Goal: Task Accomplishment & Management: Manage account settings

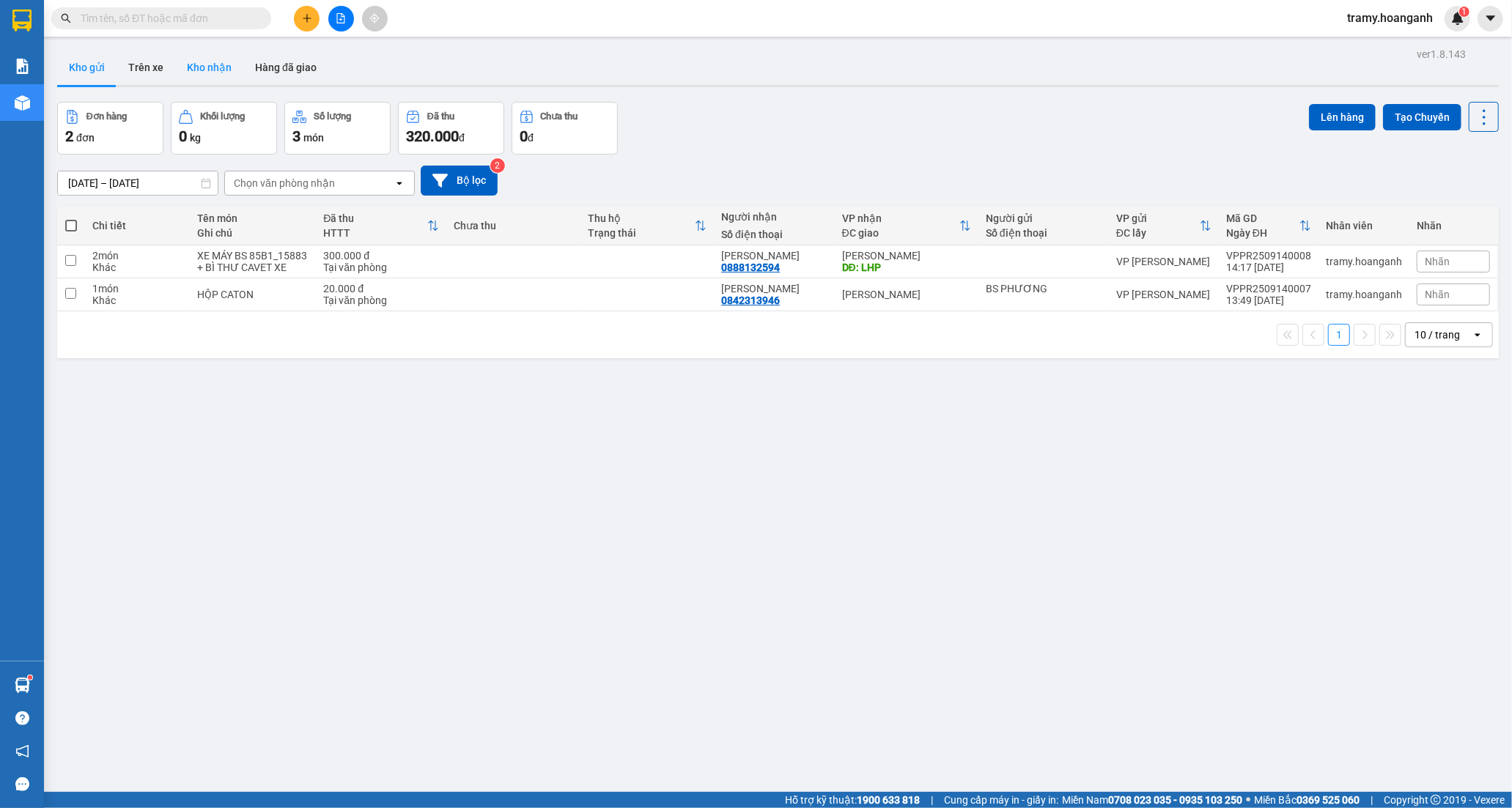
click at [207, 70] on button "Kho nhận" at bounding box center [209, 67] width 68 height 35
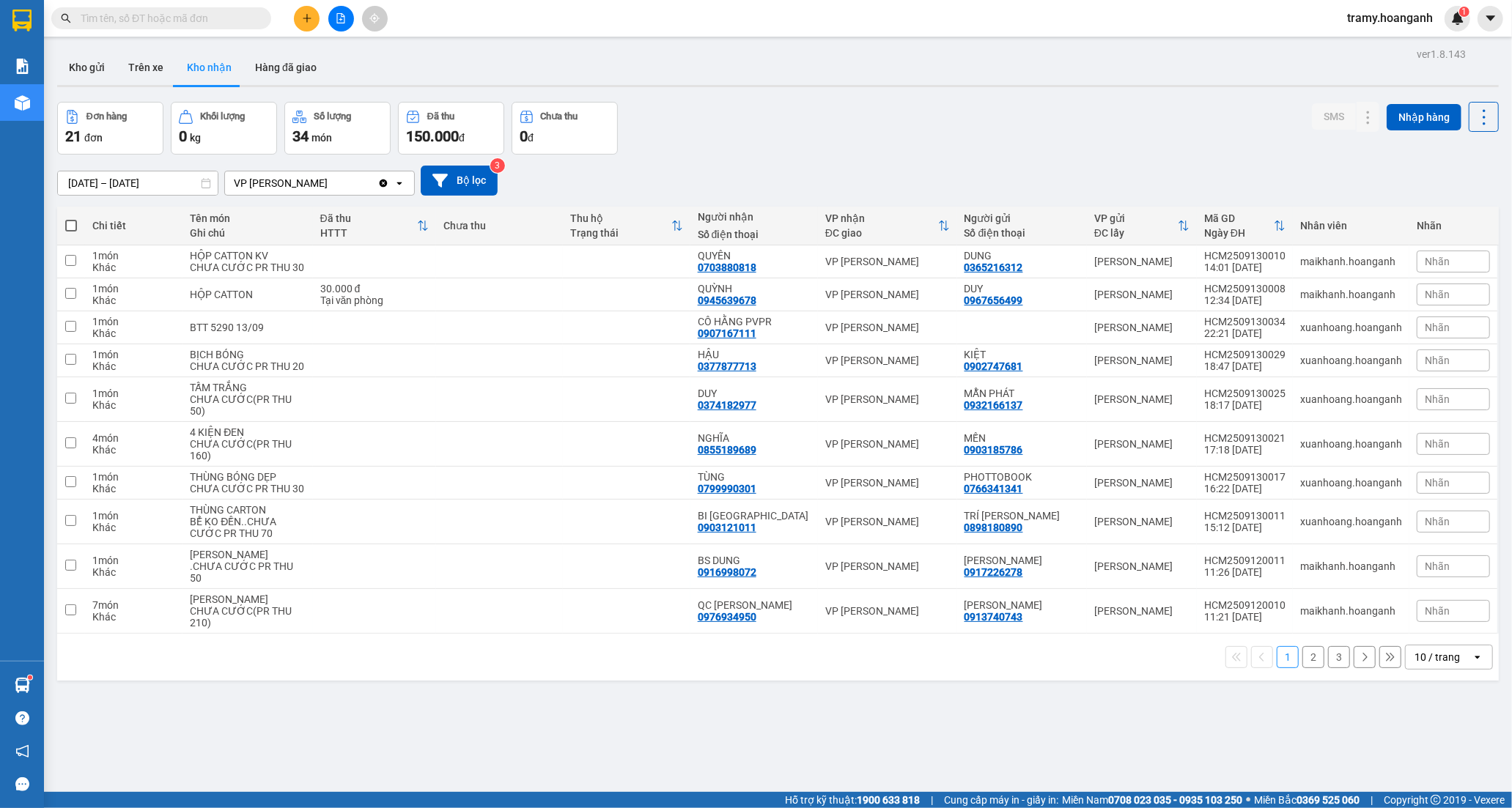
click at [1454, 669] on div "10 / trang" at bounding box center [1438, 657] width 66 height 23
click at [1400, 661] on div "100 / trang" at bounding box center [1436, 661] width 88 height 27
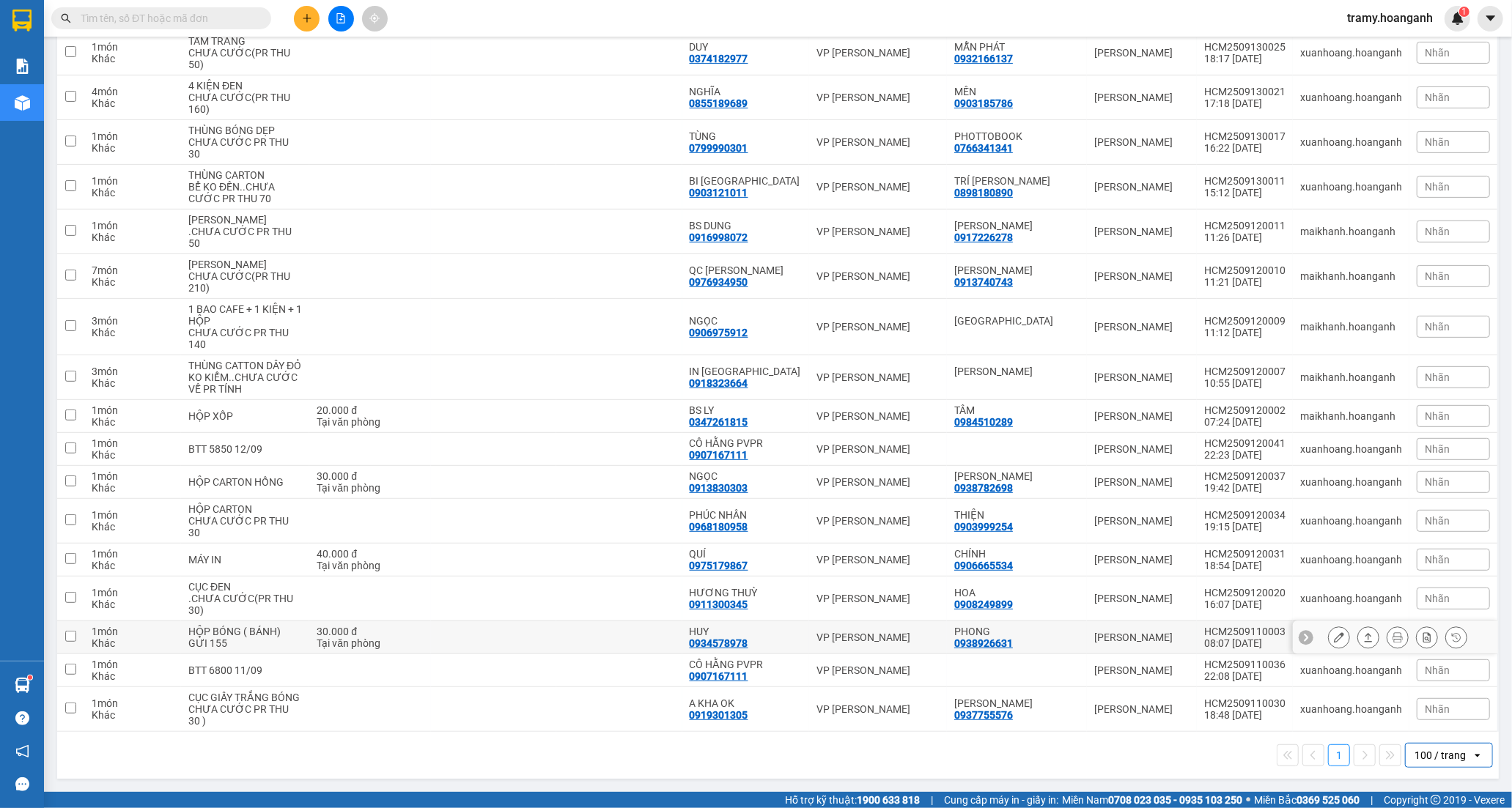
scroll to position [395, 0]
click at [145, 17] on input "text" at bounding box center [167, 18] width 173 height 16
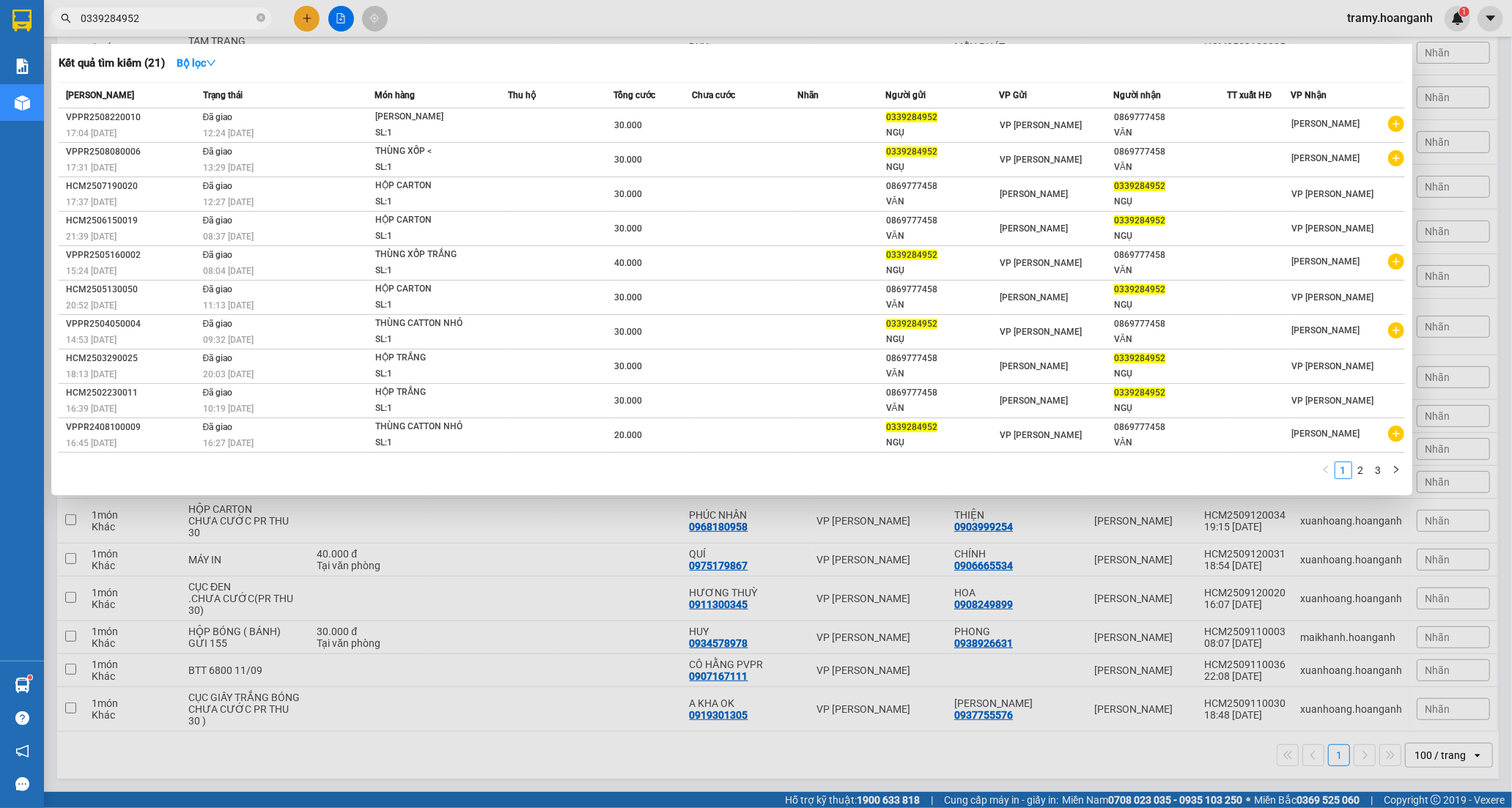
type input "0339284952"
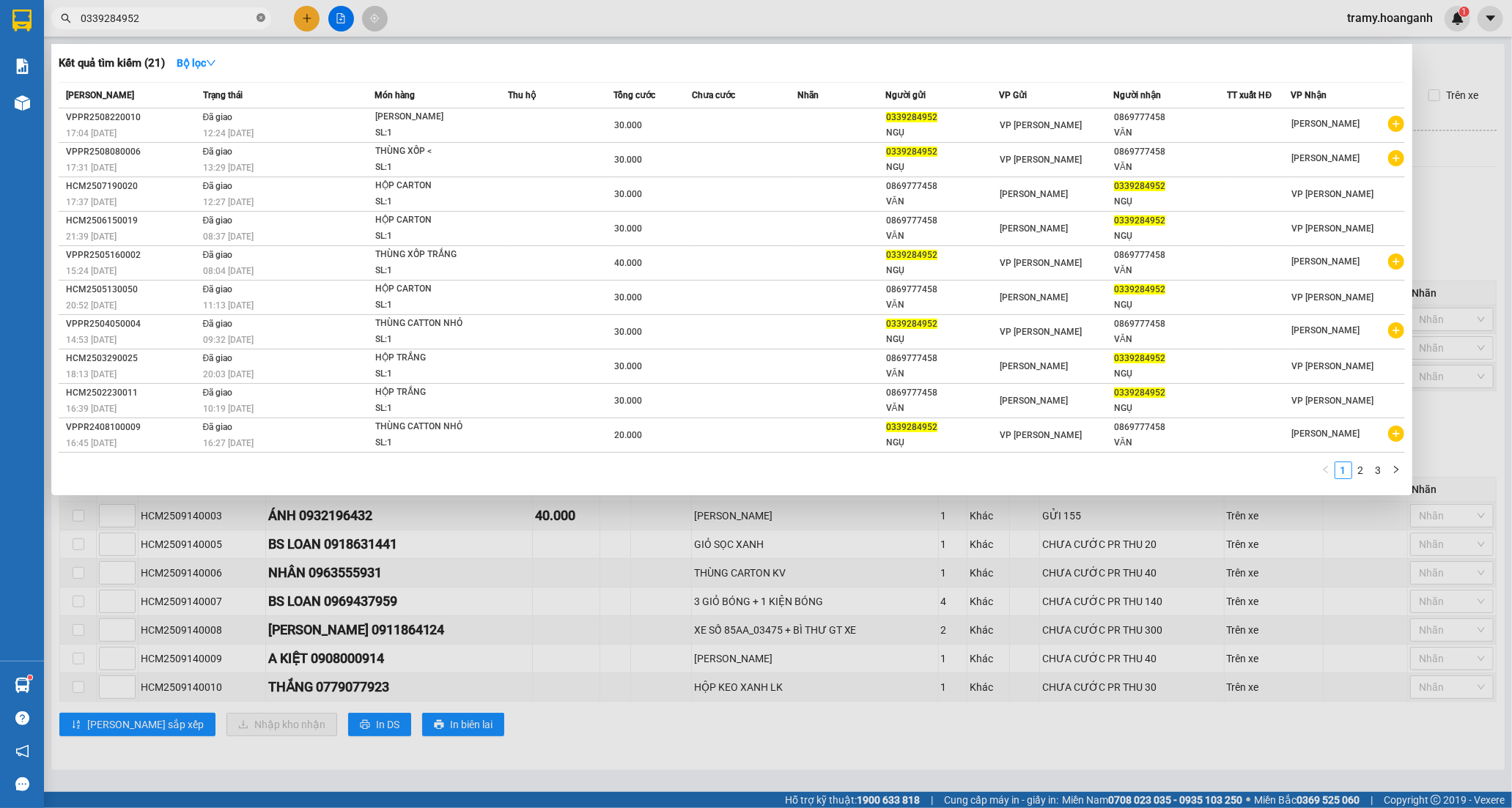
click at [259, 18] on icon "close-circle" at bounding box center [261, 17] width 9 height 9
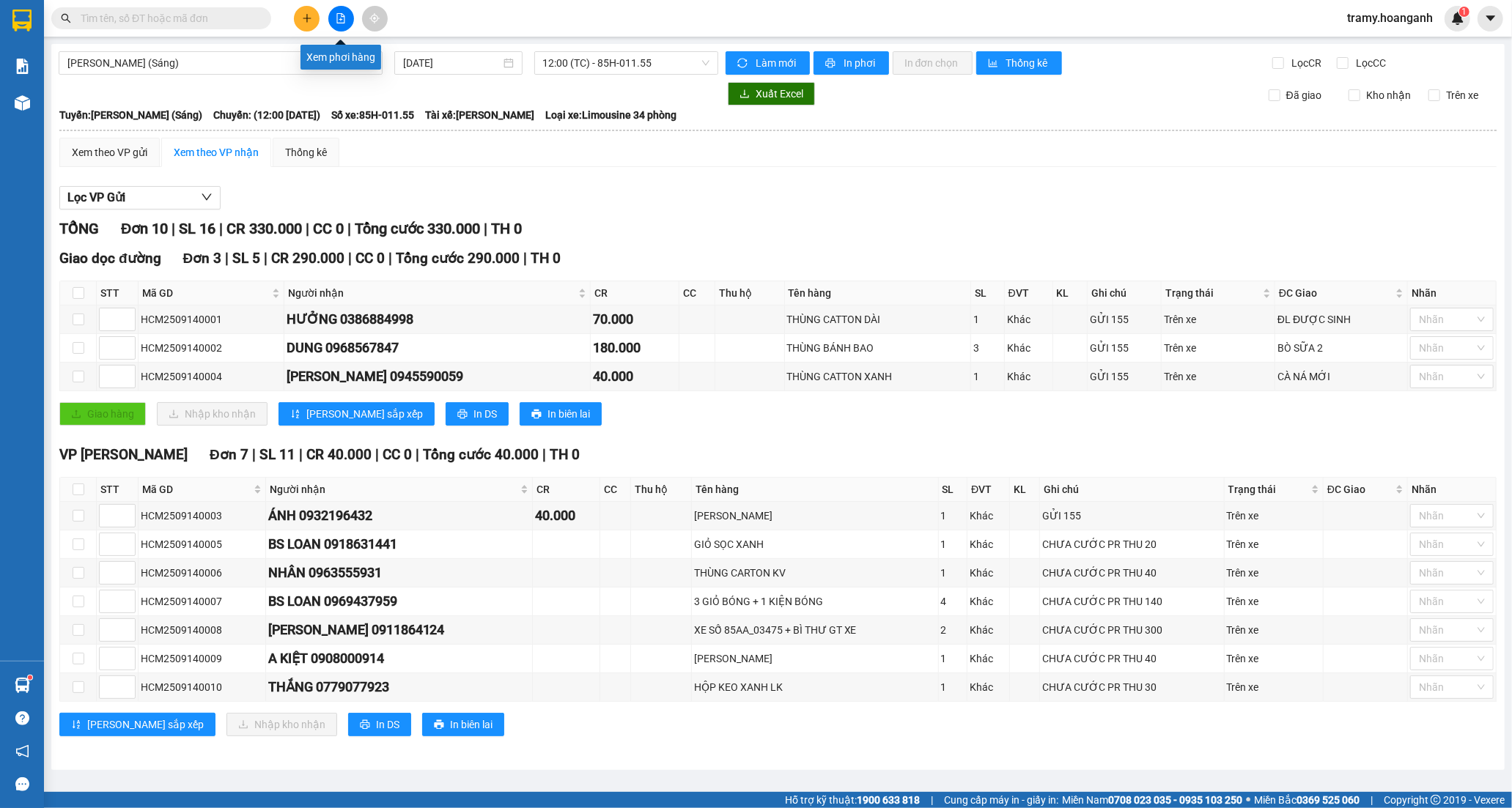
click at [335, 9] on button at bounding box center [341, 19] width 26 height 26
click at [340, 15] on icon "file-add" at bounding box center [341, 18] width 10 height 10
click at [340, 17] on icon "file-add" at bounding box center [341, 18] width 10 height 10
click at [304, 68] on span "[PERSON_NAME] (Sáng)" at bounding box center [220, 63] width 306 height 22
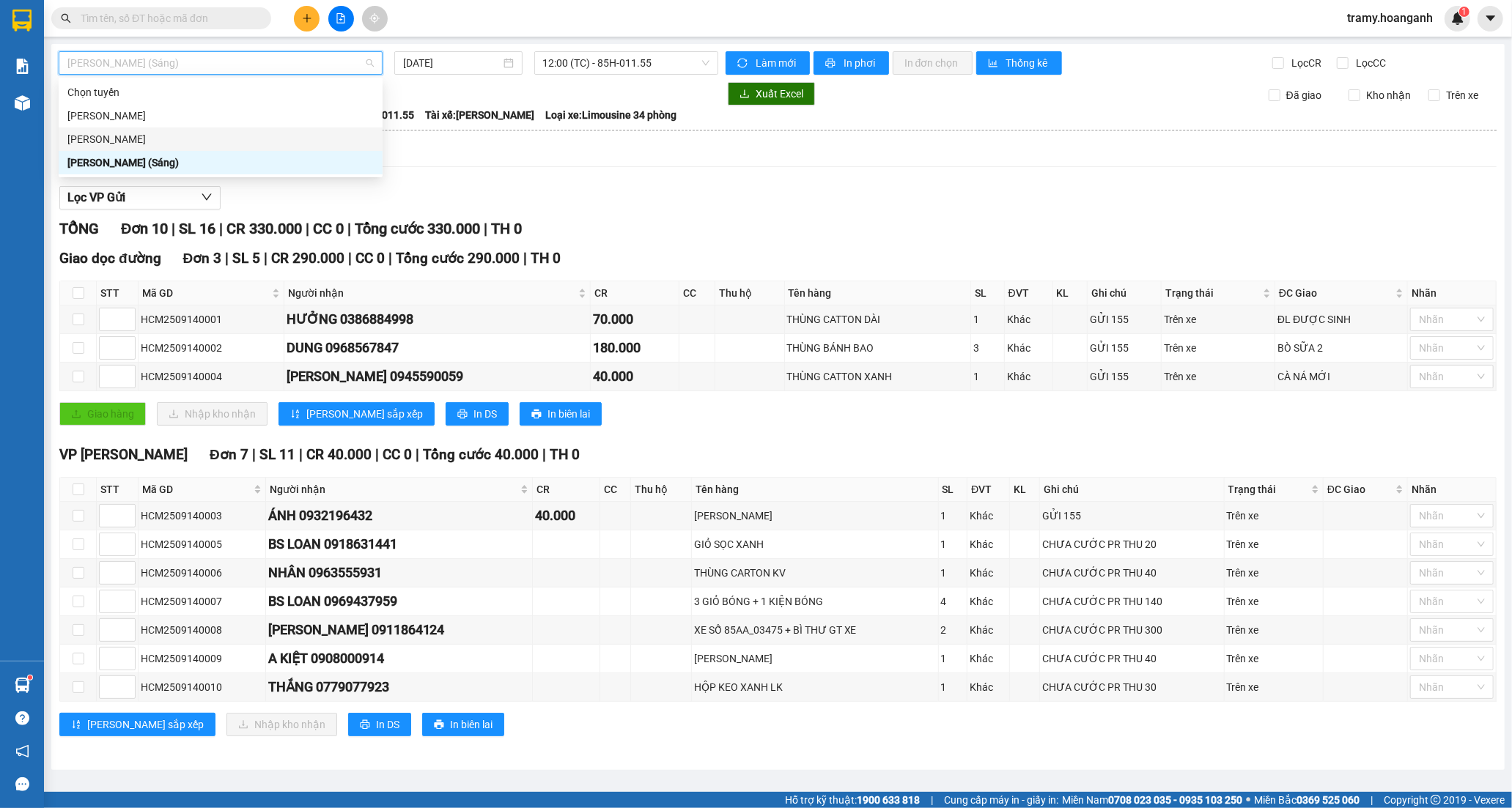
click at [174, 140] on div "[PERSON_NAME]" at bounding box center [220, 139] width 306 height 16
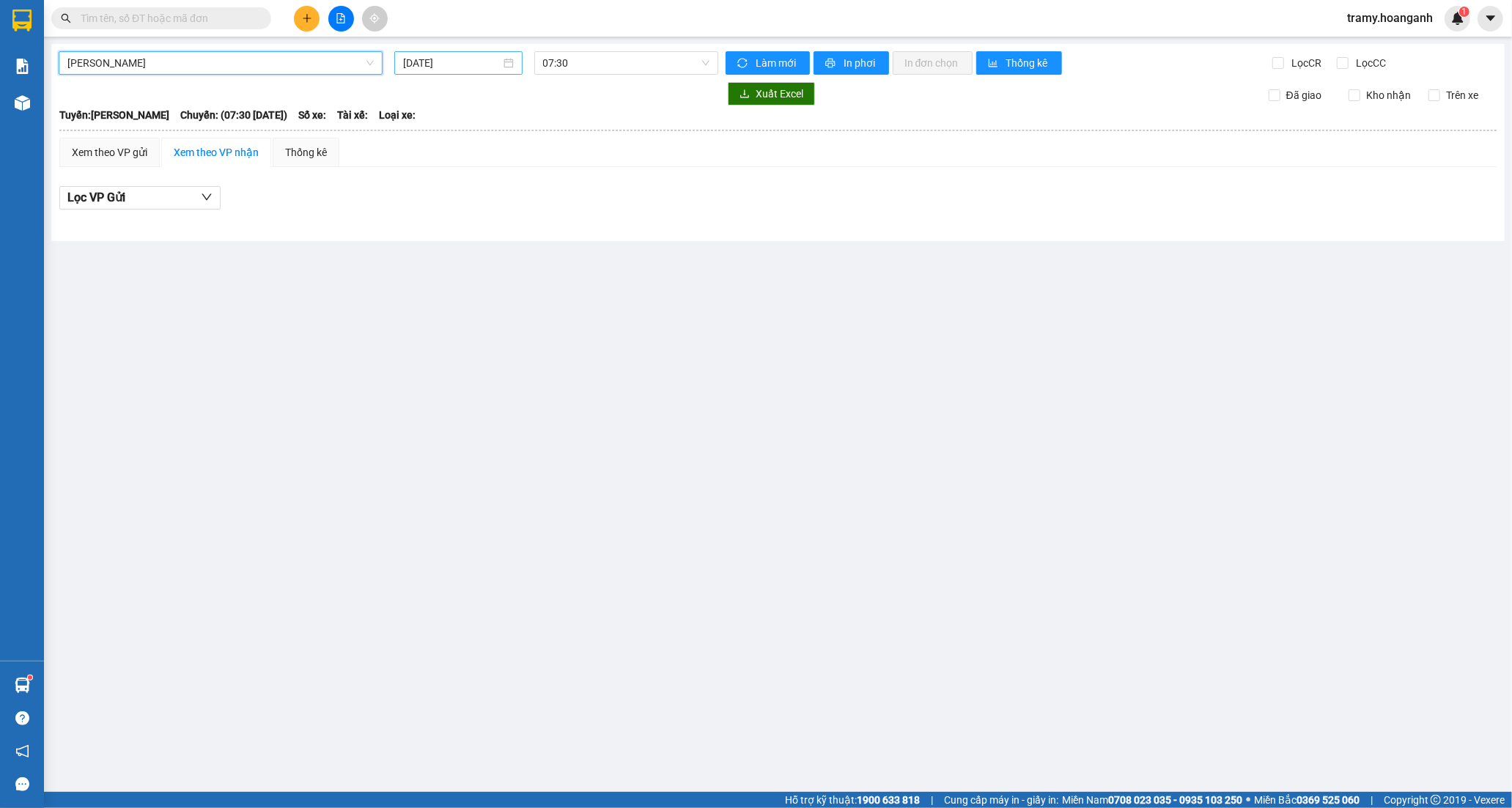
click at [440, 67] on input "[DATE]" at bounding box center [452, 63] width 97 height 16
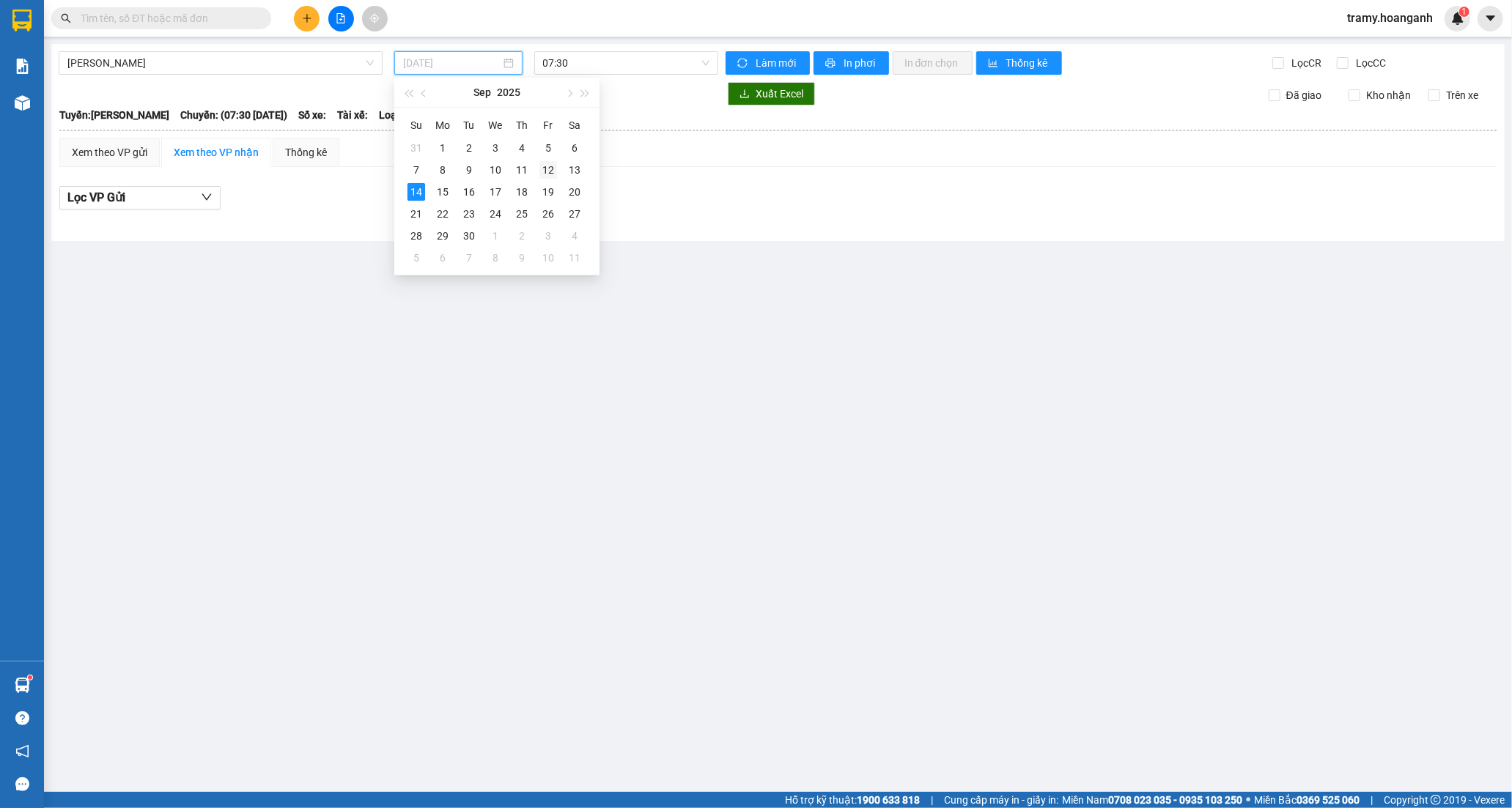
click at [543, 168] on div "12" at bounding box center [548, 169] width 17 height 17
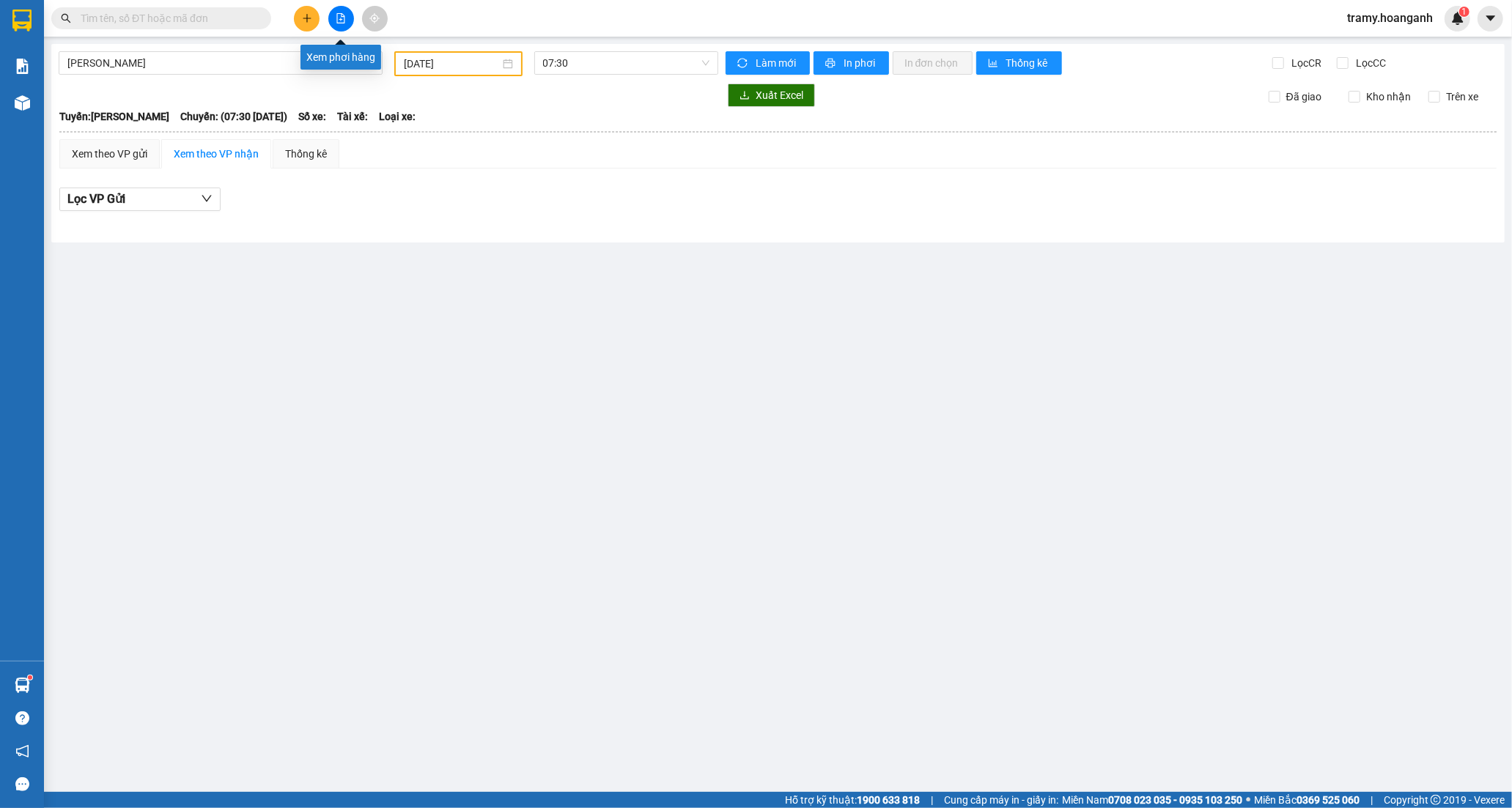
click at [342, 19] on icon "file-add" at bounding box center [341, 18] width 10 height 10
click at [339, 18] on icon "file-add" at bounding box center [341, 18] width 10 height 10
click at [265, 52] on span "[PERSON_NAME]" at bounding box center [220, 63] width 306 height 22
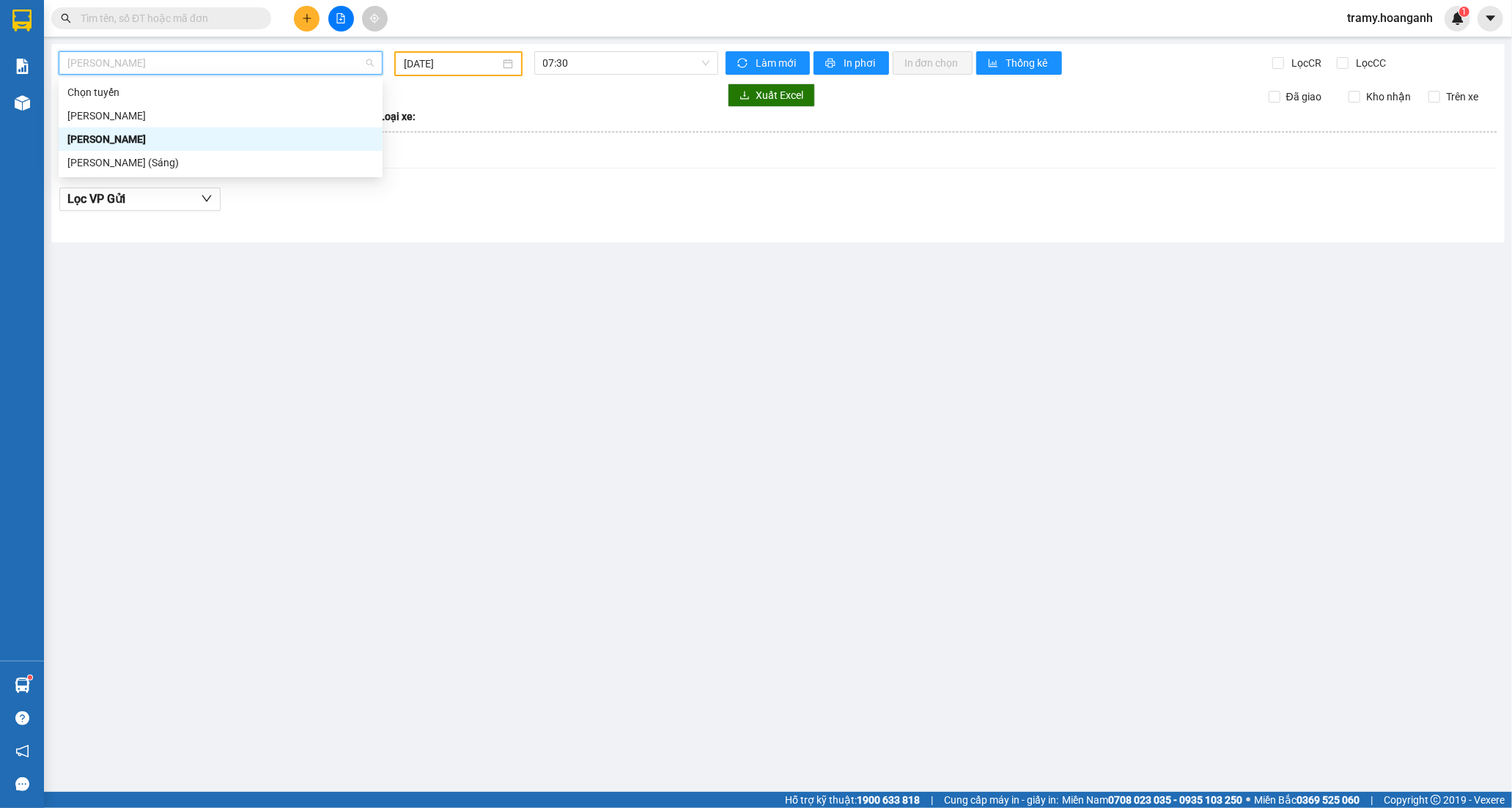
click at [451, 59] on input "[DATE]" at bounding box center [452, 64] width 96 height 16
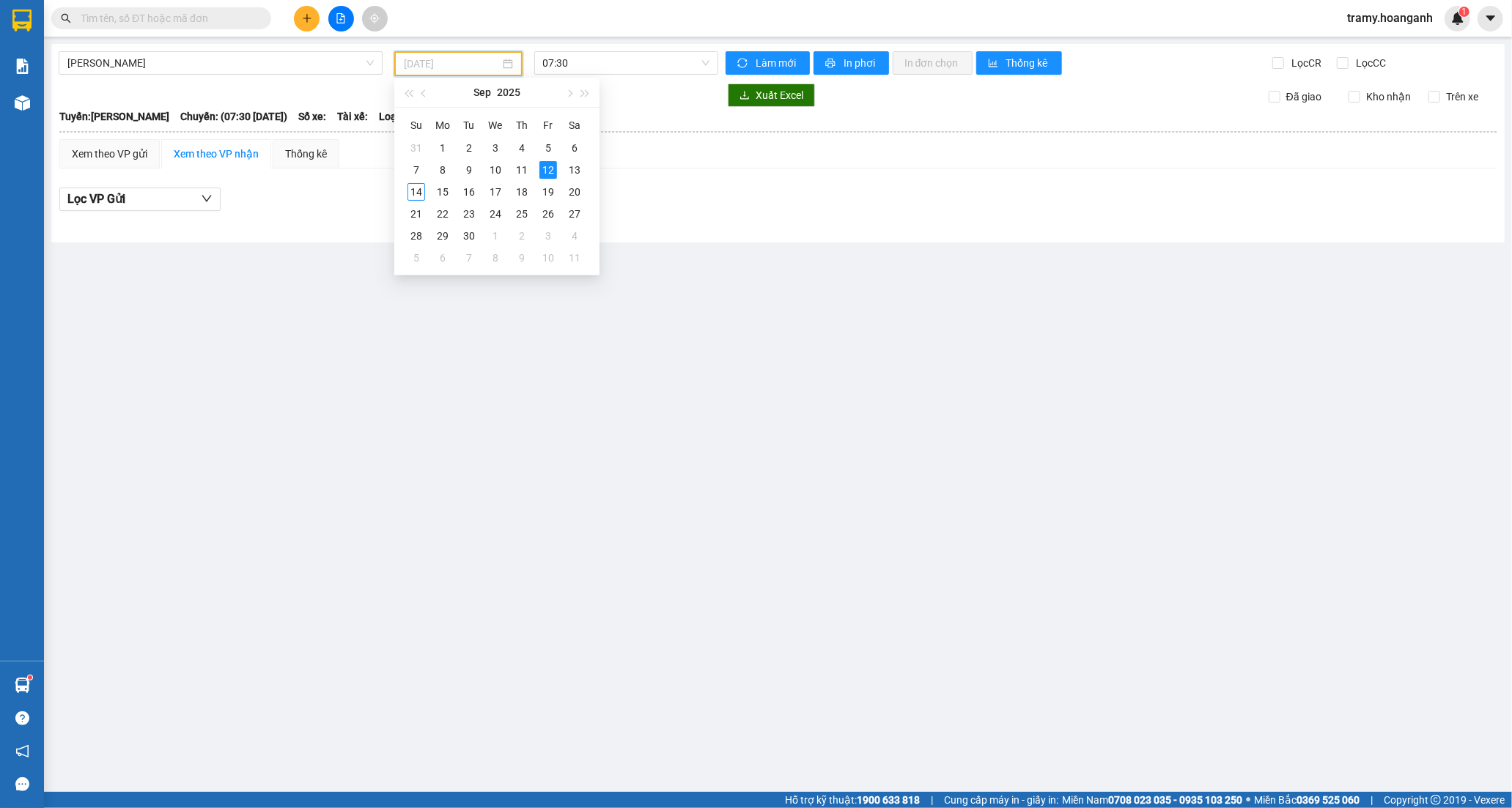
type input "[DATE]"
click at [577, 57] on span "07:30" at bounding box center [625, 63] width 166 height 22
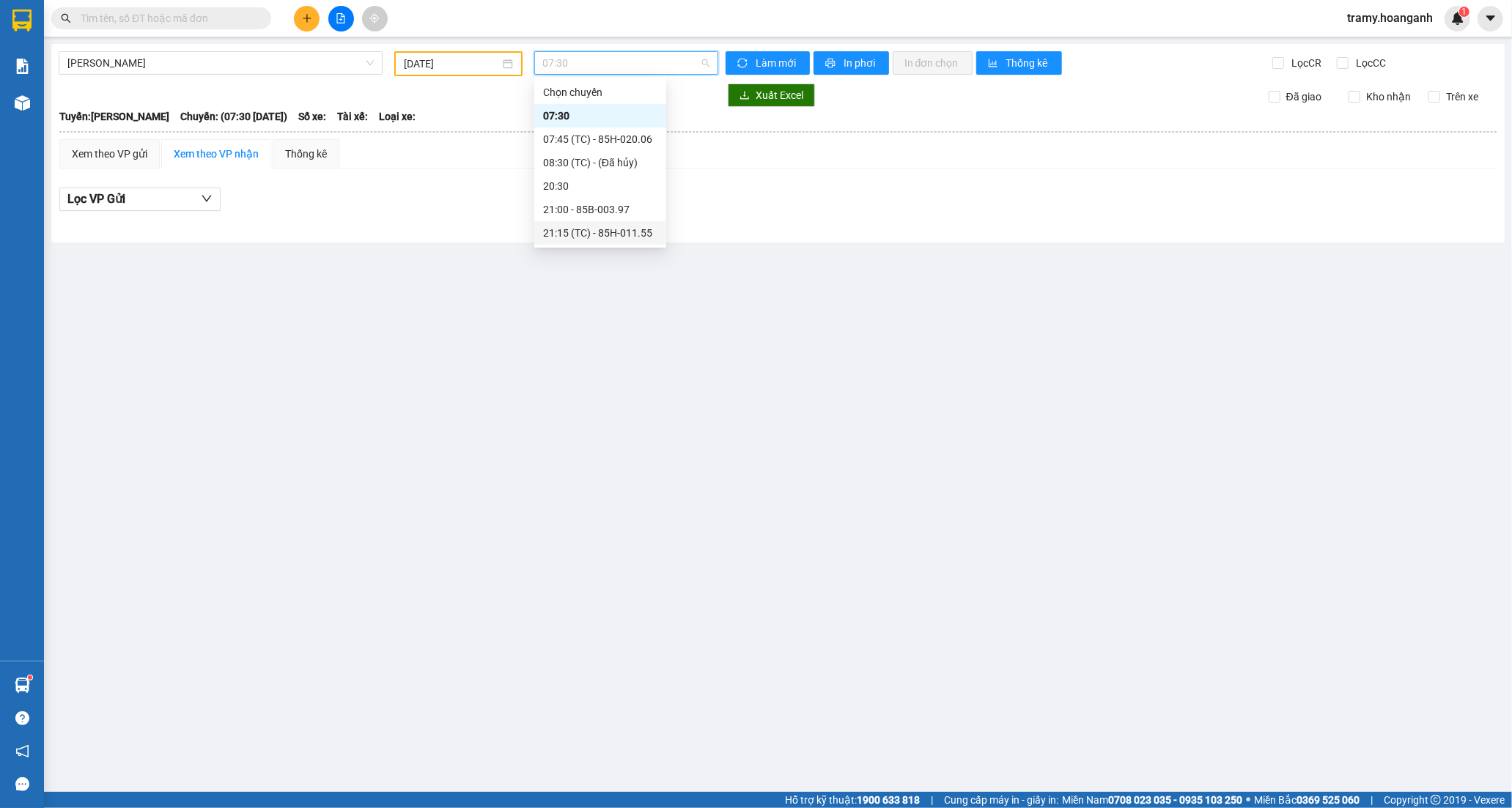
click at [573, 232] on div "21:15 (TC) - 85H-011.55" at bounding box center [599, 233] width 114 height 16
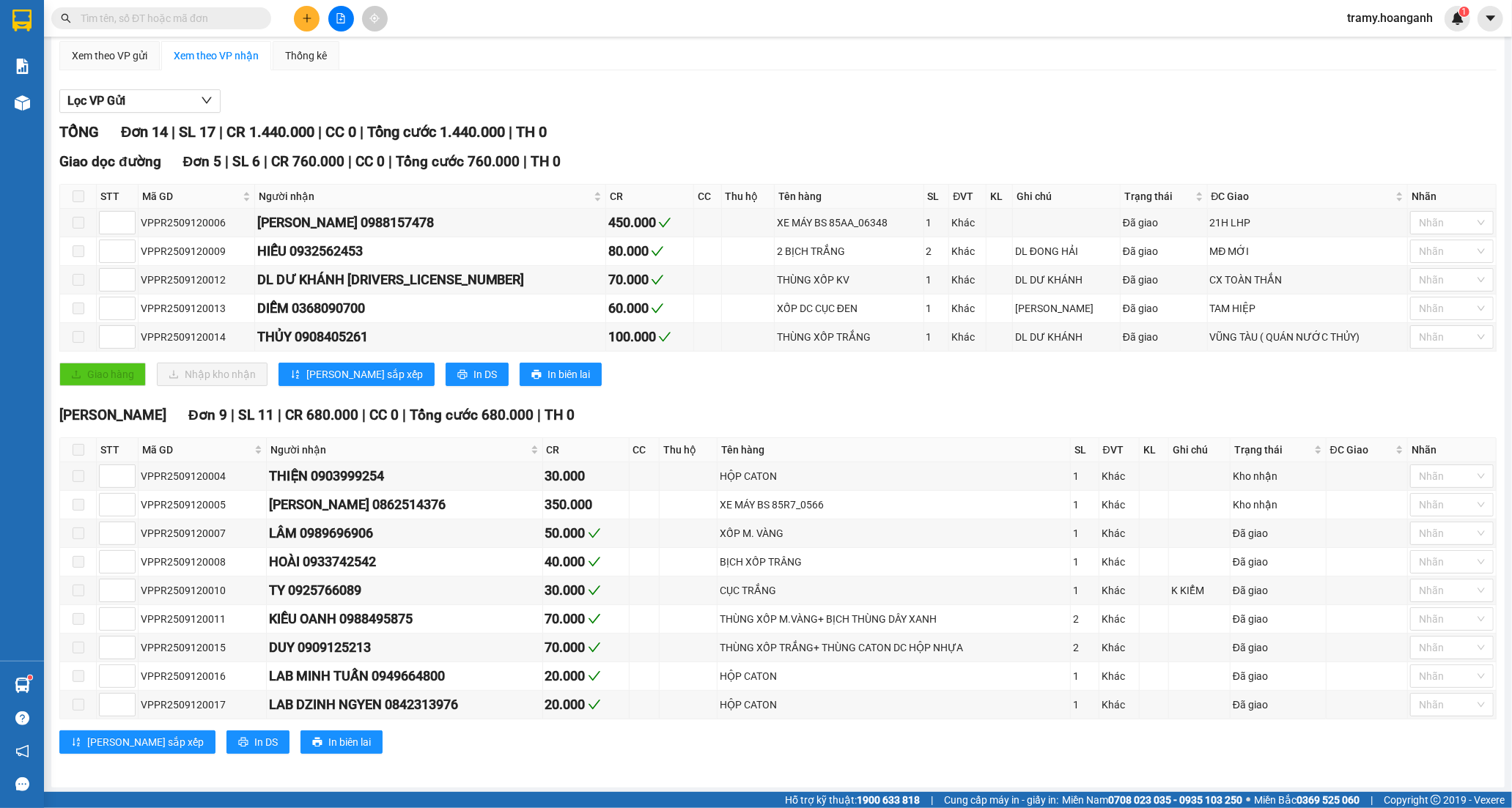
scroll to position [103, 0]
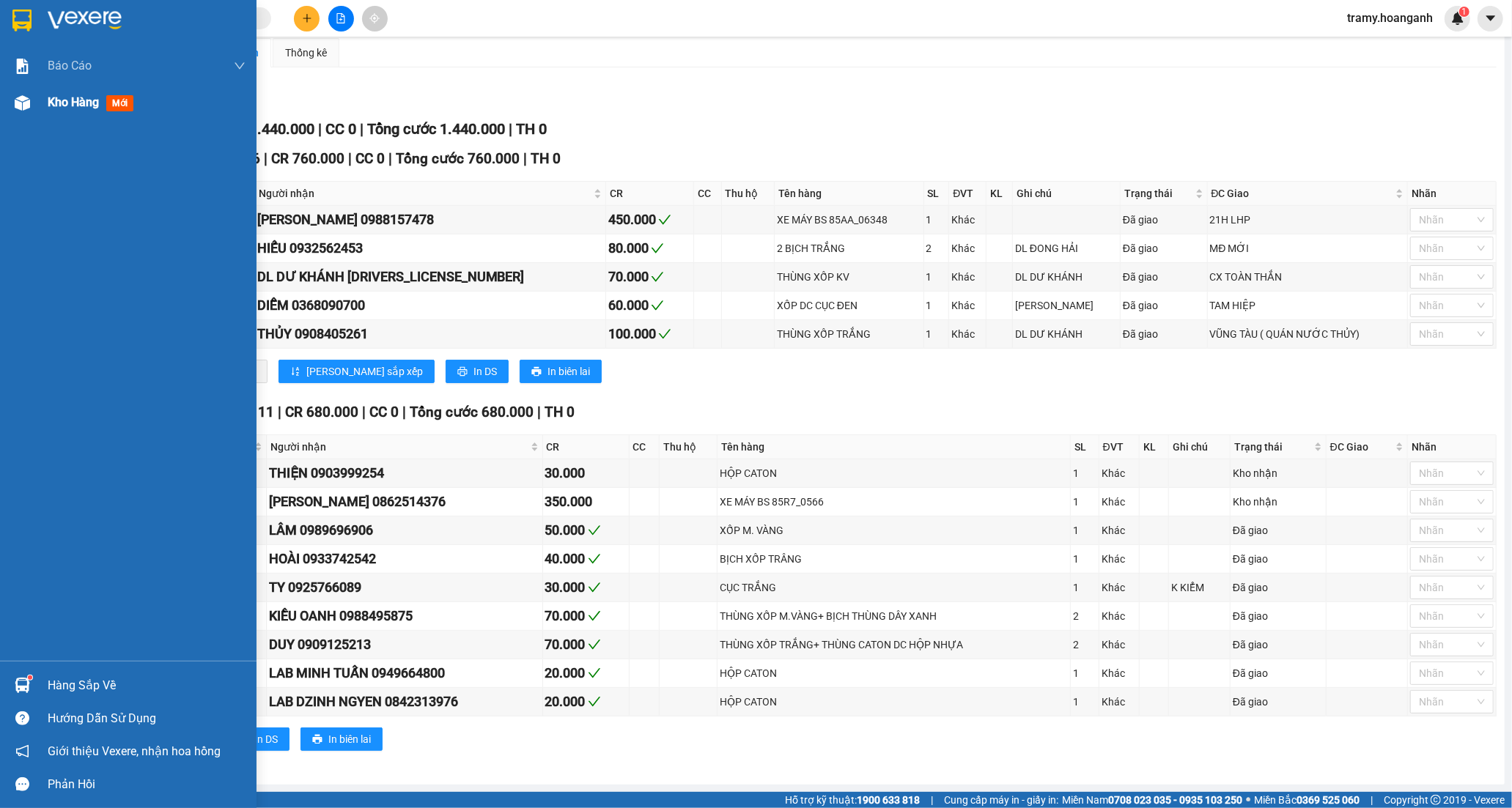
click at [88, 99] on span "Kho hàng" at bounding box center [73, 102] width 52 height 14
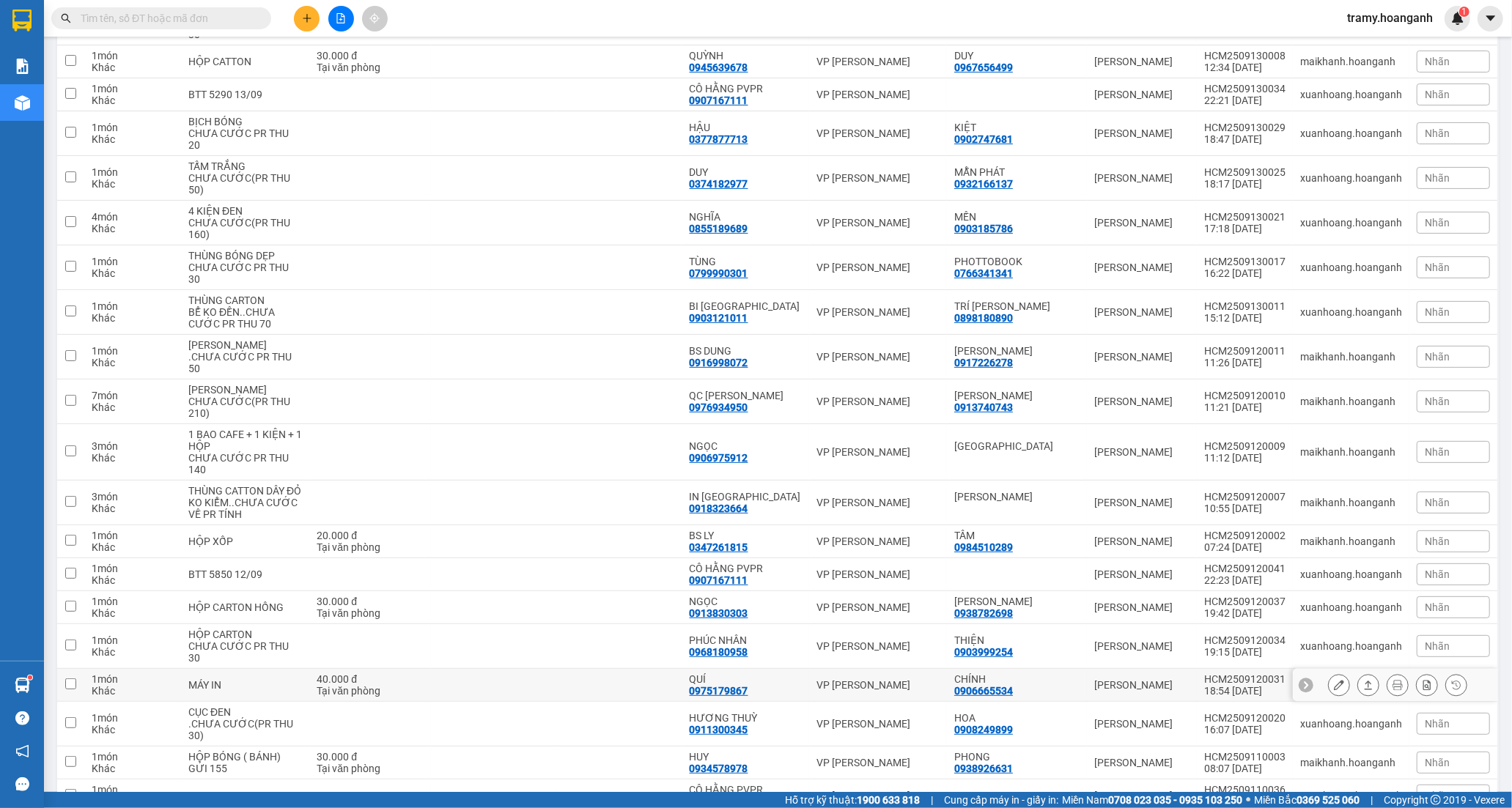
scroll to position [347, 0]
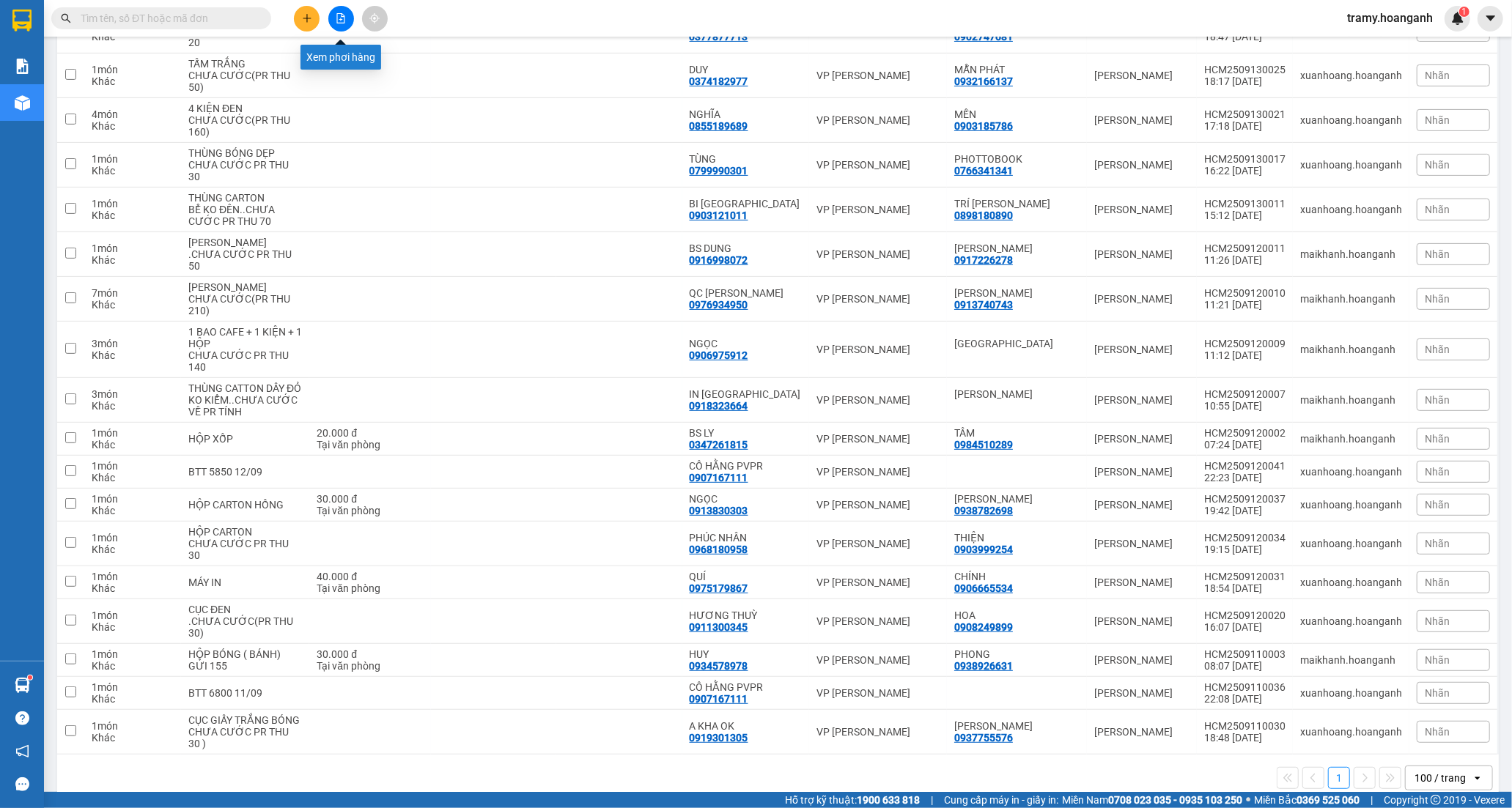
click at [342, 19] on icon "file-add" at bounding box center [341, 18] width 10 height 10
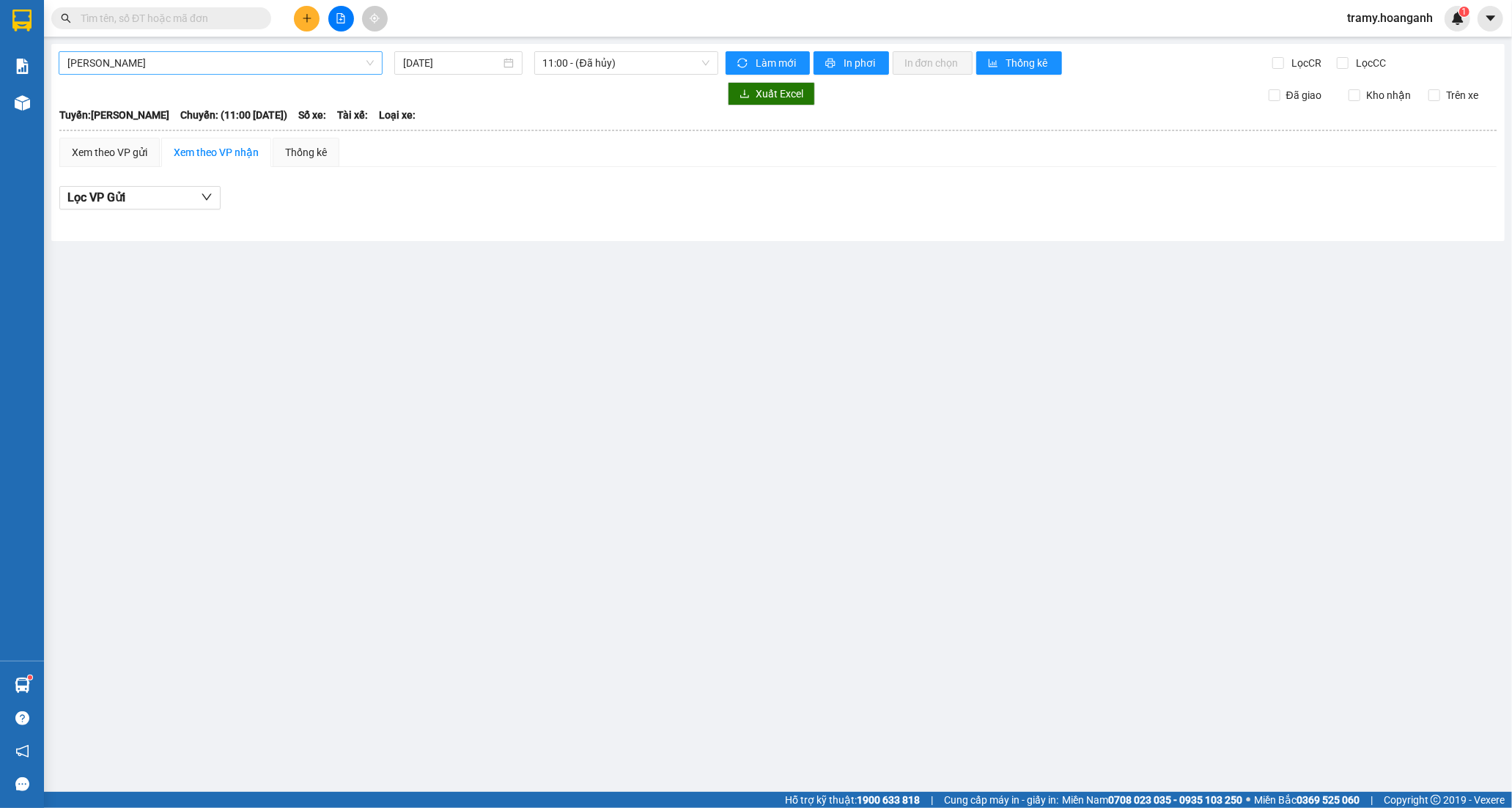
click at [209, 67] on span "[PERSON_NAME]" at bounding box center [220, 63] width 306 height 22
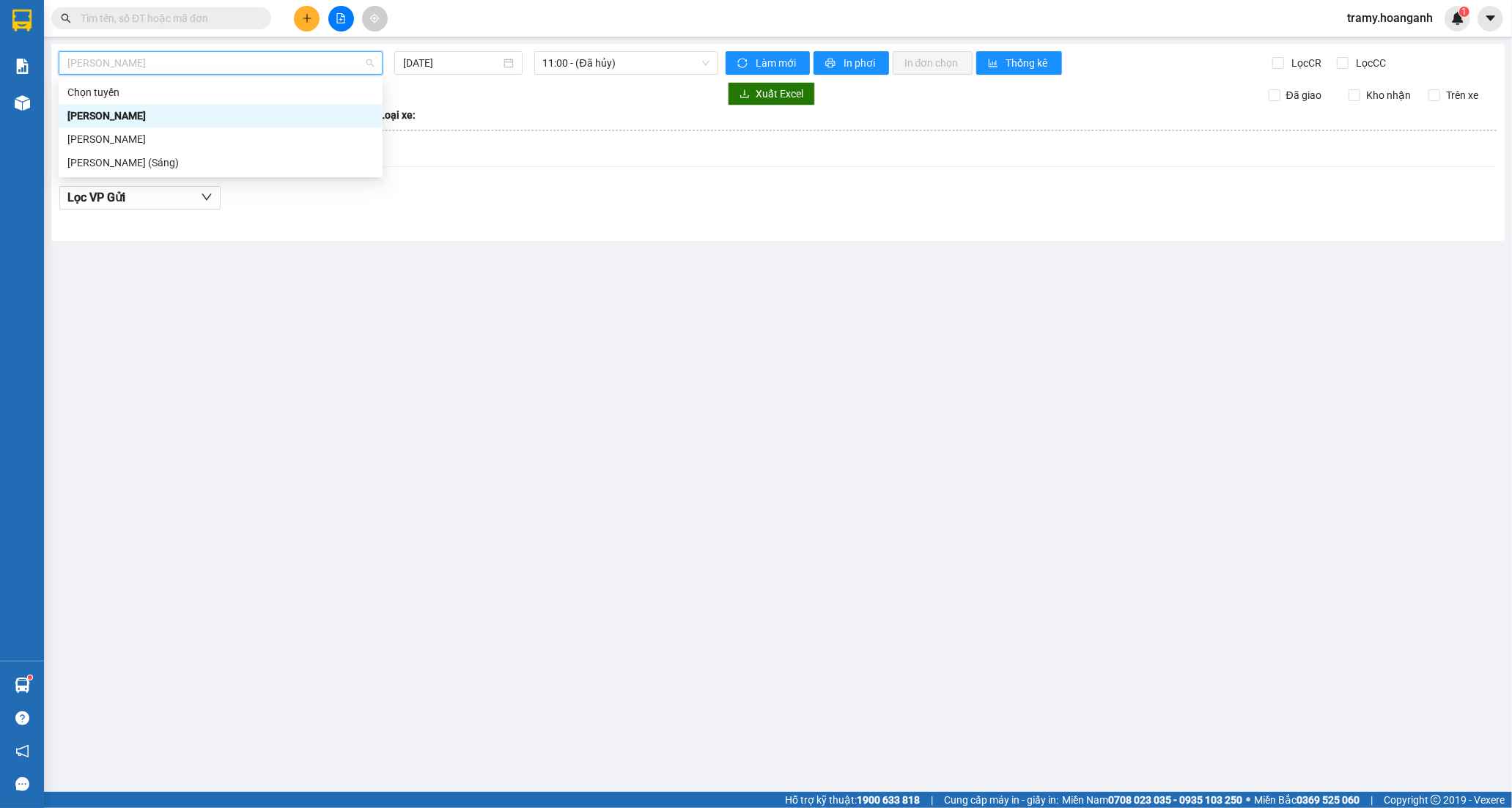
click at [196, 115] on div "[PERSON_NAME]" at bounding box center [220, 115] width 306 height 16
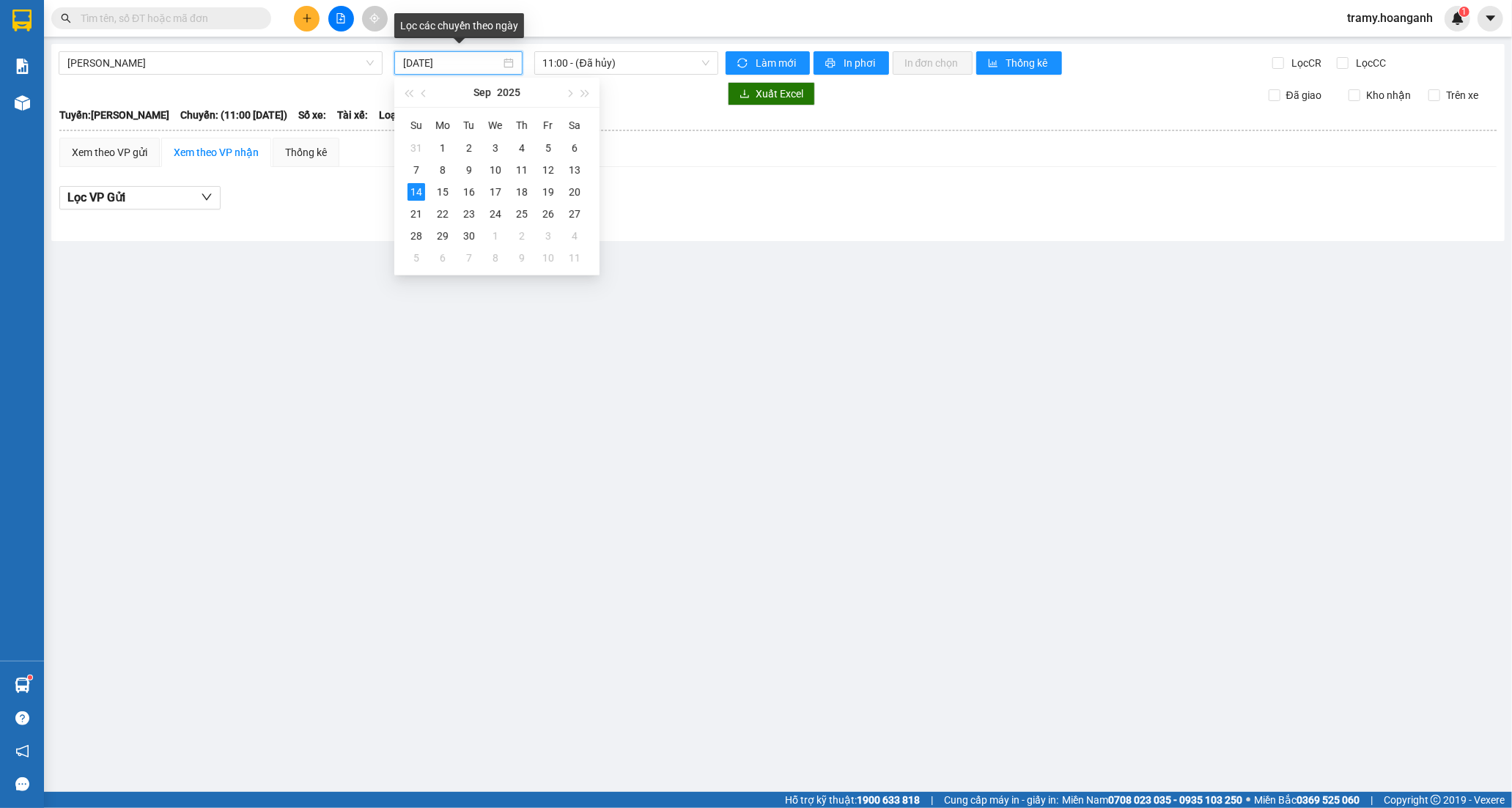
click at [443, 57] on input "[DATE]" at bounding box center [452, 63] width 97 height 16
click at [522, 169] on div "11" at bounding box center [521, 169] width 17 height 17
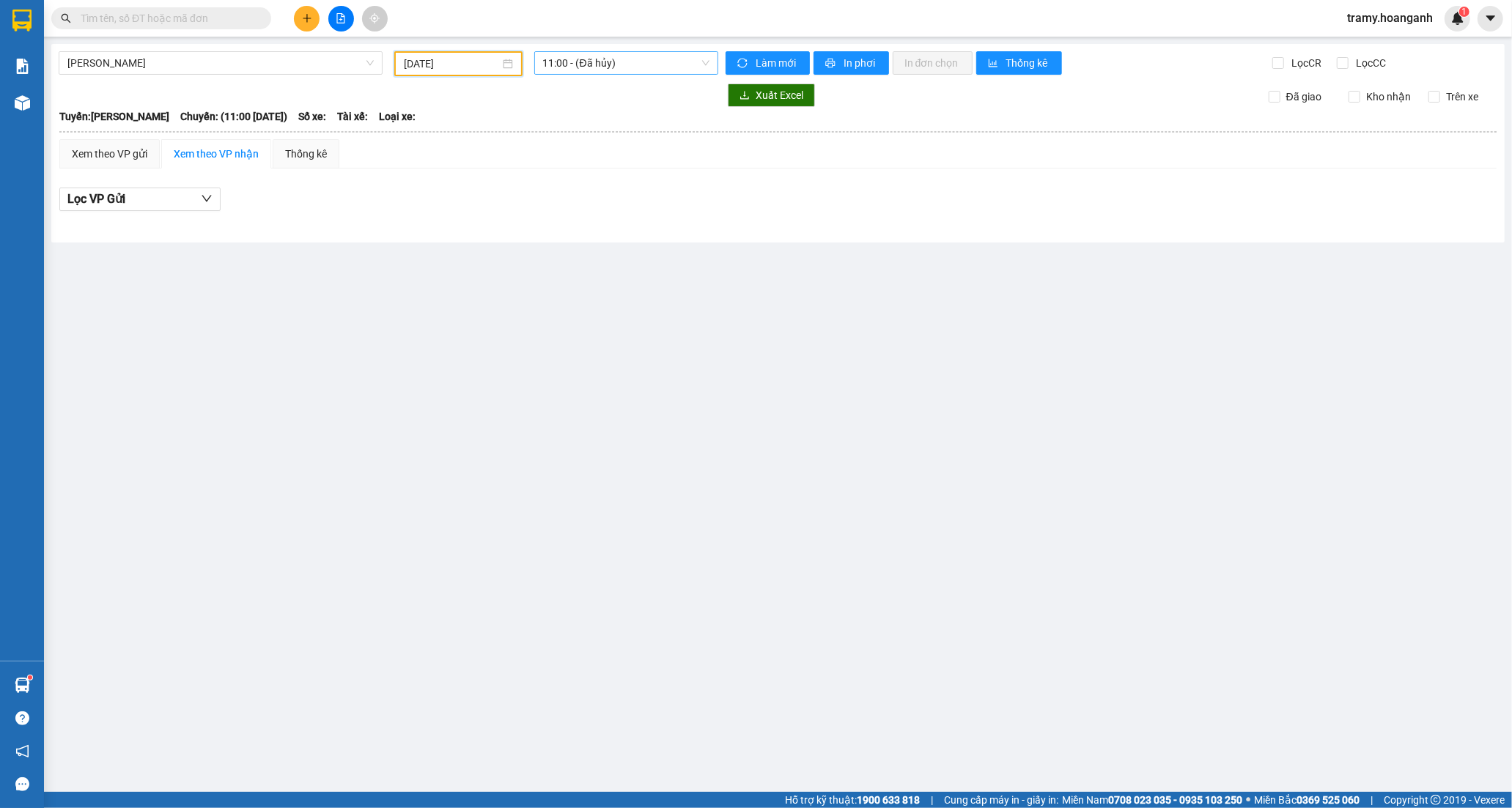
click at [566, 62] on span "11:00 - (Đã hủy)" at bounding box center [625, 63] width 166 height 22
click at [567, 189] on div "22:10" at bounding box center [599, 186] width 114 height 16
click at [414, 67] on input "[DATE]" at bounding box center [452, 64] width 96 height 16
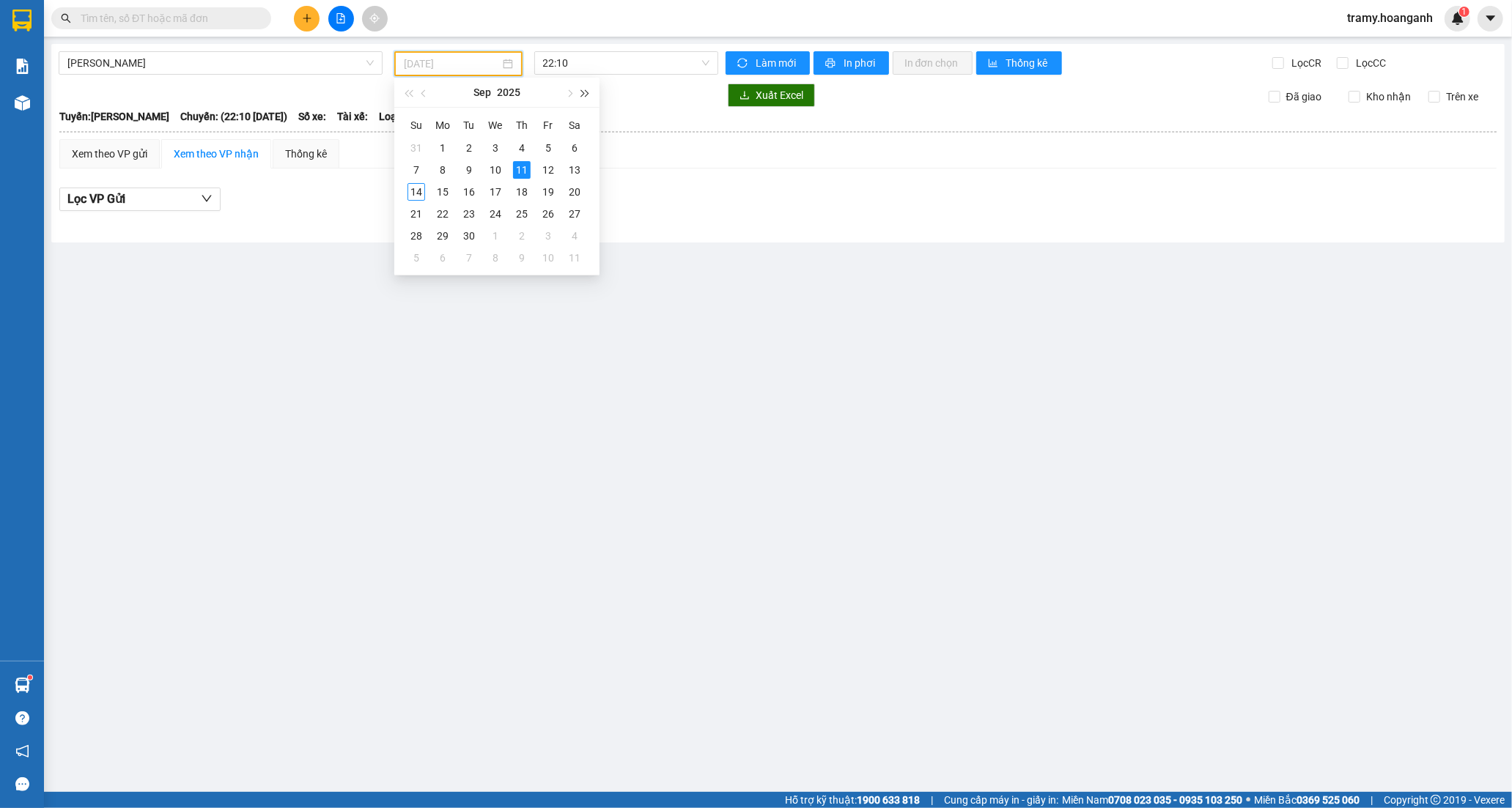
type input "[DATE]"
click at [588, 62] on span "22:10" at bounding box center [625, 63] width 166 height 22
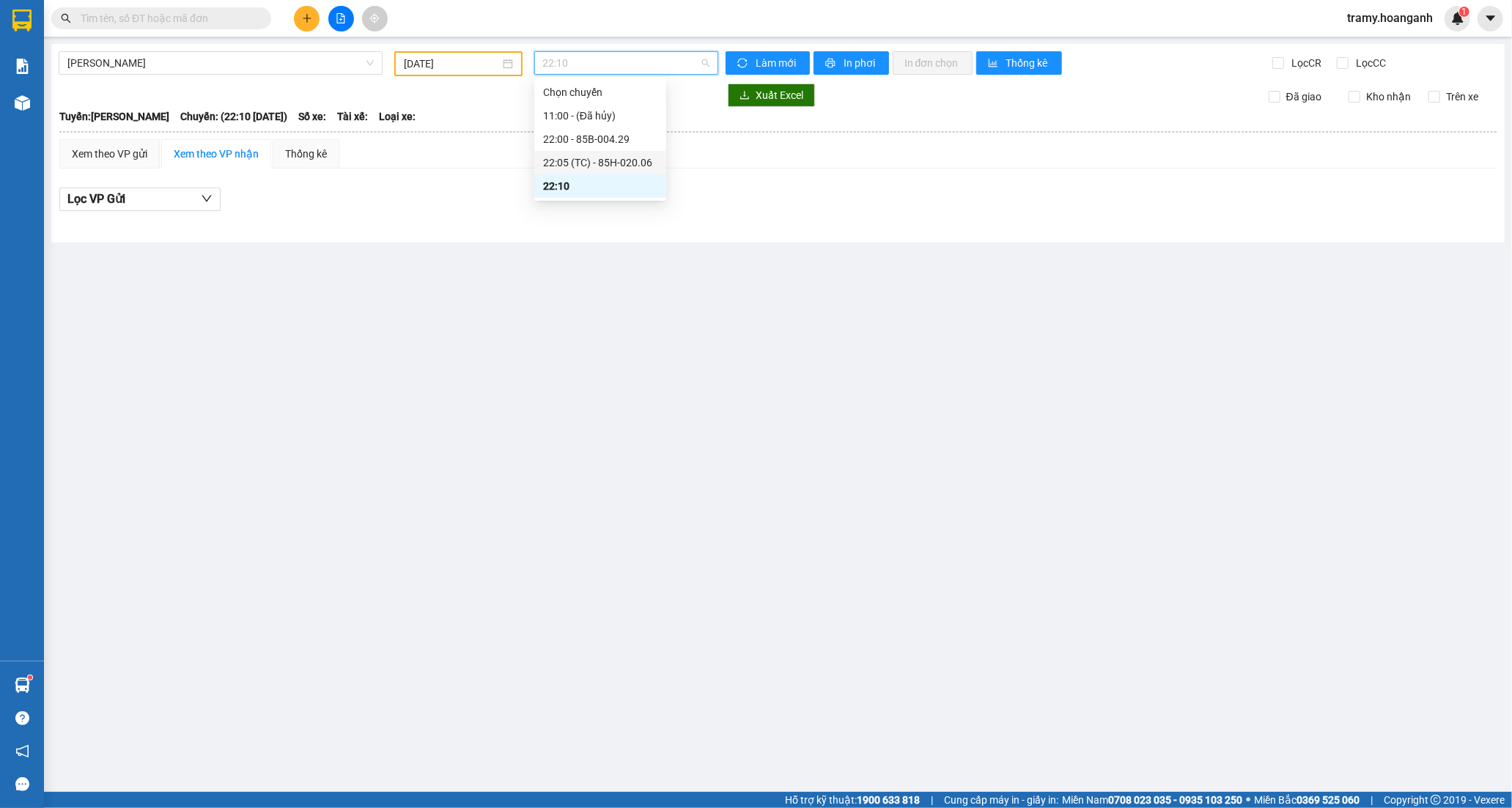
click at [576, 156] on div "22:05 (TC) - 85H-020.06" at bounding box center [599, 162] width 114 height 16
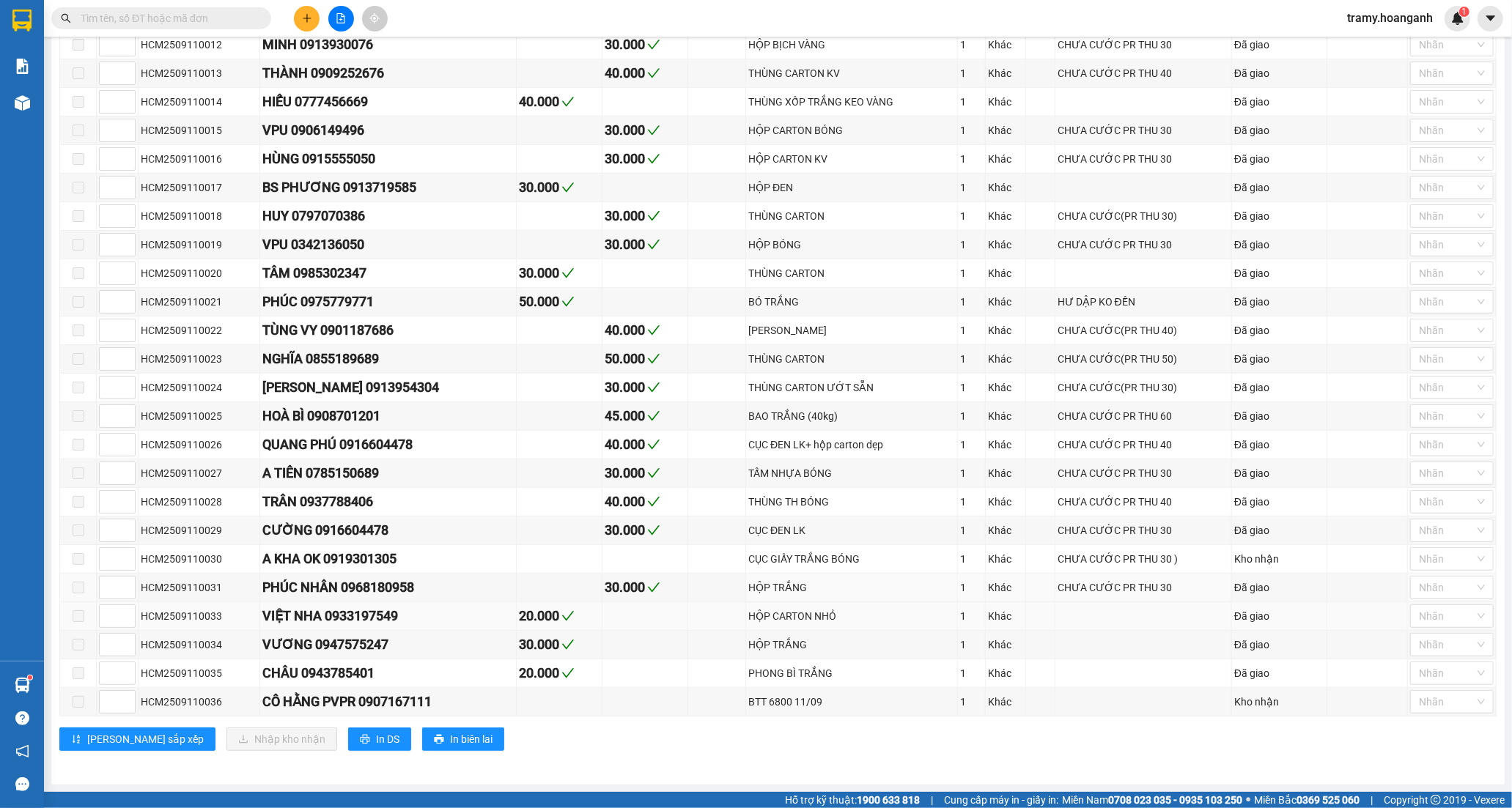
scroll to position [506, 0]
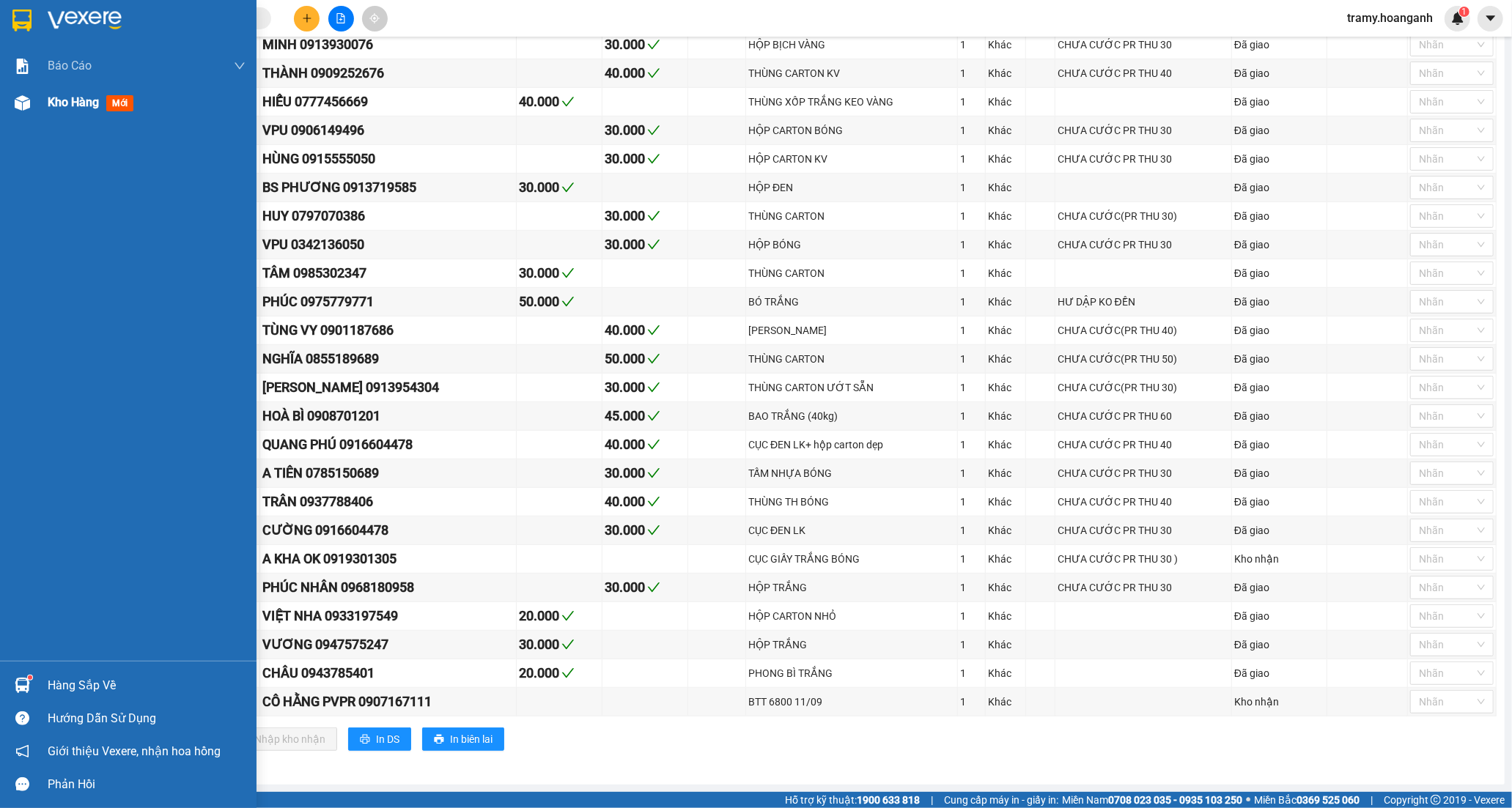
click at [71, 101] on span "Kho hàng" at bounding box center [73, 102] width 52 height 14
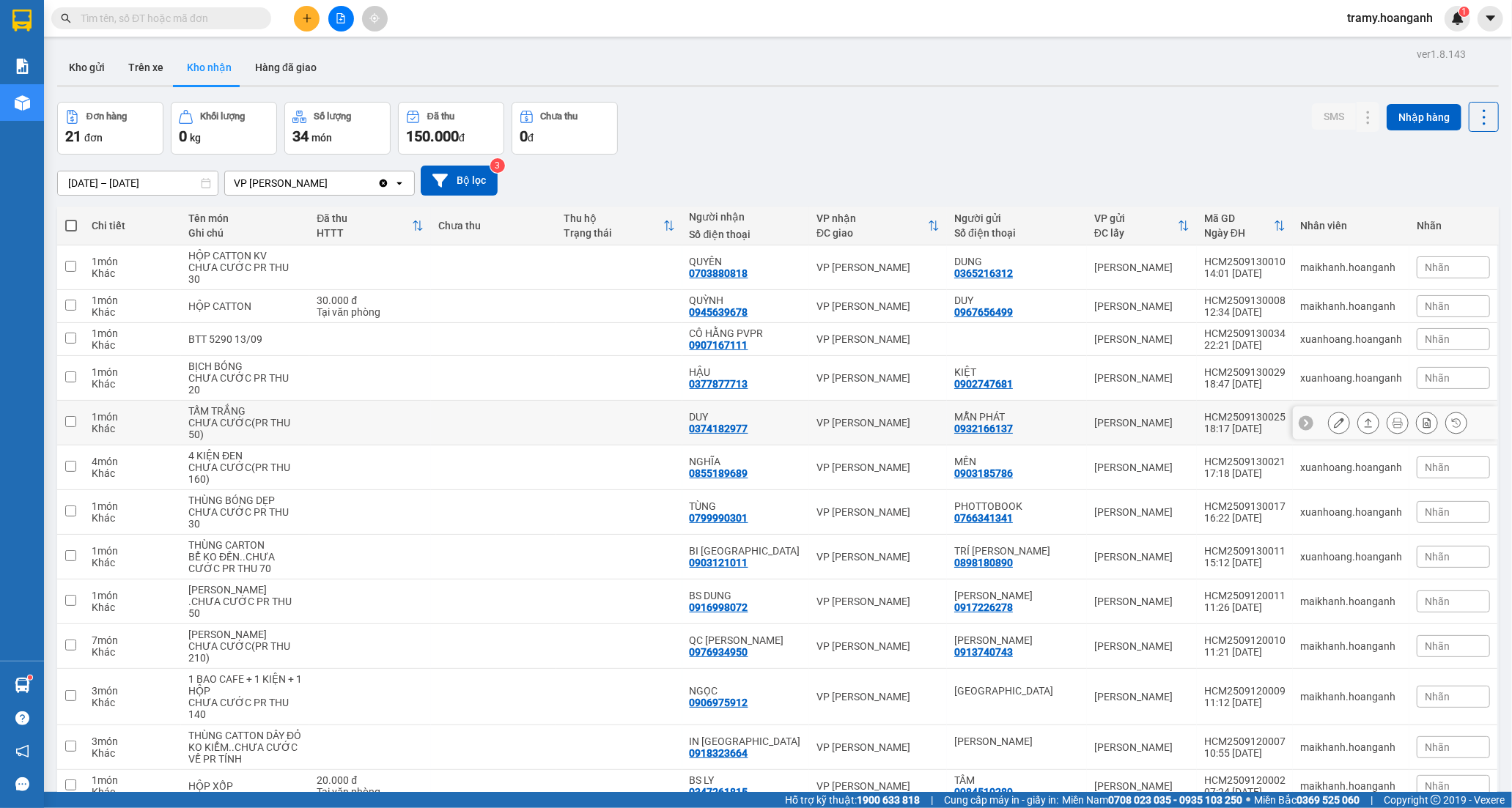
drag, startPoint x: 646, startPoint y: 413, endPoint x: 768, endPoint y: 419, distance: 122.1
click at [647, 413] on td at bounding box center [619, 423] width 126 height 45
checkbox input "true"
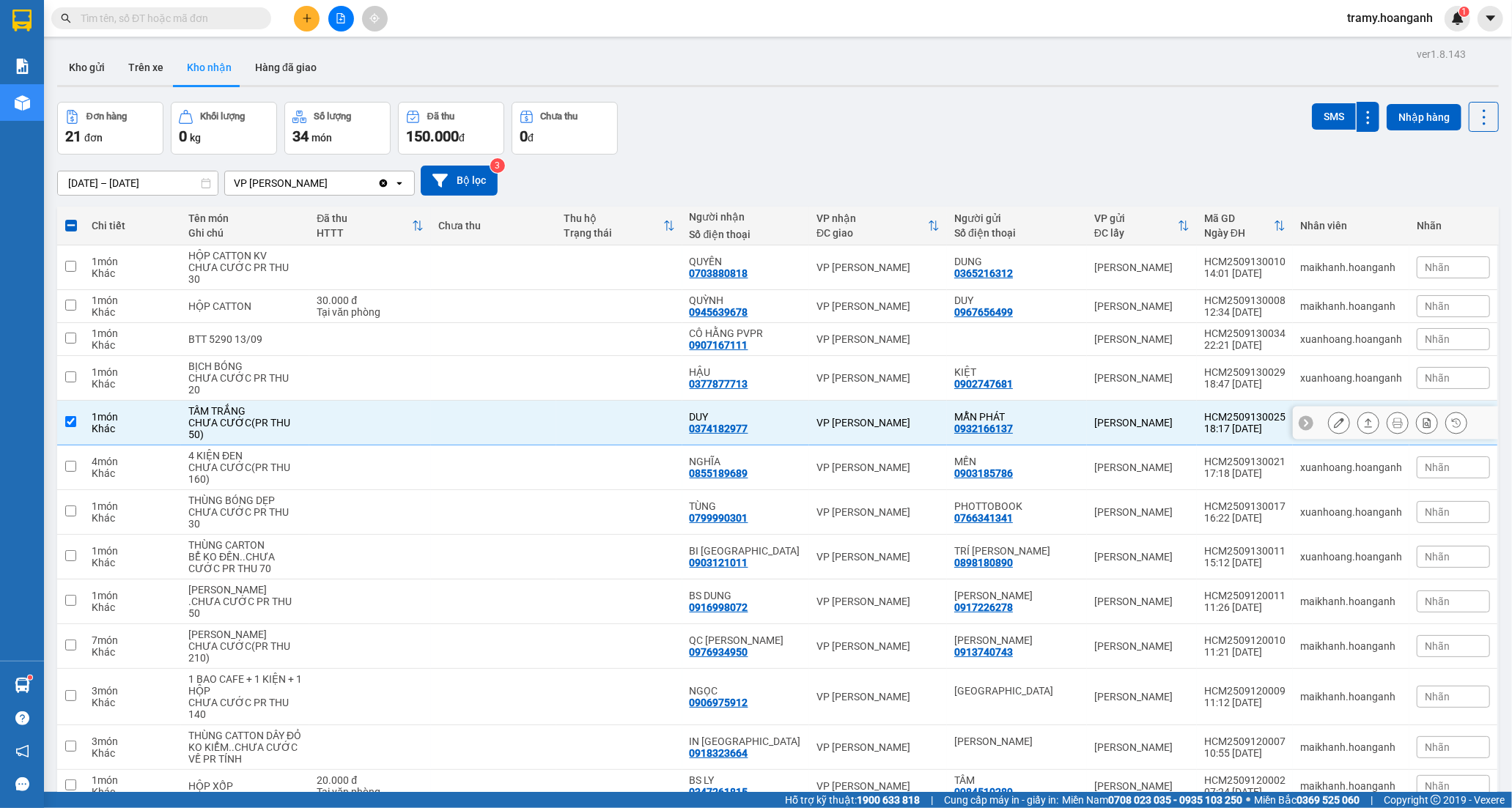
click at [1329, 421] on button at bounding box center [1339, 423] width 21 height 26
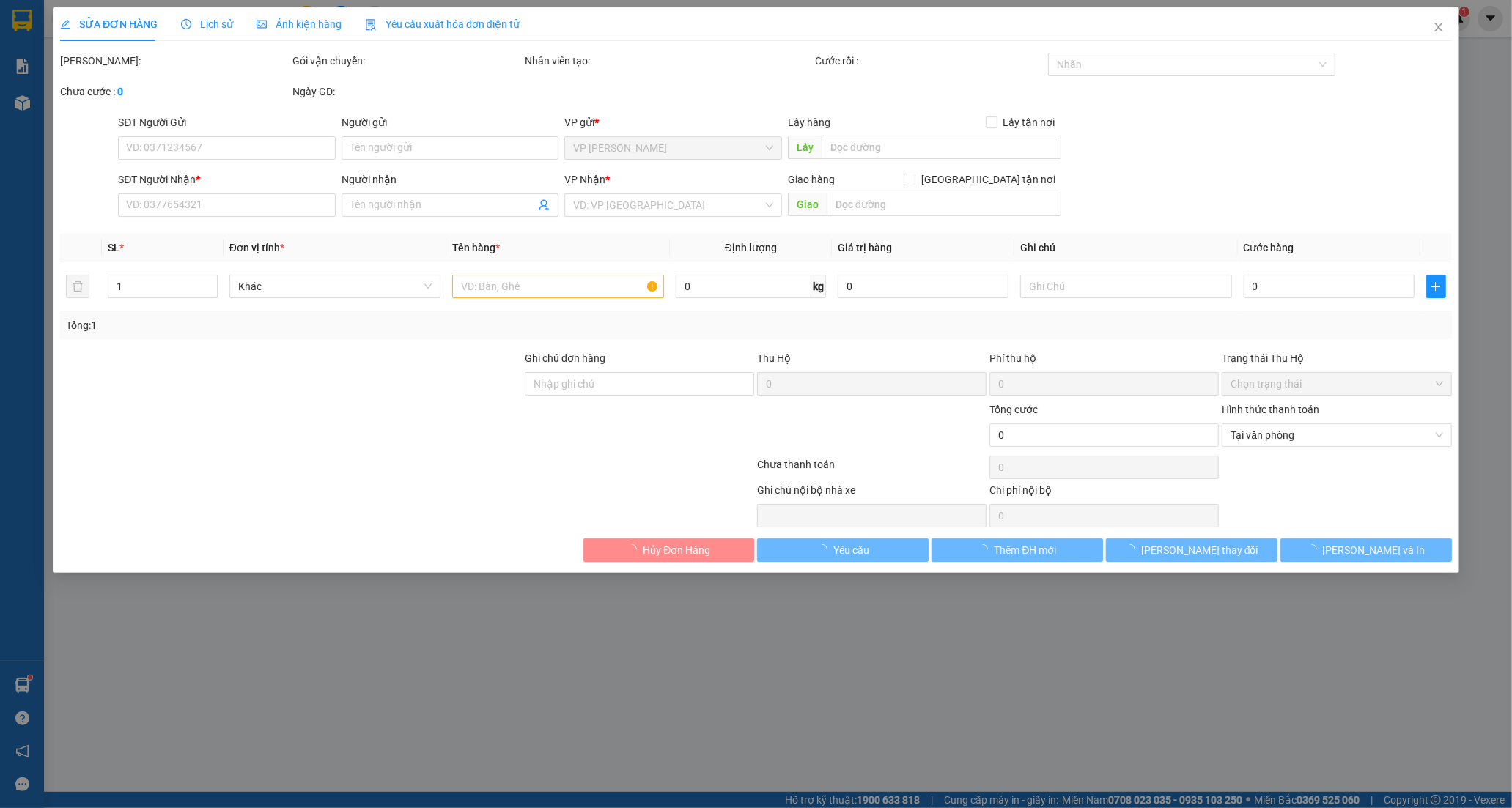
type input "0932166137"
type input "MẪN PHÁT"
type input "0374182977"
type input "DUY"
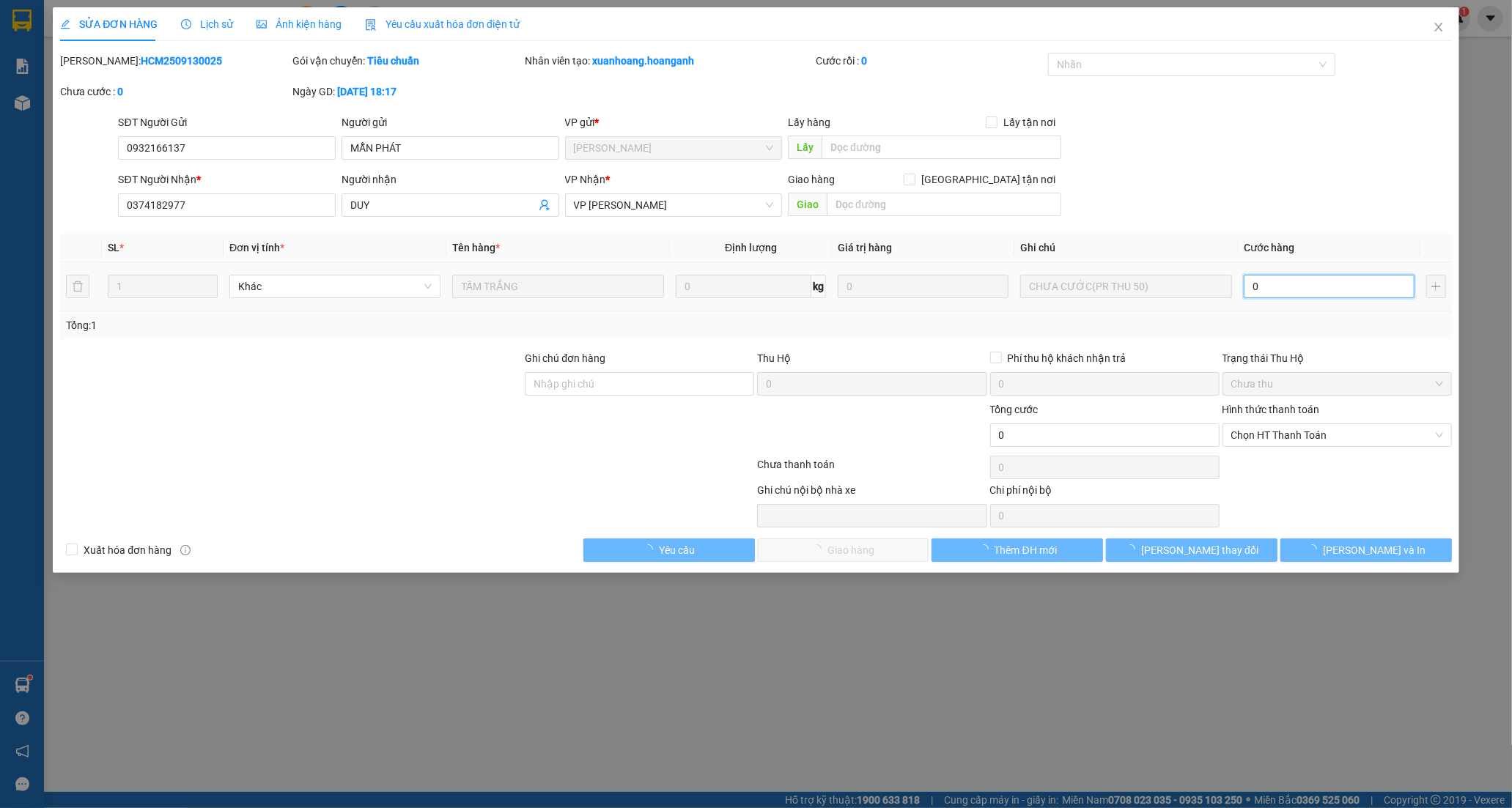
click at [1266, 288] on input "0" at bounding box center [1329, 286] width 171 height 23
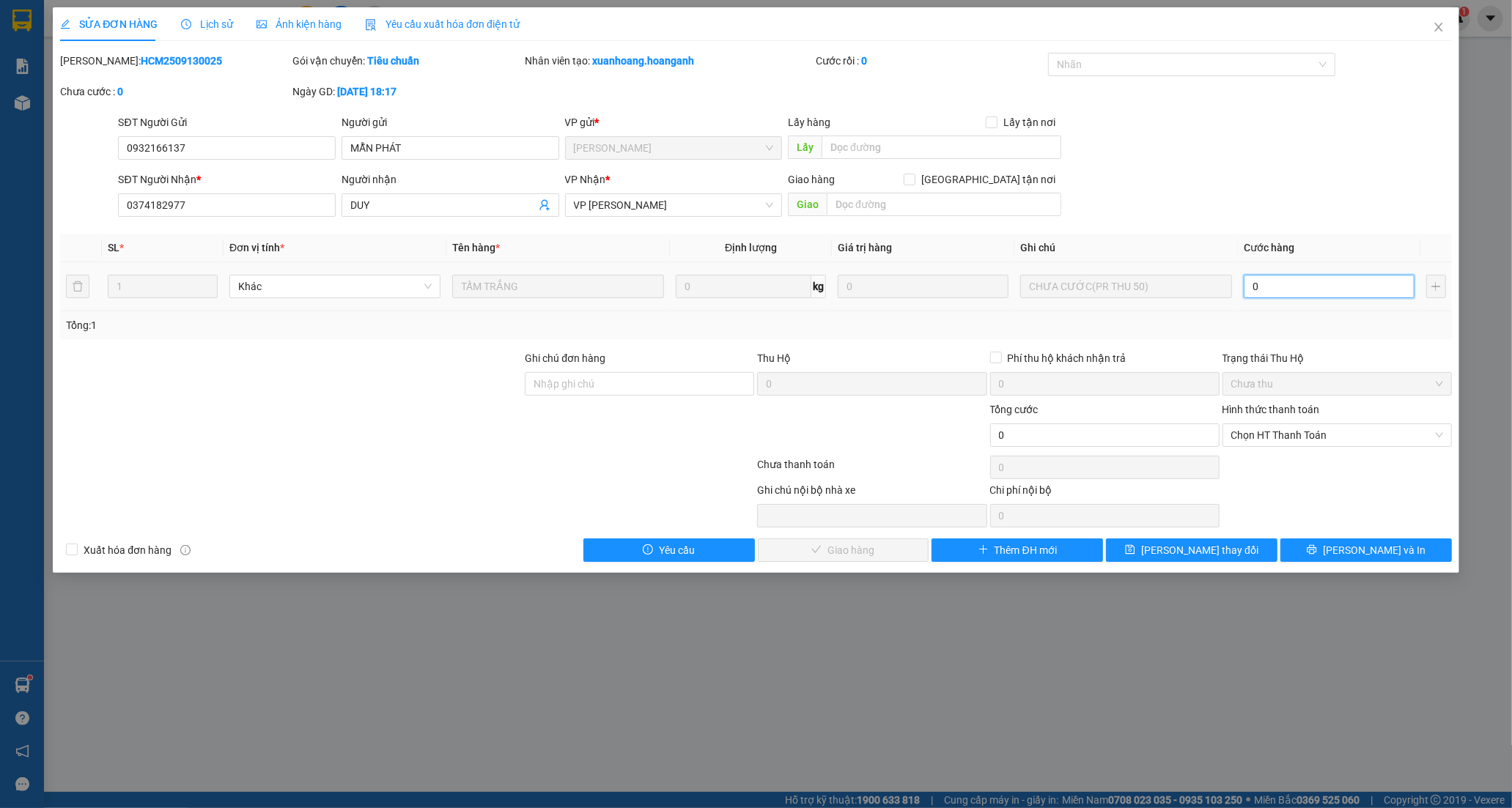
type input "5"
type input "50"
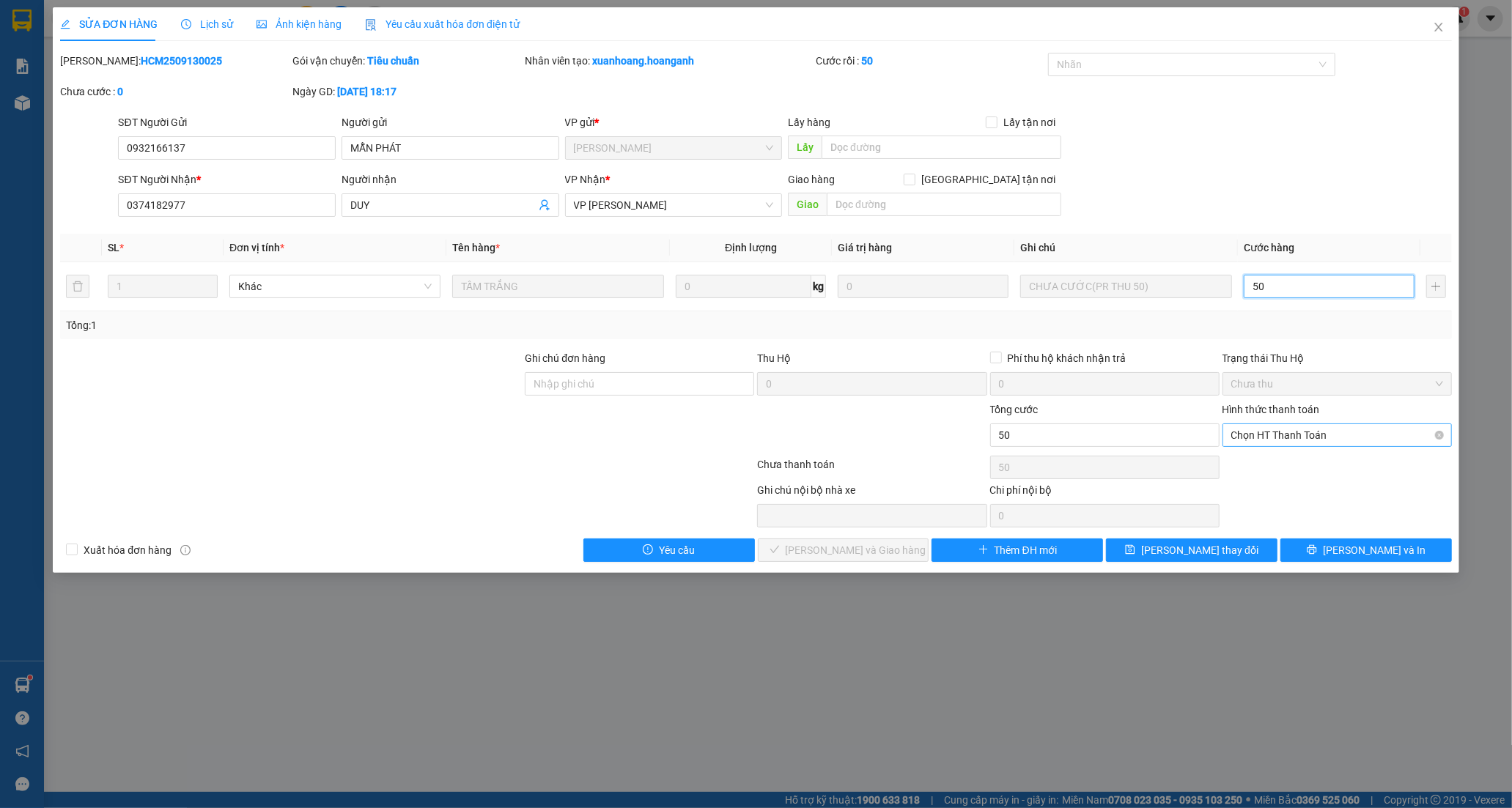
click at [1273, 437] on span "Chọn HT Thanh Toán" at bounding box center [1337, 435] width 212 height 22
type input "50"
type input "50.000"
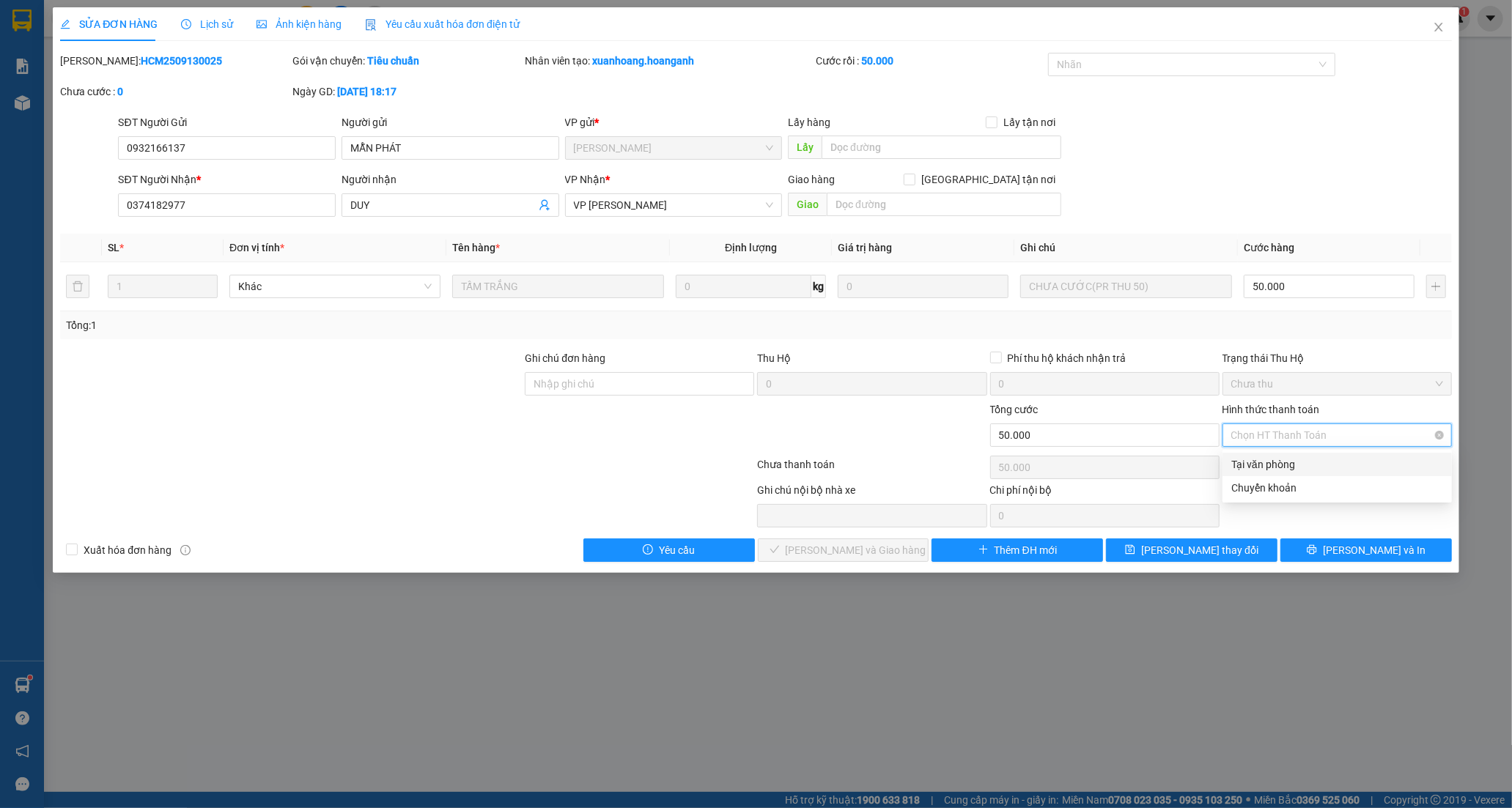
click at [1278, 469] on div "Tại văn phòng" at bounding box center [1337, 464] width 212 height 16
type input "0"
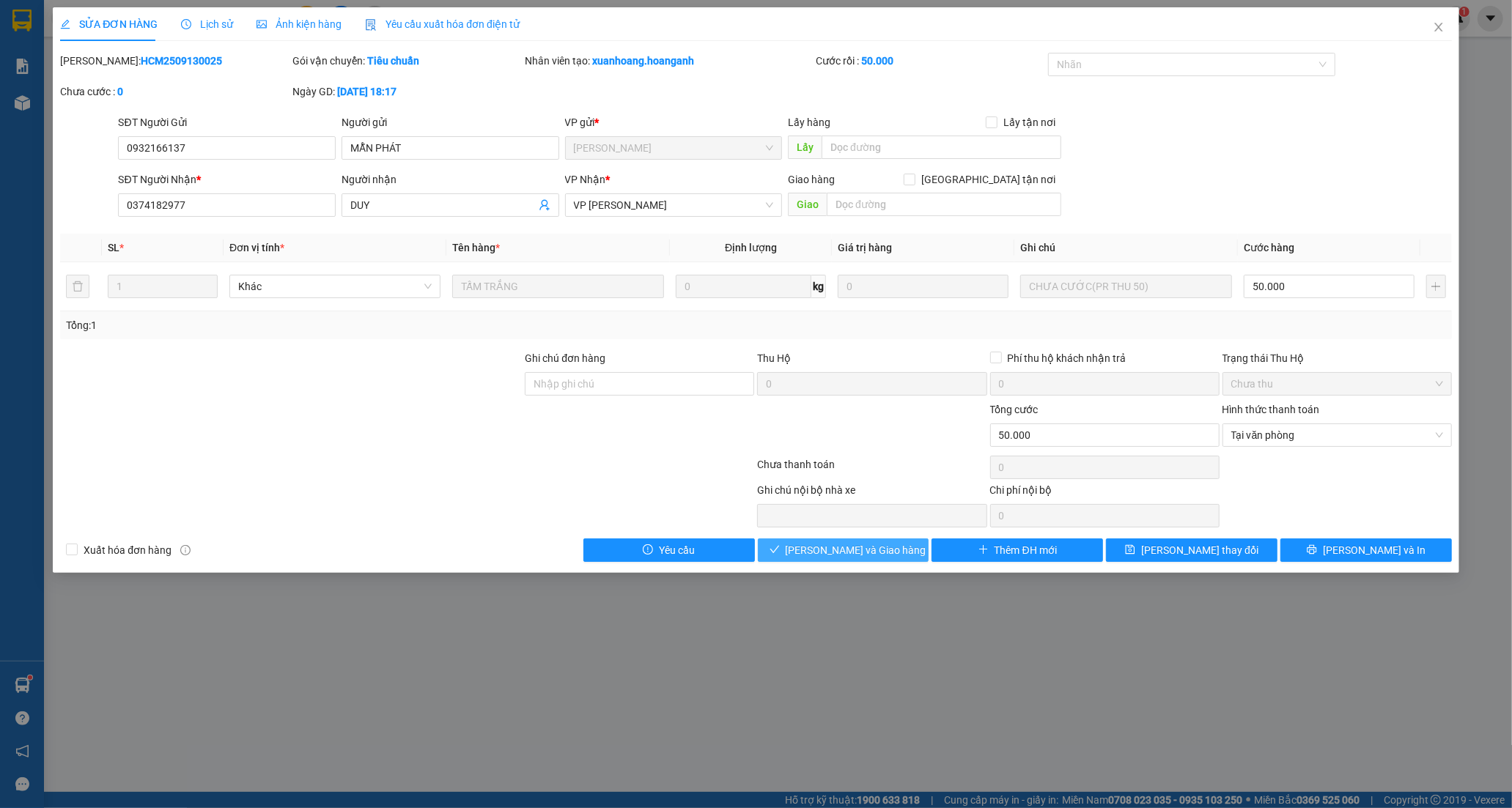
click at [850, 554] on span "[PERSON_NAME] và Giao hàng" at bounding box center [856, 550] width 141 height 16
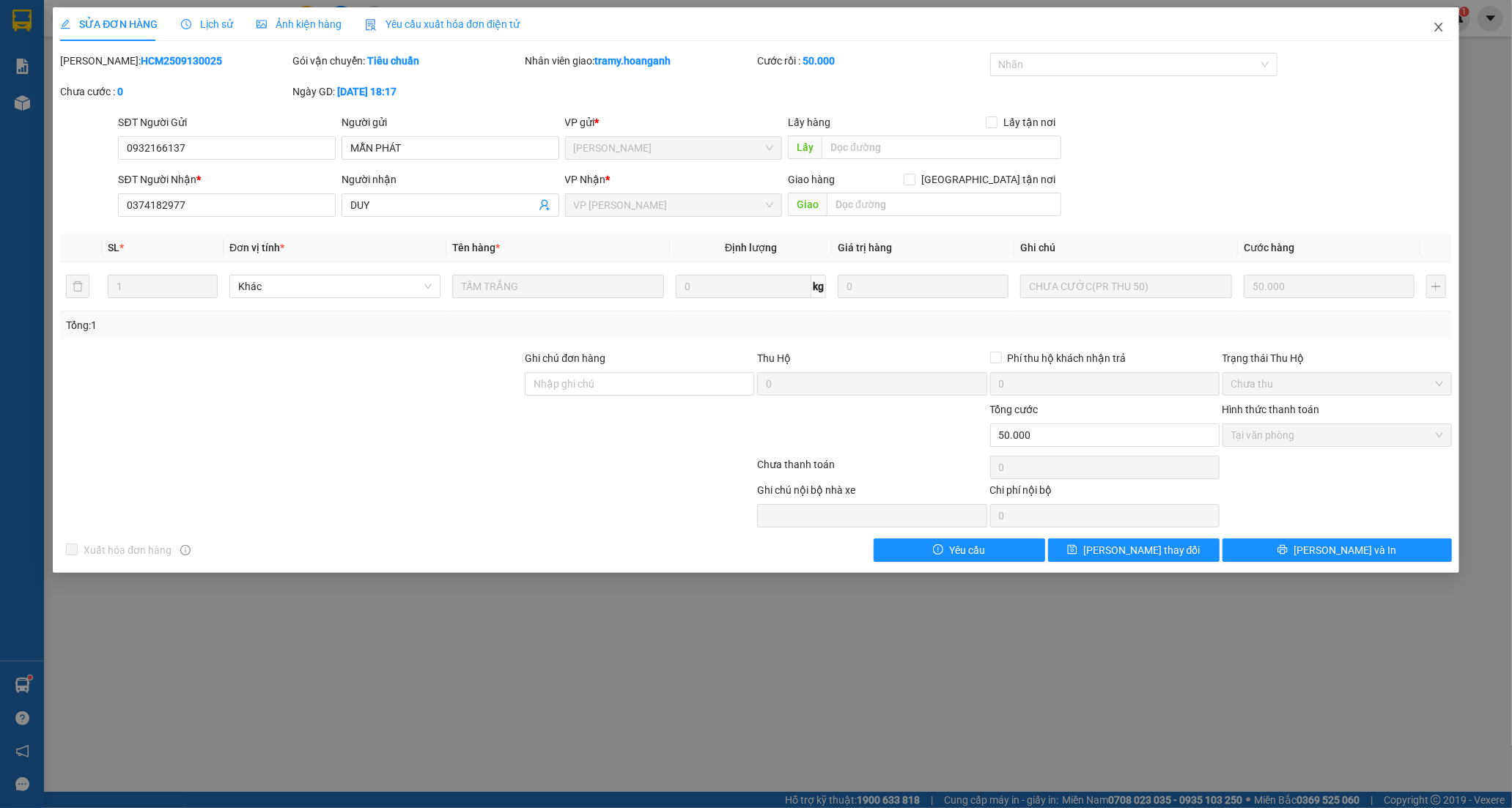
click at [1440, 22] on icon "close" at bounding box center [1439, 28] width 12 height 12
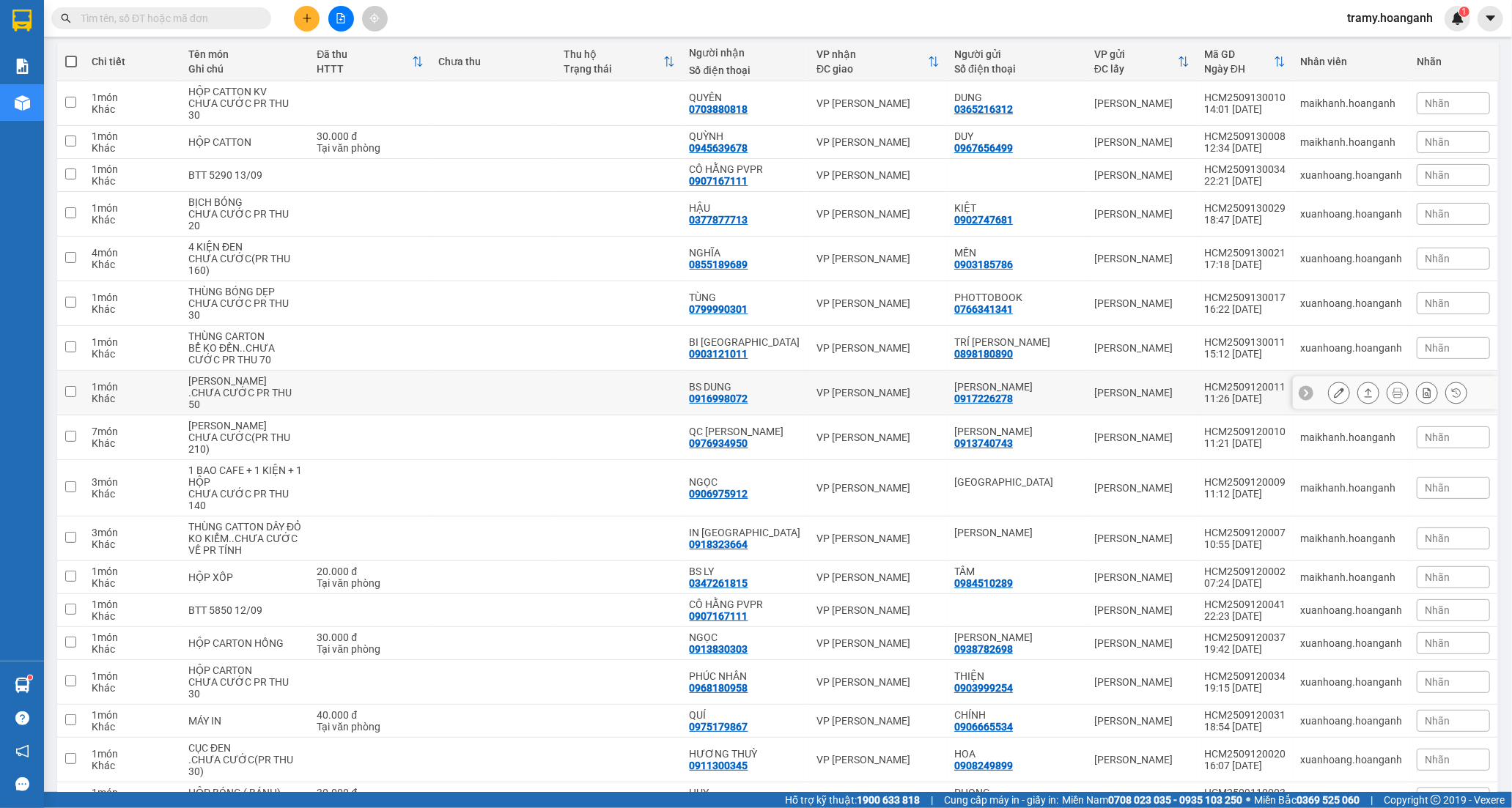
scroll to position [162, 0]
click at [310, 22] on icon "plus" at bounding box center [307, 18] width 10 height 10
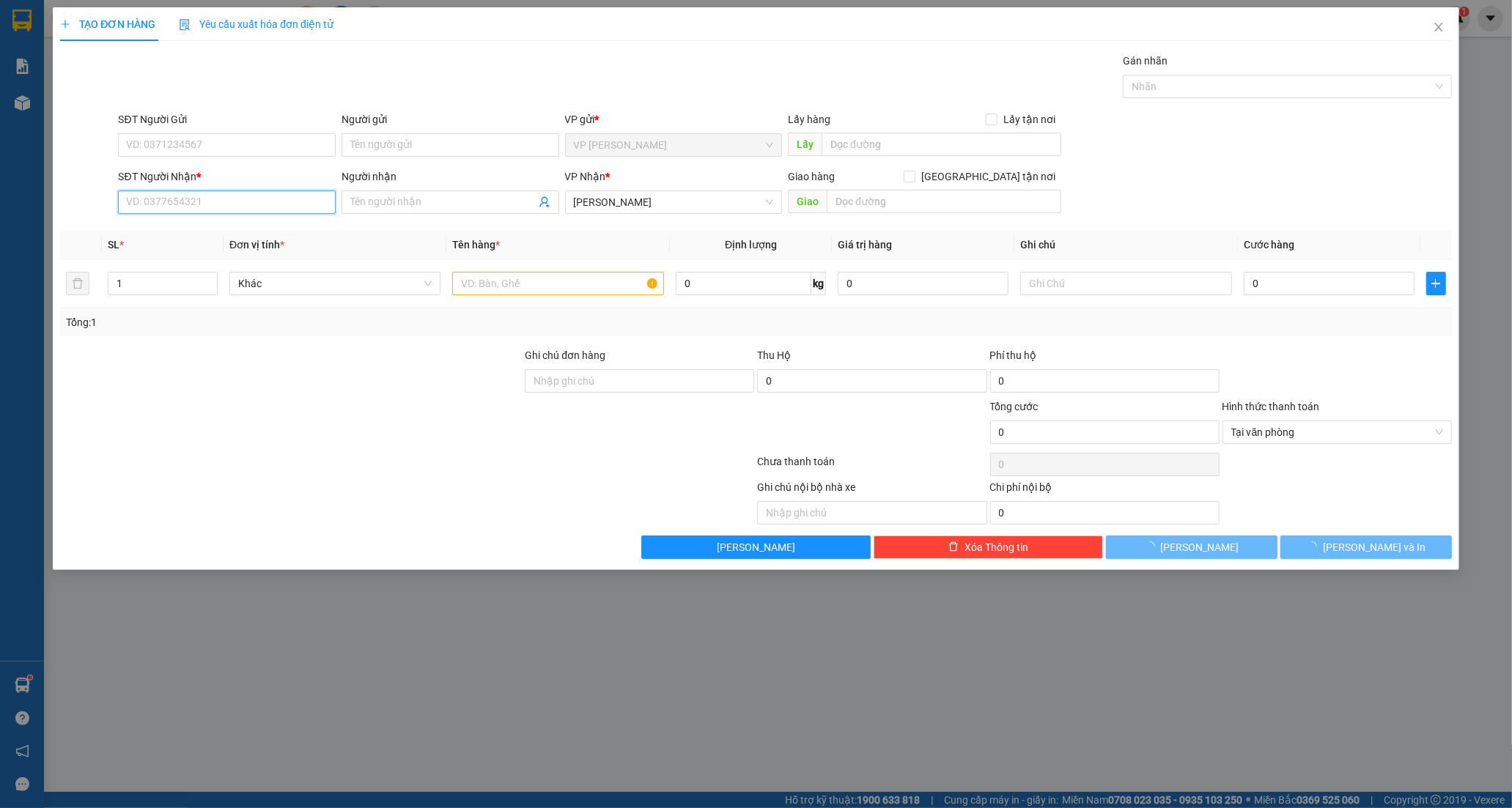
drag, startPoint x: 170, startPoint y: 208, endPoint x: 155, endPoint y: 214, distance: 16.2
click at [169, 208] on input "SĐT Người Nhận *" at bounding box center [226, 202] width 218 height 23
type input "0989775875"
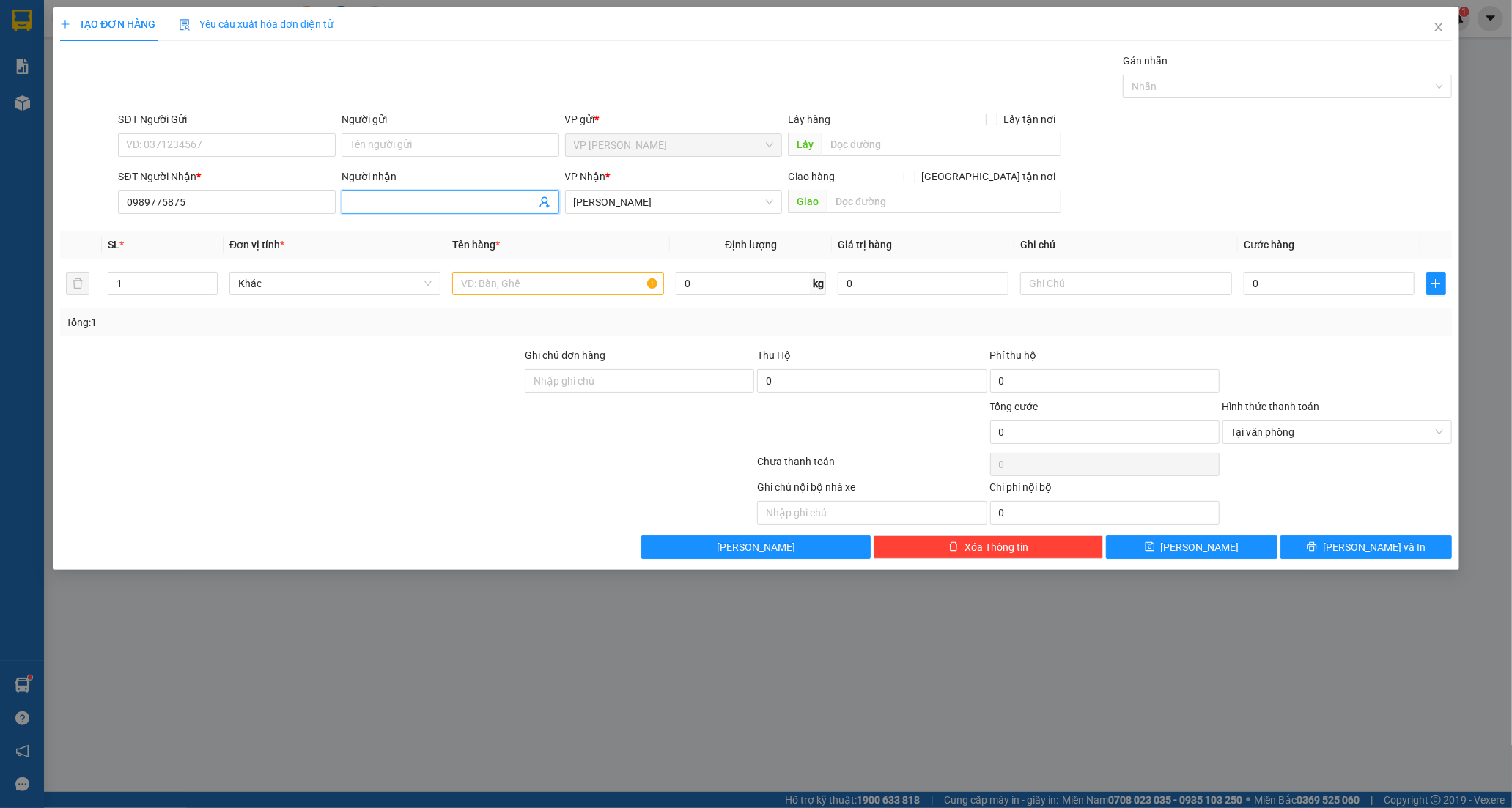
click at [382, 200] on input "Người nhận" at bounding box center [443, 202] width 186 height 16
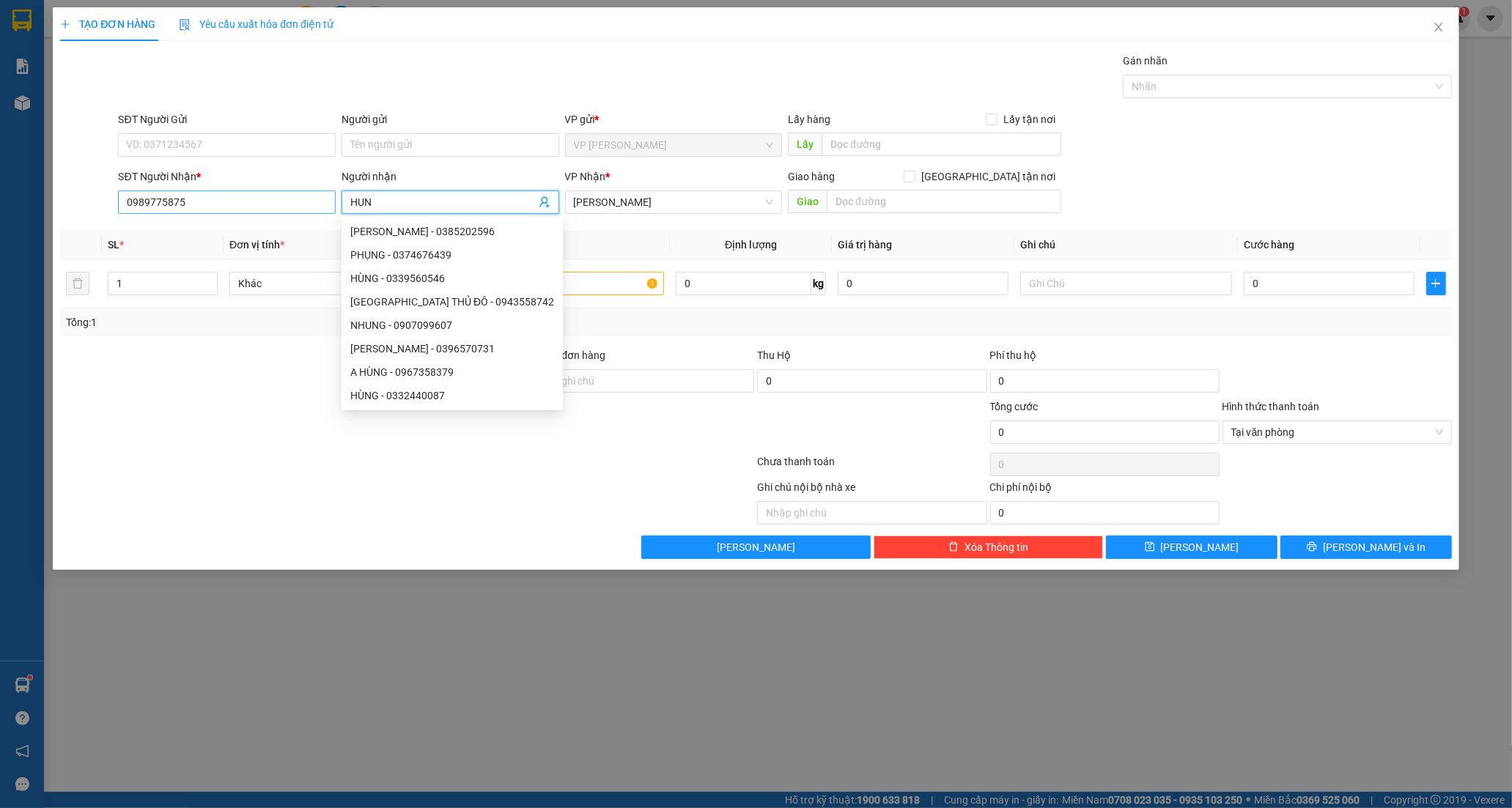
drag, startPoint x: 382, startPoint y: 202, endPoint x: 280, endPoint y: 200, distance: 102.0
click at [280, 200] on div "SĐT Người Nhận * 0989775875 Người nhận HUN VP Nhận * [PERSON_NAME] Giao hàng [G…" at bounding box center [784, 194] width 1339 height 52
click at [191, 199] on input "0989775875" at bounding box center [226, 202] width 218 height 23
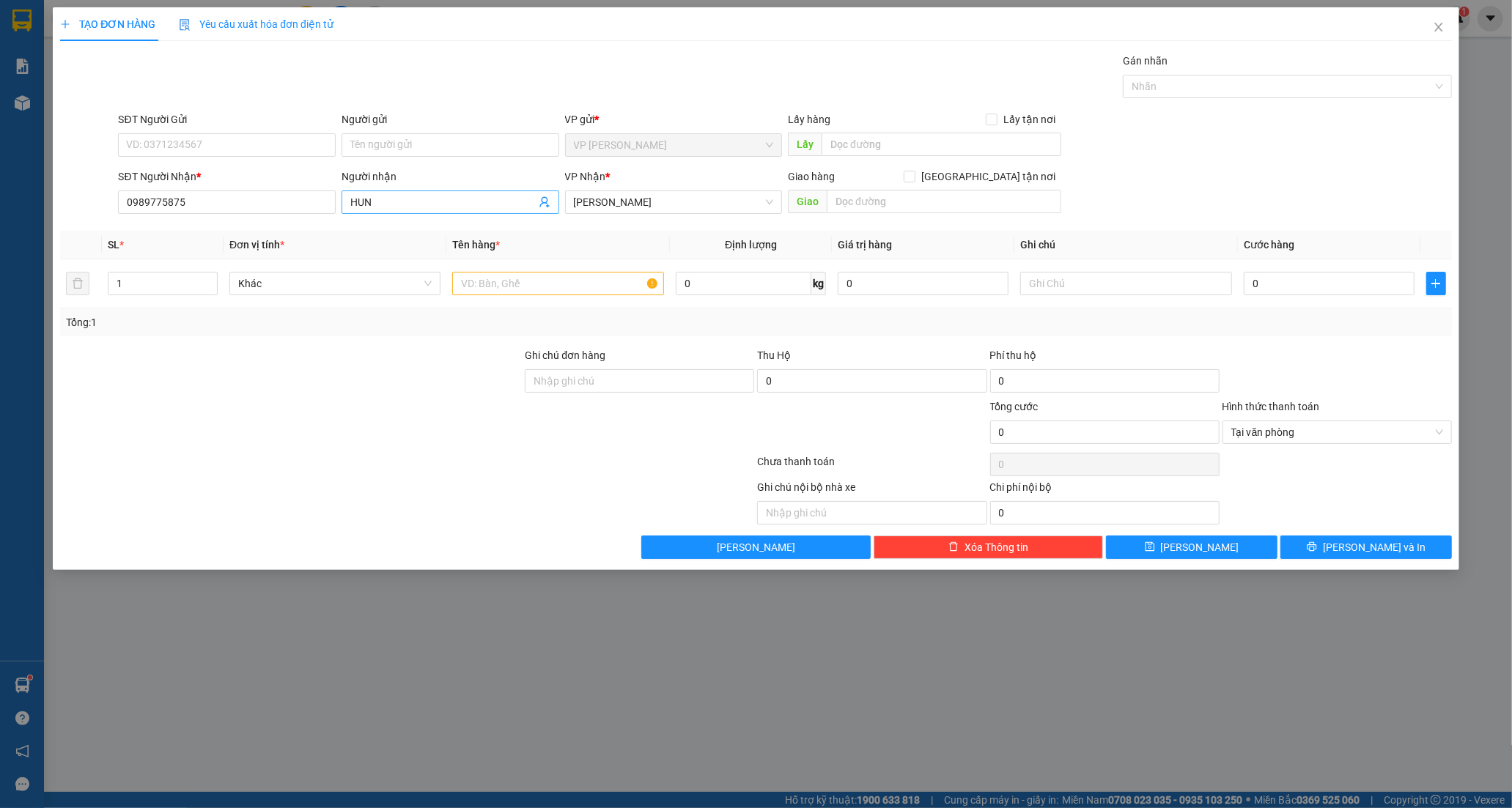
click at [377, 201] on input "HUN" at bounding box center [443, 202] width 186 height 16
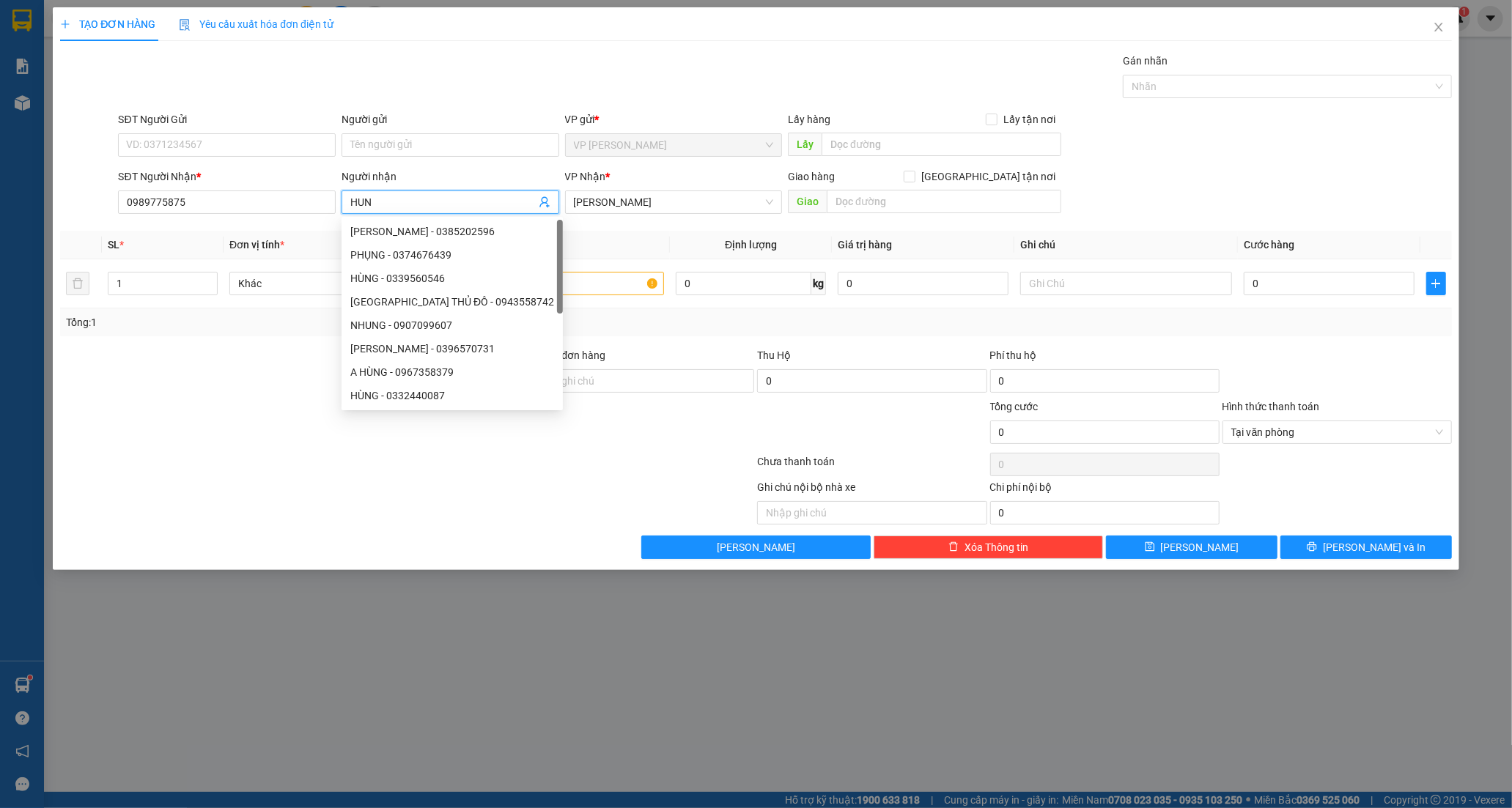
type input "HUNG"
drag, startPoint x: 384, startPoint y: 206, endPoint x: 276, endPoint y: 216, distance: 108.5
click at [280, 216] on div "SĐT Người Nhận * 0989775875 Người nhận HUNG VP Nhận * [PERSON_NAME] hàng [GEOGR…" at bounding box center [784, 194] width 1339 height 52
drag, startPoint x: 189, startPoint y: 207, endPoint x: -52, endPoint y: 208, distance: 241.0
click at [0, 208] on html "Kết quả tìm kiếm ( 21 ) Bộ lọc Mã ĐH Trạng thái Món hàng Thu hộ Tổng cước Chưa …" at bounding box center [756, 404] width 1512 height 808
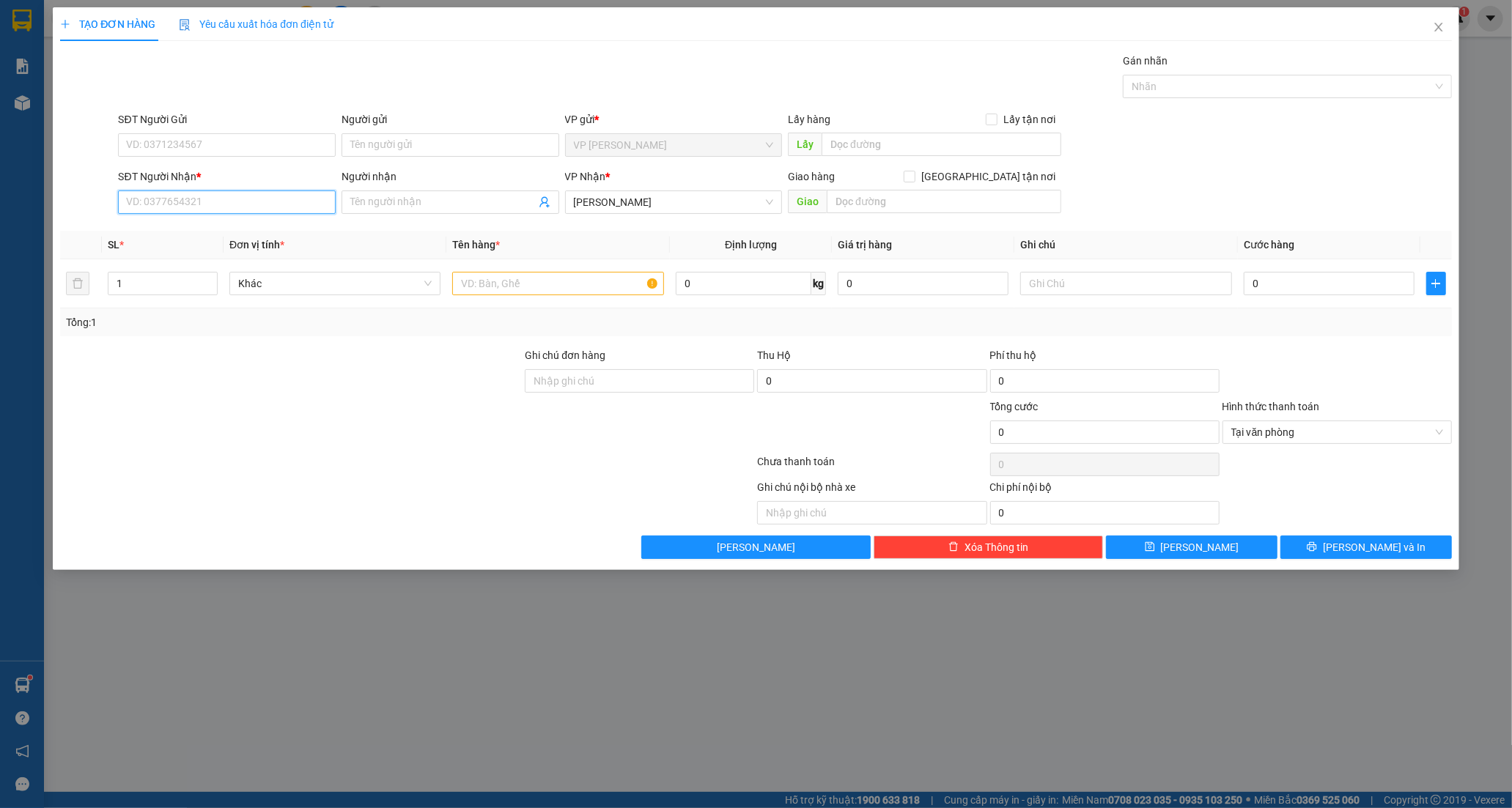
click at [195, 202] on input "SĐT Người Nhận *" at bounding box center [226, 202] width 218 height 23
click at [382, 141] on input "Người gửi" at bounding box center [450, 144] width 218 height 23
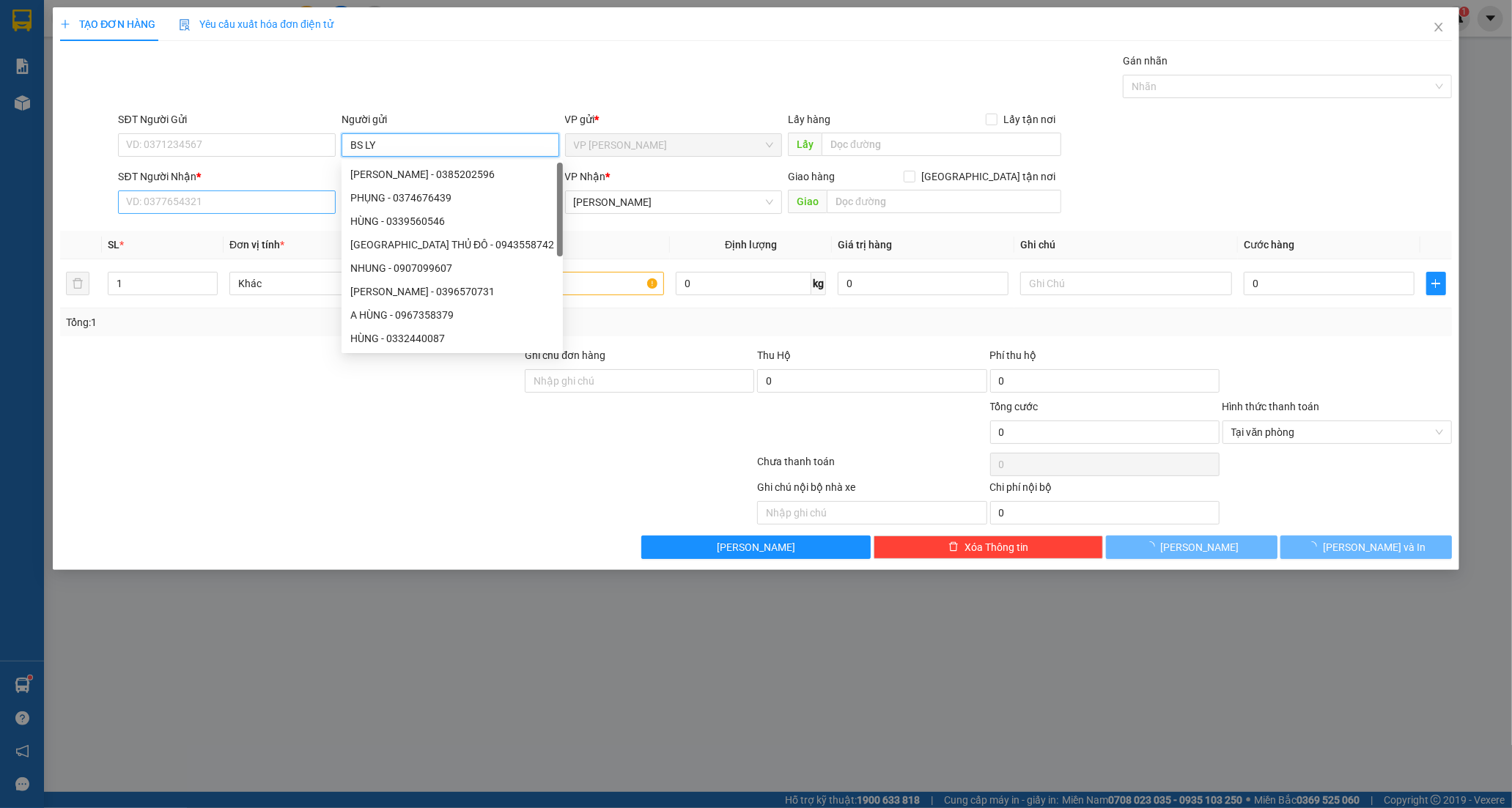
type input "BS LY"
click at [189, 206] on input "SĐT Người Nhận *" at bounding box center [226, 202] width 218 height 23
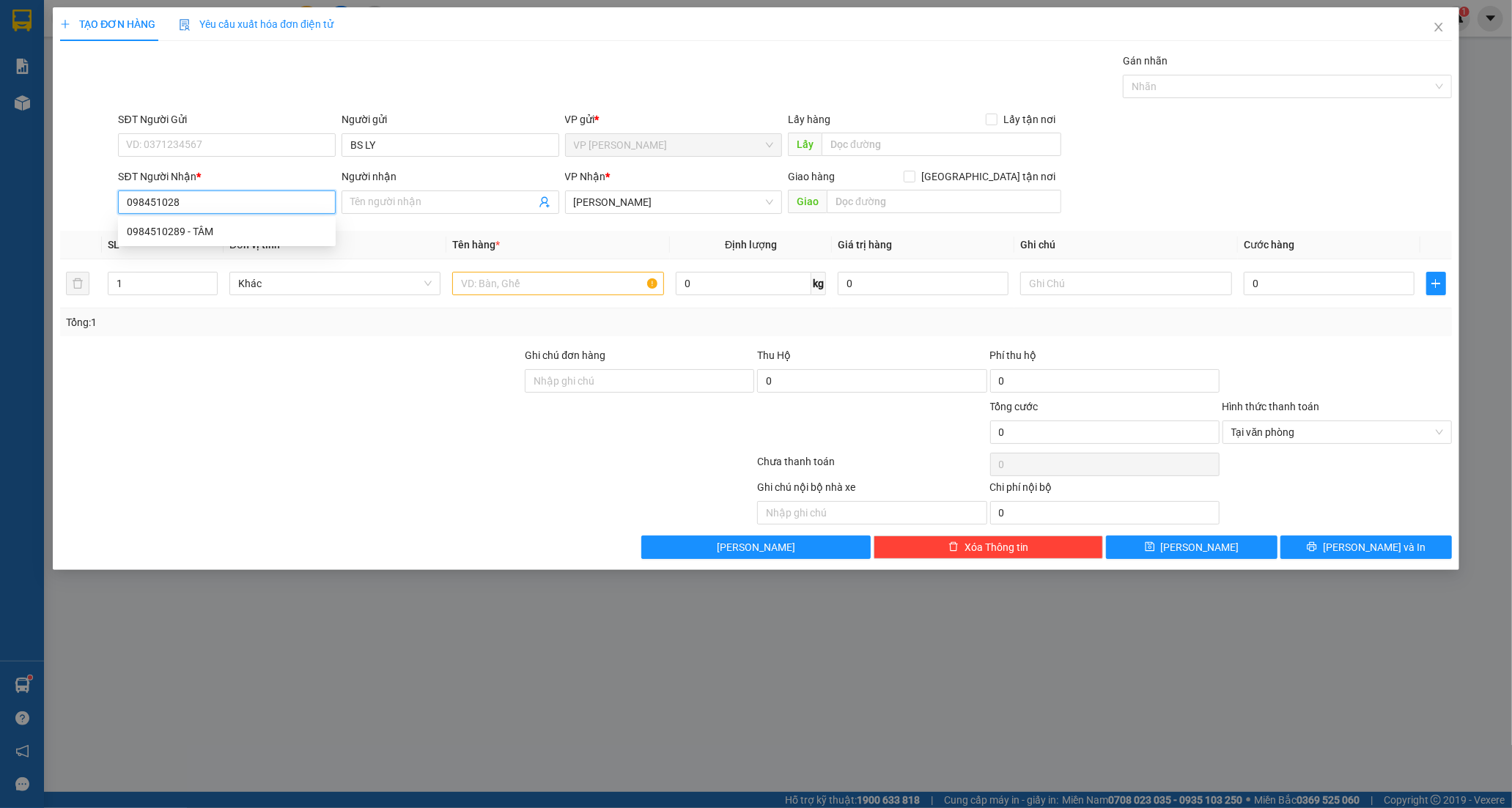
type input "0984510289"
click at [196, 229] on div "0984510289 - TÂM" at bounding box center [226, 231] width 200 height 16
type input "TÂM"
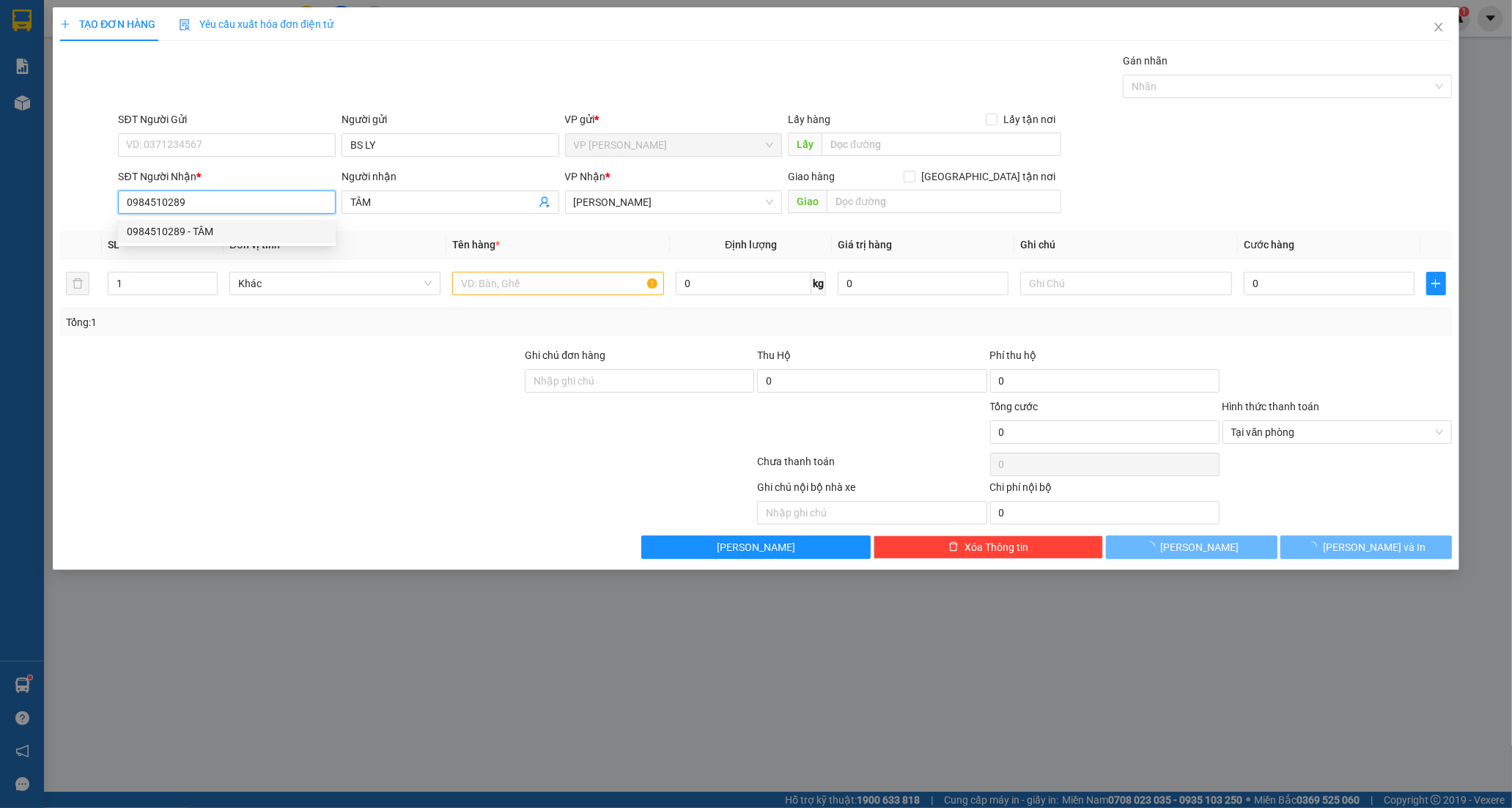
type input "20.000"
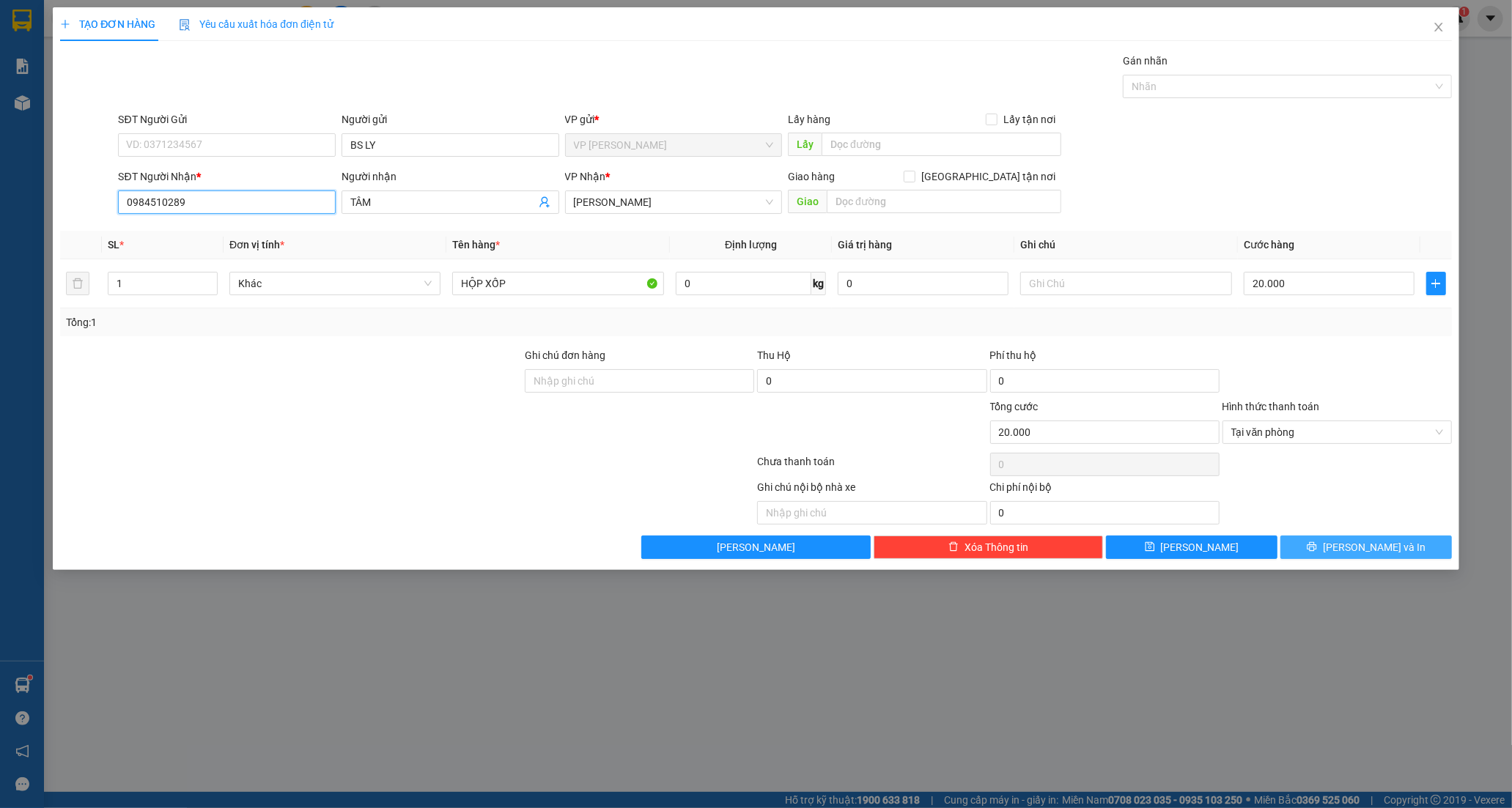
type input "0984510289"
click at [1335, 542] on button "[PERSON_NAME] và In" at bounding box center [1366, 547] width 171 height 23
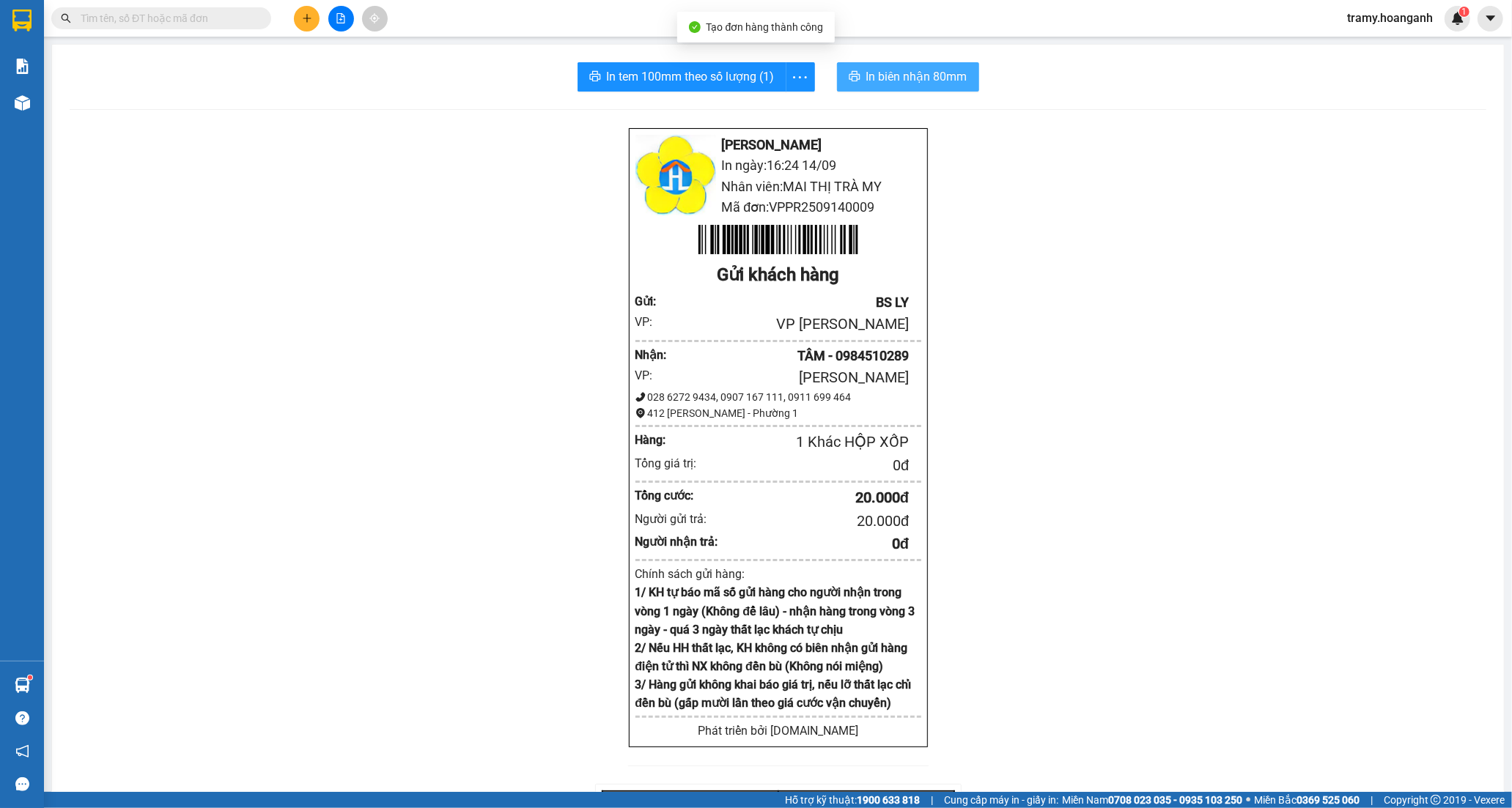
click at [899, 76] on span "In biên nhận 80mm" at bounding box center [917, 76] width 101 height 18
click at [793, 68] on icon "more" at bounding box center [799, 77] width 18 height 18
click at [770, 107] on div "In tem 100mm" at bounding box center [766, 109] width 66 height 16
click at [304, 15] on icon "plus" at bounding box center [307, 18] width 10 height 10
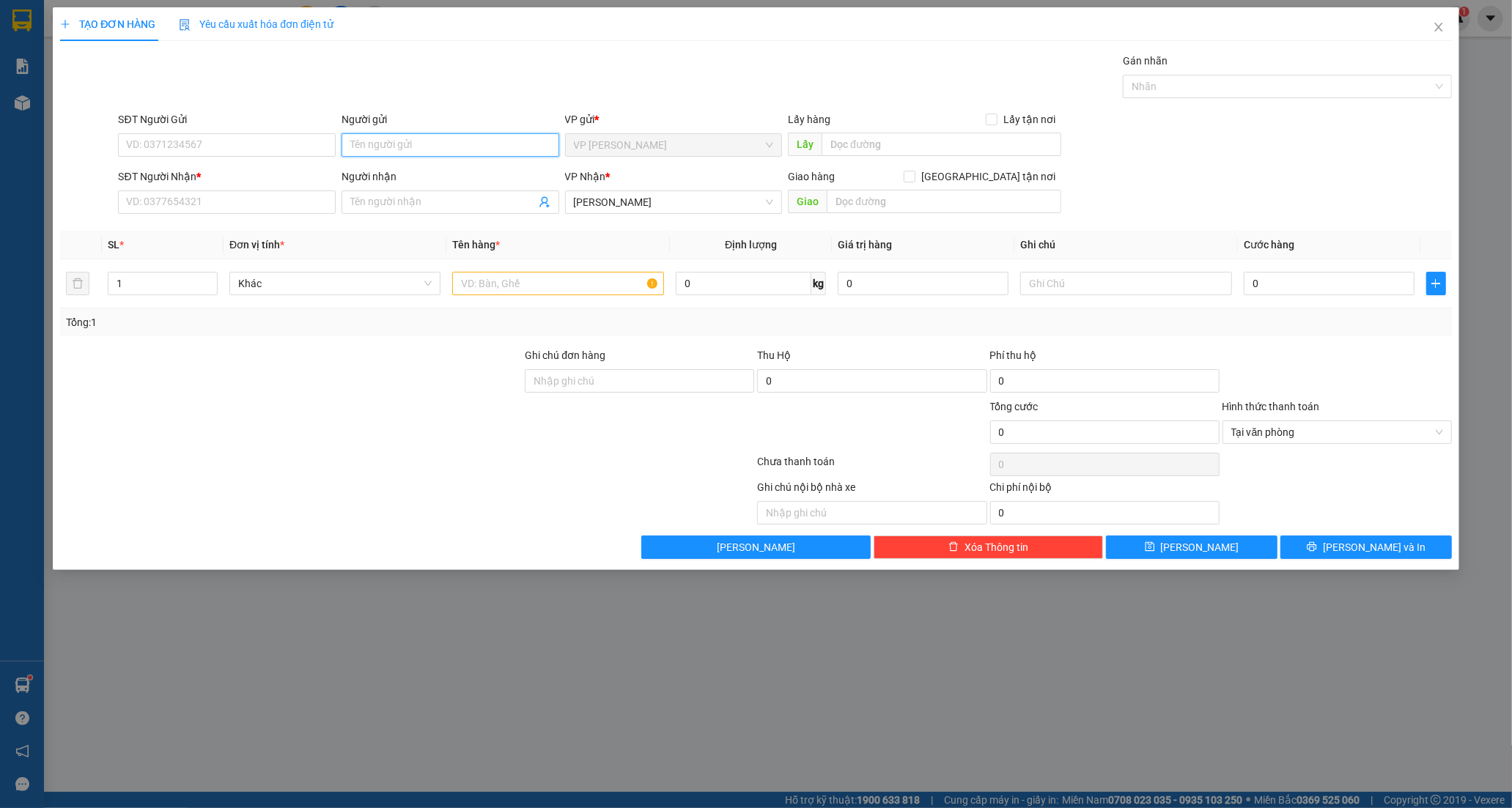
click at [444, 141] on input "Người gửi" at bounding box center [450, 144] width 218 height 23
type input "BS LY"
click at [156, 206] on input "SĐT Người Nhận *" at bounding box center [226, 202] width 218 height 23
type input "0932342349"
click at [173, 225] on div "0932342349 - NAM" at bounding box center [226, 231] width 200 height 16
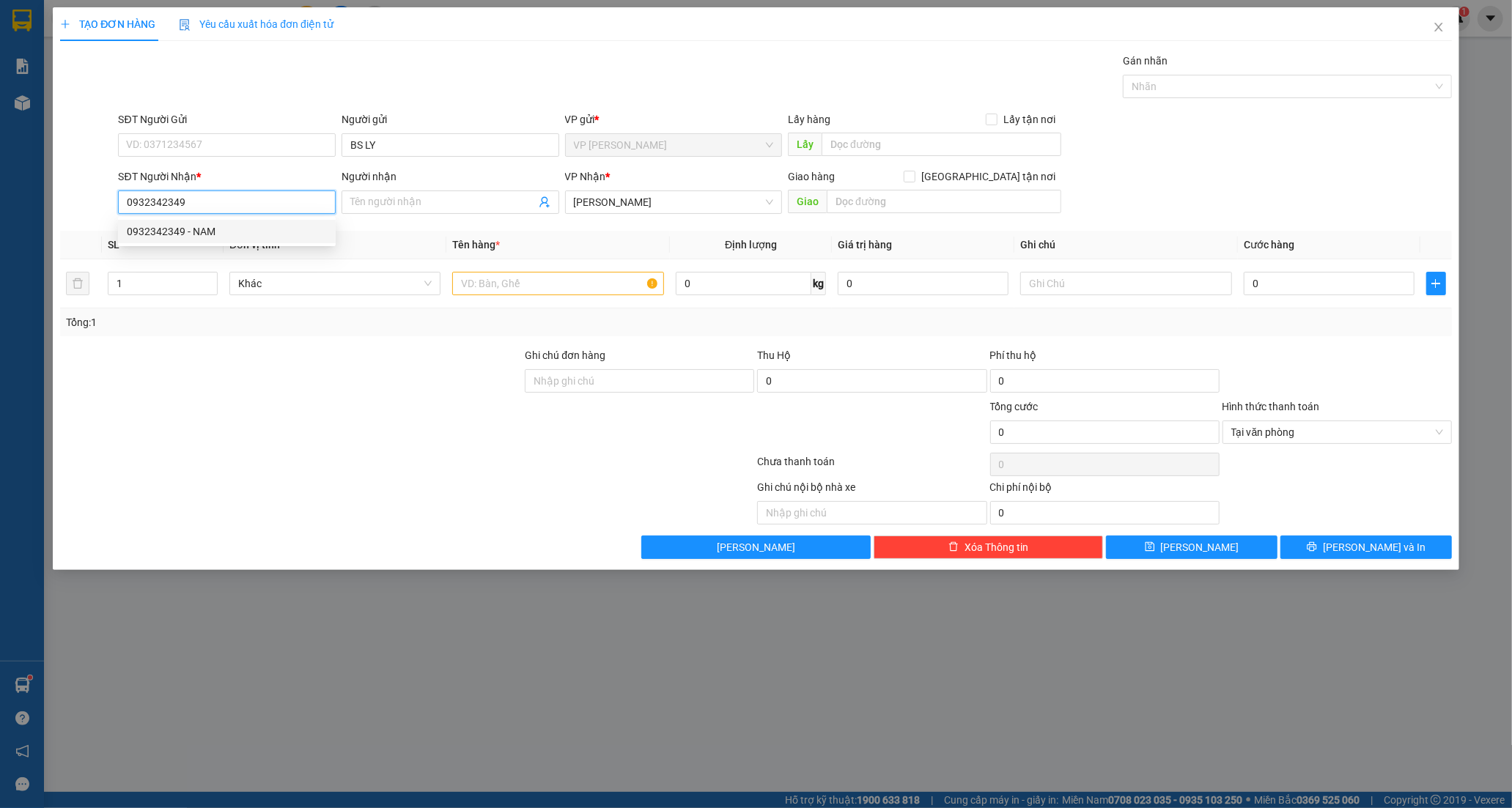
type input "NAM"
type input "20.000"
type input "0932342349"
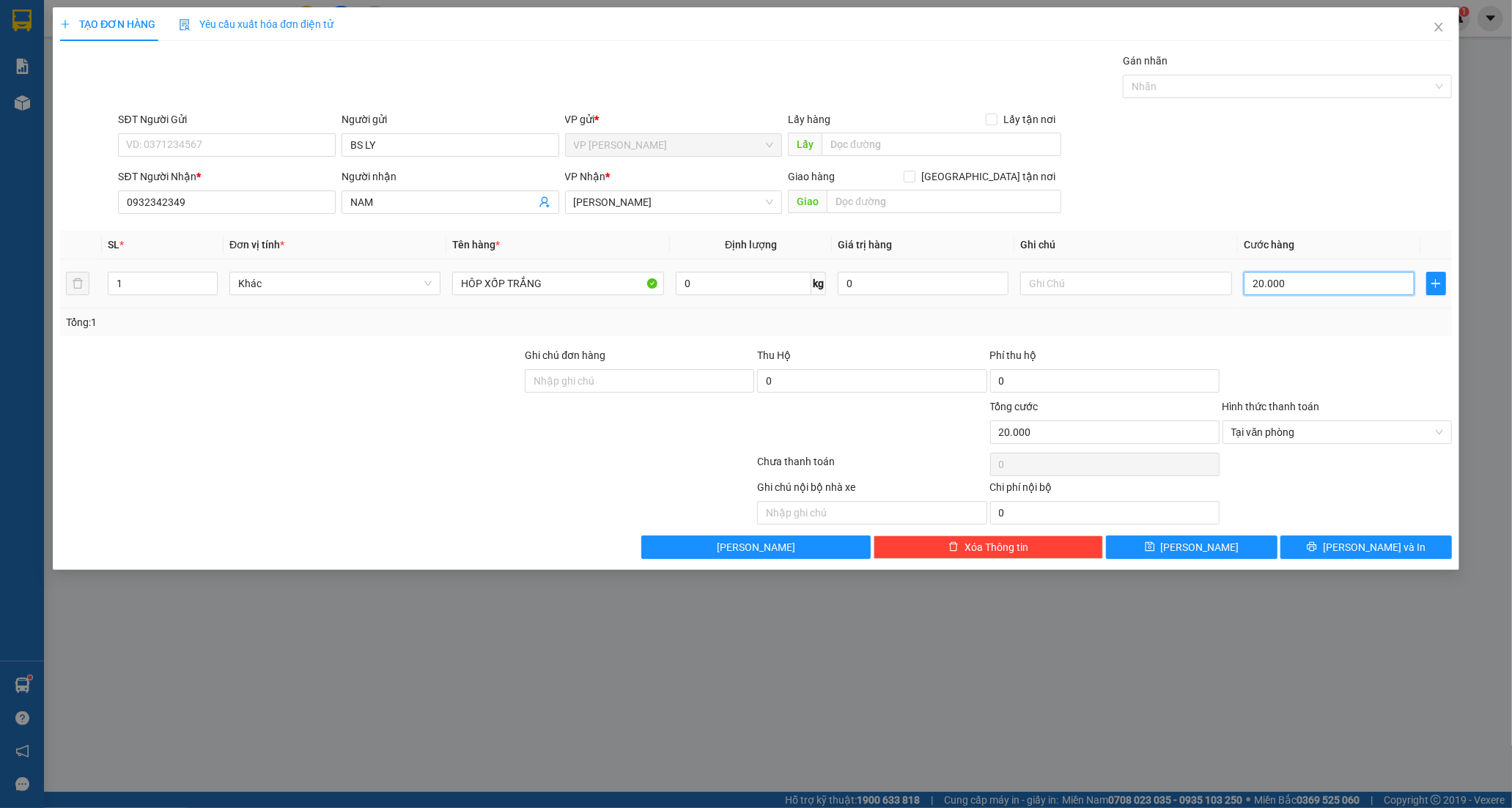
click at [1300, 280] on input "20.000" at bounding box center [1329, 283] width 171 height 23
type input "0"
click at [1250, 282] on input "0" at bounding box center [1329, 283] width 171 height 23
type input "20"
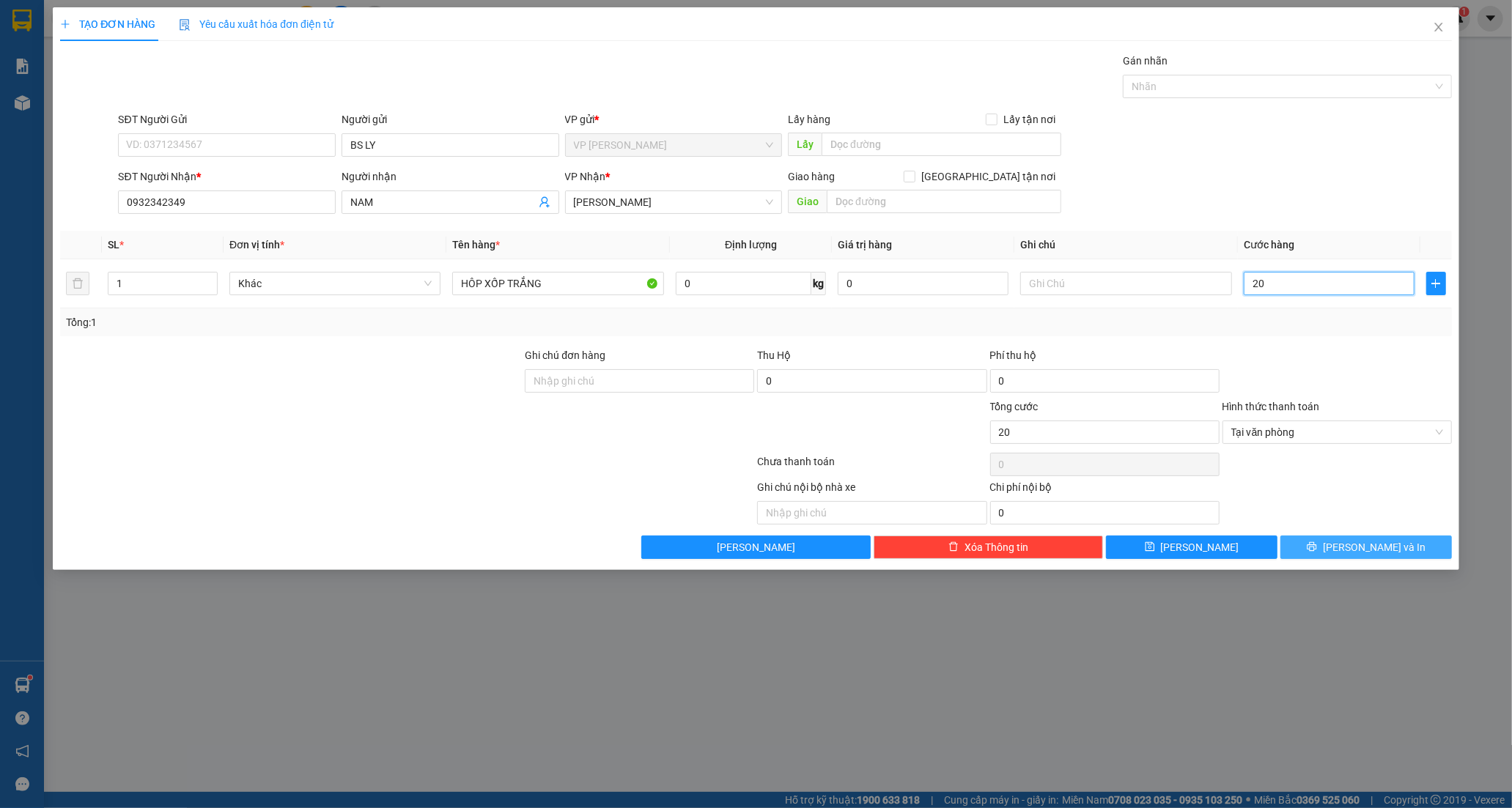
type input "20"
type input "20.000"
click at [1317, 548] on icon "printer" at bounding box center [1312, 547] width 10 height 10
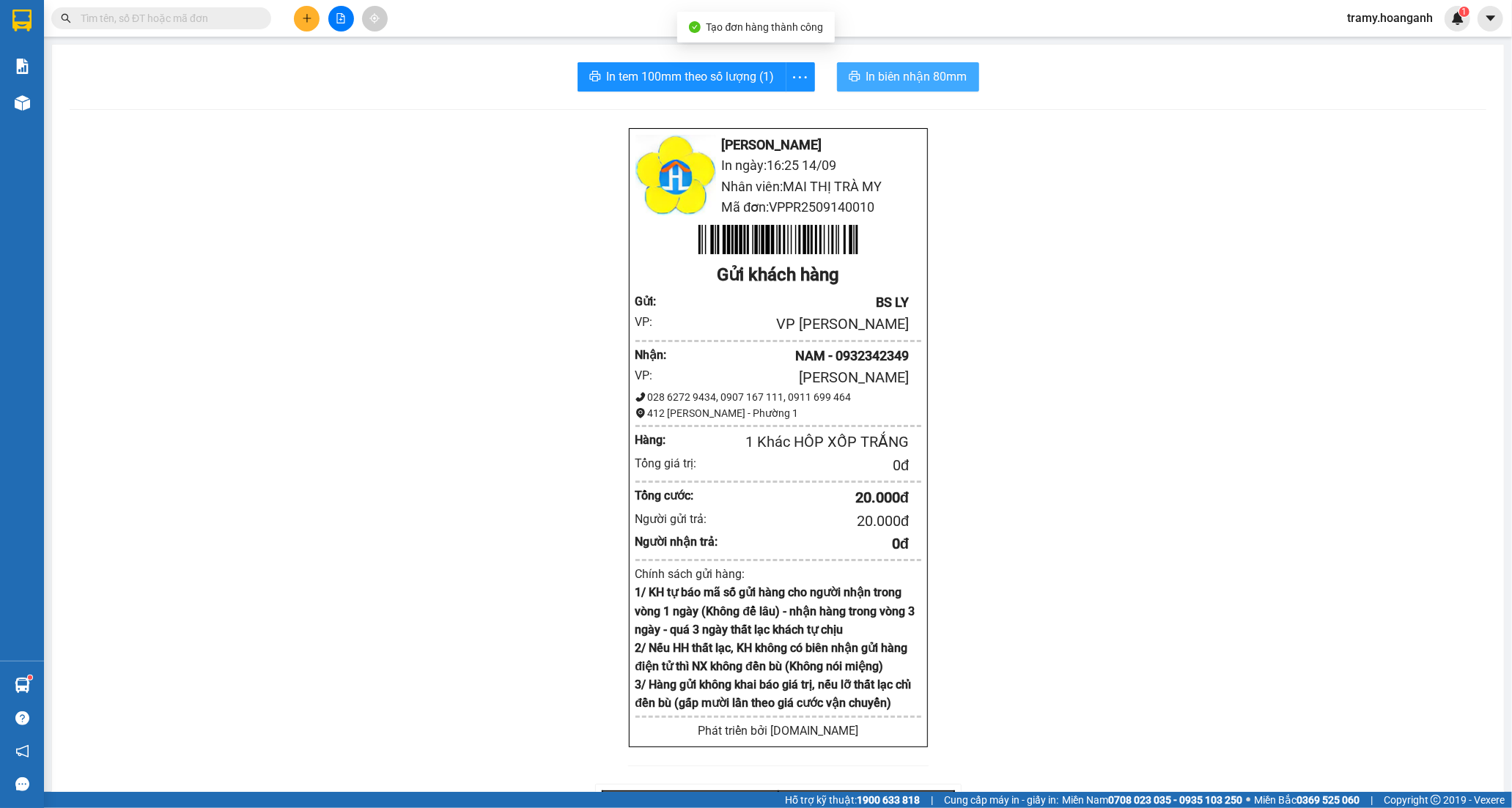
drag, startPoint x: 929, startPoint y: 74, endPoint x: 1045, endPoint y: 255, distance: 215.0
click at [929, 75] on span "In biên nhận 80mm" at bounding box center [917, 76] width 101 height 18
drag, startPoint x: 801, startPoint y: 71, endPoint x: 799, endPoint y: 85, distance: 14.1
click at [802, 73] on icon "more" at bounding box center [799, 77] width 18 height 18
click at [785, 107] on div "In tem 100mm" at bounding box center [766, 109] width 66 height 16
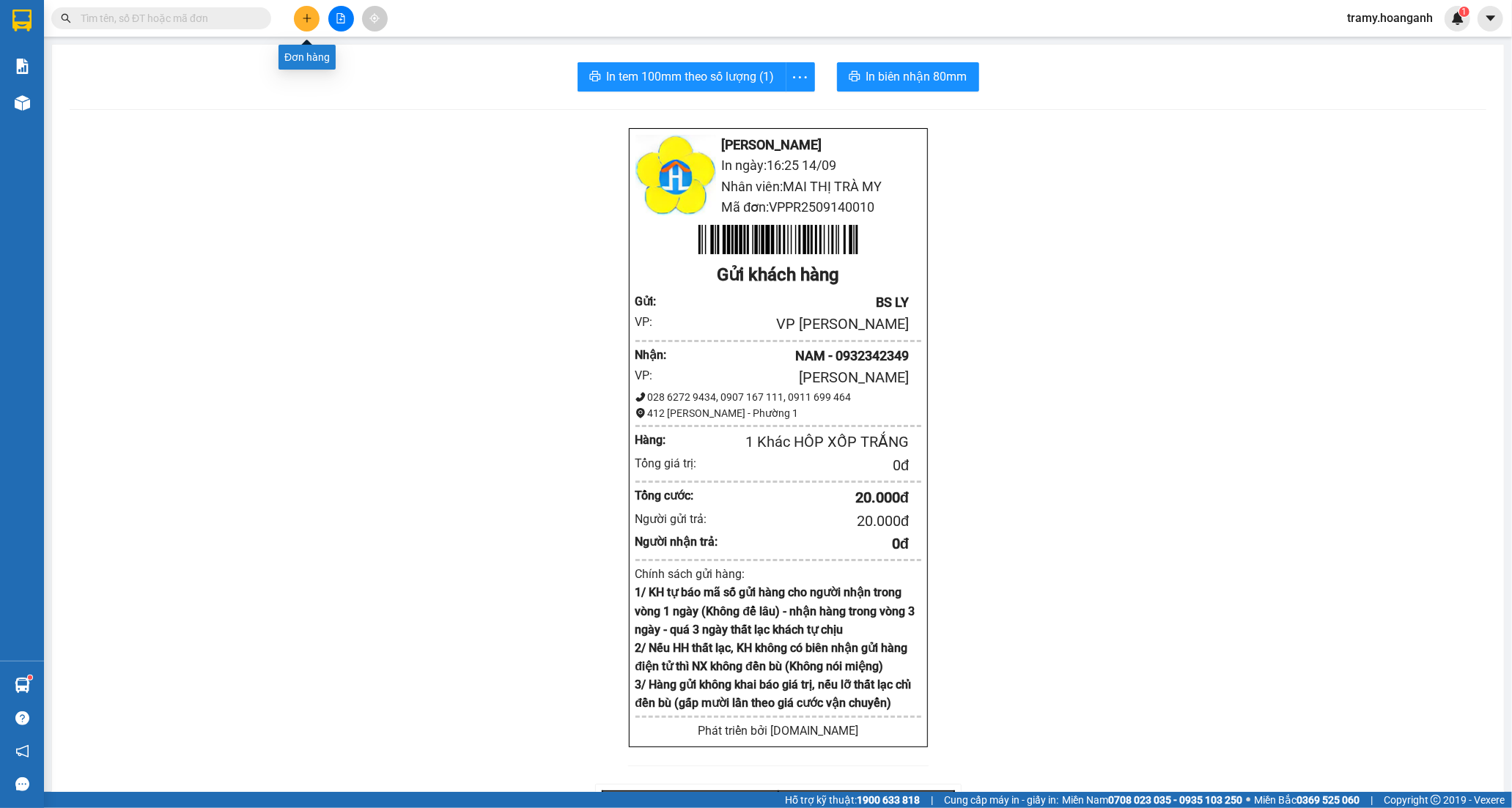
click at [304, 18] on icon "plus" at bounding box center [306, 17] width 8 height 1
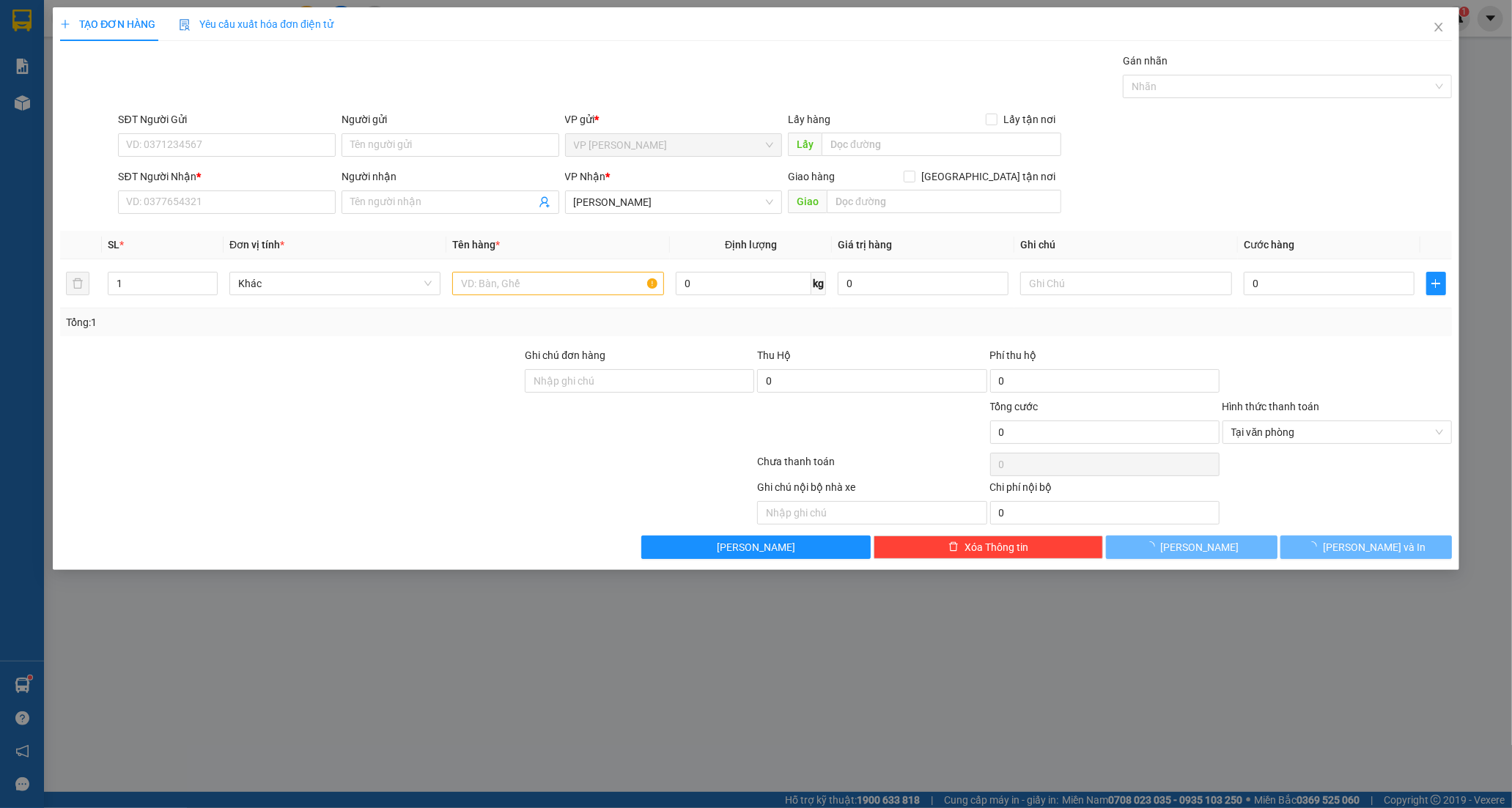
click at [213, 120] on div "SĐT Người Gửi" at bounding box center [226, 119] width 218 height 16
click at [213, 133] on input "SĐT Người Gửi" at bounding box center [226, 144] width 218 height 23
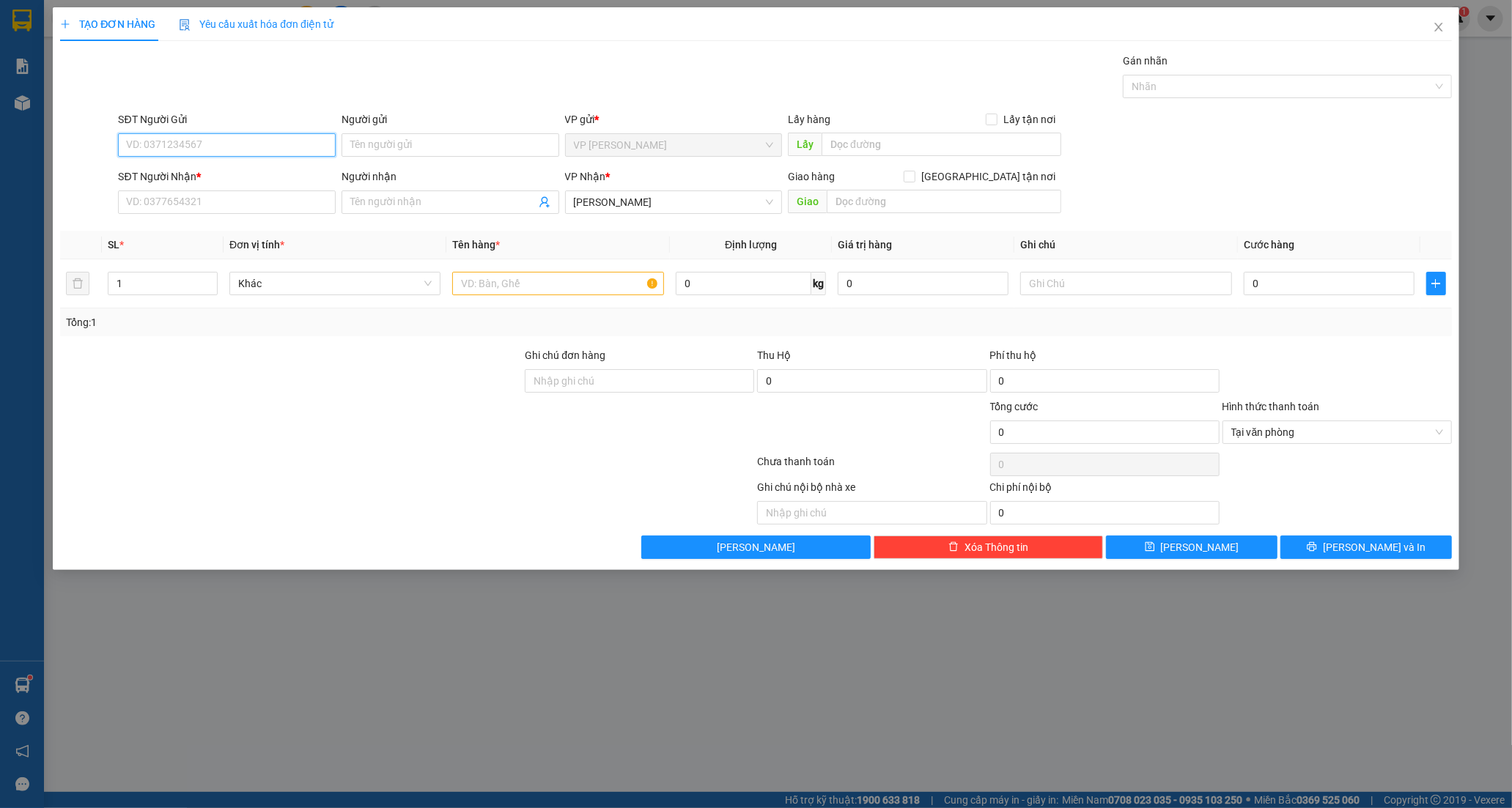
click at [200, 138] on input "SĐT Người Gửi" at bounding box center [226, 144] width 218 height 23
type input "0856202294"
drag, startPoint x: 392, startPoint y: 136, endPoint x: 379, endPoint y: 129, distance: 14.8
click at [389, 136] on input "Người gửi" at bounding box center [450, 144] width 218 height 23
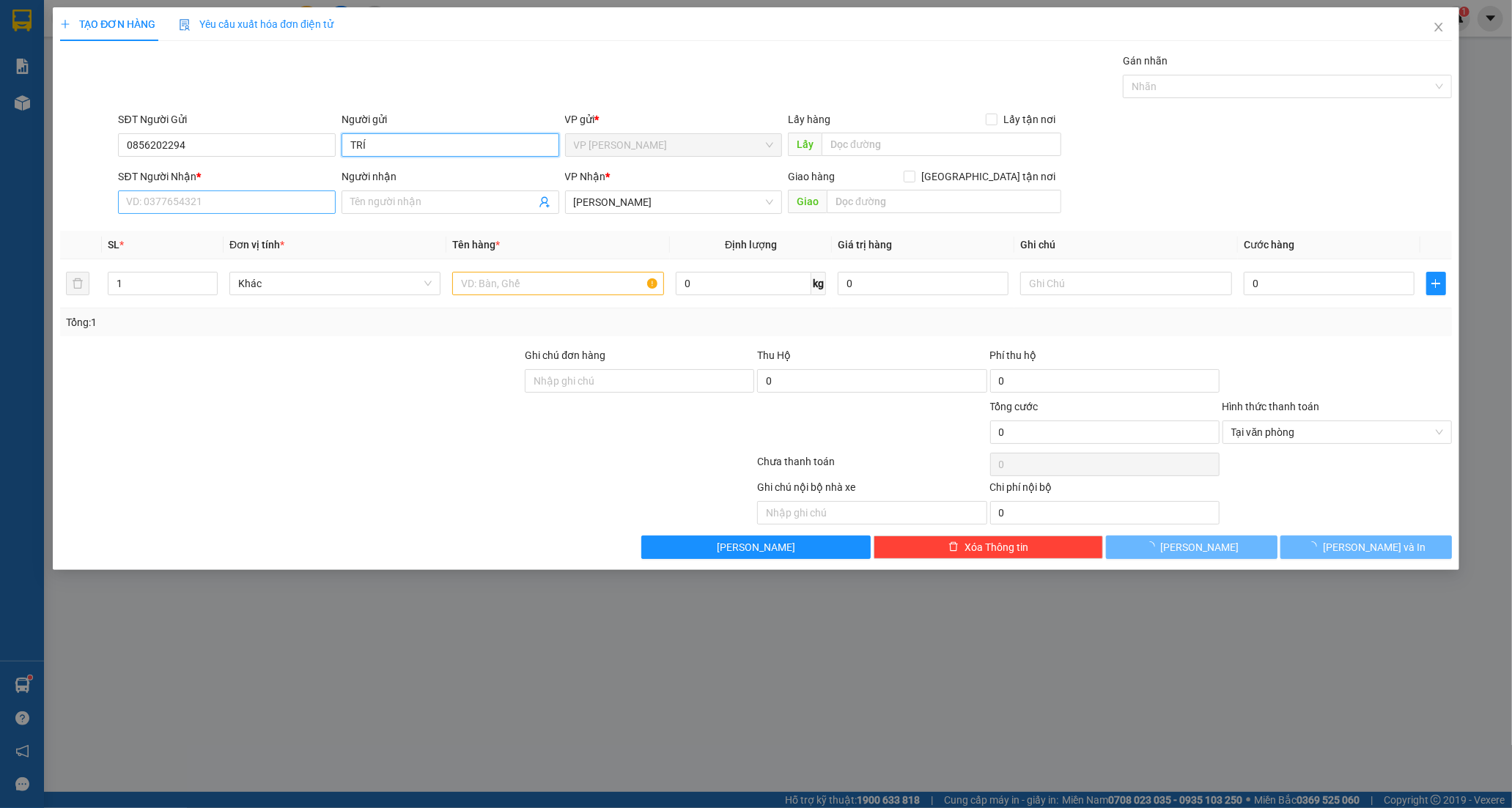
type input "TRÍ"
click at [183, 211] on input "SĐT Người Nhận *" at bounding box center [226, 202] width 218 height 23
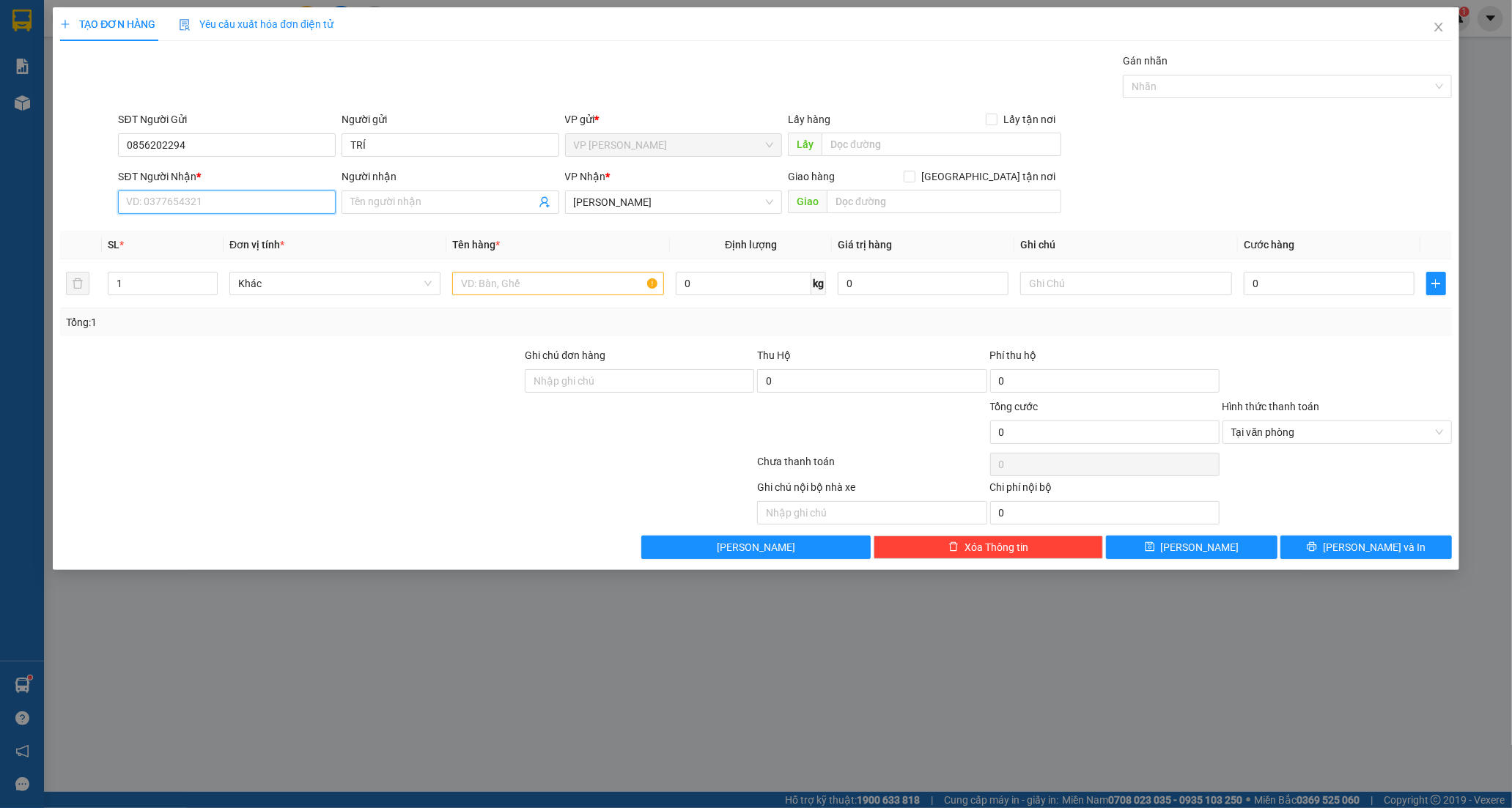
click at [179, 200] on input "SĐT Người Nhận *" at bounding box center [226, 202] width 218 height 23
type input "0946654488"
click at [379, 198] on input "Người nhận" at bounding box center [443, 202] width 186 height 16
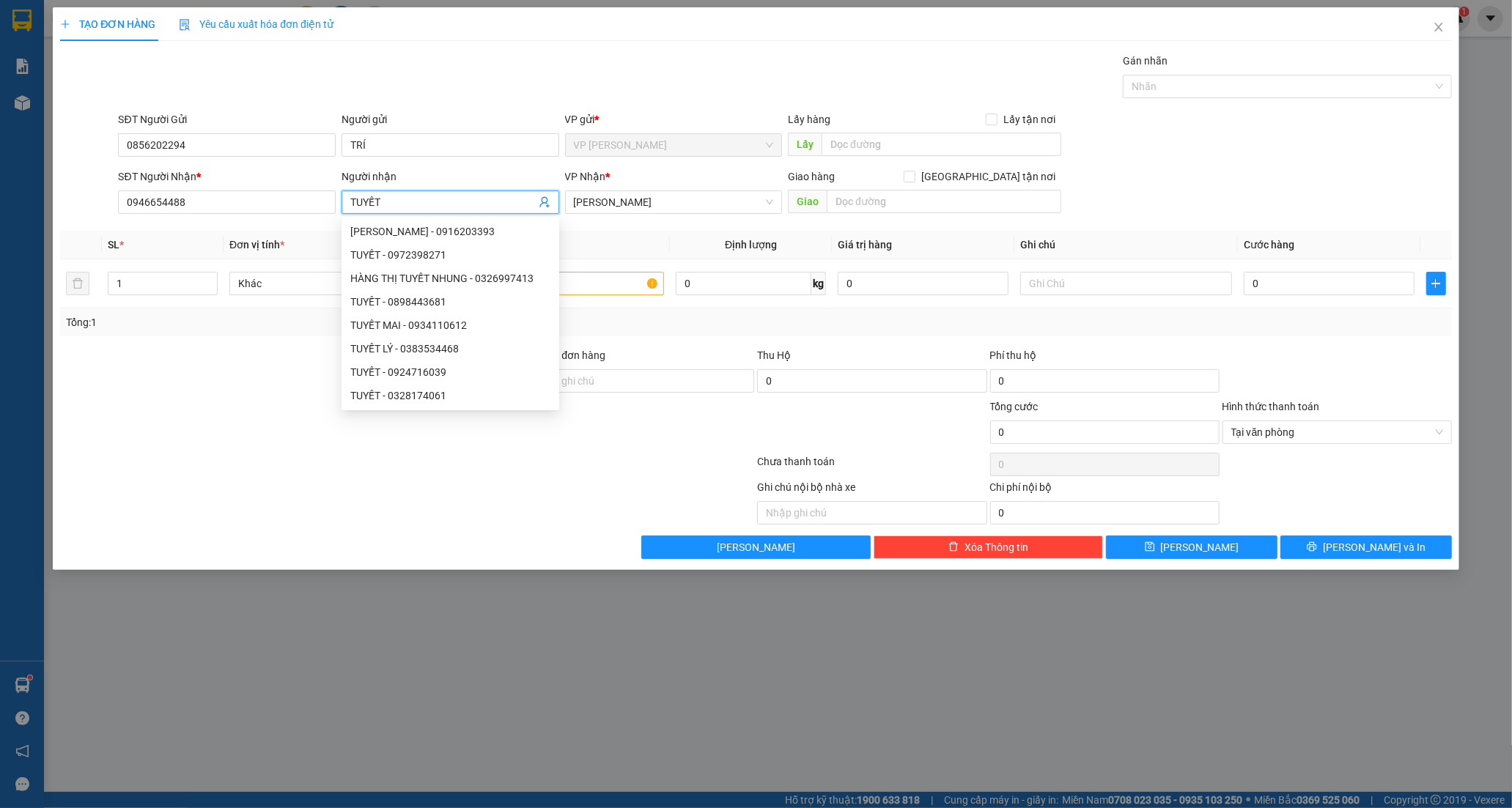
type input "TUYẾT"
click at [236, 404] on div at bounding box center [291, 425] width 464 height 52
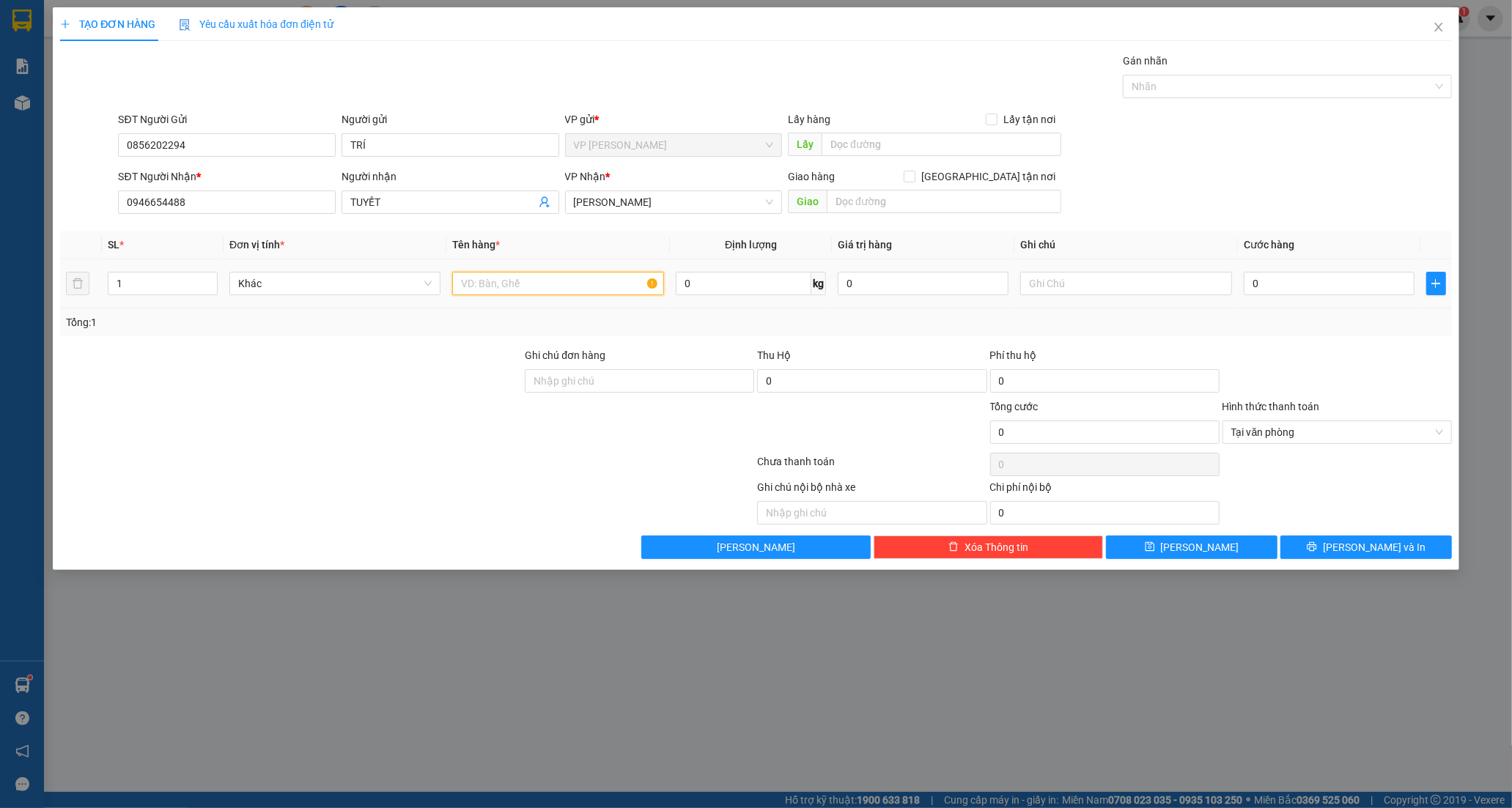
click at [603, 288] on input "text" at bounding box center [557, 283] width 211 height 23
type input "GIỎ ĐEN"
click at [1078, 284] on input "text" at bounding box center [1125, 283] width 211 height 23
click at [1101, 282] on input "K KIÊM HÀNG" at bounding box center [1125, 283] width 211 height 23
click at [1440, 426] on span "Tại văn phòng" at bounding box center [1337, 432] width 212 height 22
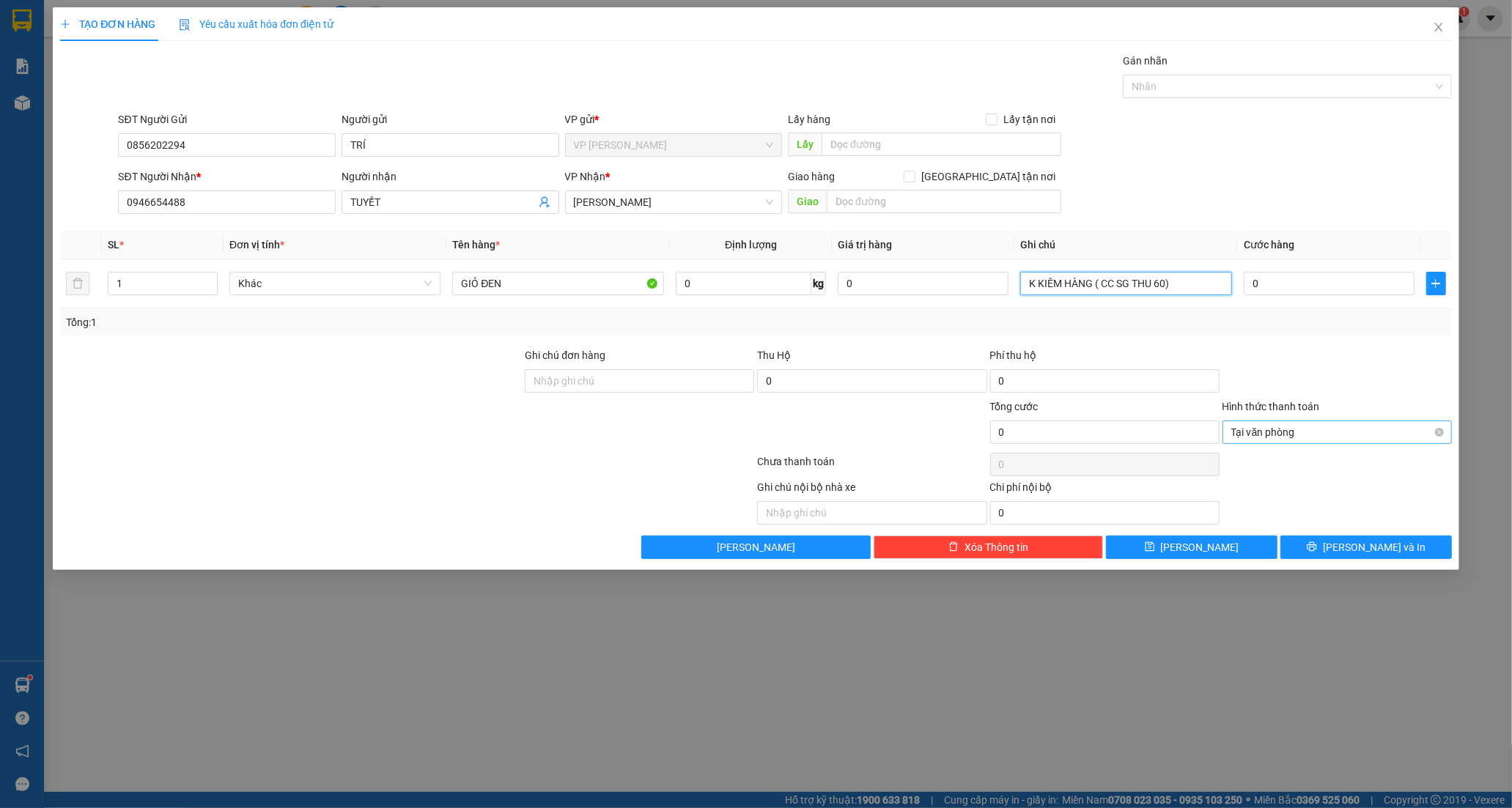
type input "K KIÊM HÀNG ( CC SG THU 60)"
drag, startPoint x: 1347, startPoint y: 312, endPoint x: 1395, endPoint y: 430, distance: 127.4
click at [1349, 319] on div "Tổng: 1" at bounding box center [756, 322] width 1392 height 28
click at [1334, 554] on button "[PERSON_NAME] và In" at bounding box center [1366, 547] width 171 height 23
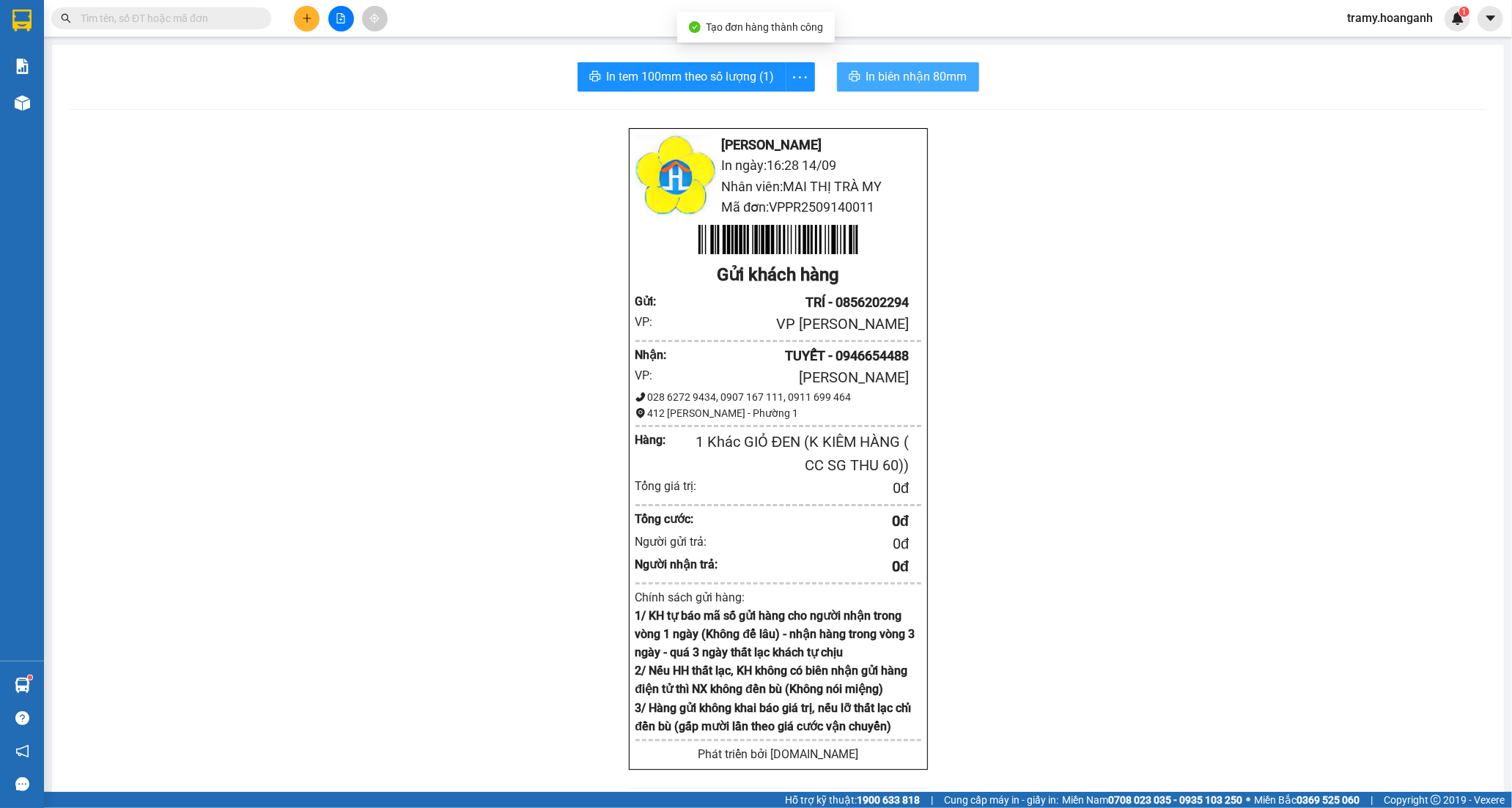
click at [906, 76] on span "In biên nhận 80mm" at bounding box center [917, 76] width 101 height 18
click at [793, 77] on icon "more" at bounding box center [800, 77] width 14 height 3
click at [785, 112] on div "In tem 100mm" at bounding box center [766, 109] width 66 height 16
click at [306, 25] on button at bounding box center [307, 19] width 26 height 26
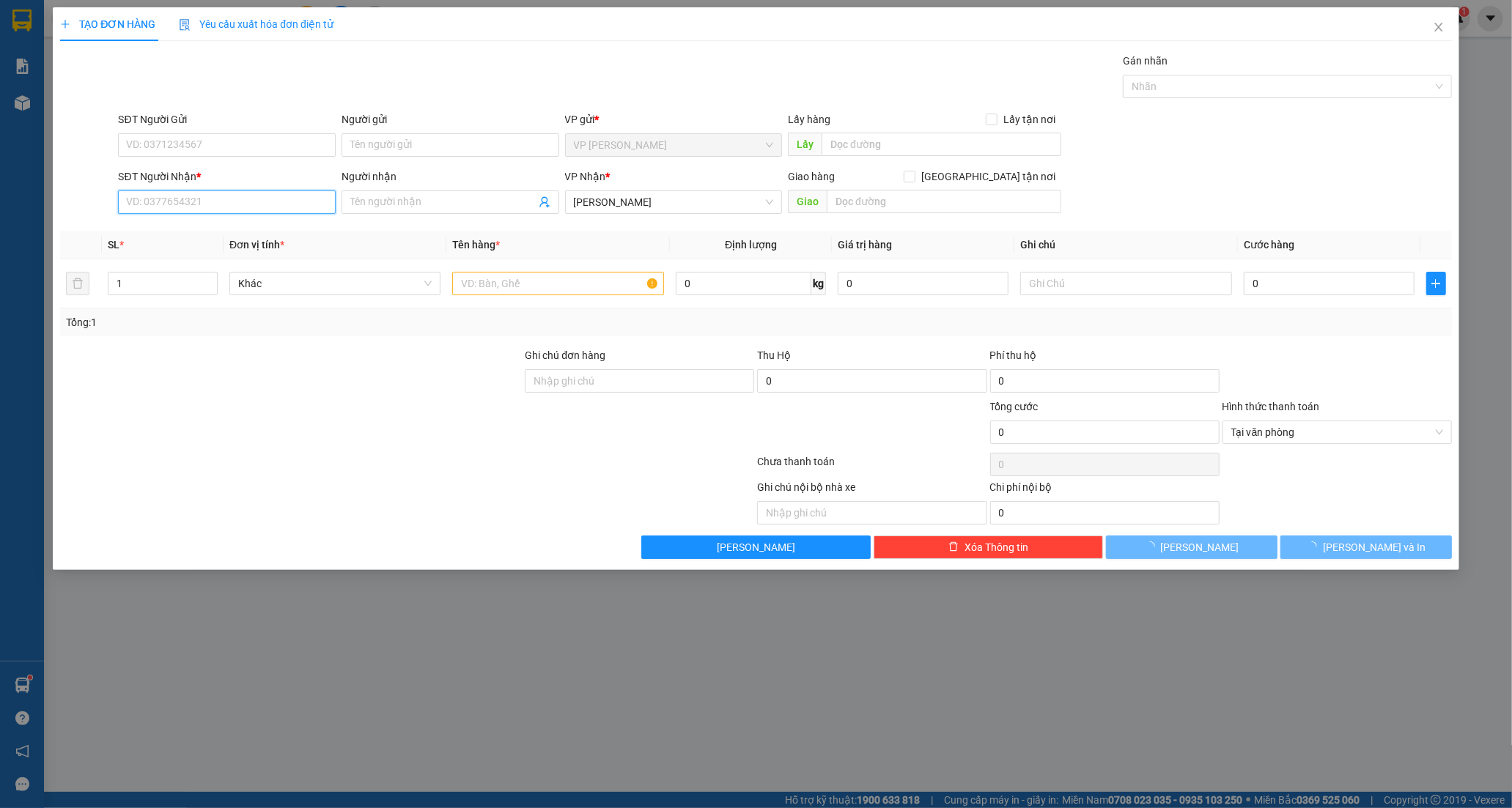
click at [187, 200] on input "SĐT Người Nhận *" at bounding box center [226, 202] width 218 height 23
click at [179, 200] on input "SĐT Người Nhận *" at bounding box center [226, 202] width 218 height 23
type input "0908975113"
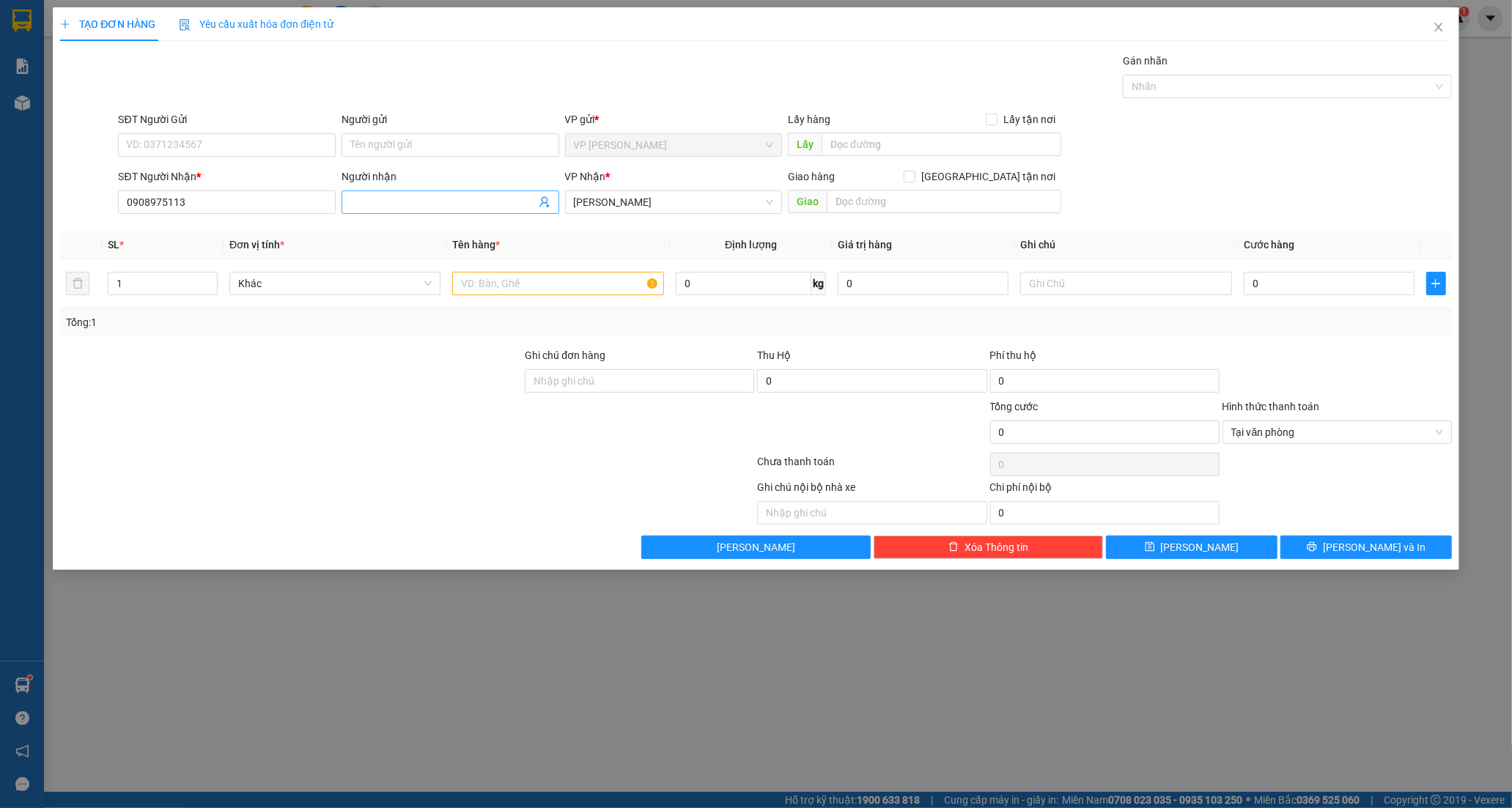
click at [444, 202] on input "Người nhận" at bounding box center [443, 202] width 186 height 16
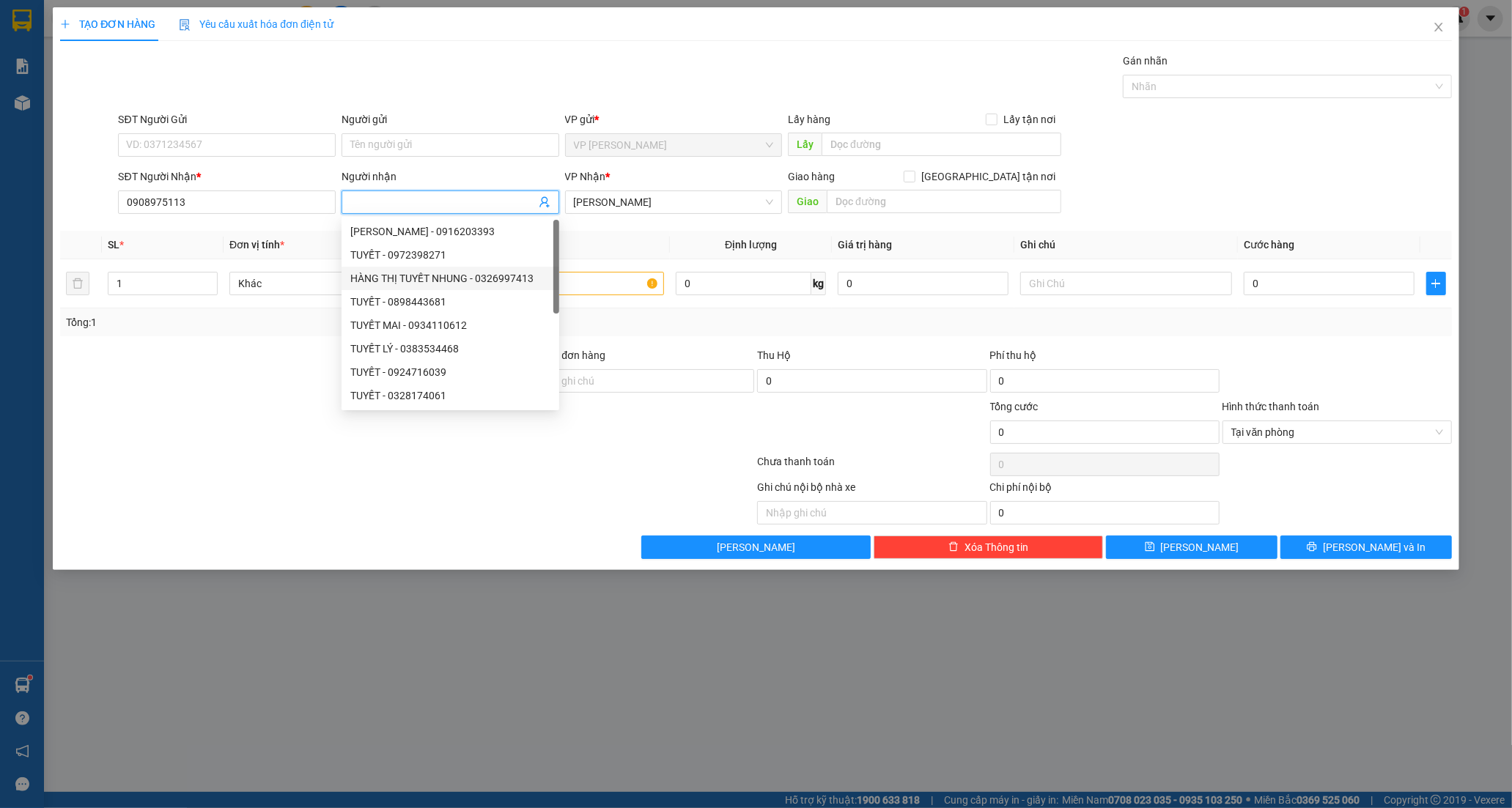
click at [200, 448] on div at bounding box center [291, 425] width 464 height 52
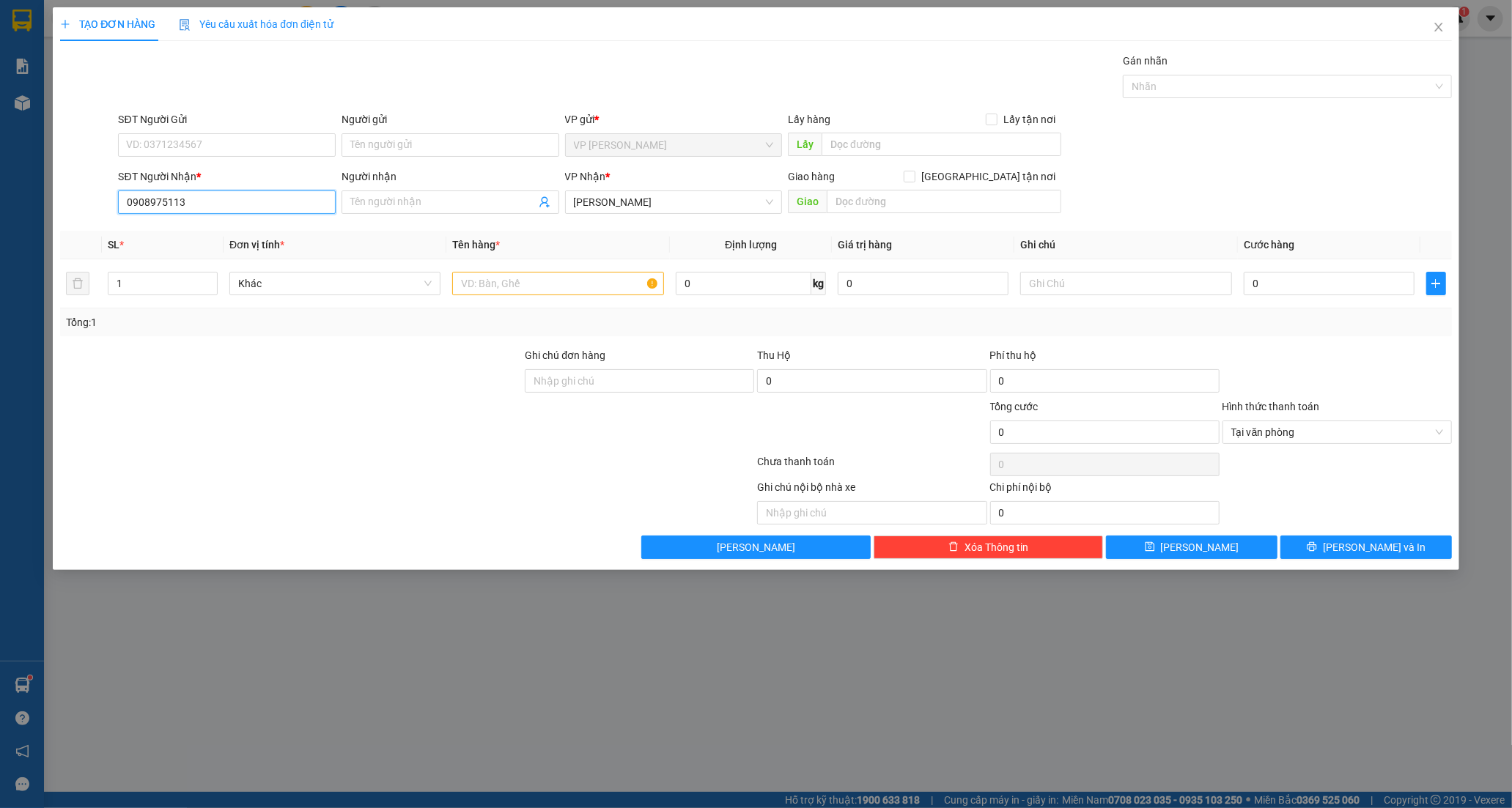
click at [264, 198] on input "0908975113" at bounding box center [226, 202] width 218 height 23
click at [381, 199] on input "Người nhận" at bounding box center [443, 202] width 186 height 16
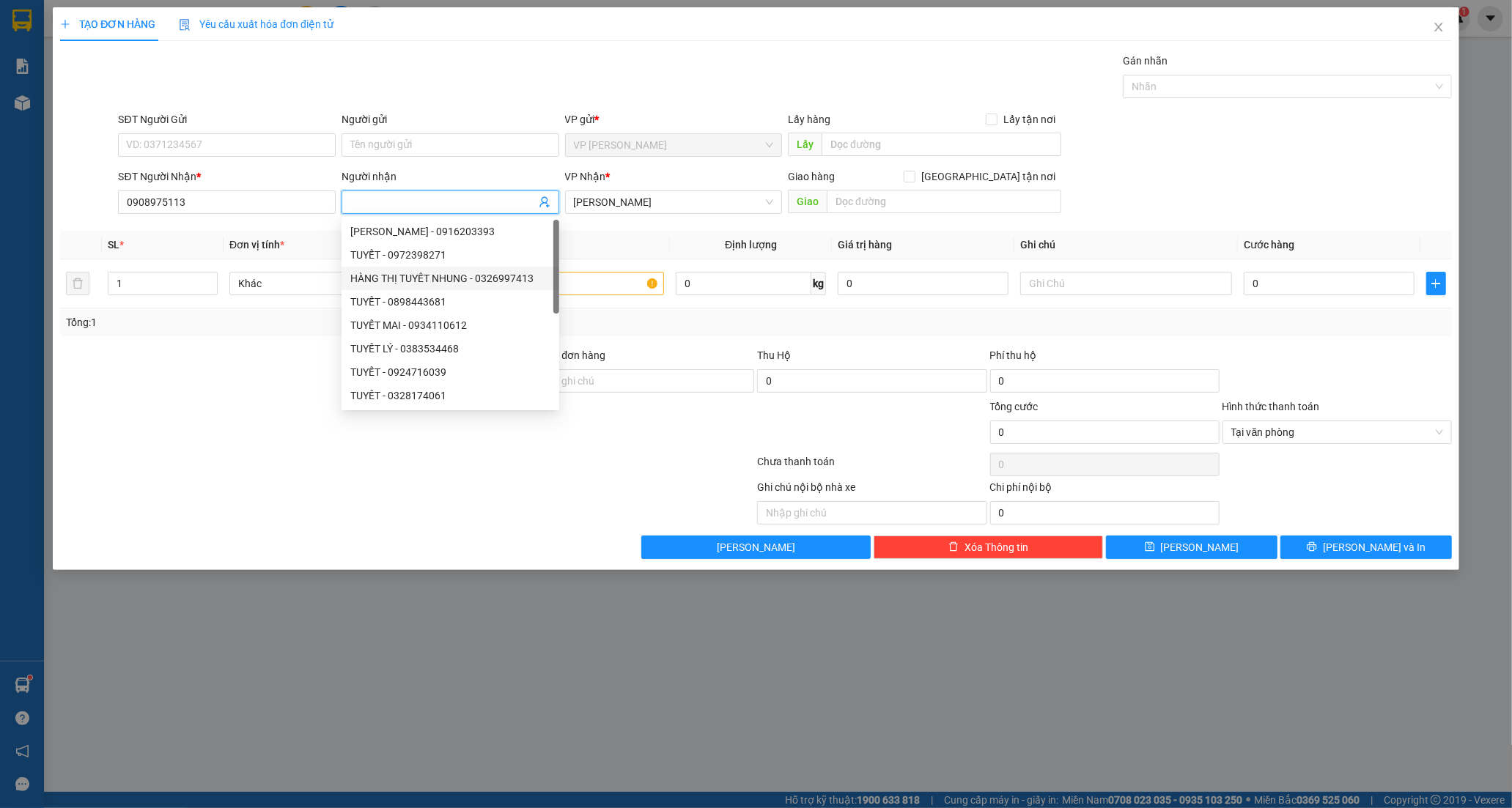
click at [378, 205] on input "Người nhận" at bounding box center [443, 202] width 186 height 16
click at [202, 200] on input "0908975113" at bounding box center [226, 202] width 218 height 23
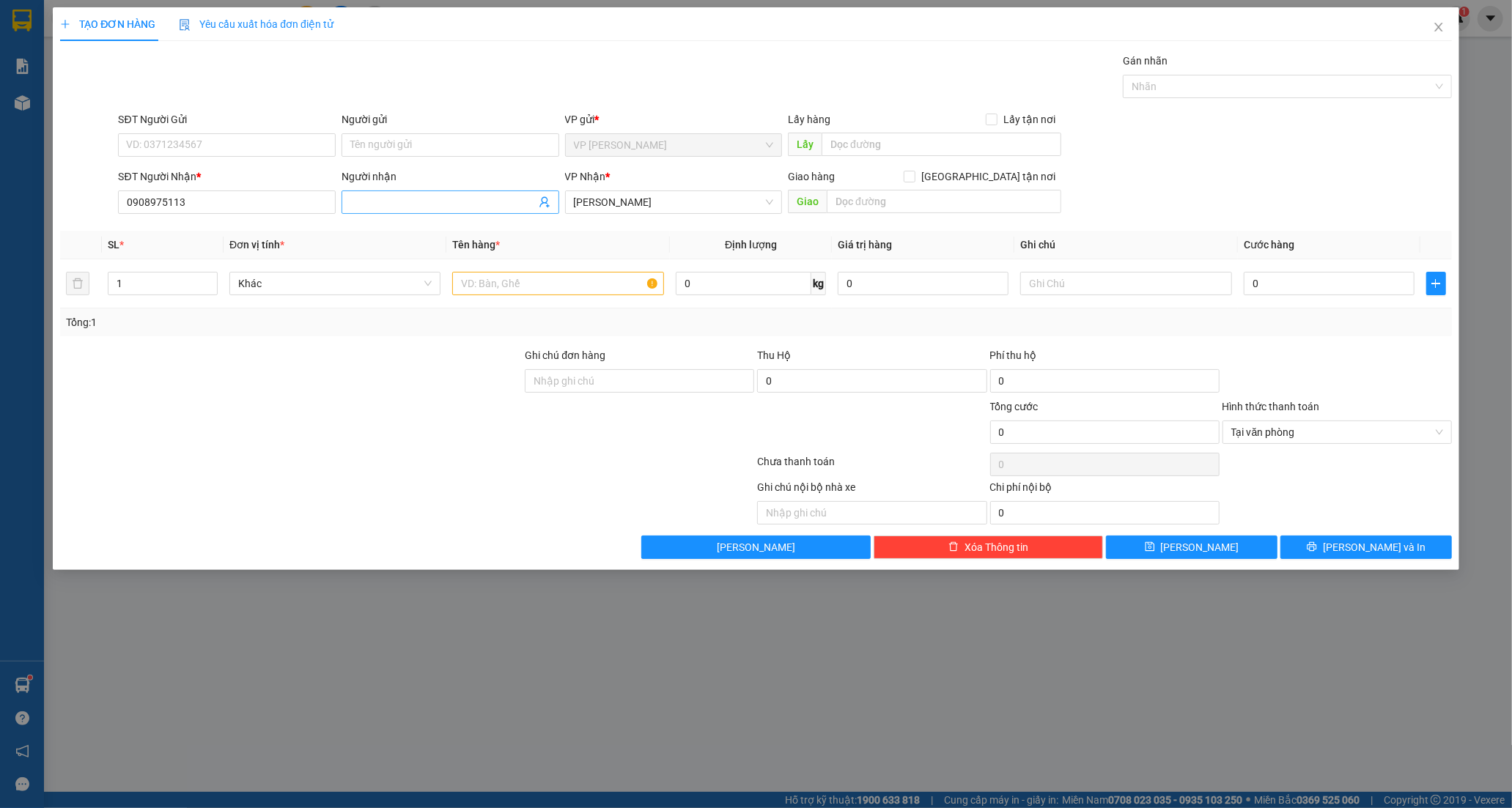
click at [427, 204] on input "Người nhận" at bounding box center [443, 202] width 186 height 16
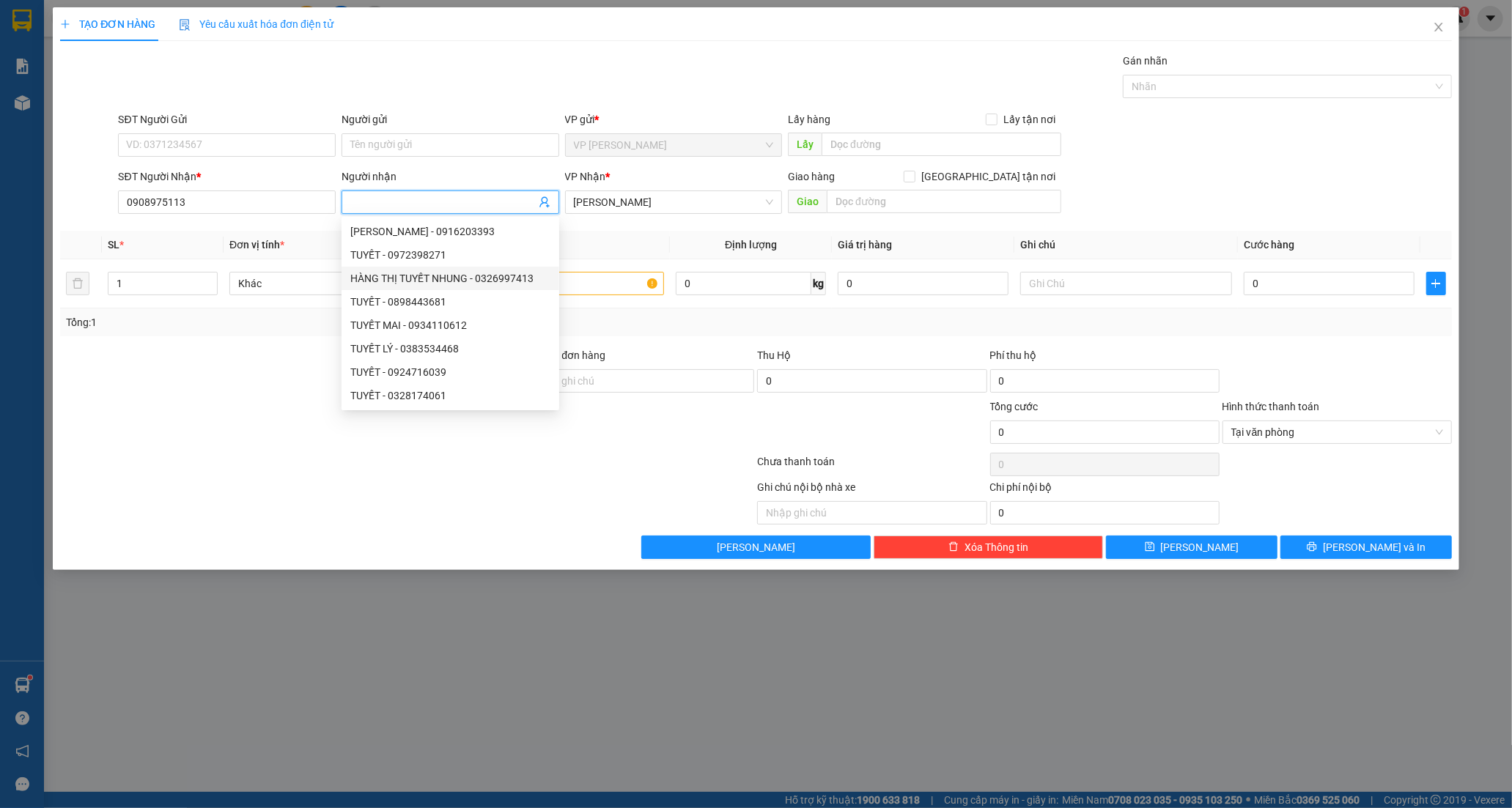
click at [399, 196] on input "Người nhận" at bounding box center [443, 202] width 186 height 16
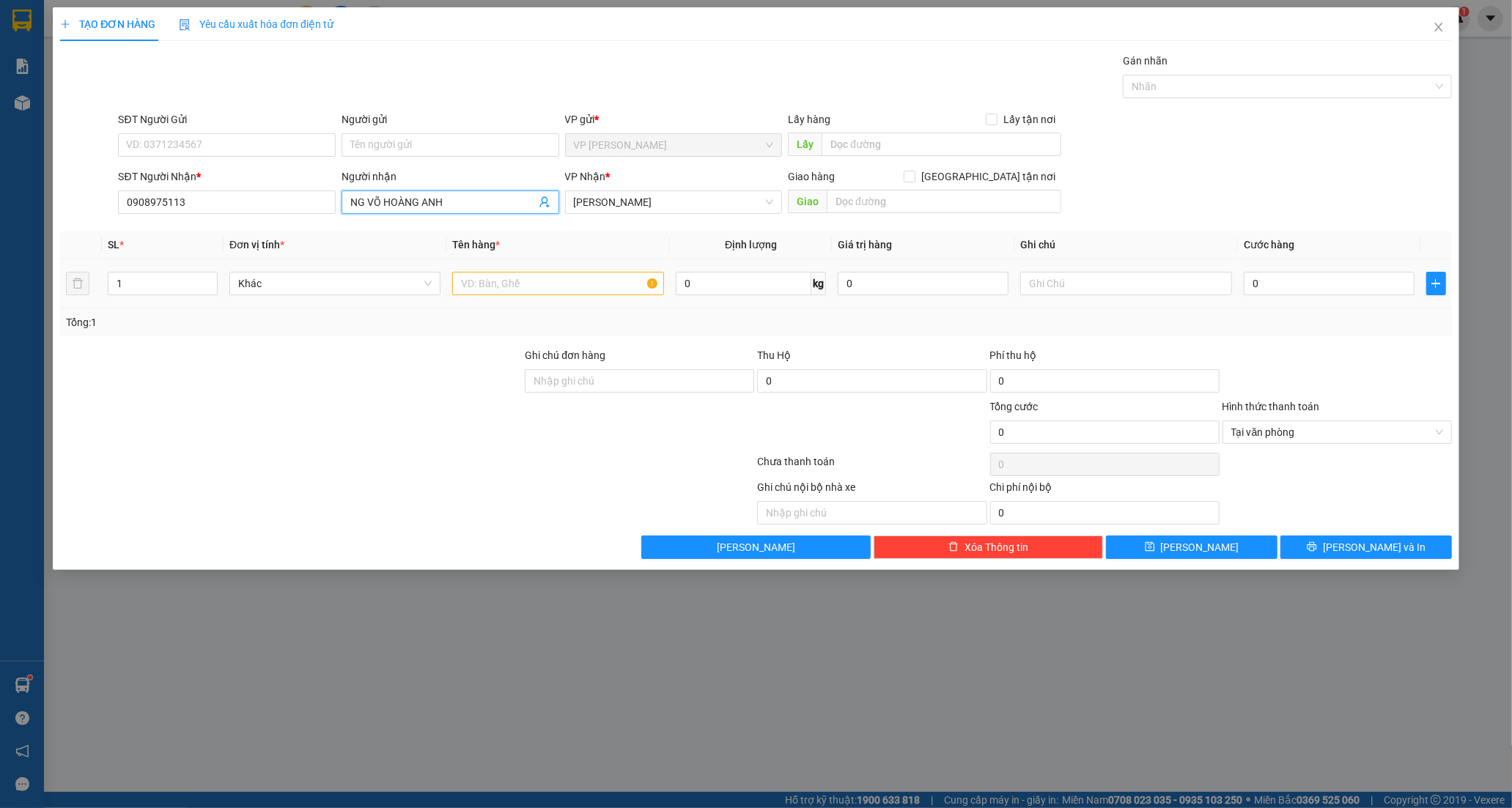
type input "NG VÕ HOÀNG ANH"
click at [479, 279] on input "text" at bounding box center [557, 283] width 211 height 23
click at [545, 279] on input "XE MÁY BS" at bounding box center [557, 283] width 211 height 23
drag, startPoint x: 1127, startPoint y: 274, endPoint x: 1126, endPoint y: 301, distance: 27.0
click at [1126, 285] on input "text" at bounding box center [1125, 283] width 211 height 23
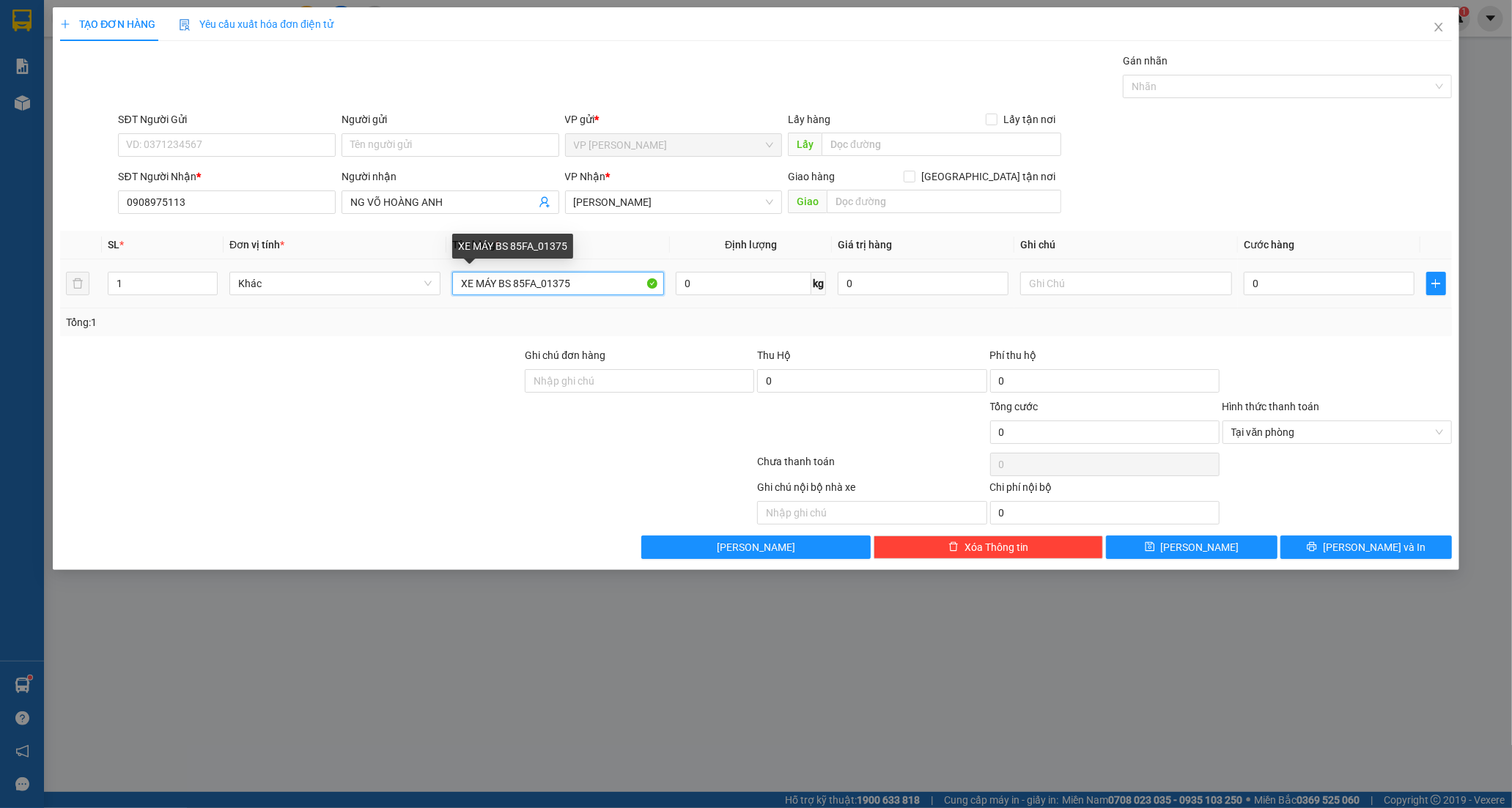
click at [574, 281] on input "XE MÁY BS 85FA_01375" at bounding box center [557, 283] width 211 height 23
type input "XE MÁY BS 85FA_01374"
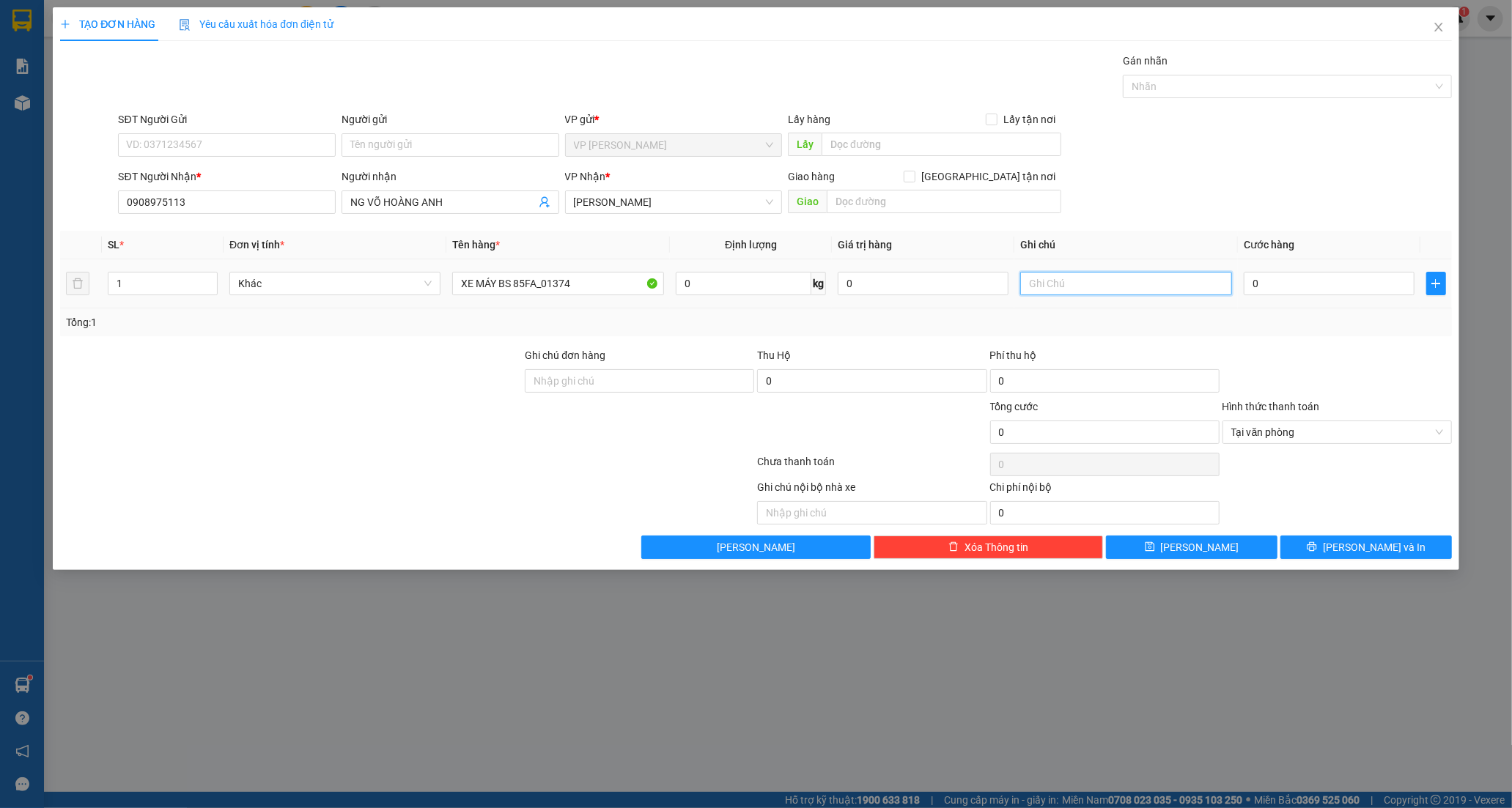
click at [1112, 287] on input "text" at bounding box center [1125, 283] width 211 height 23
click at [866, 199] on input "text" at bounding box center [943, 201] width 235 height 23
type input "LHP"
click at [442, 416] on div at bounding box center [291, 425] width 464 height 52
click at [1271, 287] on input "0" at bounding box center [1329, 283] width 171 height 23
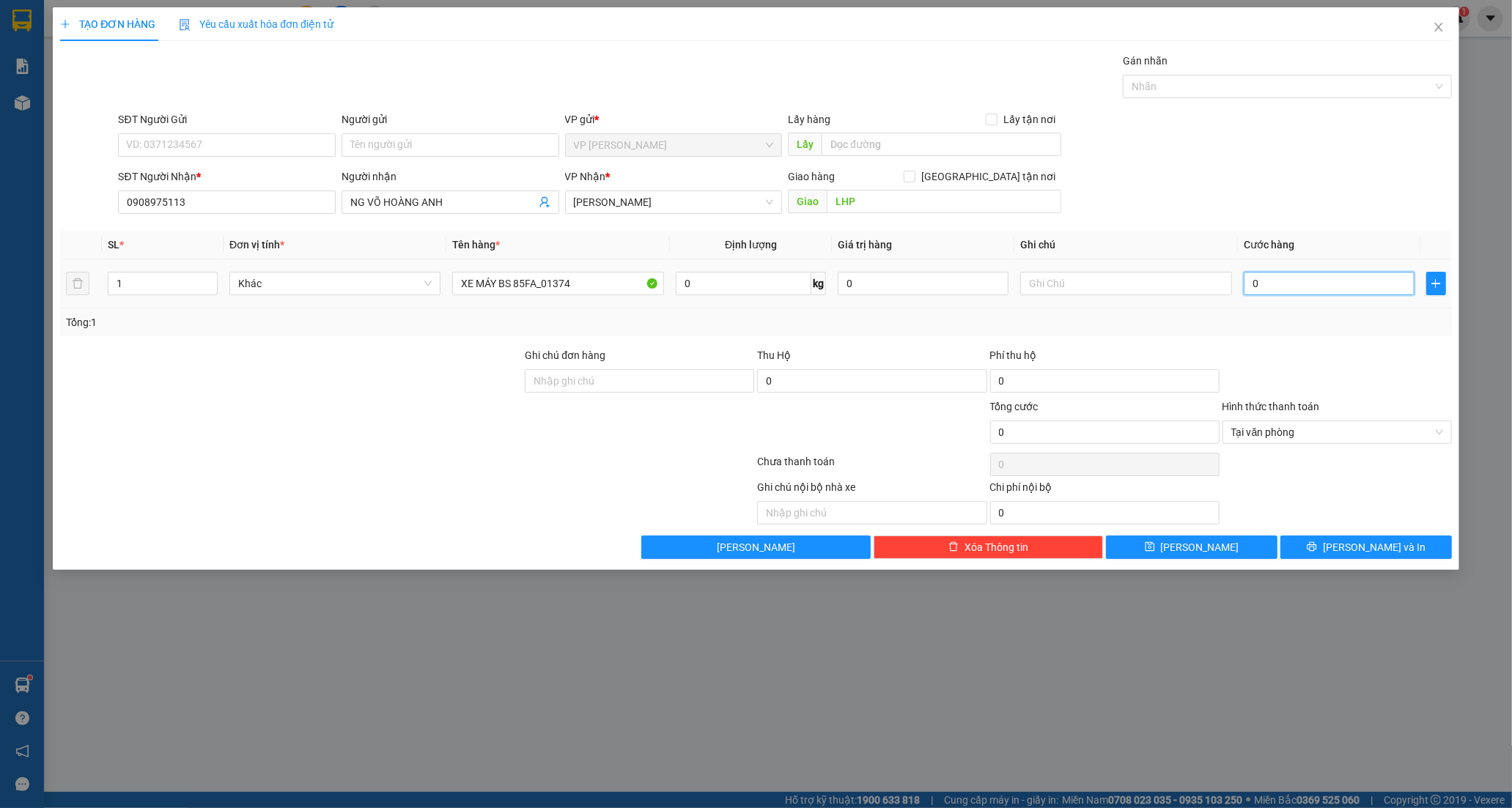
type input "3"
type input "35"
type input "350"
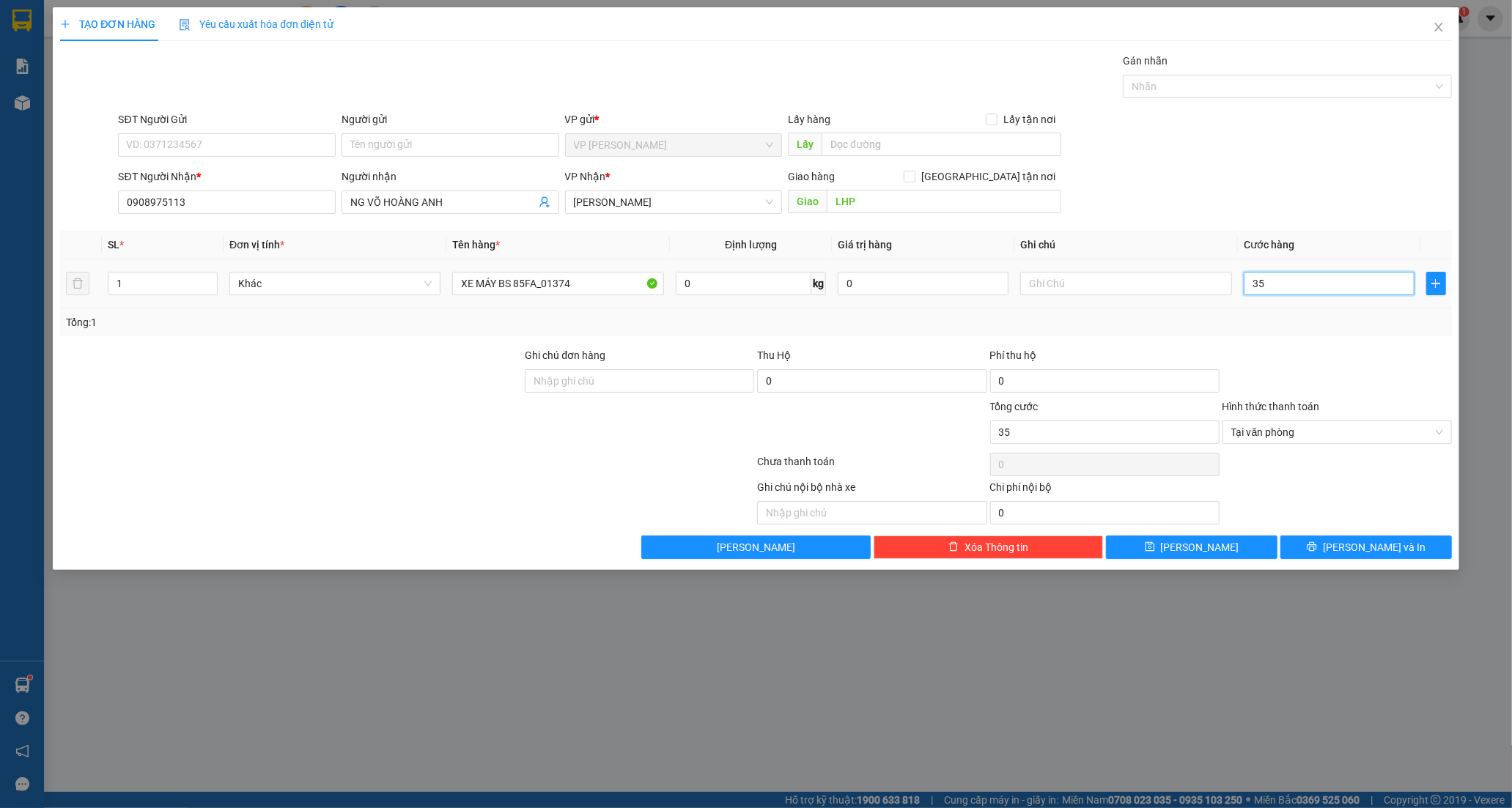
type input "350"
click at [1352, 439] on span "Tại văn phòng" at bounding box center [1337, 432] width 212 height 22
type input "350.000"
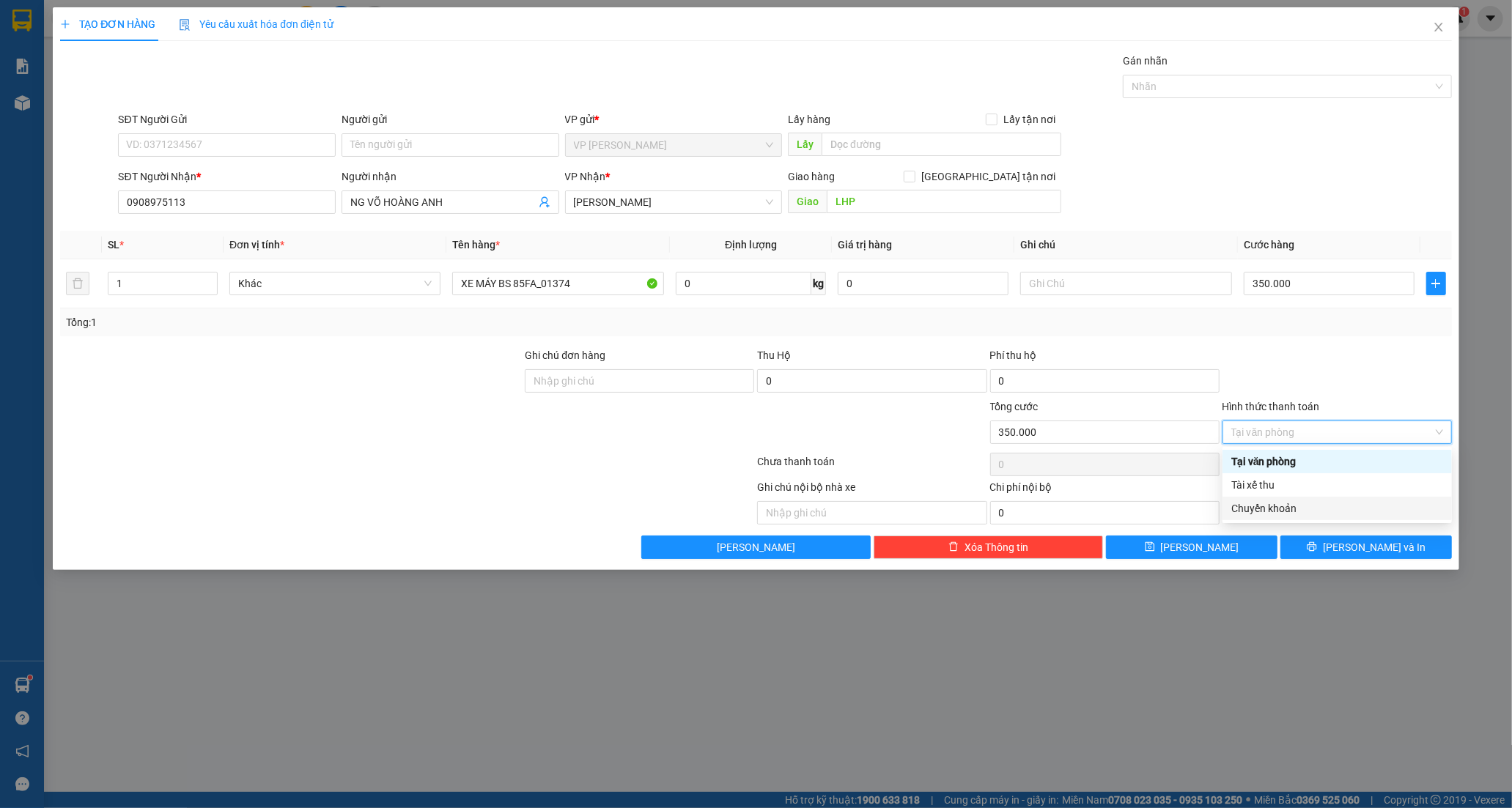
click at [1331, 507] on div "Chuyển khoản" at bounding box center [1337, 508] width 212 height 16
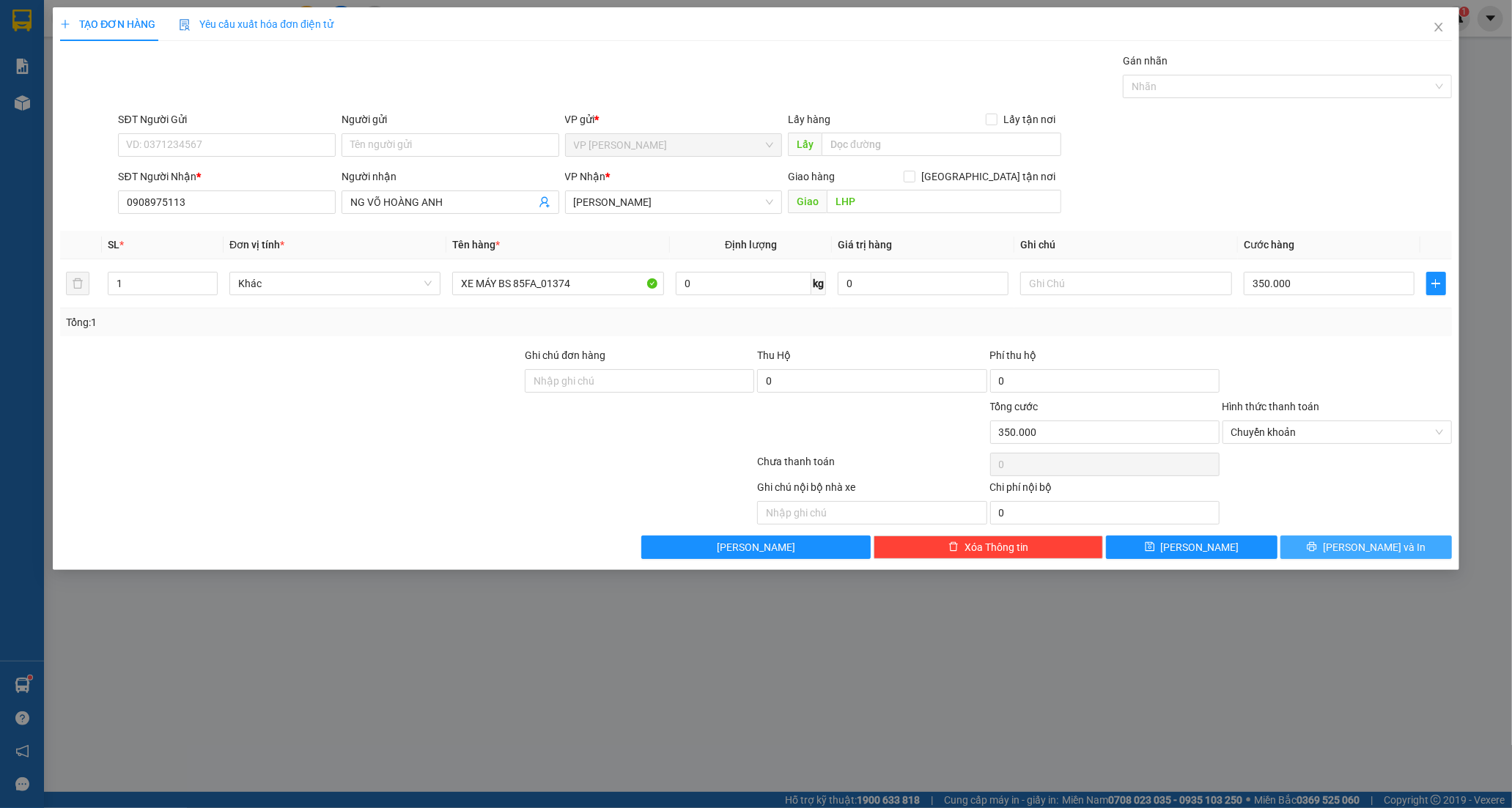
click at [1317, 549] on icon "printer" at bounding box center [1312, 547] width 10 height 10
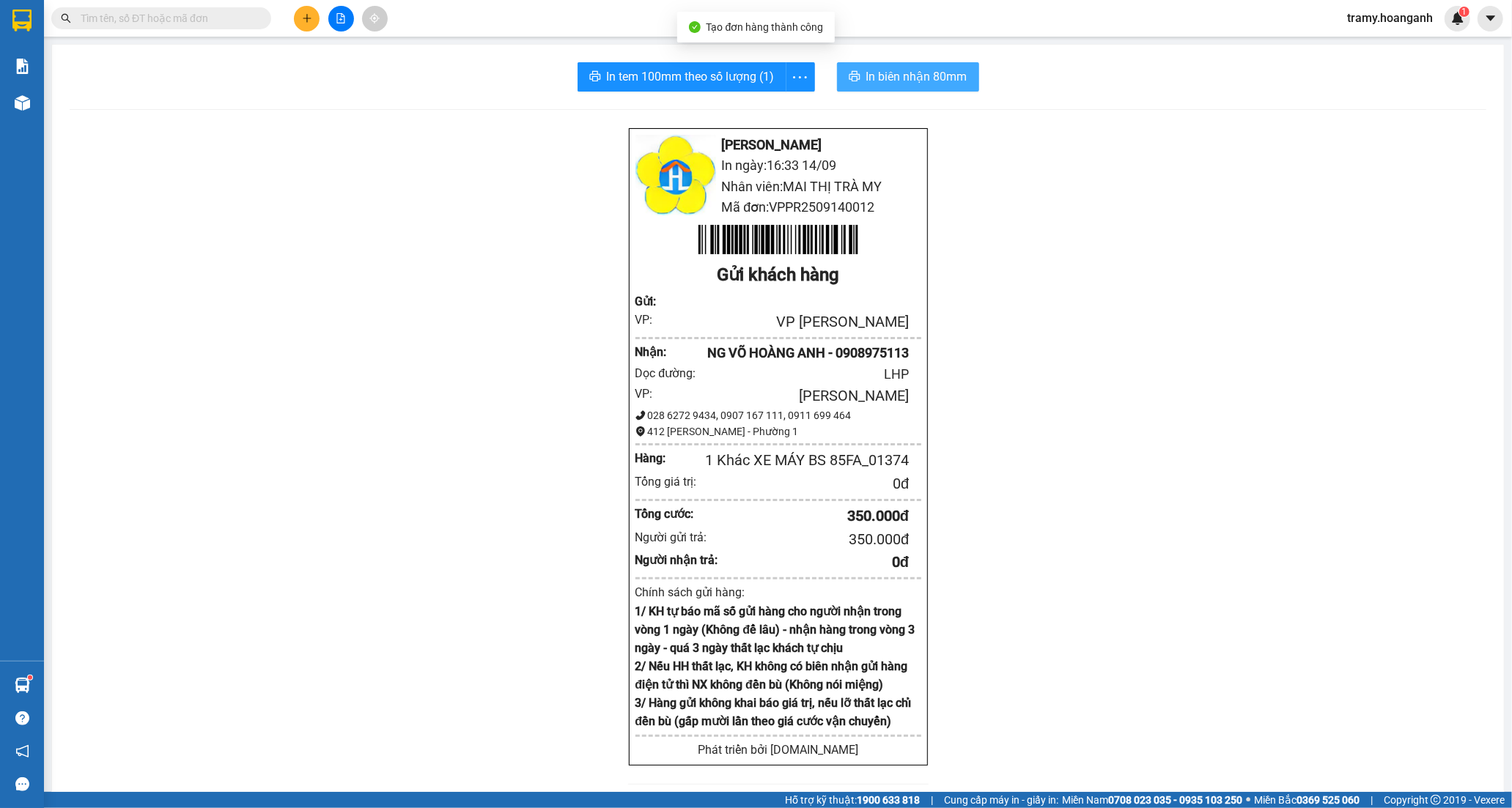
click at [882, 83] on span "In biên nhận 80mm" at bounding box center [917, 76] width 101 height 18
click at [786, 78] on span "more" at bounding box center [800, 77] width 28 height 18
click at [784, 103] on div "In tem 100mm" at bounding box center [766, 109] width 66 height 16
click at [305, 19] on icon "plus" at bounding box center [307, 18] width 10 height 10
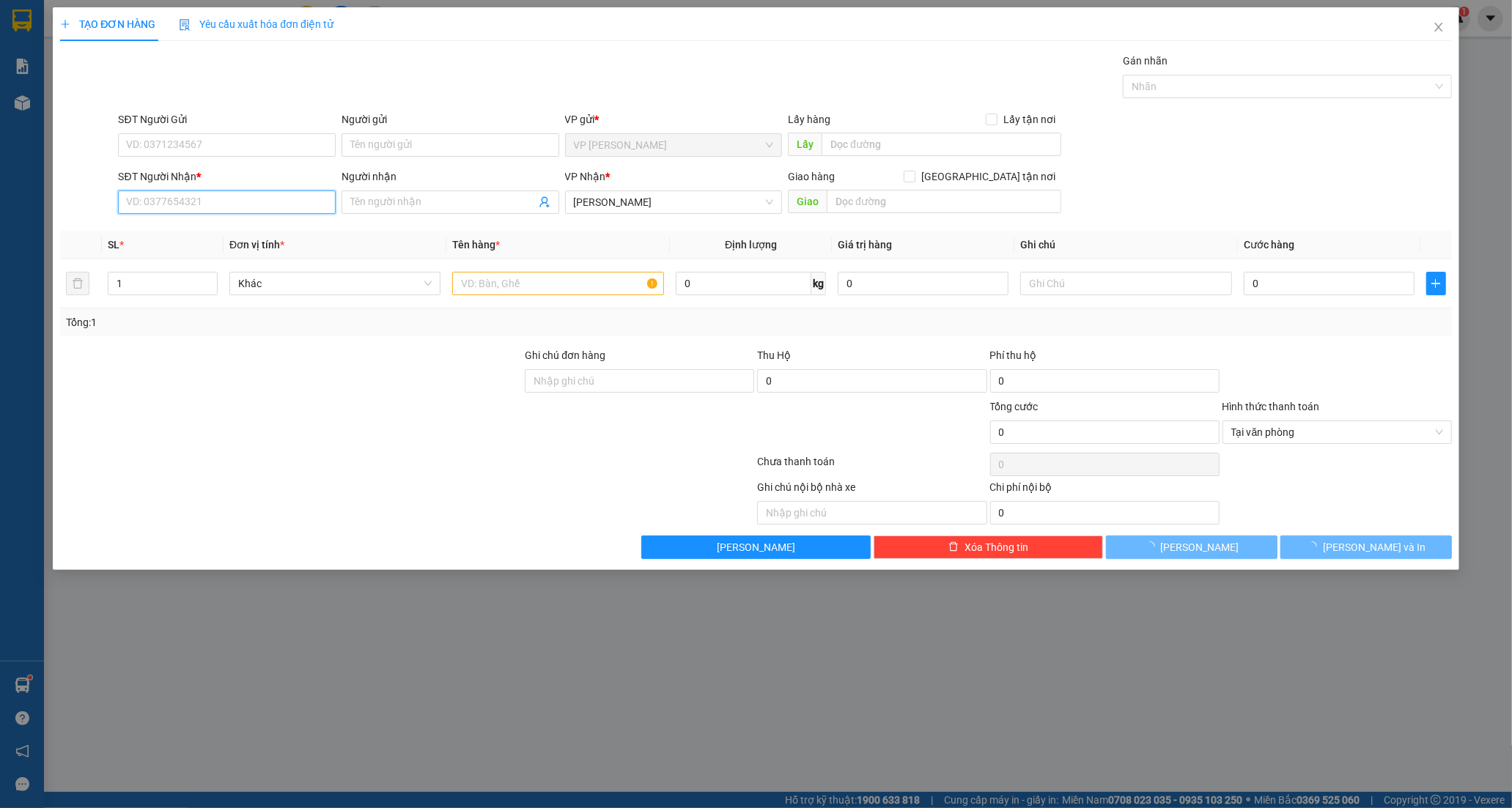
click at [198, 211] on input "SĐT Người Nhận *" at bounding box center [226, 202] width 218 height 23
click at [180, 206] on input "SĐT Người Nhận *" at bounding box center [226, 202] width 218 height 23
type input "0918531187"
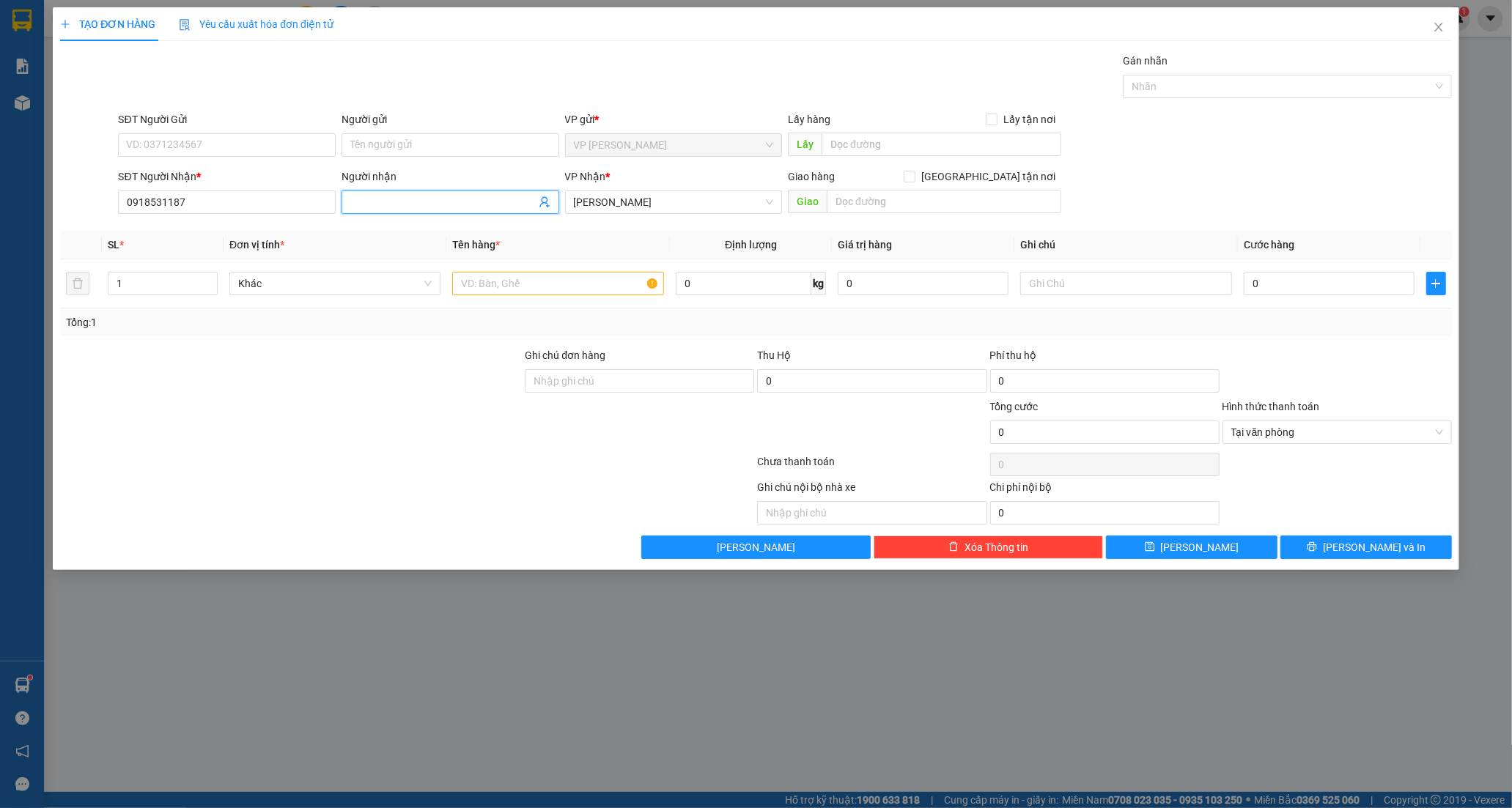
click at [368, 205] on input "Người nhận" at bounding box center [443, 202] width 186 height 16
type input "[PERSON_NAME]"
drag, startPoint x: 221, startPoint y: 434, endPoint x: 387, endPoint y: 337, distance: 192.3
click at [220, 433] on div at bounding box center [291, 425] width 464 height 52
click at [514, 287] on input "text" at bounding box center [557, 283] width 211 height 23
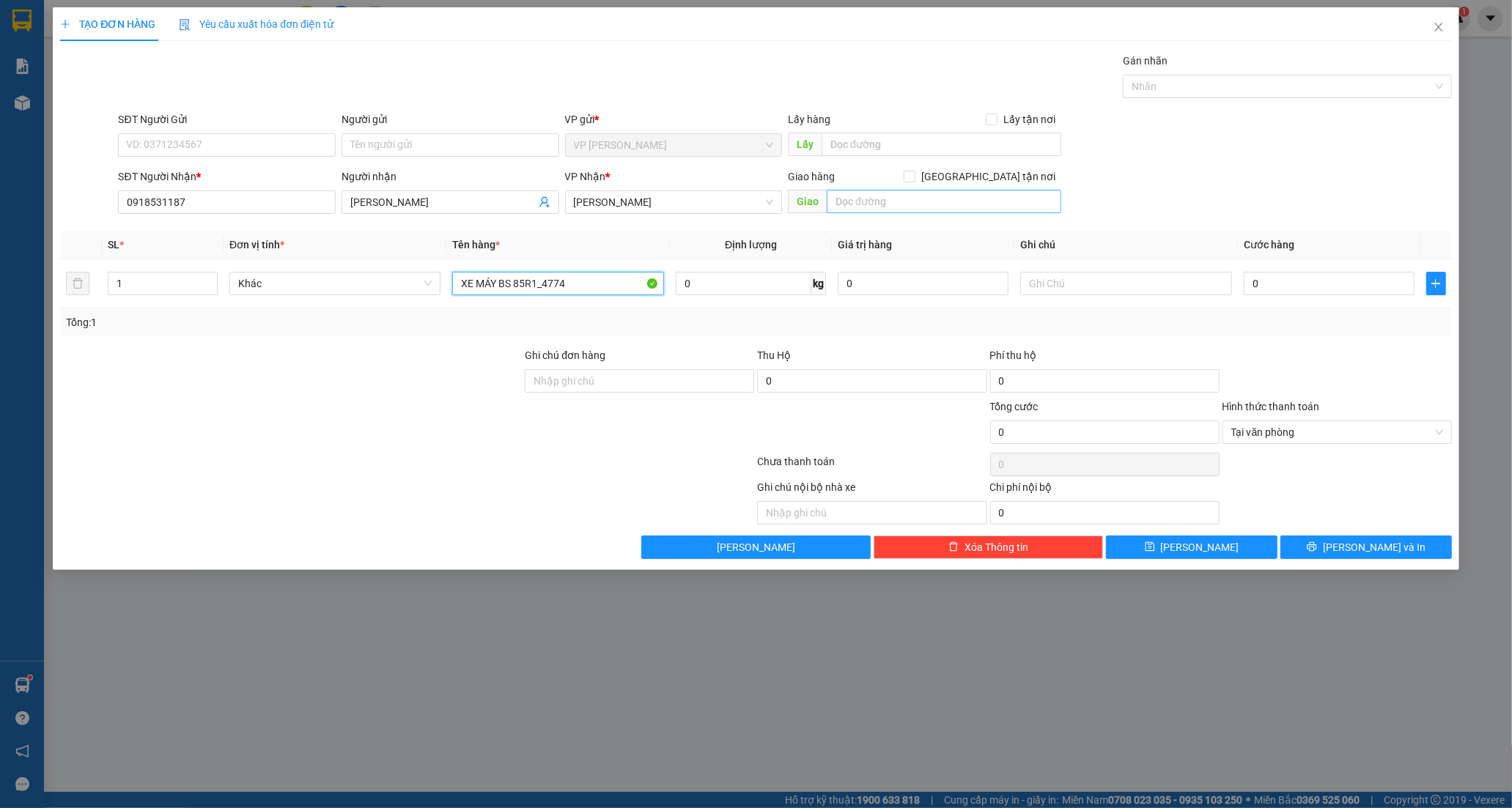
type input "XE MÁY BS 85R1_4774"
click at [885, 205] on input "text" at bounding box center [943, 201] width 235 height 23
type input "LHP"
click at [1257, 290] on input "0" at bounding box center [1329, 283] width 171 height 23
type input "3"
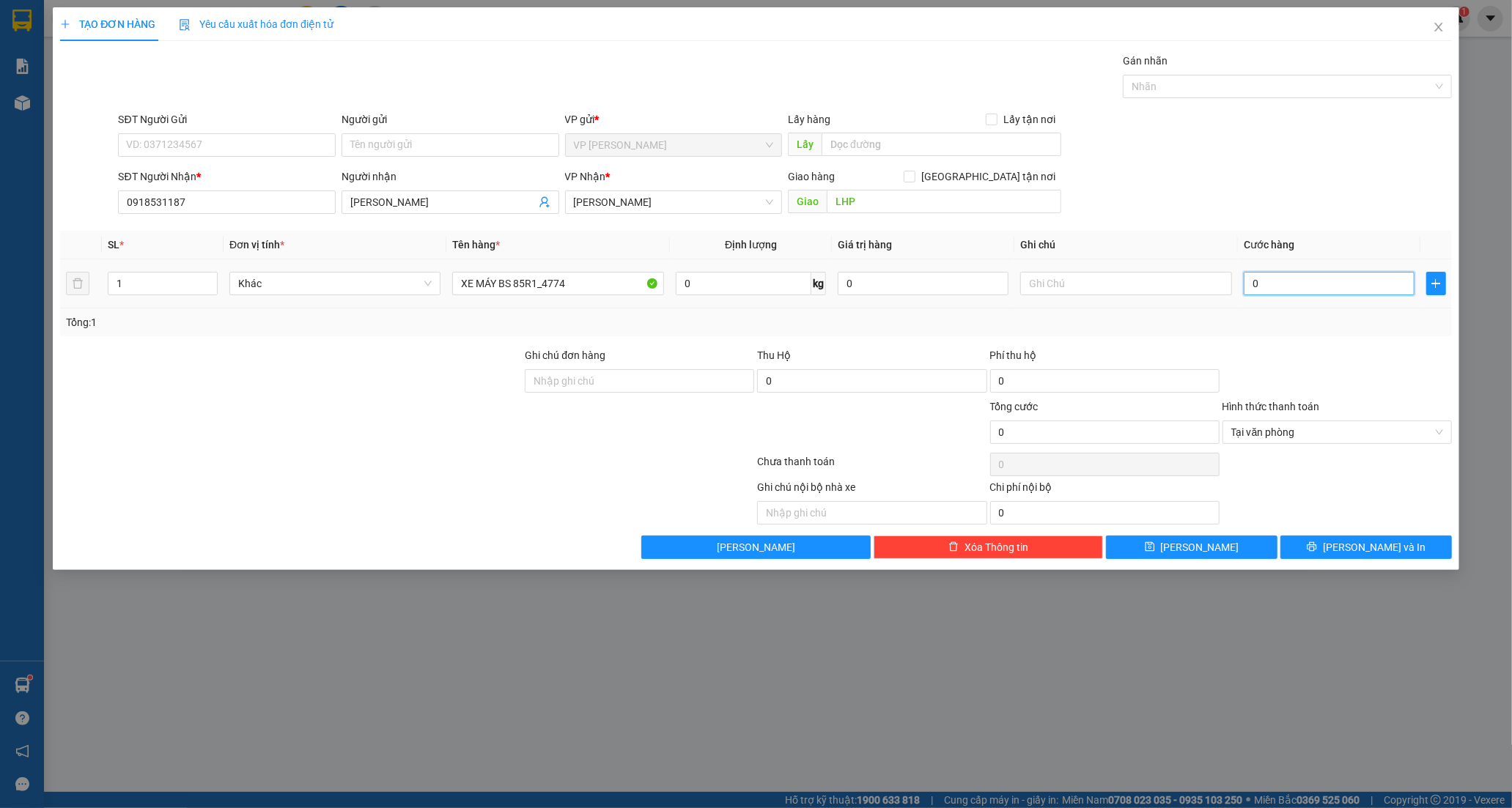
type input "3"
type input "35"
type input "350"
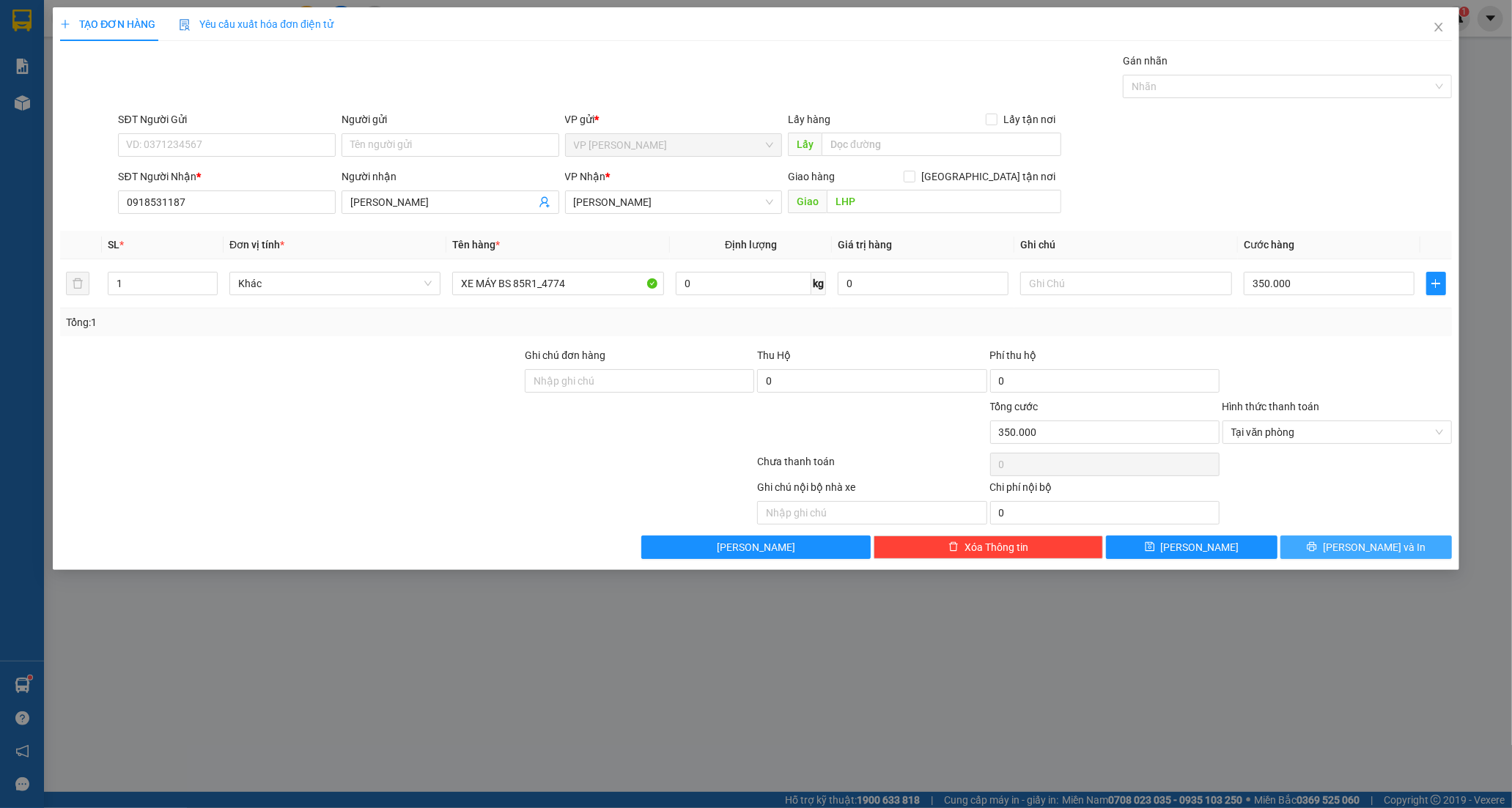
click at [1324, 548] on button "[PERSON_NAME] và In" at bounding box center [1366, 547] width 171 height 23
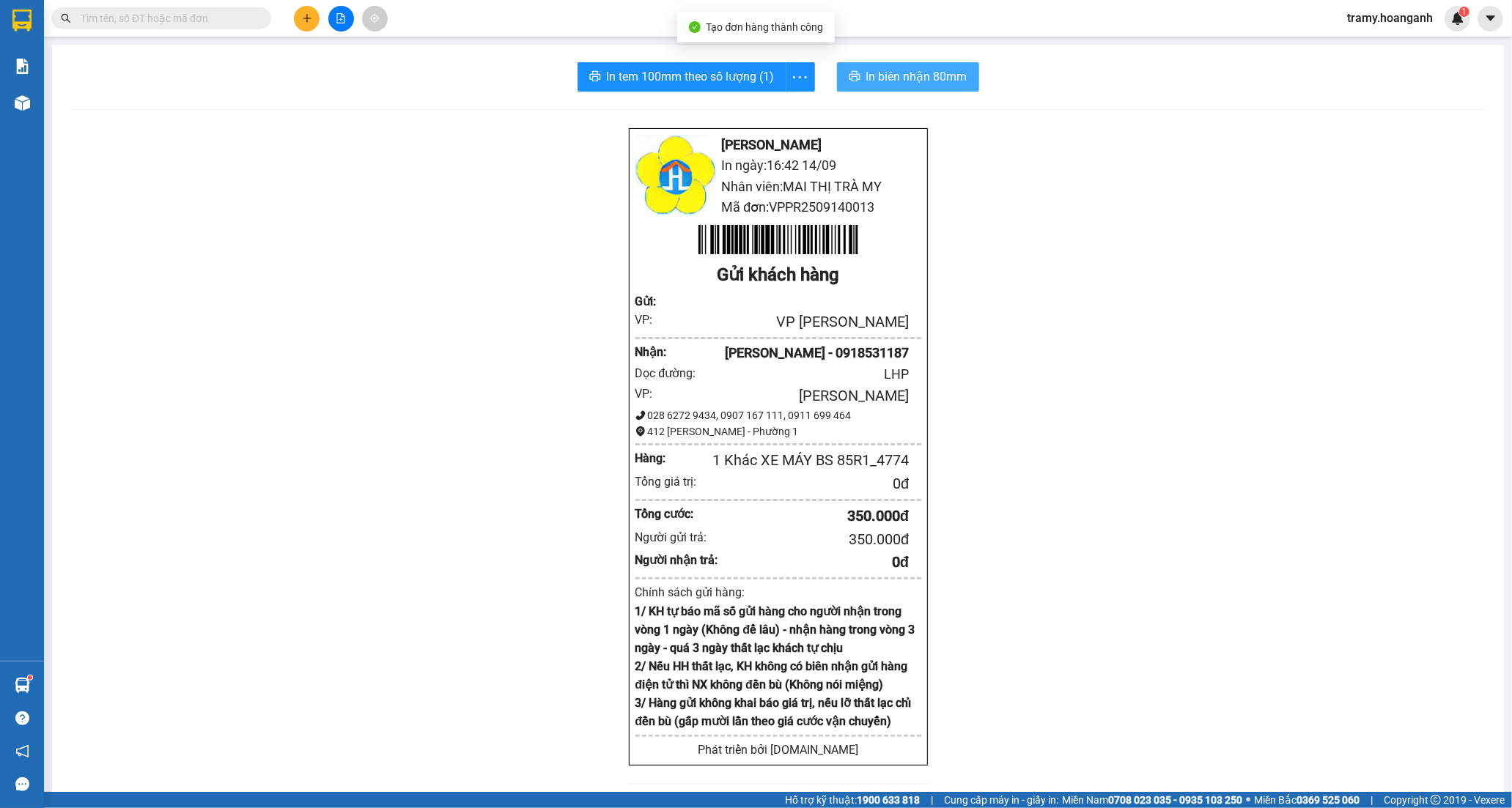
click at [885, 81] on span "In biên nhận 80mm" at bounding box center [917, 76] width 101 height 18
drag, startPoint x: 791, startPoint y: 72, endPoint x: 790, endPoint y: 118, distance: 46.0
click at [793, 75] on icon "more" at bounding box center [799, 77] width 18 height 18
click at [790, 119] on li "In tem 100mm" at bounding box center [766, 108] width 83 height 23
click at [793, 77] on icon "more" at bounding box center [800, 77] width 14 height 3
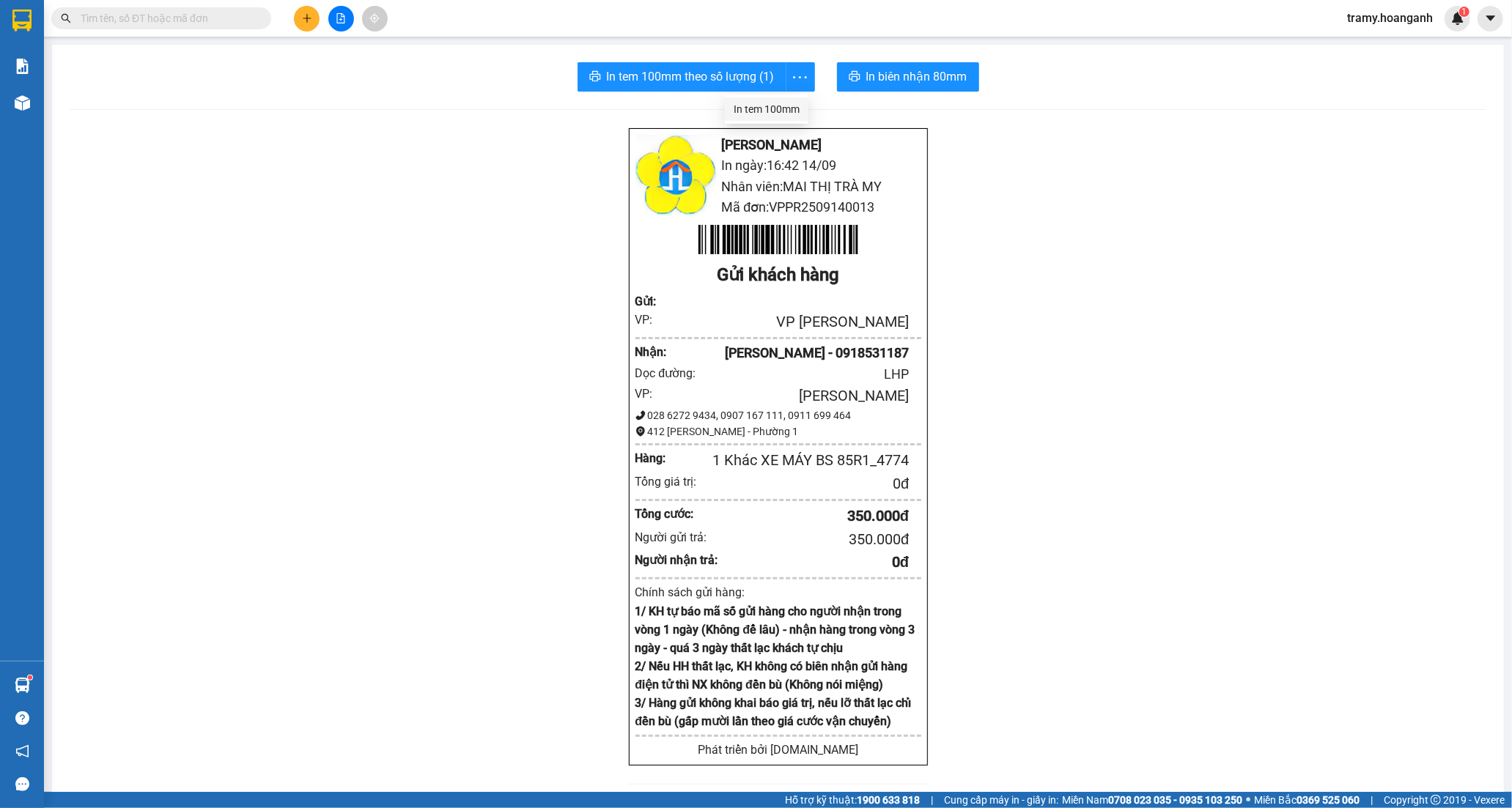
click at [785, 116] on div "In tem 100mm" at bounding box center [766, 109] width 66 height 16
drag, startPoint x: 900, startPoint y: 357, endPoint x: 836, endPoint y: 352, distance: 64.2
click at [829, 350] on div "[PERSON_NAME] - 0918531187" at bounding box center [790, 353] width 238 height 21
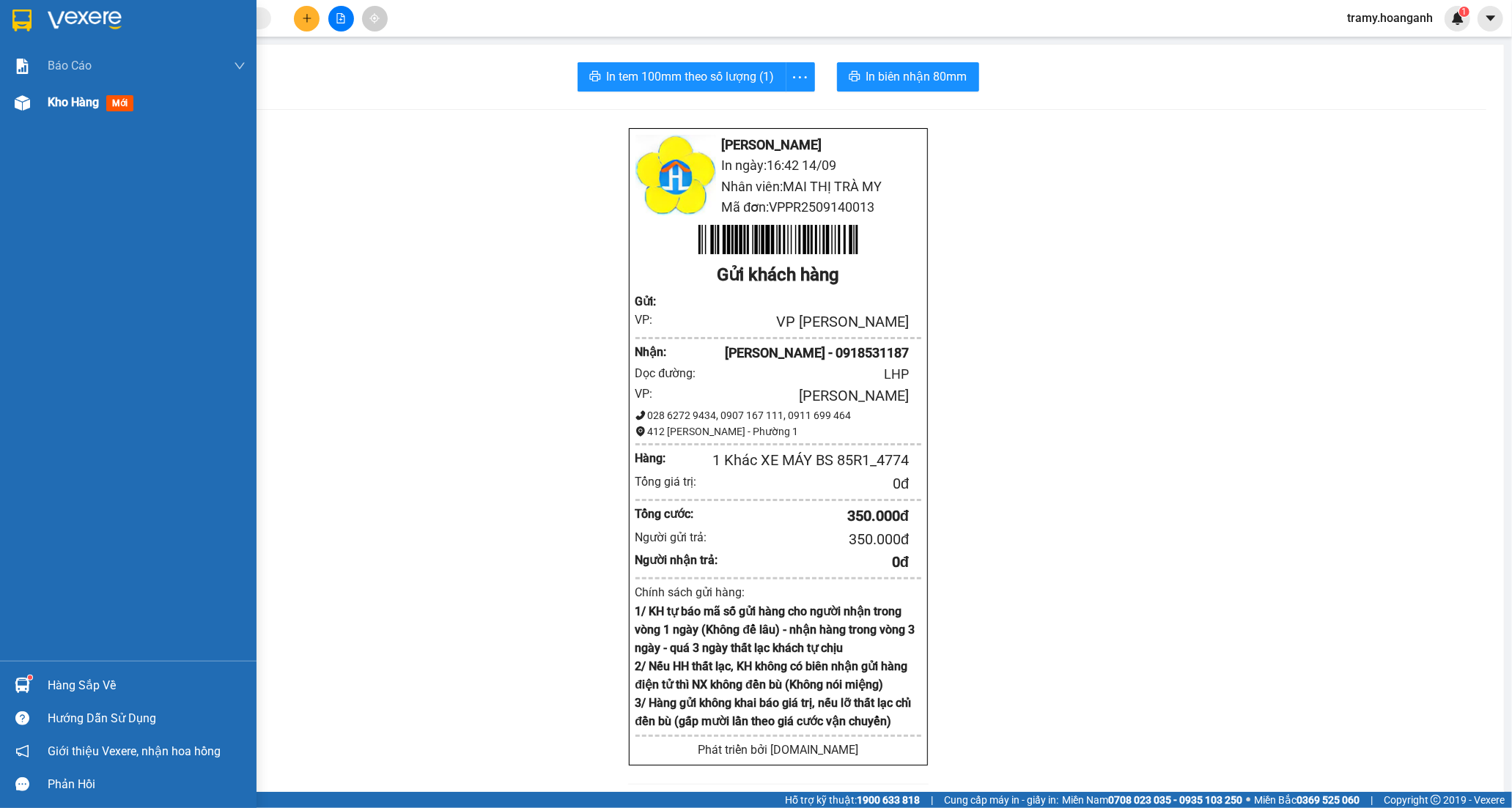
click at [67, 102] on span "Kho hàng" at bounding box center [73, 102] width 52 height 14
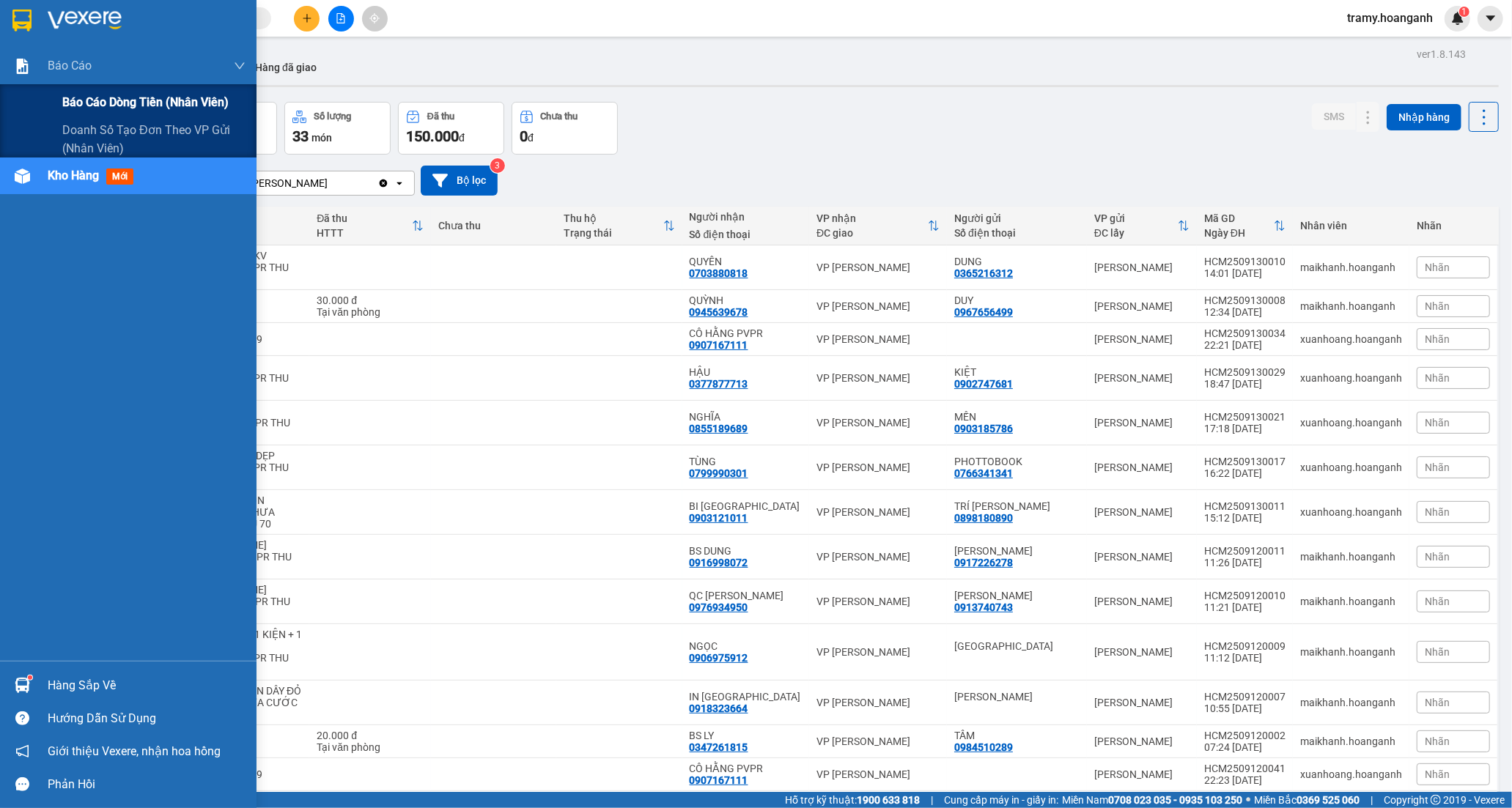
click at [105, 107] on span "Báo cáo dòng tiền (nhân viên)" at bounding box center [144, 101] width 166 height 18
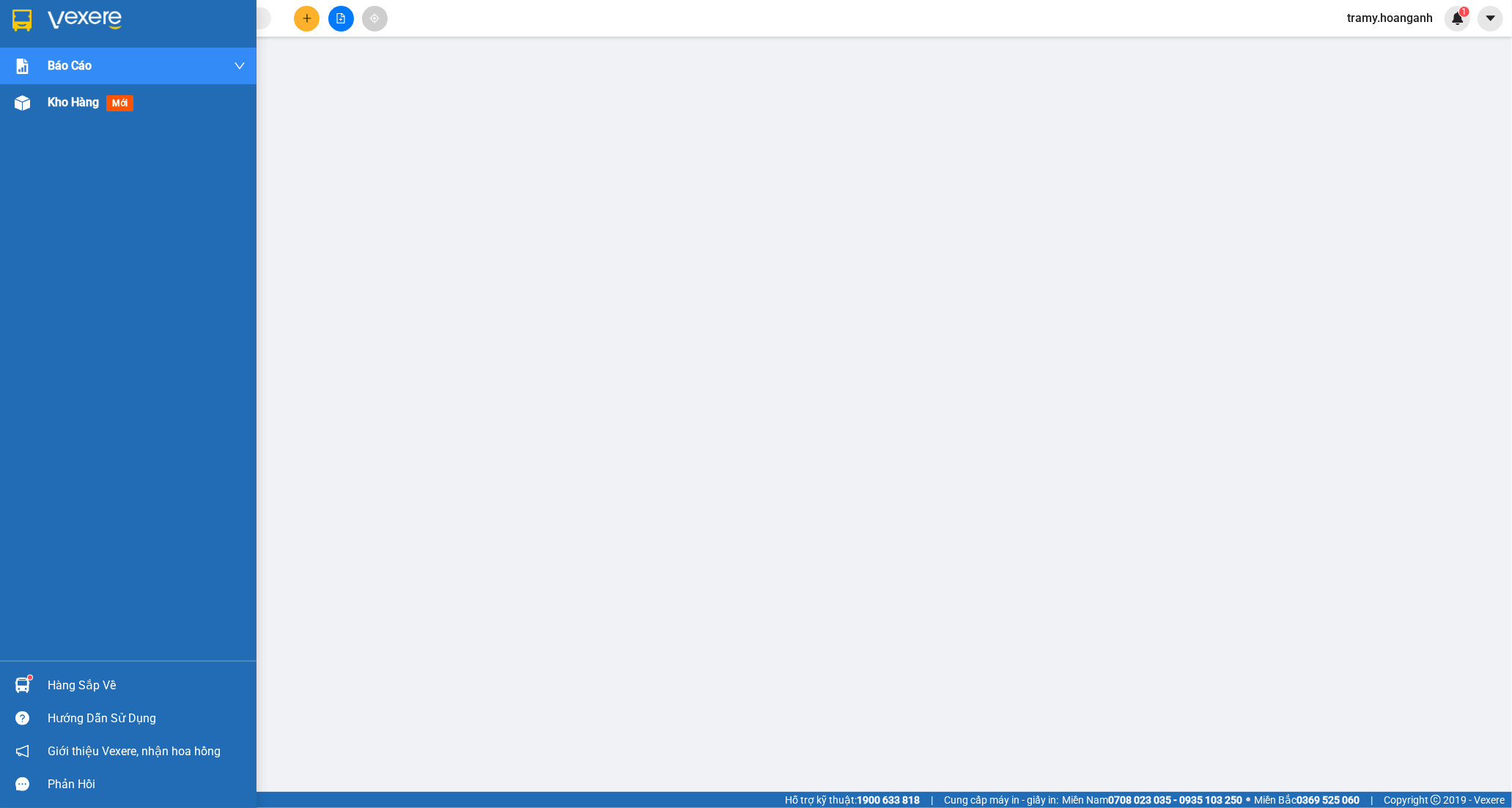
click at [66, 99] on span "Kho hàng" at bounding box center [73, 102] width 52 height 14
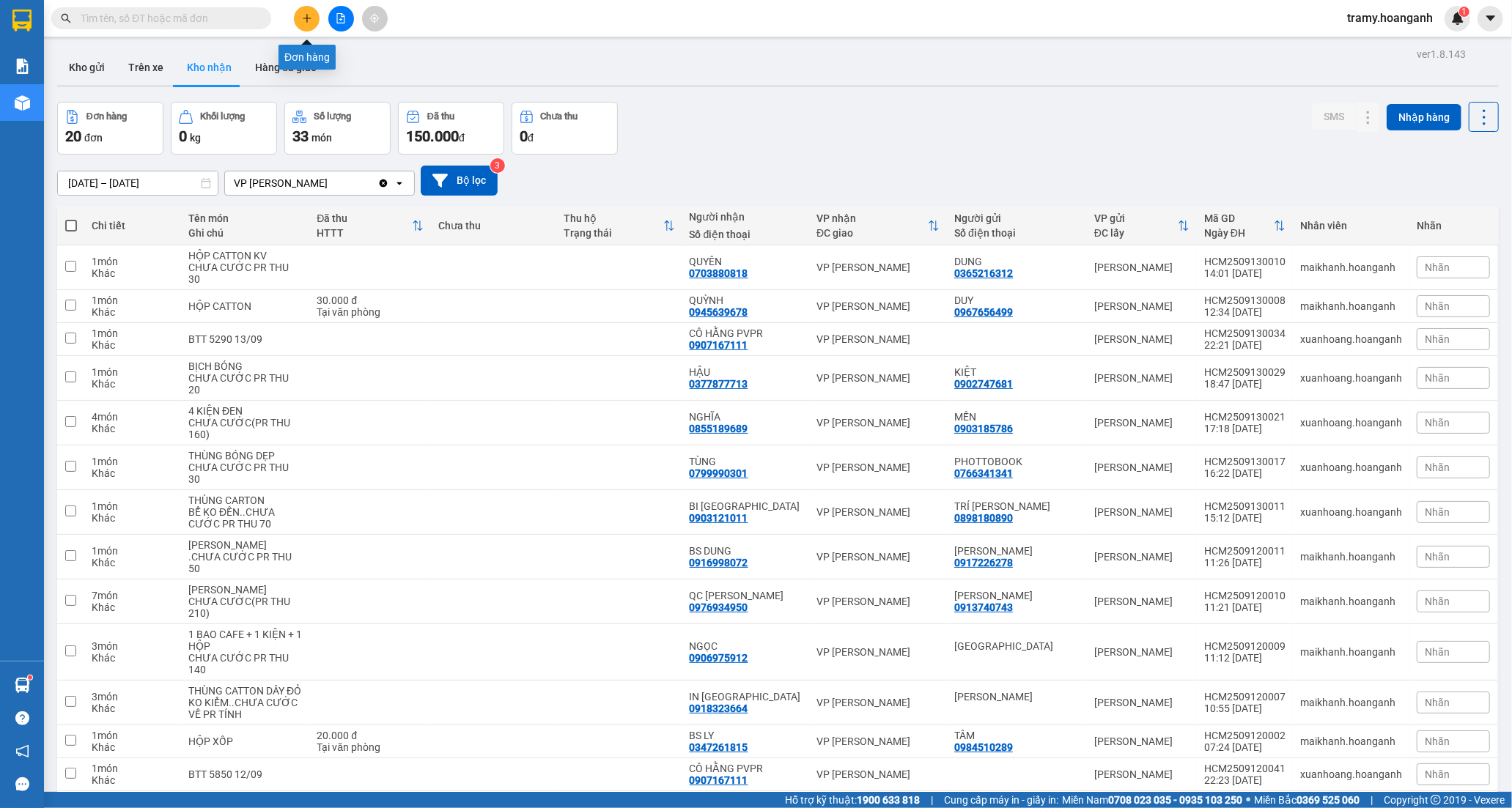
click at [304, 18] on icon "plus" at bounding box center [306, 17] width 8 height 1
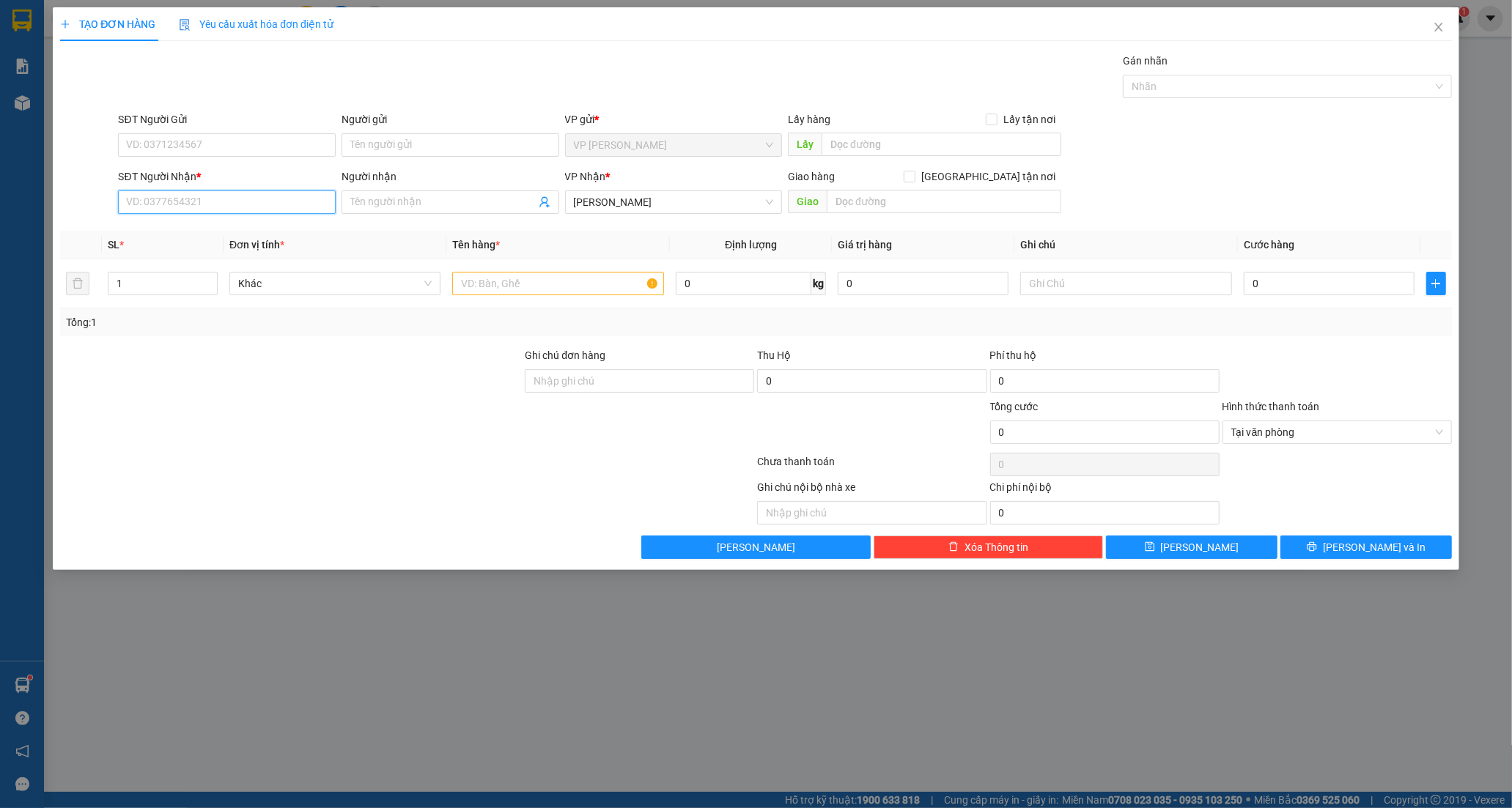
click at [176, 202] on input "SĐT Người Nhận *" at bounding box center [226, 202] width 218 height 23
paste input "0797140508"
type input "0797140508"
click at [390, 201] on input "Người nhận" at bounding box center [443, 202] width 186 height 16
type input "[PERSON_NAME]"
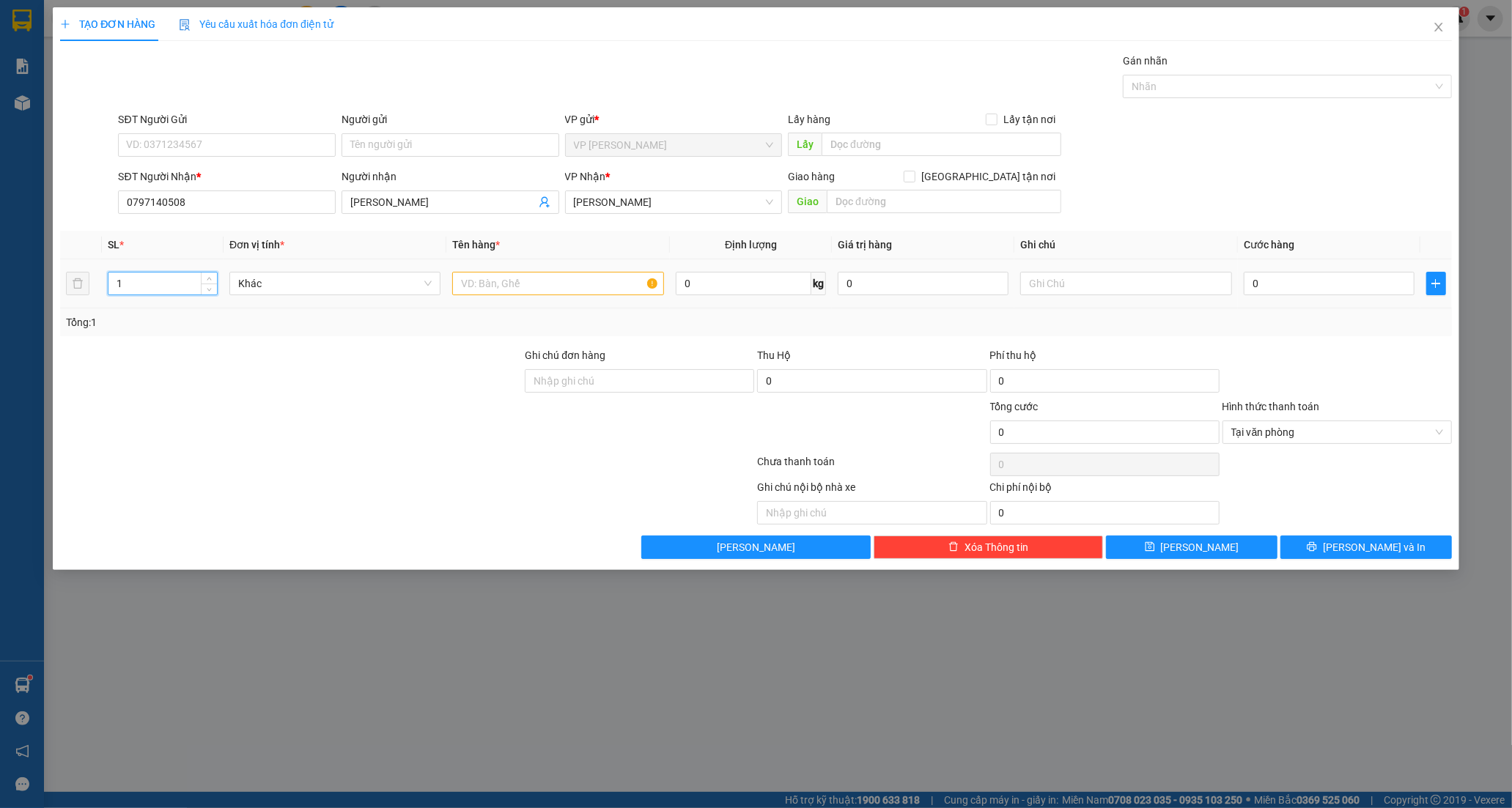
click at [131, 291] on input "1" at bounding box center [163, 284] width 108 height 22
type input "4"
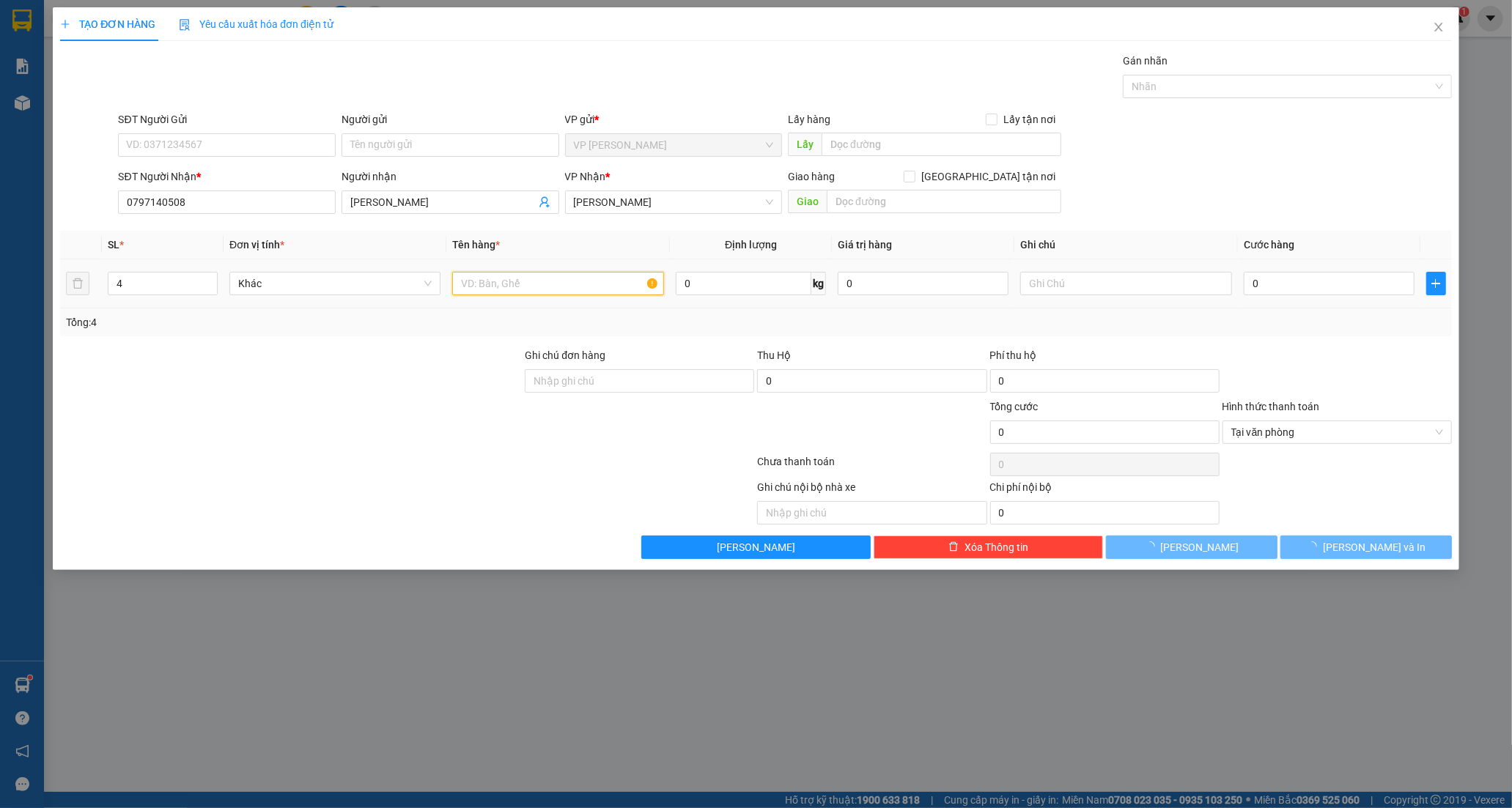
click at [482, 277] on input "text" at bounding box center [557, 283] width 211 height 23
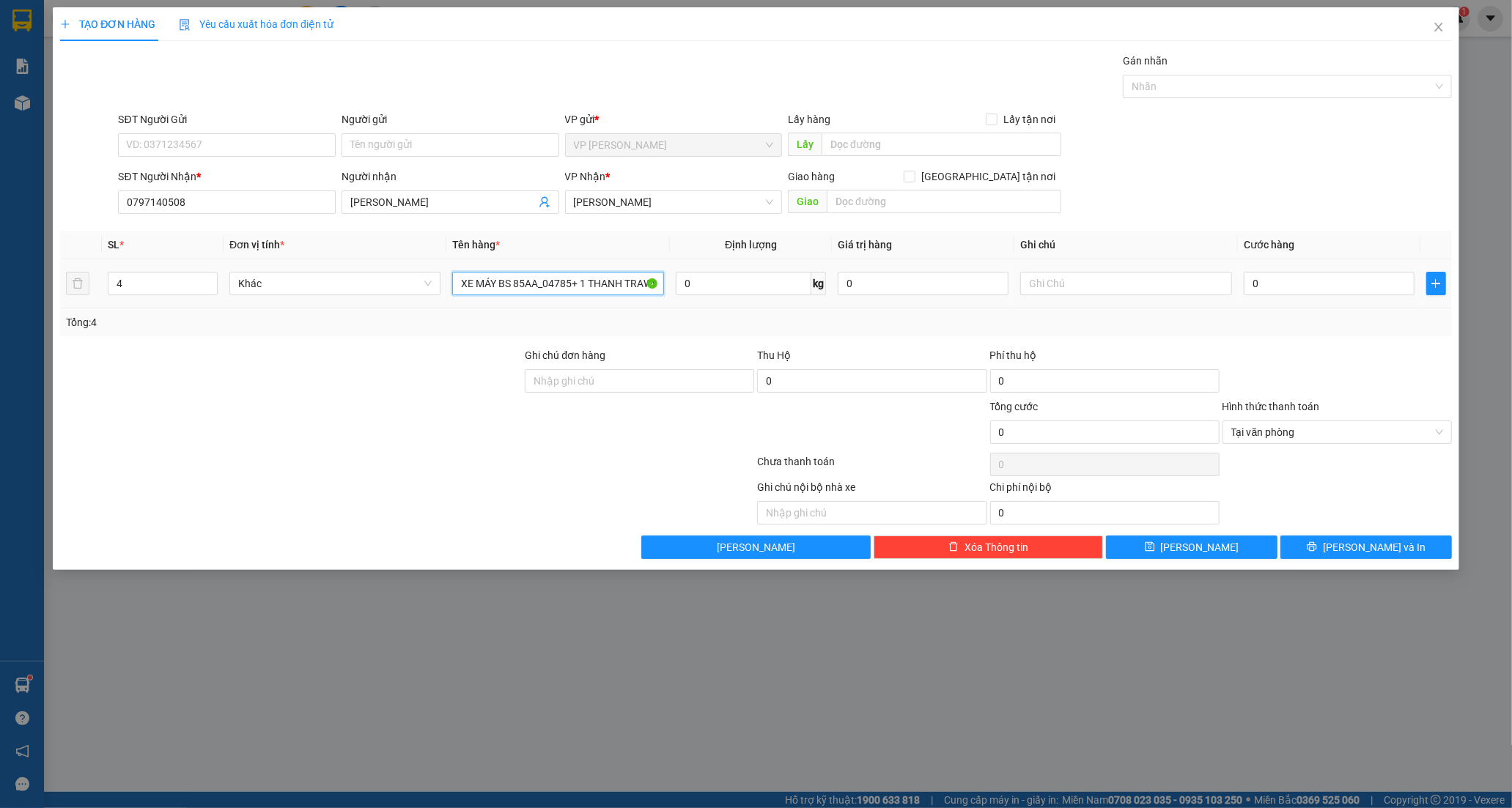
drag, startPoint x: 538, startPoint y: 289, endPoint x: 485, endPoint y: 280, distance: 53.8
click at [485, 280] on input "XE MÁY BS 85AA_04785+ 1 THANH TRAWNGSG DÀI + 1 THÙNG TRẮNG+" at bounding box center [557, 283] width 211 height 23
click at [640, 289] on input "XE MÁY BS 85AA_04785+ 1 THANH DÀI + 1 THÙNG TRẮNG+" at bounding box center [557, 283] width 211 height 23
click at [636, 288] on input "XE MÁY BS 85AA_04785+ 1 THANH DÀI + 1 THÙNG TRẮNG+" at bounding box center [557, 283] width 211 height 23
click at [544, 288] on input "XE MÁY BS 85AA_04785+ 1 THANH DÀI + 1 THÙNG TRẮNG+THÙNG M TÍM" at bounding box center [557, 283] width 211 height 23
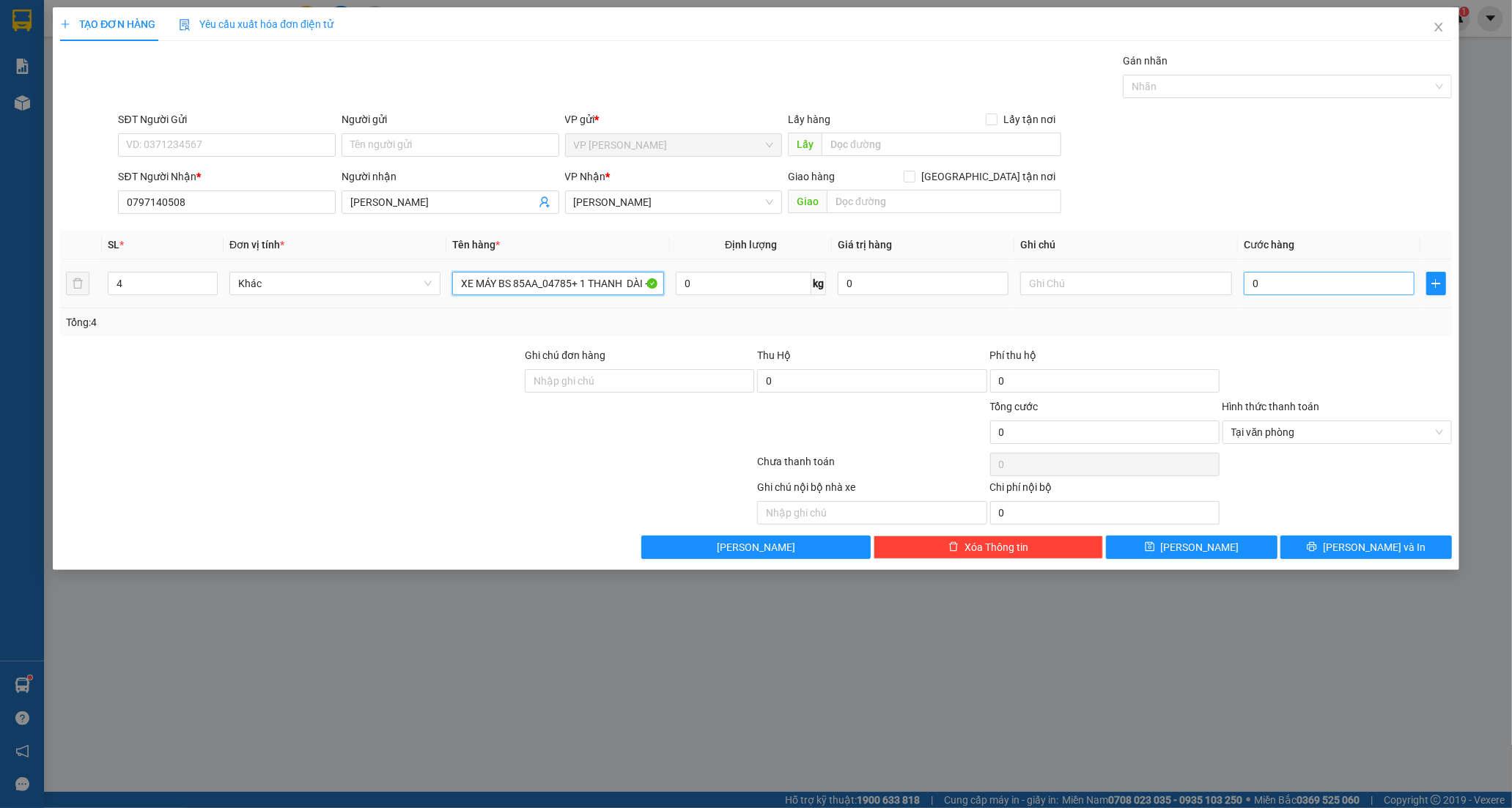
type input "XE MÁY BS 85AA_04785+ 1 THANH DÀI + 1 THÙNG TRẮNG+THÙNG M TÍM"
click at [1268, 280] on input "0" at bounding box center [1329, 283] width 171 height 23
click at [1272, 283] on input "0" at bounding box center [1329, 283] width 171 height 23
click at [1257, 284] on input "0" at bounding box center [1329, 283] width 171 height 23
click at [1238, 275] on td "0" at bounding box center [1329, 284] width 182 height 49
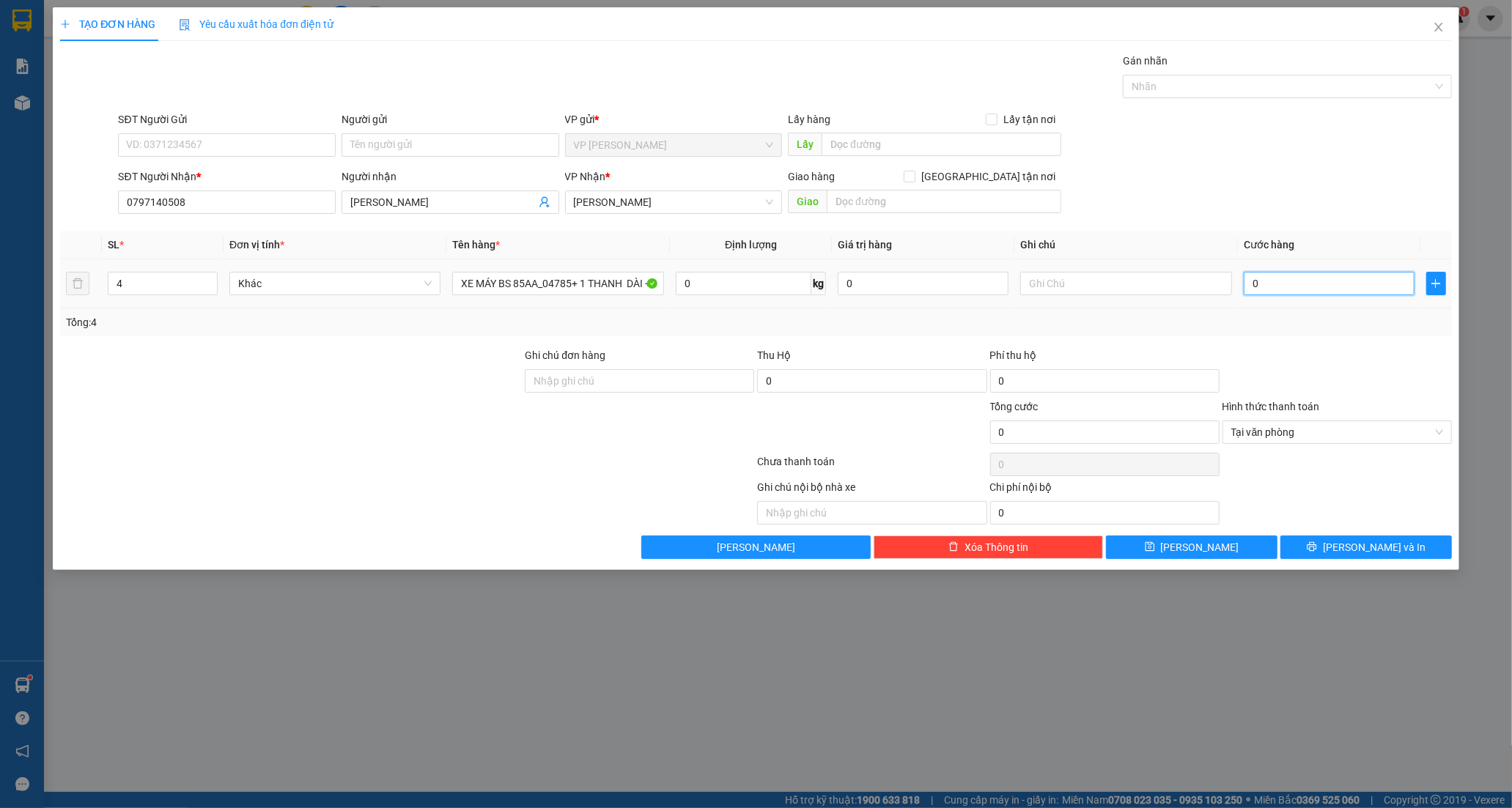
click at [1247, 294] on input "0" at bounding box center [1329, 283] width 171 height 23
click at [1307, 280] on input "0" at bounding box center [1329, 283] width 171 height 23
click at [1248, 285] on input "0" at bounding box center [1329, 283] width 171 height 23
type input "50"
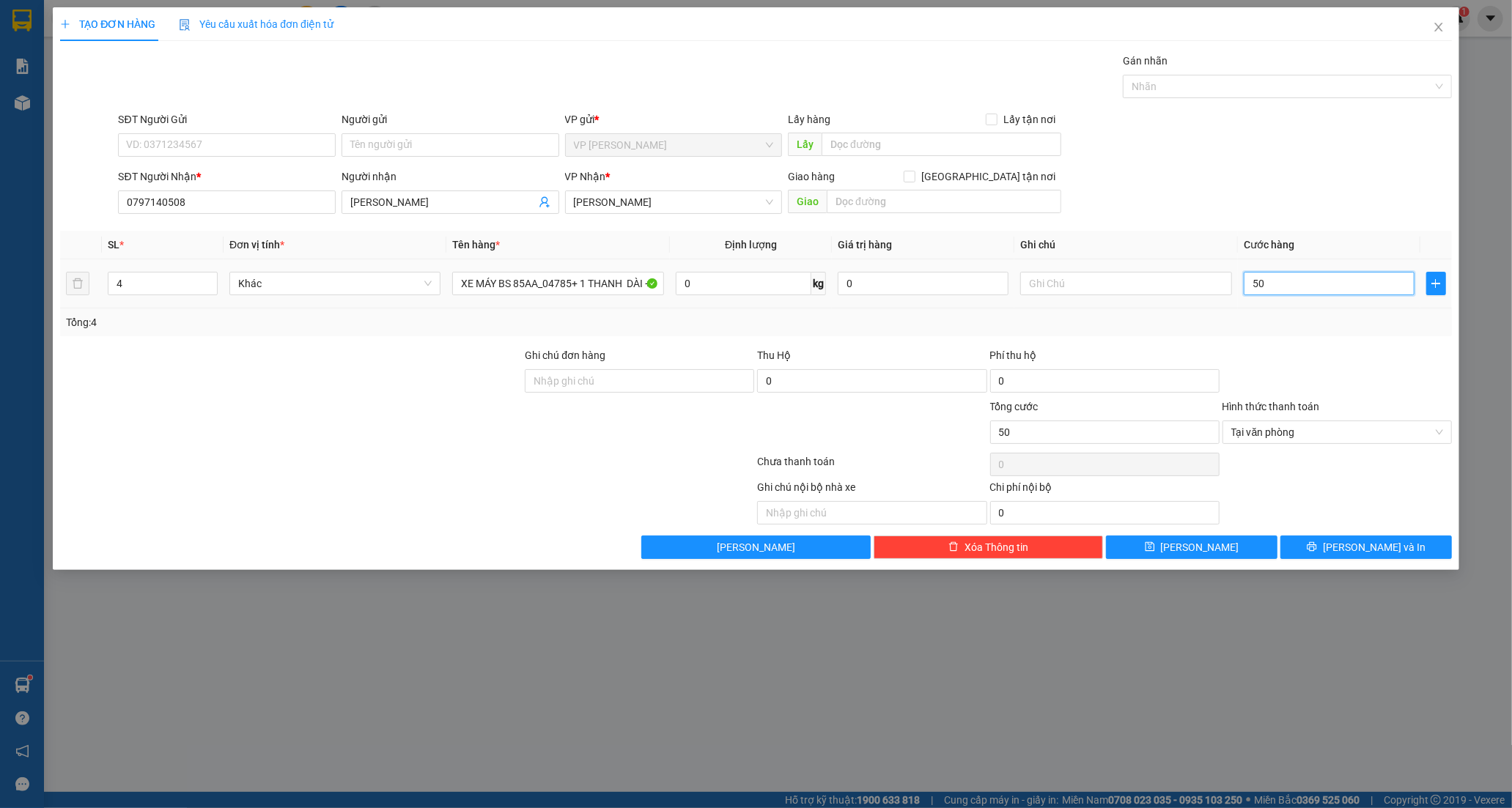
type input "510"
click at [1315, 275] on input "510" at bounding box center [1329, 283] width 171 height 23
type input "51"
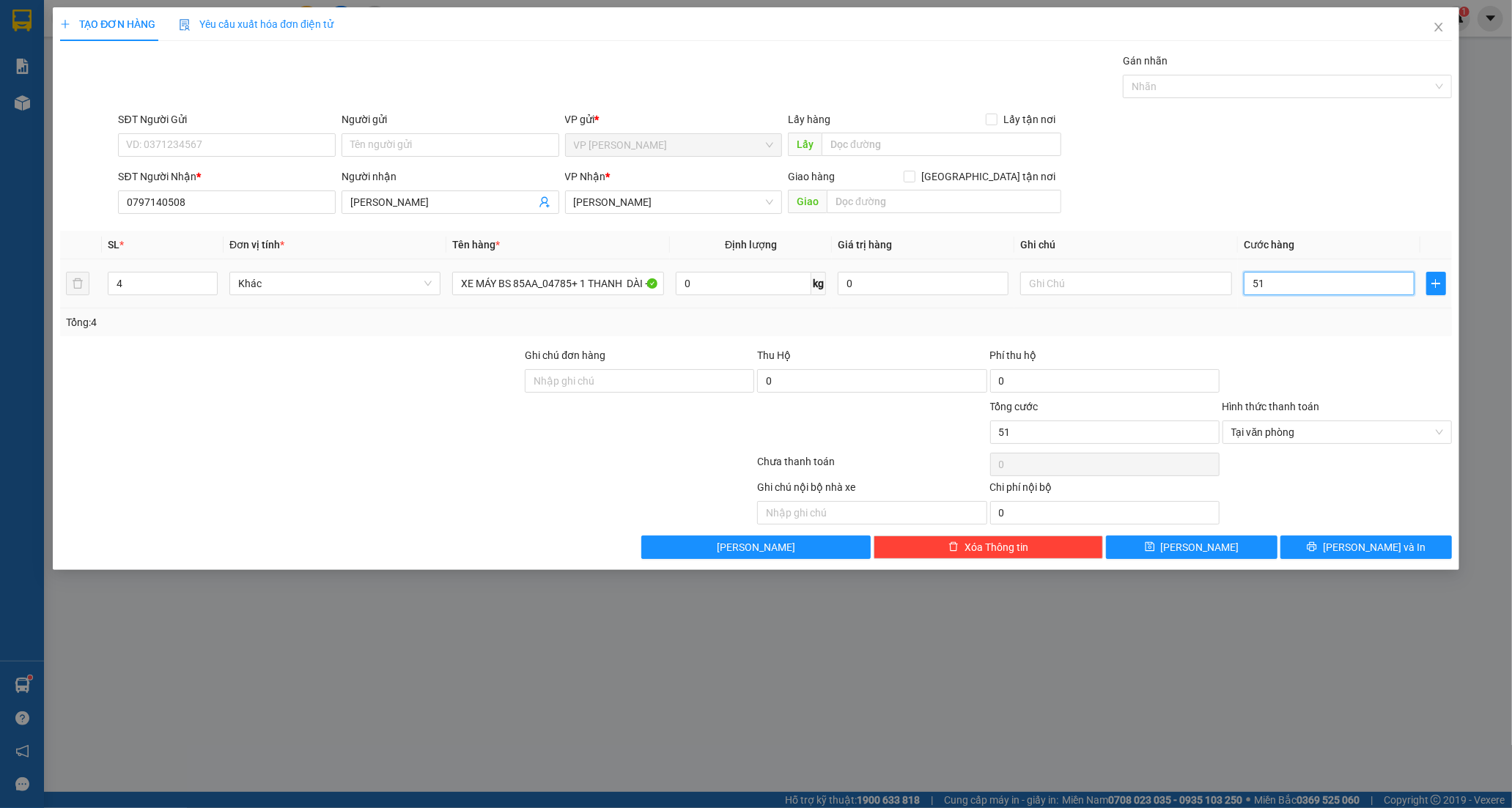
type input "5"
type input "50"
type input "500"
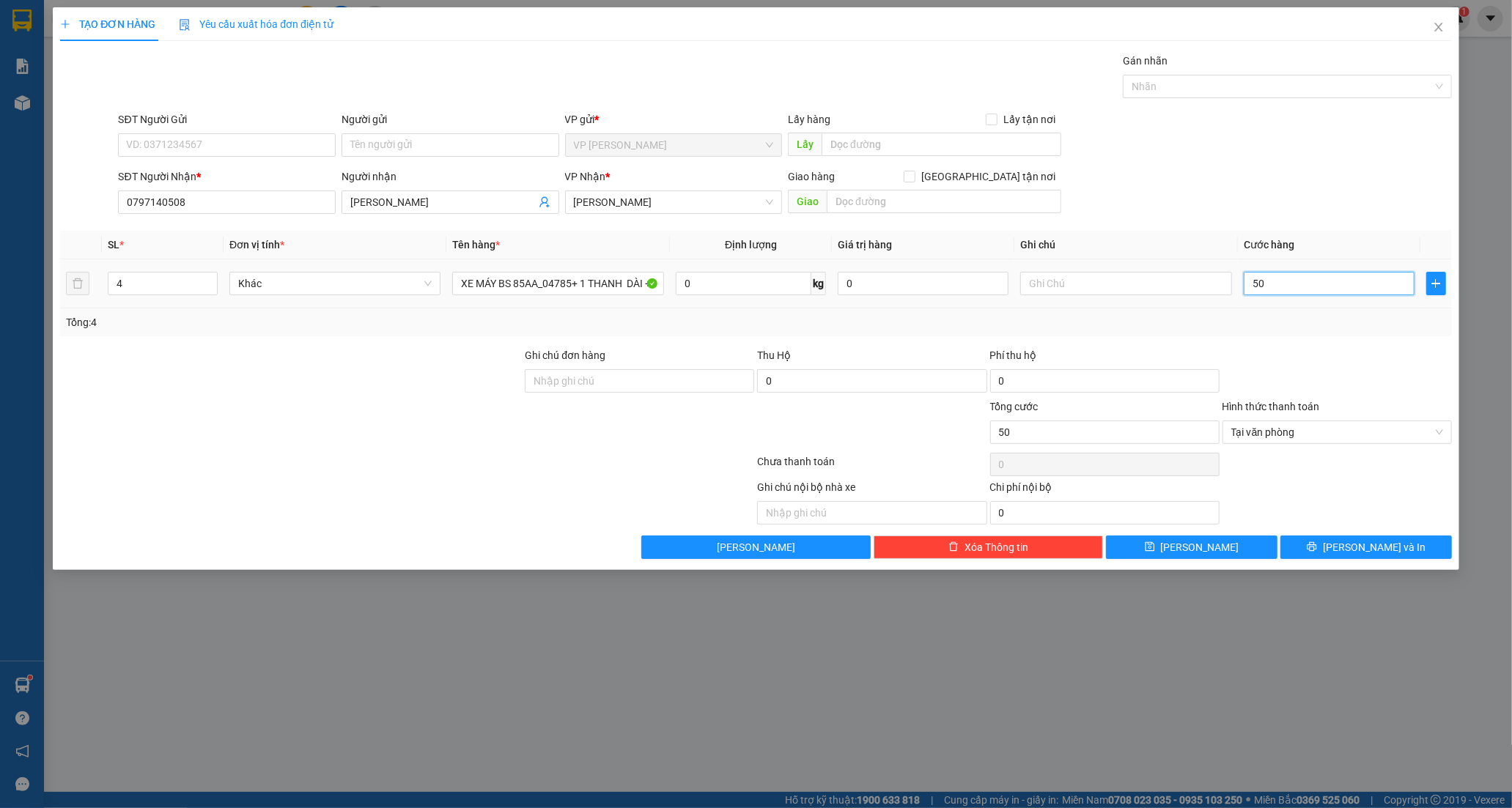
type input "500"
type input "500.000"
click at [887, 201] on input "text" at bounding box center [943, 201] width 235 height 23
type input "LHP 20H30"
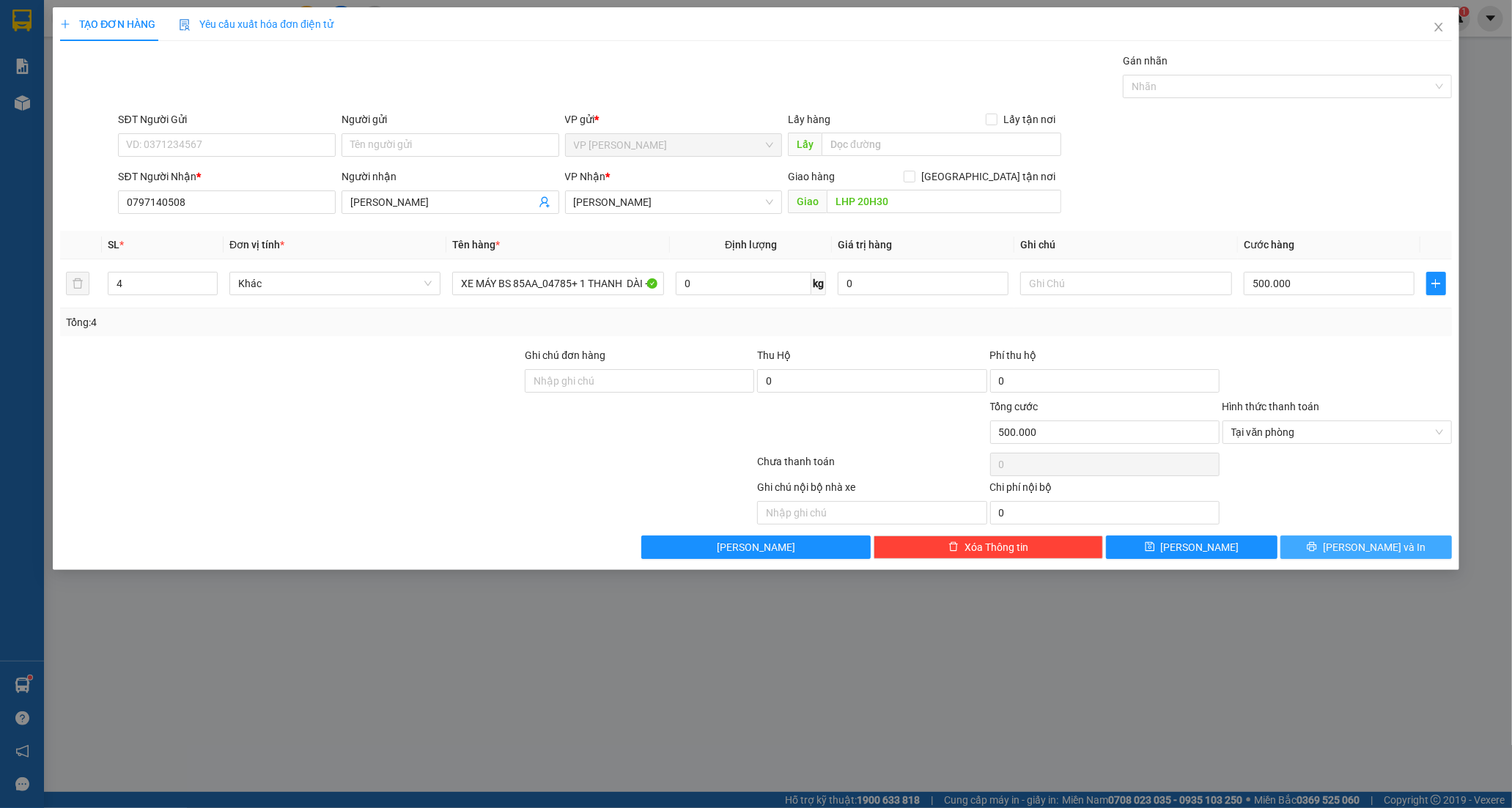
click at [1320, 550] on button "[PERSON_NAME] và In" at bounding box center [1366, 547] width 171 height 23
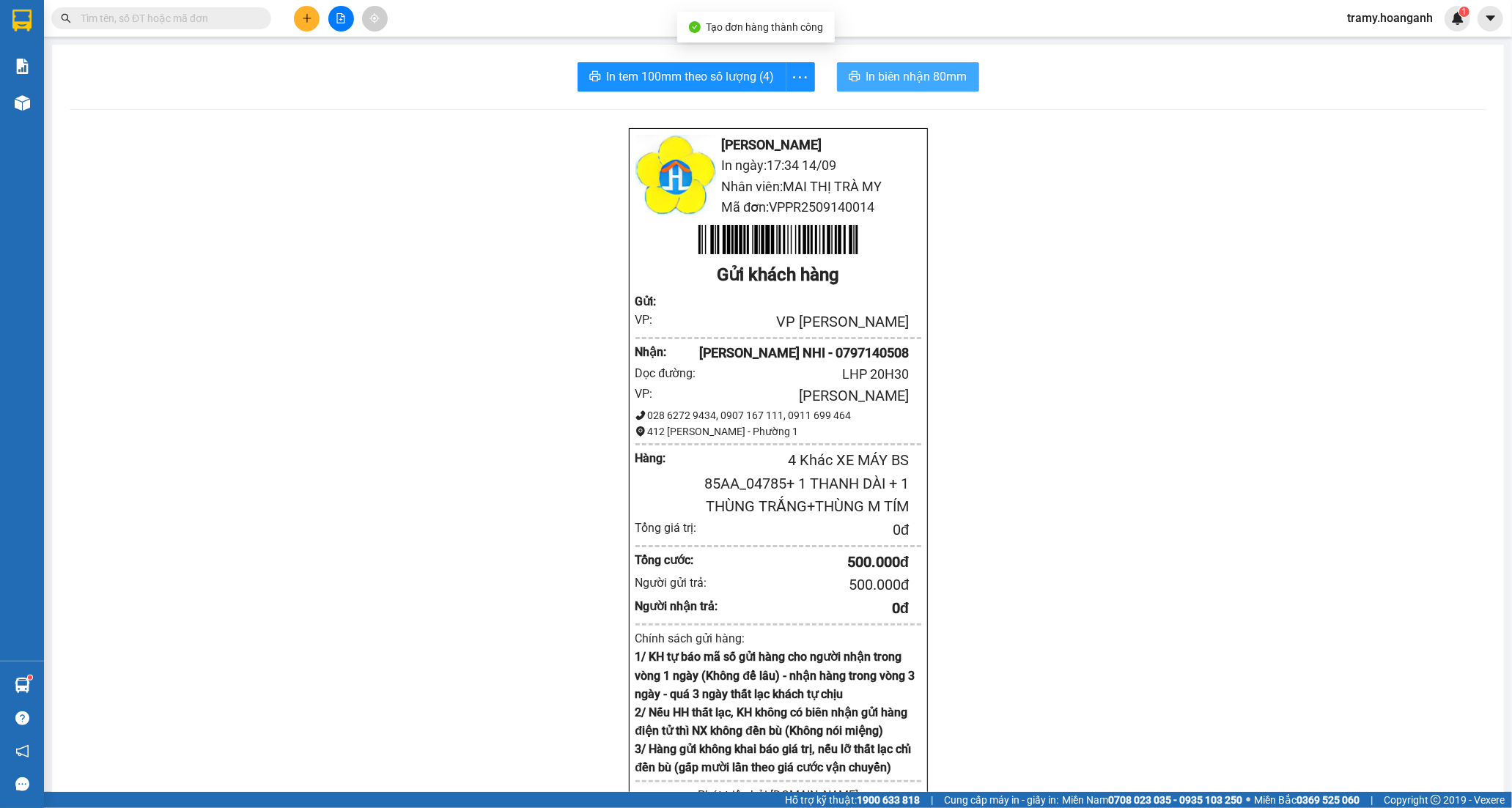
click at [919, 77] on span "In biên nhận 80mm" at bounding box center [917, 76] width 101 height 18
click at [797, 76] on icon "more" at bounding box center [799, 77] width 18 height 18
click at [780, 106] on div "In tem 100mm" at bounding box center [766, 109] width 66 height 16
click at [304, 21] on icon "plus" at bounding box center [307, 18] width 10 height 10
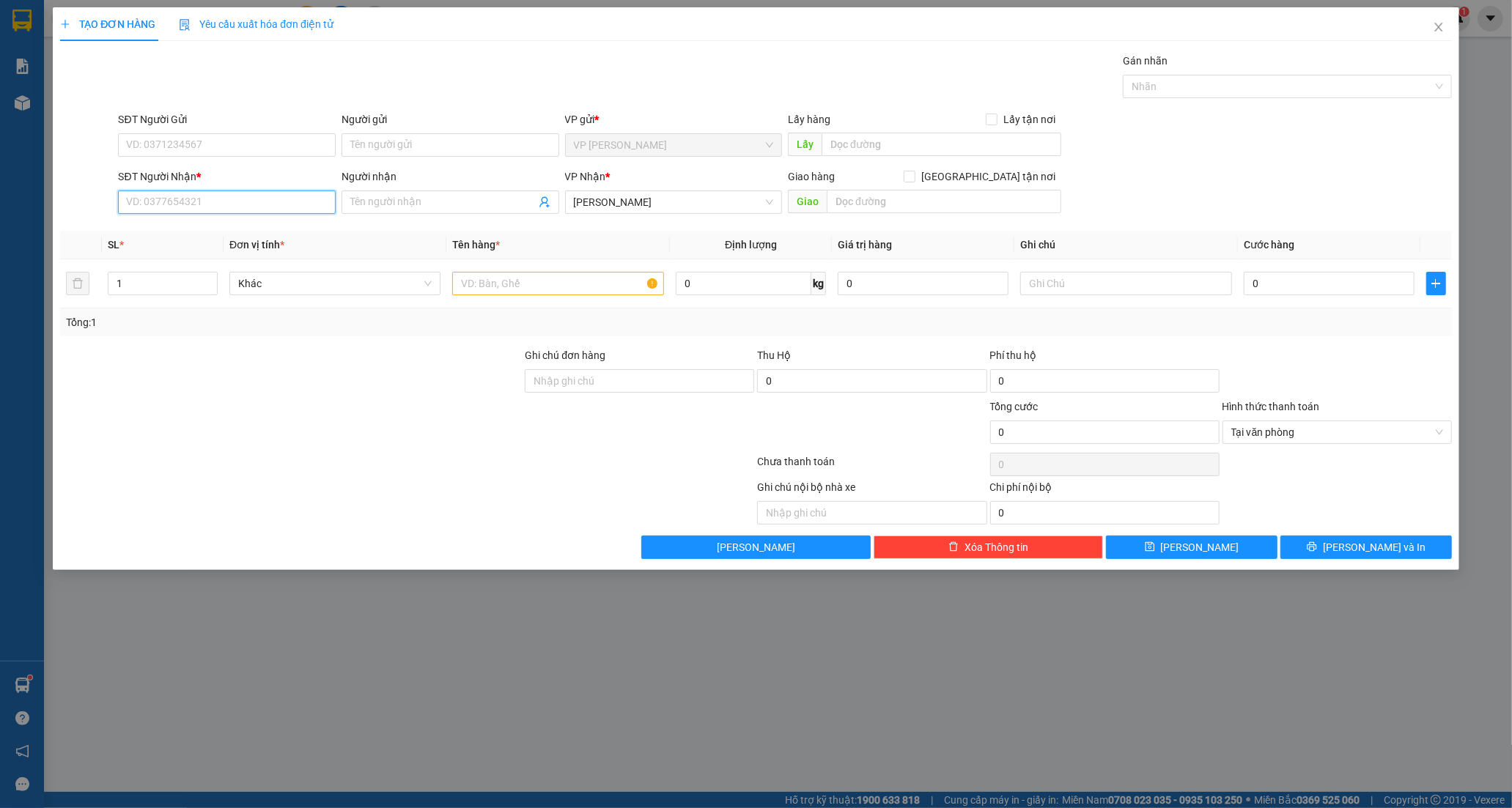
click at [176, 200] on input "SĐT Người Nhận *" at bounding box center [226, 202] width 218 height 23
type input "0932101128"
click at [195, 229] on div "0932101128 - TRÃI" at bounding box center [226, 231] width 200 height 16
type input "TRÃI"
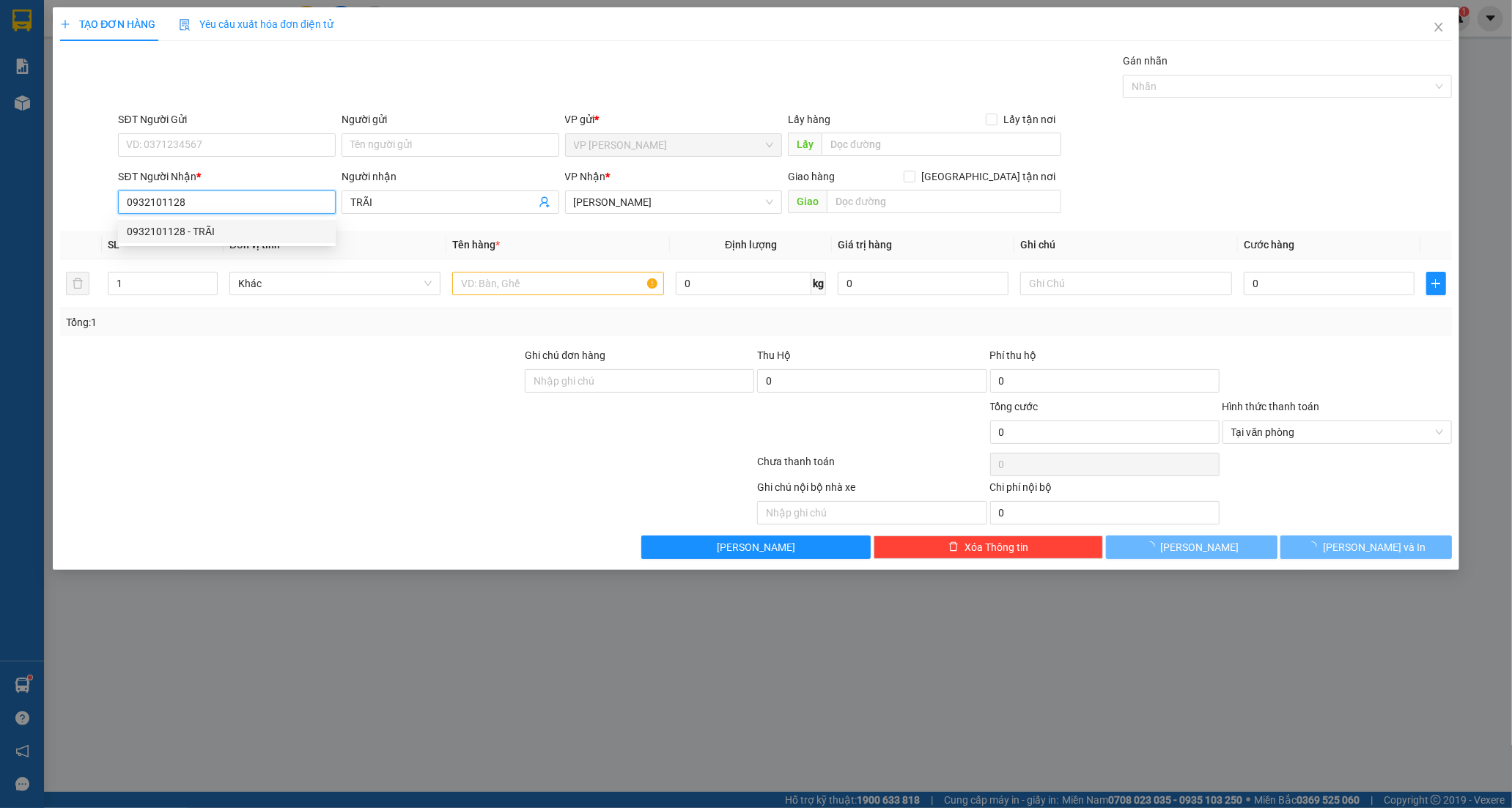
type input "50.000"
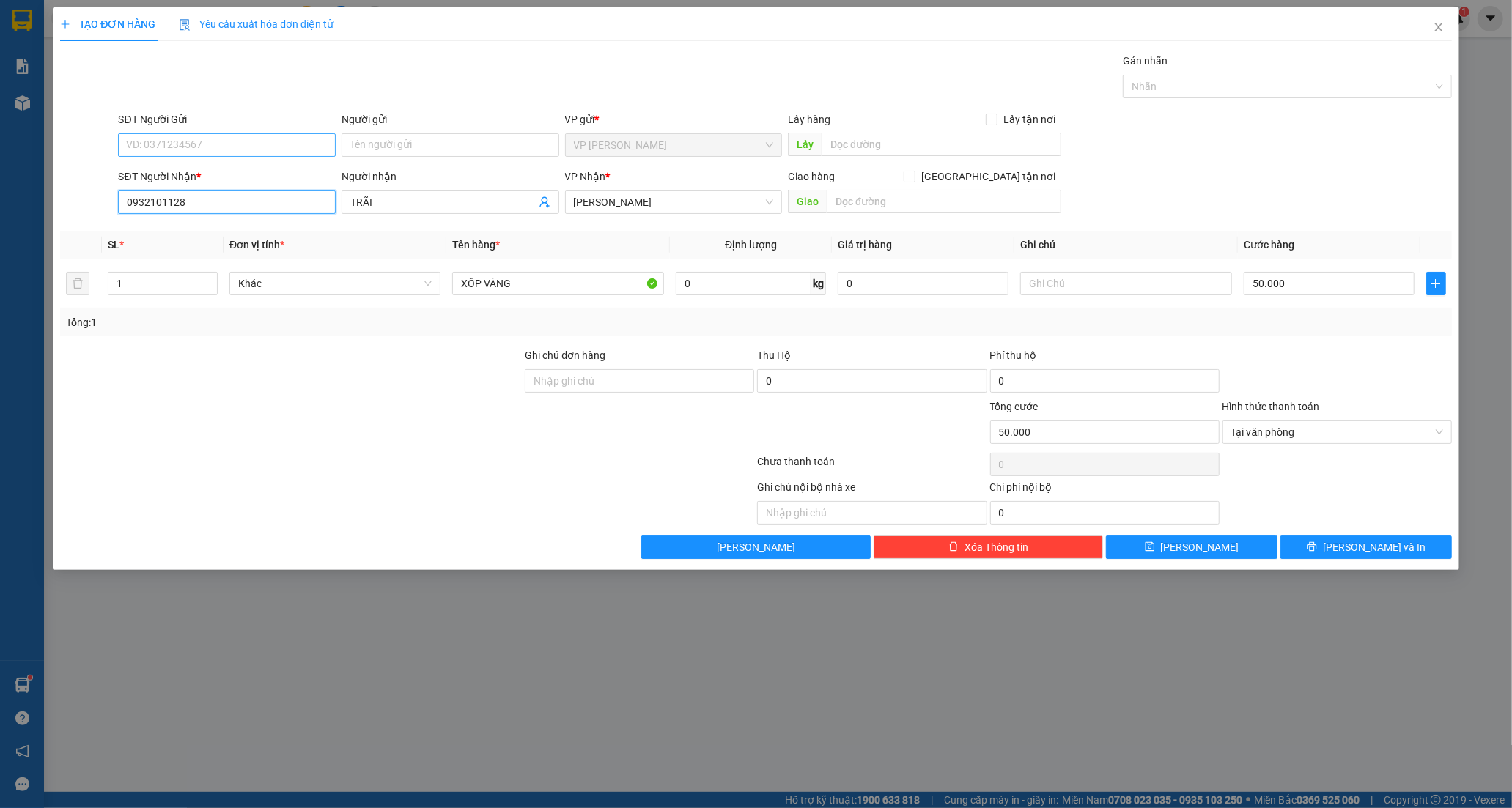
type input "0932101128"
click at [174, 143] on input "SĐT Người Gửi" at bounding box center [226, 144] width 218 height 23
click at [183, 174] on div "0385523630 - TRANG" at bounding box center [226, 174] width 200 height 16
type input "0385523630"
type input "TRANG"
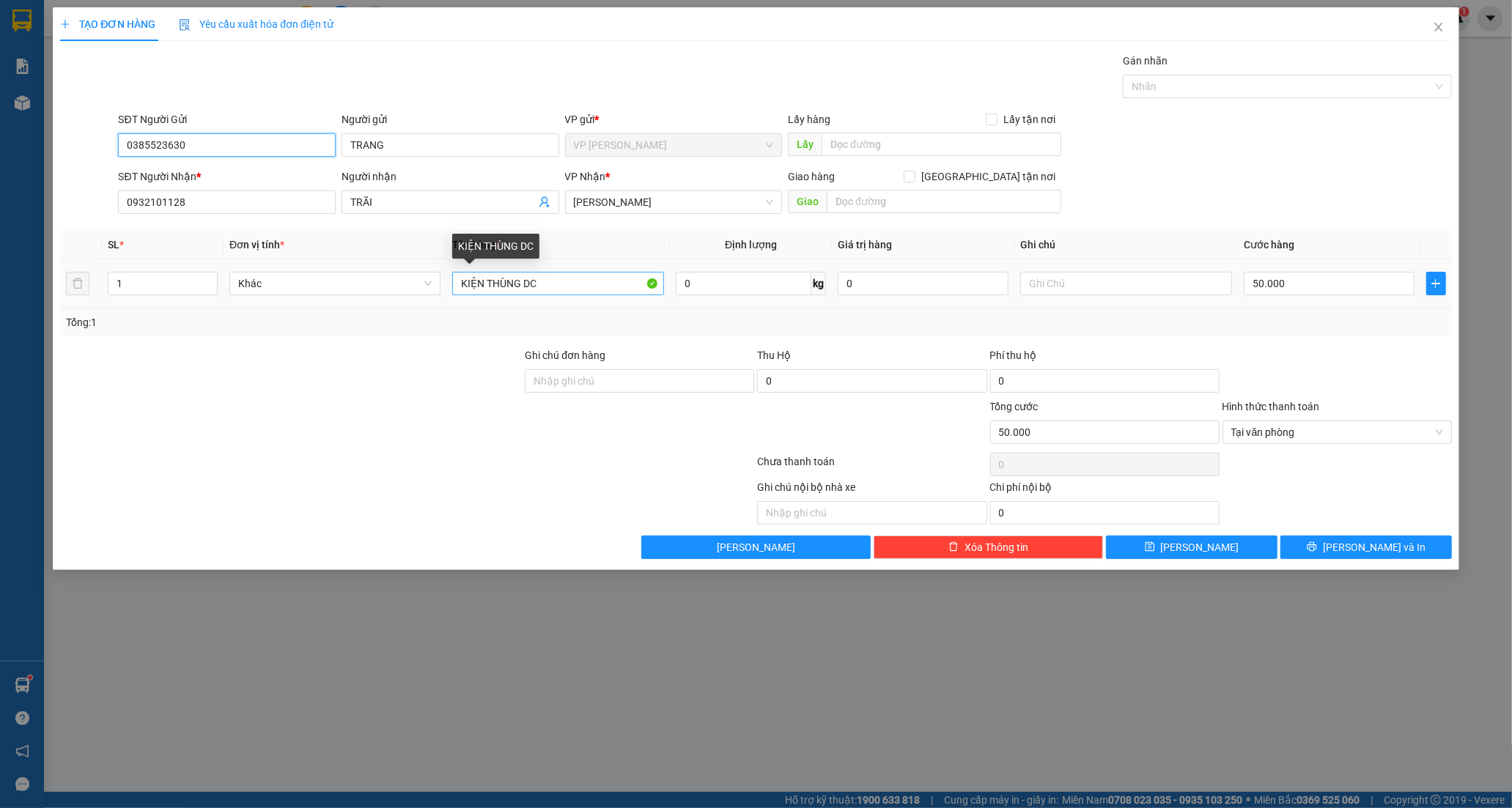
type input "0385523630"
click at [569, 286] on input "KIỆN THÙNG DC" at bounding box center [557, 283] width 211 height 23
type input "K"
type input "XỐP VÀNG"
click at [1331, 289] on input "50.000" at bounding box center [1329, 283] width 171 height 23
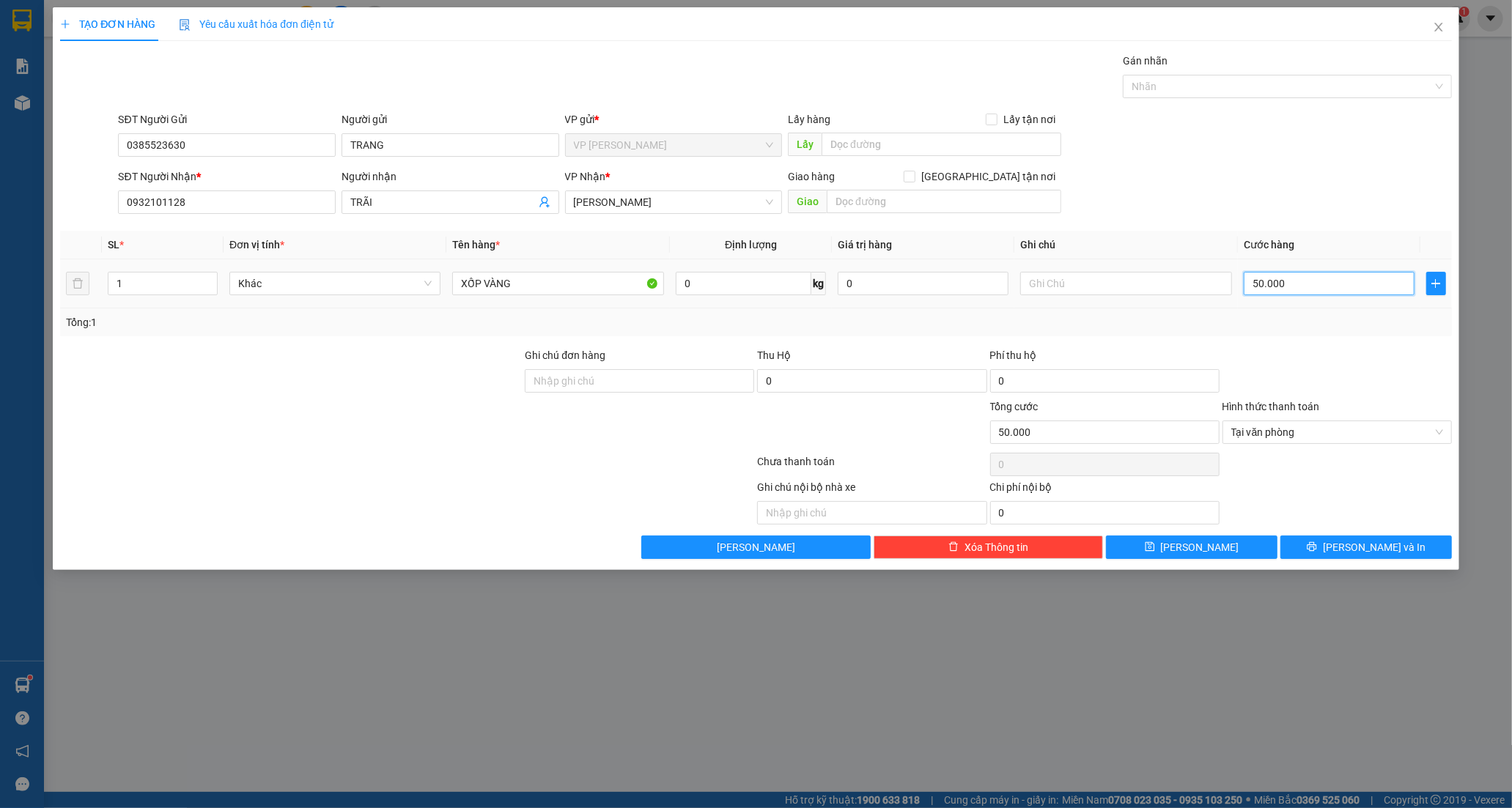
type input "0"
click at [1247, 281] on input "0" at bounding box center [1329, 283] width 171 height 23
click at [1358, 545] on span "[PERSON_NAME] và In" at bounding box center [1374, 547] width 102 height 16
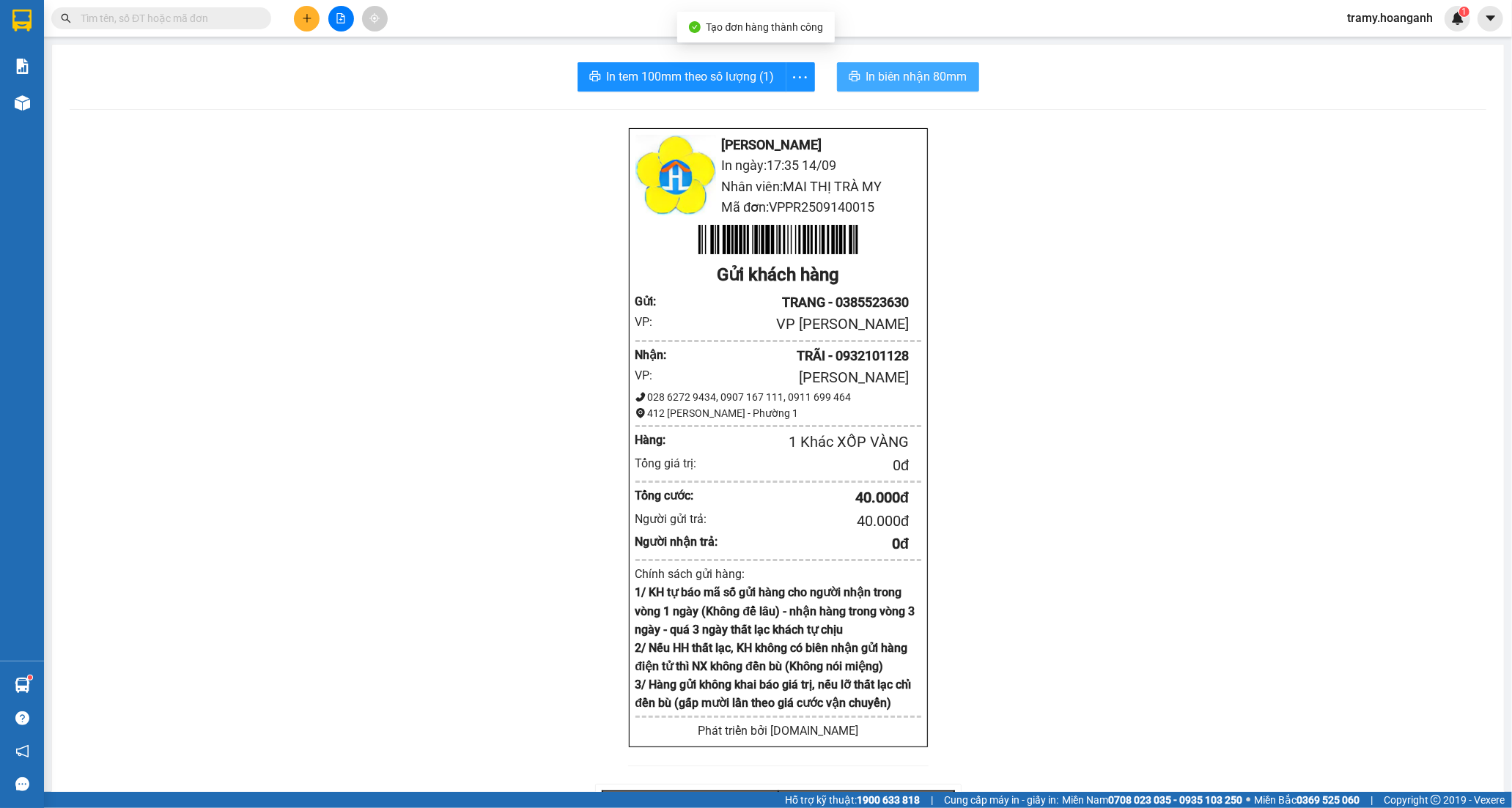
drag, startPoint x: 889, startPoint y: 70, endPoint x: 909, endPoint y: 79, distance: 21.9
click at [891, 70] on span "In biên nhận 80mm" at bounding box center [917, 76] width 101 height 18
click at [786, 77] on span "more" at bounding box center [800, 77] width 28 height 18
click at [776, 112] on div "In tem 100mm" at bounding box center [766, 109] width 66 height 16
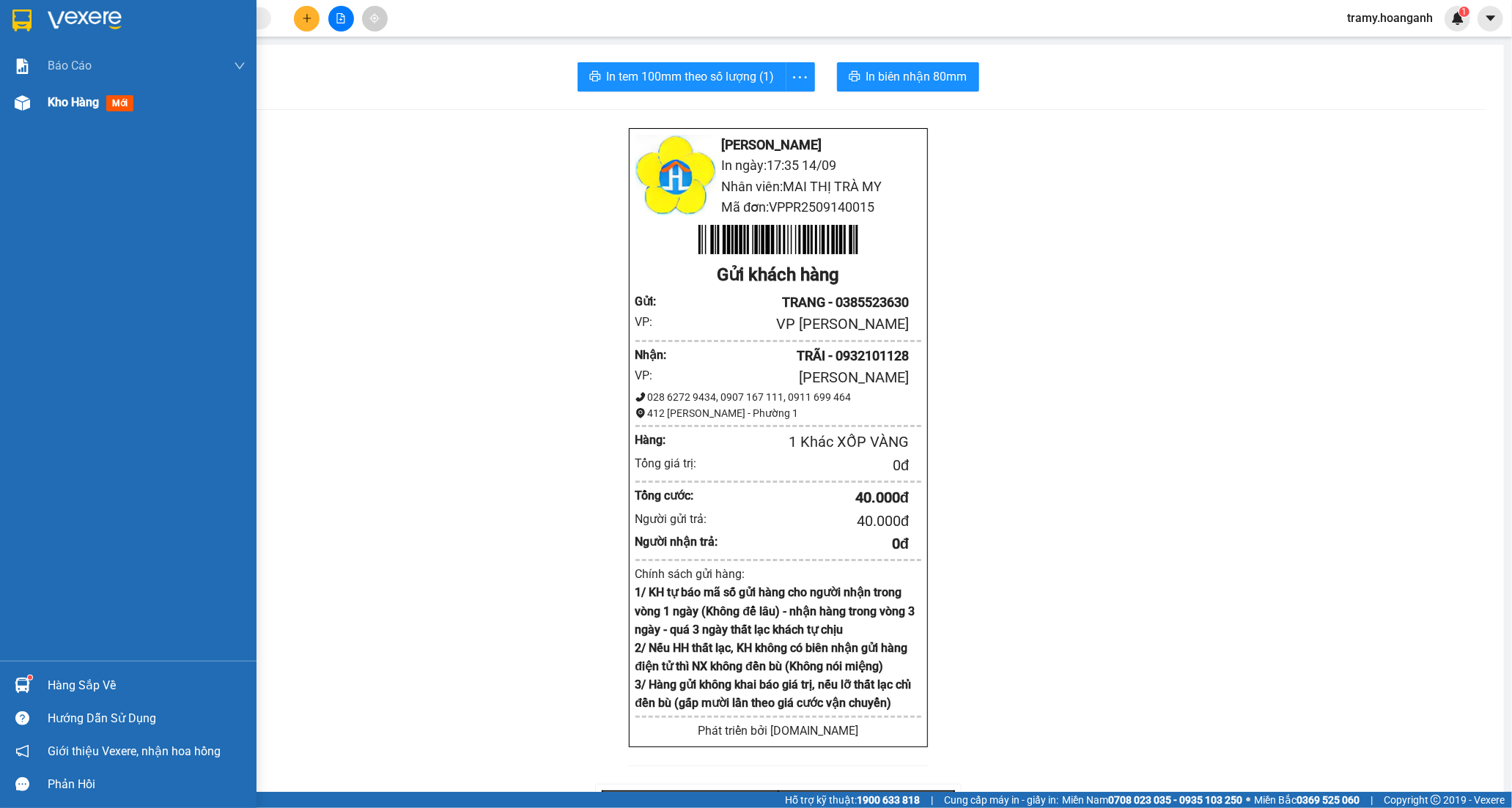
drag, startPoint x: 63, startPoint y: 106, endPoint x: 243, endPoint y: 115, distance: 180.2
click at [64, 106] on span "Kho hàng" at bounding box center [73, 102] width 52 height 14
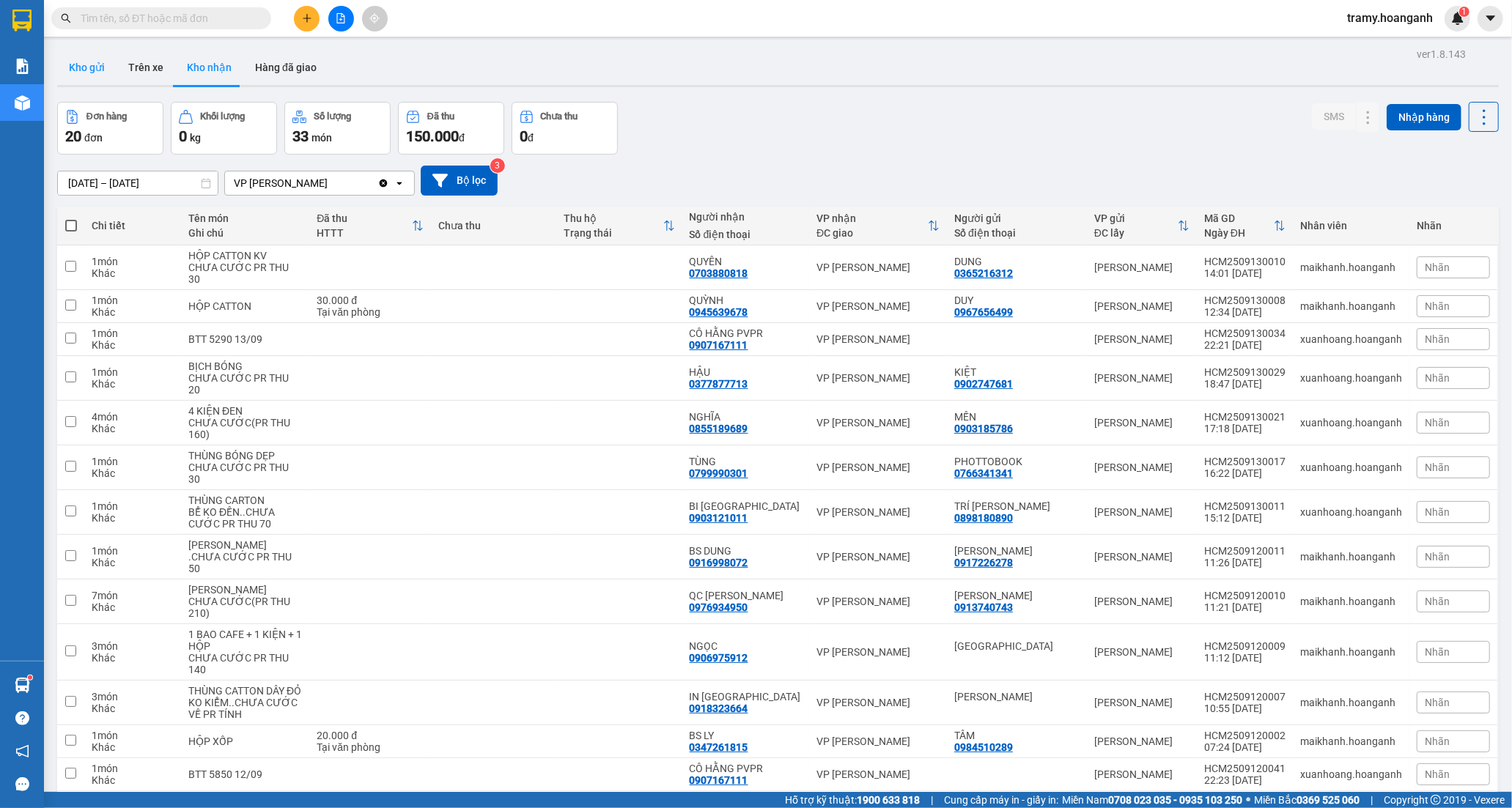
click at [59, 63] on button "Kho gửi" at bounding box center [86, 67] width 59 height 35
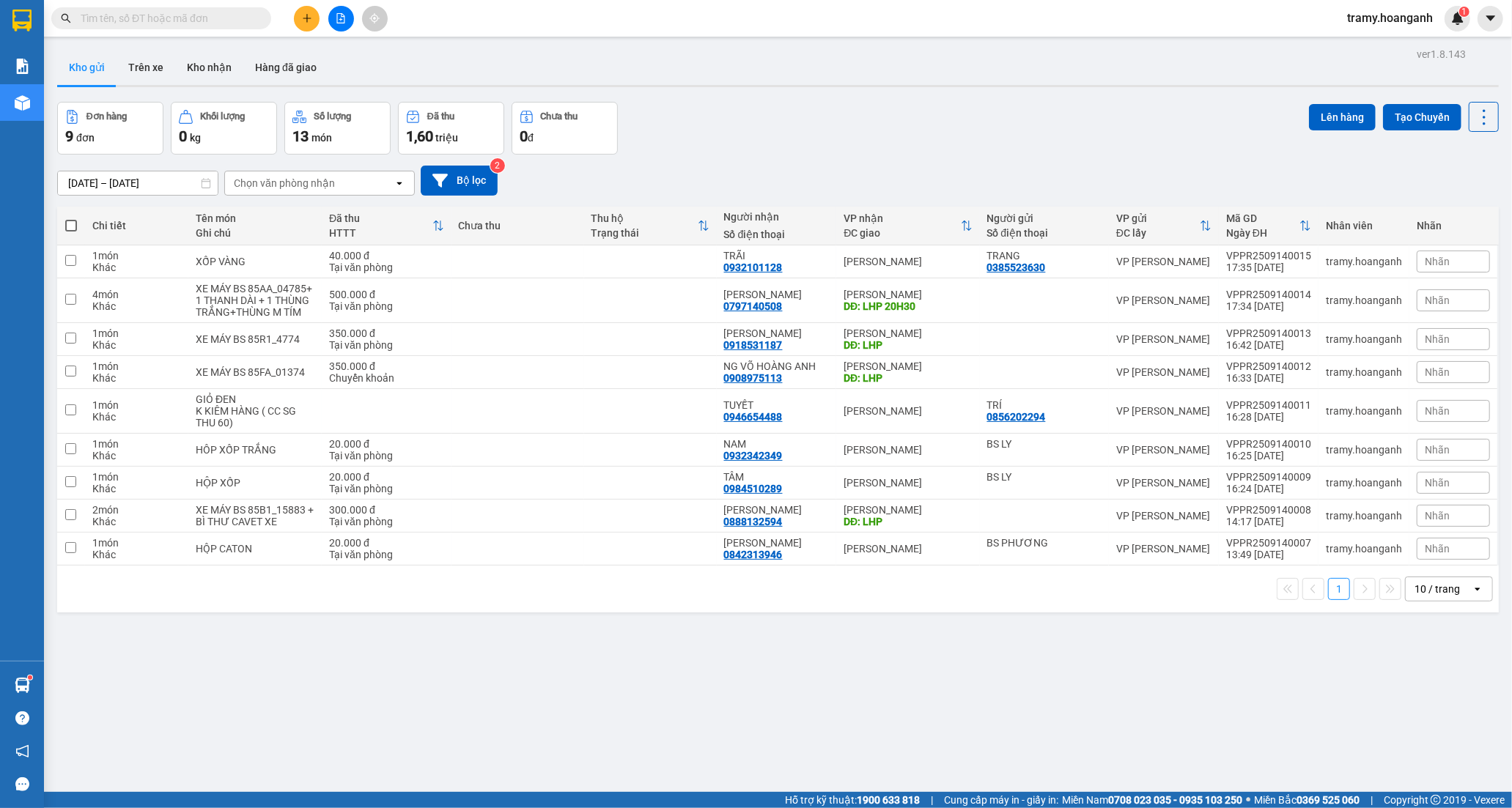
click at [311, 15] on icon "plus" at bounding box center [307, 18] width 10 height 10
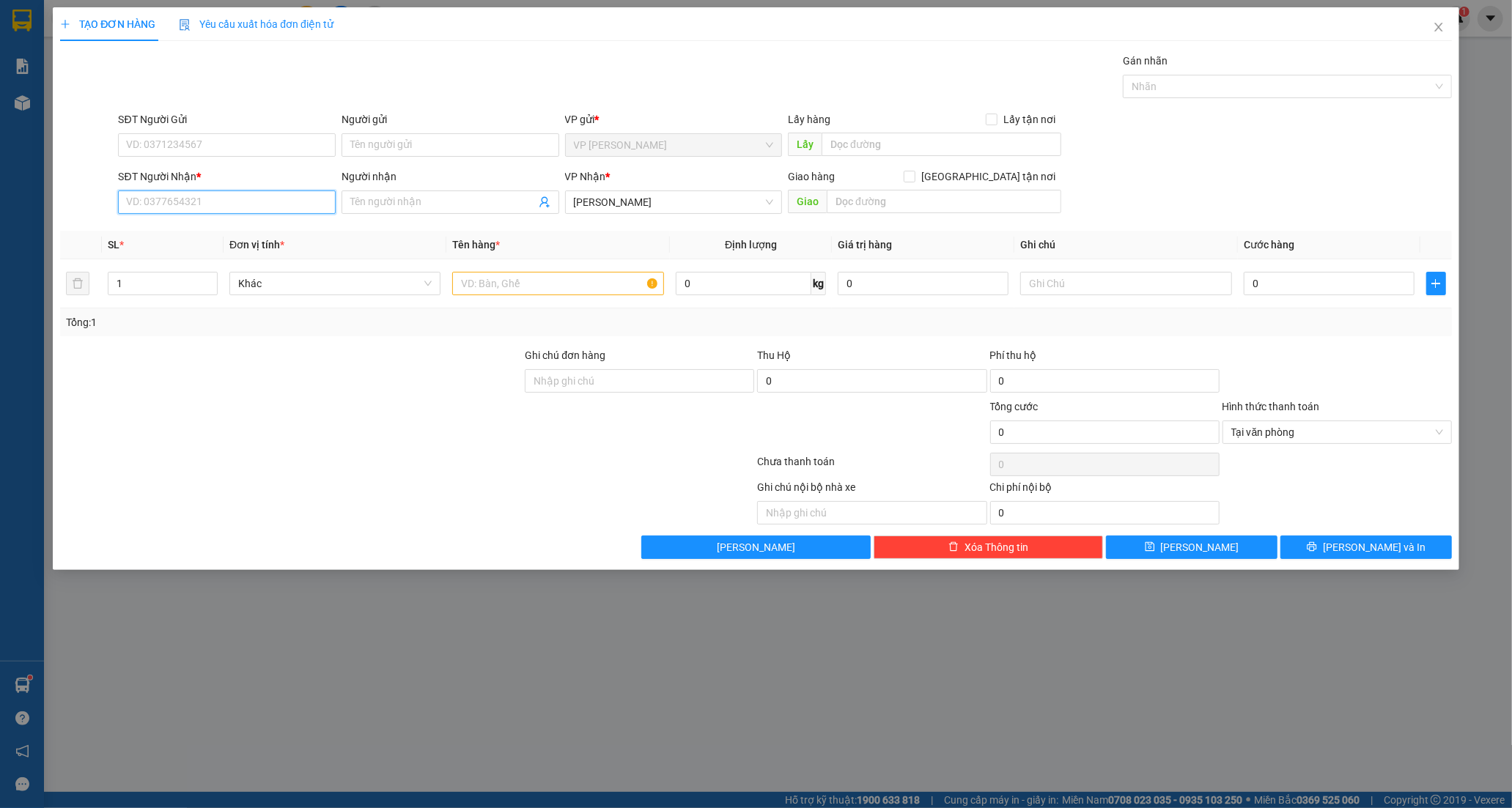
click at [188, 196] on input "SĐT Người Nhận *" at bounding box center [226, 202] width 218 height 23
type input "0947229141"
click at [225, 236] on div "0947229141 - VIÊN" at bounding box center [226, 231] width 200 height 16
type input "VIÊN"
type input "90.000"
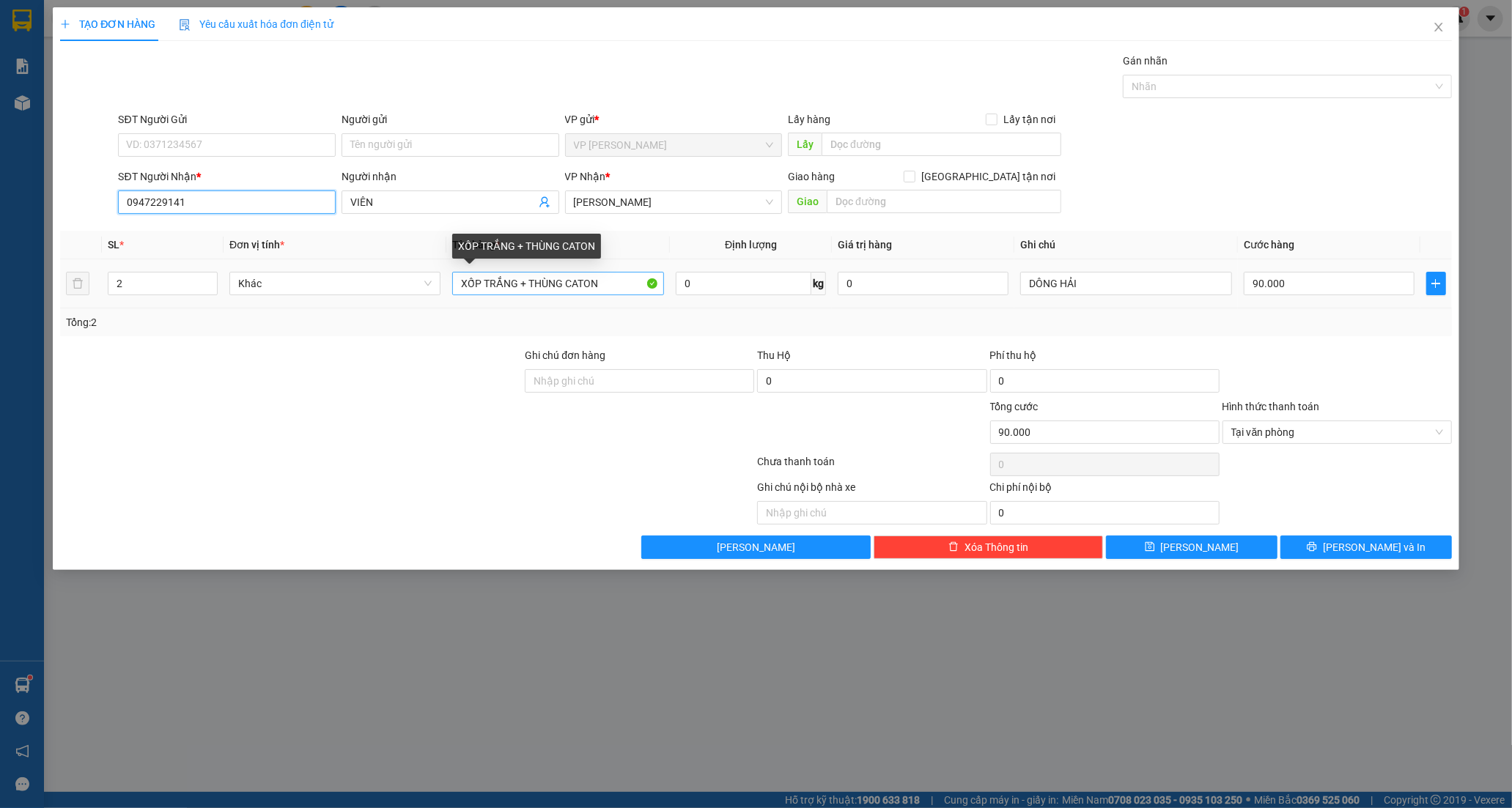
type input "0947229141"
drag, startPoint x: 606, startPoint y: 279, endPoint x: 300, endPoint y: 352, distance: 314.6
click at [306, 341] on div "Transit Pickup Surcharge Ids Transit Deliver Surcharge Ids Transit Deliver Surc…" at bounding box center [756, 305] width 1392 height 506
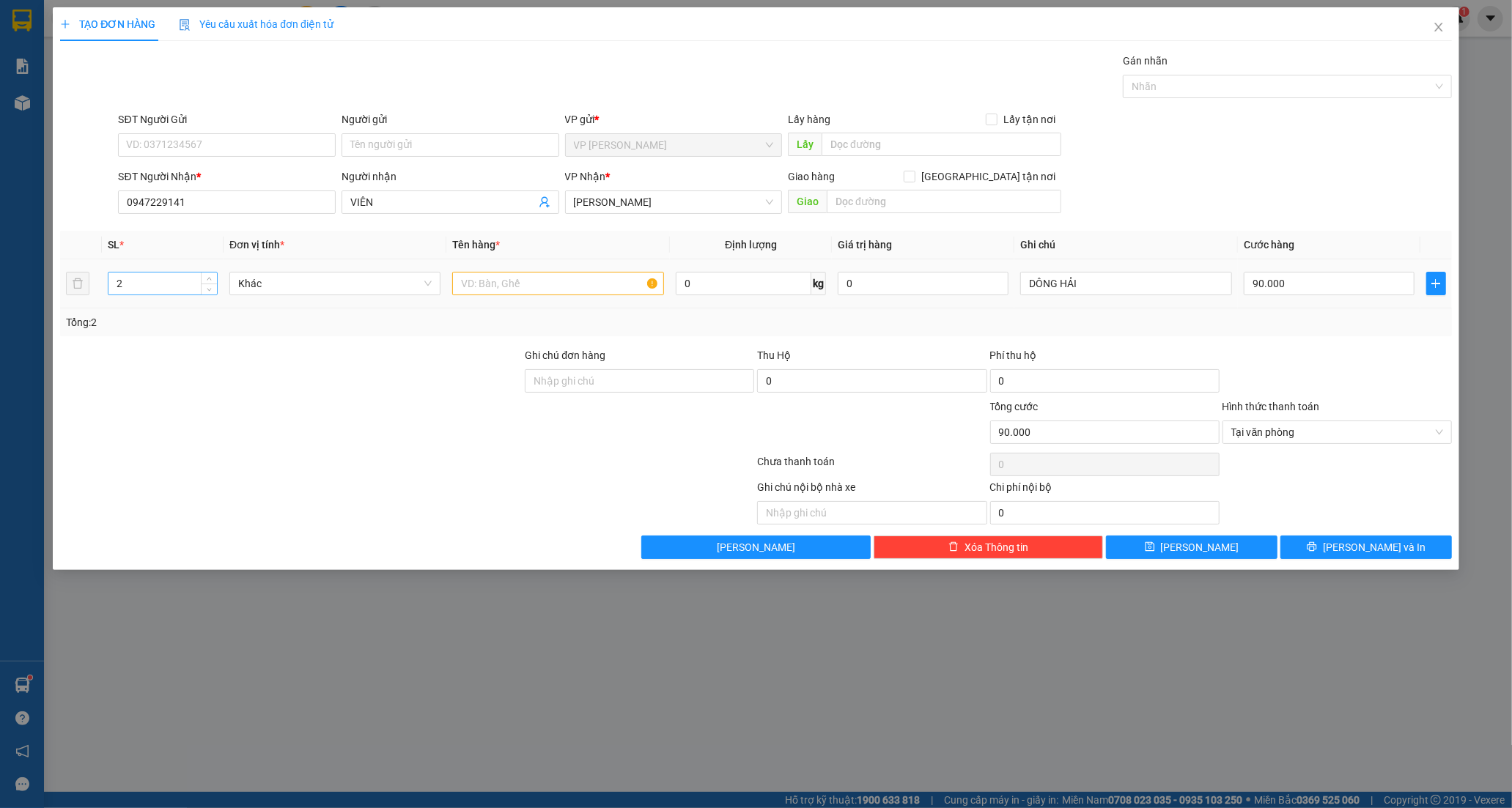
click at [142, 284] on input "2" at bounding box center [163, 284] width 108 height 22
type input "1"
click at [492, 283] on input "text" at bounding box center [557, 283] width 211 height 23
type input "0"
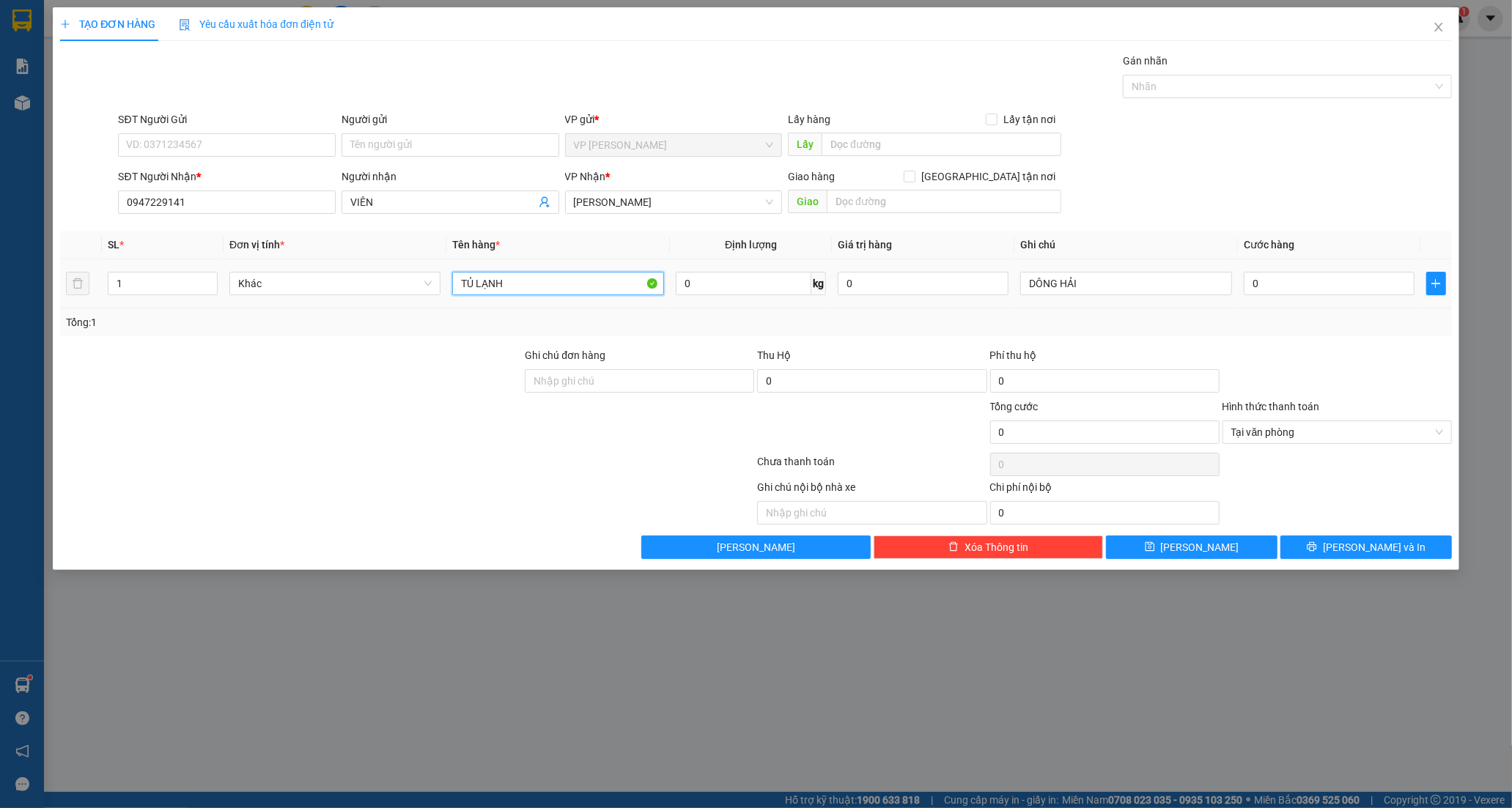
type input "TỦ LẠNH"
click at [1263, 288] on input "0" at bounding box center [1329, 283] width 171 height 23
click at [1312, 536] on button "[PERSON_NAME] và In" at bounding box center [1366, 547] width 171 height 23
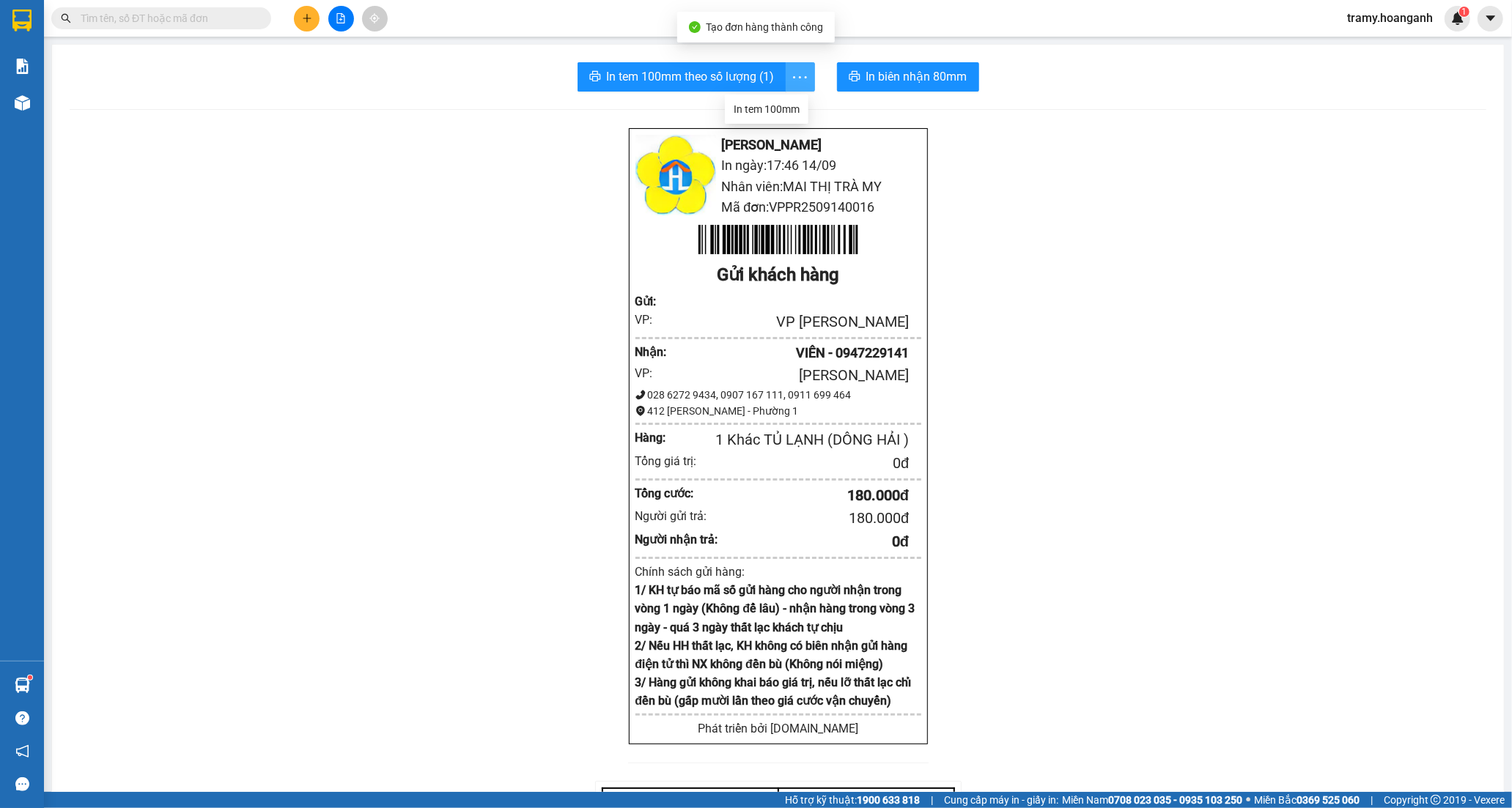
click at [802, 77] on icon "more" at bounding box center [799, 77] width 18 height 18
click at [779, 107] on div "In tem 100mm" at bounding box center [766, 109] width 66 height 16
click at [302, 22] on icon "plus" at bounding box center [307, 18] width 10 height 10
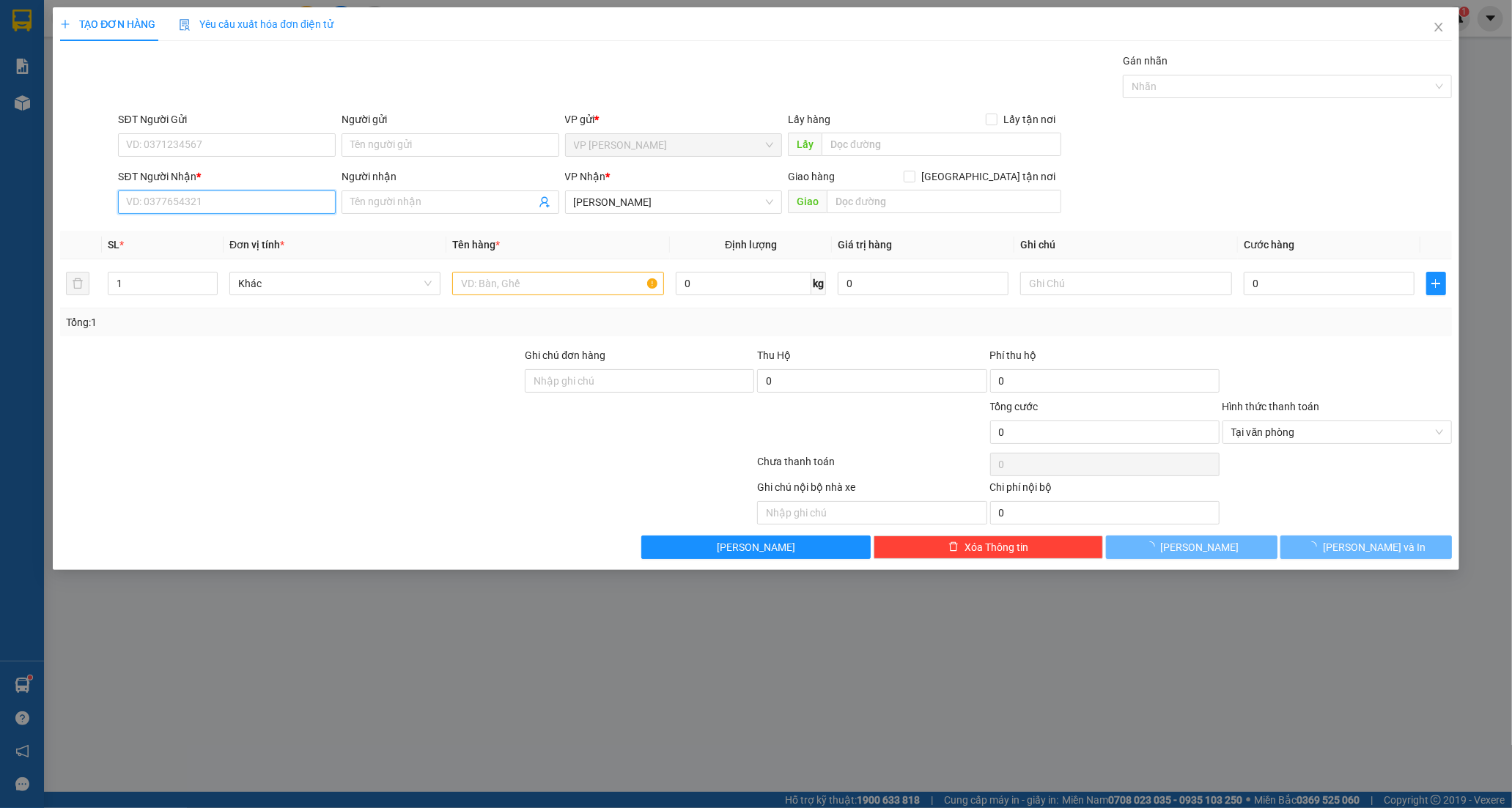
click at [163, 210] on input "SĐT Người Nhận *" at bounding box center [226, 202] width 218 height 23
type input "0903737633"
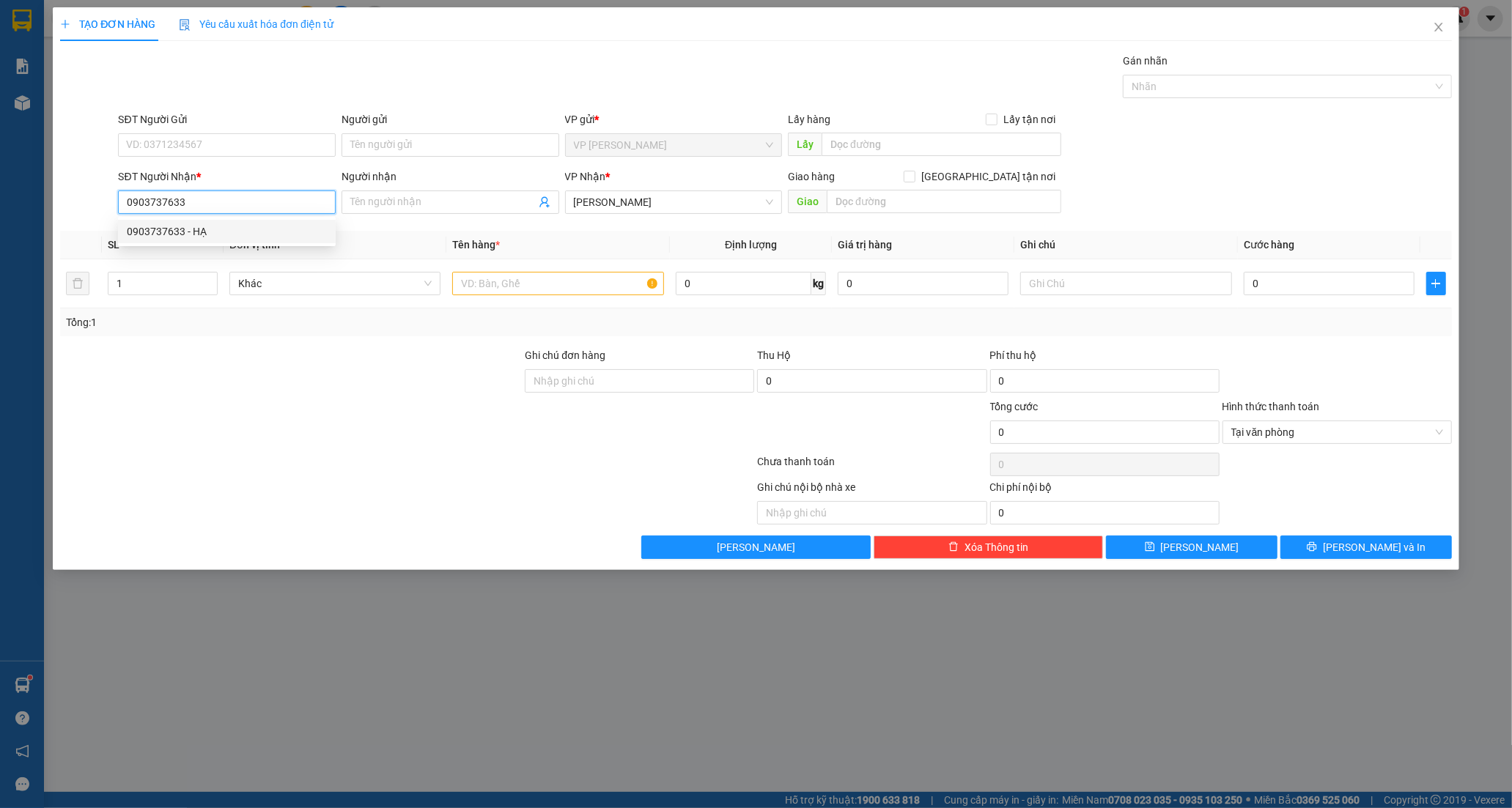
click at [245, 225] on div "0903737633 - HẠ" at bounding box center [226, 231] width 200 height 16
type input "HẠ"
type input "20.000"
type input "0903737633"
click at [159, 138] on input "SĐT Người Gửi" at bounding box center [226, 144] width 218 height 23
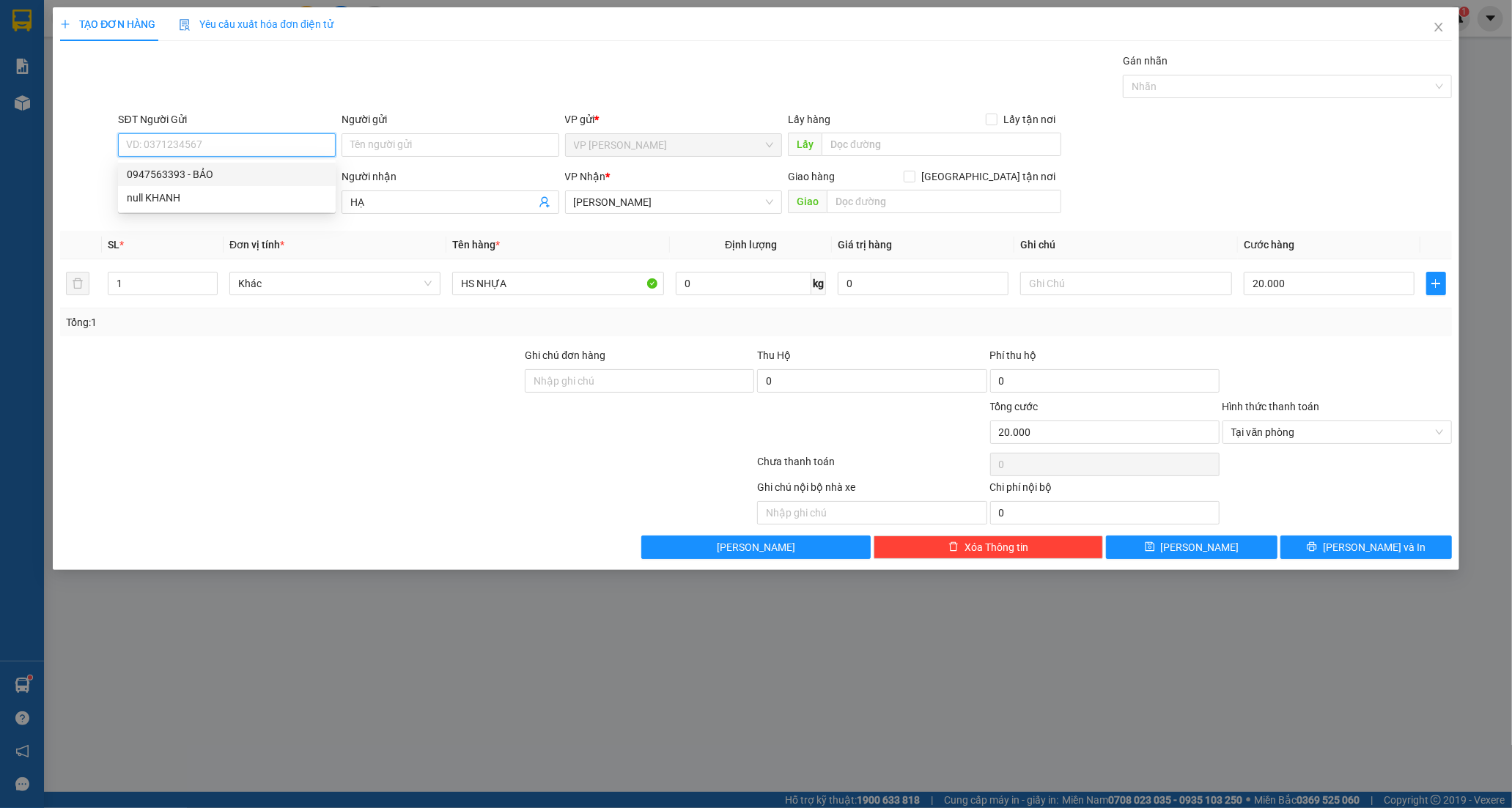
click at [172, 146] on input "SĐT Người Gửi" at bounding box center [226, 144] width 218 height 23
type input "0396211904"
click at [360, 140] on input "Người gửi" at bounding box center [450, 144] width 218 height 23
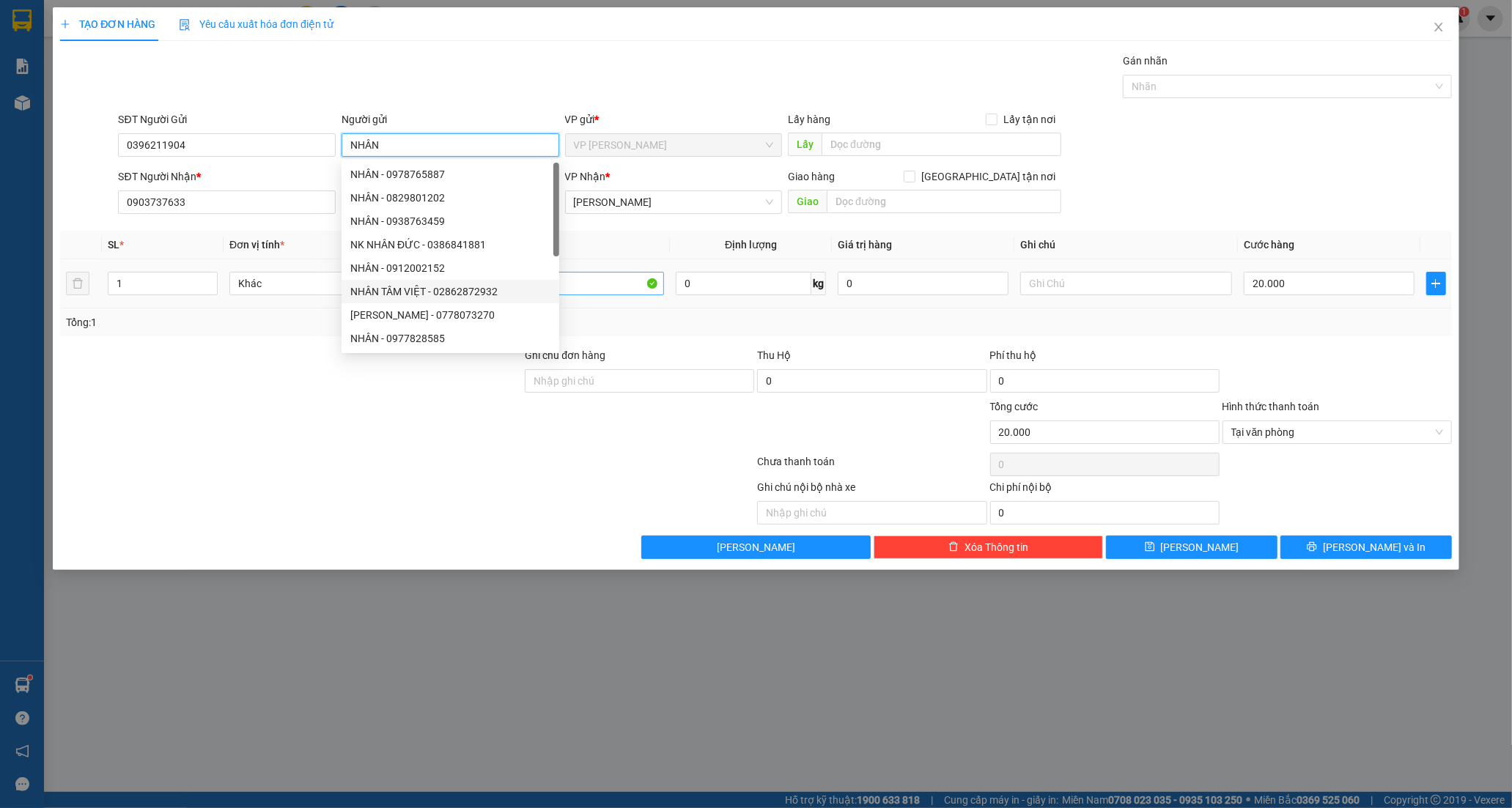
type input "NHÂN"
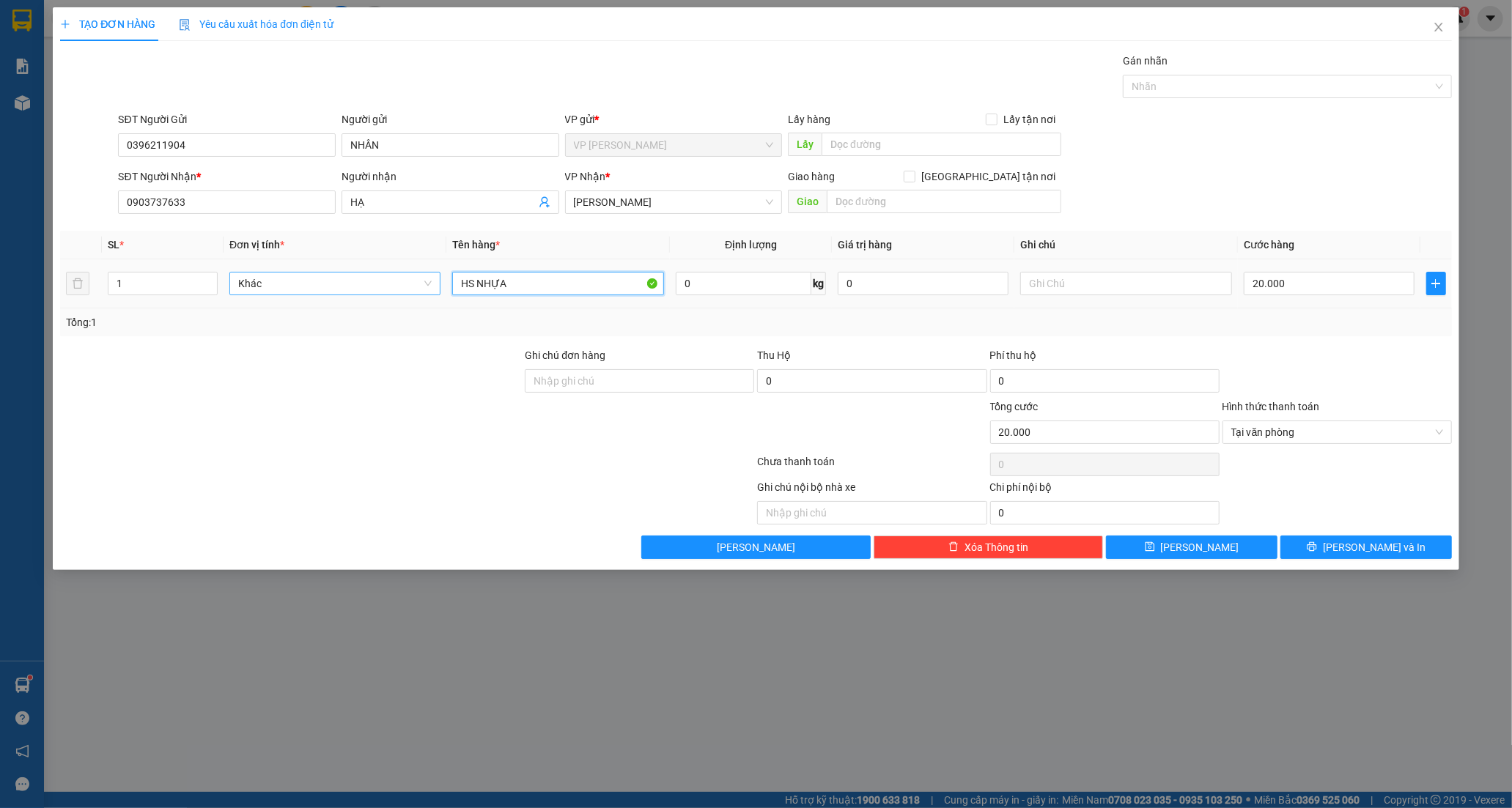
drag, startPoint x: 587, startPoint y: 289, endPoint x: 319, endPoint y: 290, distance: 268.0
click at [319, 290] on tr "1 Khác HS NHỰA 0 kg 0 20.000" at bounding box center [756, 284] width 1392 height 49
type input "THÙNG KV"
click at [1092, 283] on input "text" at bounding box center [1125, 283] width 211 height 23
type input "K KIỂM"
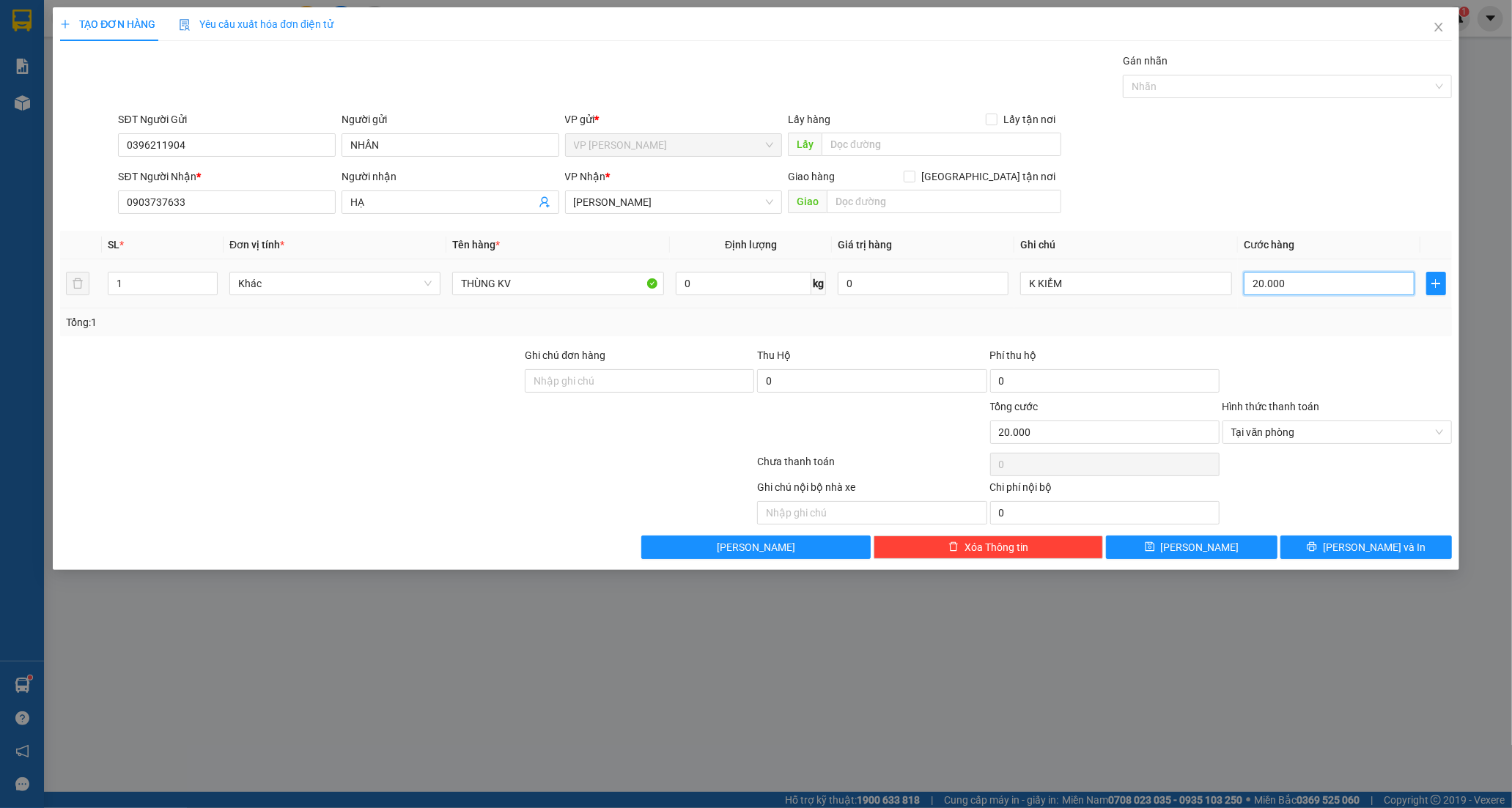
click at [1336, 276] on input "20.000" at bounding box center [1329, 283] width 171 height 23
type input "0"
click at [1250, 286] on input "0" at bounding box center [1329, 283] width 171 height 23
click at [1316, 552] on icon "printer" at bounding box center [1311, 547] width 9 height 9
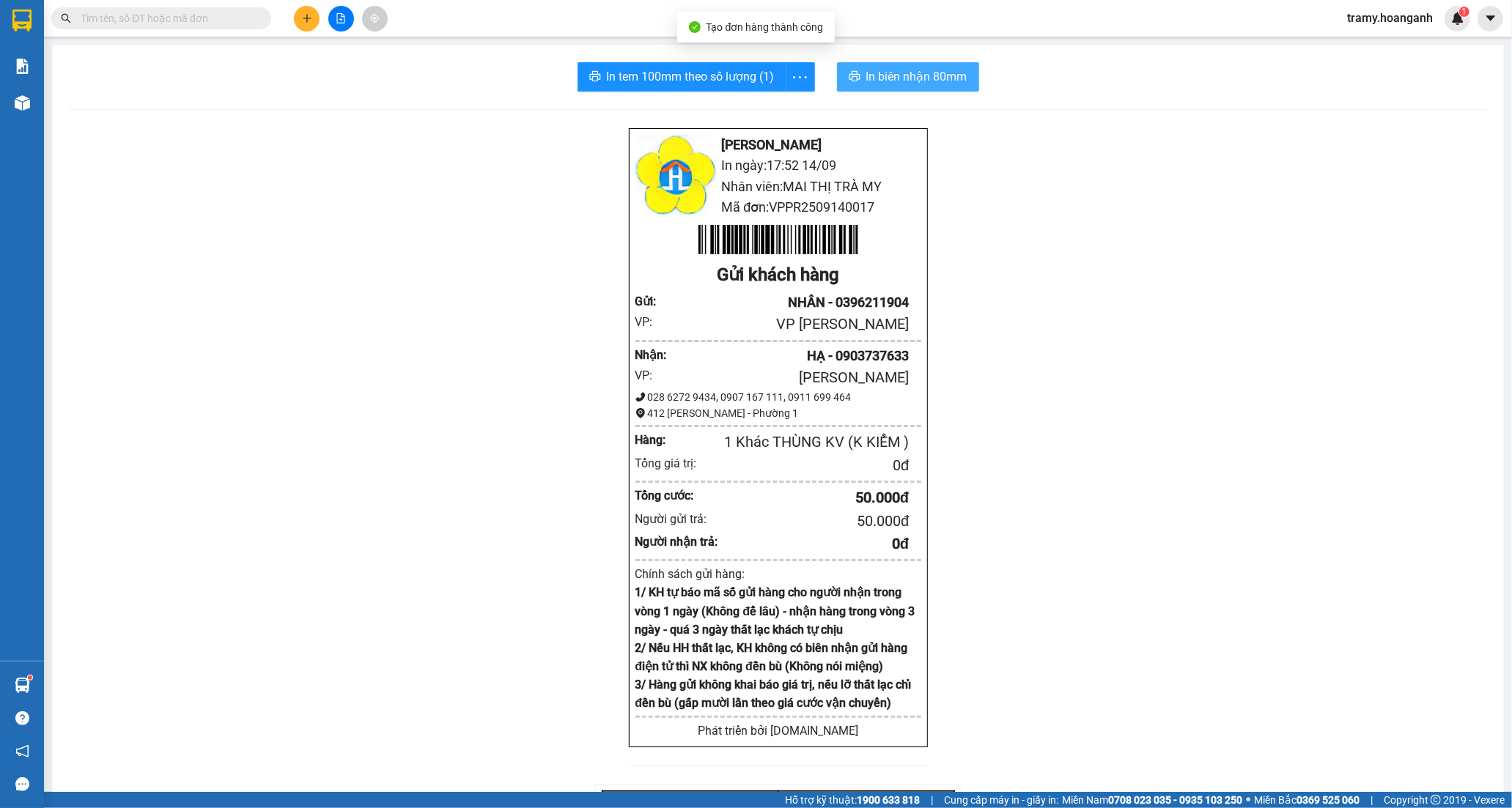
click at [905, 67] on button "In biên nhận 80mm" at bounding box center [907, 77] width 142 height 29
click at [796, 77] on icon "more" at bounding box center [799, 77] width 18 height 18
click at [783, 116] on div "In tem 100mm" at bounding box center [766, 109] width 66 height 16
click at [309, 6] on button at bounding box center [307, 19] width 26 height 26
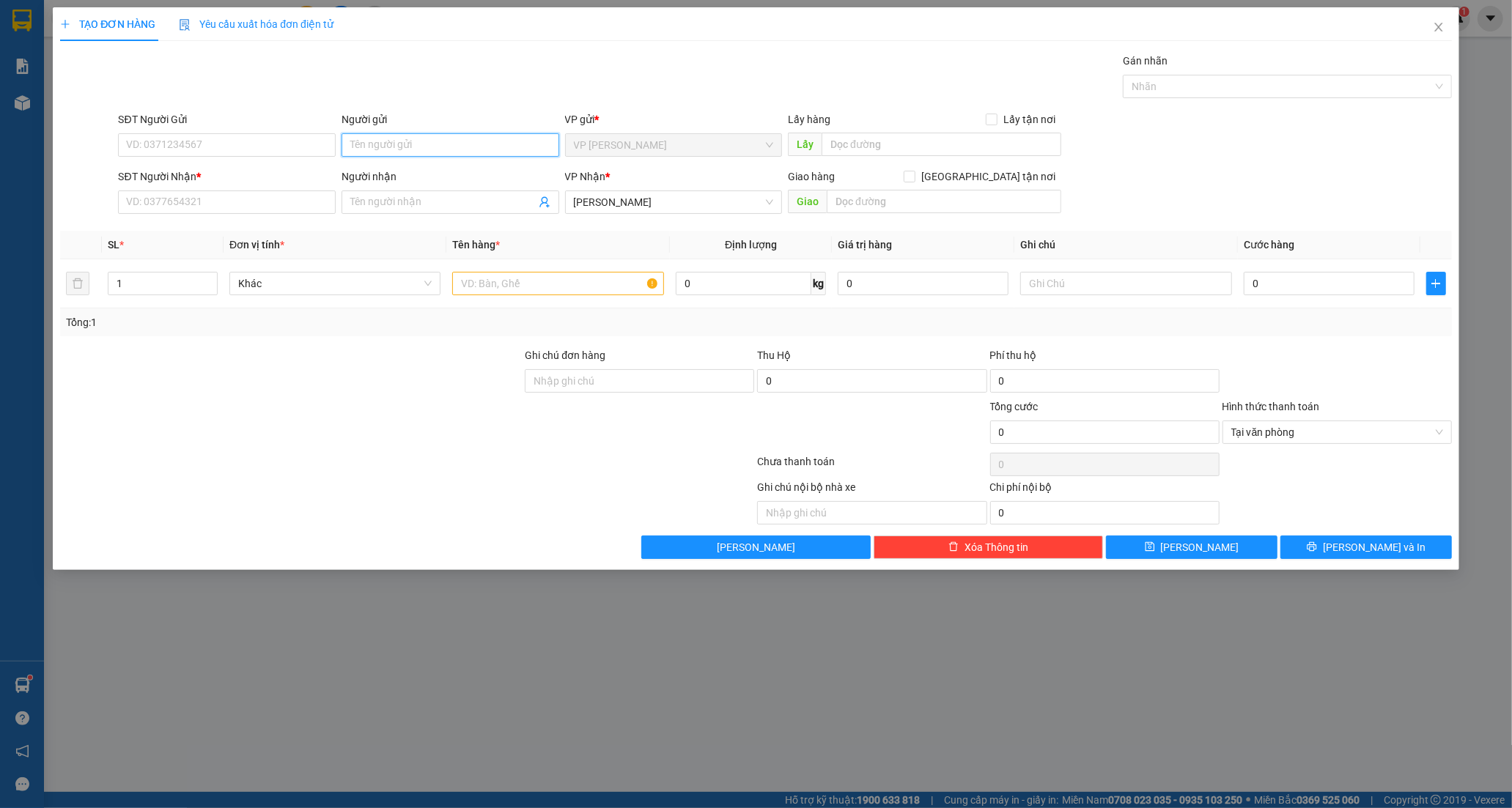
click at [447, 137] on input "Người gửi" at bounding box center [450, 144] width 218 height 23
type input "VIỆT NHA"
click at [230, 205] on input "SĐT Người Nhận *" at bounding box center [226, 202] width 218 height 23
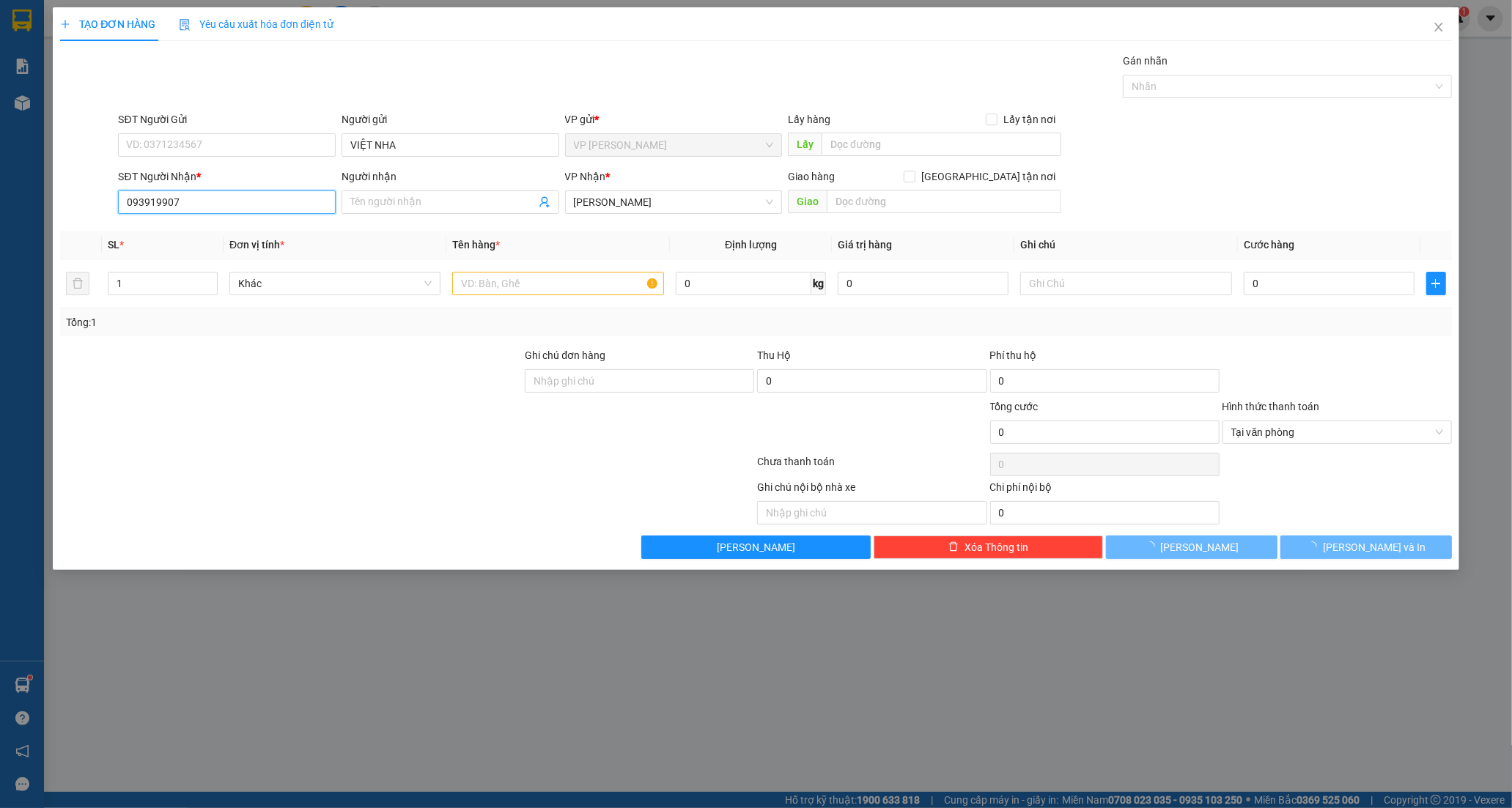
type input "0939199079"
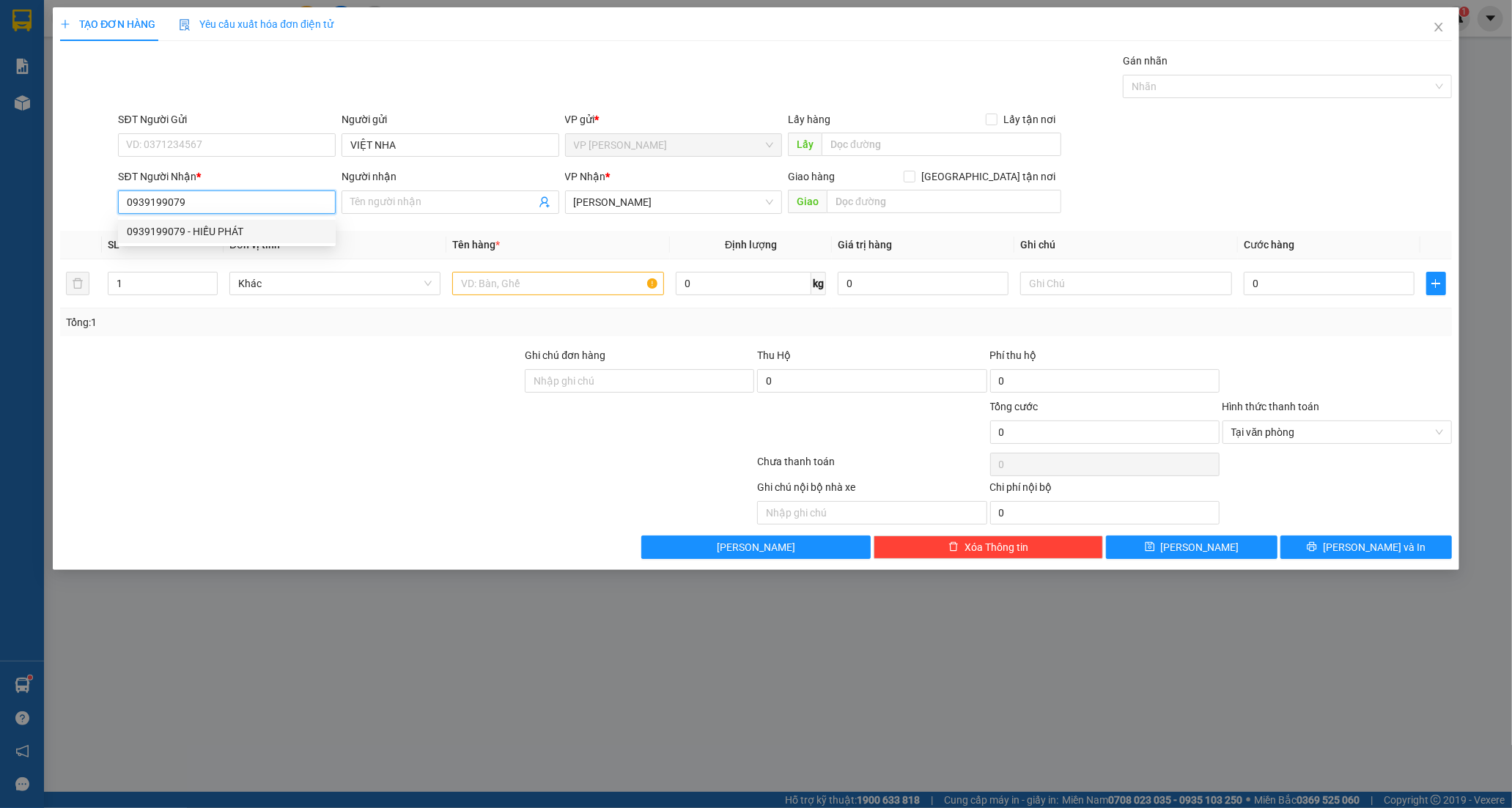
click at [215, 236] on div "0939199079 - HIẾU PHÁT" at bounding box center [226, 231] width 200 height 16
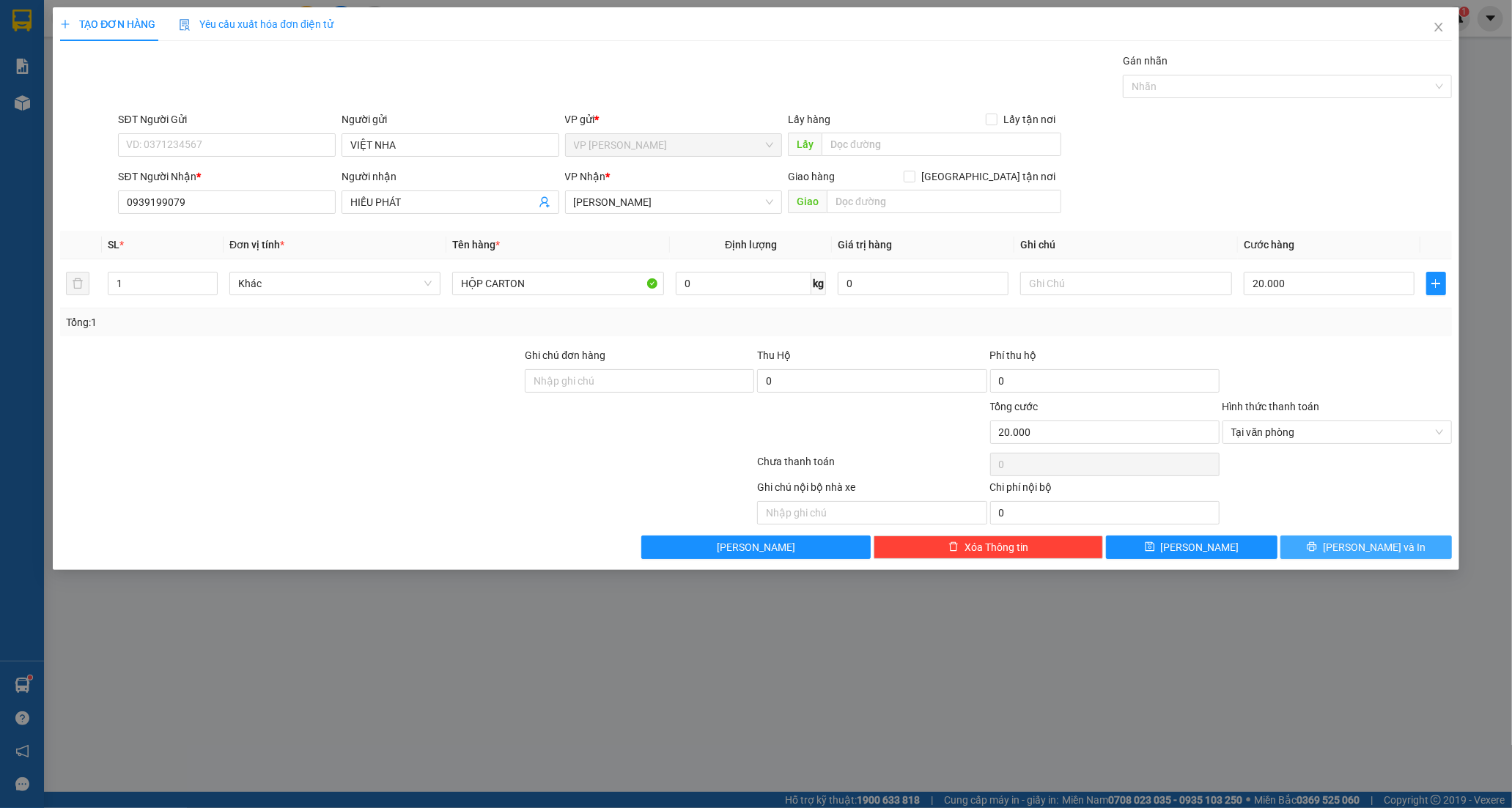
click at [1332, 546] on button "[PERSON_NAME] và In" at bounding box center [1366, 547] width 171 height 23
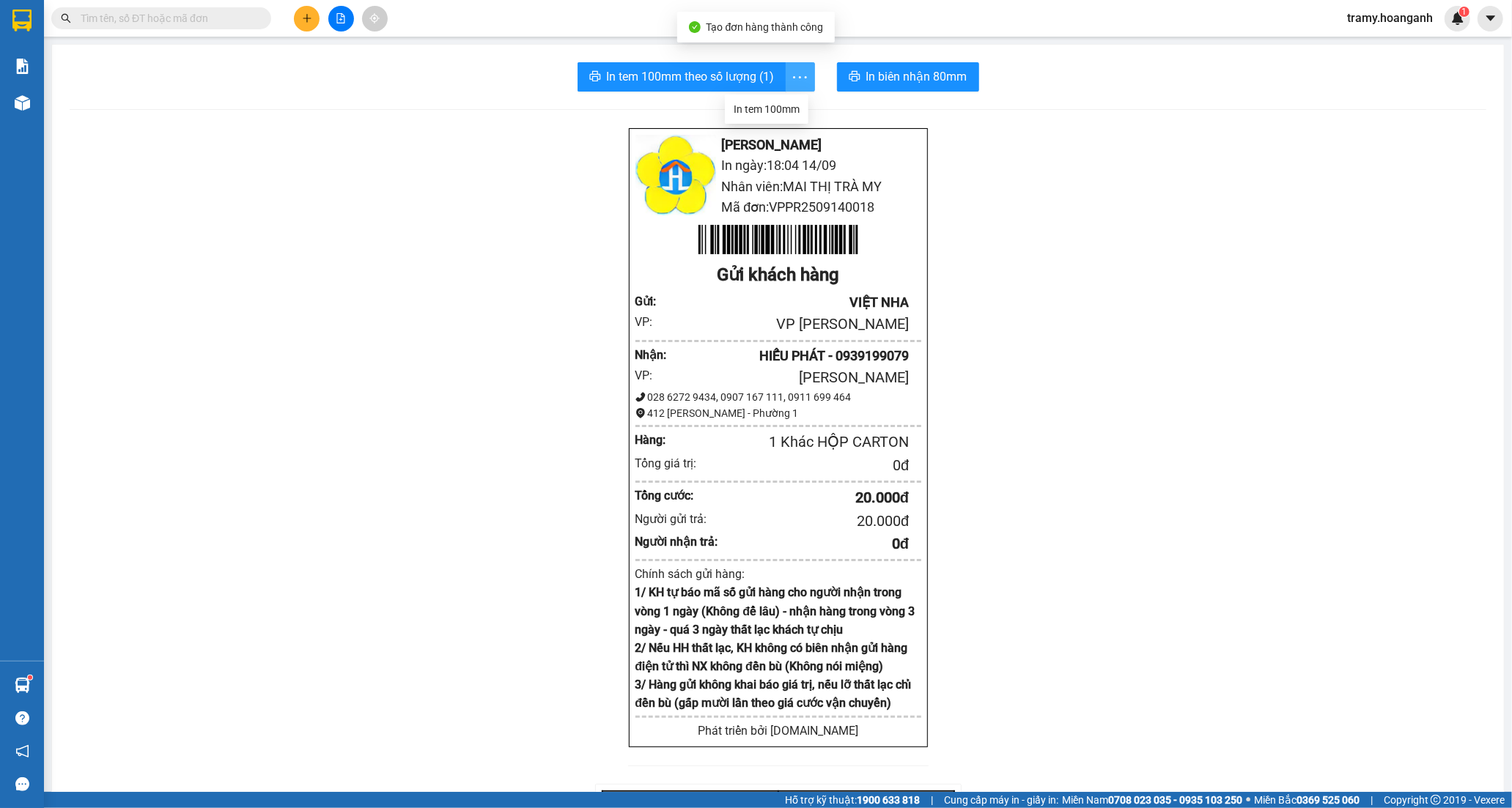
click at [796, 66] on button "button" at bounding box center [800, 77] width 29 height 29
click at [770, 113] on div "In tem 100mm" at bounding box center [766, 109] width 66 height 16
click at [304, 21] on icon "plus" at bounding box center [307, 18] width 10 height 10
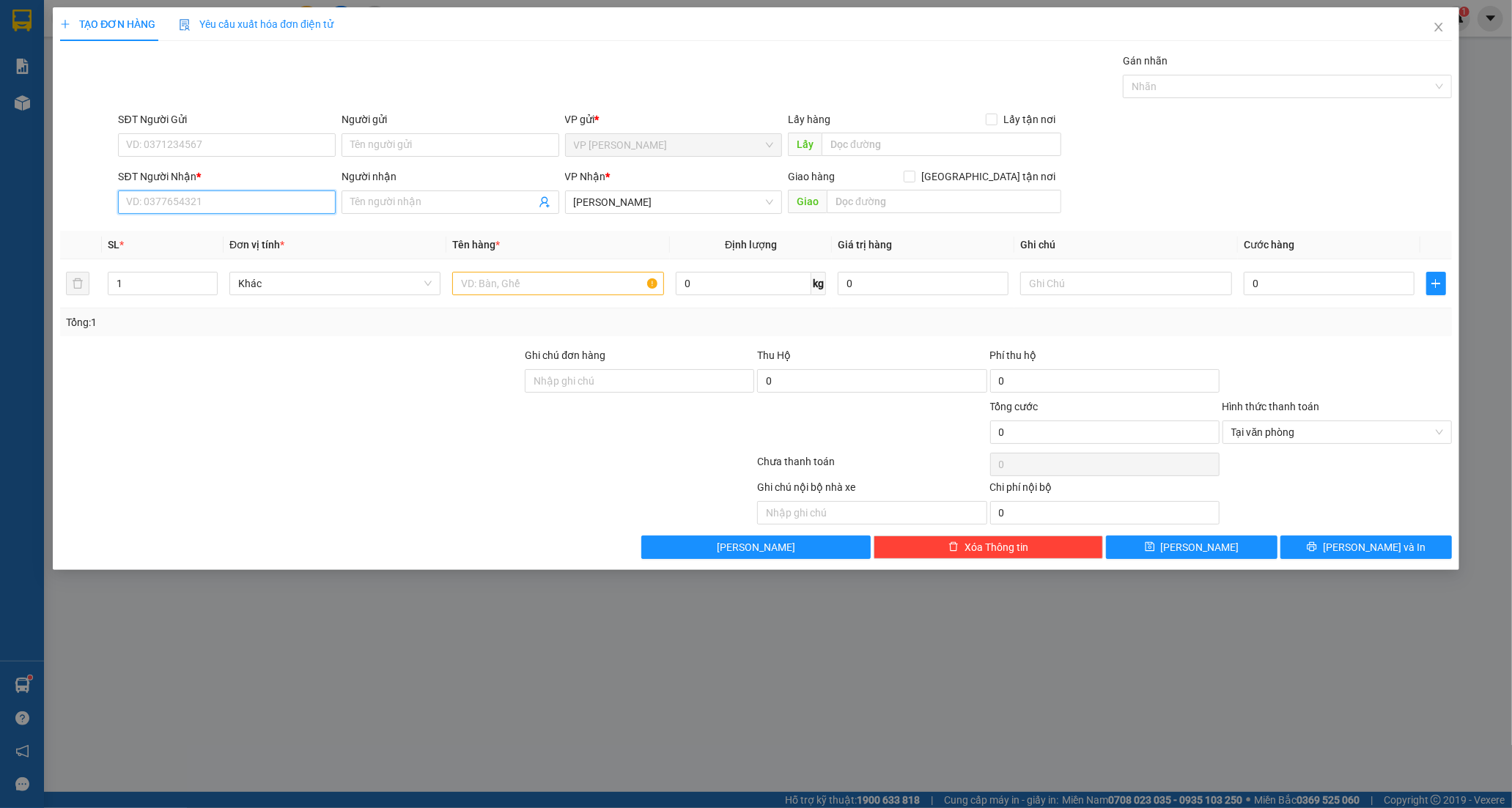
click at [181, 205] on input "SĐT Người Nhận *" at bounding box center [226, 202] width 218 height 23
click at [173, 237] on div "0382172651 - ĐỊNH" at bounding box center [226, 231] width 200 height 16
type input "0382172651"
type input "ĐỊNH"
type input "30.000"
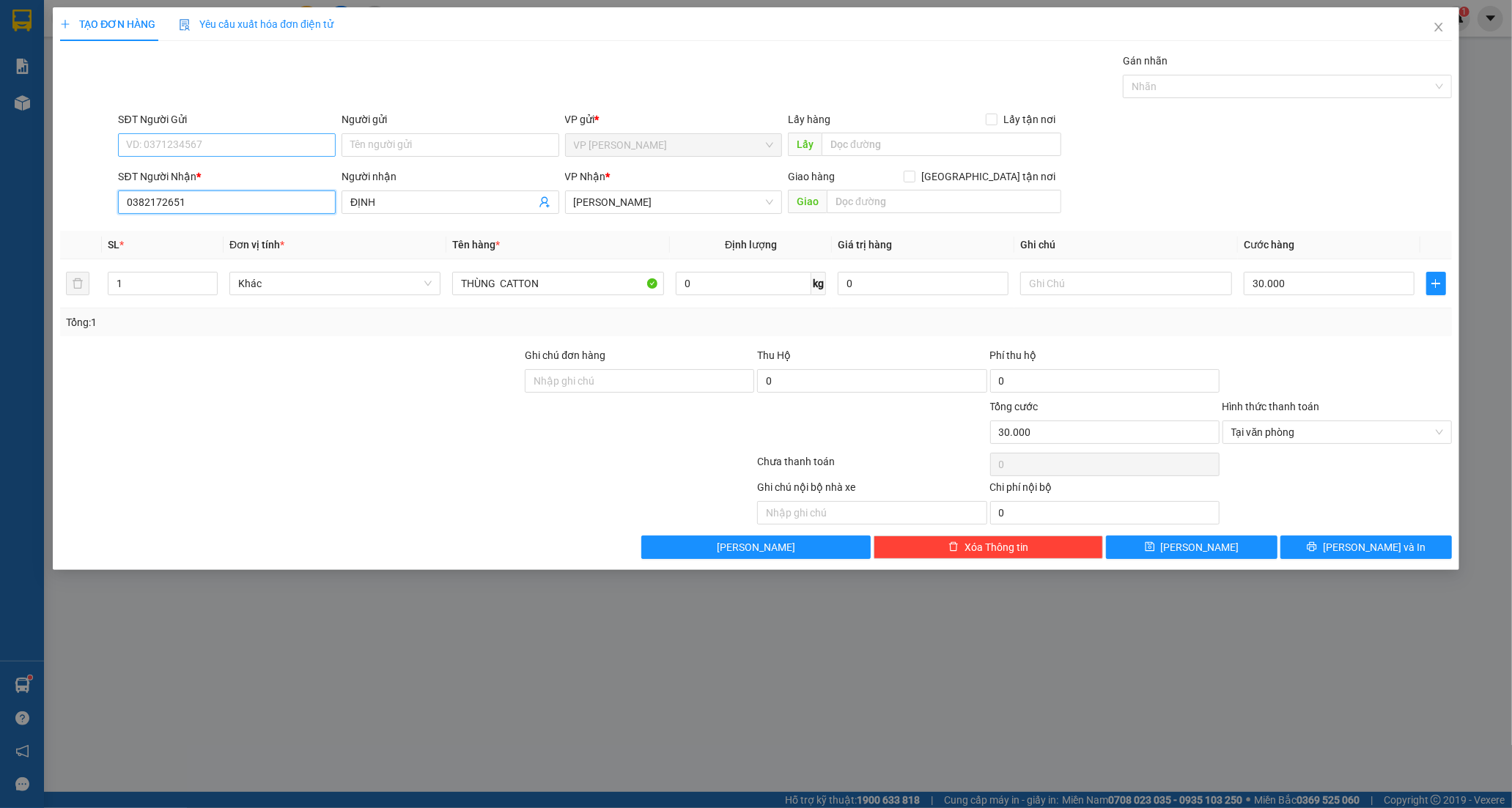
type input "0382172651"
click at [218, 136] on input "SĐT Người Gửi" at bounding box center [226, 144] width 218 height 23
click at [206, 174] on div "0368069477 - ANH" at bounding box center [226, 174] width 200 height 16
type input "0368069477"
type input "ANH"
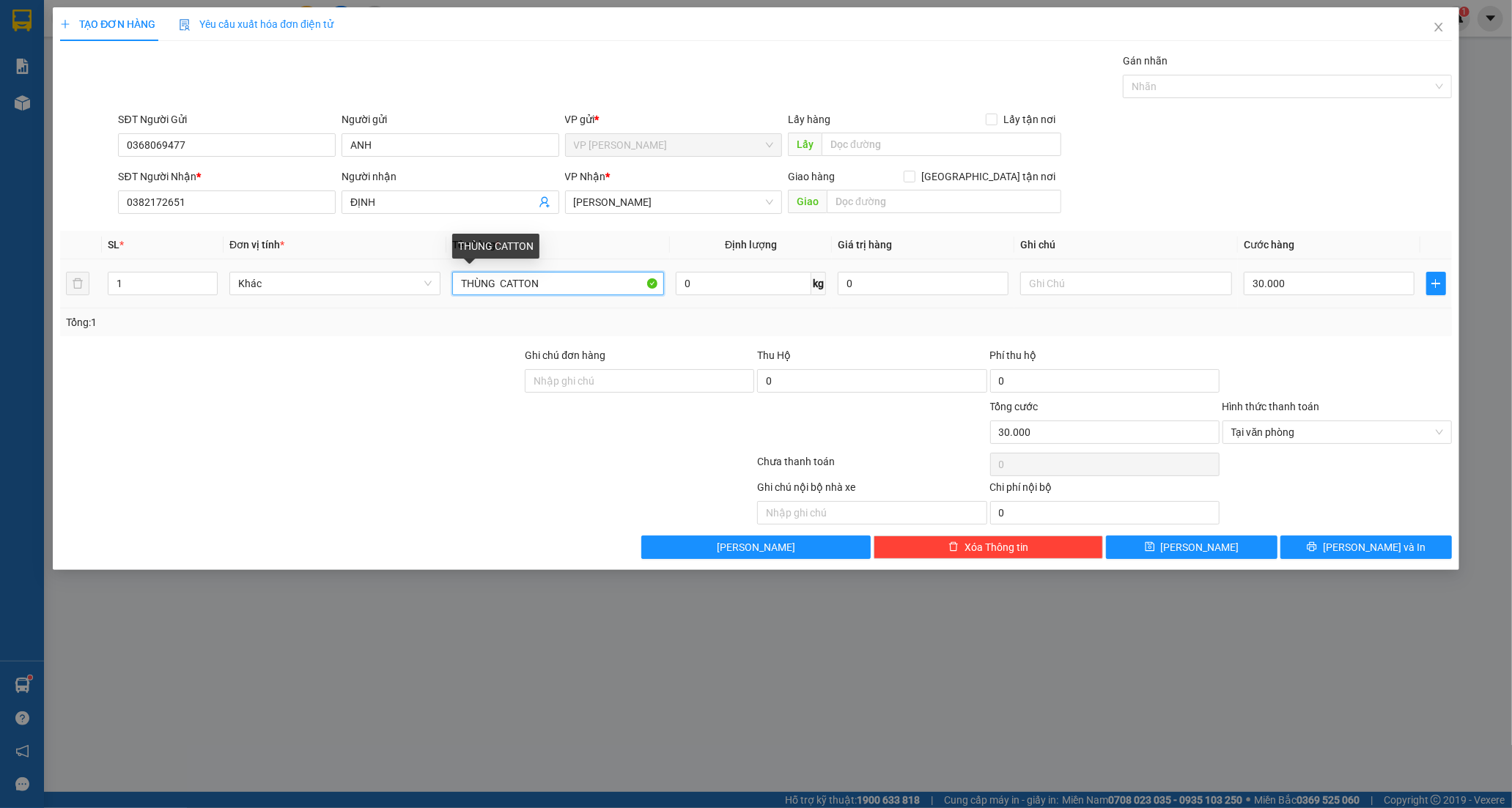
click at [565, 288] on input "THÙNG CATTON" at bounding box center [557, 283] width 211 height 23
type input "THÙNG CATTON P/S"
click at [422, 394] on div at bounding box center [291, 373] width 464 height 52
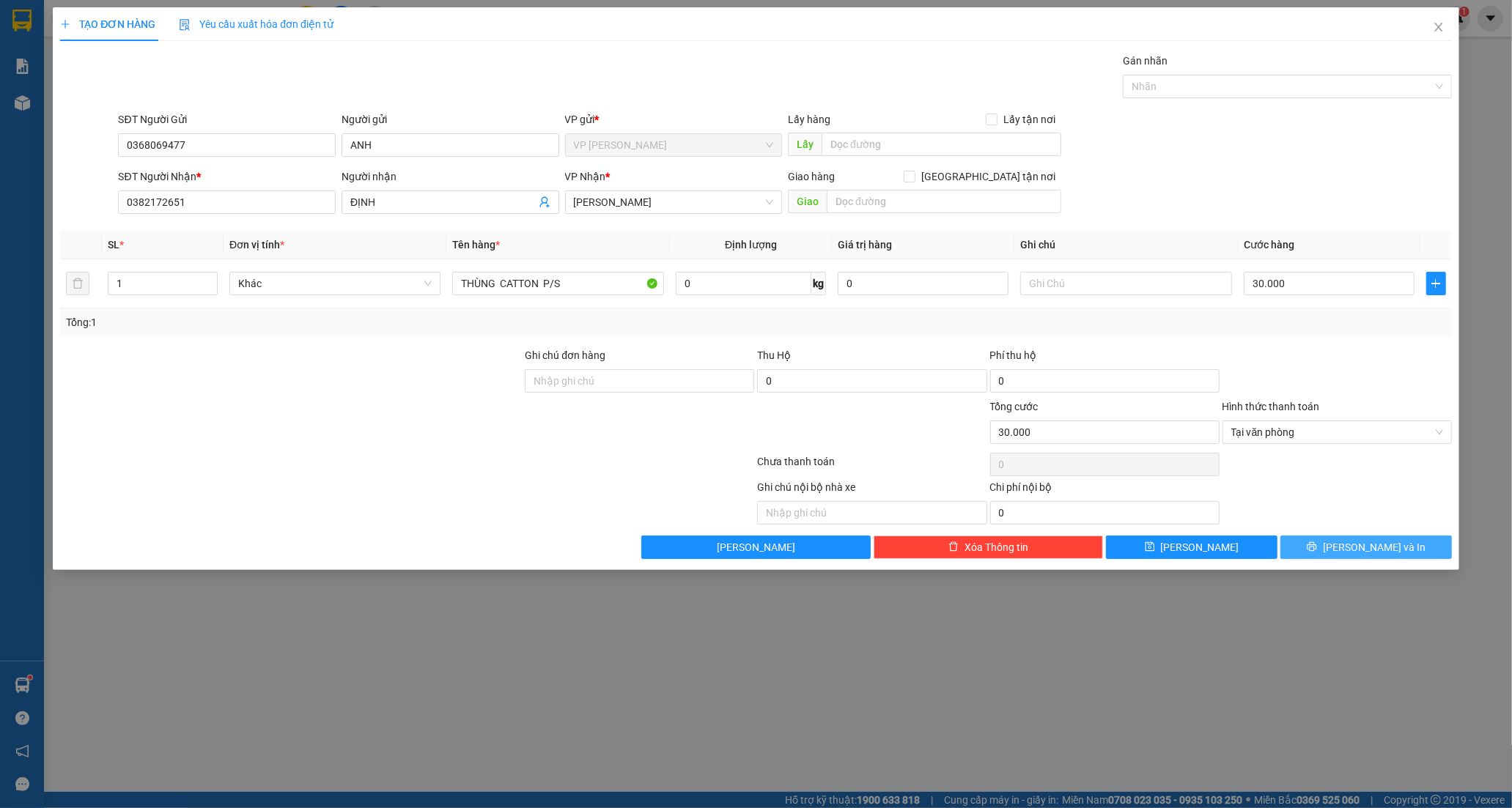
click at [1331, 548] on button "[PERSON_NAME] và In" at bounding box center [1366, 547] width 171 height 23
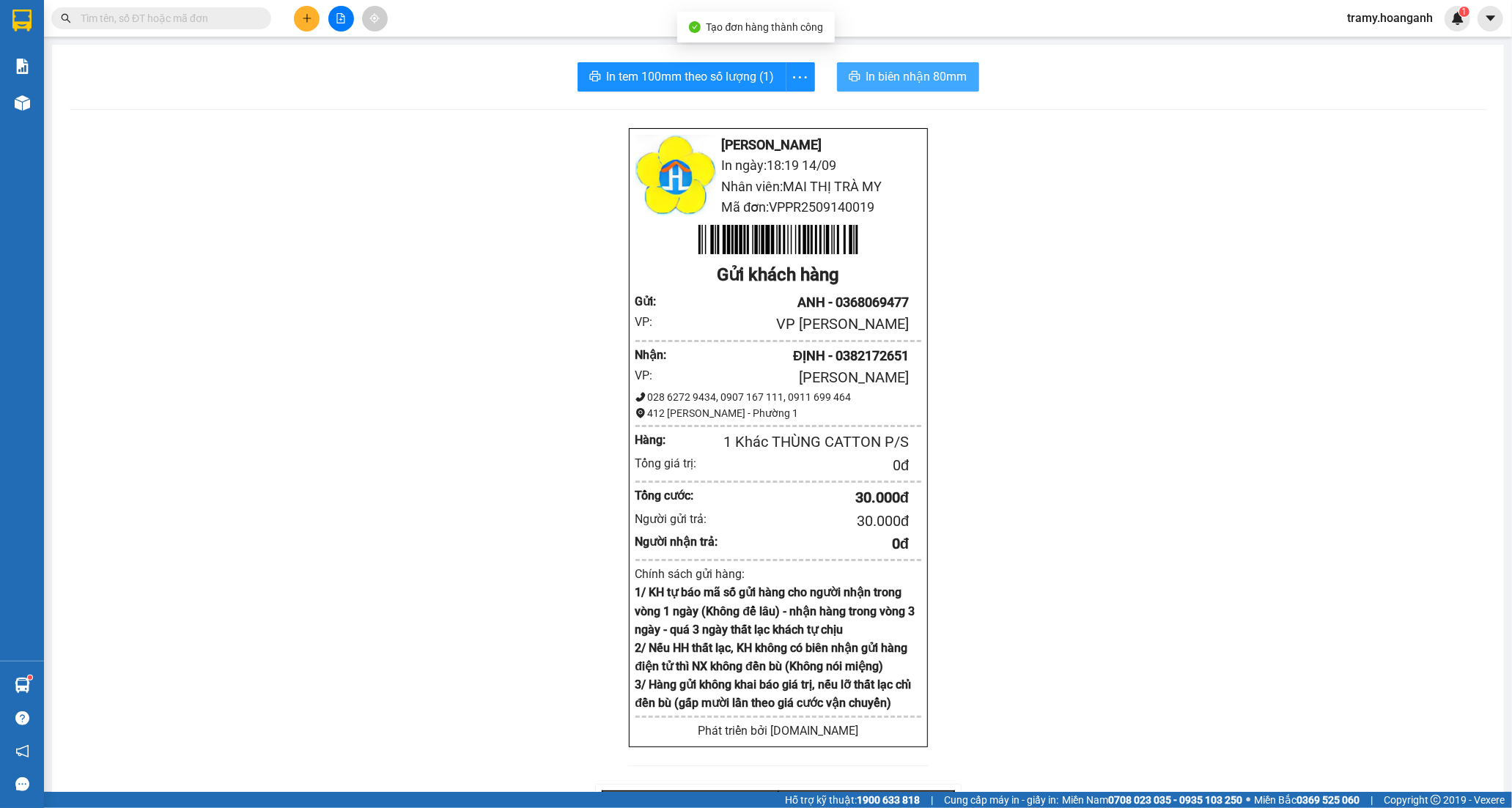
click at [904, 85] on span "In biên nhận 80mm" at bounding box center [917, 76] width 101 height 18
drag, startPoint x: 794, startPoint y: 72, endPoint x: 785, endPoint y: 118, distance: 46.9
click at [795, 72] on icon "more" at bounding box center [799, 77] width 18 height 18
click at [783, 116] on div "In tem 100mm" at bounding box center [766, 109] width 66 height 16
click at [305, 15] on icon "plus" at bounding box center [307, 18] width 10 height 10
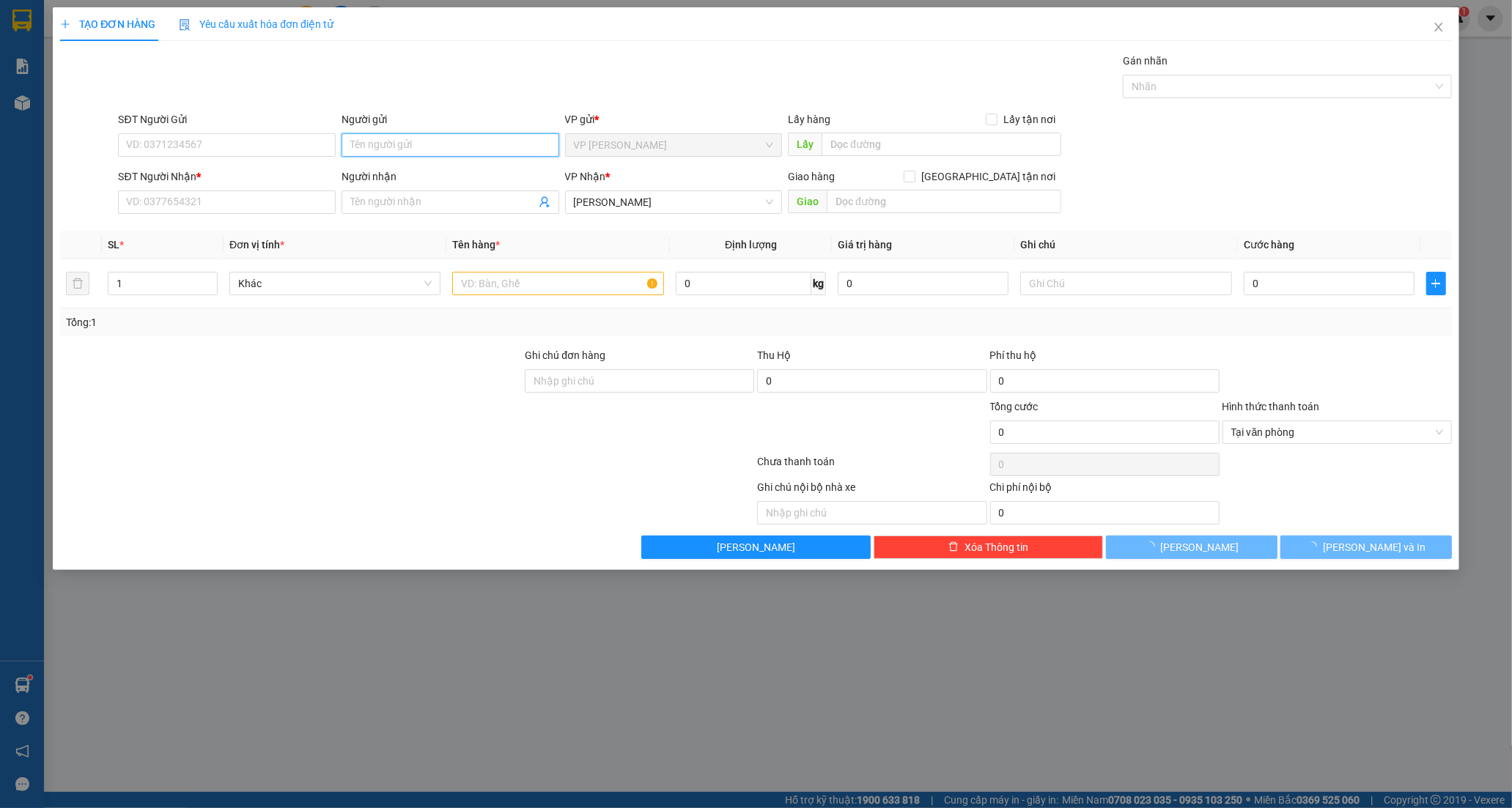
click at [367, 143] on input "Người gửi" at bounding box center [450, 144] width 218 height 23
type input "BS HUYÊN"
click at [210, 205] on input "SĐT Người Nhận *" at bounding box center [226, 202] width 218 height 23
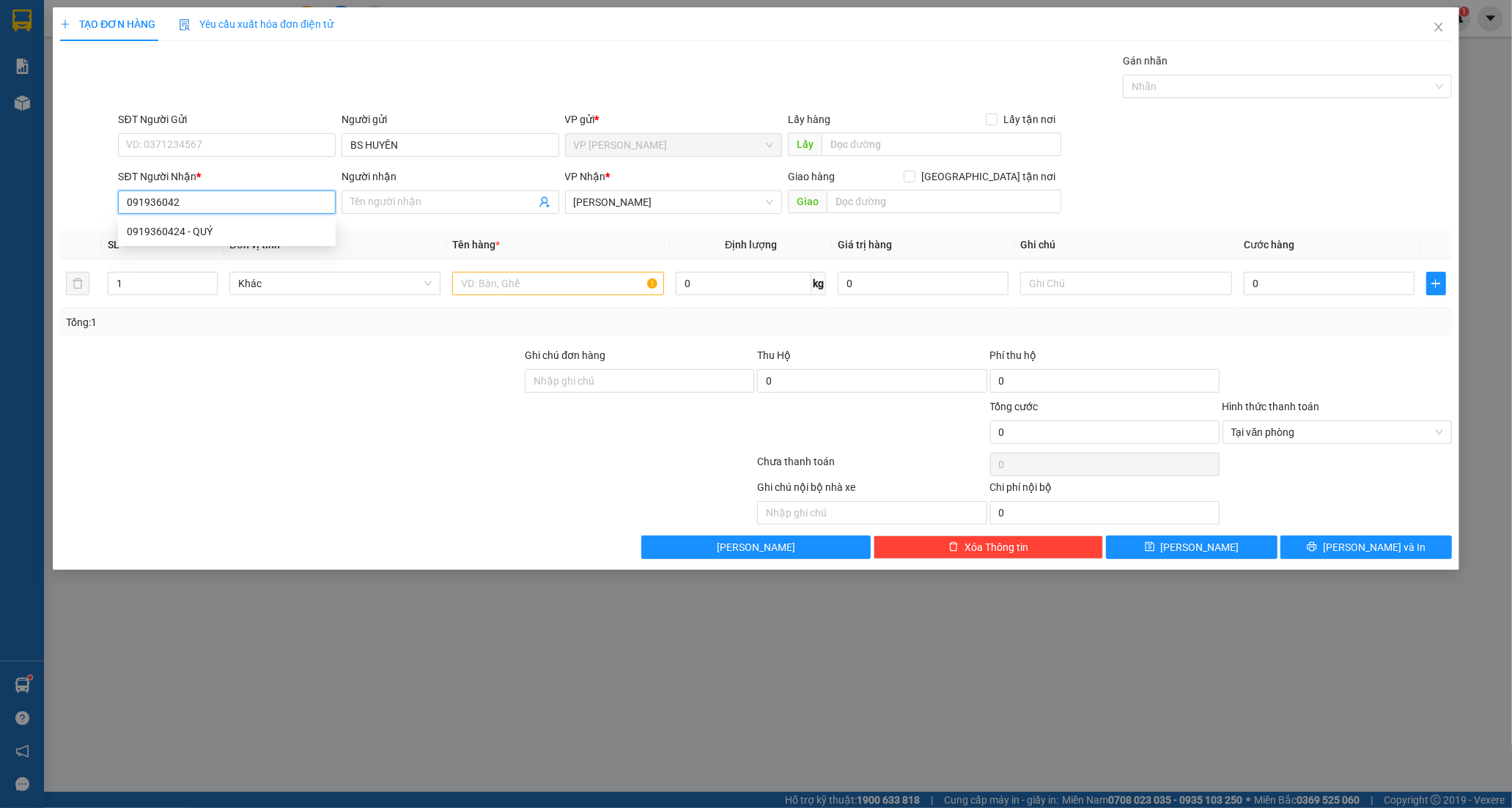
type input "0919360424"
click at [199, 230] on div "0919360424 - QUÝ" at bounding box center [226, 231] width 200 height 16
type input "QUÝ"
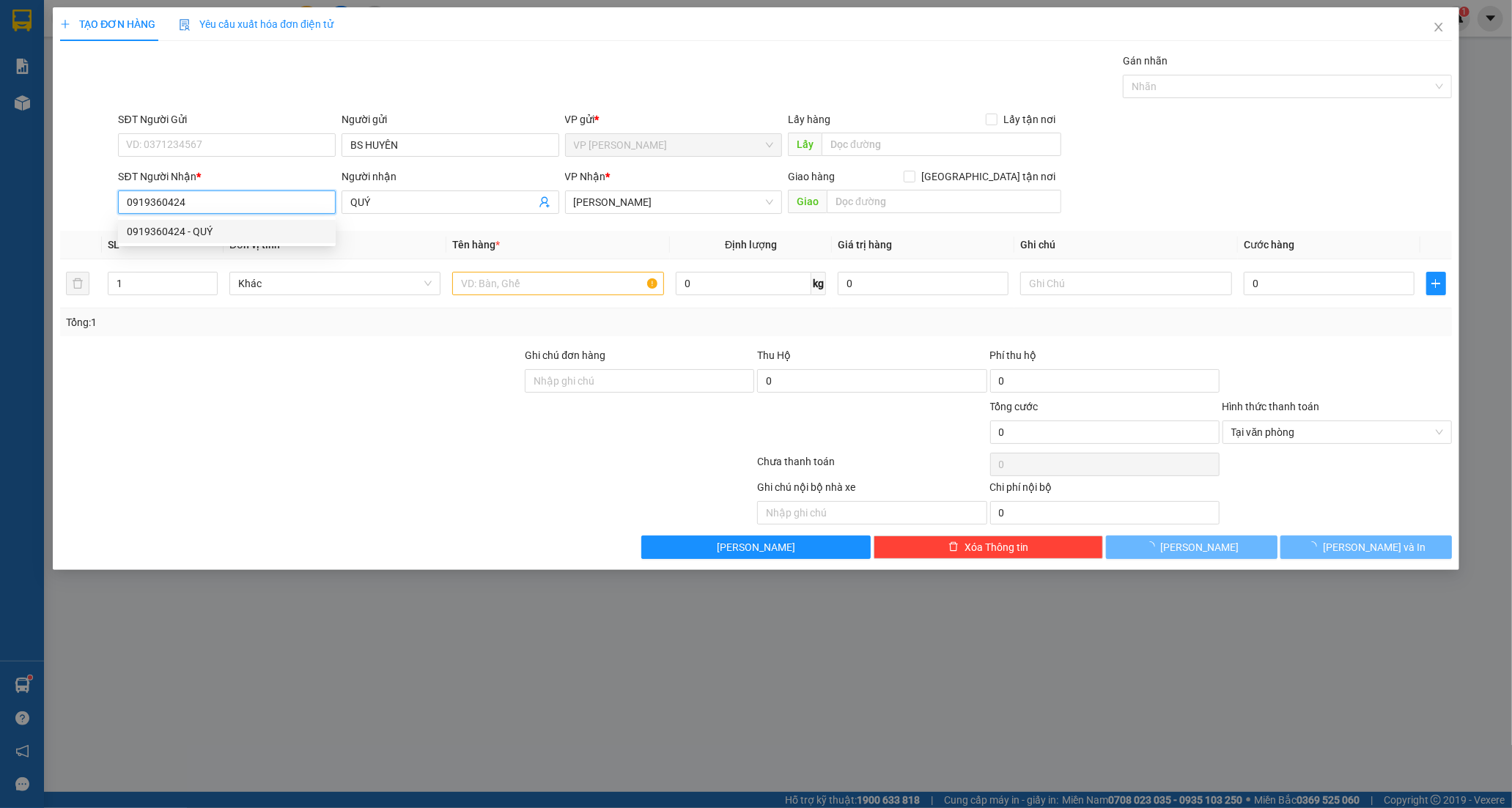
type input "20.000"
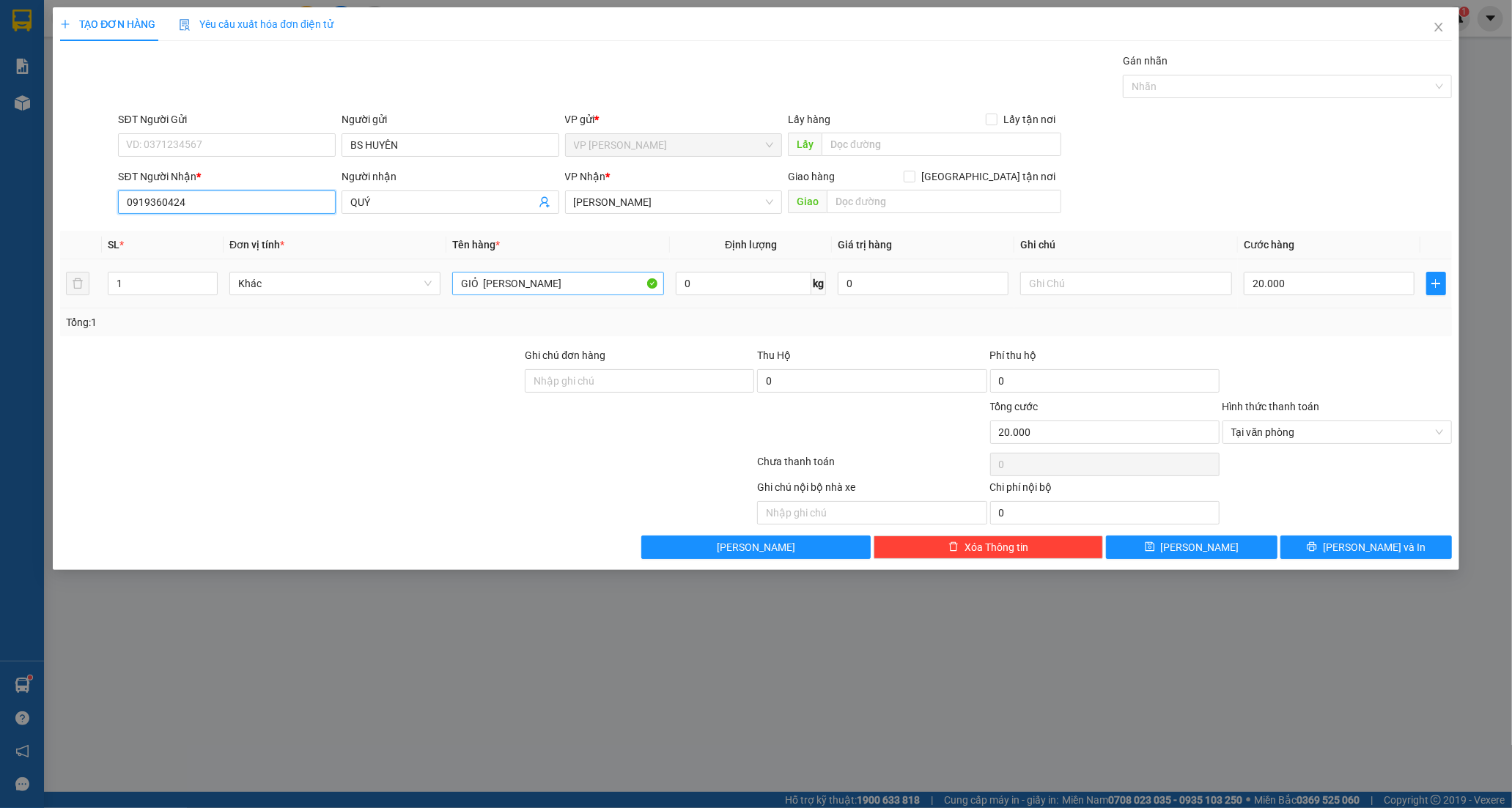
type input "0919360424"
drag, startPoint x: 560, startPoint y: 291, endPoint x: 151, endPoint y: 291, distance: 409.0
click at [151, 291] on tr "1 Khác GIỎ TIM HỒNG 0 kg 0 20.000" at bounding box center [756, 284] width 1392 height 49
type input "GIỎ ĐỎ"
click at [1330, 546] on button "[PERSON_NAME] và In" at bounding box center [1366, 547] width 171 height 23
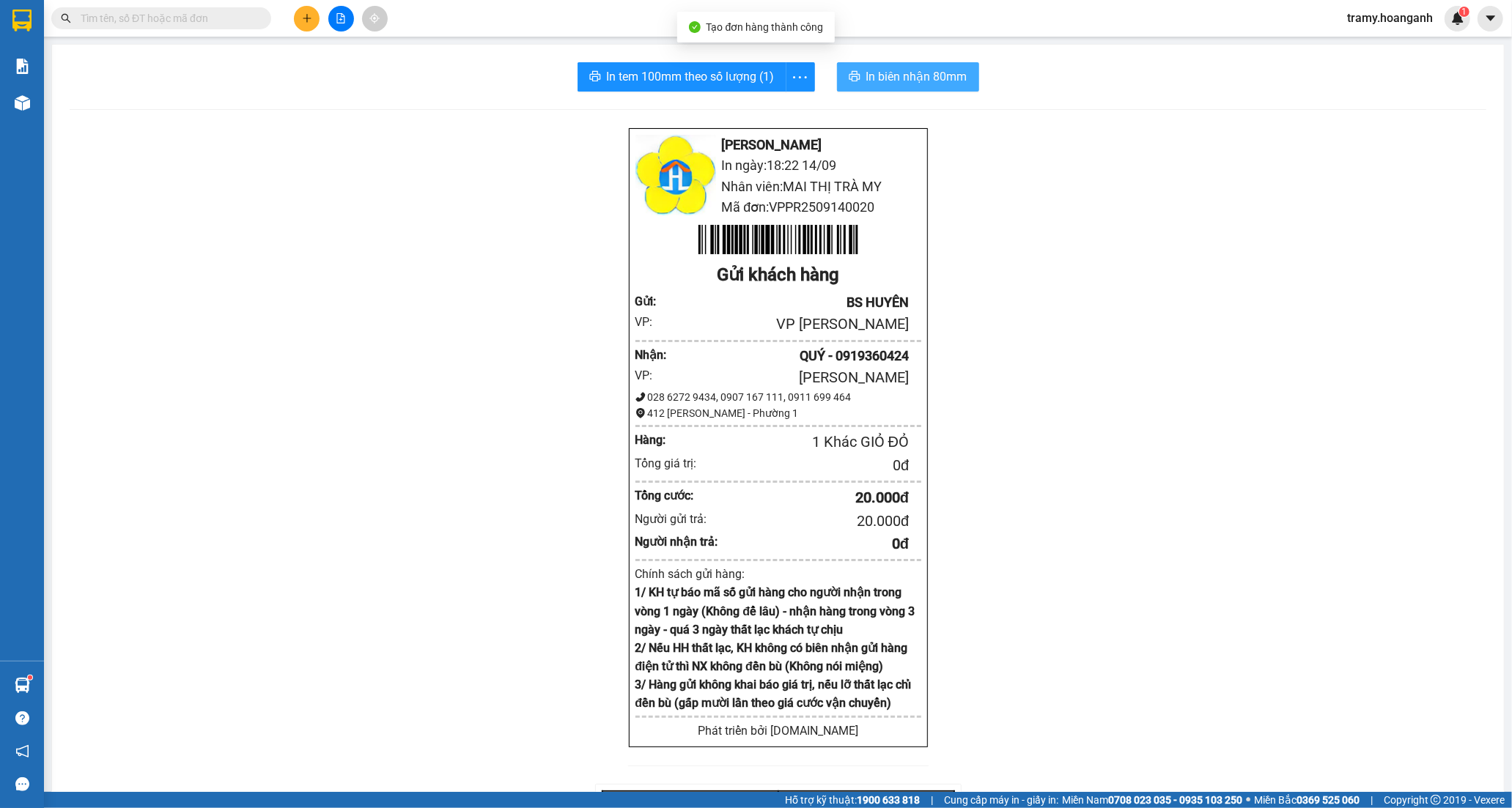
click at [887, 63] on button "In biên nhận 80mm" at bounding box center [907, 77] width 142 height 29
click at [790, 68] on icon "more" at bounding box center [799, 77] width 18 height 18
click at [771, 112] on div "In tem 100mm" at bounding box center [766, 109] width 66 height 16
click at [300, 13] on button at bounding box center [307, 19] width 26 height 26
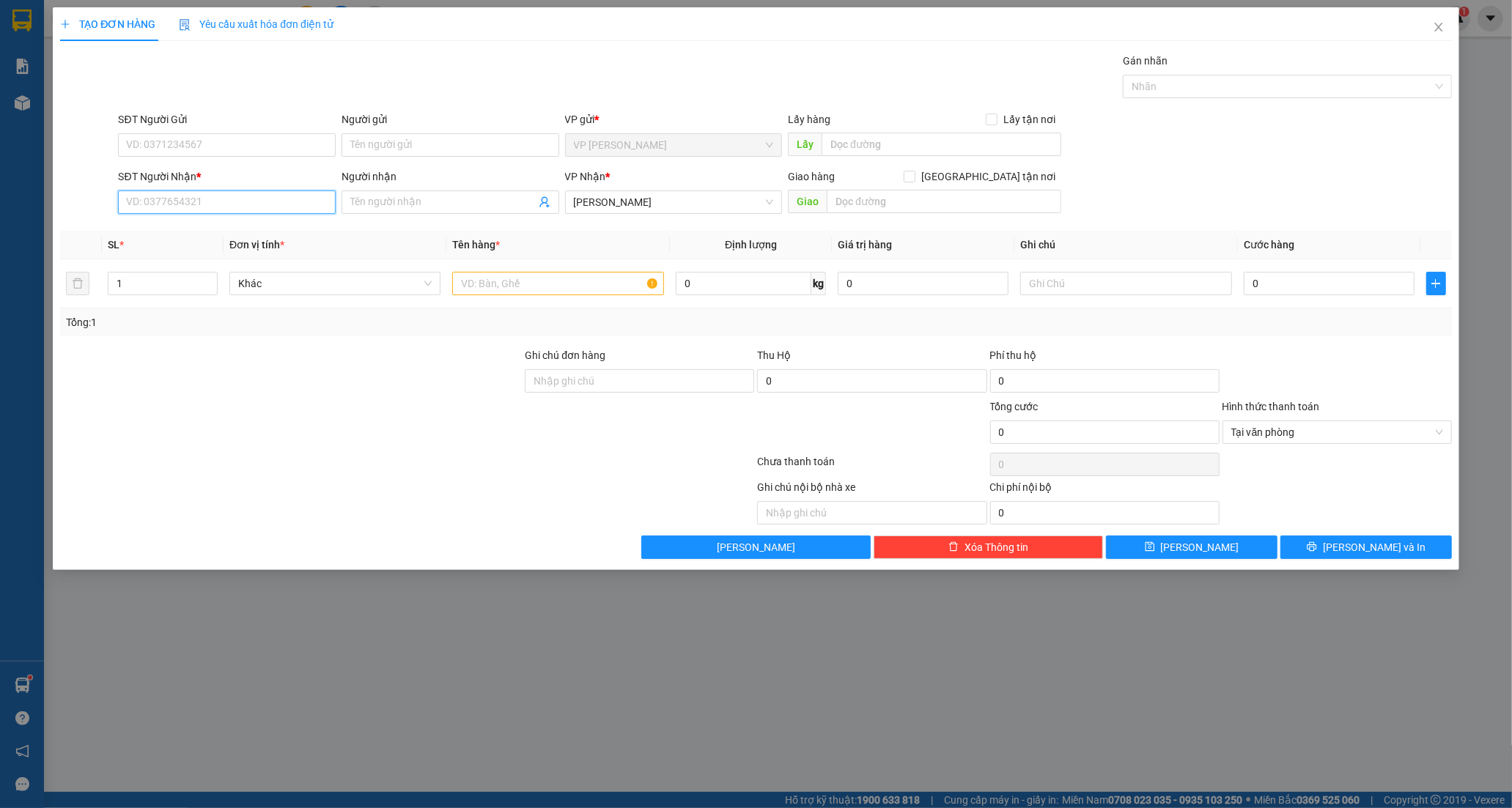
click at [151, 205] on input "SĐT Người Nhận *" at bounding box center [226, 202] width 218 height 23
paste input "0356533704"
type input "0356533704"
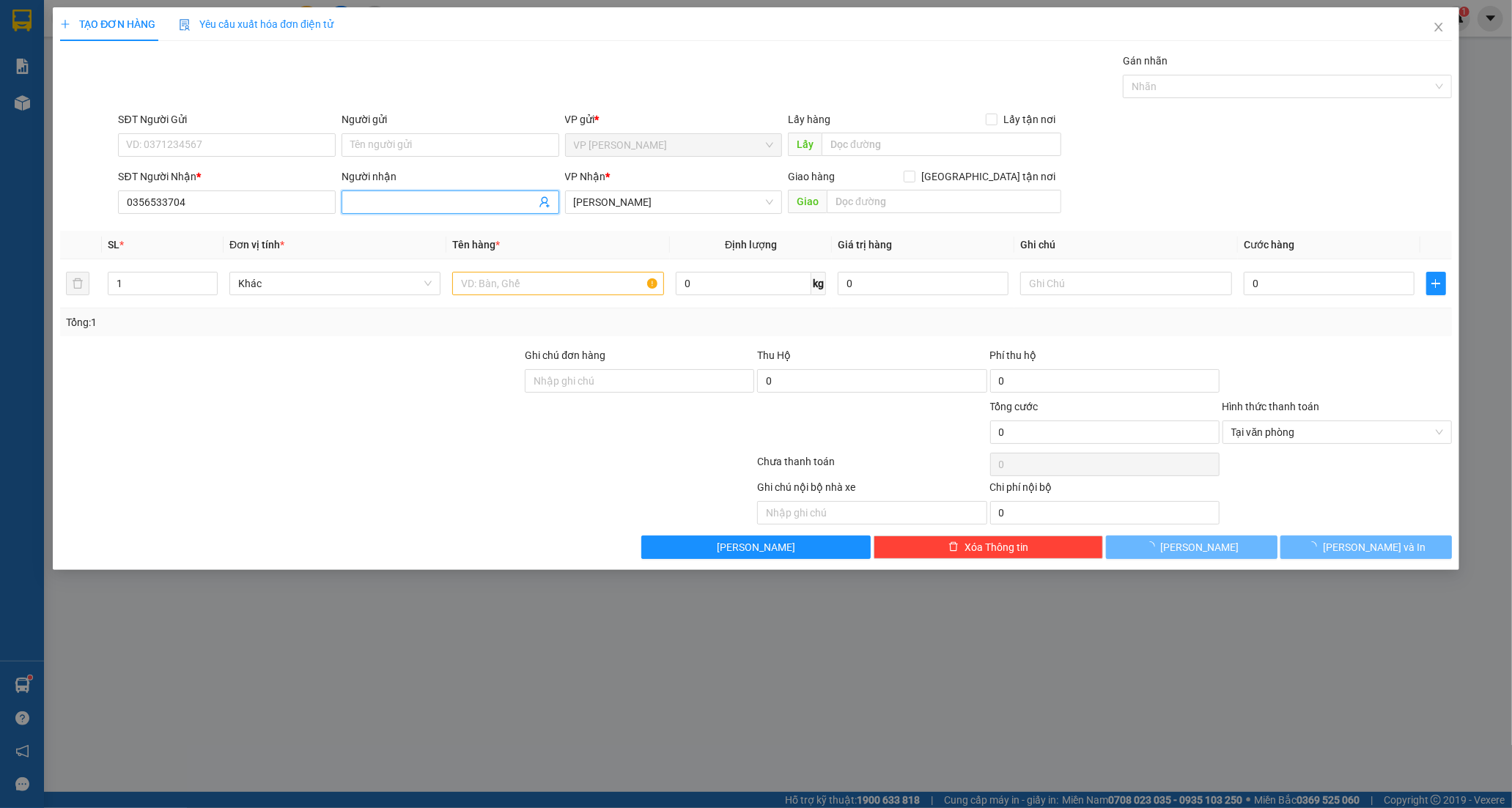
click at [391, 199] on input "Người nhận" at bounding box center [443, 202] width 186 height 16
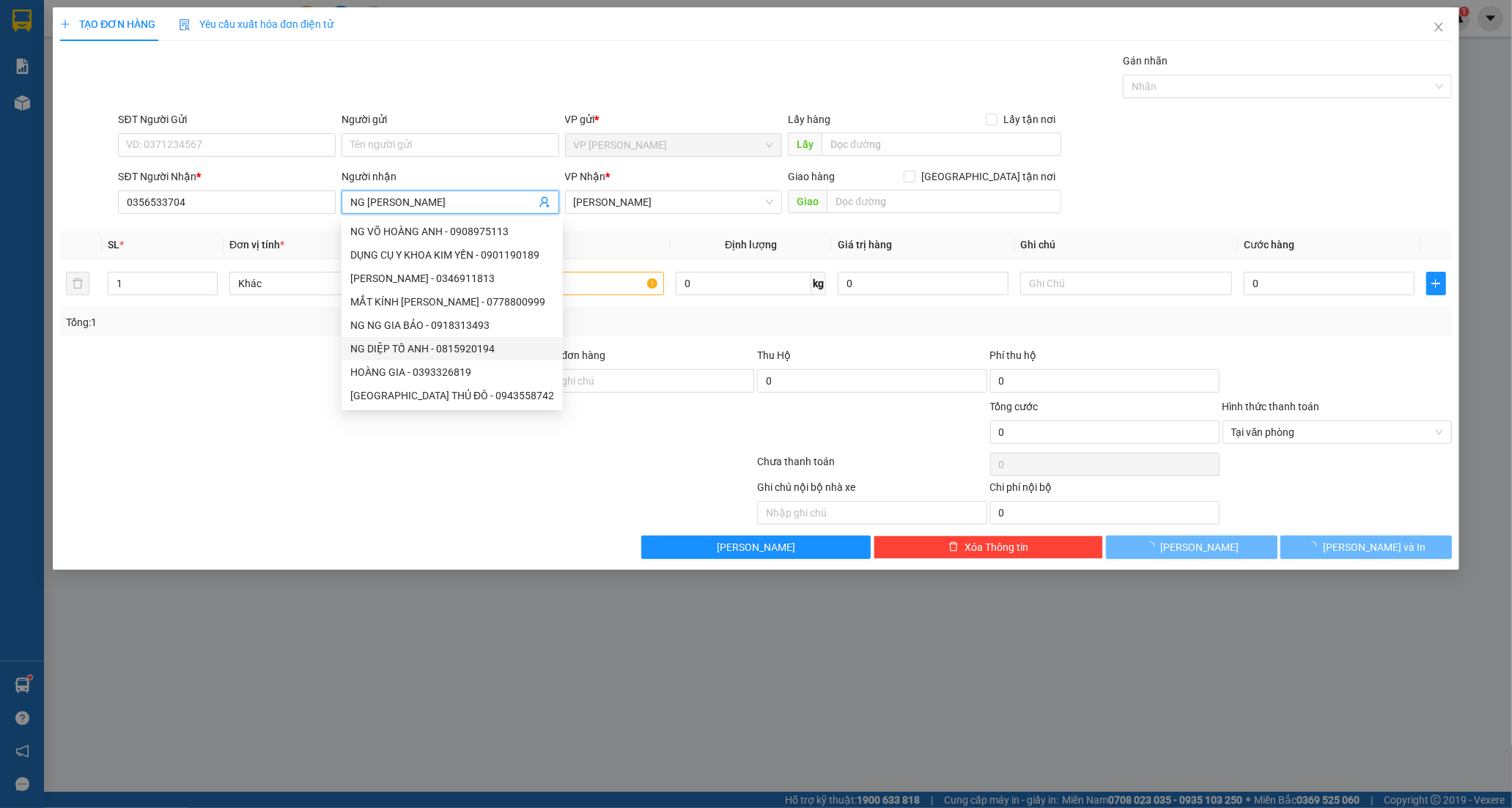
type input "NG [PERSON_NAME]"
click at [274, 403] on div at bounding box center [291, 425] width 464 height 52
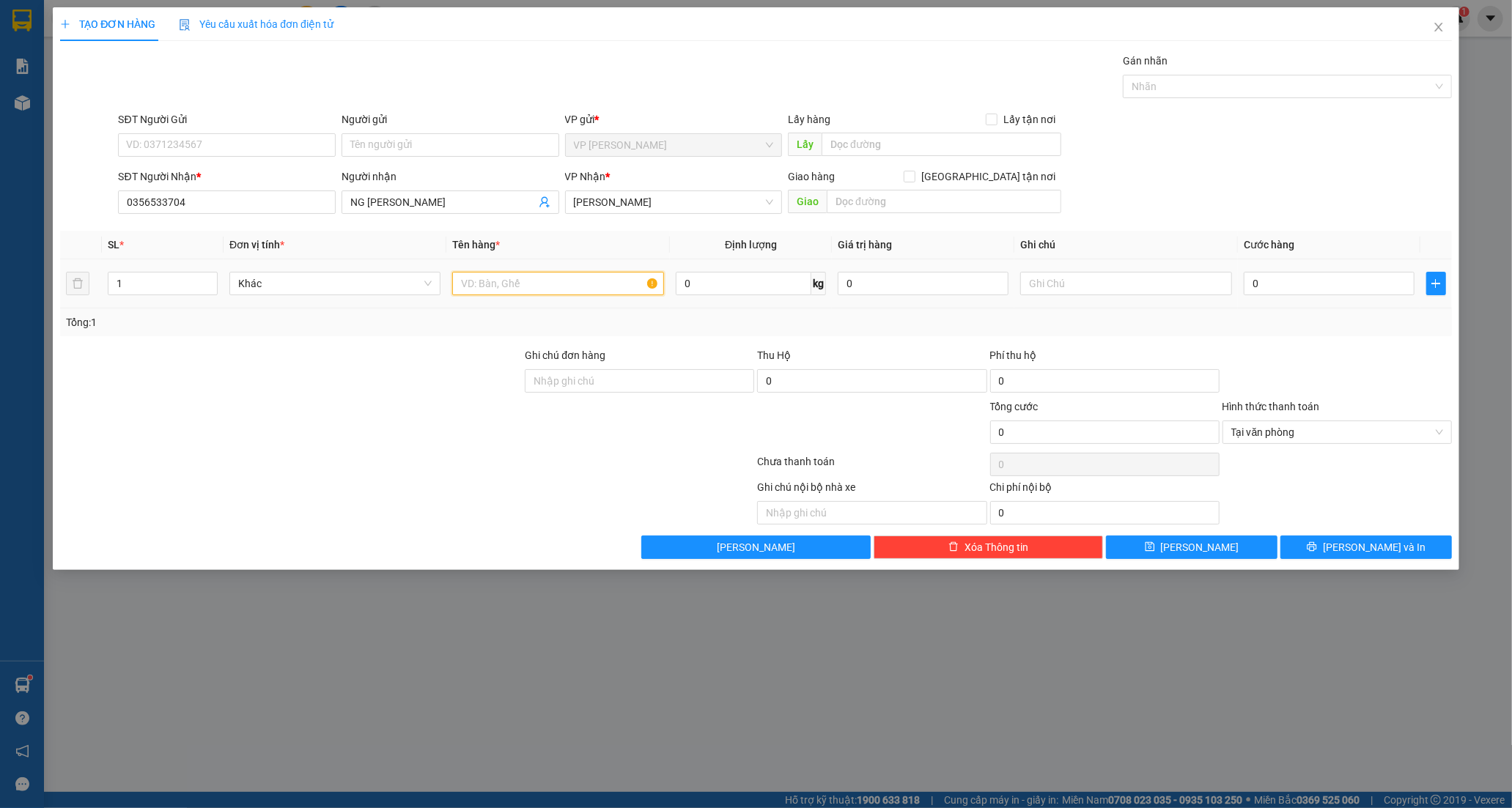
click at [476, 285] on input "text" at bounding box center [557, 283] width 211 height 23
click at [588, 284] on input "XE MÁY BS 85NP_01104" at bounding box center [557, 283] width 211 height 23
type input "XE MÁY BS 85NP_01104"
click at [386, 425] on div at bounding box center [291, 425] width 464 height 52
click at [853, 200] on input "text" at bounding box center [943, 201] width 235 height 23
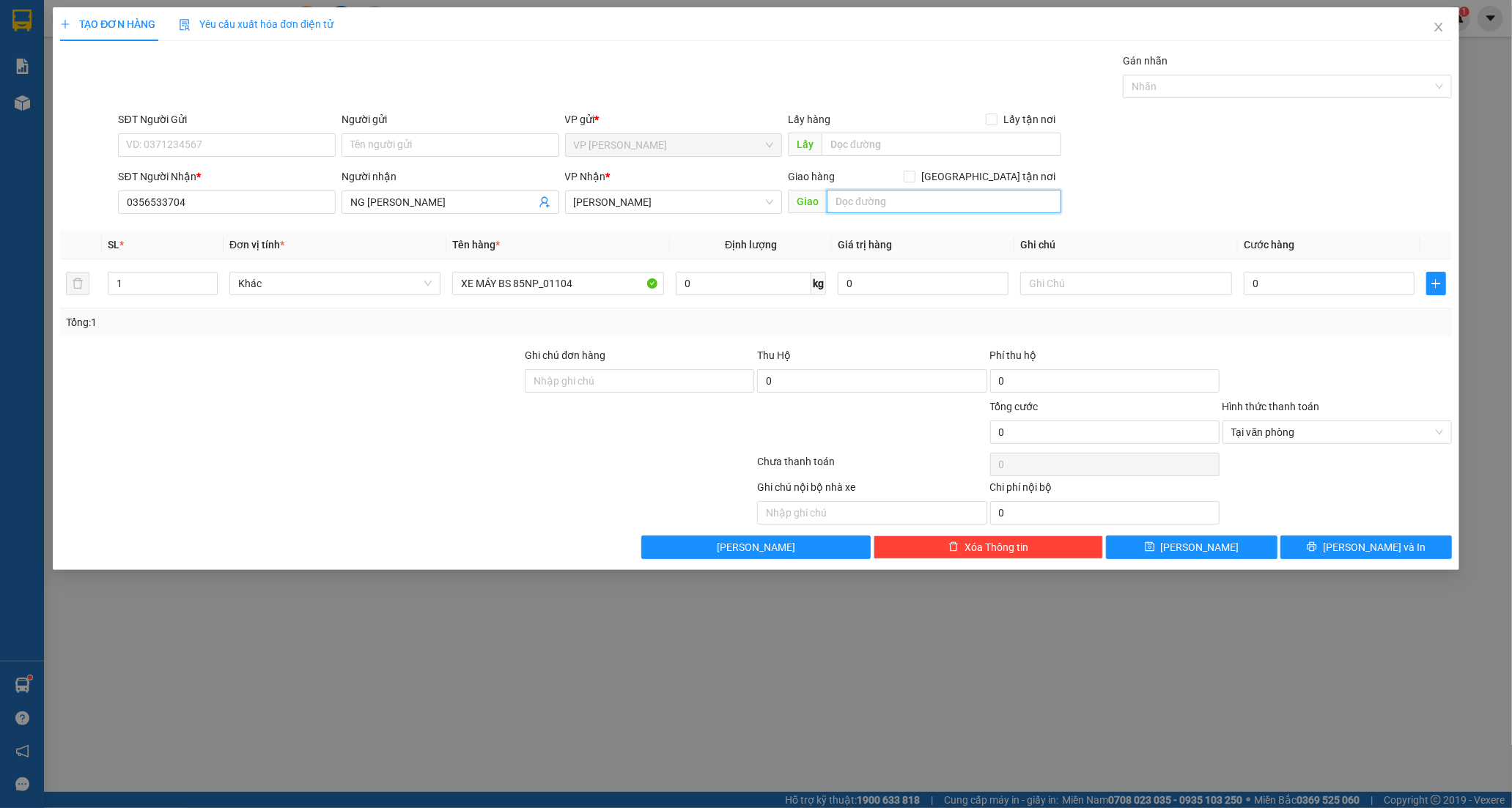
click at [892, 205] on input "text" at bounding box center [943, 201] width 235 height 23
type input "20H30 LHP"
click at [1272, 283] on input "0" at bounding box center [1329, 283] width 171 height 23
type input "3"
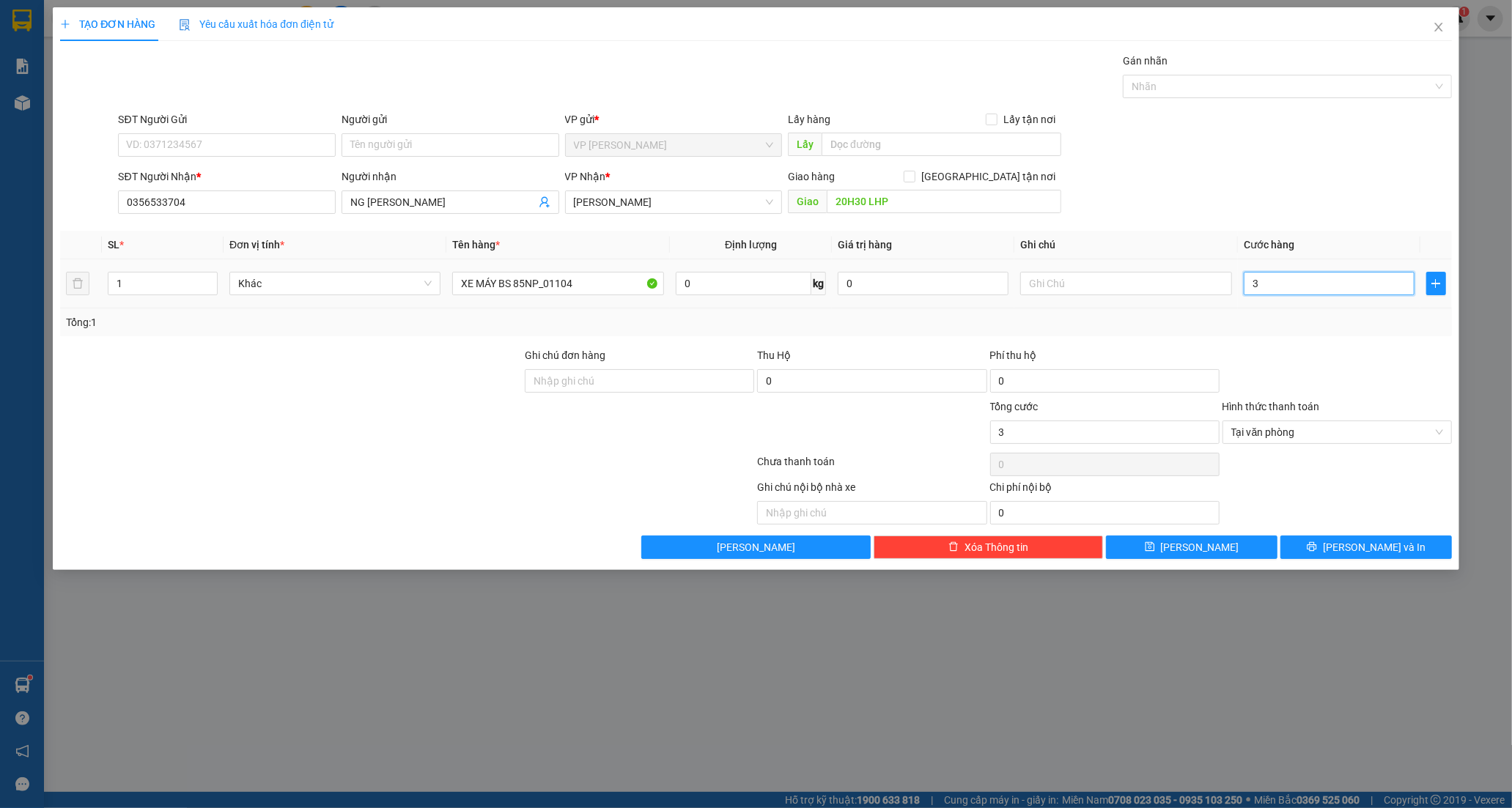
type input "30"
type input "300"
drag, startPoint x: 1424, startPoint y: 542, endPoint x: 1395, endPoint y: 526, distance: 33.1
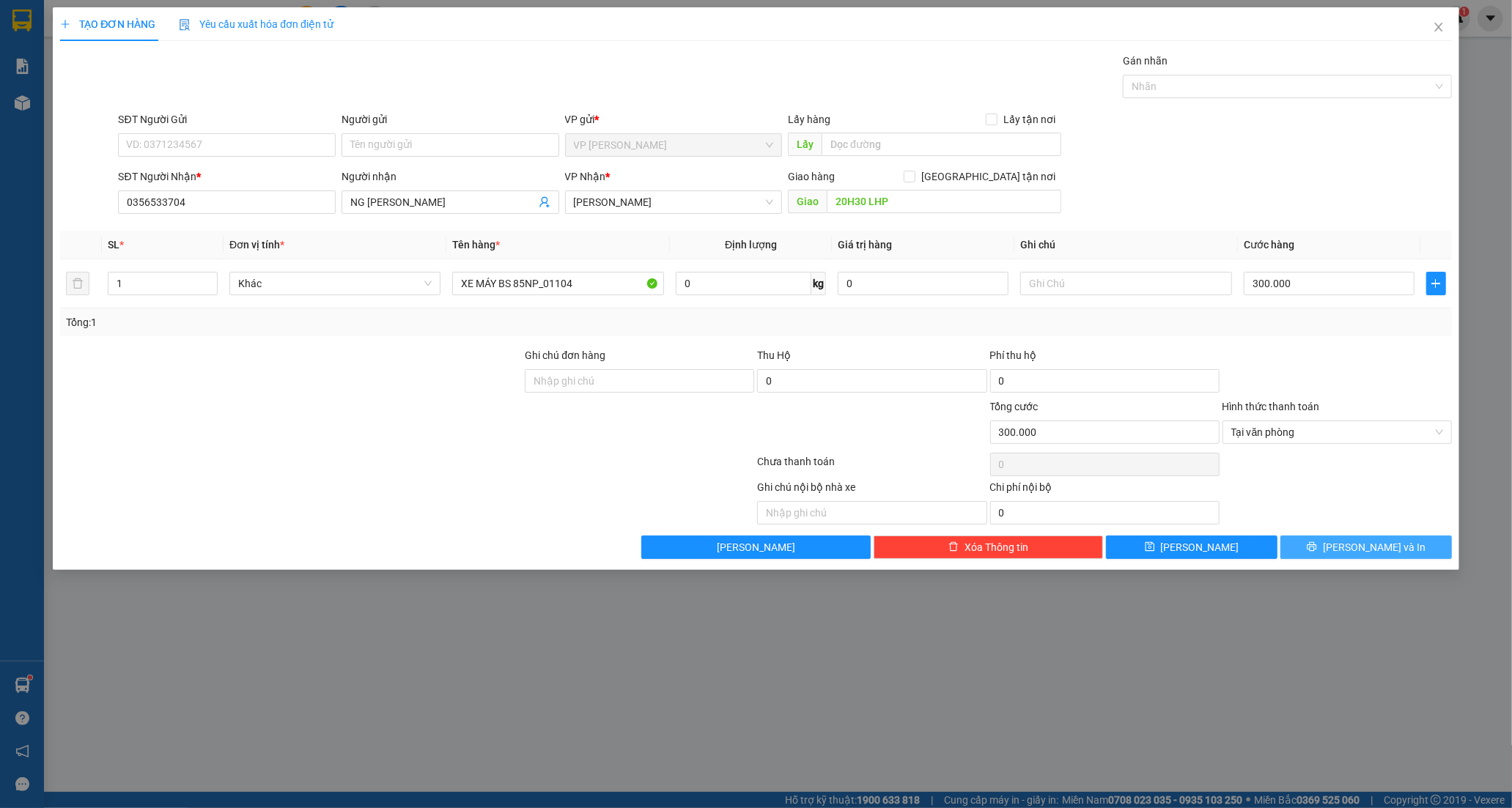
click at [1423, 542] on button "[PERSON_NAME] và In" at bounding box center [1366, 547] width 171 height 23
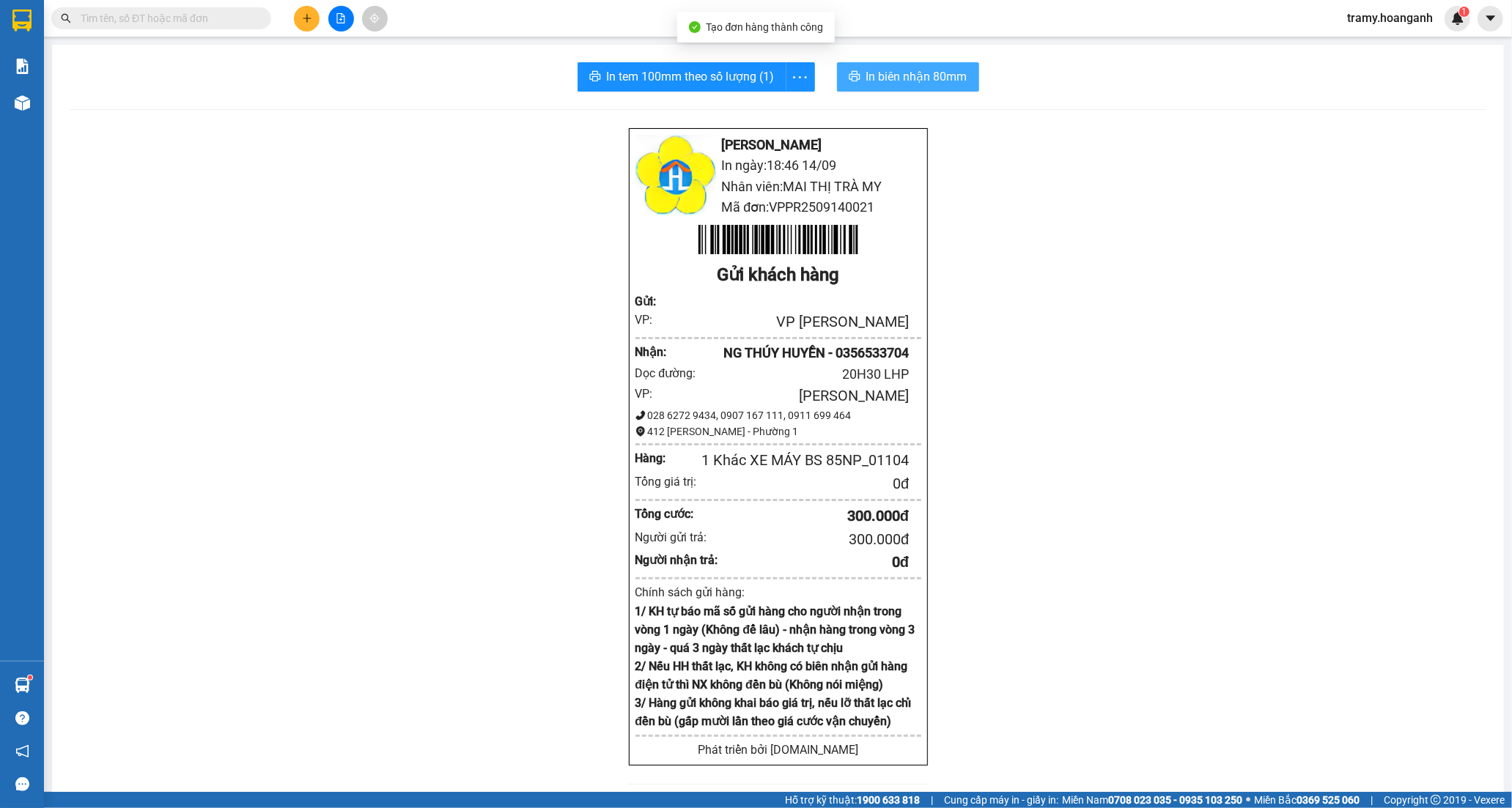
click at [891, 77] on span "In biên nhận 80mm" at bounding box center [917, 76] width 101 height 18
click at [794, 81] on icon "more" at bounding box center [799, 77] width 18 height 18
click at [784, 107] on div "In tem 100mm" at bounding box center [766, 109] width 66 height 16
click at [310, 22] on icon "plus" at bounding box center [307, 18] width 10 height 10
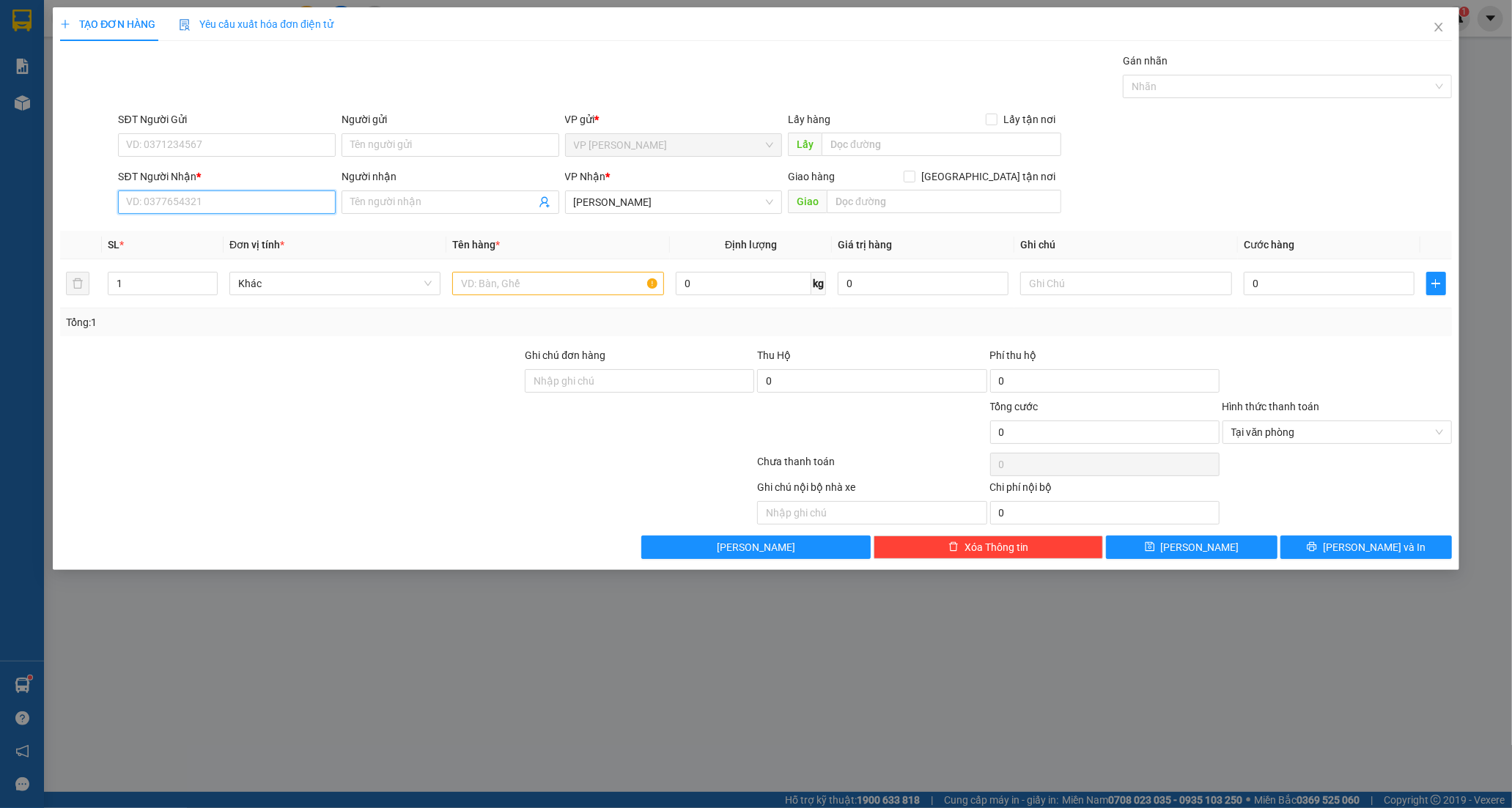
click at [126, 200] on input "SĐT Người Nhận *" at bounding box center [226, 202] width 218 height 23
click at [163, 200] on input "SĐT Người Nhận *" at bounding box center [226, 202] width 218 height 23
type input "0778097577"
click at [181, 232] on div "0778097577 - TÝ" at bounding box center [226, 231] width 200 height 16
type input "TÝ"
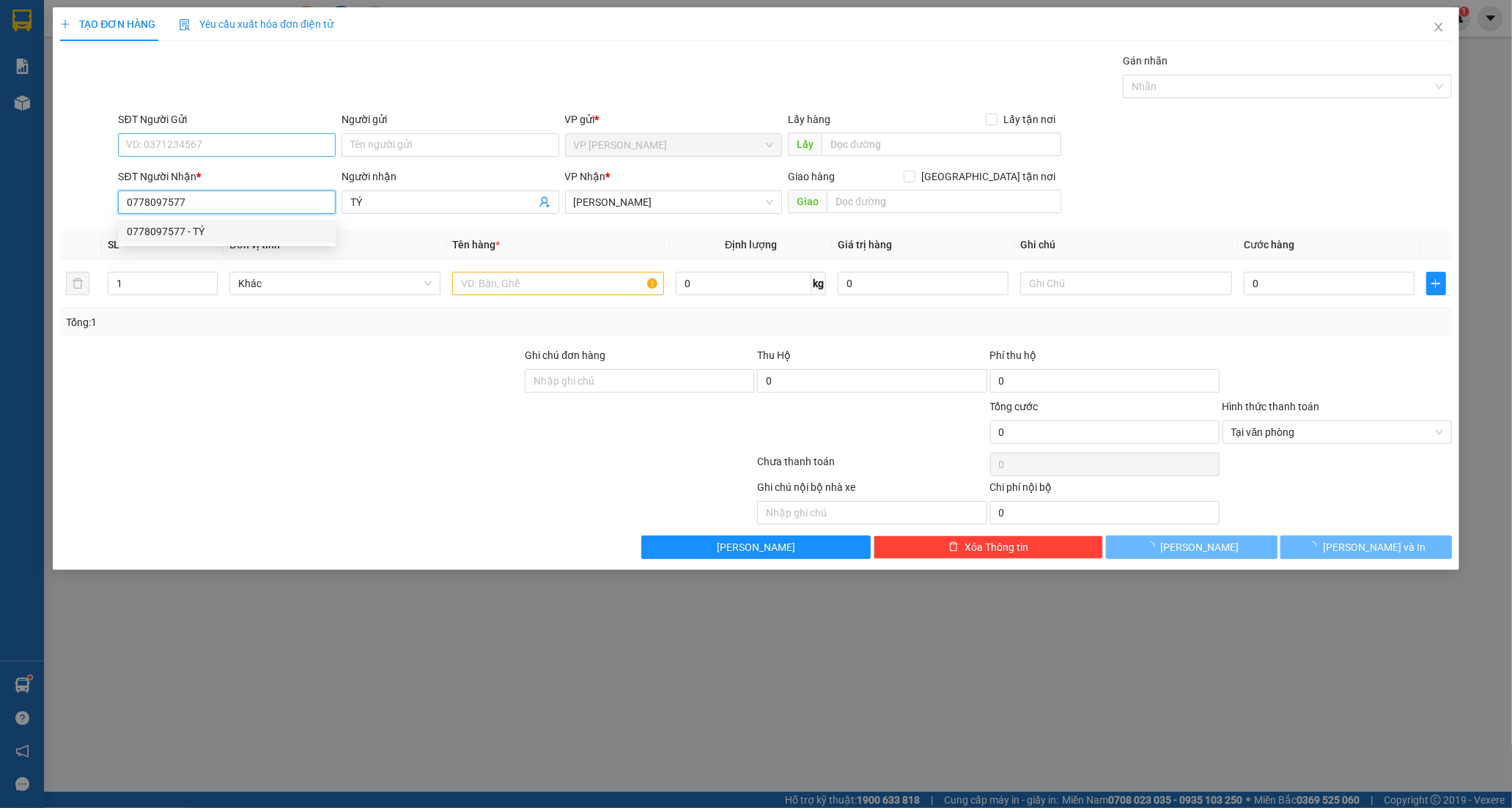
type input "30.000"
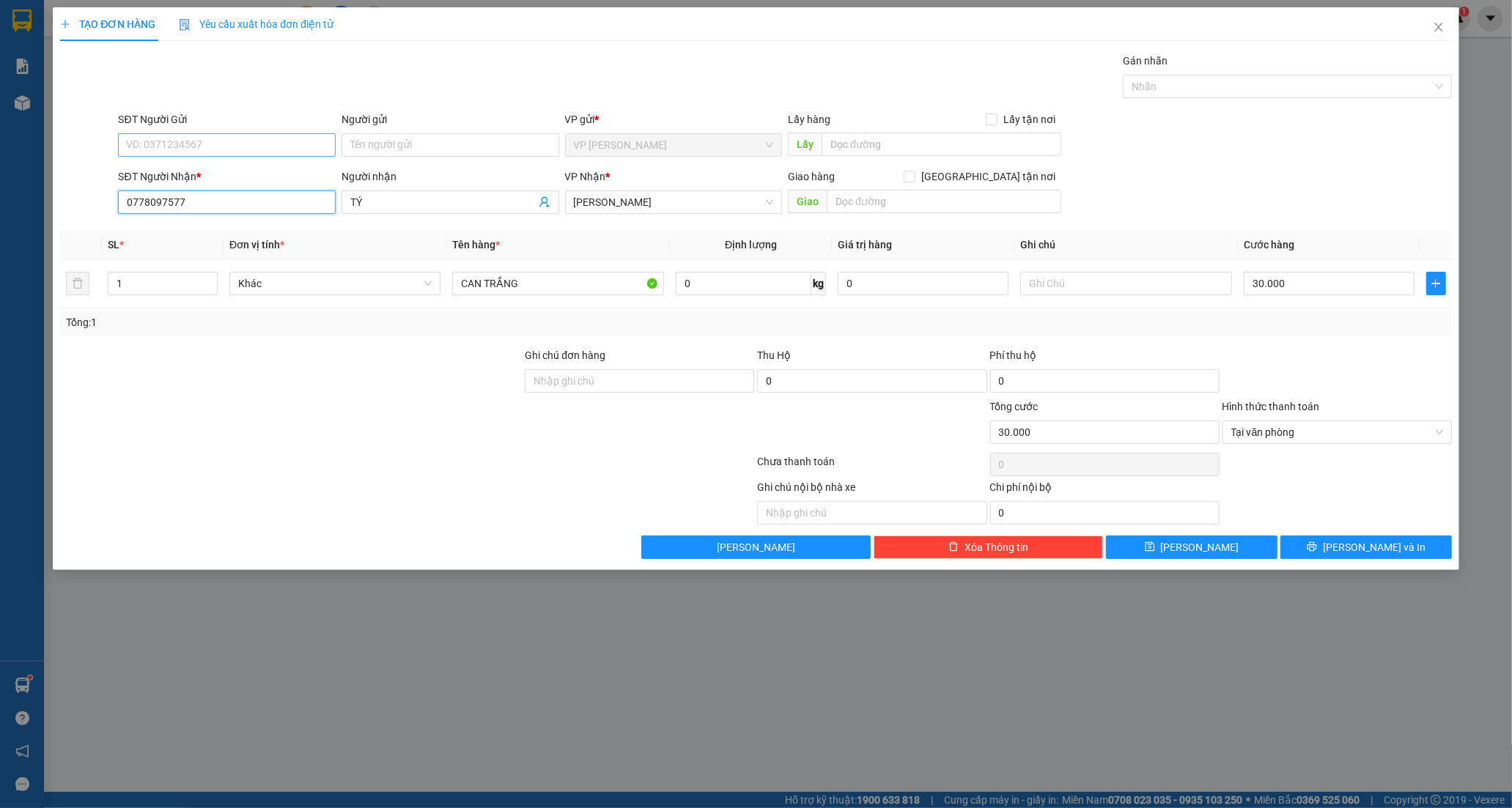
type input "0778097577"
click at [163, 144] on input "SĐT Người Gửi" at bounding box center [226, 144] width 218 height 23
type input "0358558228"
click at [379, 140] on input "Người gửi" at bounding box center [450, 144] width 218 height 23
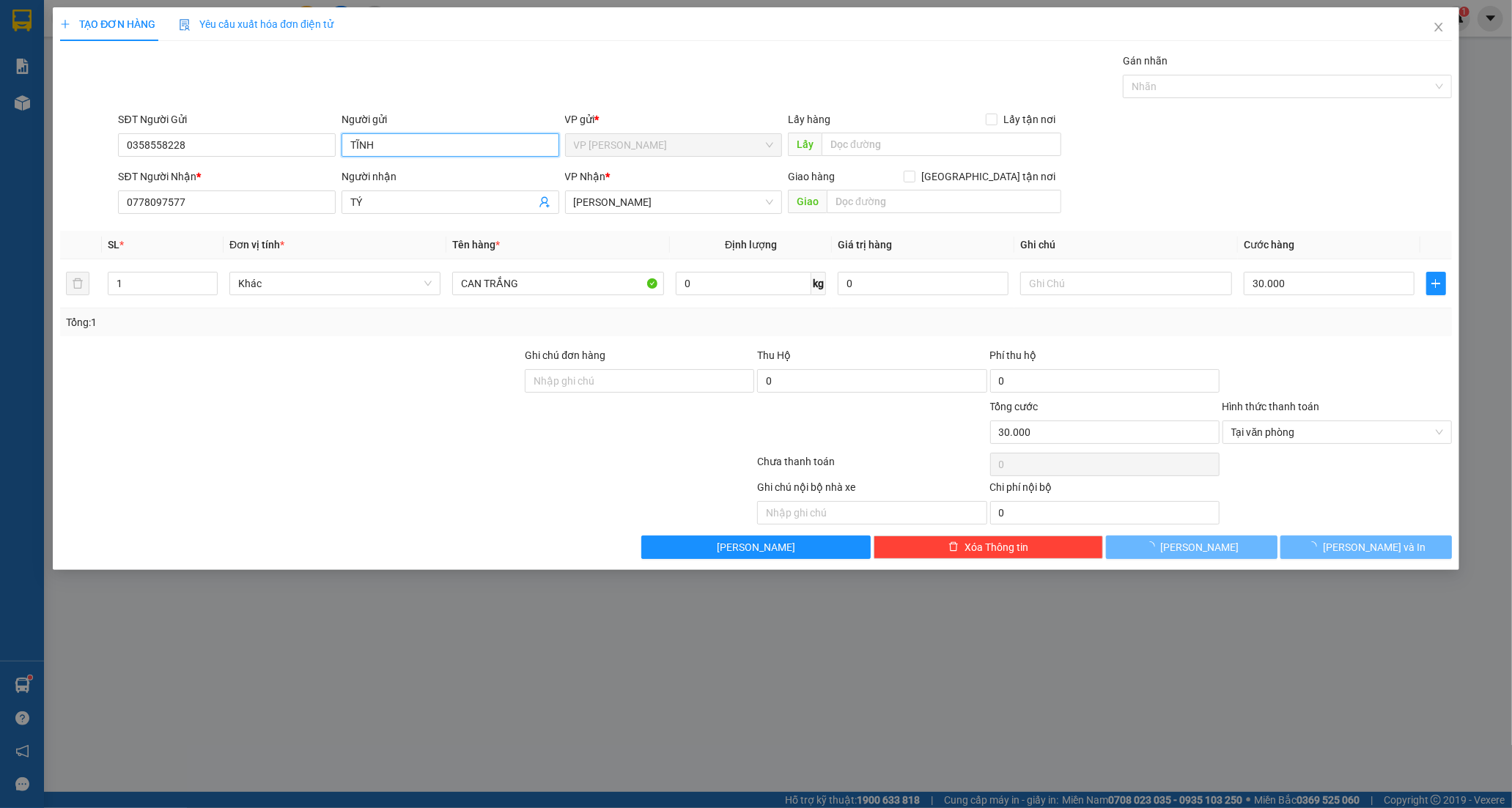
type input "TĨNH"
click at [341, 414] on div at bounding box center [291, 425] width 464 height 52
drag, startPoint x: 520, startPoint y: 288, endPoint x: 304, endPoint y: 309, distance: 217.0
click at [310, 313] on div "SL * Đơn vị tính * Tên hàng * Định lượng Giá trị hàng Ghi chú Cước hàng 1 Khác …" at bounding box center [756, 283] width 1392 height 106
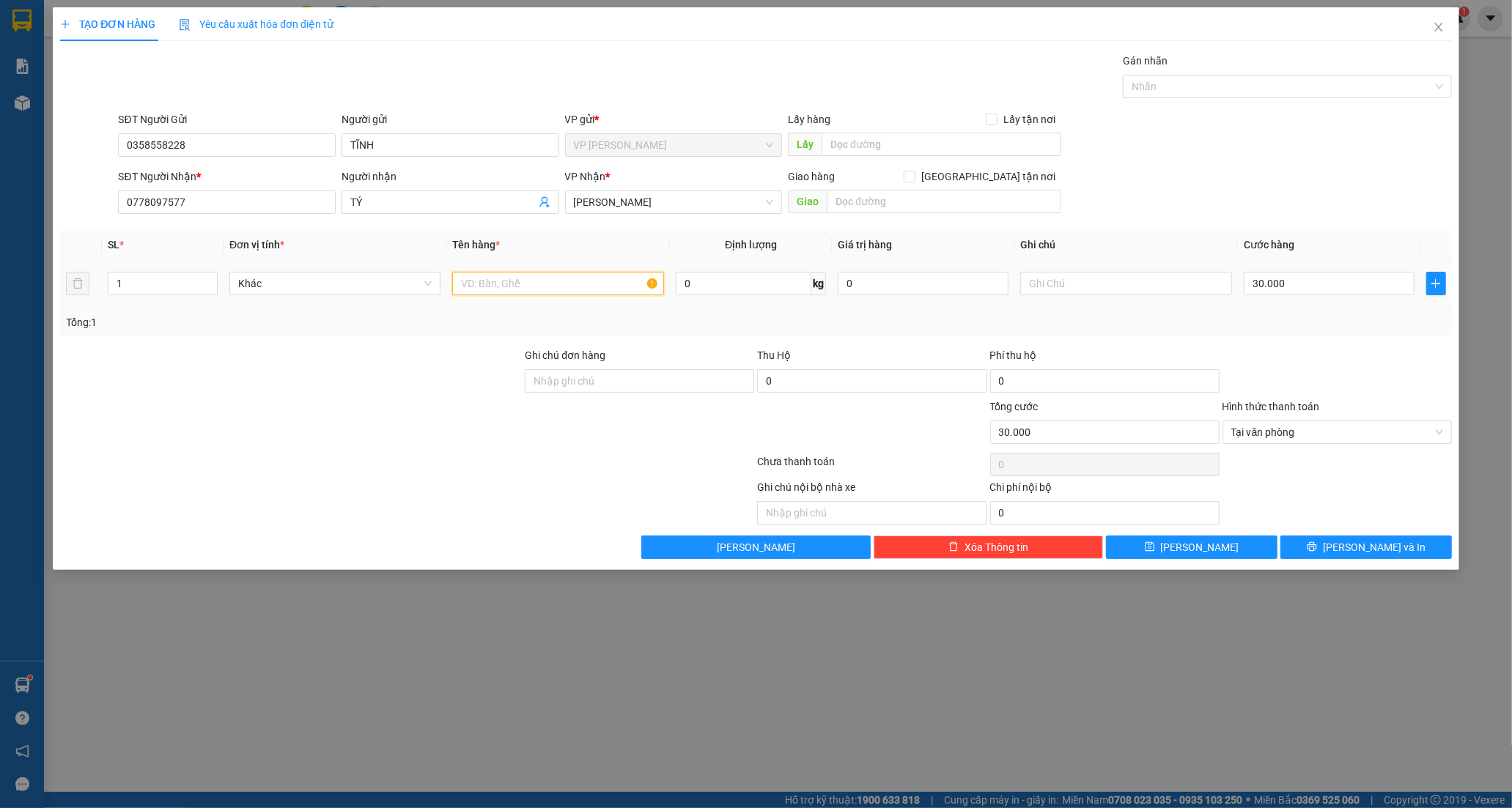
click at [507, 280] on input "text" at bounding box center [557, 283] width 211 height 23
type input "BỊCH TRẮNG"
click at [1316, 533] on div "Transit Pickup Surcharge Ids Transit Deliver Surcharge Ids Transit Deliver Surc…" at bounding box center [756, 305] width 1392 height 506
click at [1317, 537] on button "[PERSON_NAME] và In" at bounding box center [1366, 547] width 171 height 23
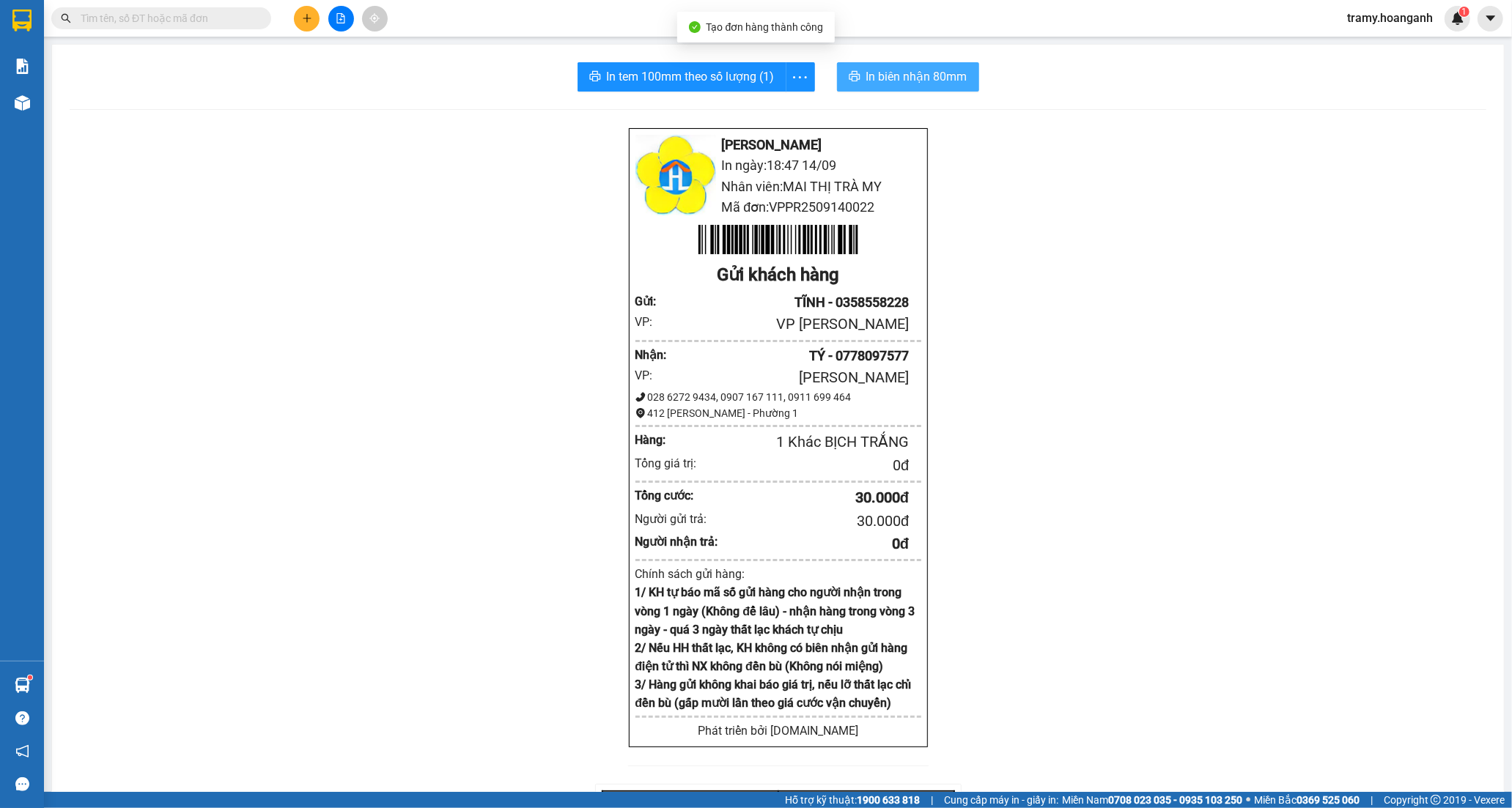
click at [954, 72] on span "In biên nhận 80mm" at bounding box center [917, 76] width 101 height 18
click at [794, 70] on icon "more" at bounding box center [799, 77] width 18 height 18
click at [775, 114] on div "In tem 100mm" at bounding box center [766, 109] width 66 height 16
click at [306, 21] on icon "plus" at bounding box center [306, 17] width 1 height 8
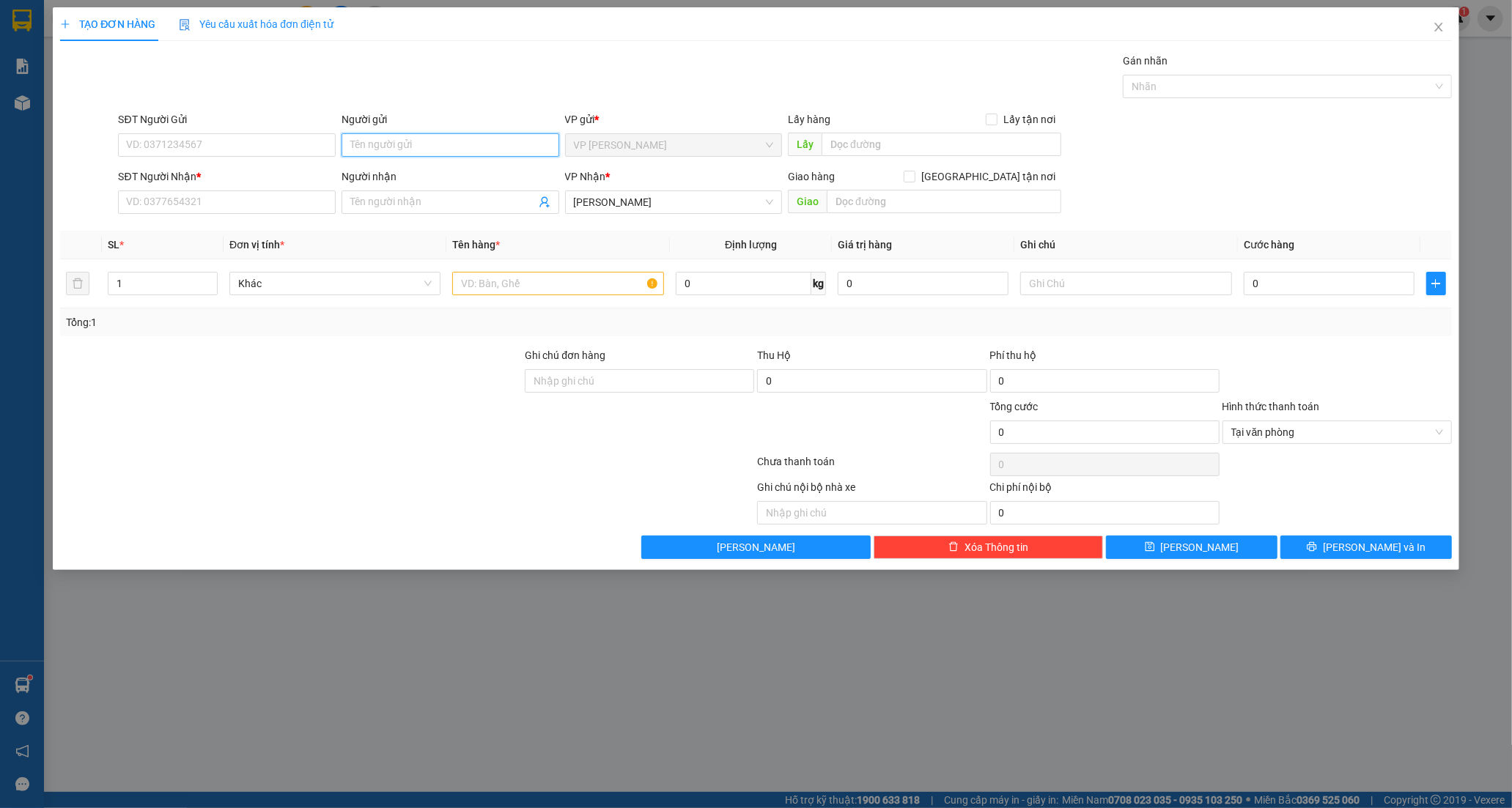
click at [396, 144] on input "Người gửi" at bounding box center [450, 144] width 218 height 23
click at [206, 145] on input "SĐT Người Gửi" at bounding box center [226, 144] width 218 height 23
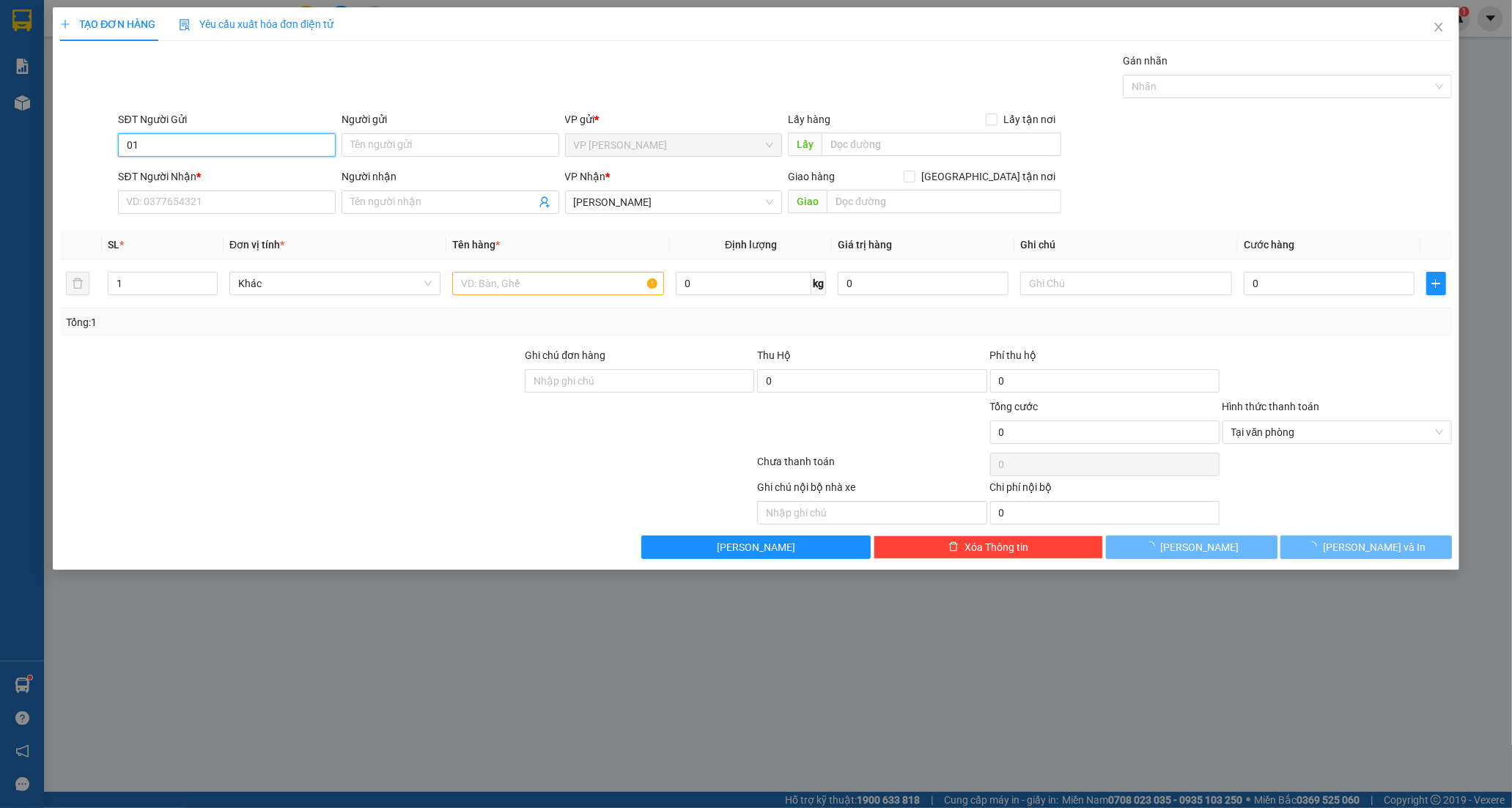
type input "0"
type input "0907463630"
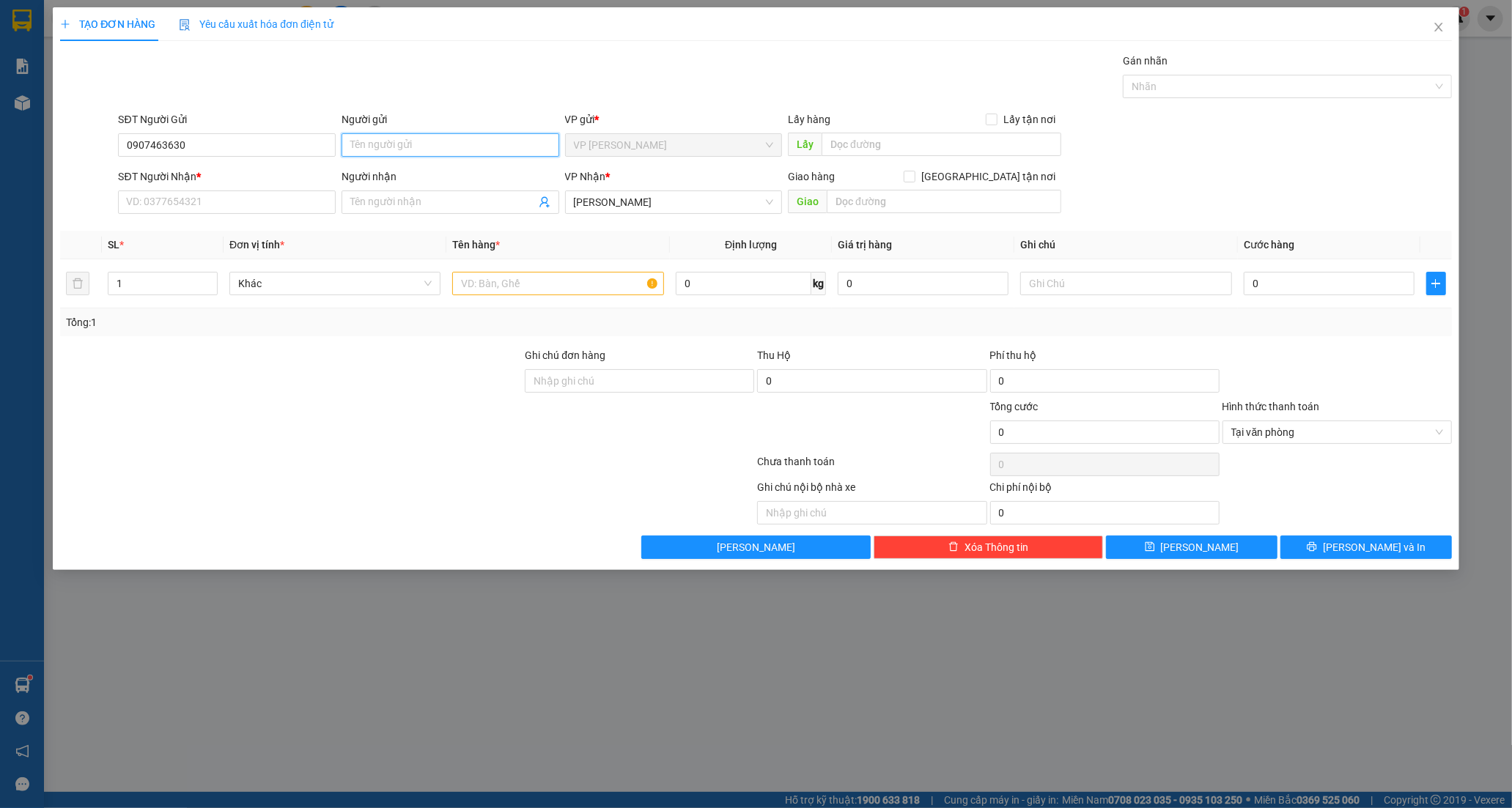
click at [404, 150] on input "Người gửi" at bounding box center [450, 144] width 218 height 23
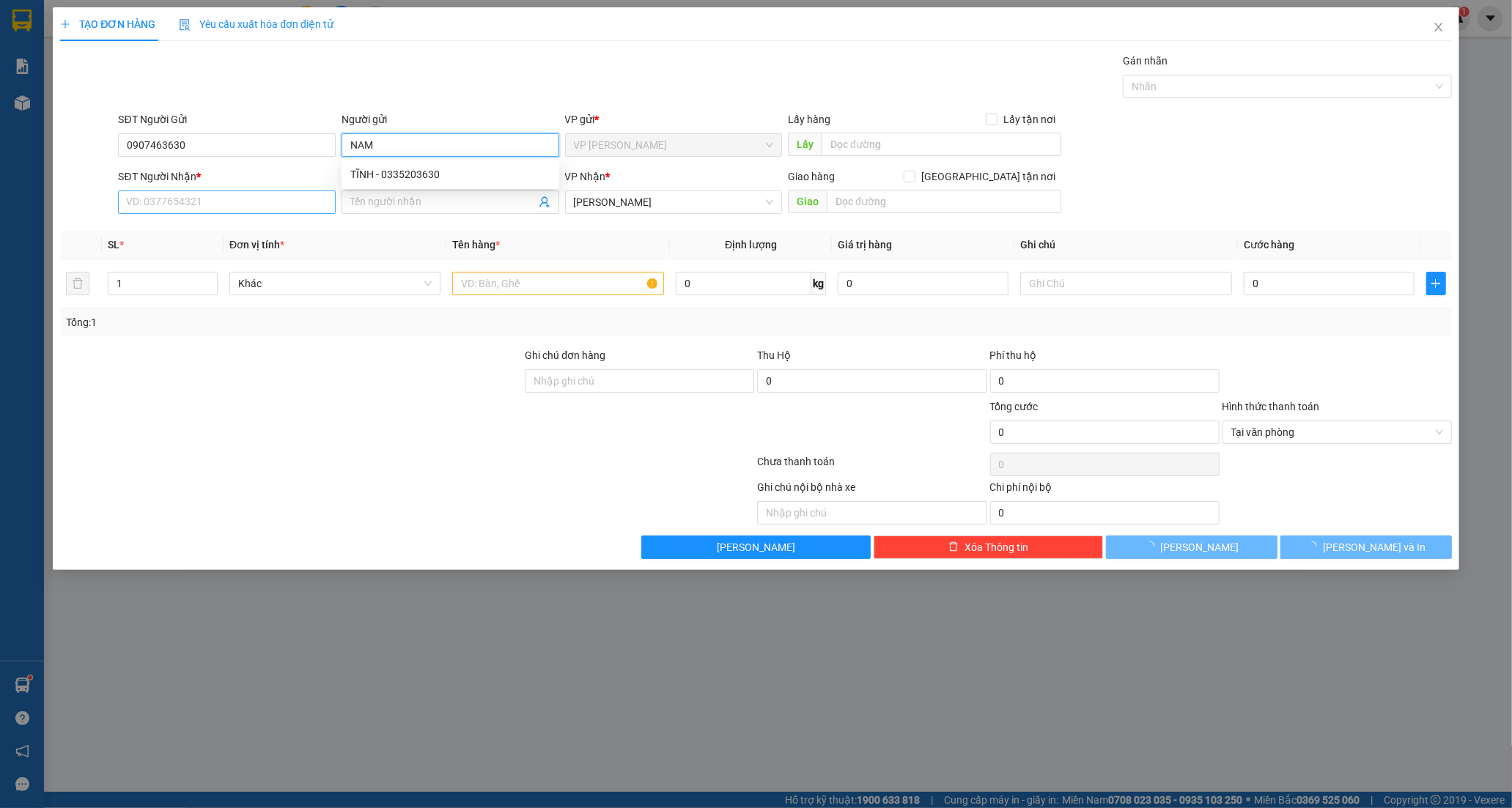
type input "NAM"
click at [229, 209] on input "SĐT Người Nhận *" at bounding box center [226, 202] width 218 height 23
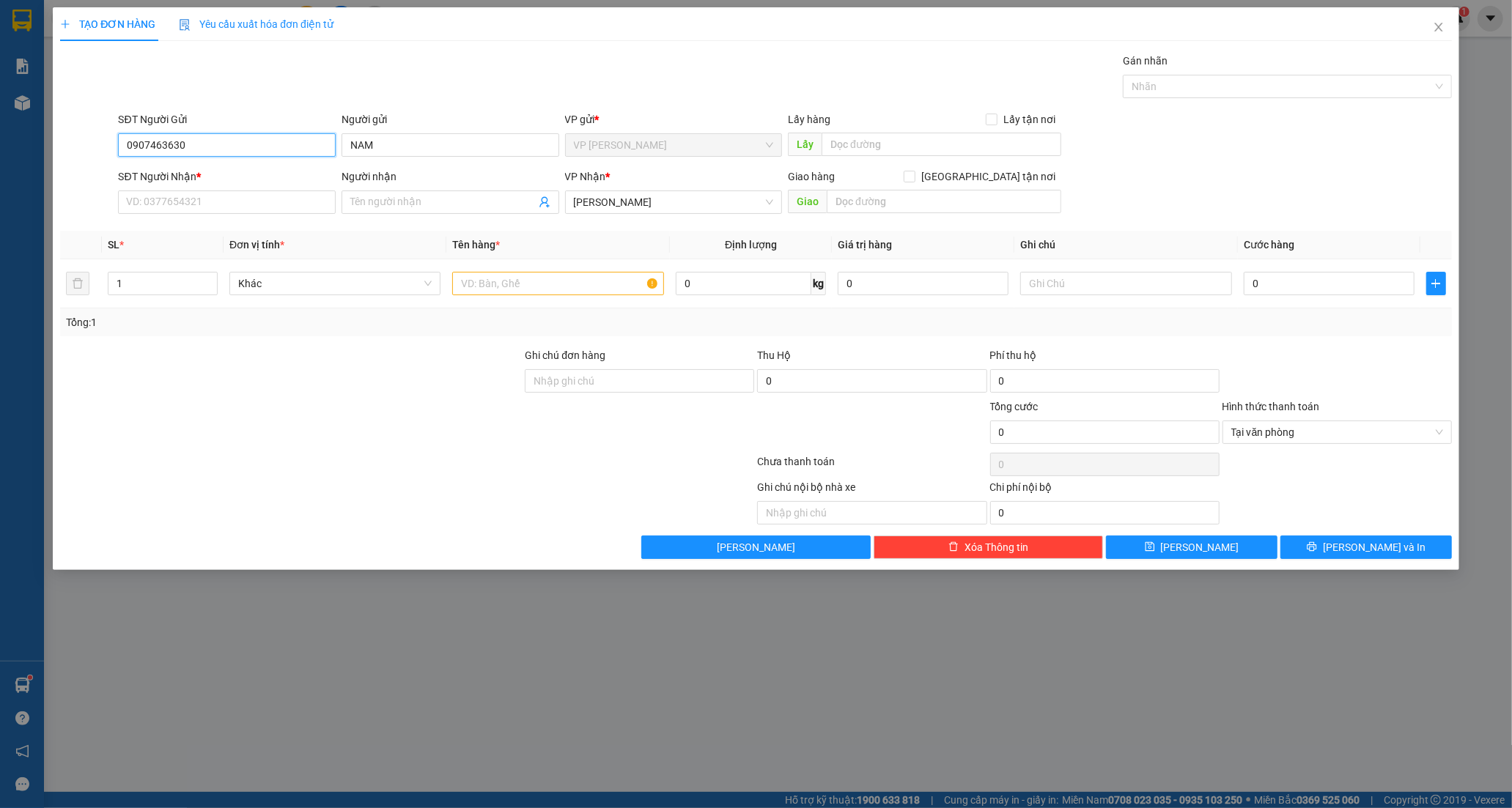
click at [255, 142] on input "0907463630" at bounding box center [226, 144] width 218 height 23
click at [187, 202] on input "SĐT Người Nhận *" at bounding box center [226, 202] width 218 height 23
drag, startPoint x: 191, startPoint y: 141, endPoint x: 100, endPoint y: 136, distance: 91.1
click at [100, 136] on div "SĐT Người Gửi 0907463630 0907463630 Người gửi NAM VP gửi * VP [PERSON_NAME] Lấy…" at bounding box center [756, 138] width 1395 height 52
click at [201, 204] on input "SĐT Người Nhận *" at bounding box center [226, 202] width 218 height 23
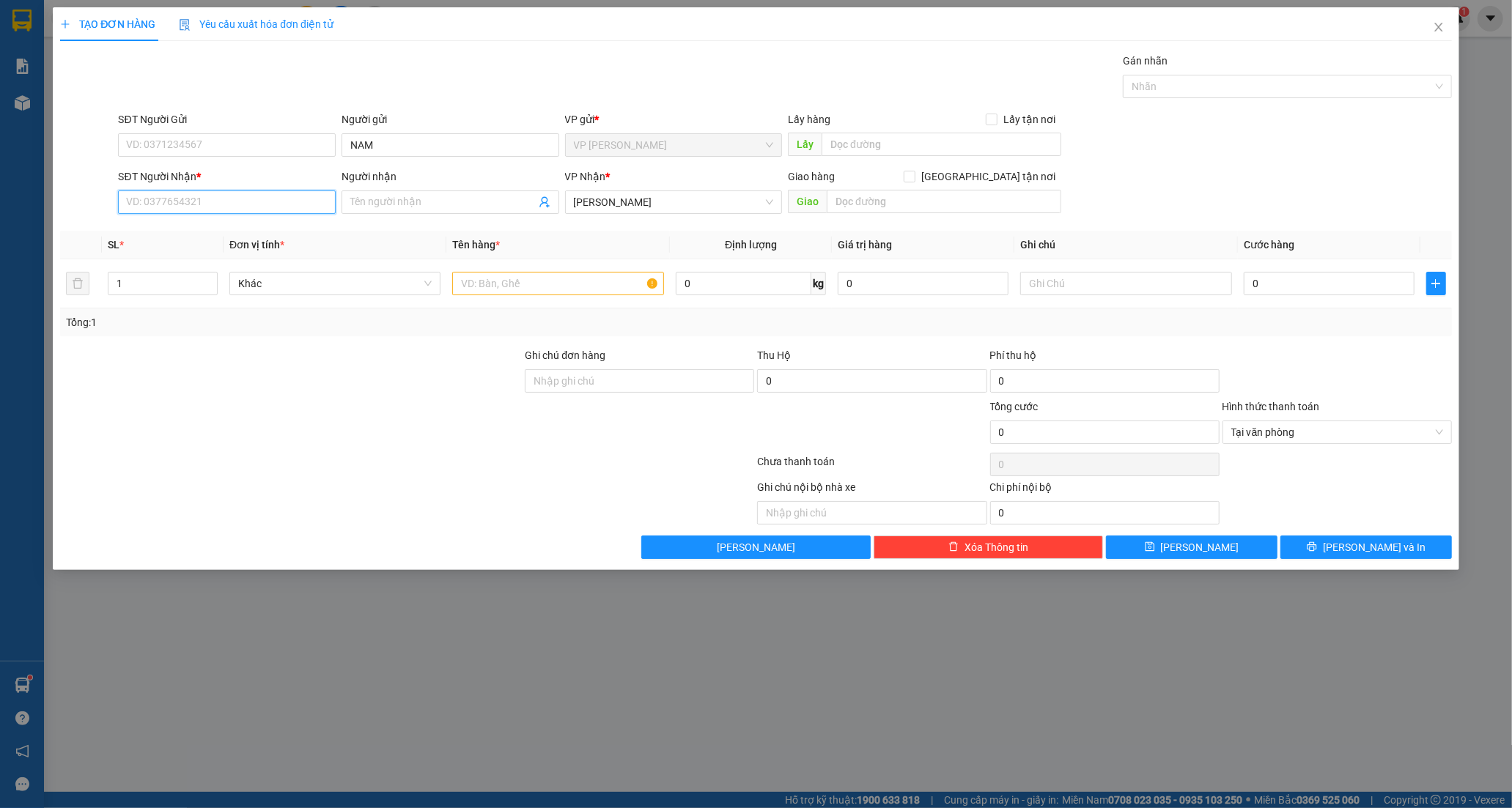
paste input "0907463630"
type input "0907463630"
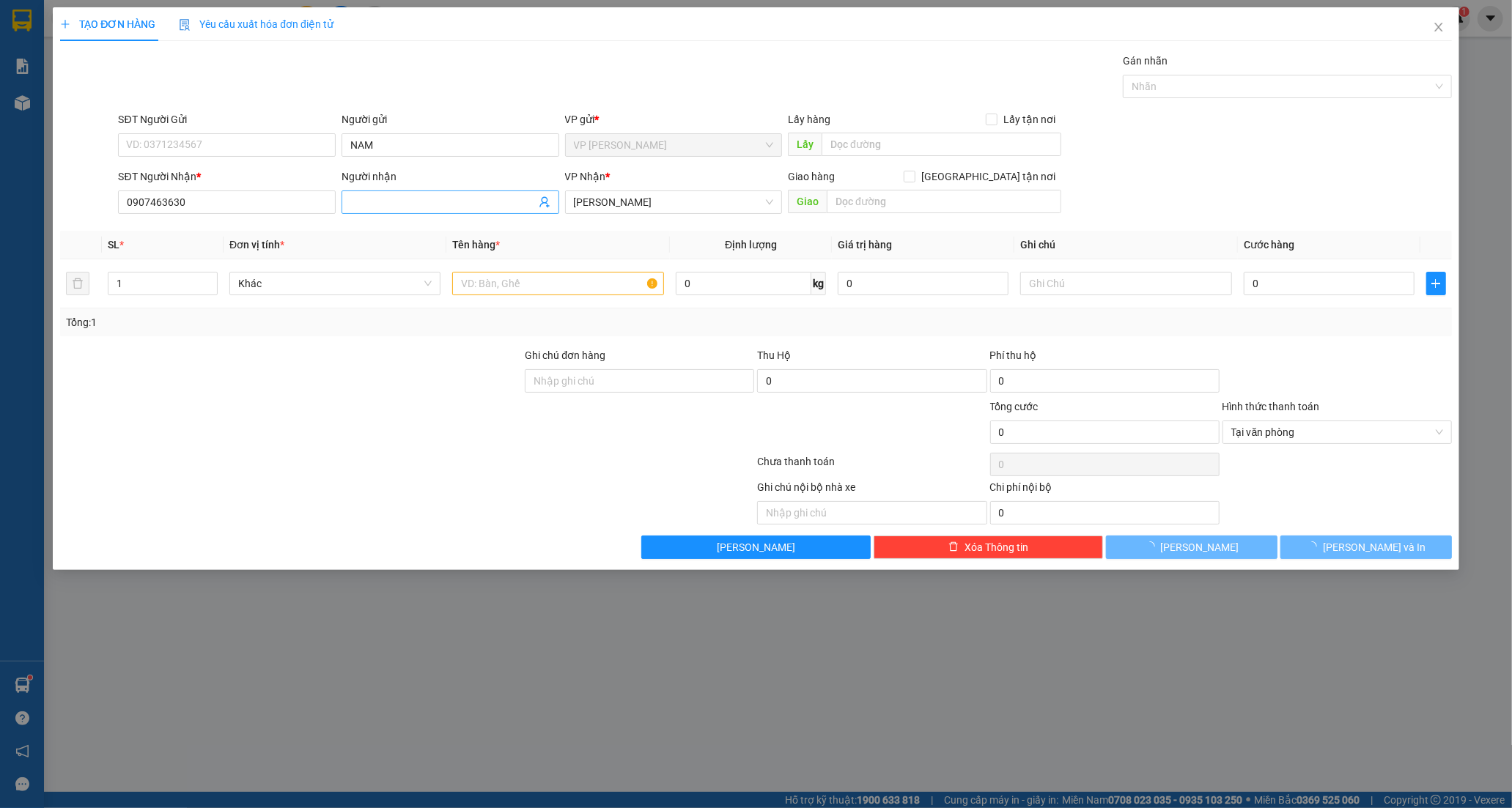
click at [399, 202] on input "Người nhận" at bounding box center [443, 202] width 186 height 16
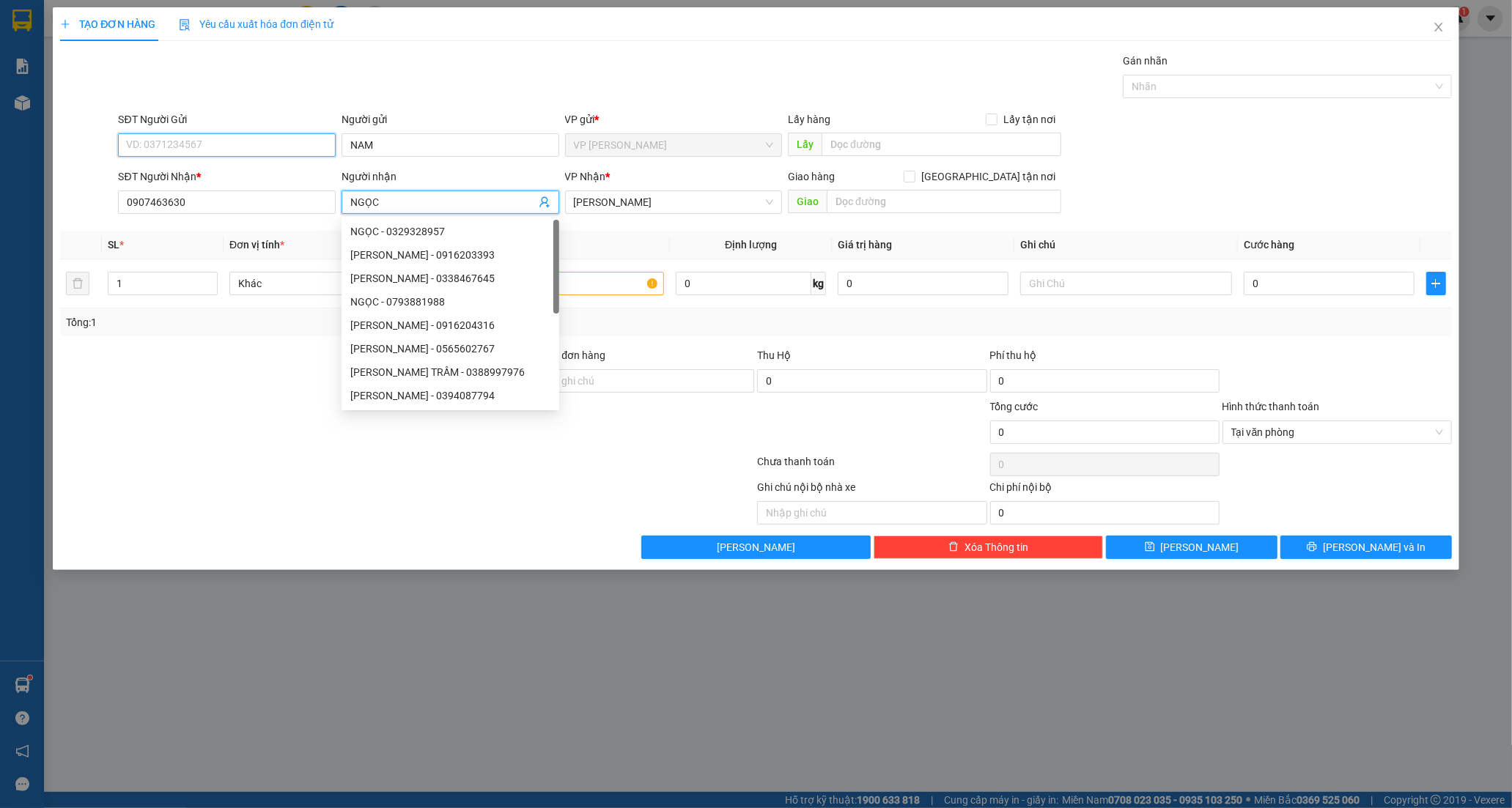
click at [268, 152] on input "SĐT Người Gửi" at bounding box center [226, 144] width 218 height 23
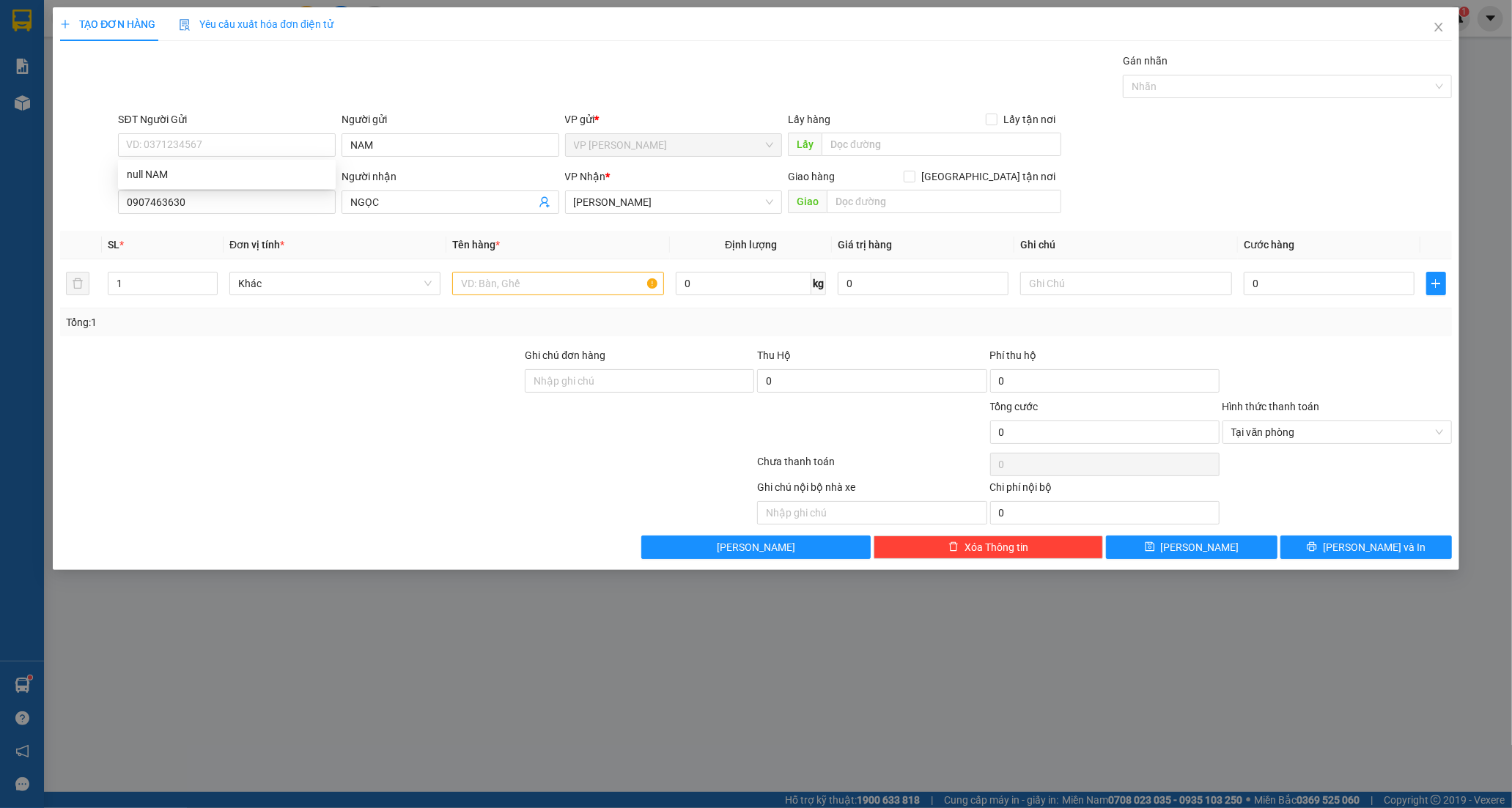
click at [282, 72] on div "Gói vận chuyển * Tiêu chuẩn Gán nhãn Nhãn" at bounding box center [784, 78] width 1339 height 52
click at [236, 145] on input "SĐT Người Gửi" at bounding box center [226, 144] width 218 height 23
click at [237, 147] on input "SĐT Người Gửi" at bounding box center [226, 144] width 218 height 23
drag, startPoint x: 224, startPoint y: 411, endPoint x: 235, endPoint y: 359, distance: 53.2
click at [227, 412] on div at bounding box center [291, 425] width 464 height 52
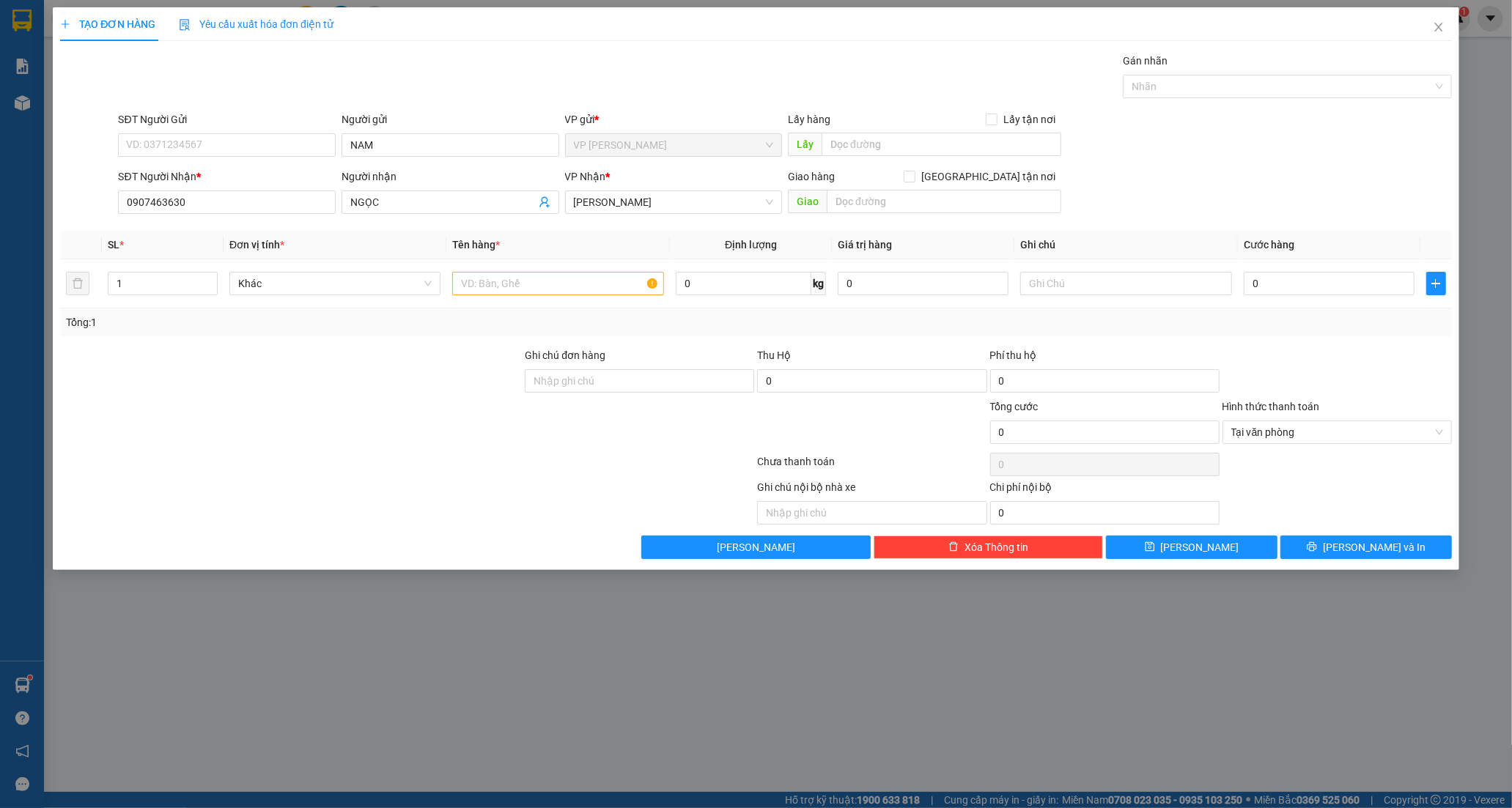
click at [283, 413] on div at bounding box center [291, 425] width 464 height 52
click at [514, 282] on input "text" at bounding box center [557, 283] width 211 height 23
click at [244, 196] on input "0907463630" at bounding box center [226, 202] width 218 height 23
click at [224, 229] on div "0907463630 - NGỌC" at bounding box center [226, 231] width 200 height 16
type input "NGỌC"
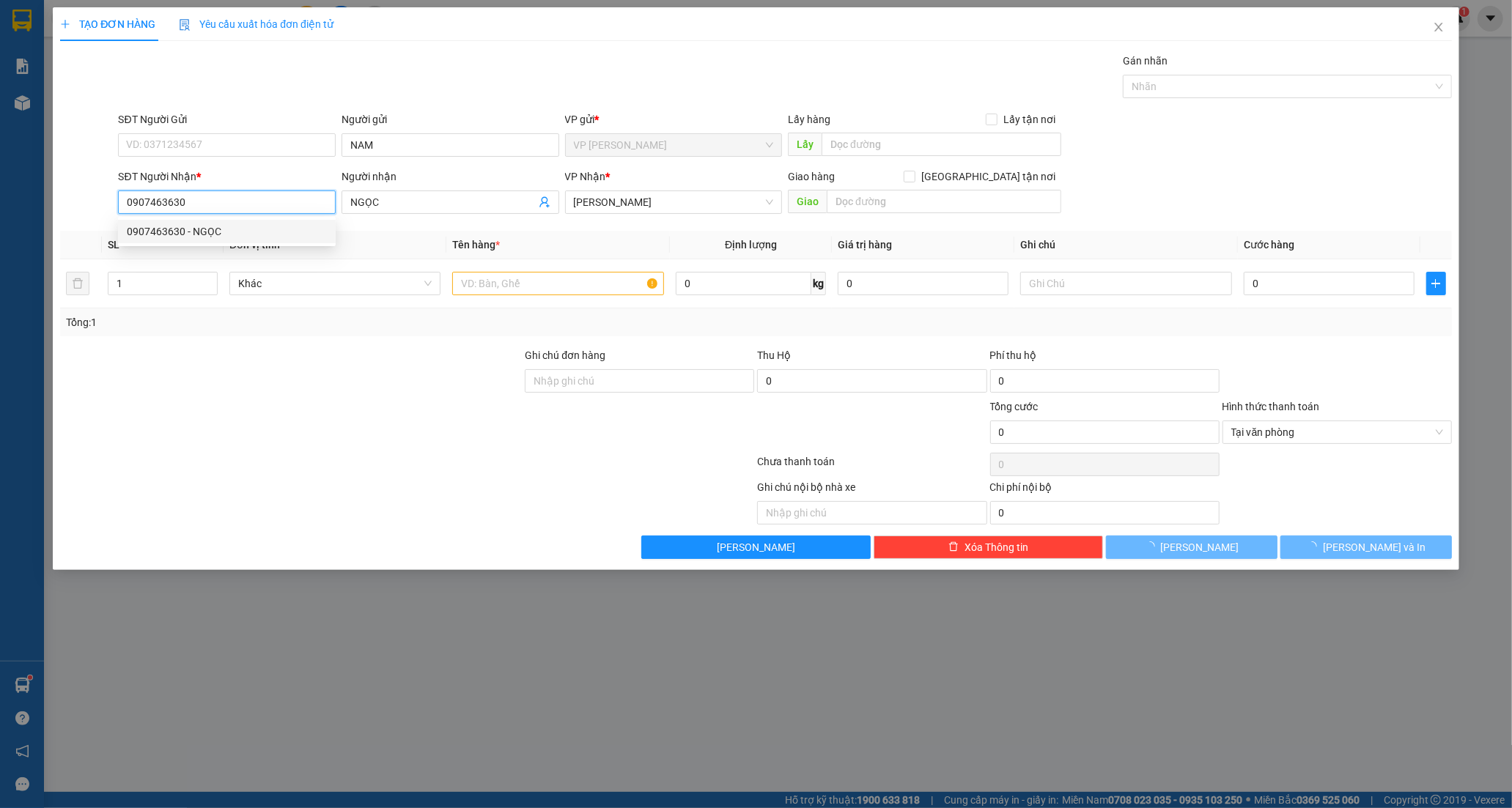
type input "50.000"
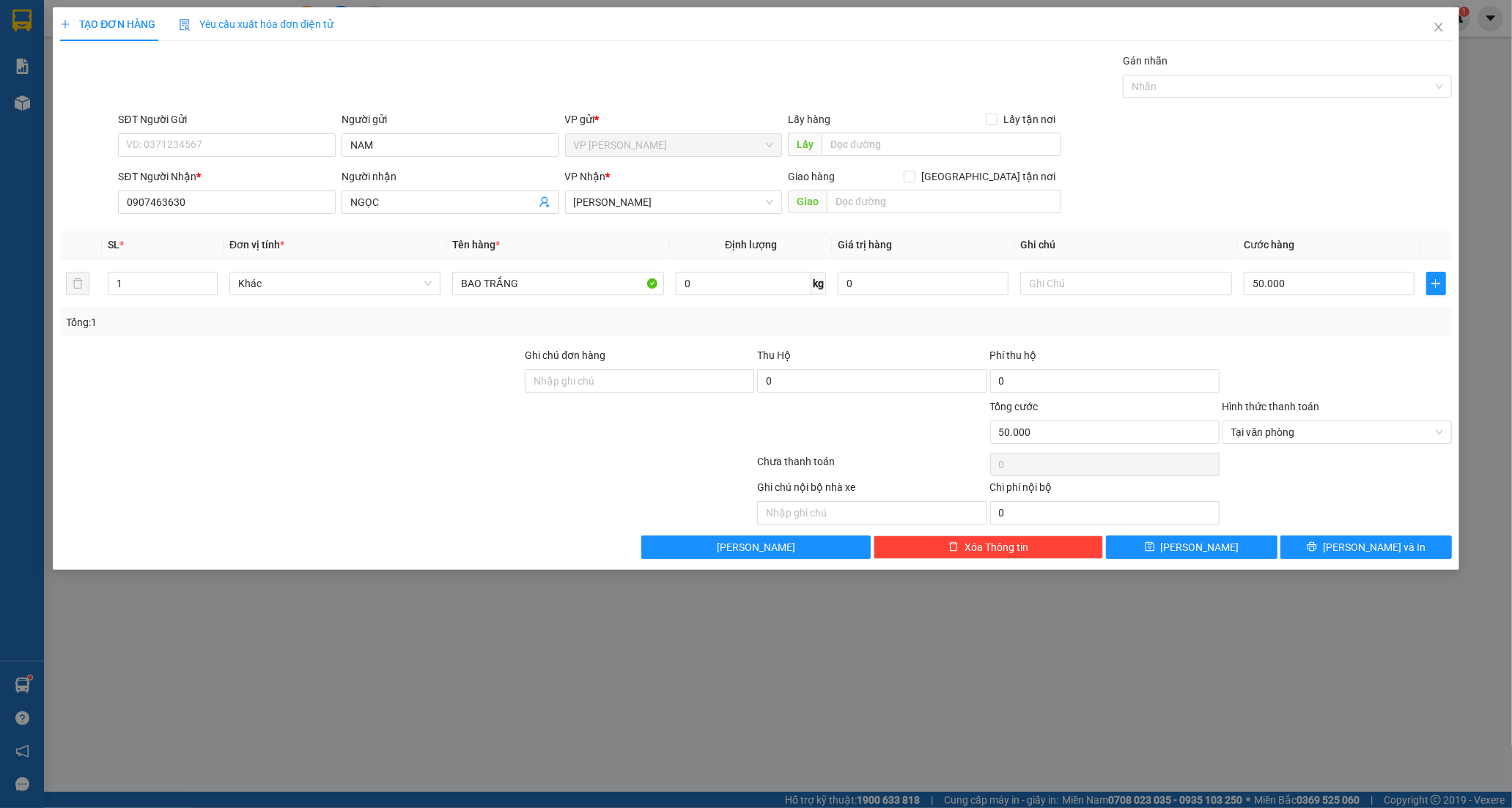
drag, startPoint x: 384, startPoint y: 452, endPoint x: 427, endPoint y: 408, distance: 61.5
click at [387, 450] on div at bounding box center [407, 464] width 697 height 29
drag, startPoint x: 554, startPoint y: 285, endPoint x: 294, endPoint y: 348, distance: 267.5
click at [294, 348] on div "Transit Pickup Surcharge Ids Transit Deliver Surcharge Ids Transit Deliver Surc…" at bounding box center [756, 305] width 1392 height 506
type input "XỐP VÀNG"
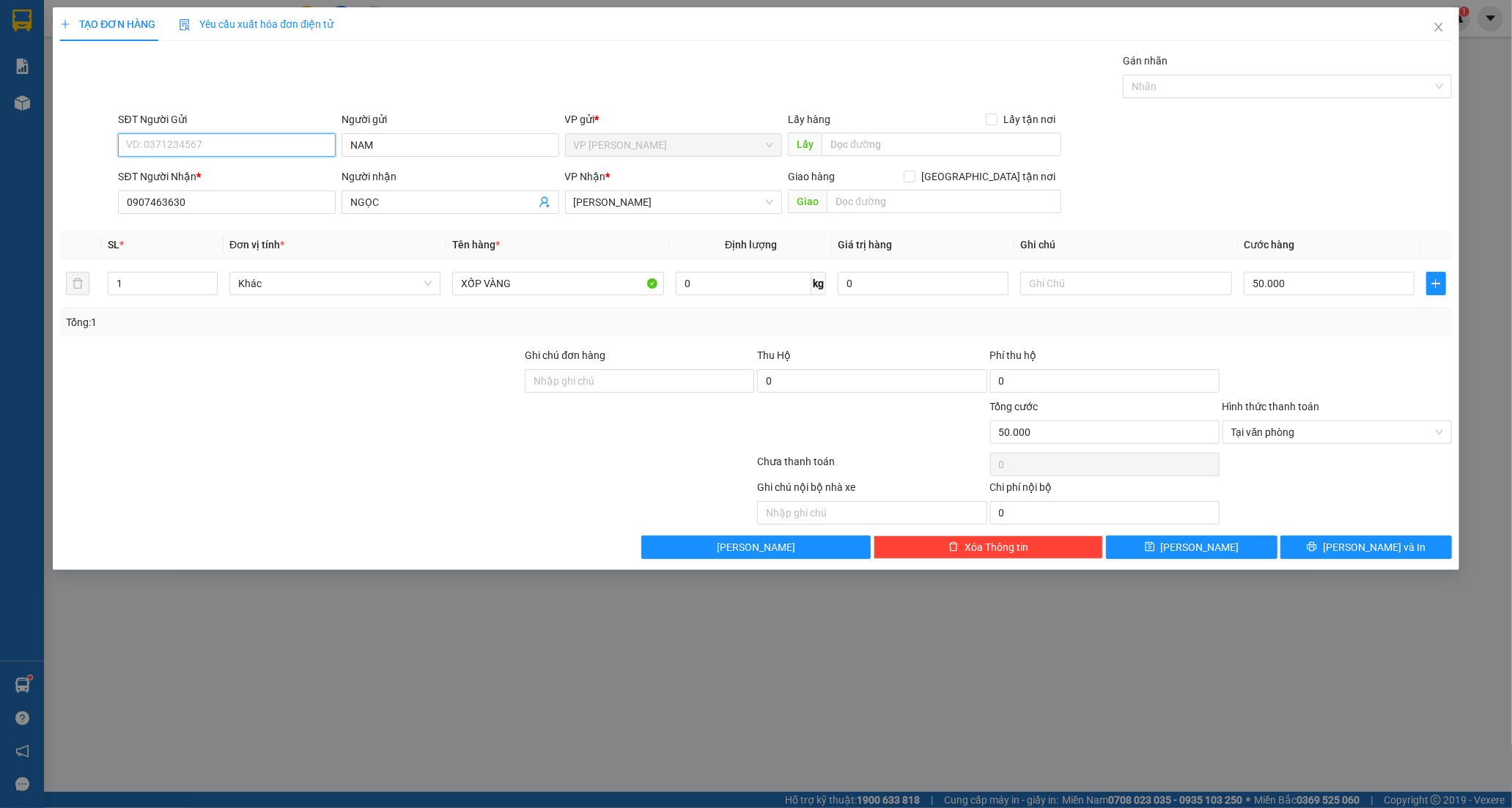
click at [176, 137] on input "SĐT Người Gửi" at bounding box center [226, 144] width 218 height 23
click at [158, 142] on input "SĐT Người Gửi" at bounding box center [226, 144] width 218 height 23
type input "0"
drag, startPoint x: 174, startPoint y: 156, endPoint x: 179, endPoint y: 151, distance: 7.1
click at [174, 157] on div "SĐT Người Gửi VD: 0371234567" at bounding box center [226, 138] width 218 height 52
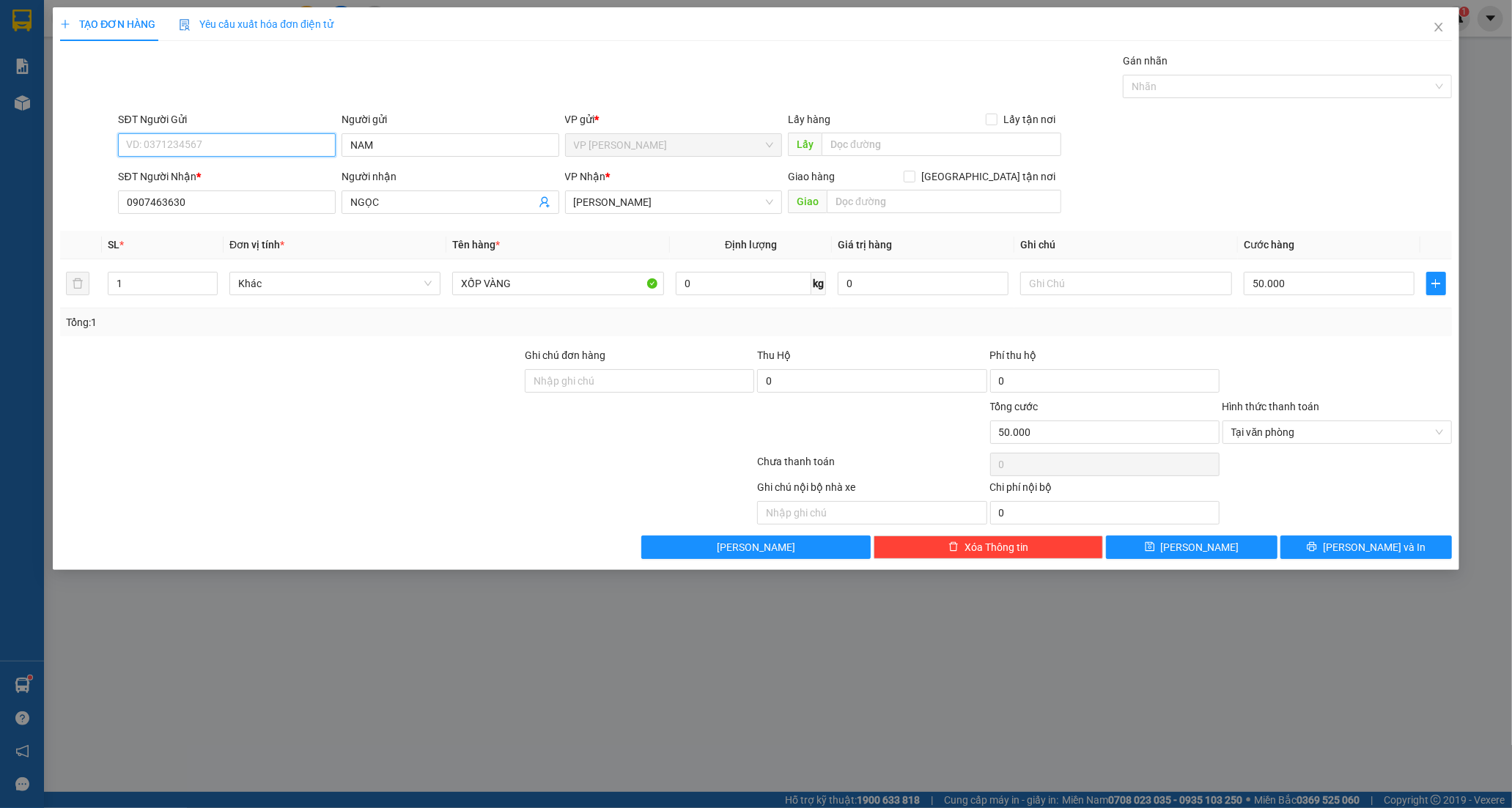
click at [180, 148] on input "SĐT Người Gửi" at bounding box center [226, 144] width 218 height 23
click at [180, 138] on input "SĐT Người Gửi" at bounding box center [226, 144] width 218 height 23
type input "0396076570"
drag, startPoint x: 328, startPoint y: 437, endPoint x: 538, endPoint y: 301, distance: 250.2
click at [350, 413] on div at bounding box center [291, 425] width 464 height 52
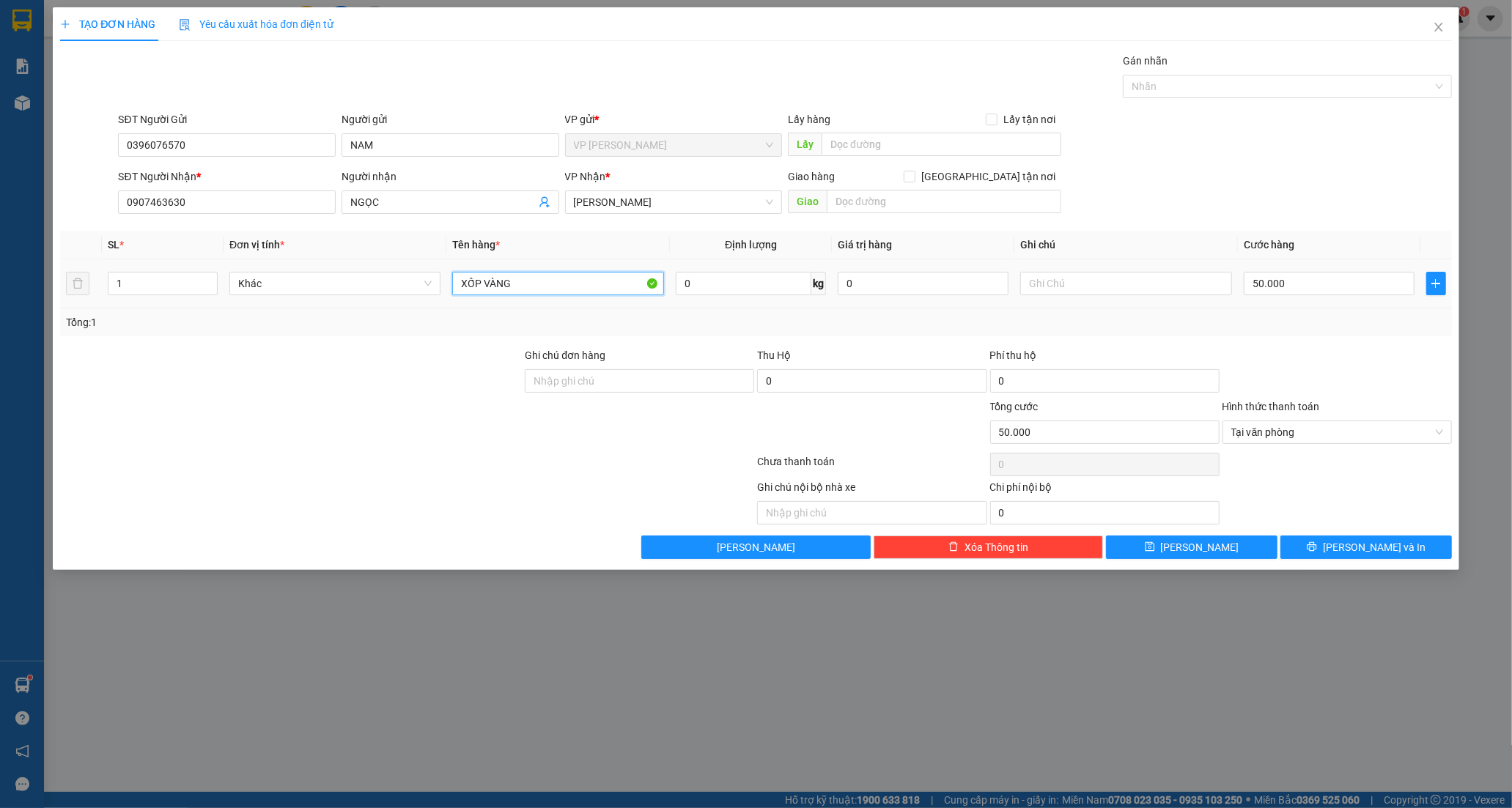
click at [531, 289] on input "XỐP VÀNG" at bounding box center [557, 283] width 211 height 23
type input "XỐP VÀNG DC BỊCH RAU"
click at [1336, 291] on input "50.000" at bounding box center [1329, 283] width 171 height 23
type input "0"
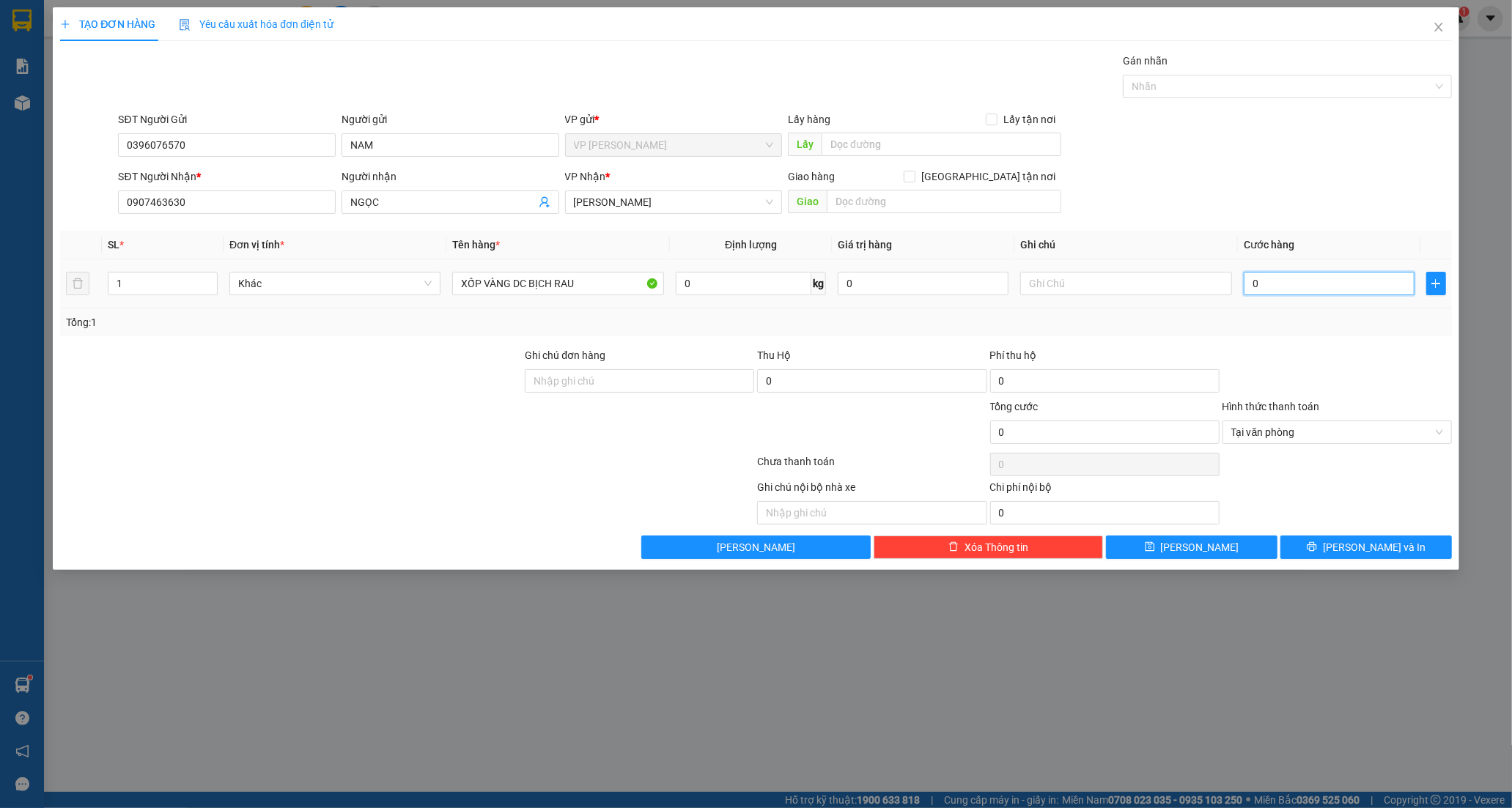
click at [1244, 282] on input "0" at bounding box center [1329, 283] width 171 height 23
click at [1324, 546] on button "[PERSON_NAME] và In" at bounding box center [1366, 547] width 171 height 23
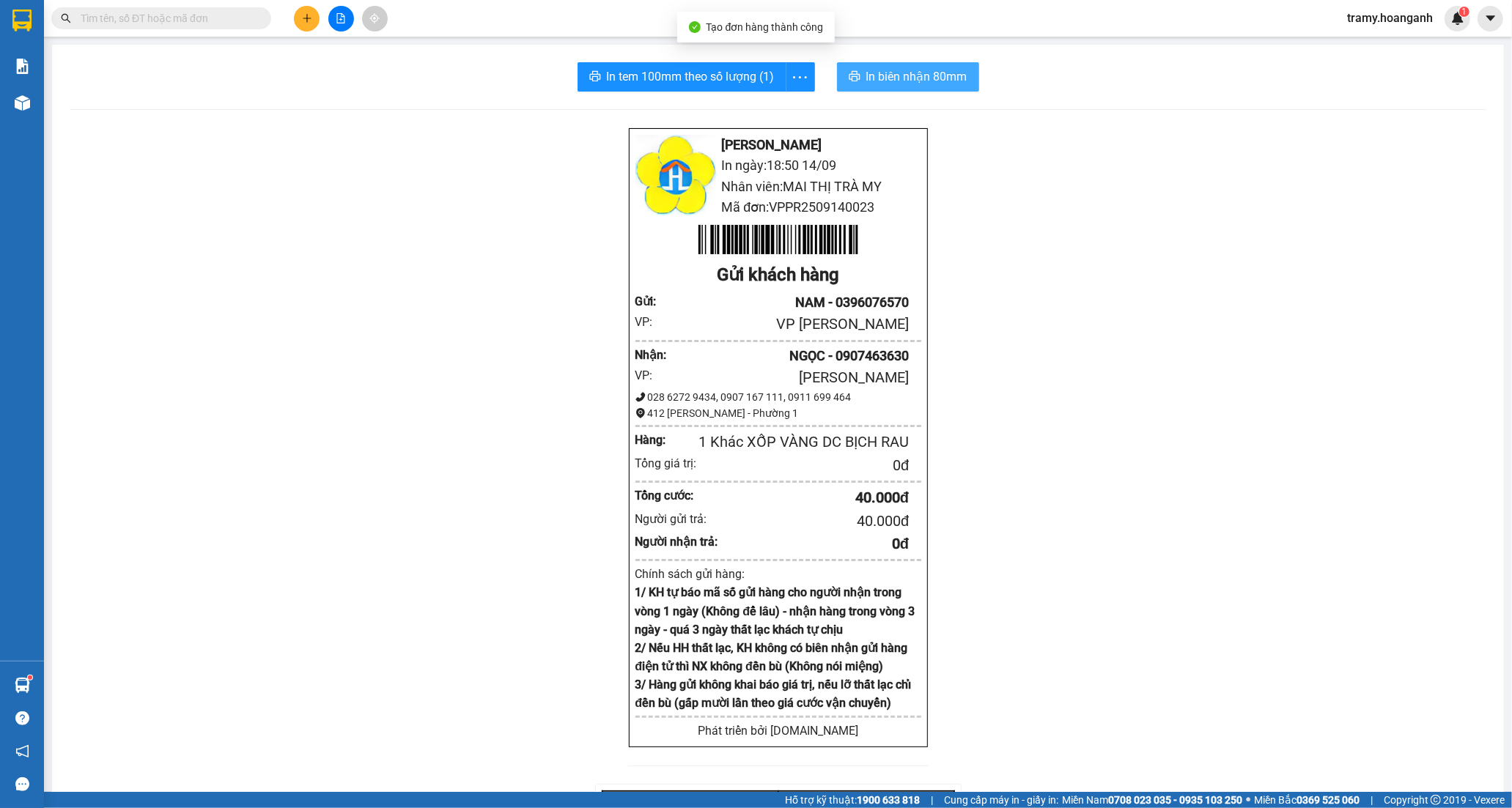
click at [890, 75] on span "In biên nhận 80mm" at bounding box center [917, 76] width 101 height 18
click at [790, 77] on icon "more" at bounding box center [799, 77] width 18 height 18
click at [773, 105] on div "In tem 100mm" at bounding box center [766, 109] width 66 height 16
click at [148, 16] on input "text" at bounding box center [167, 18] width 173 height 16
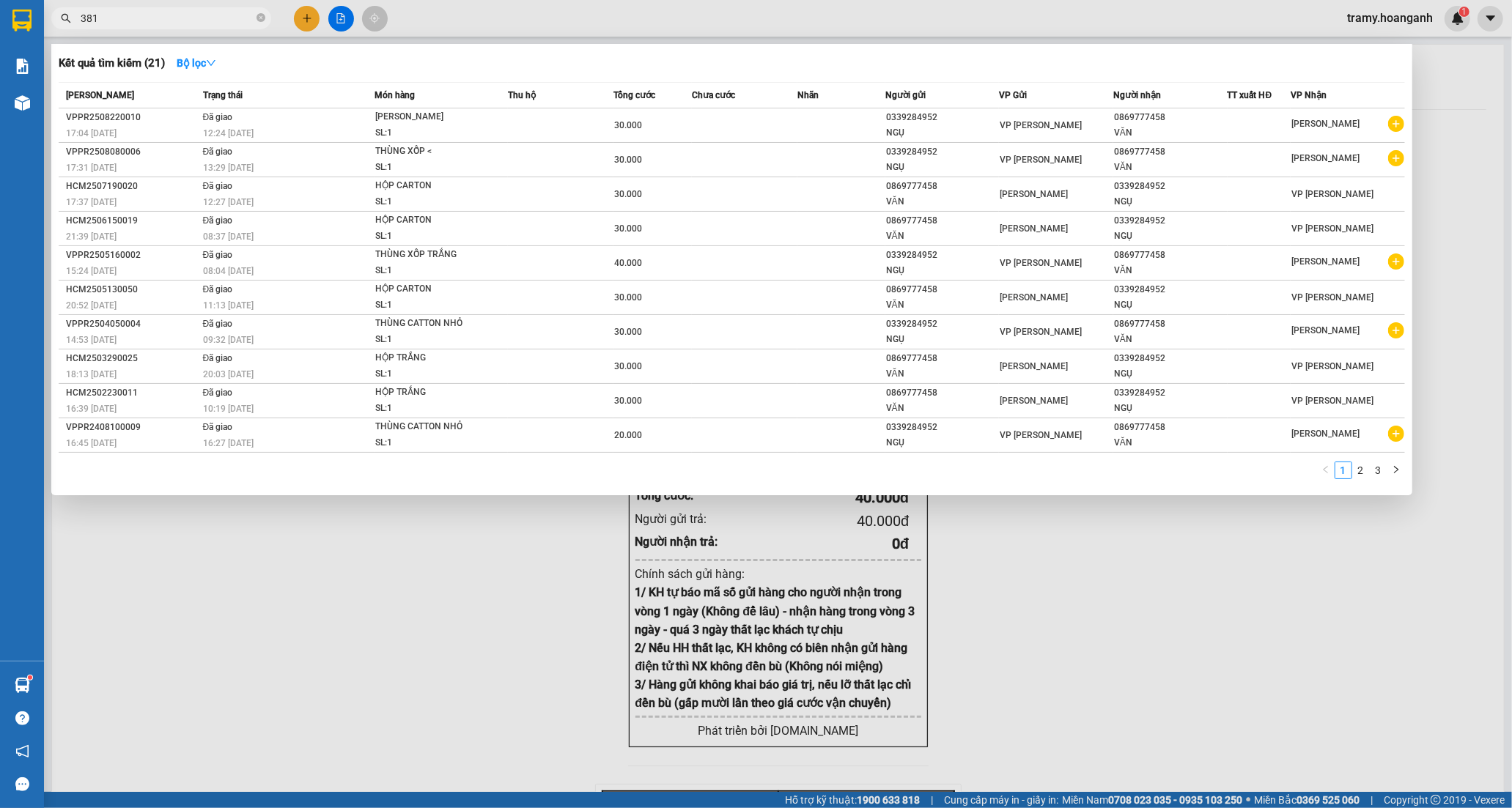
type input "381"
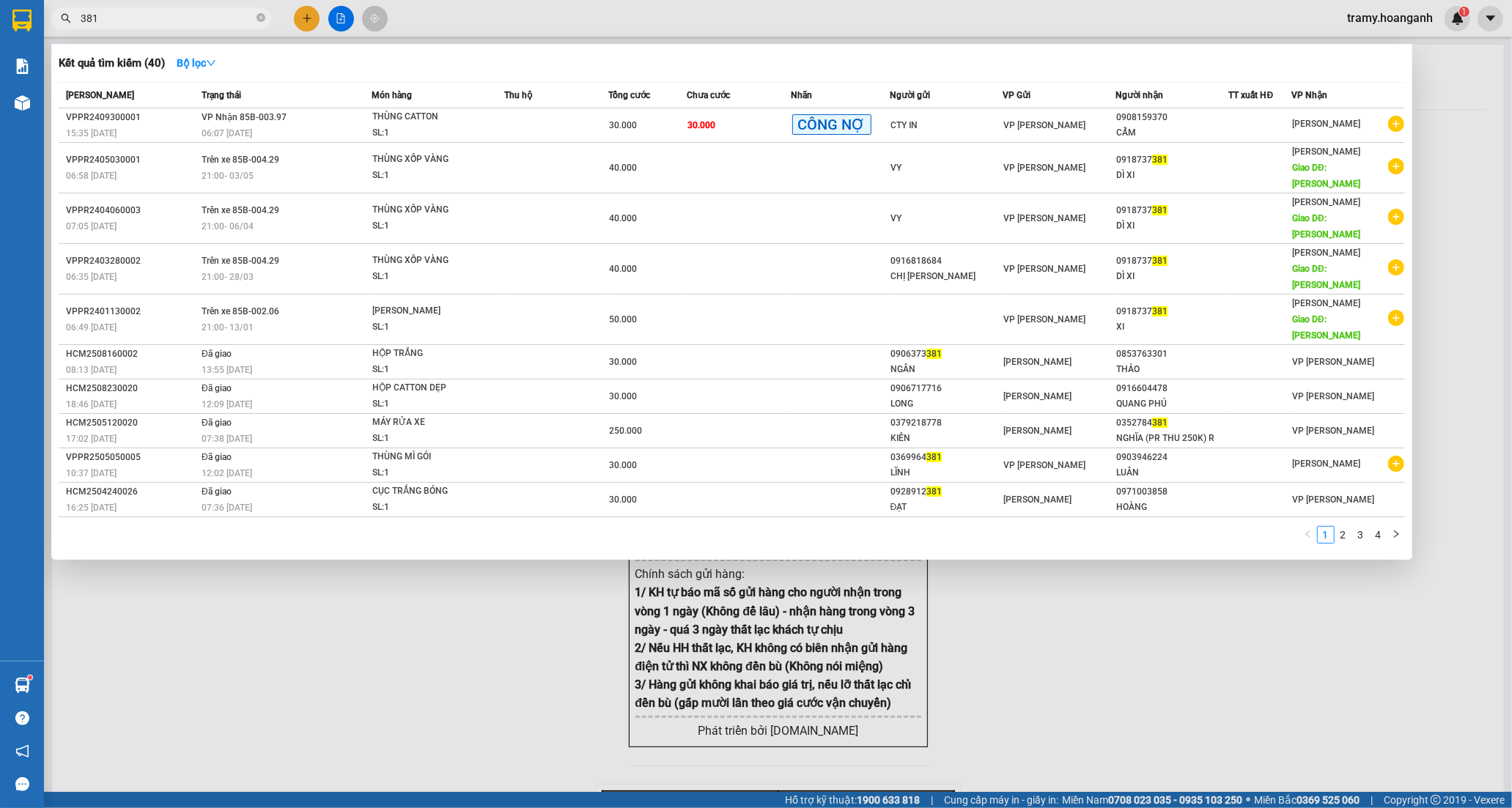
click at [302, 15] on div at bounding box center [756, 404] width 1512 height 808
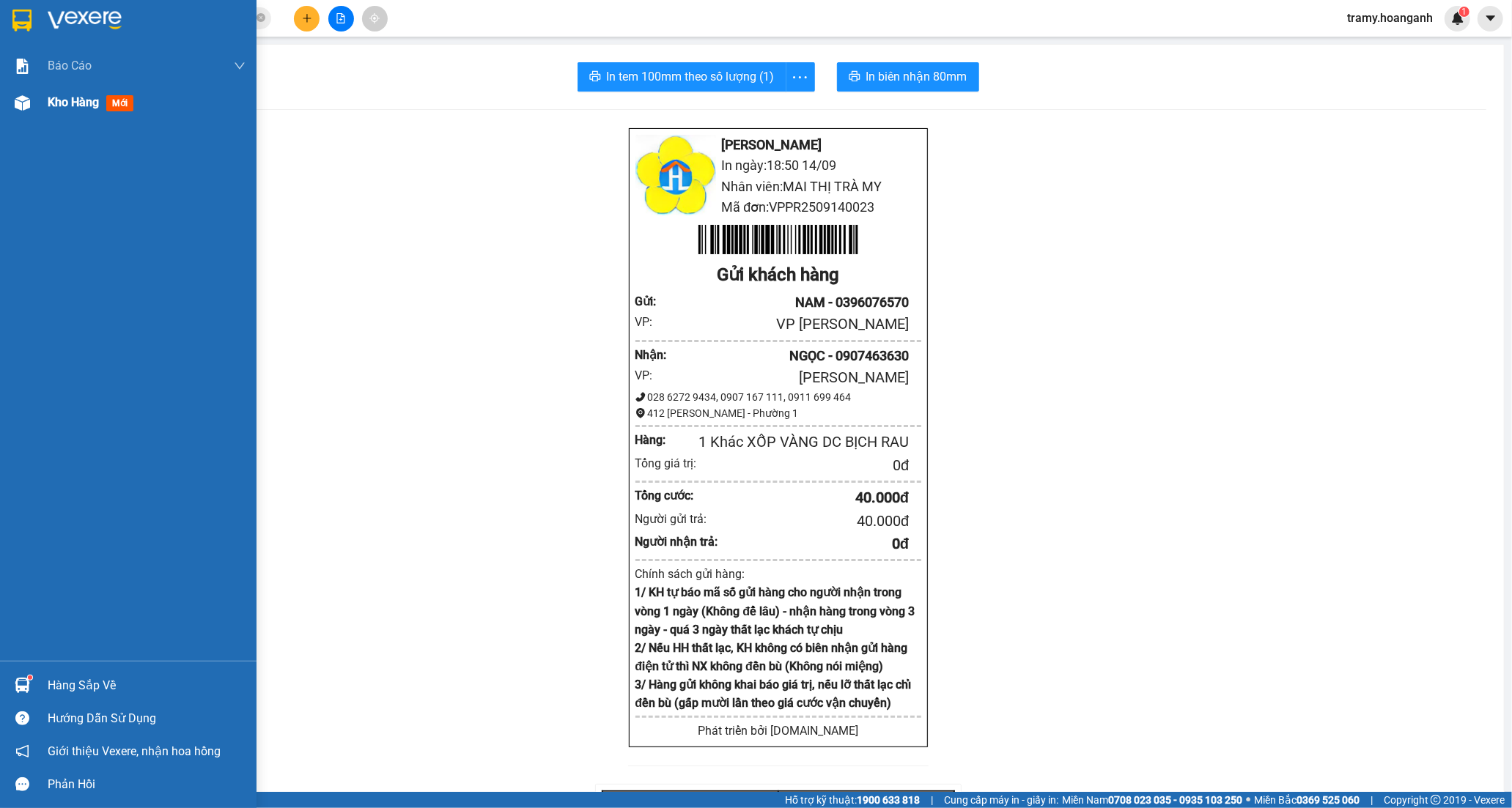
click at [75, 96] on span "Kho hàng" at bounding box center [73, 102] width 52 height 14
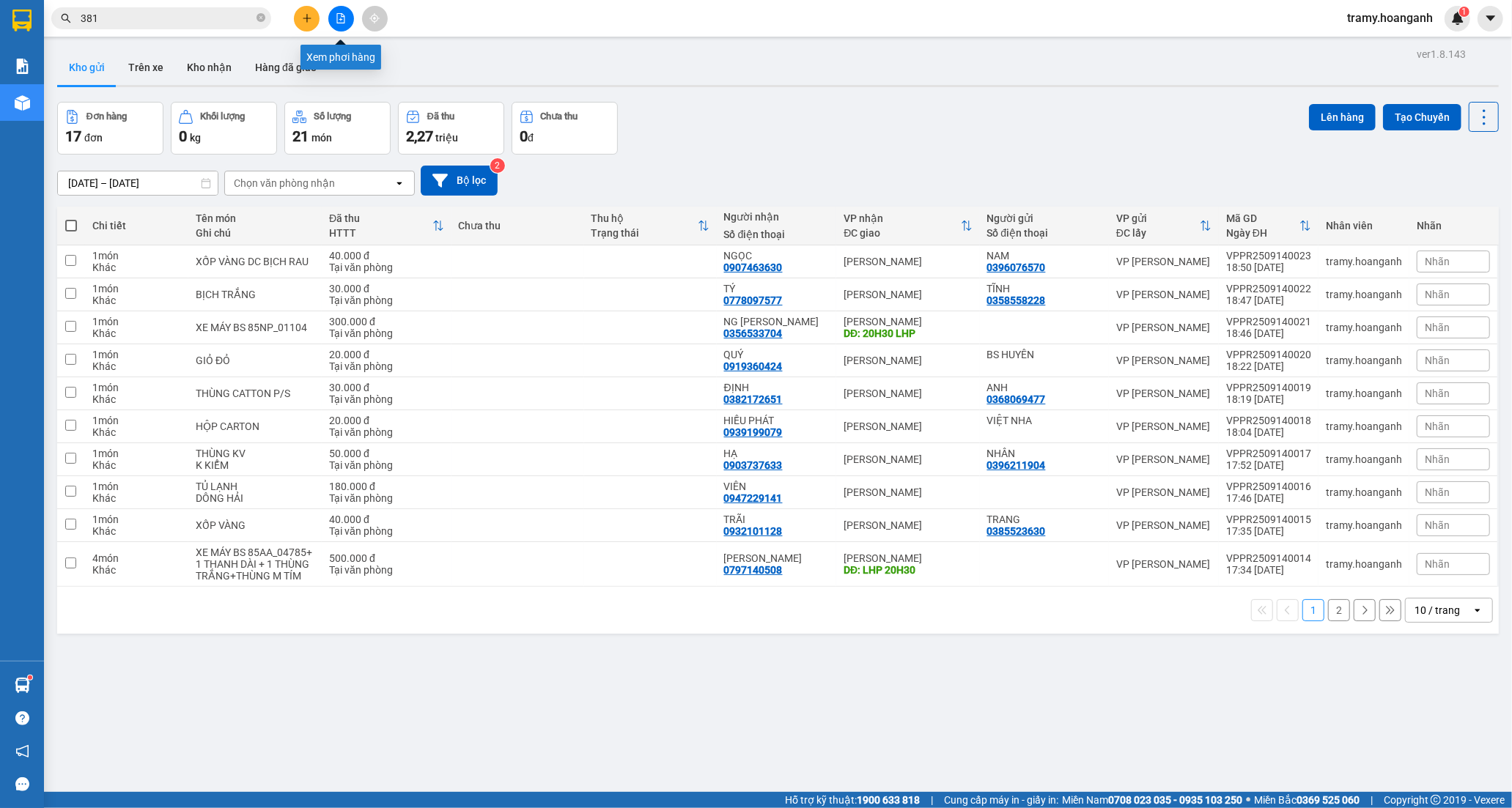
click at [346, 13] on button at bounding box center [341, 19] width 26 height 26
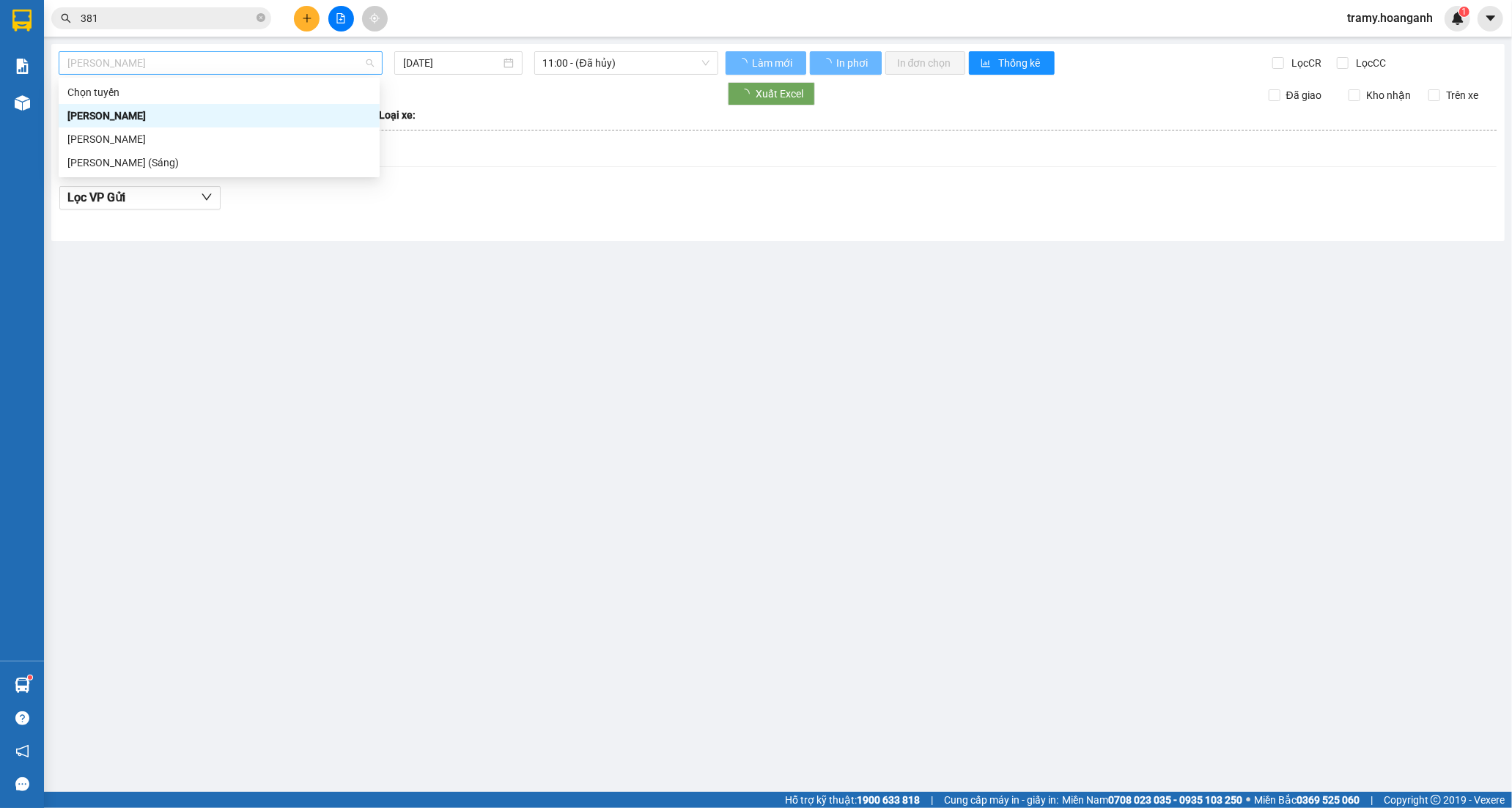
click at [191, 69] on span "[PERSON_NAME]" at bounding box center [220, 63] width 306 height 22
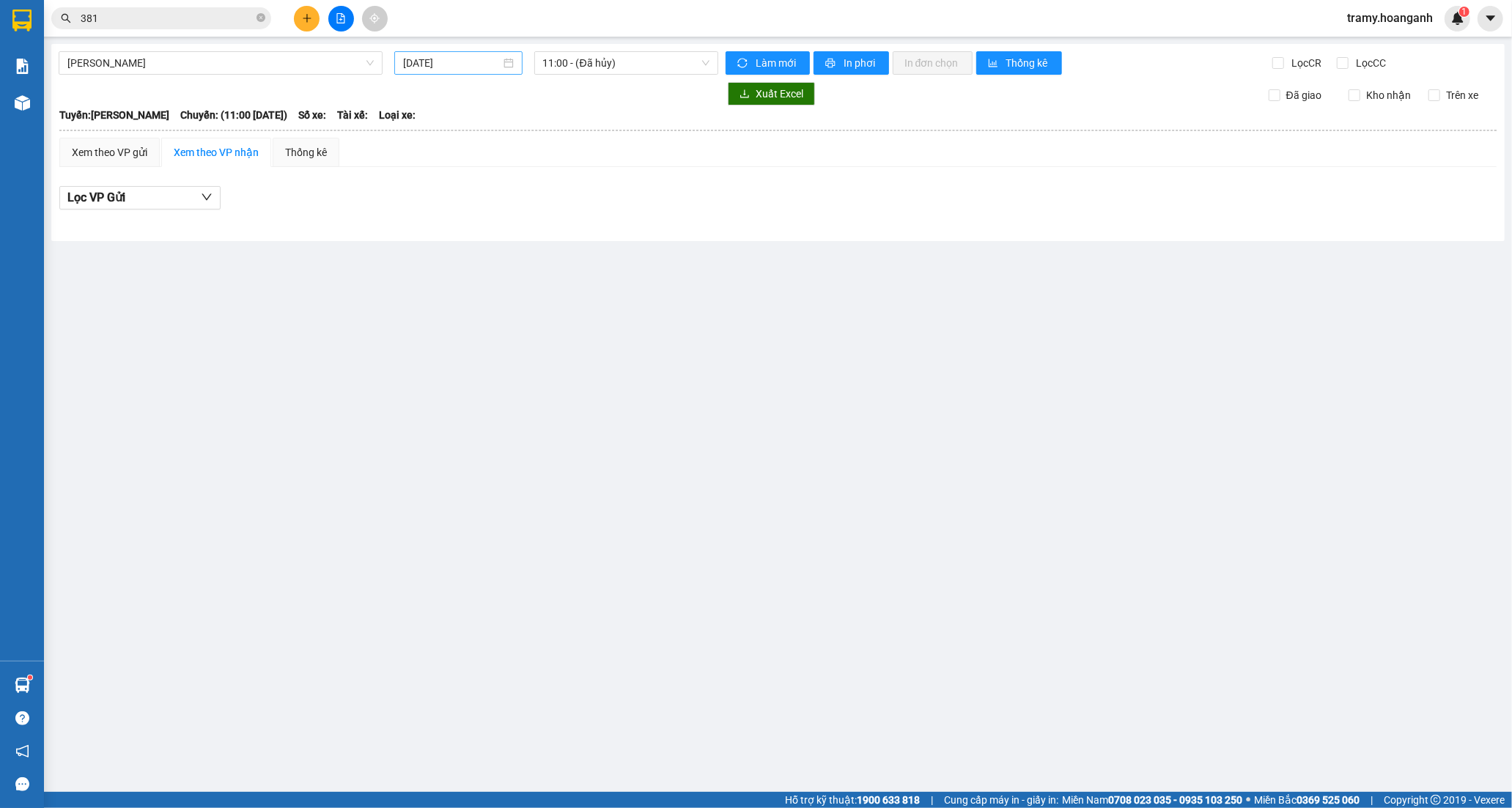
click at [419, 53] on div "[DATE]" at bounding box center [458, 63] width 128 height 23
click at [581, 168] on div "13" at bounding box center [575, 169] width 17 height 17
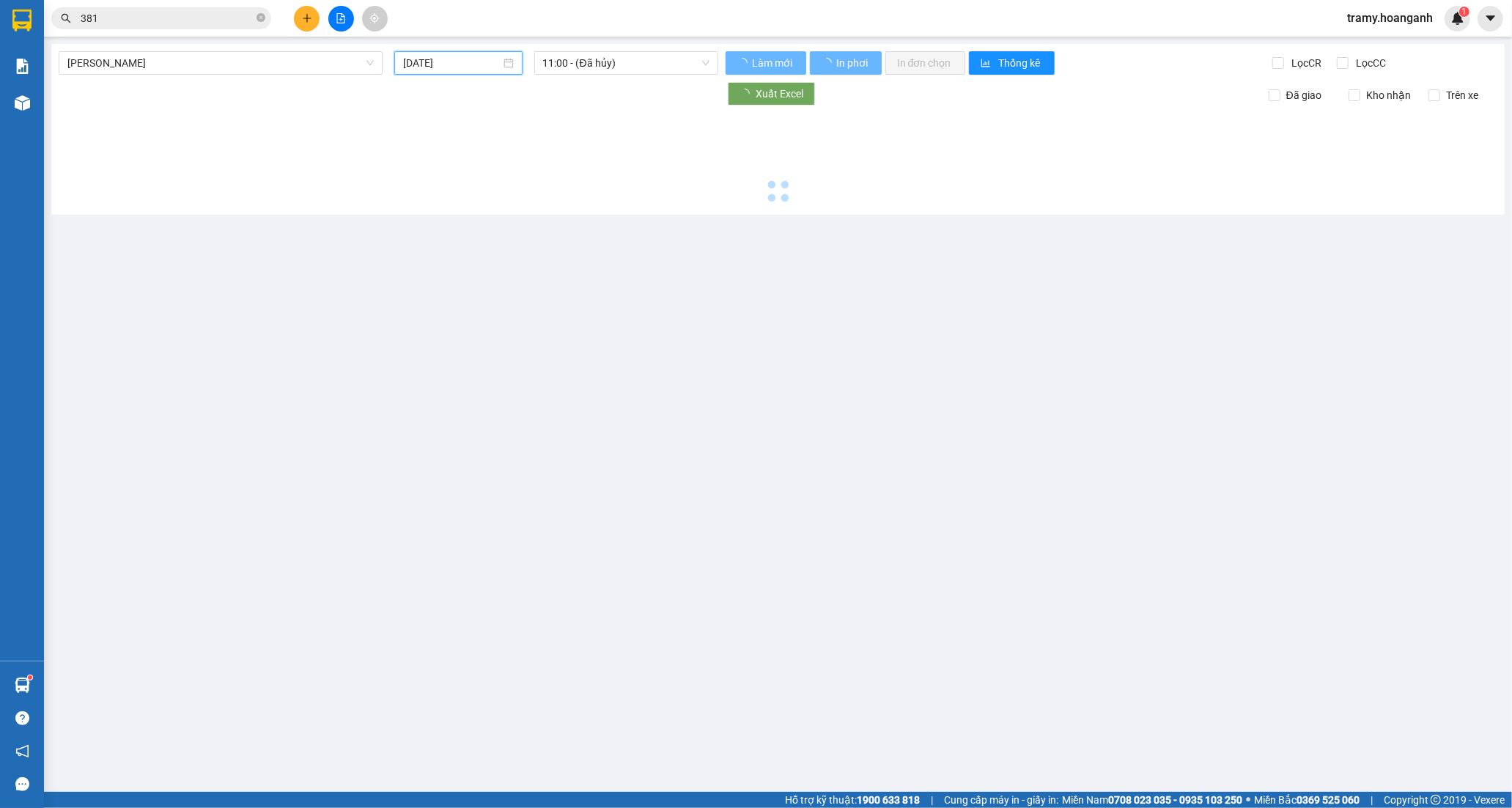
type input "[DATE]"
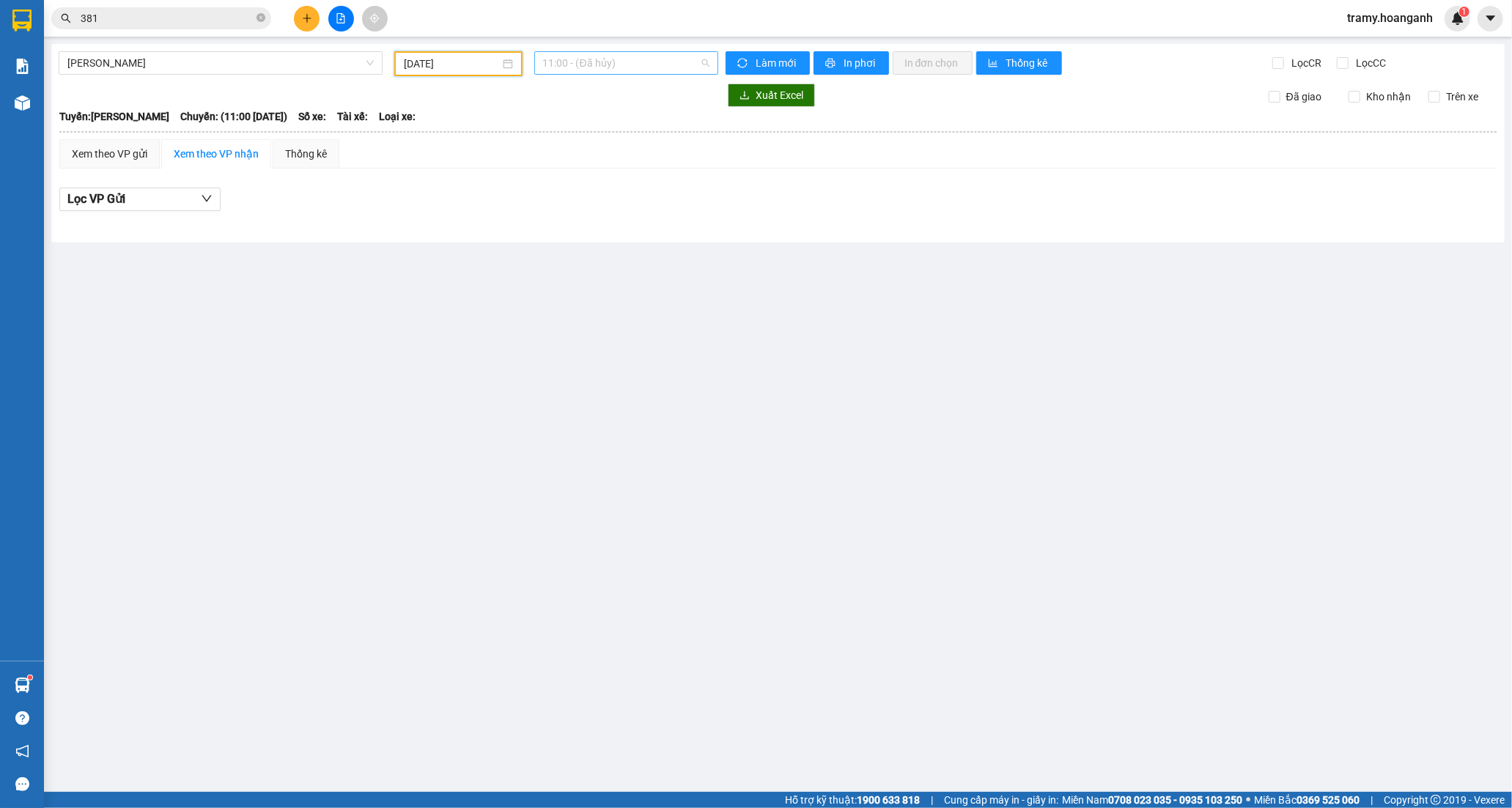
click at [587, 59] on span "11:00 - (Đã hủy)" at bounding box center [625, 63] width 166 height 22
click at [573, 158] on div "22:05 (TC) - 85H-020.06" at bounding box center [608, 162] width 132 height 16
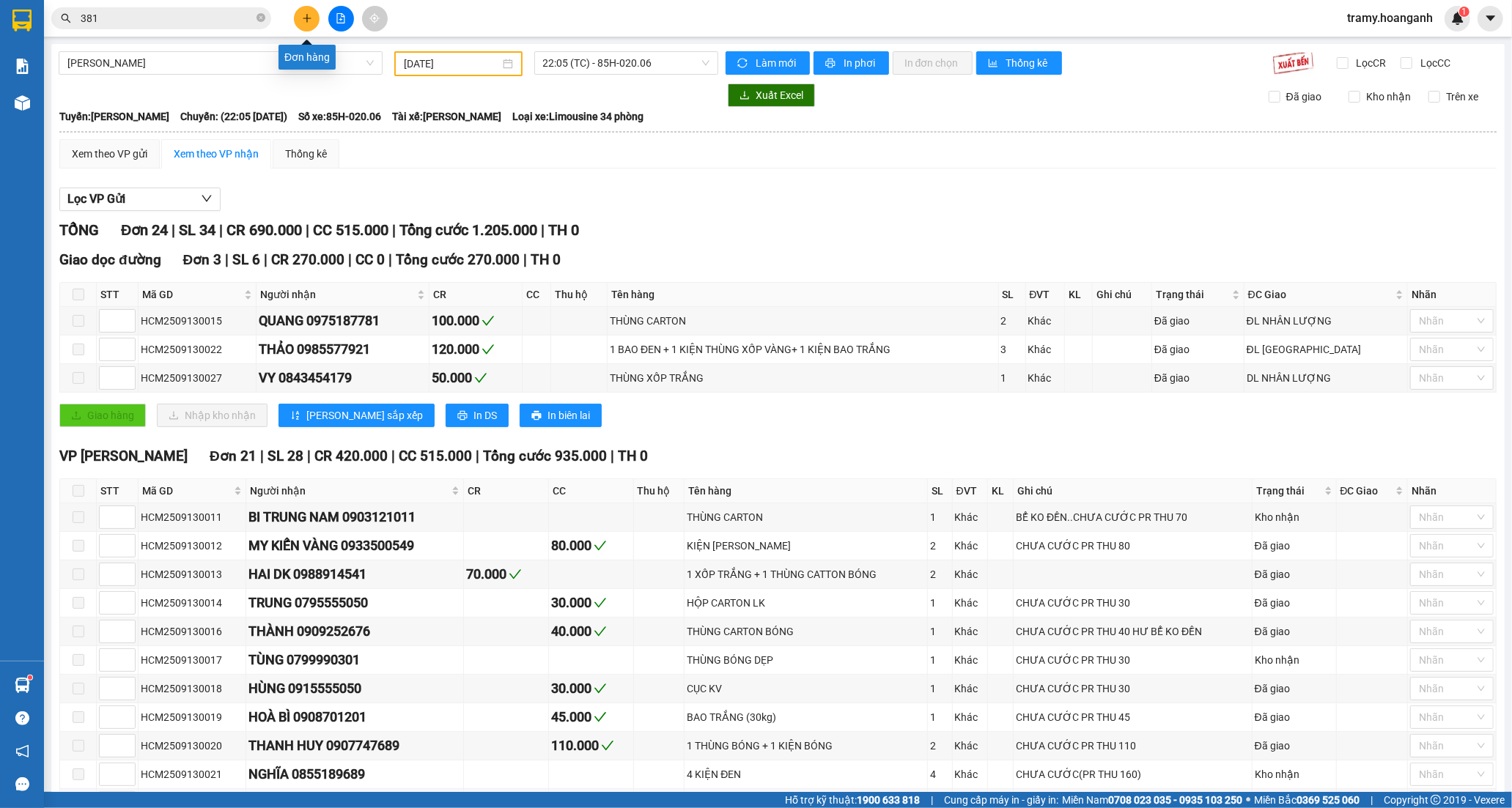
click at [305, 23] on button at bounding box center [307, 19] width 26 height 26
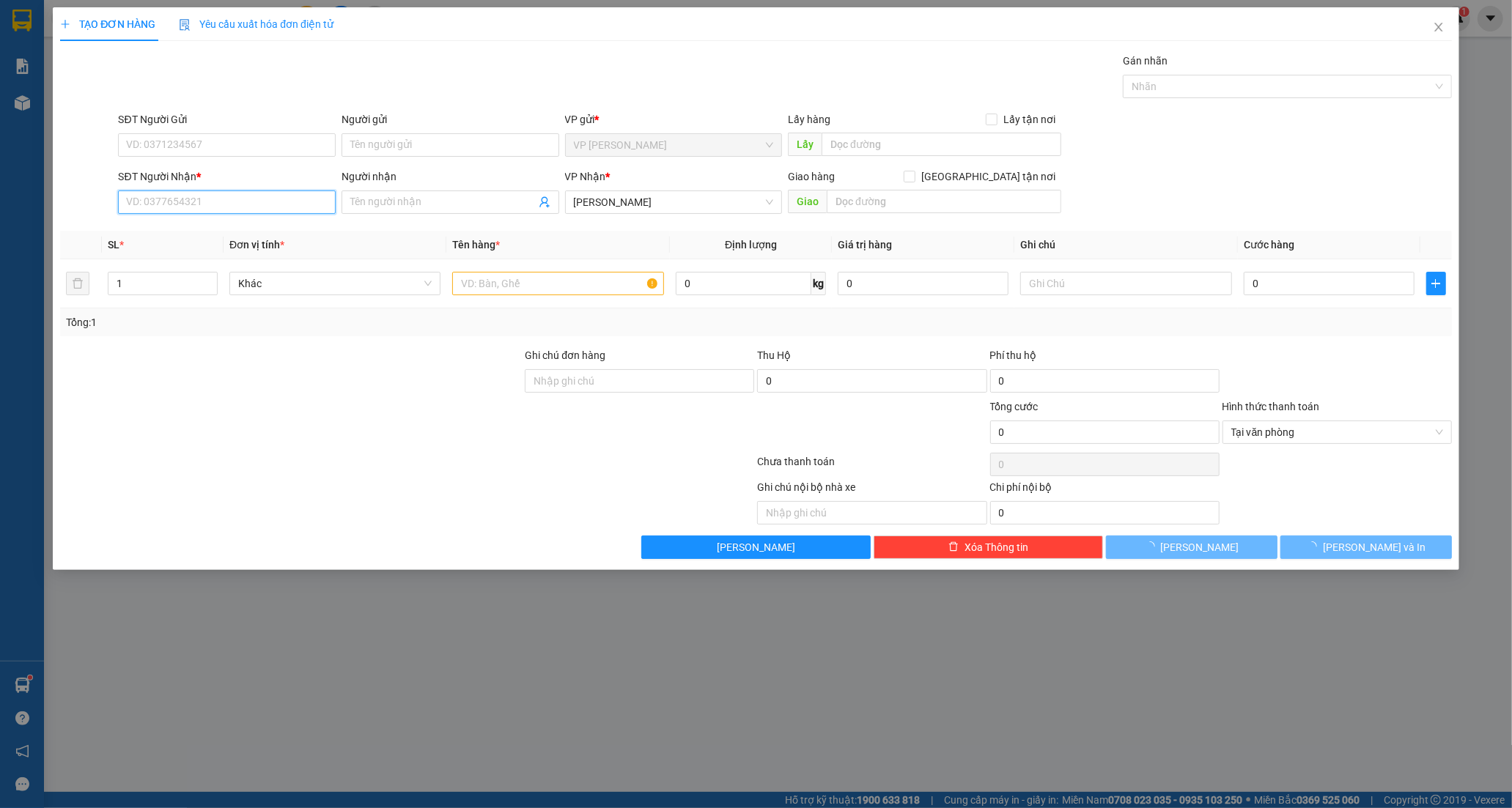
click at [132, 198] on input "SĐT Người Nhận *" at bounding box center [226, 202] width 218 height 23
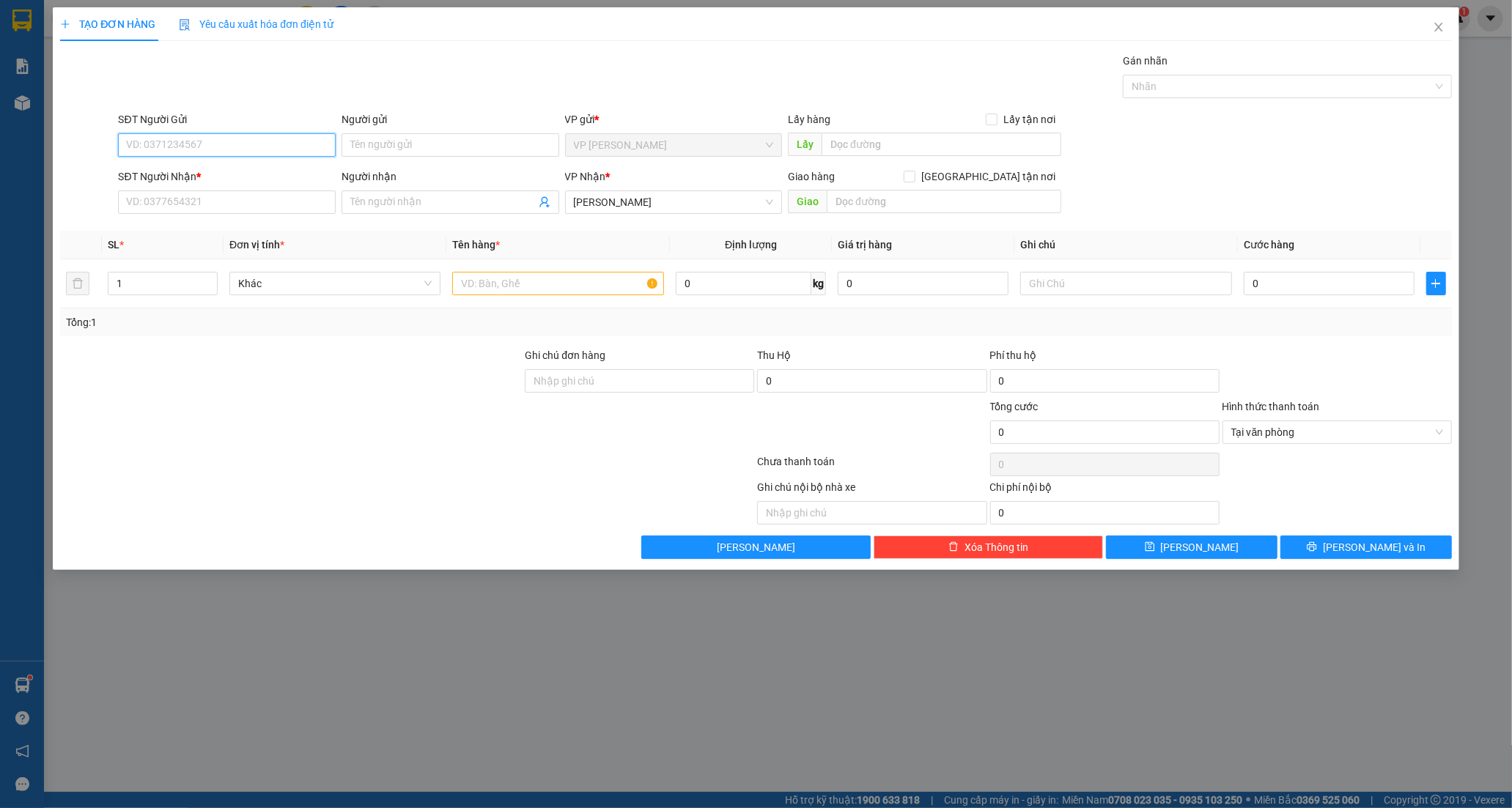
click at [218, 143] on input "SĐT Người Gửi" at bounding box center [226, 144] width 218 height 23
click at [237, 162] on div "0919947775 - KHÔI" at bounding box center [226, 174] width 218 height 23
type input "0919947775"
type input "KHÔI"
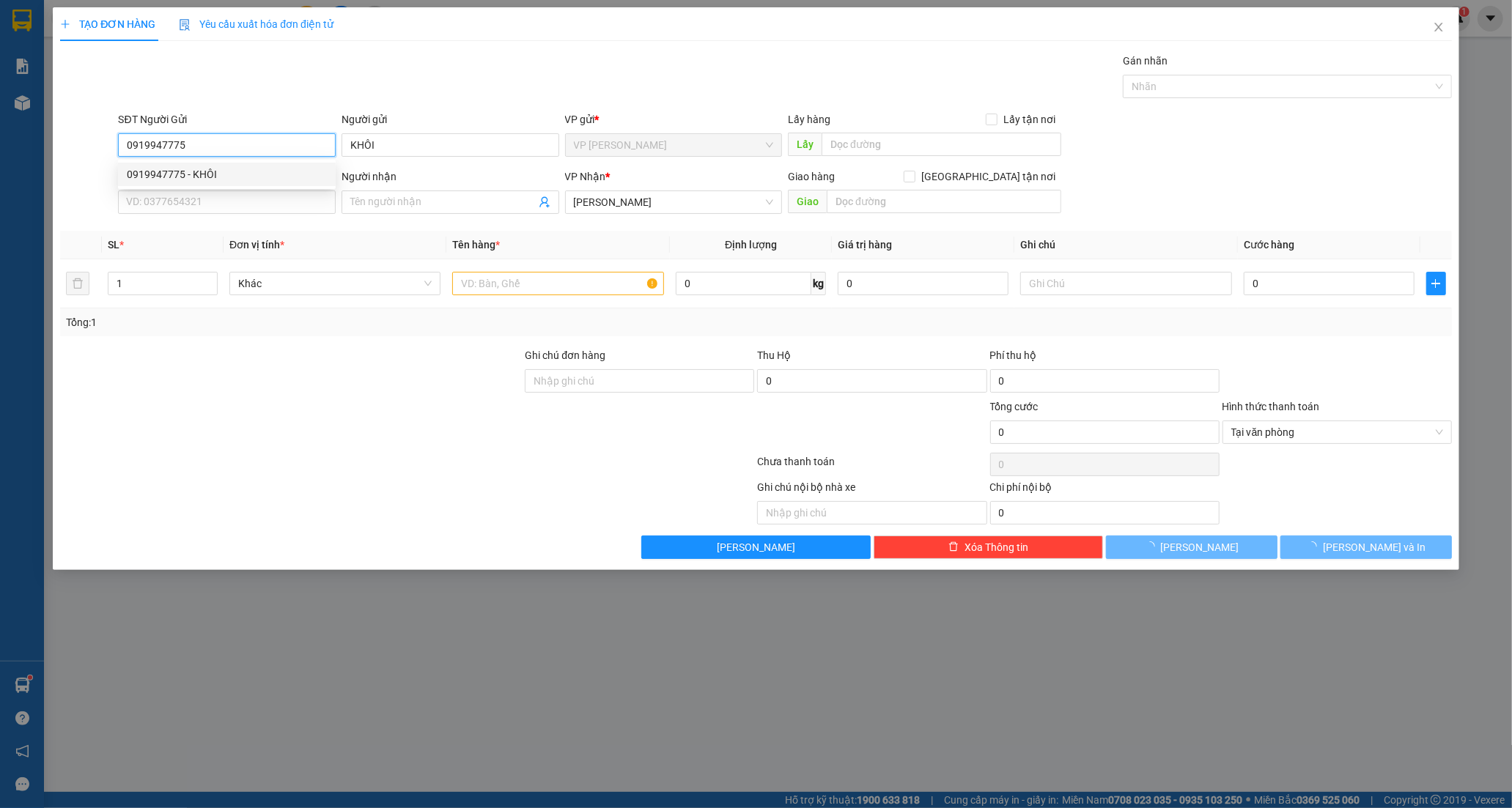
type input "70.000"
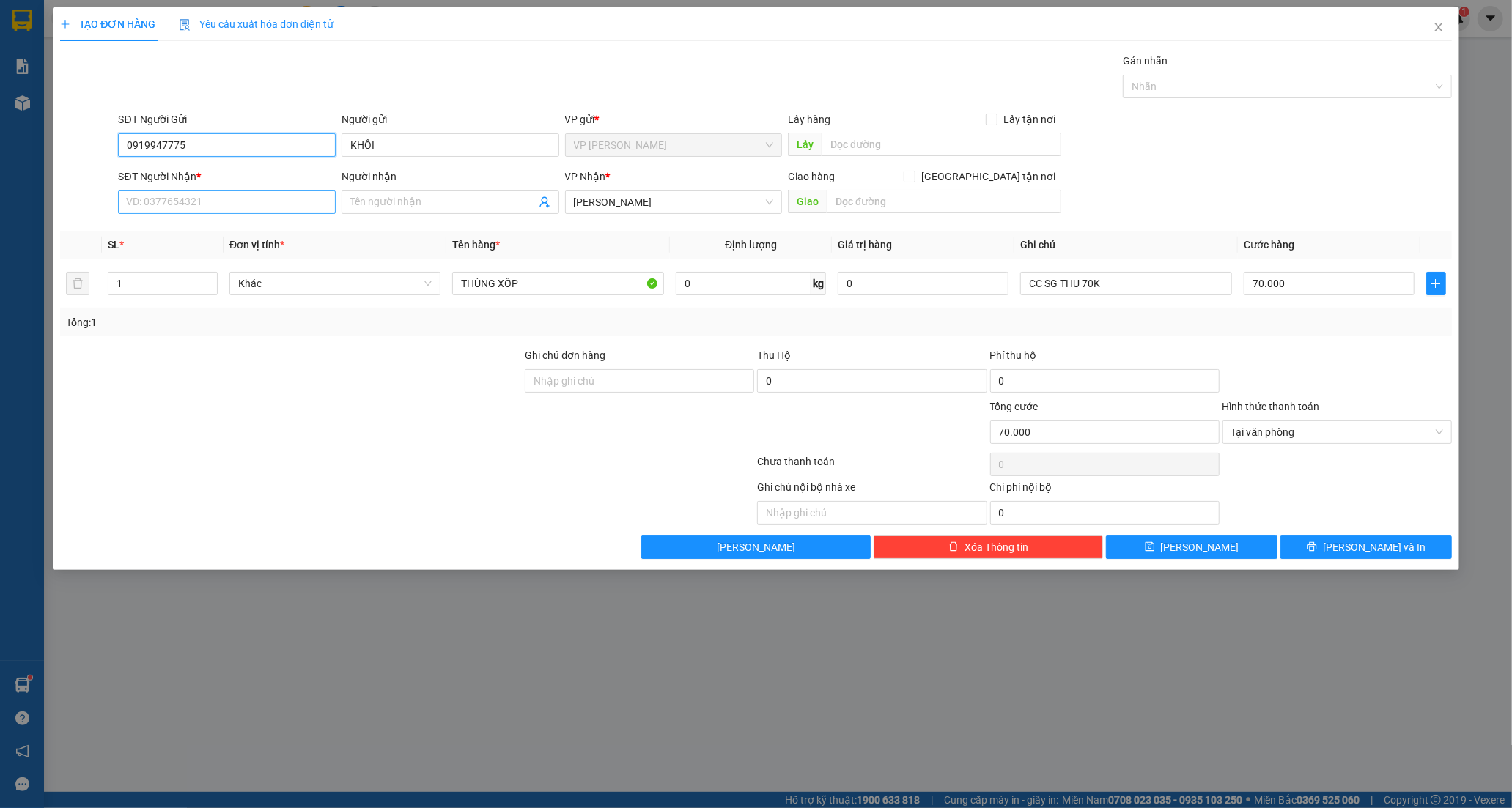
type input "0919947775"
click at [224, 200] on input "SĐT Người Nhận *" at bounding box center [226, 202] width 218 height 23
click at [138, 205] on input "09385417" at bounding box center [226, 202] width 218 height 23
click at [213, 225] on div "0385417731 - CƯỜNG" at bounding box center [226, 231] width 200 height 16
type input "0385417731"
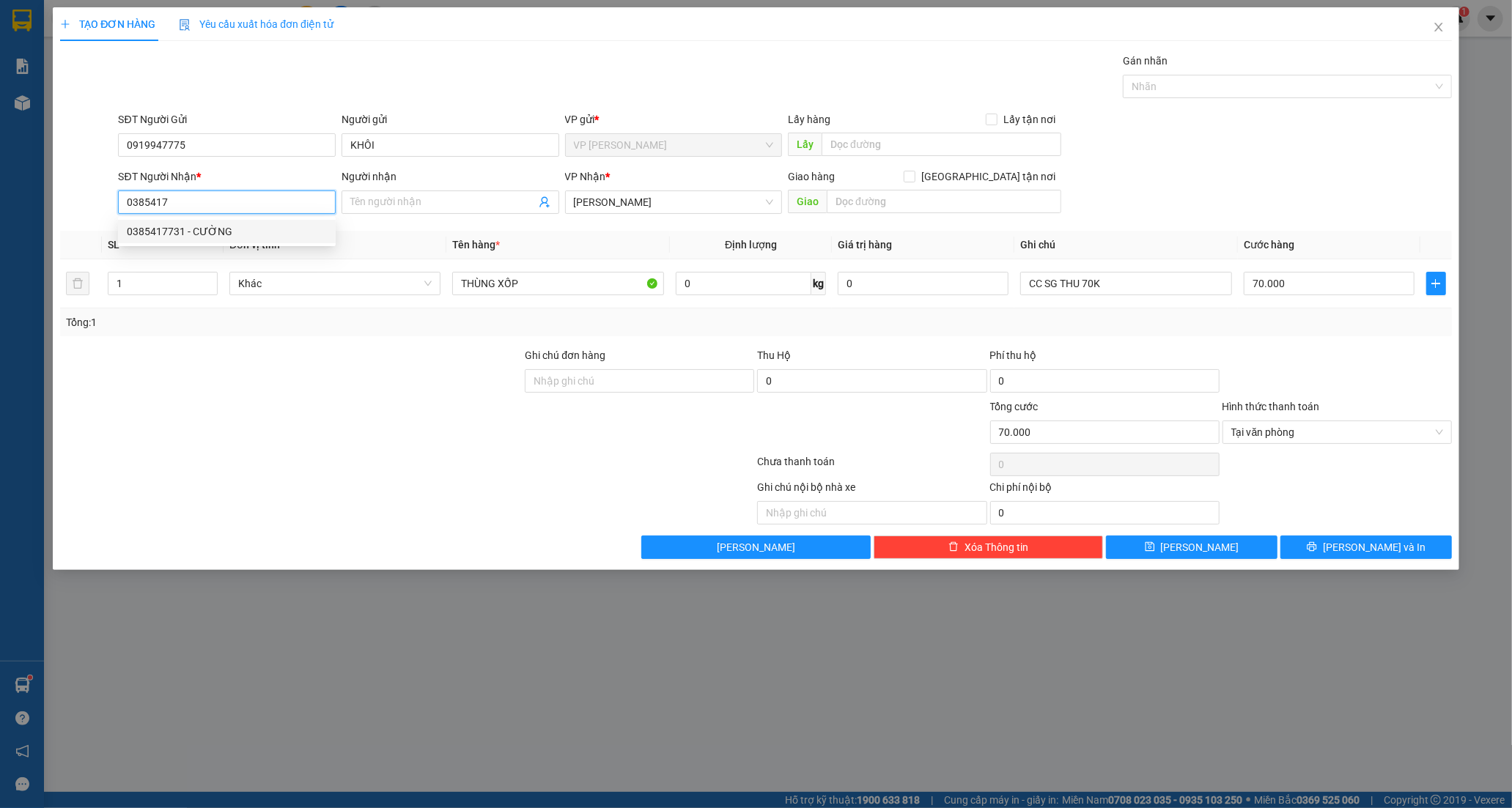
type input "CƯỜNG"
type input "0"
type input "0385417731"
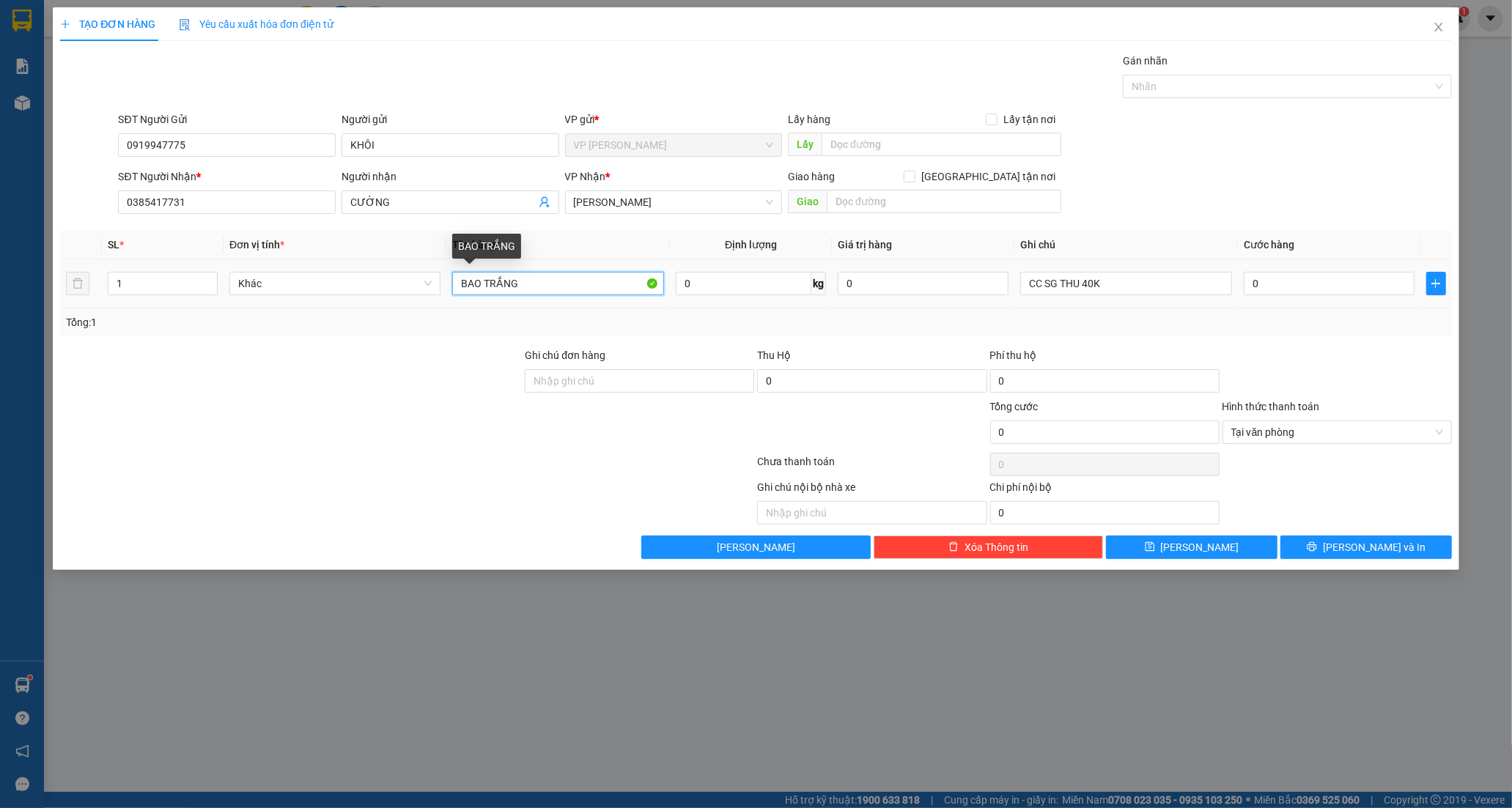
drag, startPoint x: 538, startPoint y: 276, endPoint x: 378, endPoint y: 306, distance: 162.8
click at [378, 306] on tr "1 Khác BAO TRẮNG 0 kg 0 CC SG THU 40K 0" at bounding box center [756, 284] width 1392 height 49
type input "XỐP VÀNG"
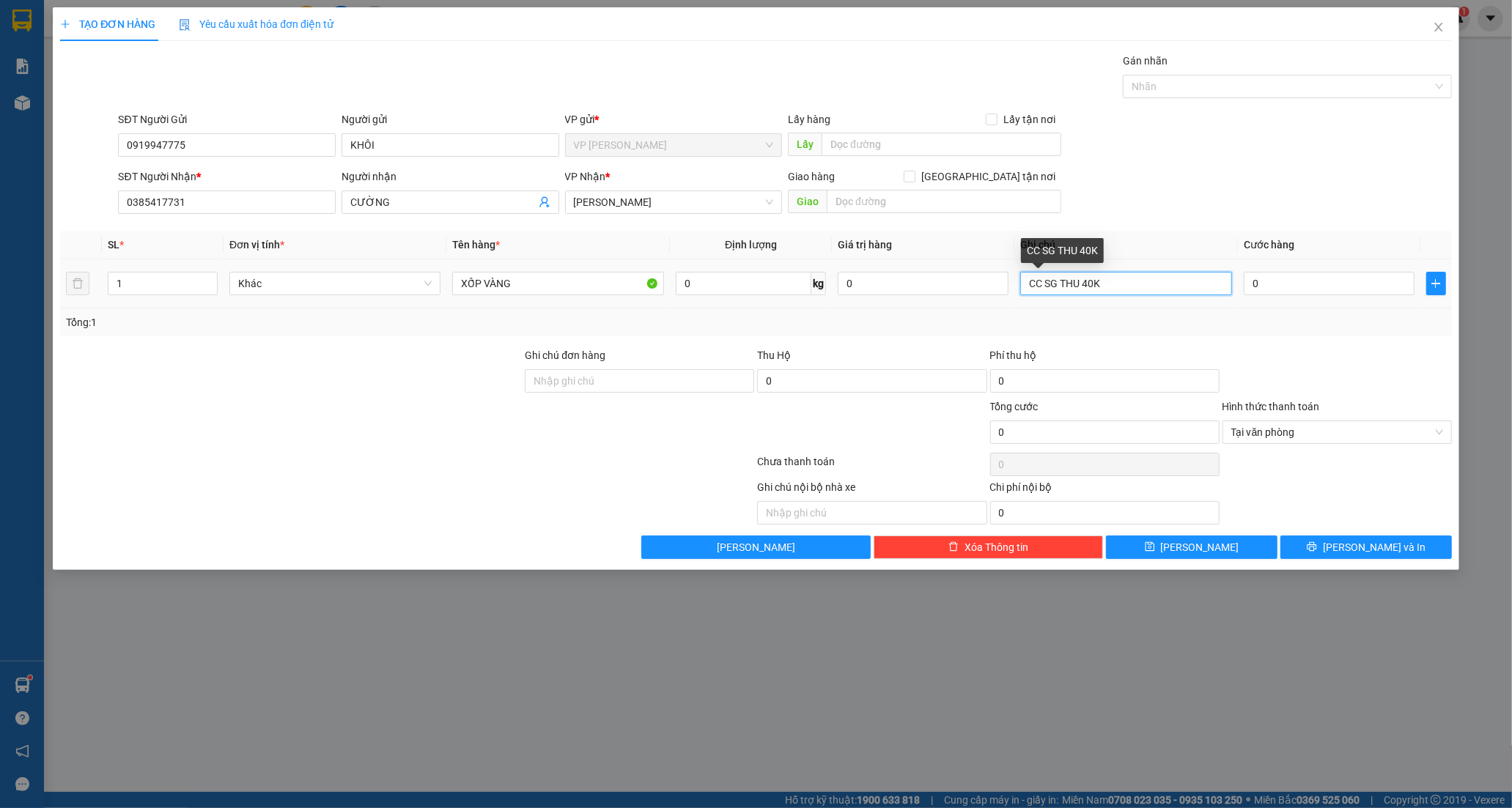
drag, startPoint x: 1154, startPoint y: 276, endPoint x: 919, endPoint y: 356, distance: 248.2
click at [919, 356] on div "Transit Pickup Surcharge Ids Transit Deliver Surcharge Ids Transit Deliver Surc…" at bounding box center [756, 305] width 1392 height 506
type input "CC SG THU 100"
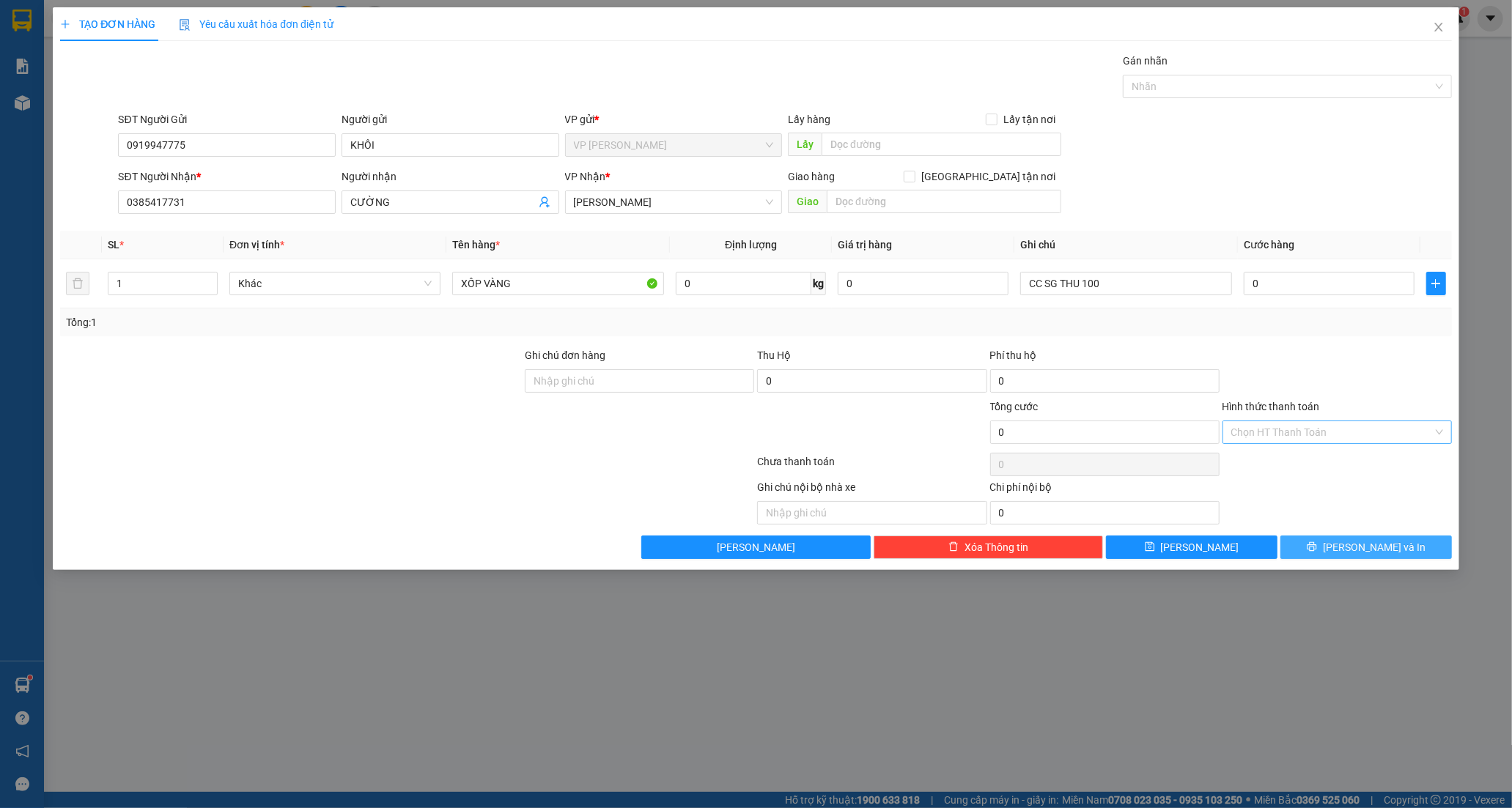
click at [1388, 554] on span "[PERSON_NAME] và In" at bounding box center [1374, 547] width 102 height 16
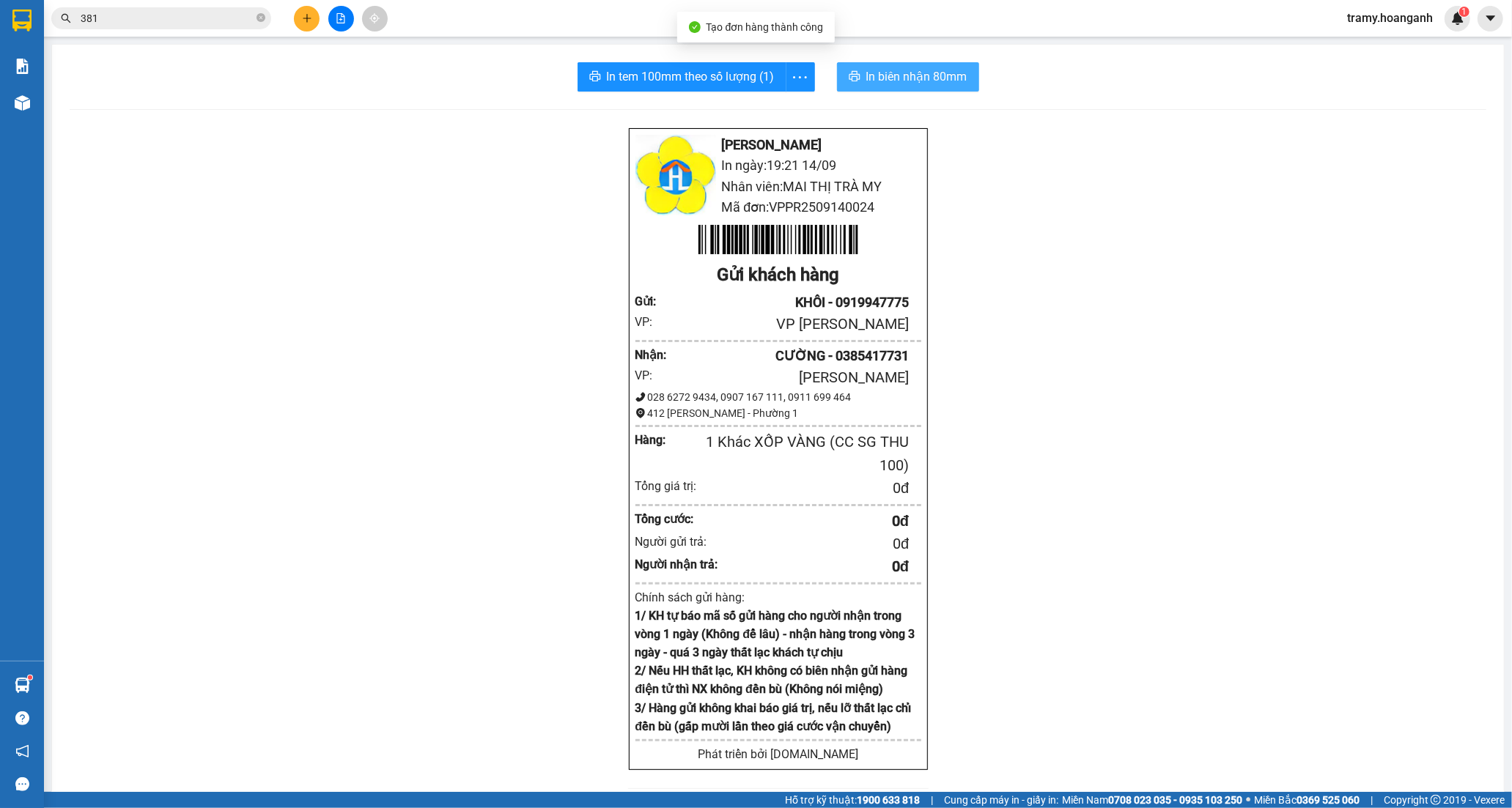
click at [925, 77] on span "In biên nhận 80mm" at bounding box center [917, 76] width 101 height 18
click at [790, 82] on icon "more" at bounding box center [799, 77] width 18 height 18
click at [777, 101] on div "In tem 100mm" at bounding box center [766, 109] width 66 height 16
click at [302, 20] on icon "plus" at bounding box center [307, 18] width 10 height 10
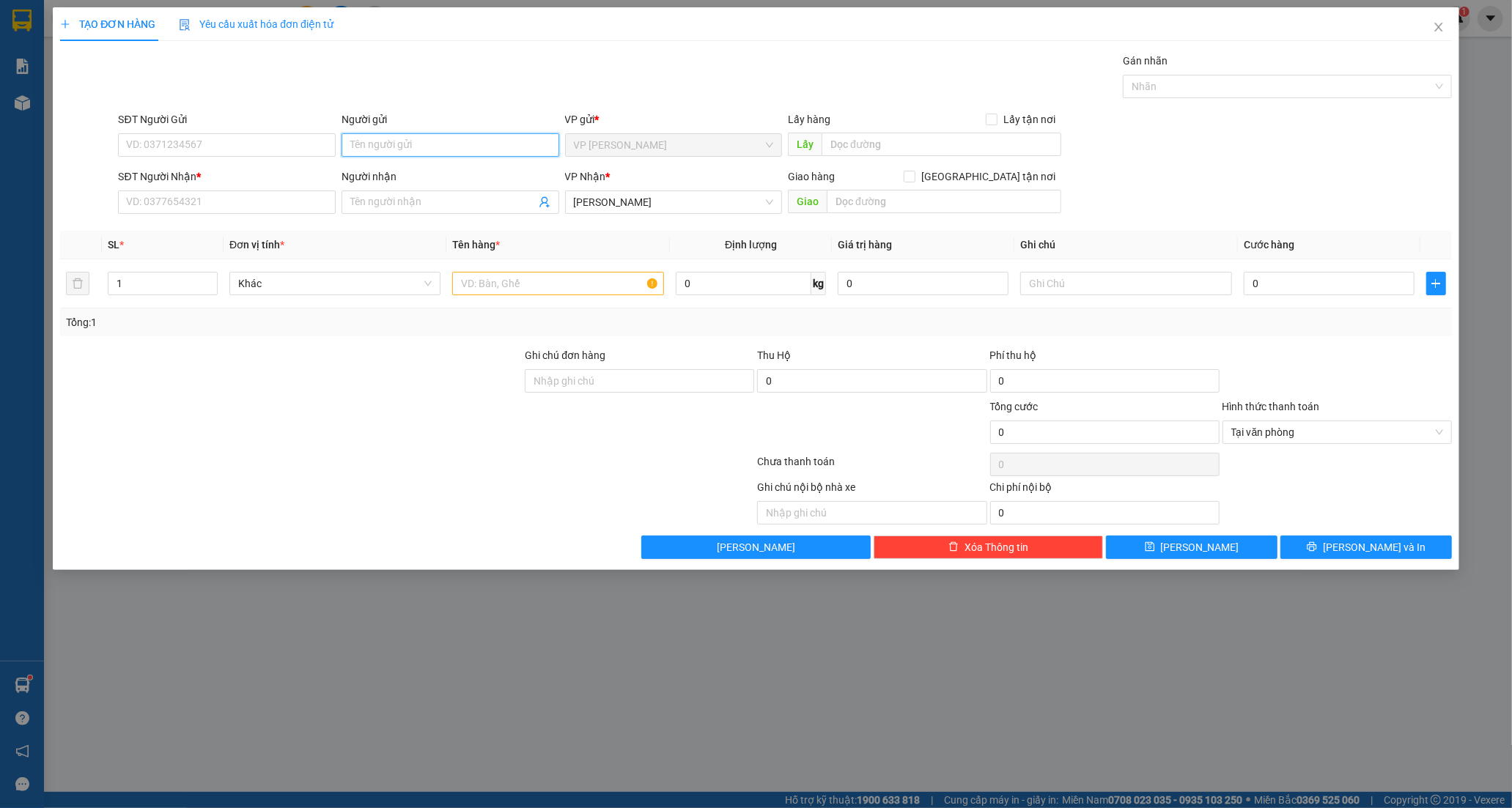
click at [427, 150] on input "Người gửi" at bounding box center [450, 144] width 218 height 23
type input "BS LỆ"
click at [181, 205] on input "SĐT Người Nhận *" at bounding box center [226, 202] width 218 height 23
click at [156, 202] on input "SĐT Người Nhận *" at bounding box center [226, 202] width 218 height 23
click at [1440, 26] on icon "close" at bounding box center [1438, 27] width 8 height 9
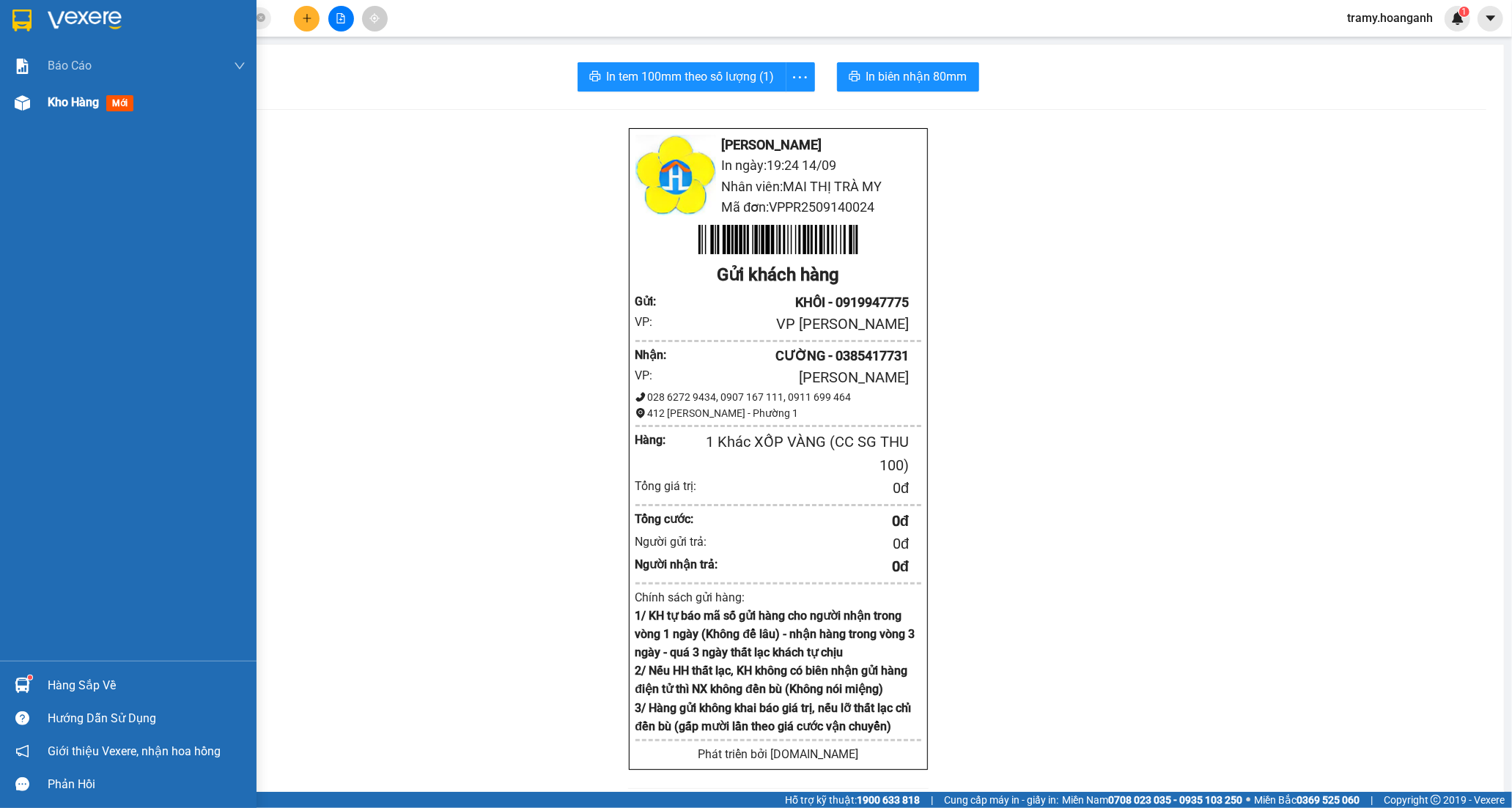
click at [63, 101] on span "Kho hàng" at bounding box center [73, 102] width 52 height 14
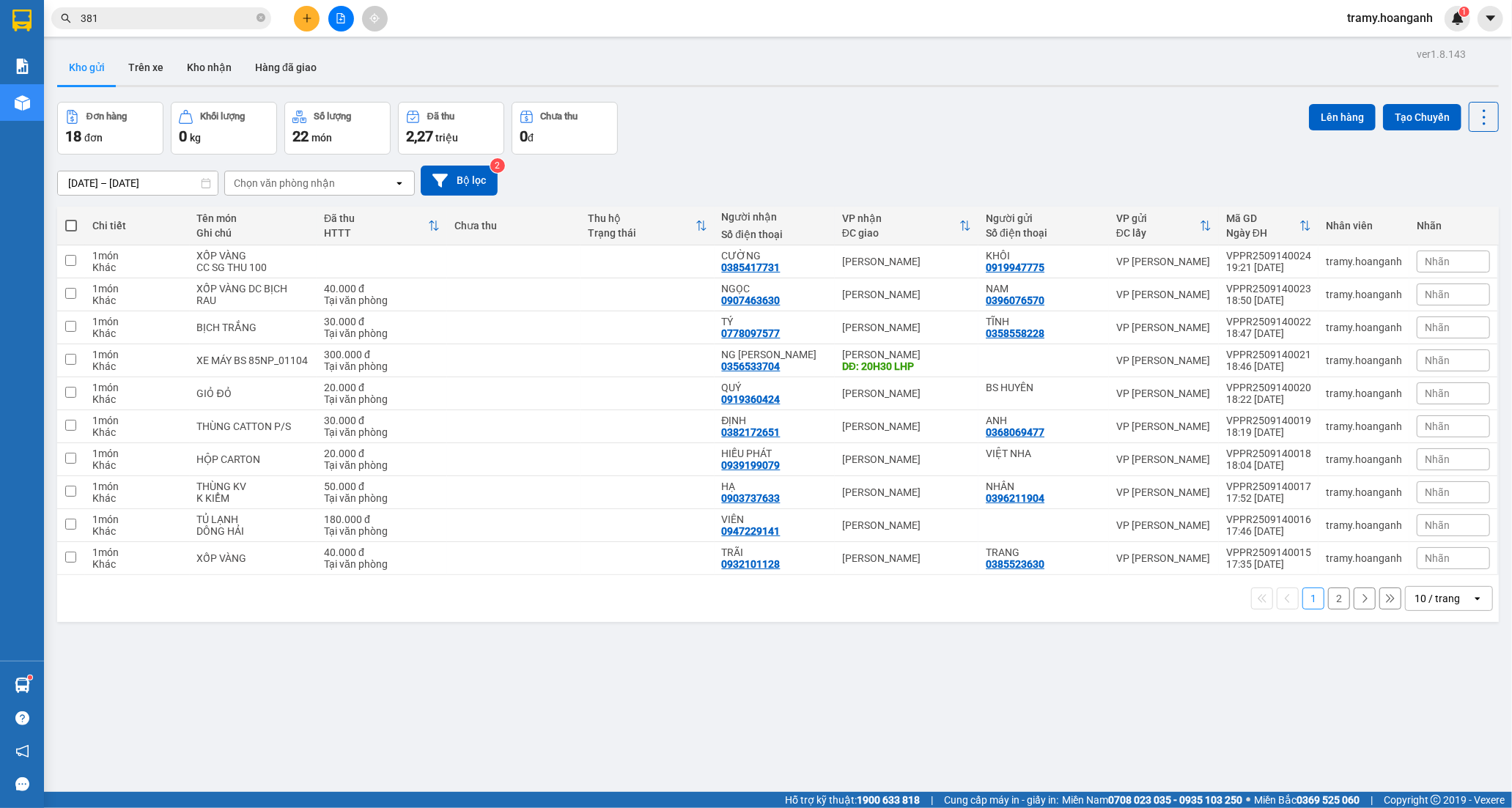
click at [1430, 594] on div "10 / trang" at bounding box center [1437, 598] width 46 height 15
drag, startPoint x: 1425, startPoint y: 762, endPoint x: 1417, endPoint y: 756, distance: 10.0
click at [1424, 762] on span "100 / trang" at bounding box center [1430, 762] width 52 height 15
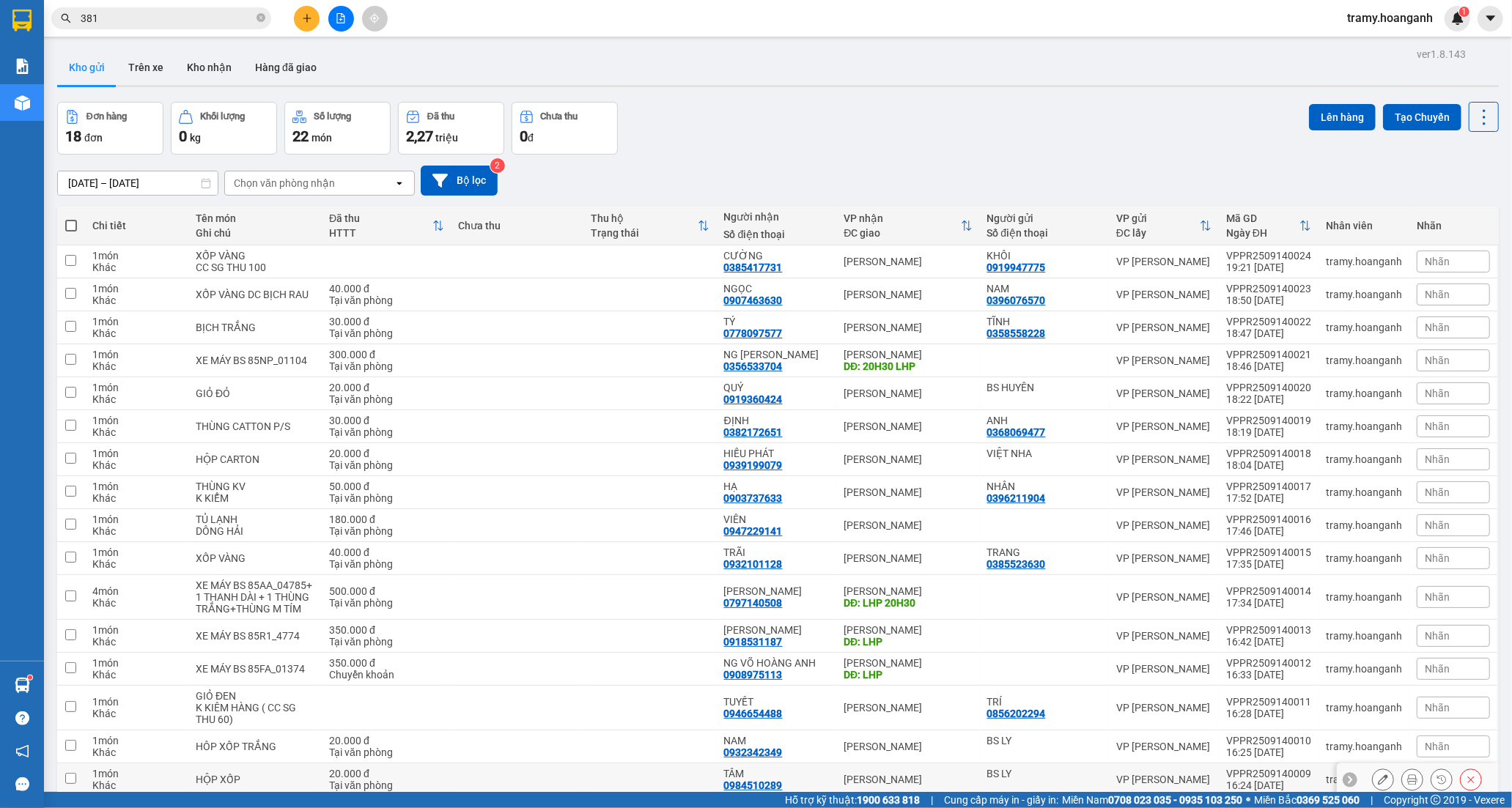
drag, startPoint x: 789, startPoint y: 656, endPoint x: 714, endPoint y: 656, distance: 75.0
click at [714, 763] on tr "1 món Khác HỘP XỐP 20.000 đ Tại văn phòng TÂM 0984510289 [PERSON_NAME][GEOGRAPH…" at bounding box center [778, 780] width 1441 height 33
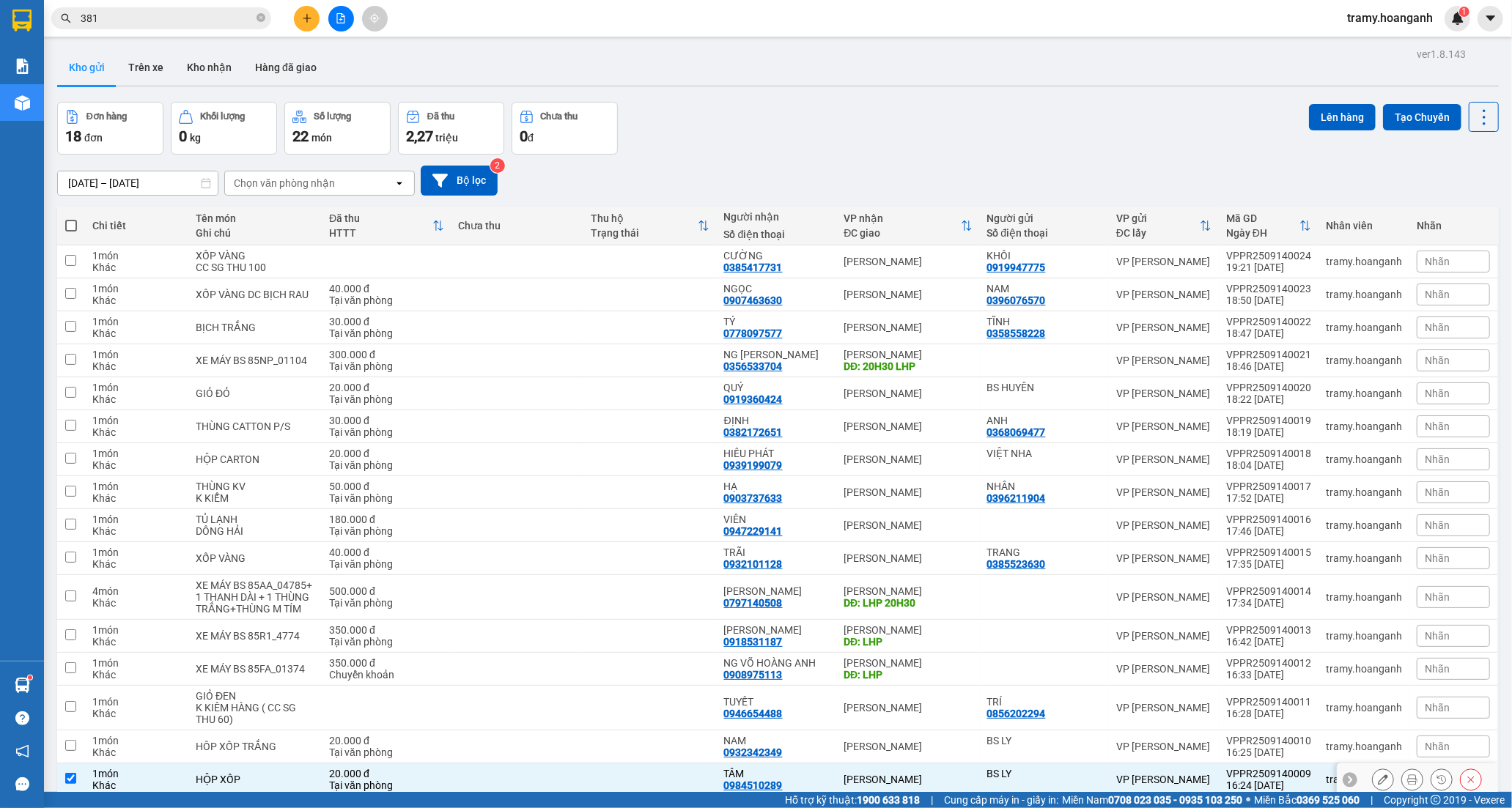
click at [714, 763] on td at bounding box center [650, 780] width 132 height 33
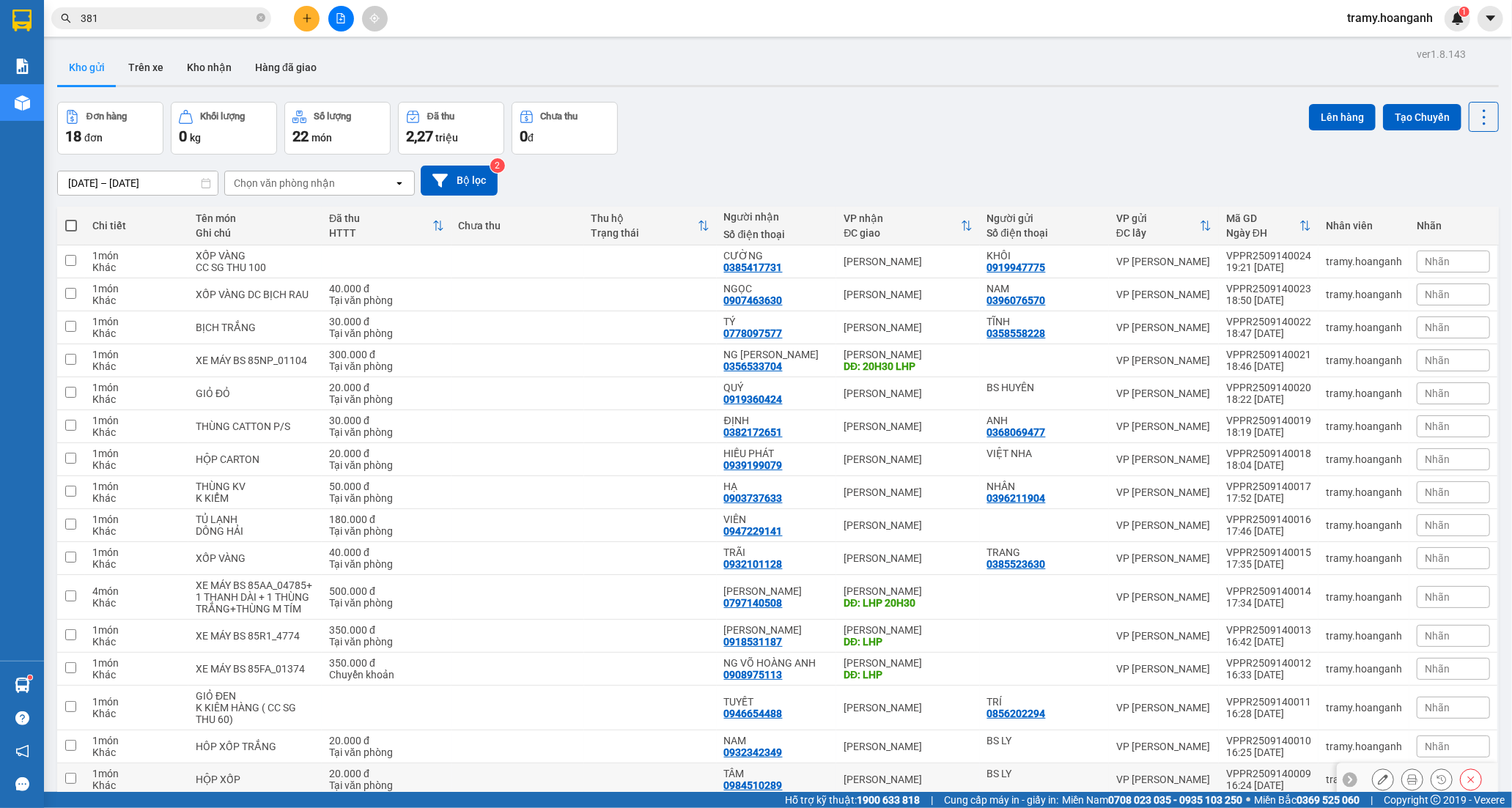
drag, startPoint x: 778, startPoint y: 654, endPoint x: 786, endPoint y: 660, distance: 10.0
click at [786, 763] on td "TÂM 0984510289" at bounding box center [777, 780] width 120 height 33
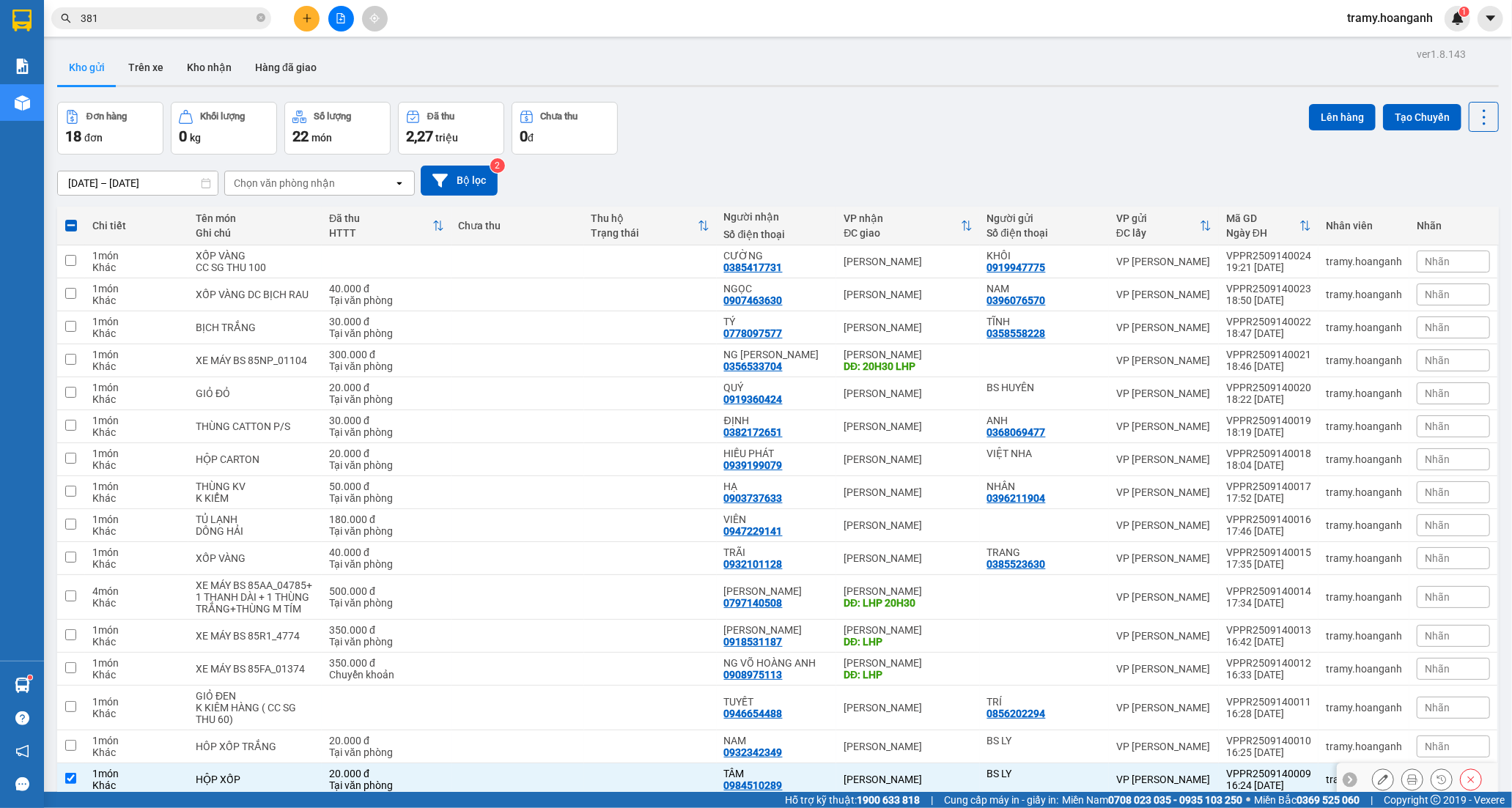
click at [724, 763] on td "TÂM 0984510289" at bounding box center [777, 780] width 120 height 33
checkbox input "false"
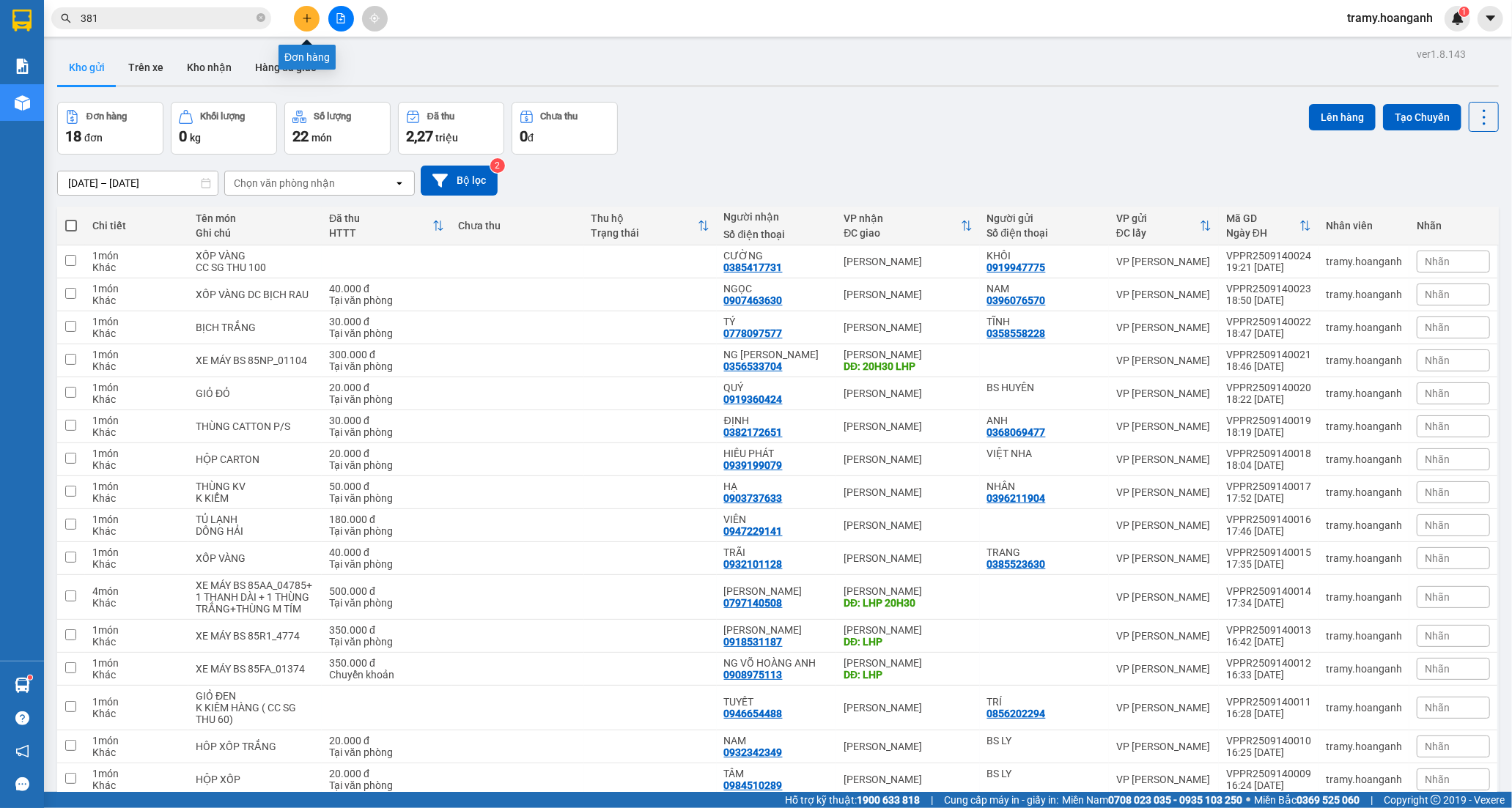
click at [308, 19] on icon "plus" at bounding box center [307, 18] width 10 height 10
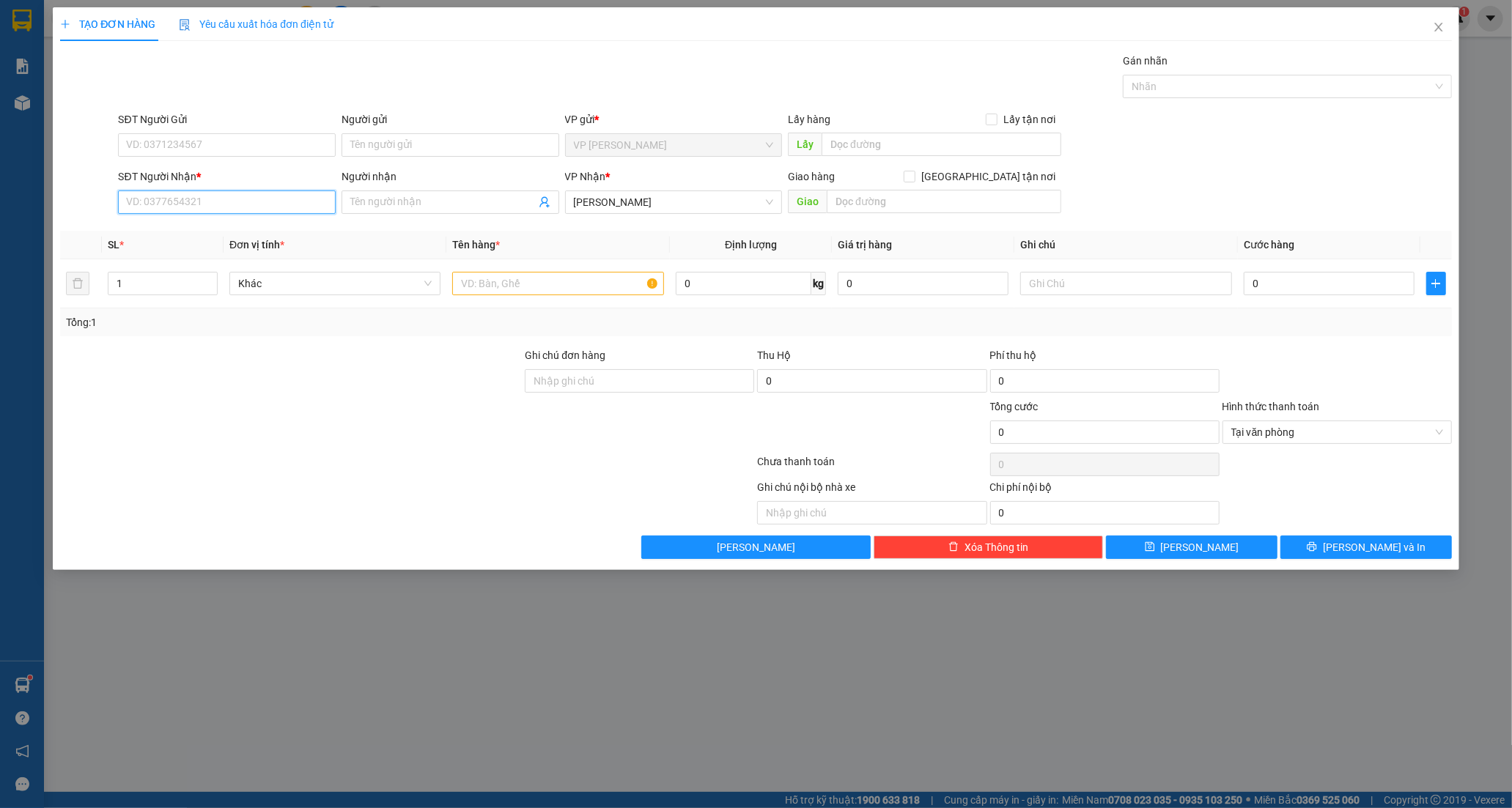
click at [183, 198] on input "SĐT Người Nhận *" at bounding box center [226, 202] width 218 height 23
paste input "0984510289"
type input "0984510289"
click at [208, 230] on div "0984510289 - TÂM" at bounding box center [226, 231] width 200 height 16
type input "TÂM"
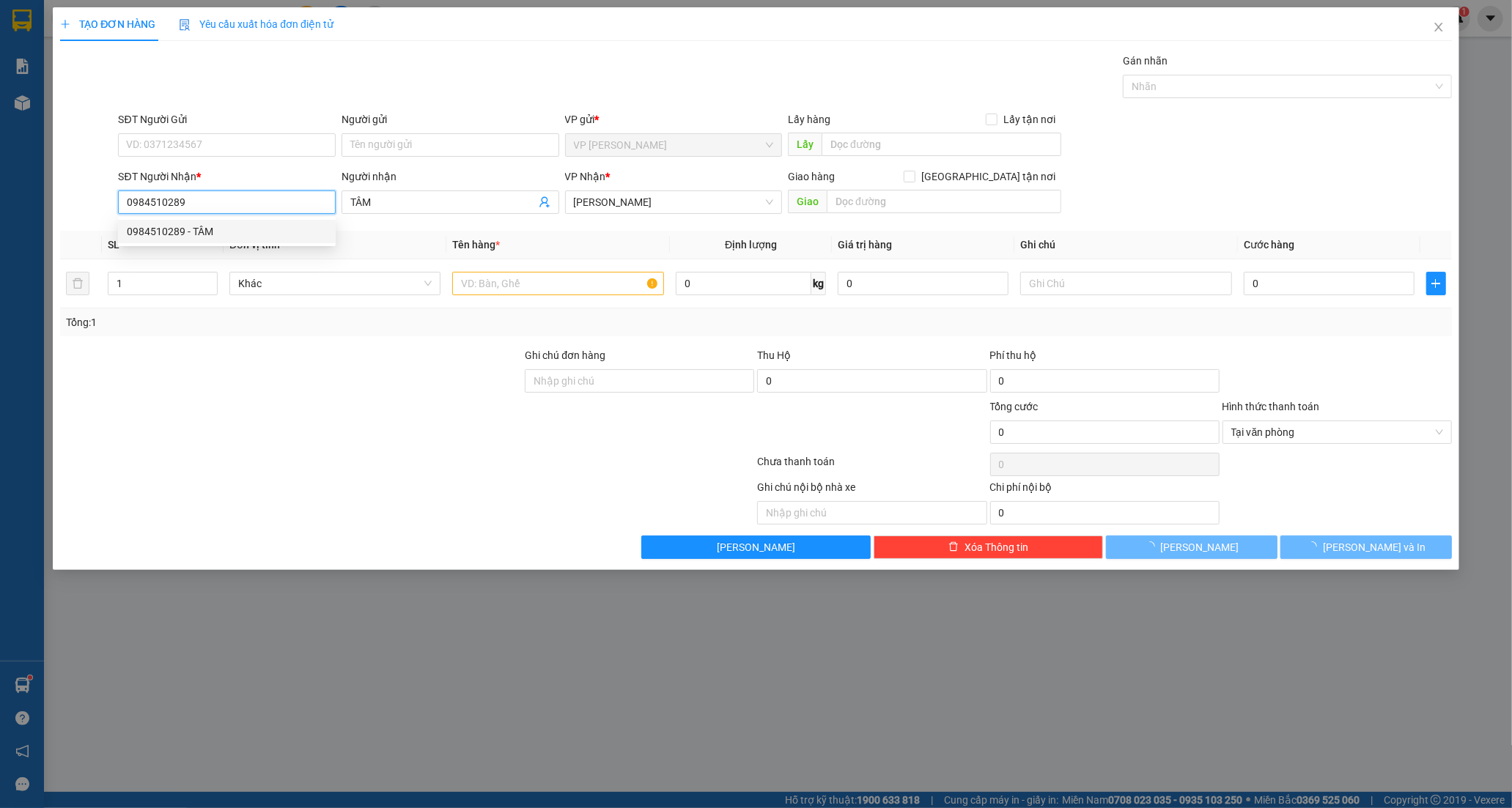
type input "20.000"
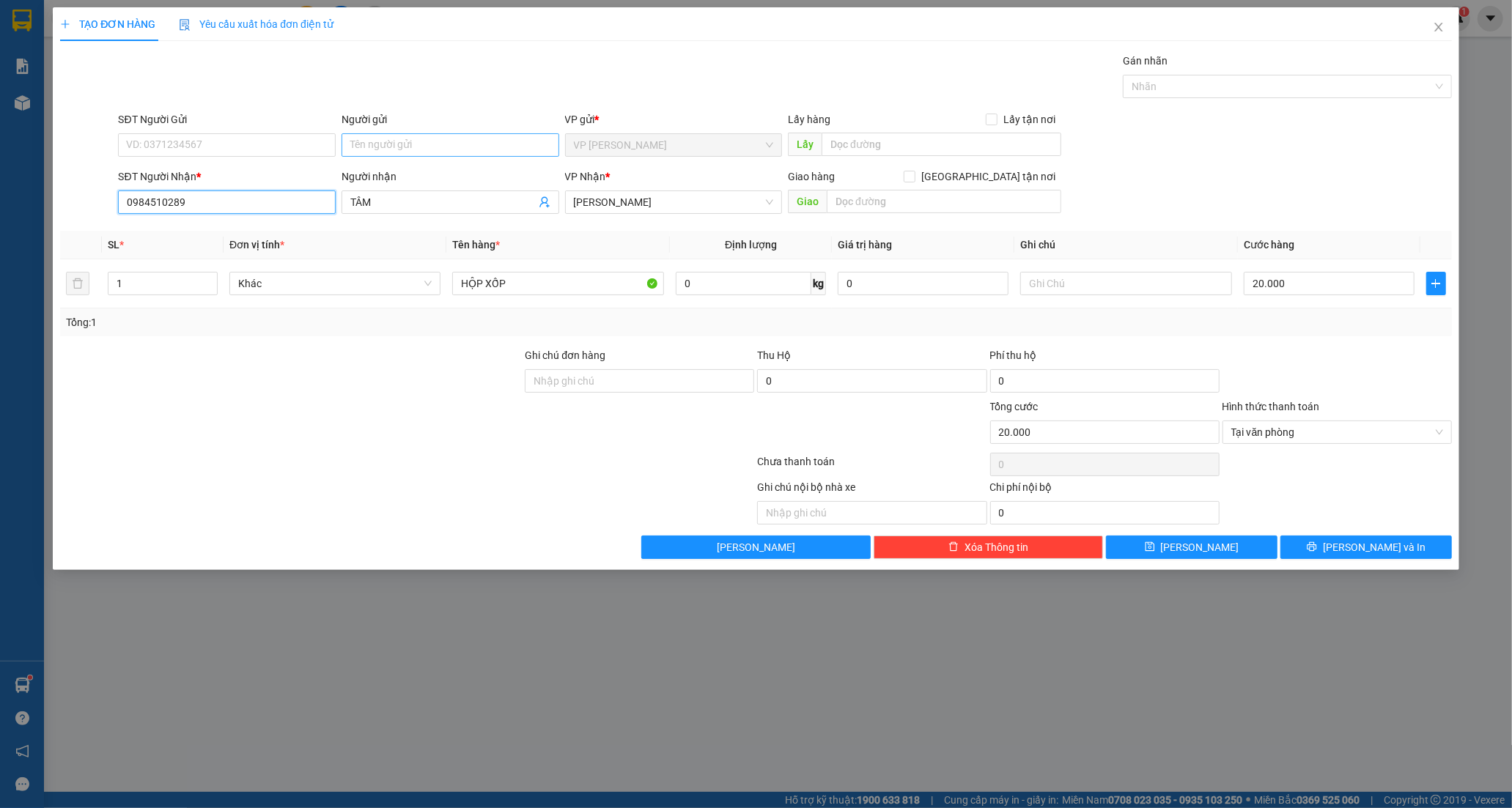
type input "0984510289"
click at [372, 141] on input "Người gửi" at bounding box center [450, 144] width 218 height 23
click at [394, 176] on div "BS LỆ - 0906300819" at bounding box center [450, 174] width 200 height 16
type input "0906300819"
type input "BS LỆ"
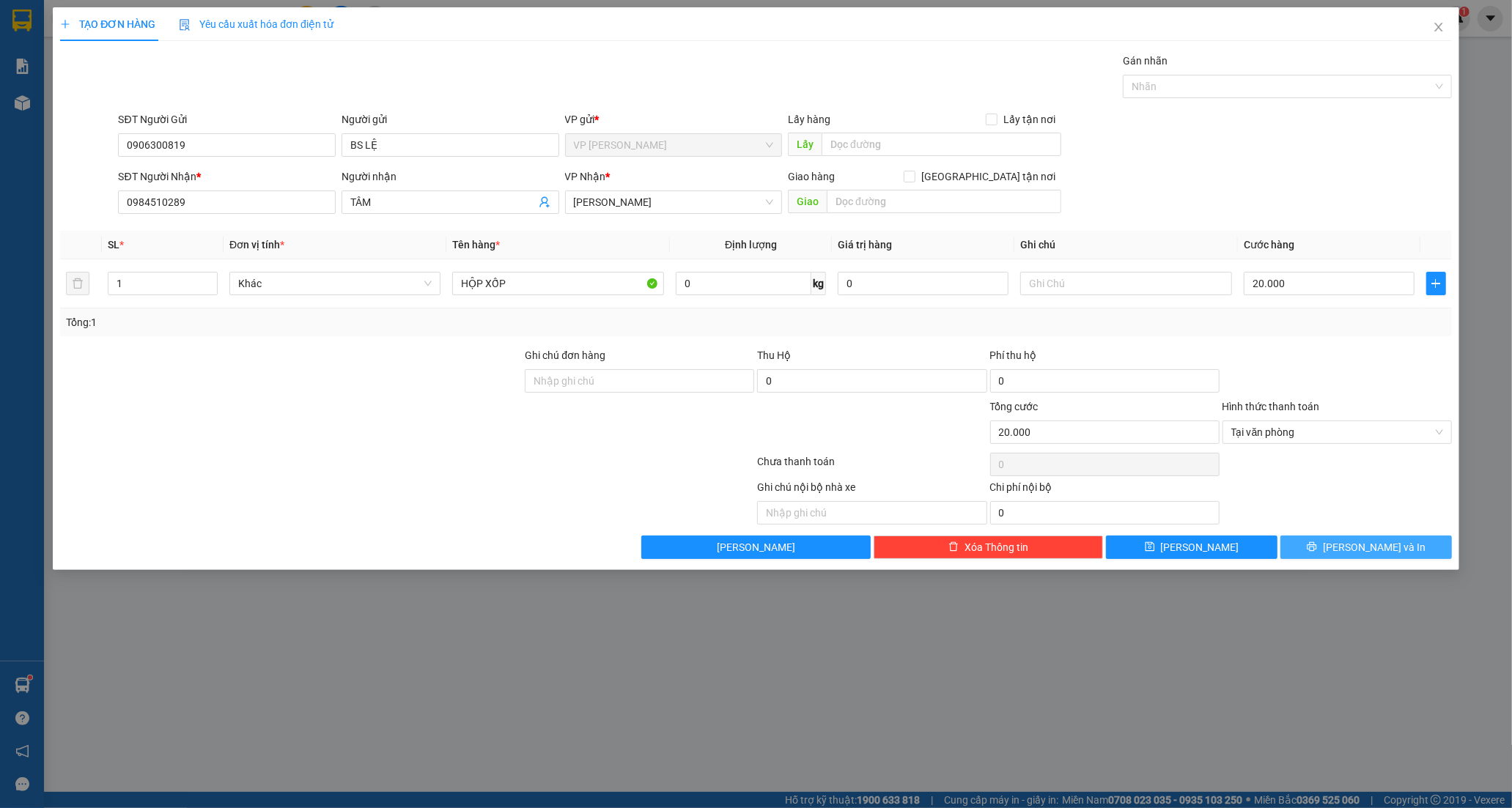
click at [1303, 550] on button "[PERSON_NAME] và In" at bounding box center [1366, 547] width 171 height 23
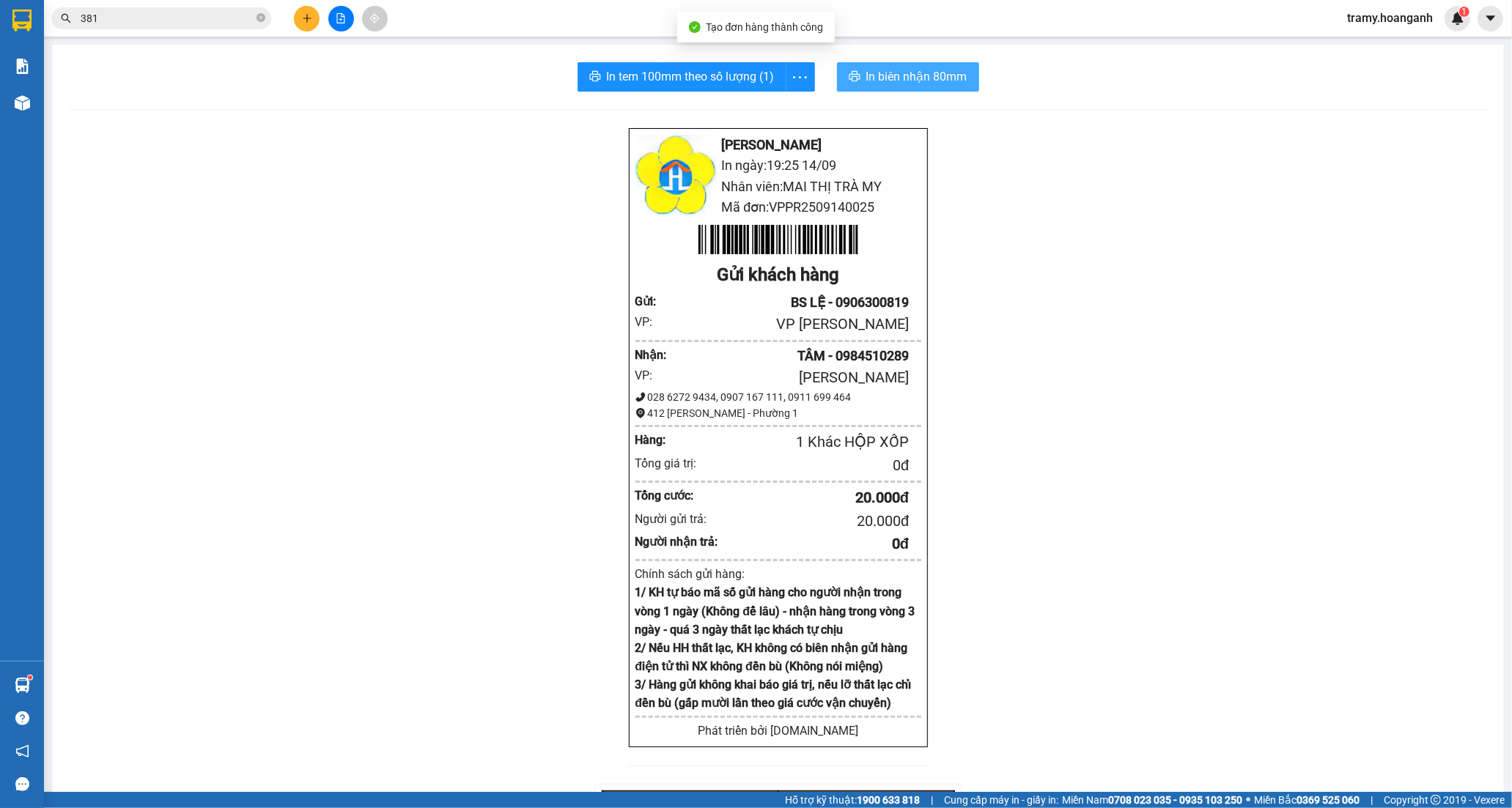
drag, startPoint x: 894, startPoint y: 68, endPoint x: 925, endPoint y: 113, distance: 54.6
click at [894, 70] on span "In biên nhận 80mm" at bounding box center [917, 76] width 101 height 18
click at [793, 76] on icon "more" at bounding box center [799, 77] width 18 height 18
click at [788, 113] on div "In tem 100mm" at bounding box center [766, 109] width 66 height 16
click at [308, 13] on icon "plus" at bounding box center [307, 18] width 10 height 10
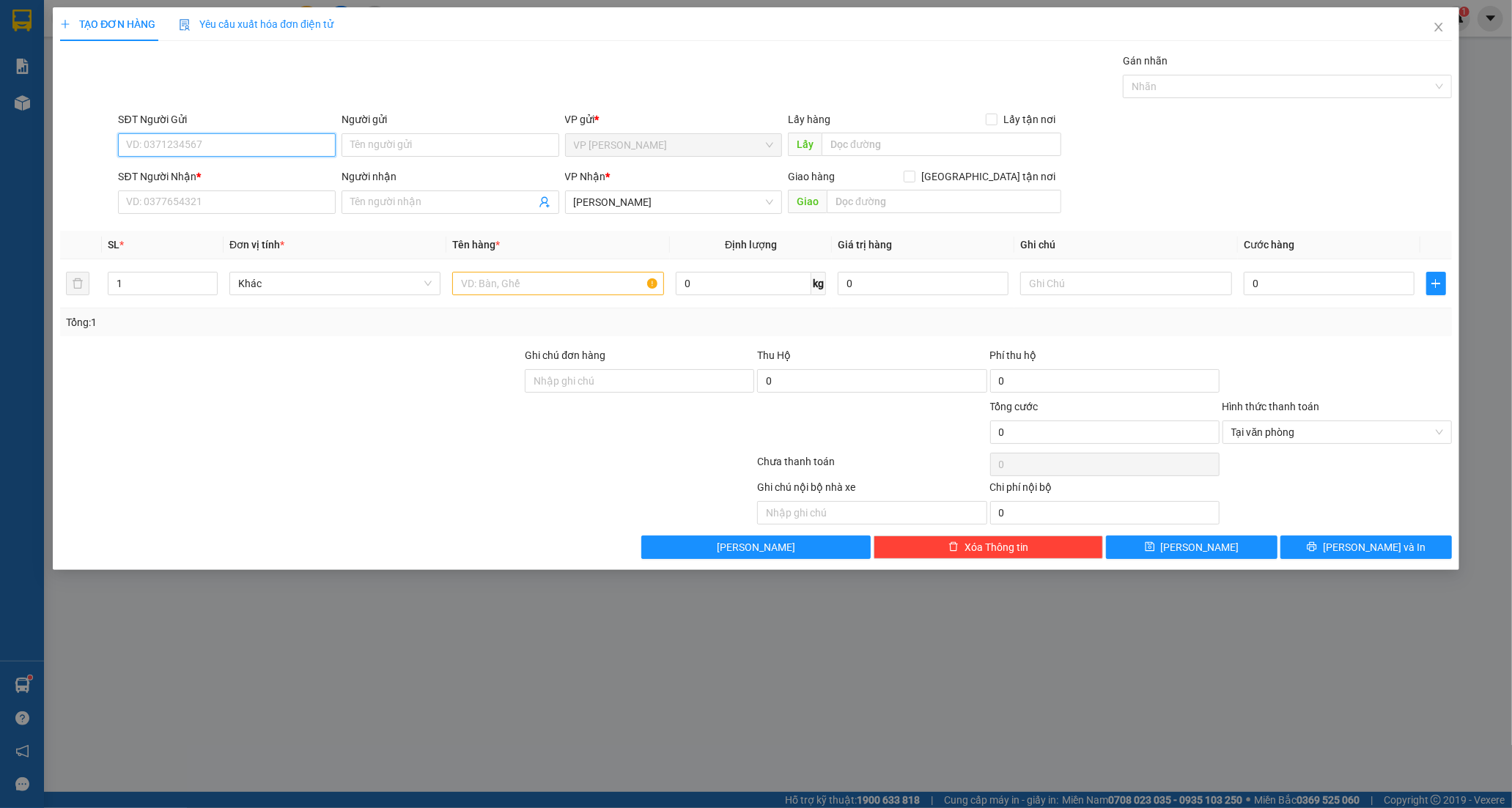
drag, startPoint x: 185, startPoint y: 149, endPoint x: 192, endPoint y: 125, distance: 25.0
click at [185, 146] on input "SĐT Người Gửi" at bounding box center [226, 144] width 218 height 23
click at [193, 144] on input "0909164396" at bounding box center [226, 144] width 218 height 23
drag, startPoint x: 193, startPoint y: 144, endPoint x: 92, endPoint y: 150, distance: 101.2
click at [89, 150] on div "SĐT Người Gửi 0909164396 0909164396 Người gửi Tên người gửi VP gửi * VP [PERSON…" at bounding box center [756, 138] width 1395 height 52
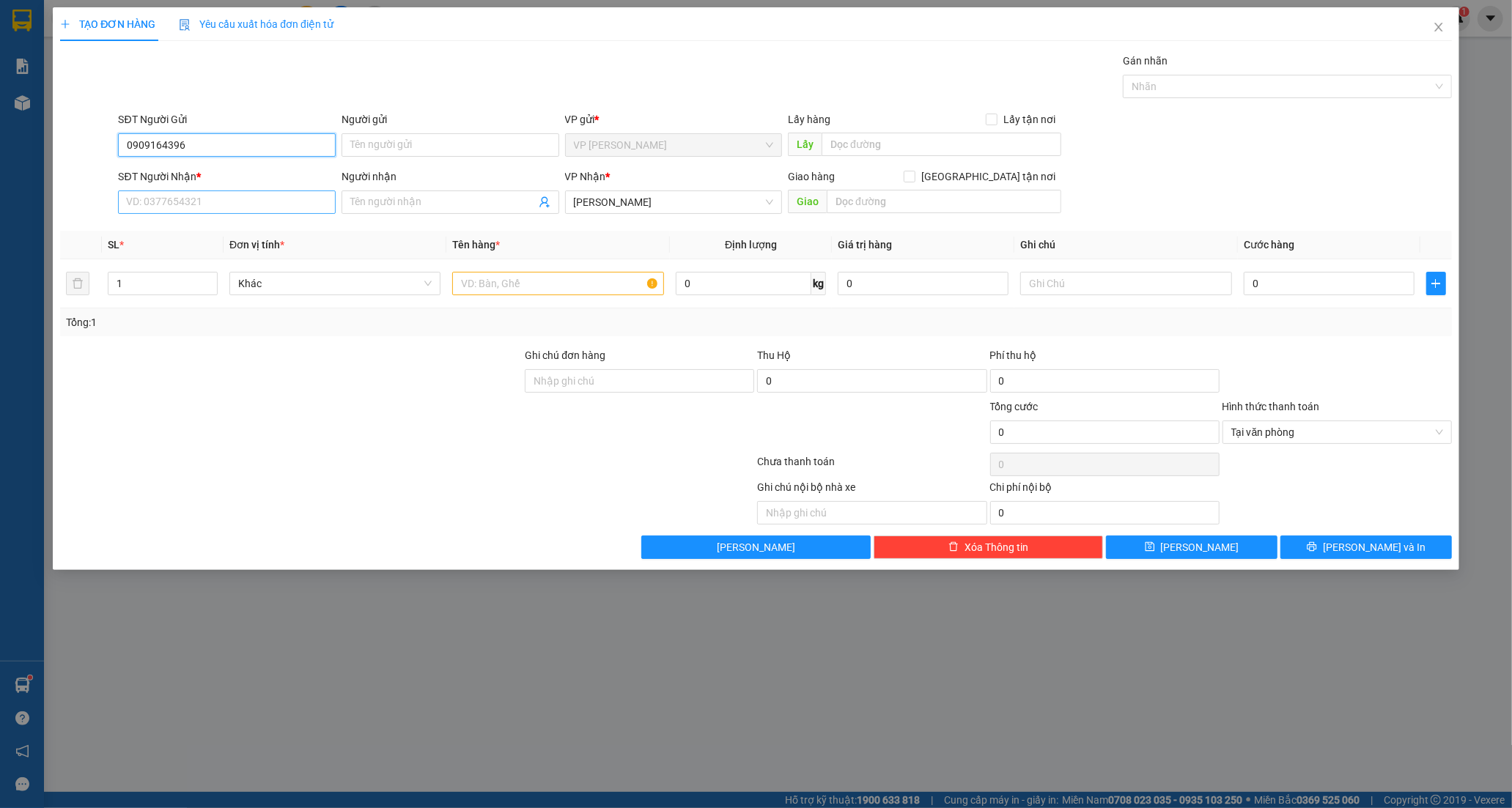
type input "0909164396"
click at [223, 202] on input "SĐT Người Nhận *" at bounding box center [226, 202] width 218 height 23
paste input "0909164396"
type input "0909164396"
drag, startPoint x: 221, startPoint y: 138, endPoint x: -12, endPoint y: 152, distance: 233.4
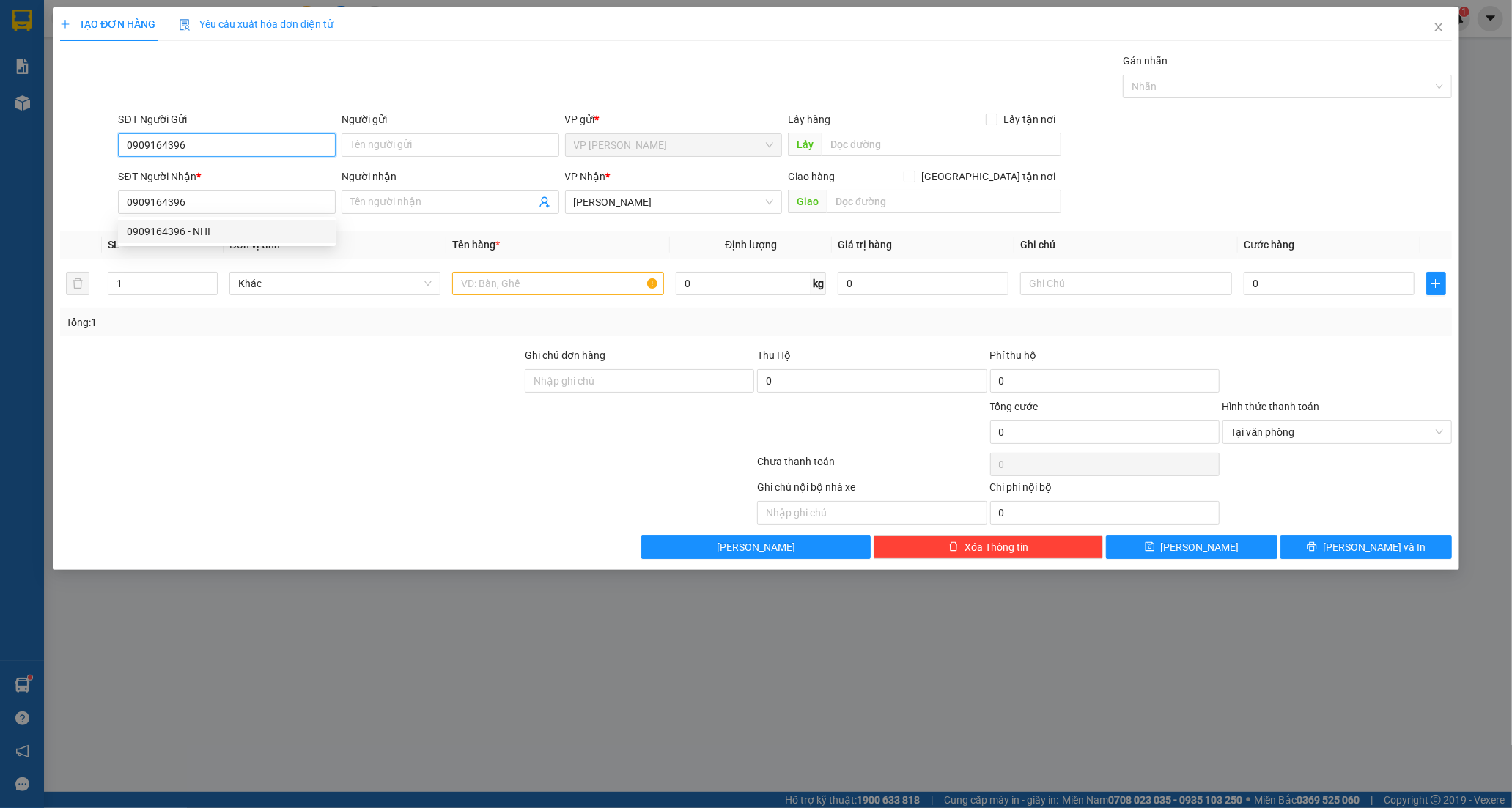
click at [0, 152] on html "Kết quả tìm kiếm ( 40 ) Bộ lọc Mã ĐH Trạng thái Món hàng Thu hộ Tổng cước Chưa …" at bounding box center [756, 404] width 1512 height 808
drag, startPoint x: 155, startPoint y: 397, endPoint x: 173, endPoint y: 341, distance: 58.8
click at [157, 390] on div at bounding box center [291, 373] width 464 height 52
click at [207, 199] on input "0909164396" at bounding box center [226, 202] width 218 height 23
click at [200, 232] on div "0909164396 - NHI" at bounding box center [226, 231] width 200 height 16
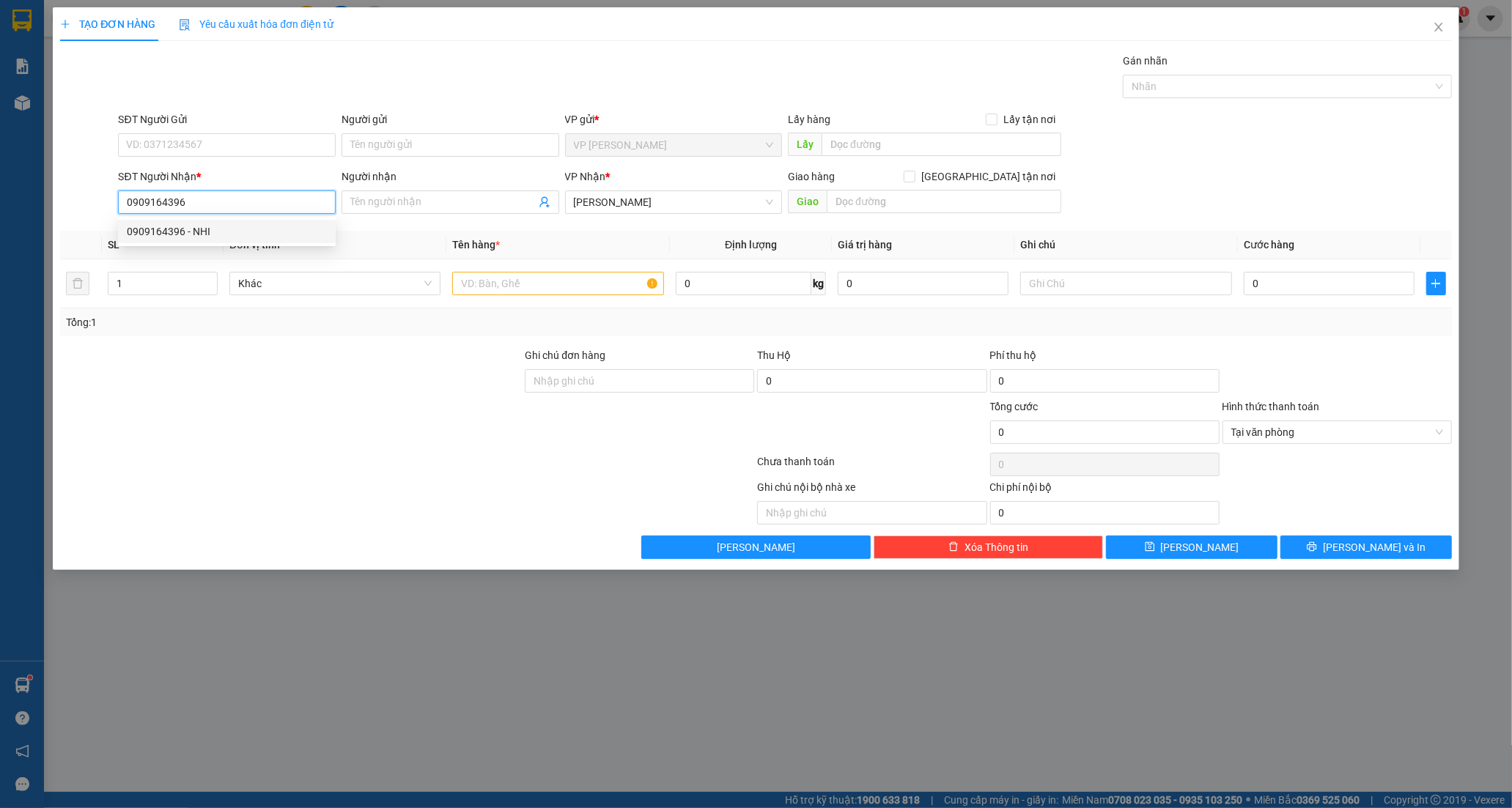
type input "NHI"
type input "90.000"
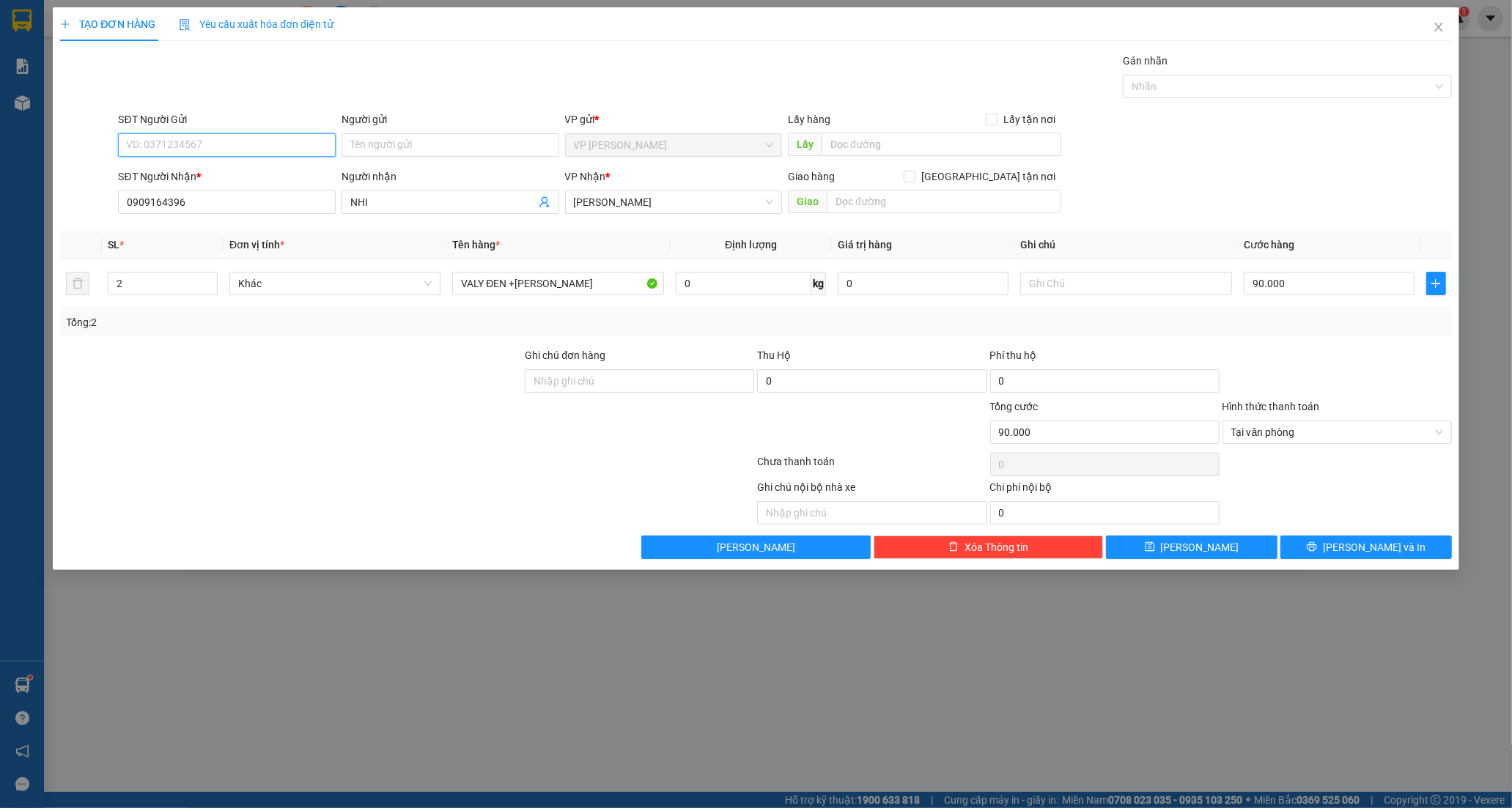
click at [181, 145] on input "SĐT Người Gửi" at bounding box center [226, 144] width 218 height 23
click at [229, 169] on div "0775690626 - DUYÊN" at bounding box center [226, 174] width 200 height 16
type input "0775690626"
type input "DUYÊN"
click at [127, 282] on input "2" at bounding box center [163, 284] width 108 height 22
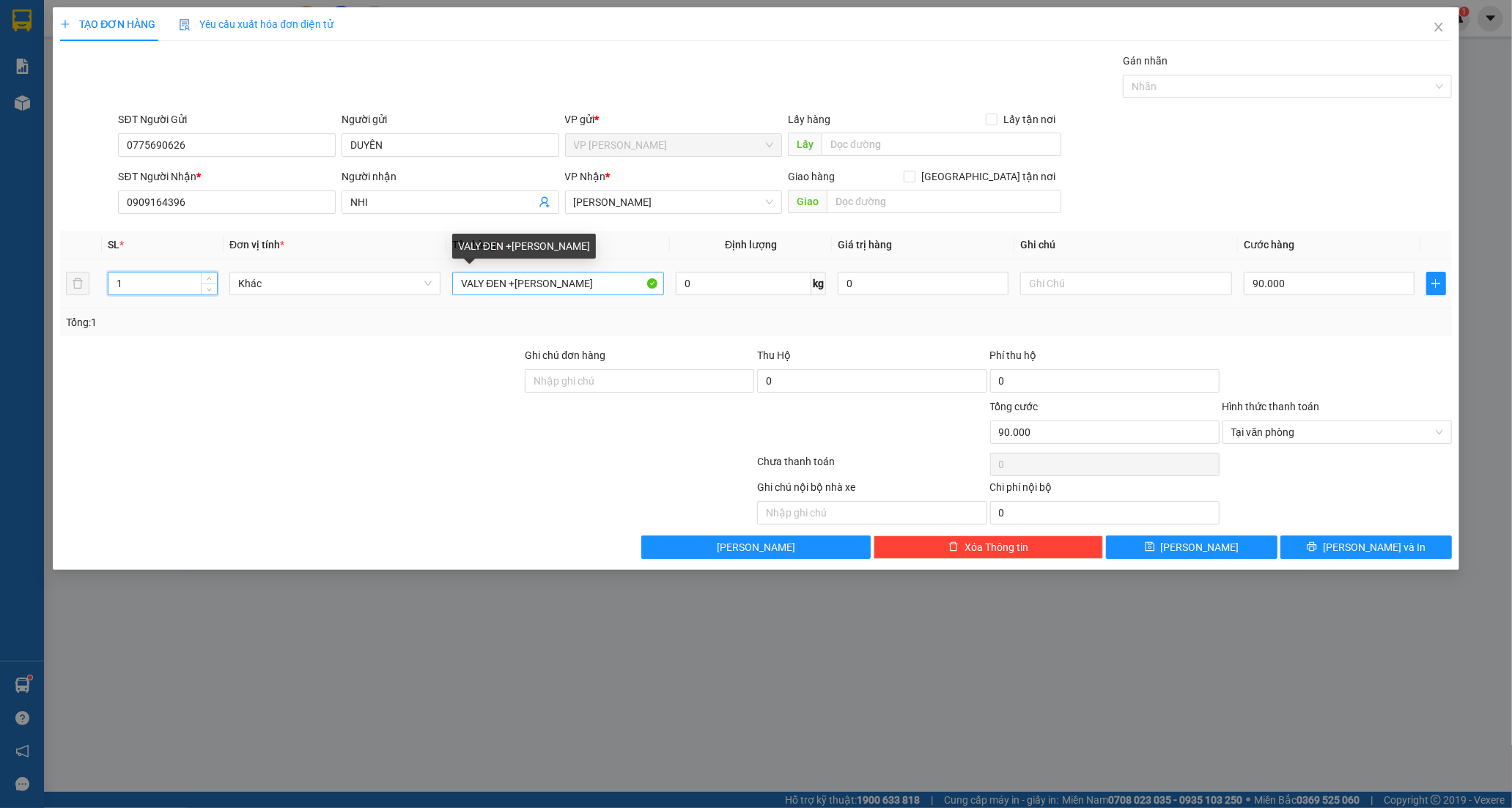
type input "1"
drag, startPoint x: 622, startPoint y: 285, endPoint x: 200, endPoint y: 332, distance: 424.6
click at [200, 332] on div "SL * Đơn vị tính * Tên hàng * Định lượng Giá trị hàng Ghi chú Cước hàng 1 Khác …" at bounding box center [756, 283] width 1392 height 106
type input "0"
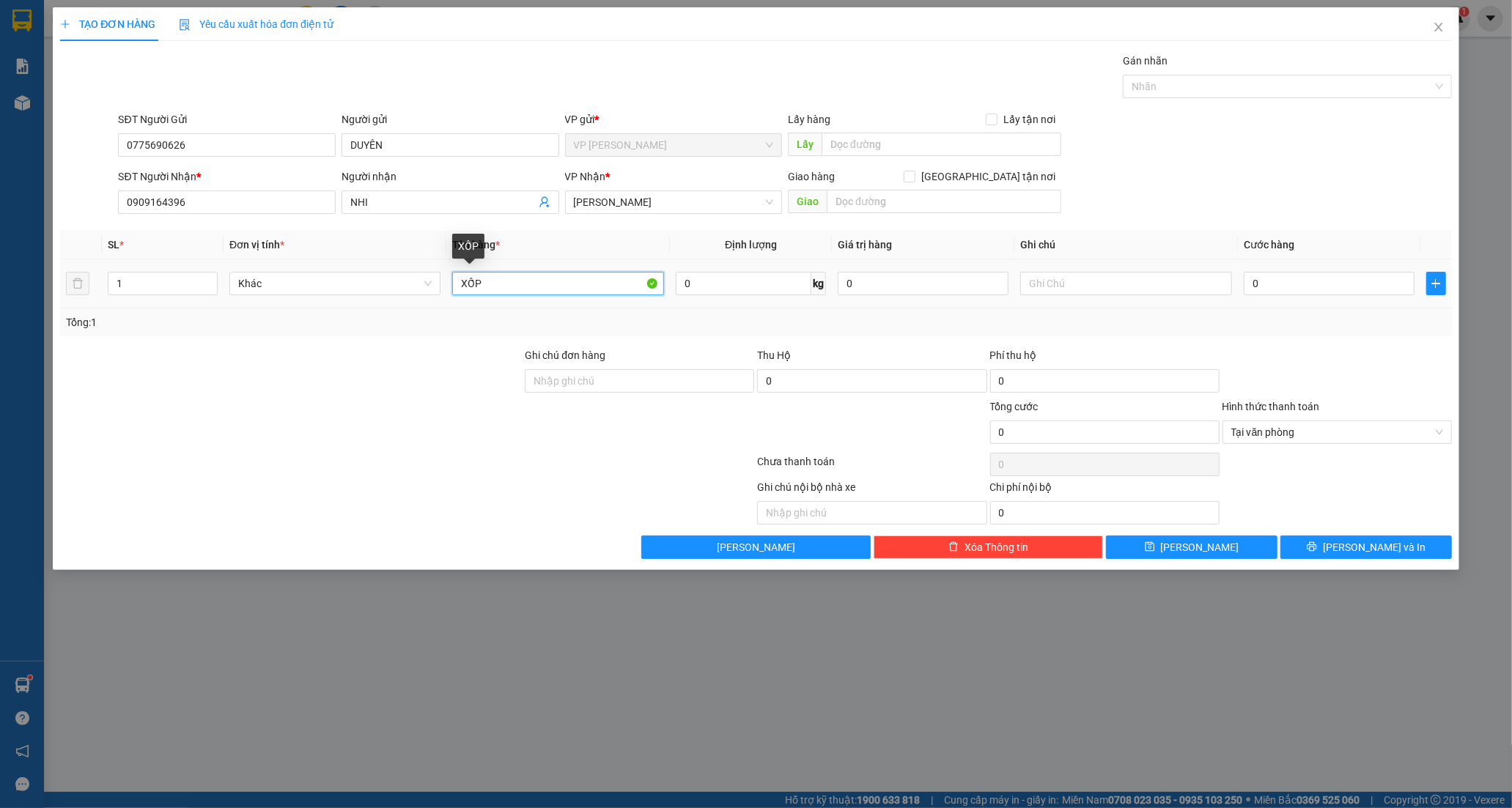
type input "XỐP V"
click at [1263, 291] on input "0" at bounding box center [1329, 283] width 171 height 23
click at [1327, 542] on button "[PERSON_NAME] và In" at bounding box center [1366, 547] width 171 height 23
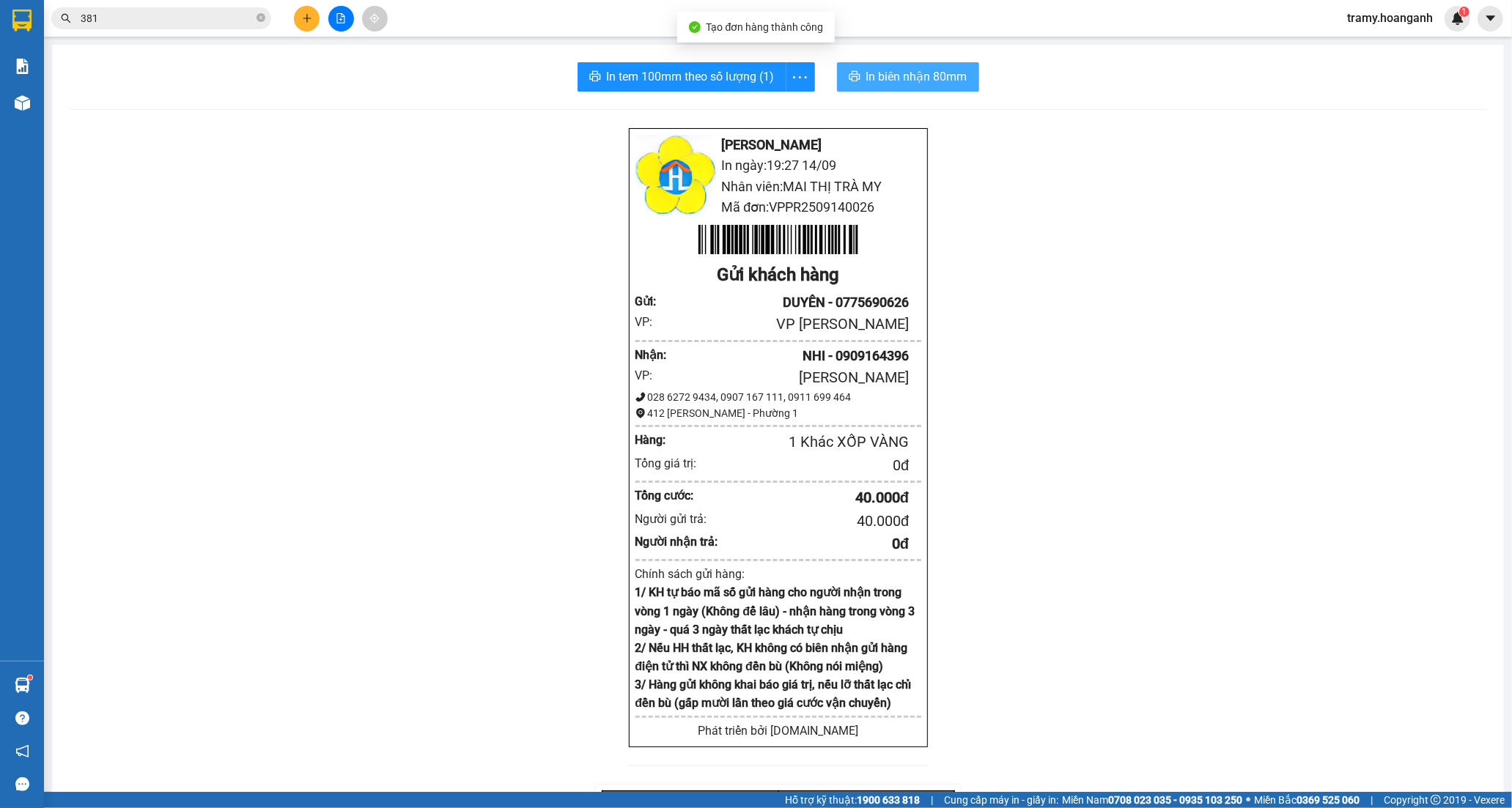
click at [943, 75] on span "In biên nhận 80mm" at bounding box center [917, 76] width 101 height 18
click at [796, 69] on icon "more" at bounding box center [799, 77] width 18 height 18
click at [778, 111] on div "In tem 100mm" at bounding box center [766, 109] width 66 height 16
click at [310, 17] on icon "plus" at bounding box center [307, 18] width 10 height 10
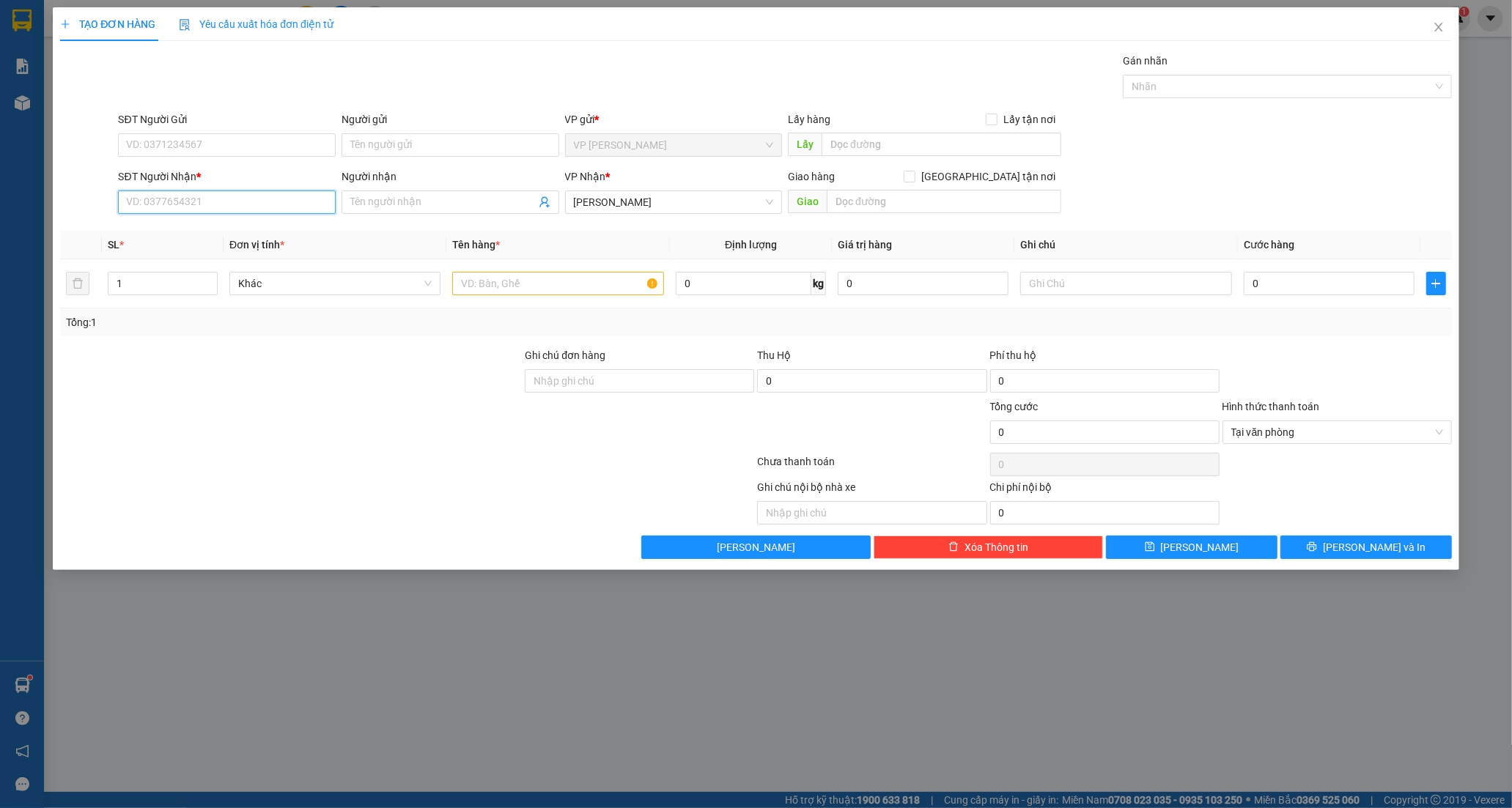
click at [151, 195] on input "SĐT Người Nhận *" at bounding box center [226, 202] width 218 height 23
drag, startPoint x: 183, startPoint y: 201, endPoint x: 171, endPoint y: 213, distance: 17.0
click at [181, 205] on input "SĐT Người Nhận *" at bounding box center [226, 202] width 218 height 23
type input "0367321938"
click at [199, 230] on div "0367321938 - CÔ LỢI" at bounding box center [226, 231] width 200 height 16
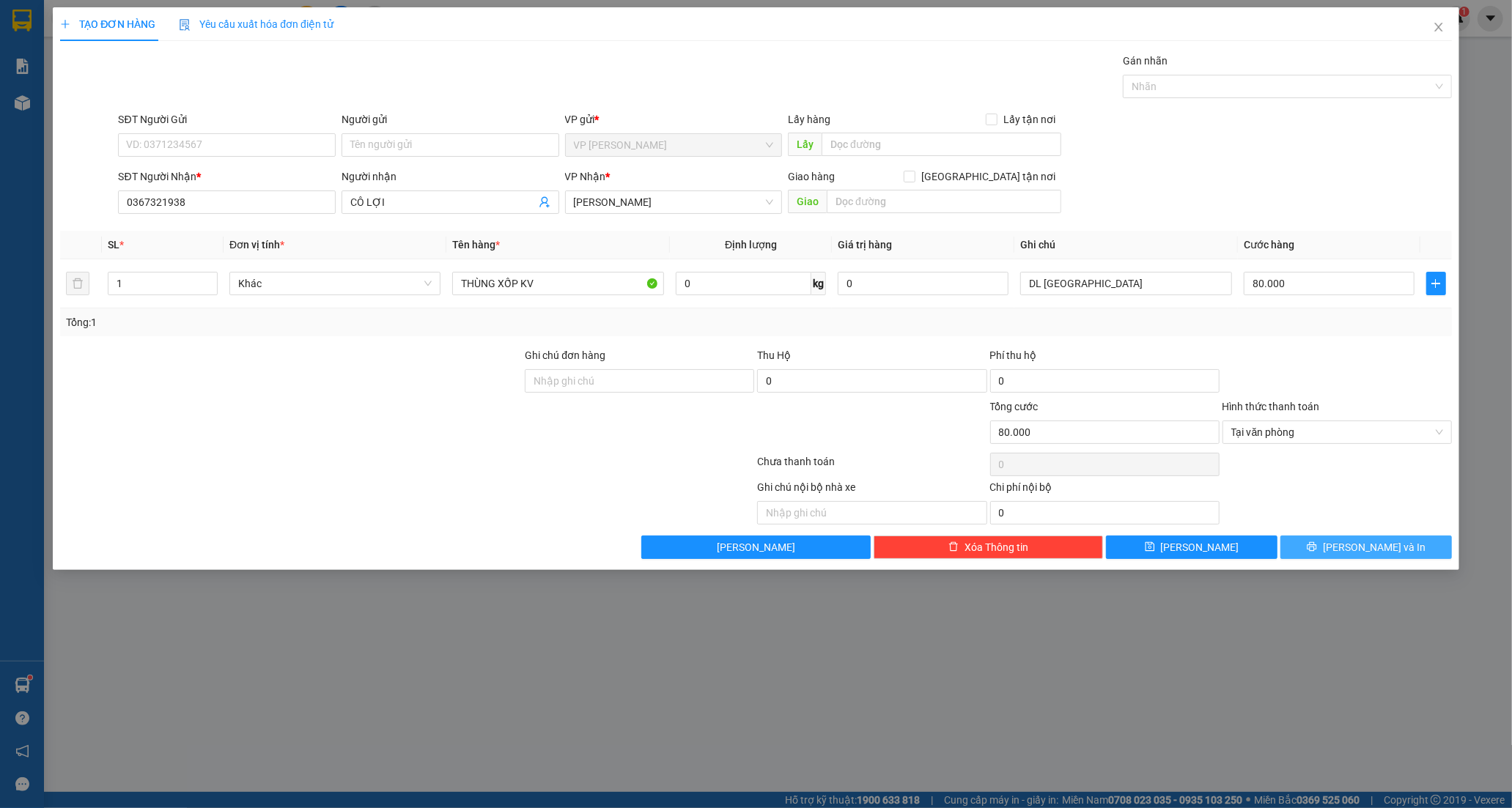
click at [1419, 549] on button "[PERSON_NAME] và In" at bounding box center [1366, 547] width 171 height 23
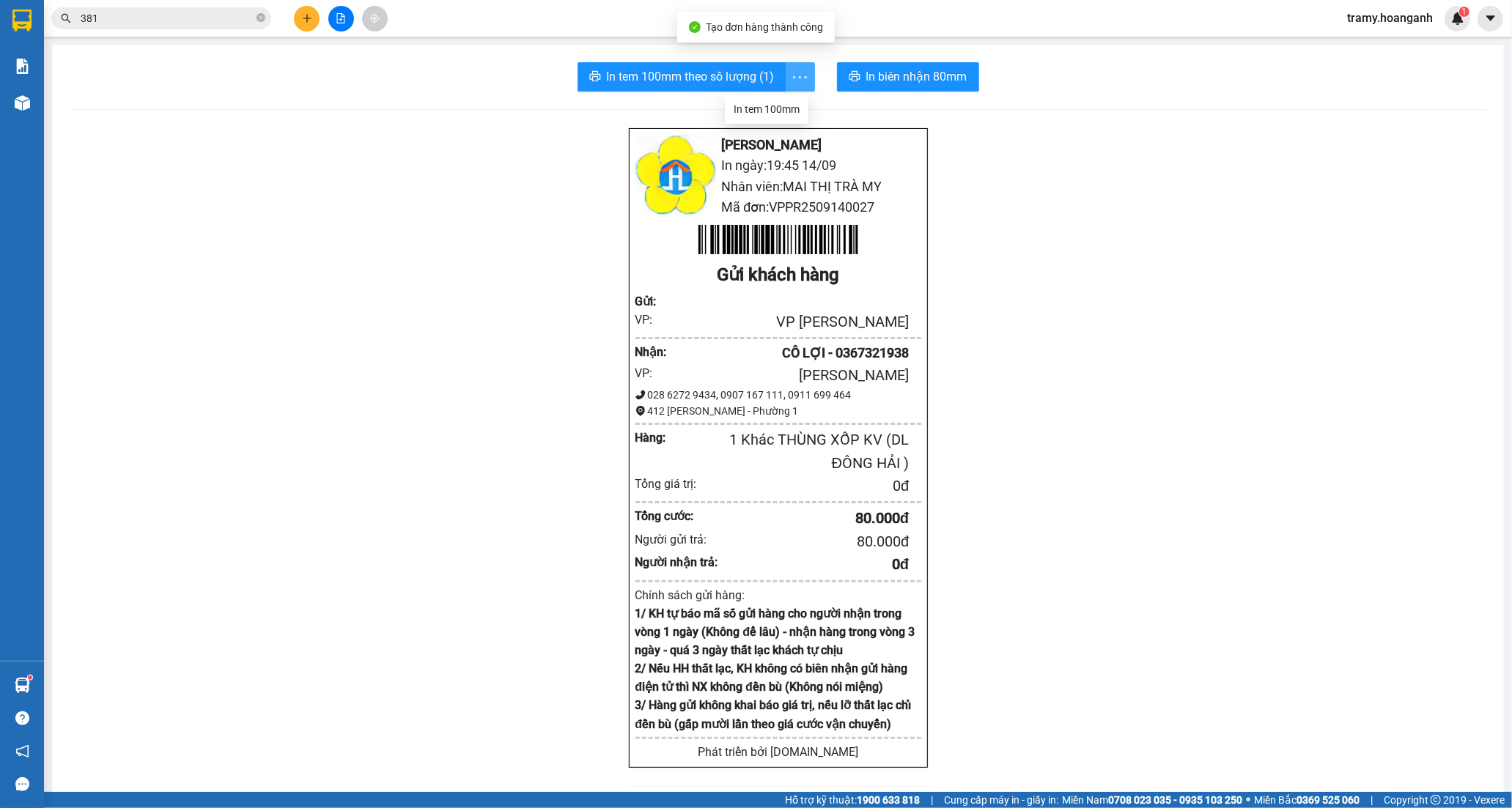
click at [786, 77] on span "more" at bounding box center [800, 77] width 28 height 18
click at [782, 101] on div "In tem 100mm" at bounding box center [766, 109] width 66 height 16
click at [312, 16] on button at bounding box center [307, 19] width 26 height 26
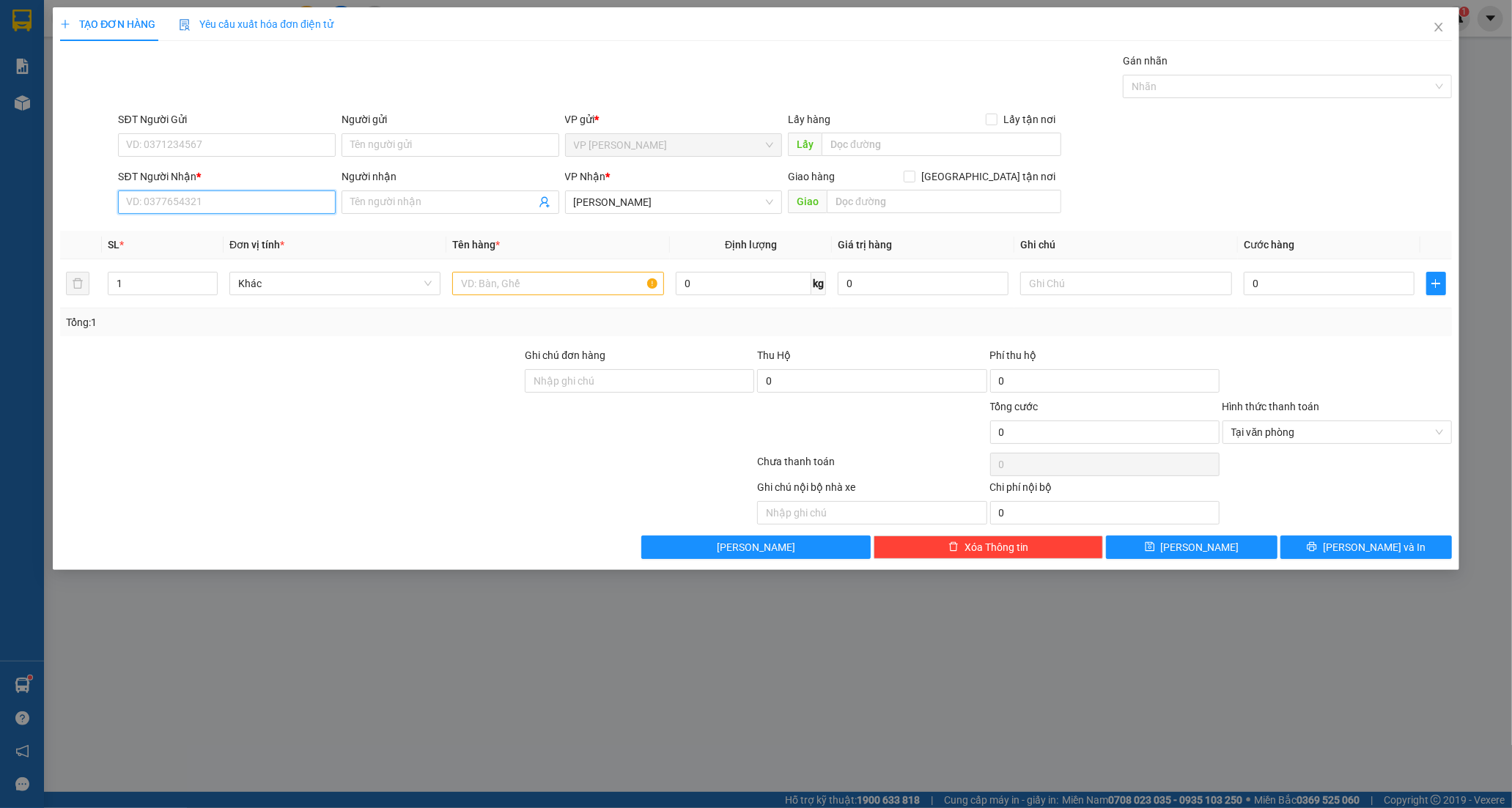
click at [141, 200] on input "SĐT Người Nhận *" at bounding box center [226, 202] width 218 height 23
click at [231, 230] on div "0946220870 - HÂN" at bounding box center [226, 231] width 200 height 16
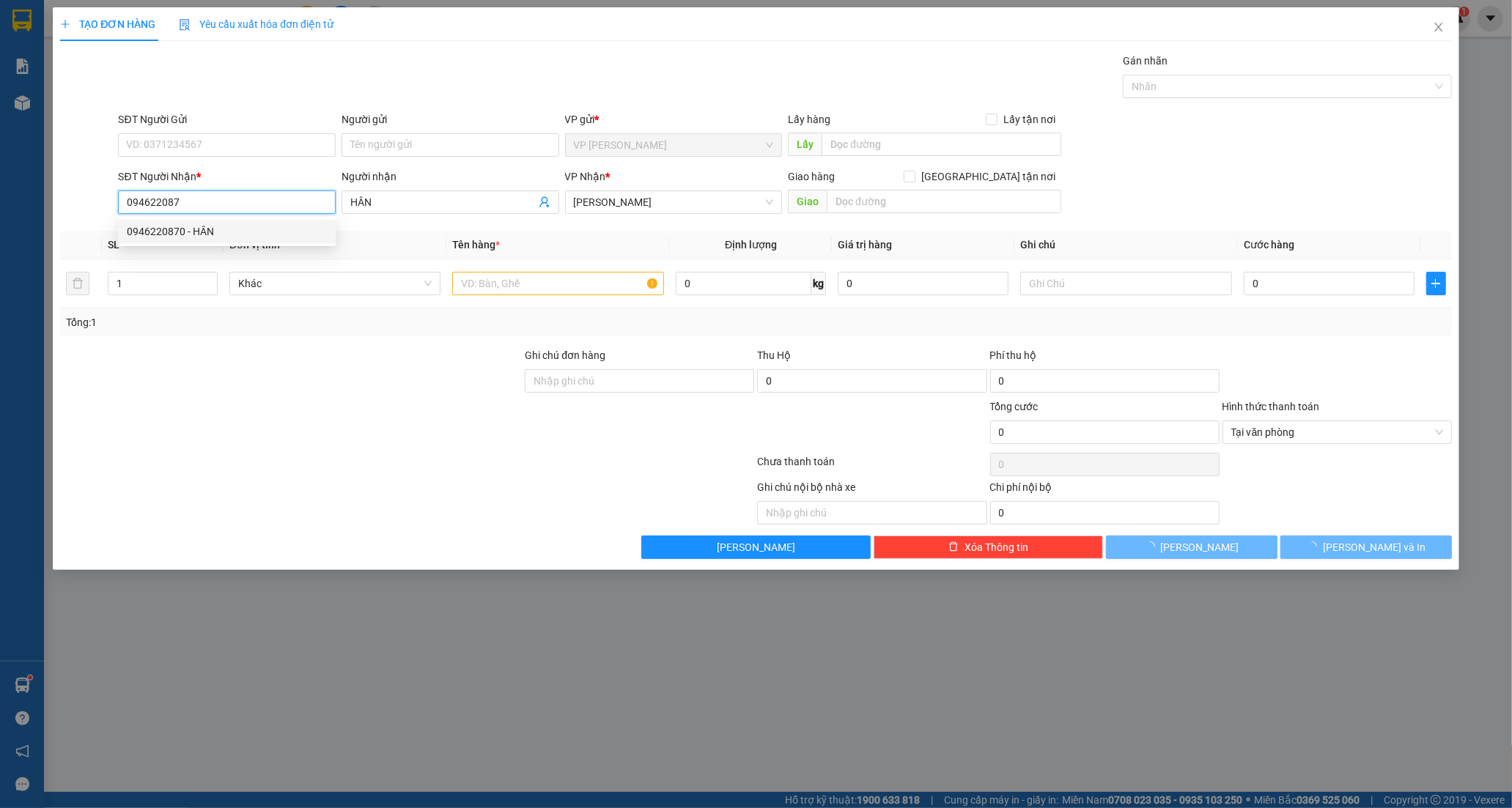
type input "0946220870"
type input "HÂN"
type input "30.000"
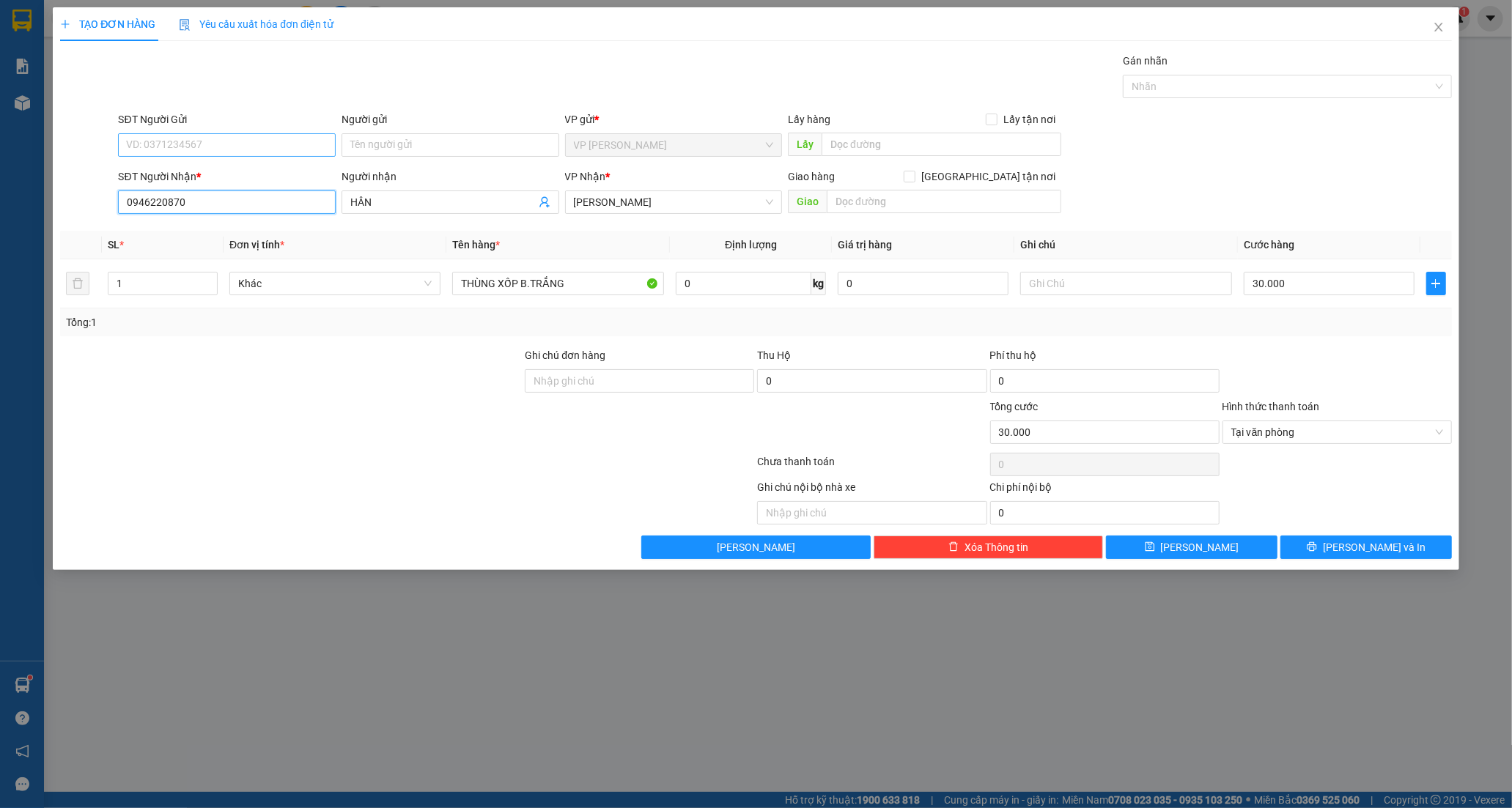
type input "0946220870"
click at [163, 146] on input "SĐT Người Gửi" at bounding box center [226, 144] width 218 height 23
click at [180, 165] on div "0902896902 - TRÂM" at bounding box center [226, 174] width 218 height 23
type input "0902896902"
type input "TRÂM"
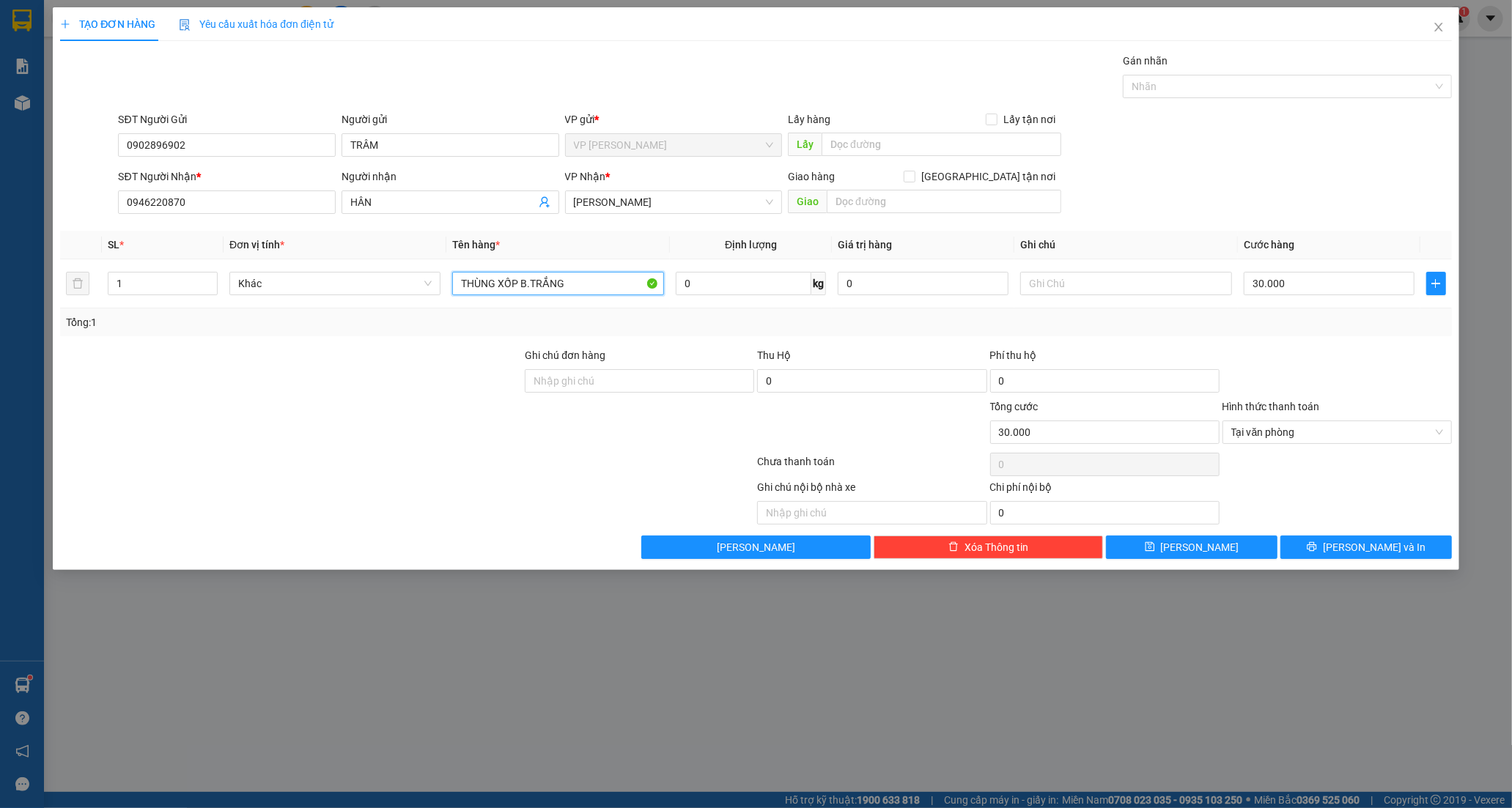
drag, startPoint x: 573, startPoint y: 287, endPoint x: 67, endPoint y: 323, distance: 507.3
click at [119, 325] on div "SL * Đơn vị tính * Tên hàng * Định lượng Giá trị hàng Ghi chú Cước hàng 1 Khác …" at bounding box center [756, 283] width 1392 height 106
type input "XỐP VÀNG TRONG BỊCH"
click at [1382, 553] on span "[PERSON_NAME] và In" at bounding box center [1374, 547] width 102 height 16
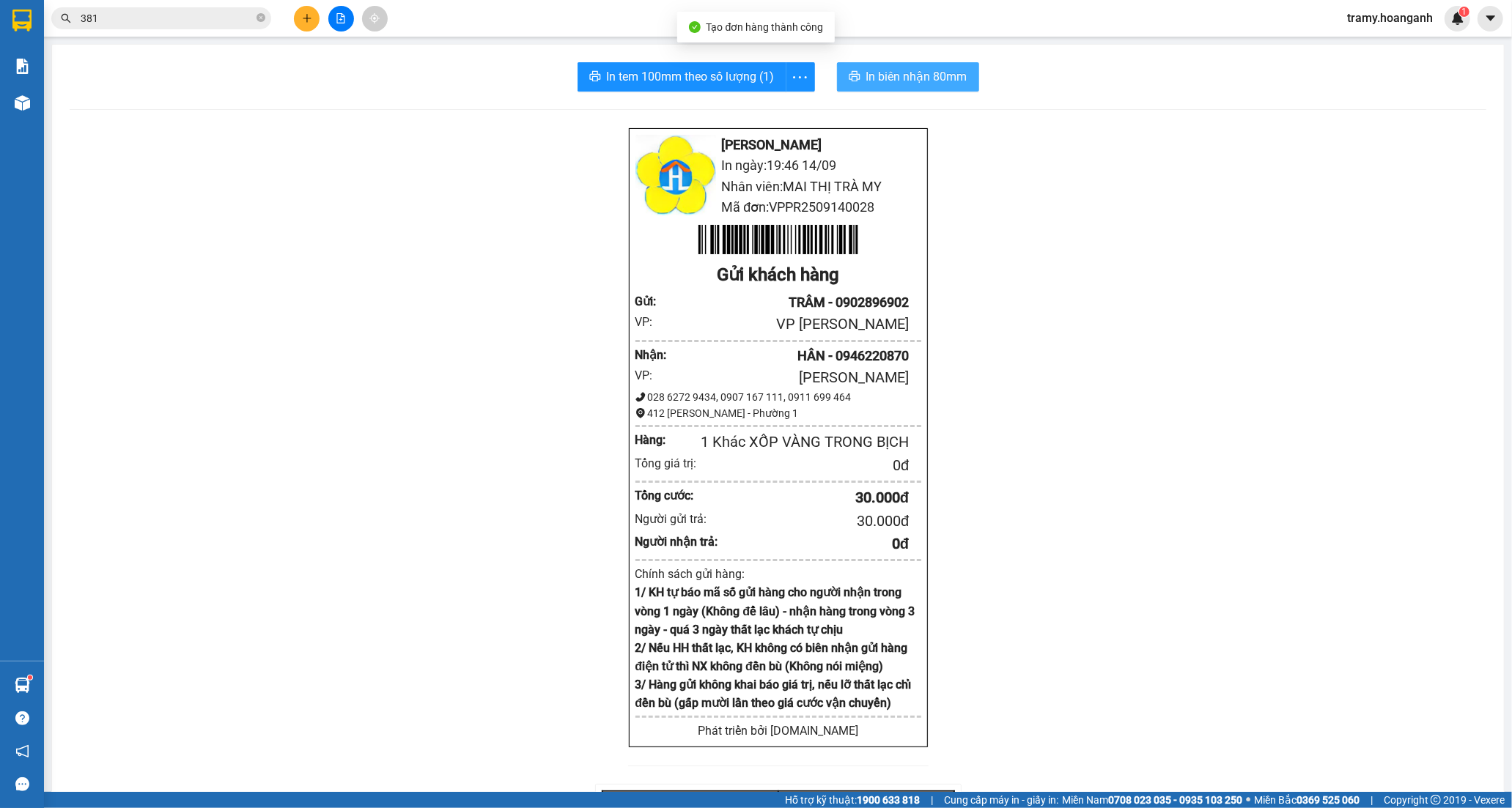
click at [918, 69] on span "In biên nhận 80mm" at bounding box center [917, 76] width 101 height 18
drag, startPoint x: 800, startPoint y: 76, endPoint x: 792, endPoint y: 89, distance: 15.3
click at [796, 81] on icon "more" at bounding box center [799, 77] width 18 height 18
click at [770, 112] on div "In tem 100mm" at bounding box center [766, 109] width 66 height 16
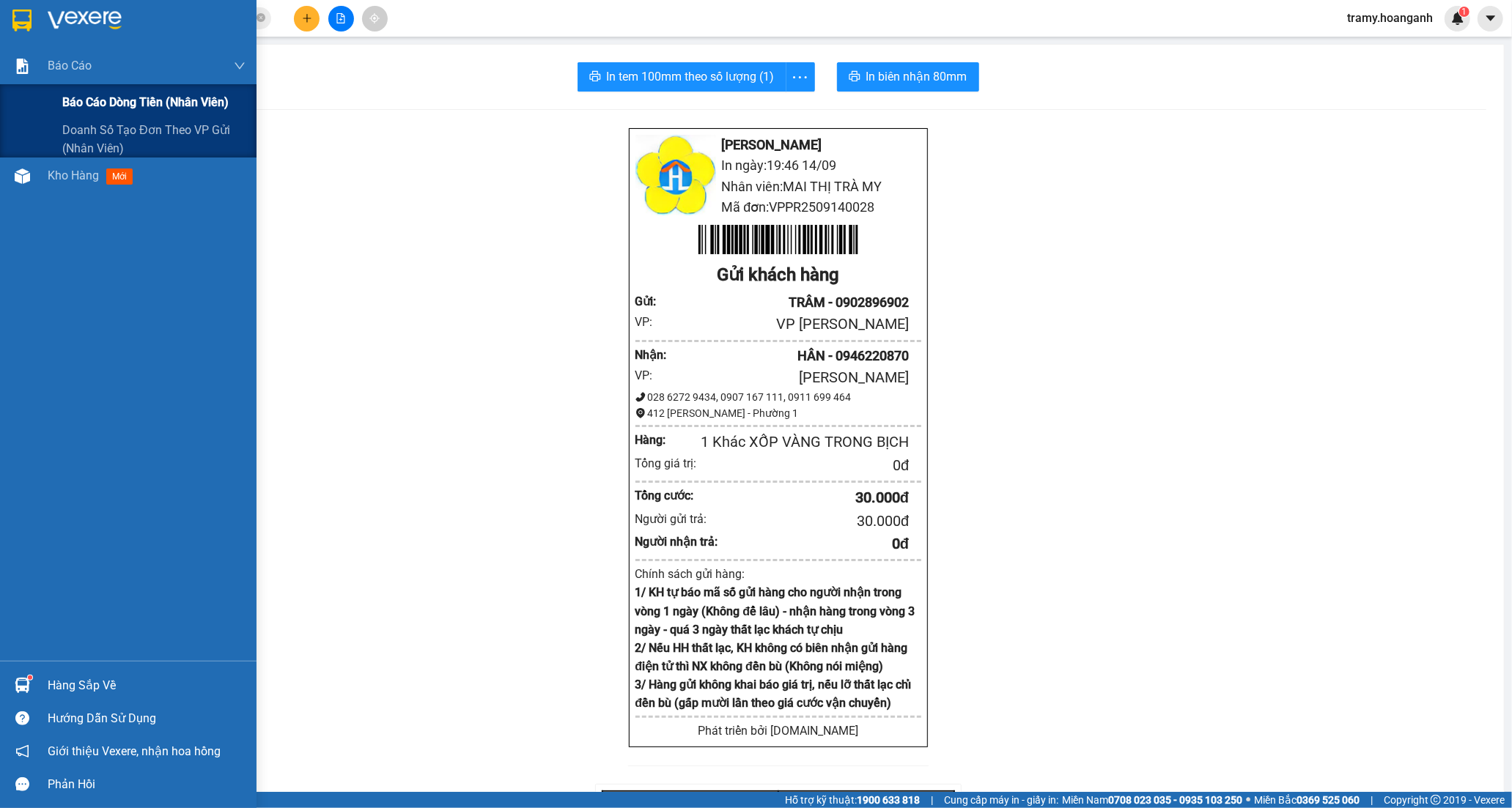
click at [108, 101] on span "Báo cáo dòng tiền (nhân viên)" at bounding box center [144, 101] width 166 height 18
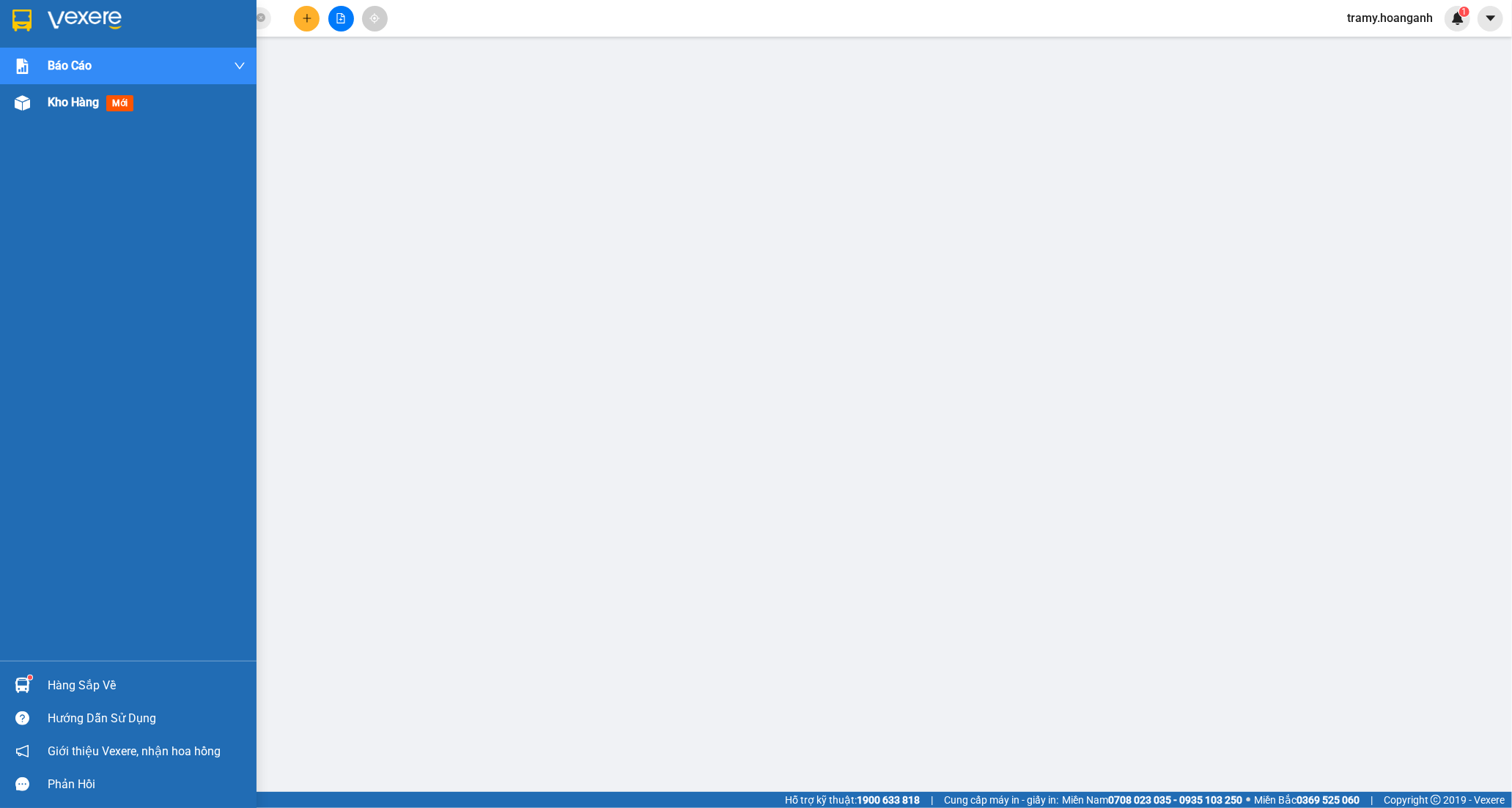
click at [52, 106] on span "Kho hàng" at bounding box center [73, 102] width 52 height 14
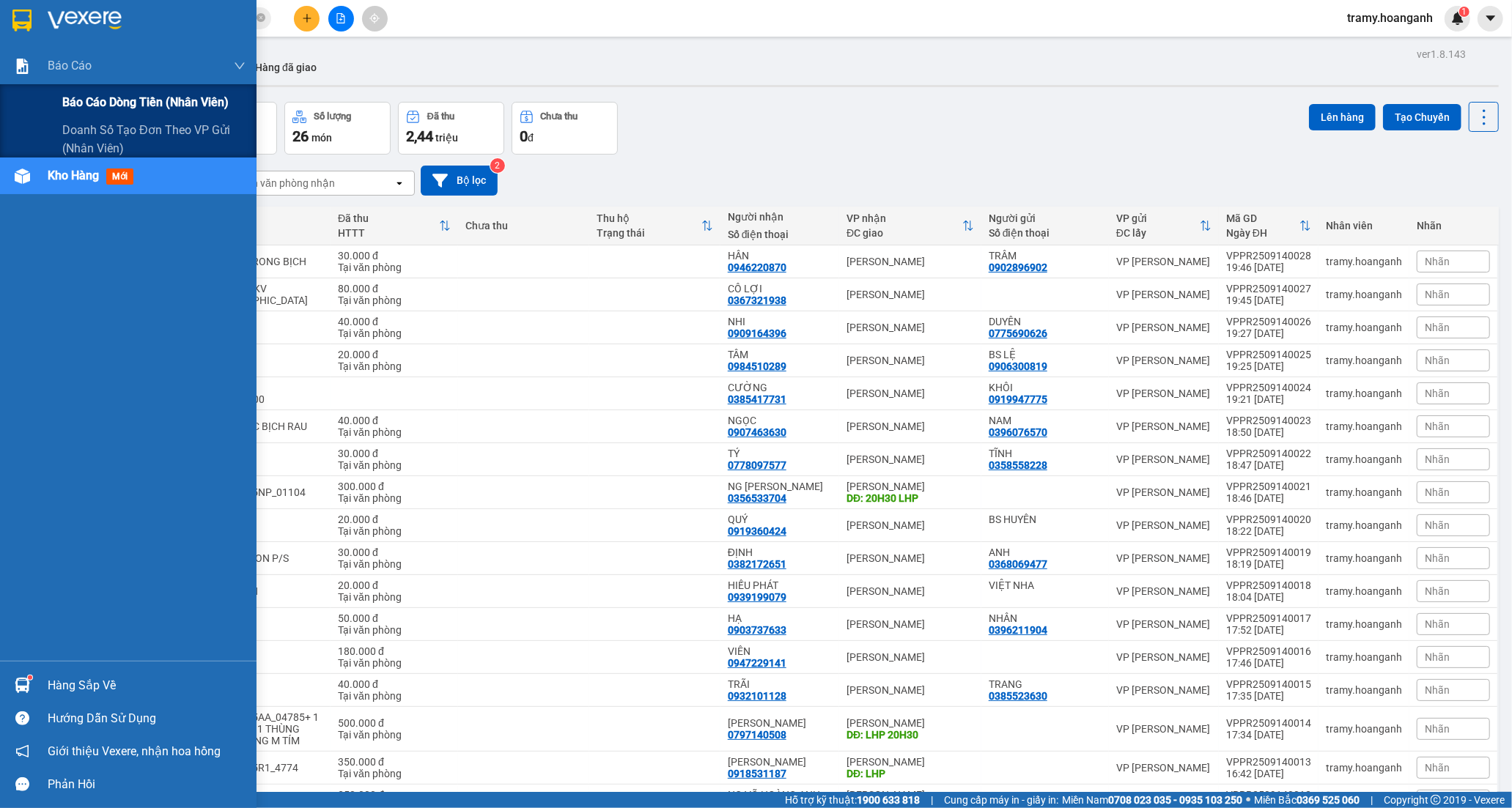
click at [94, 110] on span "Báo cáo dòng tiền (nhân viên)" at bounding box center [144, 101] width 166 height 18
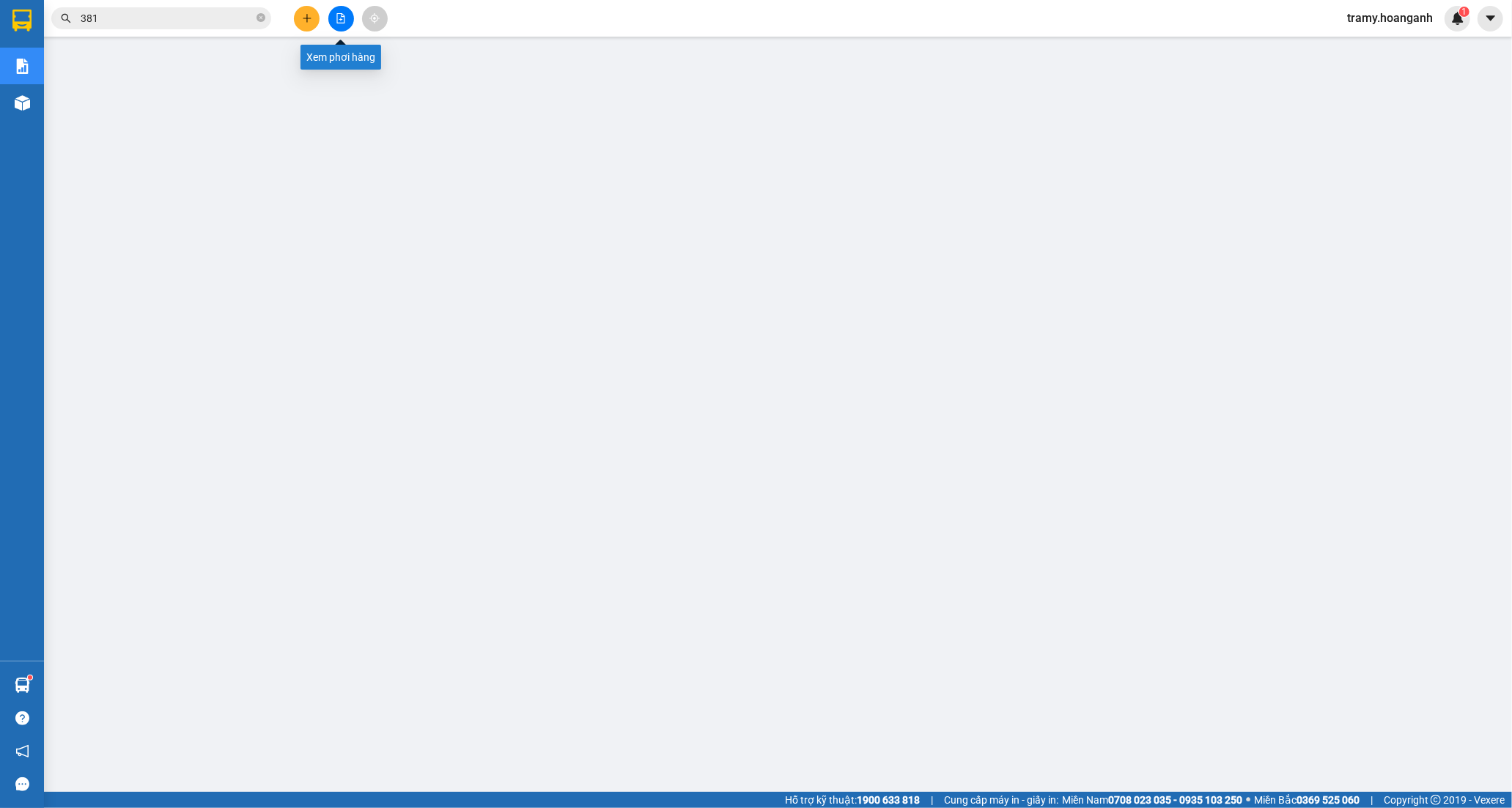
click at [337, 17] on icon "file-add" at bounding box center [341, 18] width 8 height 10
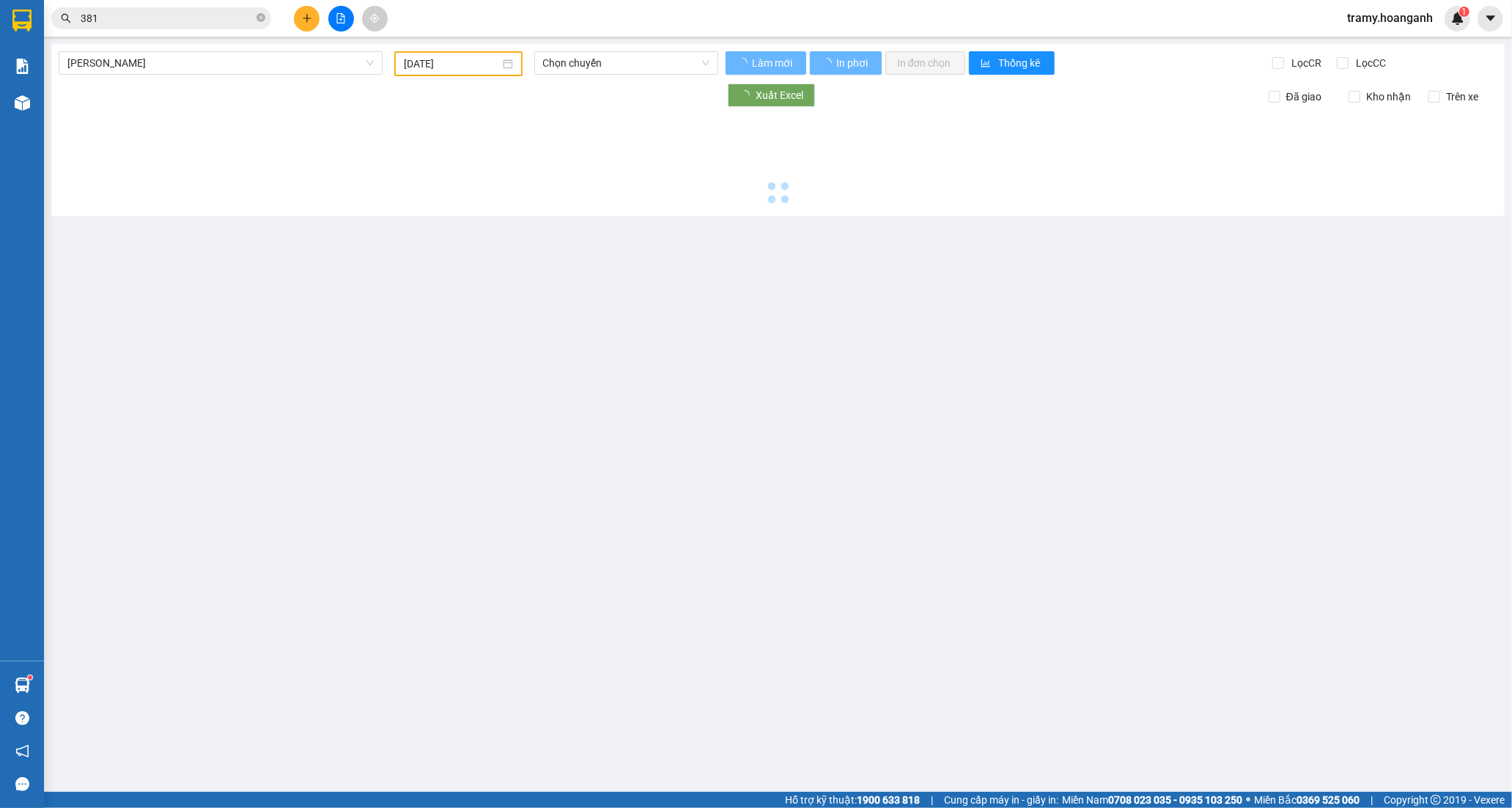
type input "[DATE]"
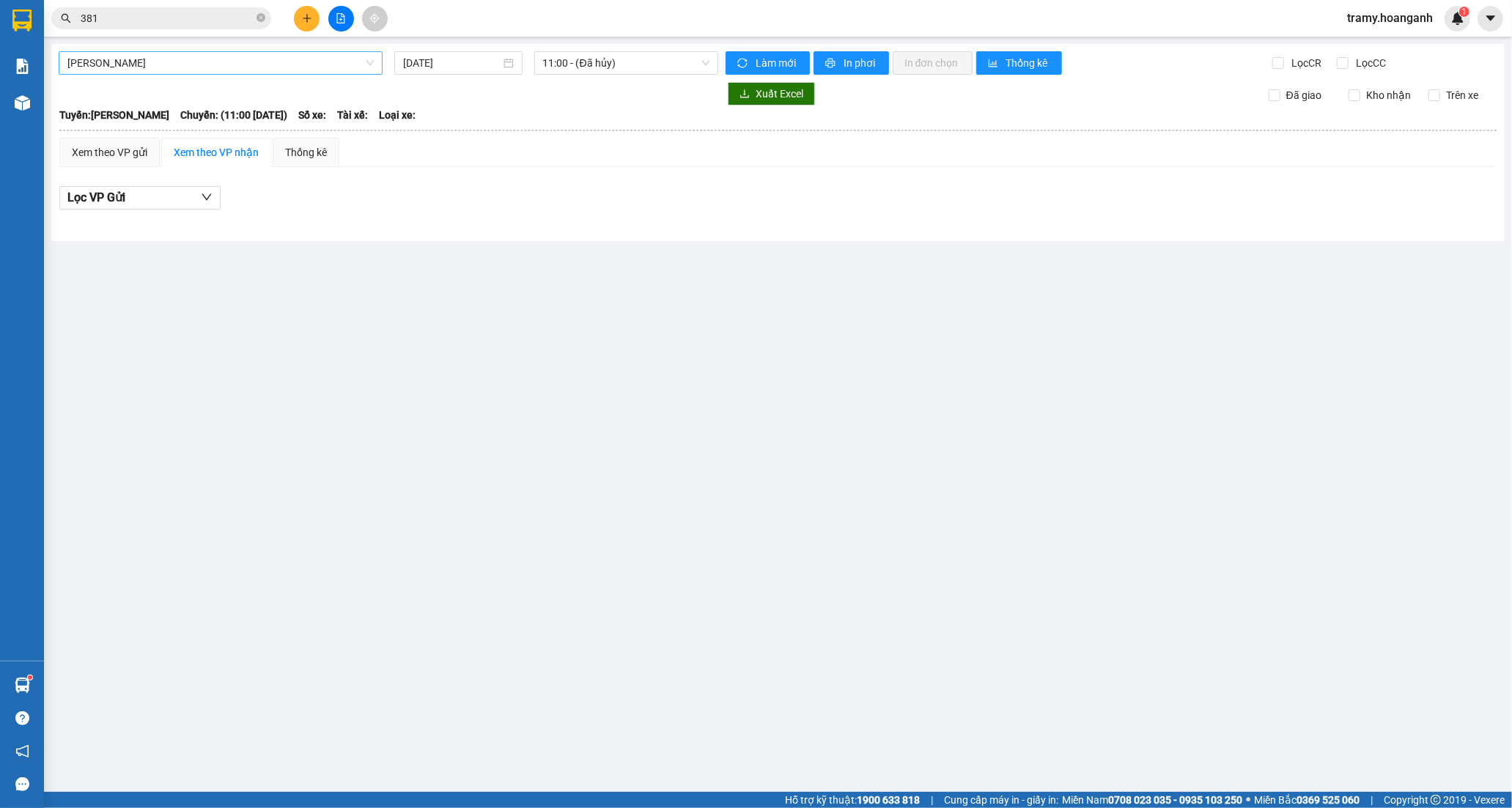
click at [189, 67] on span "[PERSON_NAME]" at bounding box center [220, 63] width 306 height 22
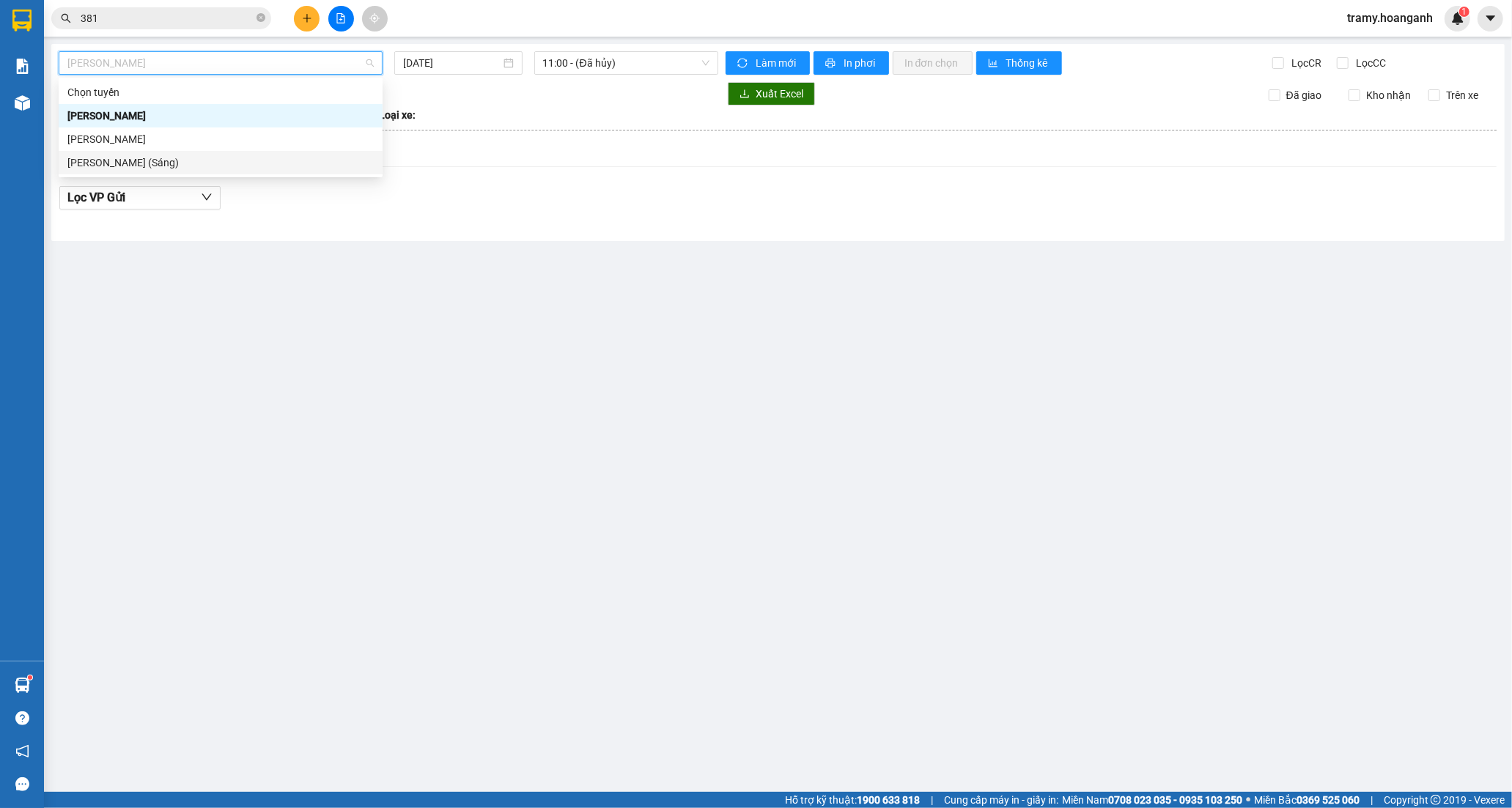
click at [195, 166] on div "[PERSON_NAME] (Sáng)" at bounding box center [220, 162] width 306 height 16
type input "[DATE]"
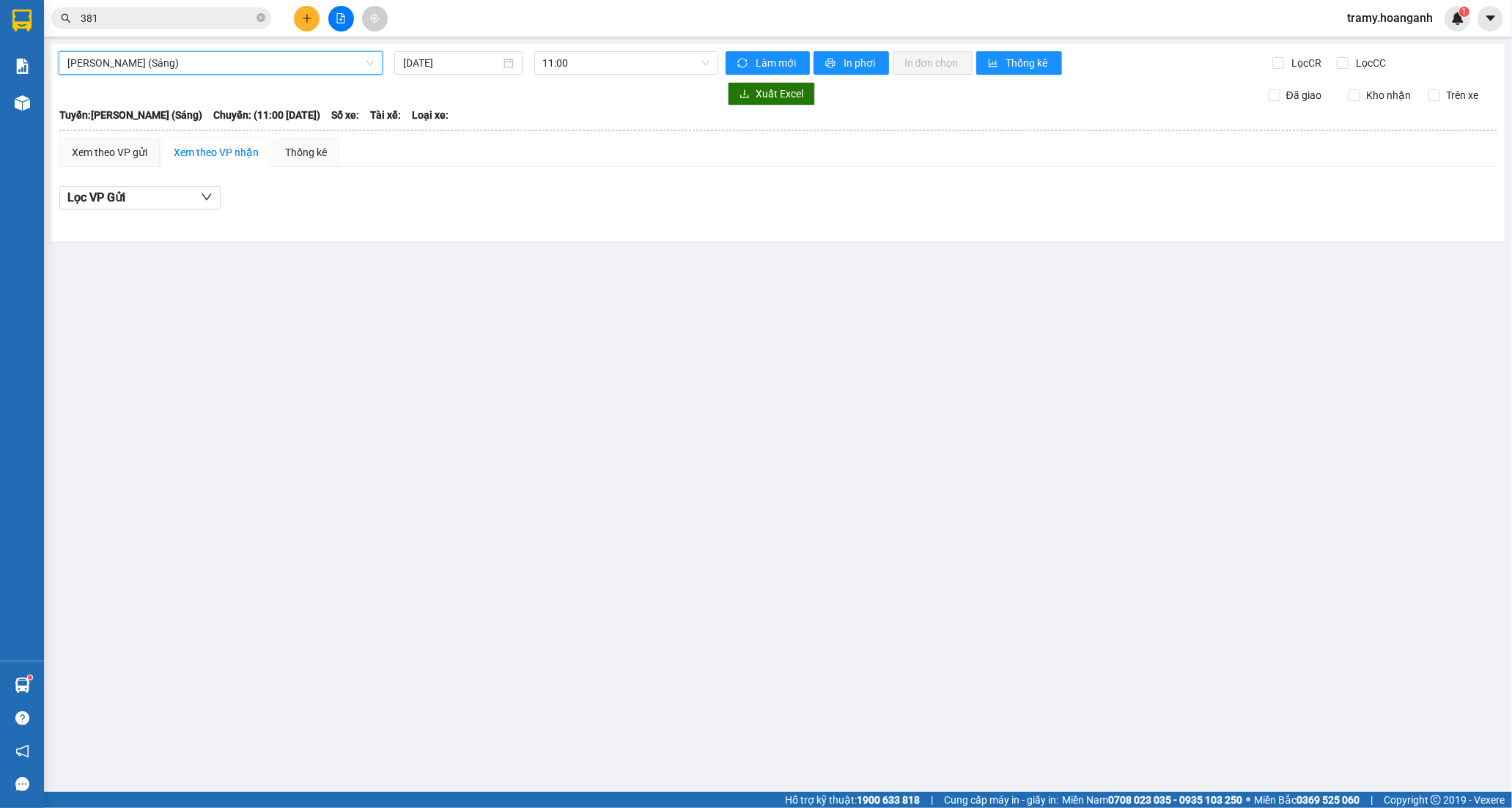
click at [225, 58] on span "[PERSON_NAME] (Sáng)" at bounding box center [220, 63] width 306 height 22
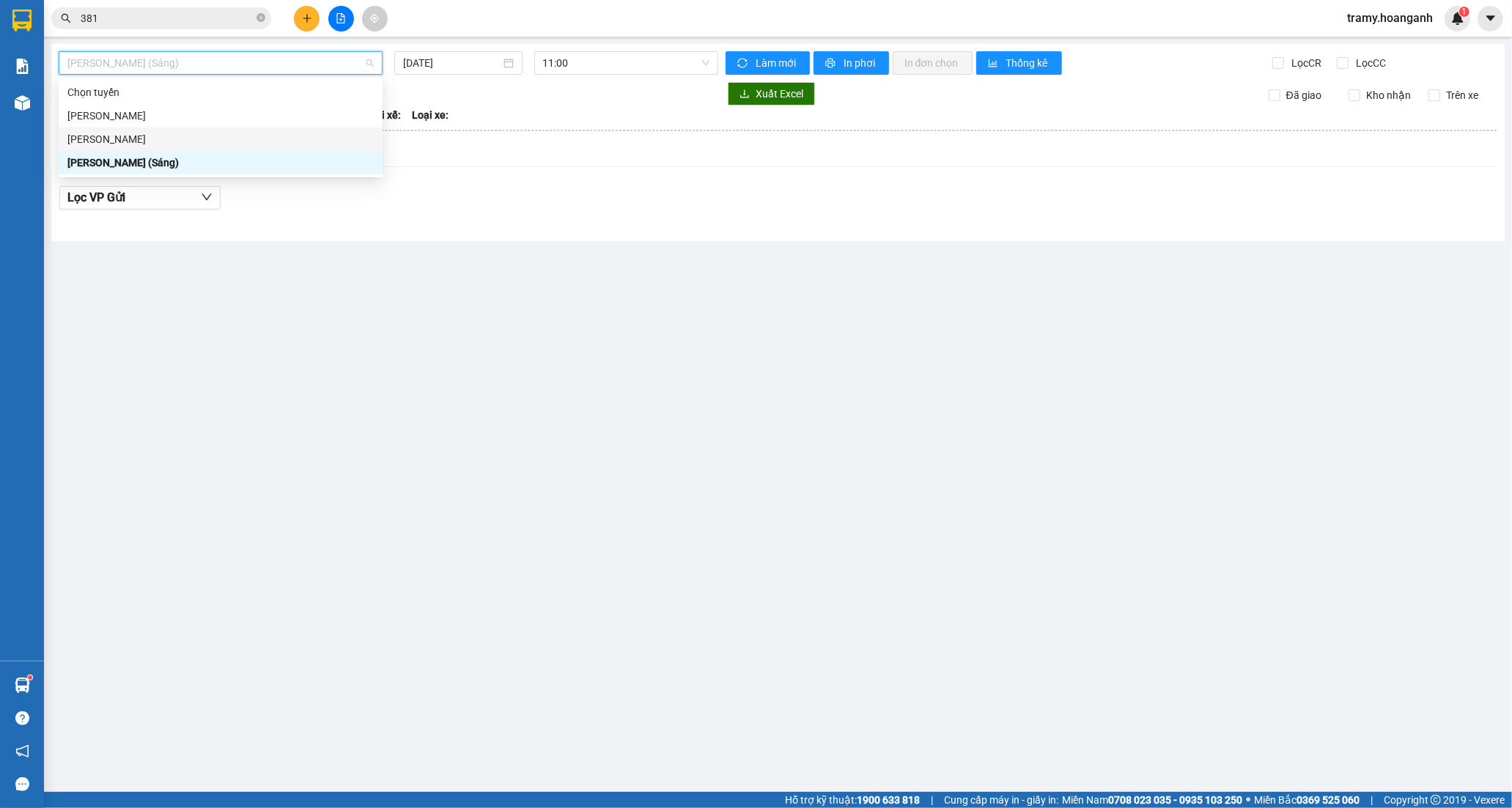
click at [200, 139] on div "[PERSON_NAME]" at bounding box center [220, 139] width 306 height 16
type input "[DATE]"
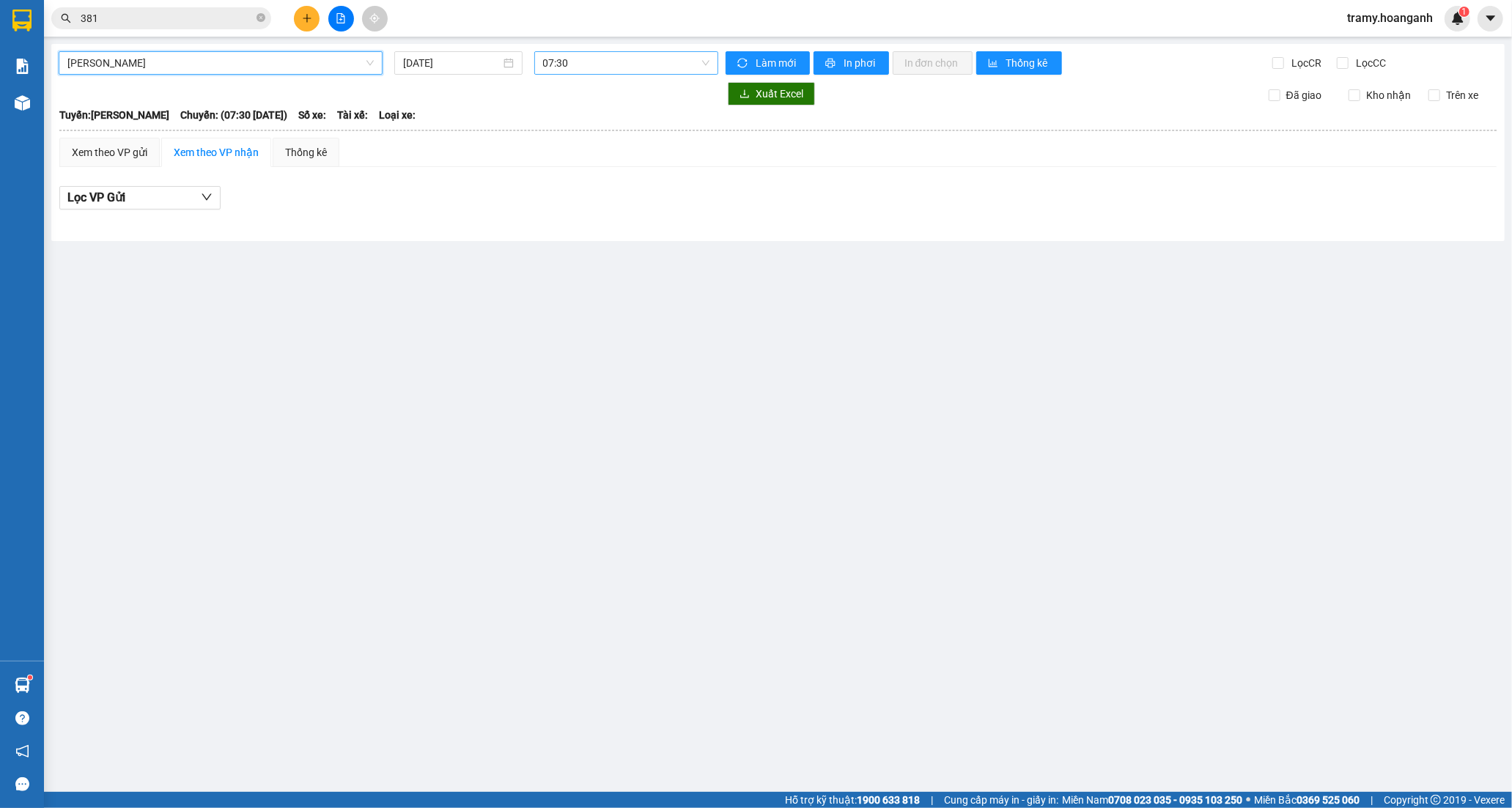
click at [555, 62] on span "07:30" at bounding box center [625, 63] width 166 height 22
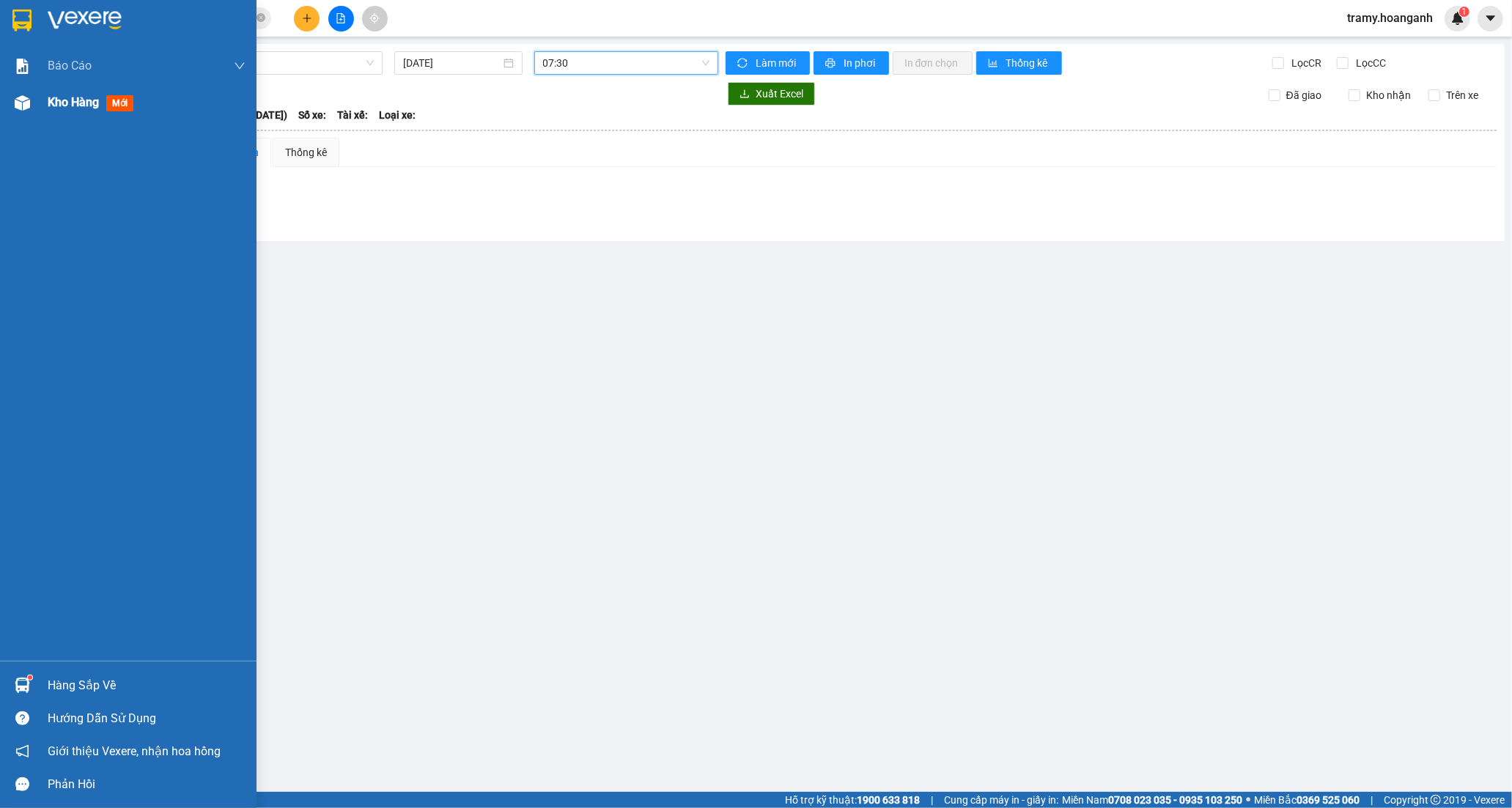
click at [77, 105] on span "Kho hàng" at bounding box center [73, 102] width 52 height 14
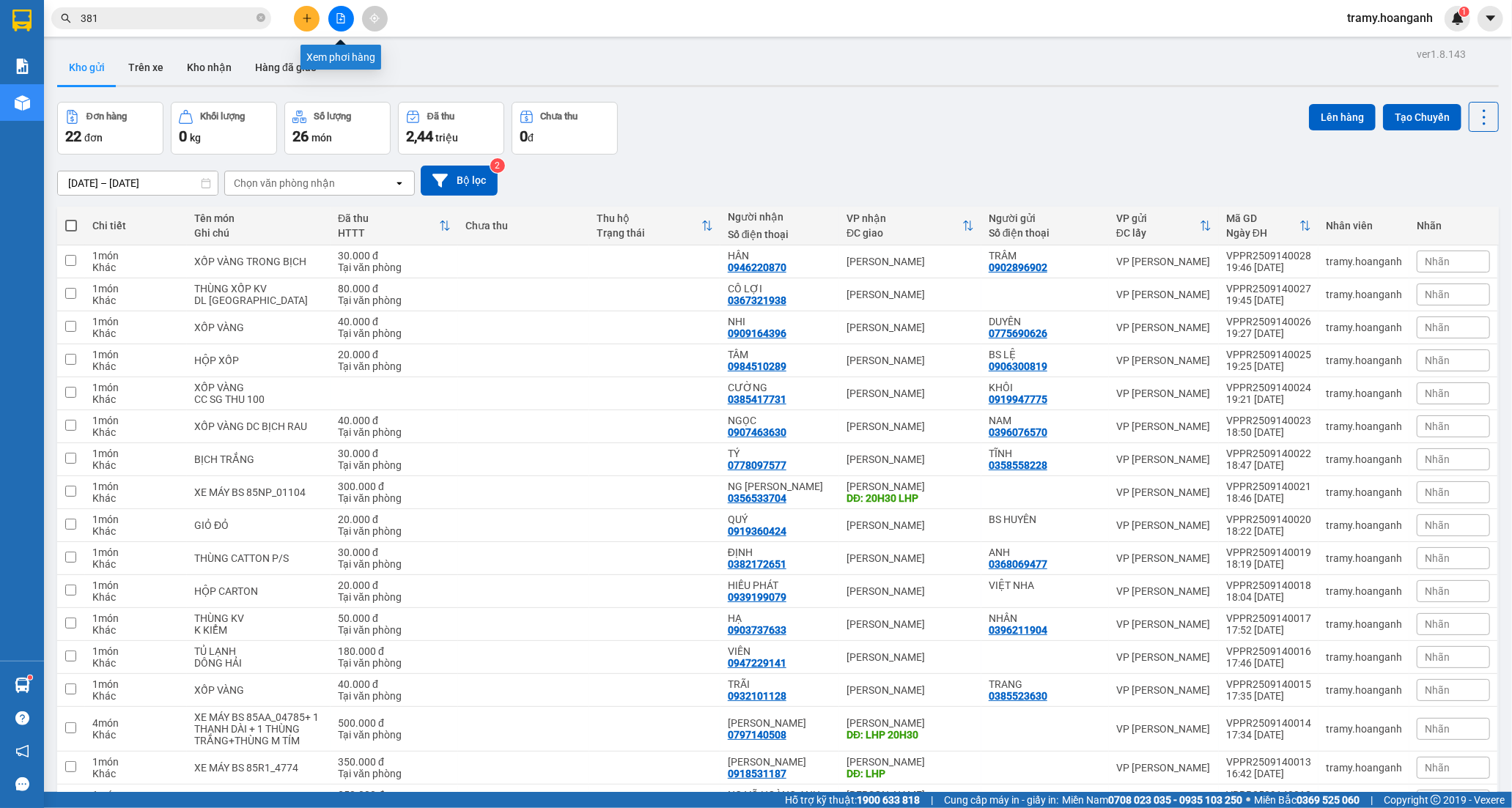
click at [343, 17] on icon "file-add" at bounding box center [341, 18] width 10 height 10
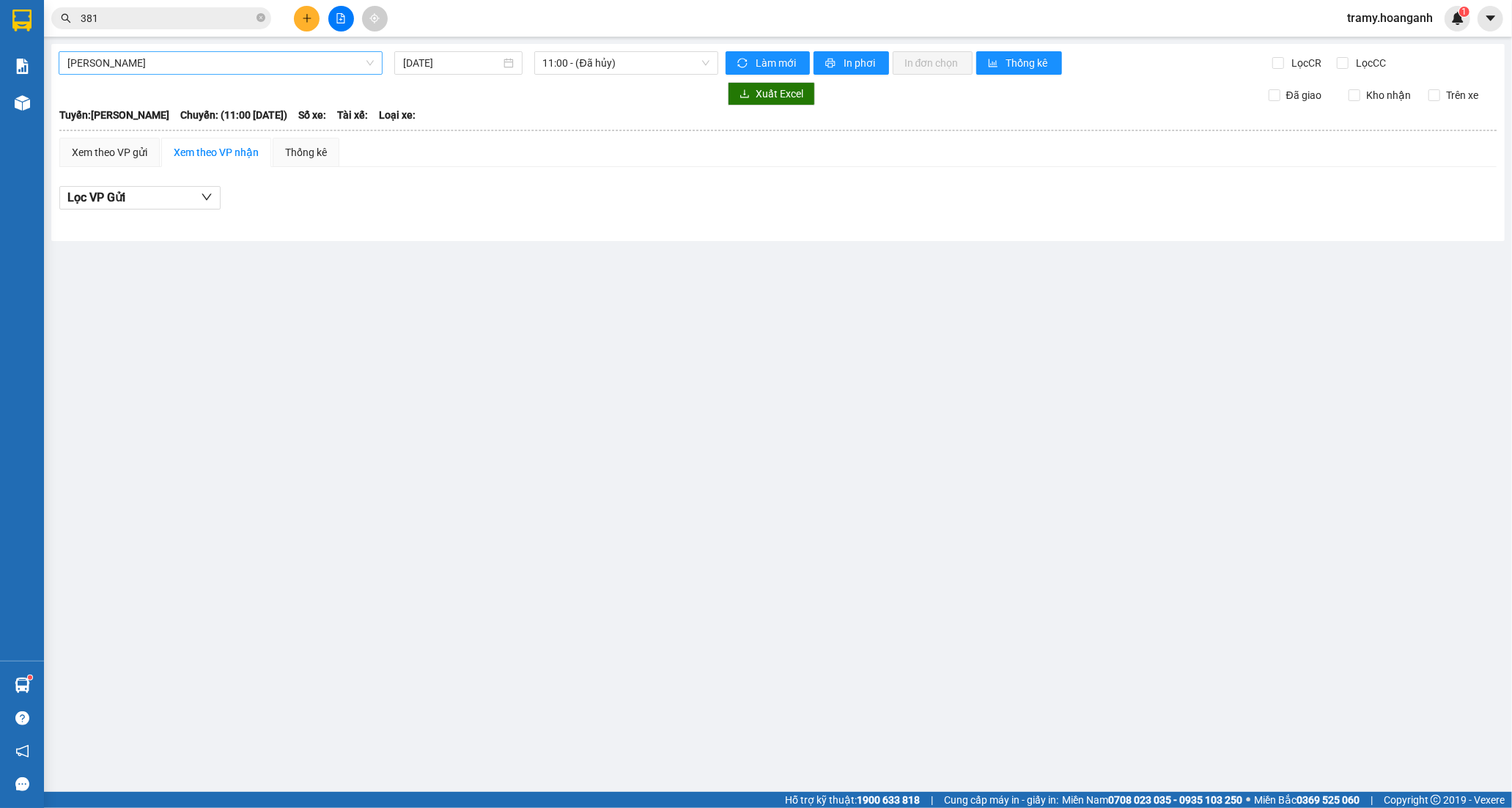
click at [186, 62] on span "[PERSON_NAME]" at bounding box center [220, 63] width 306 height 22
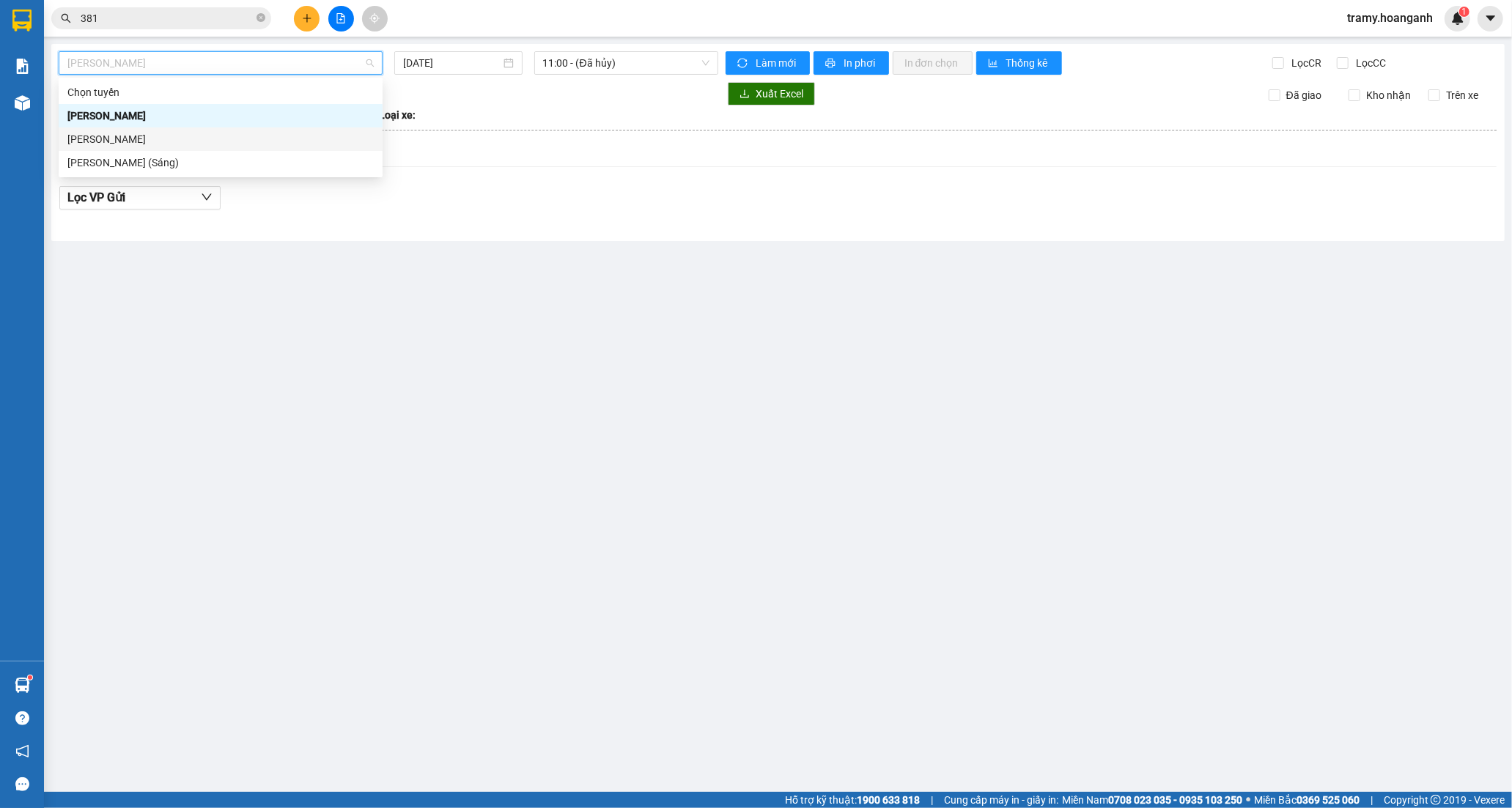
click at [157, 142] on div "[PERSON_NAME]" at bounding box center [220, 139] width 306 height 16
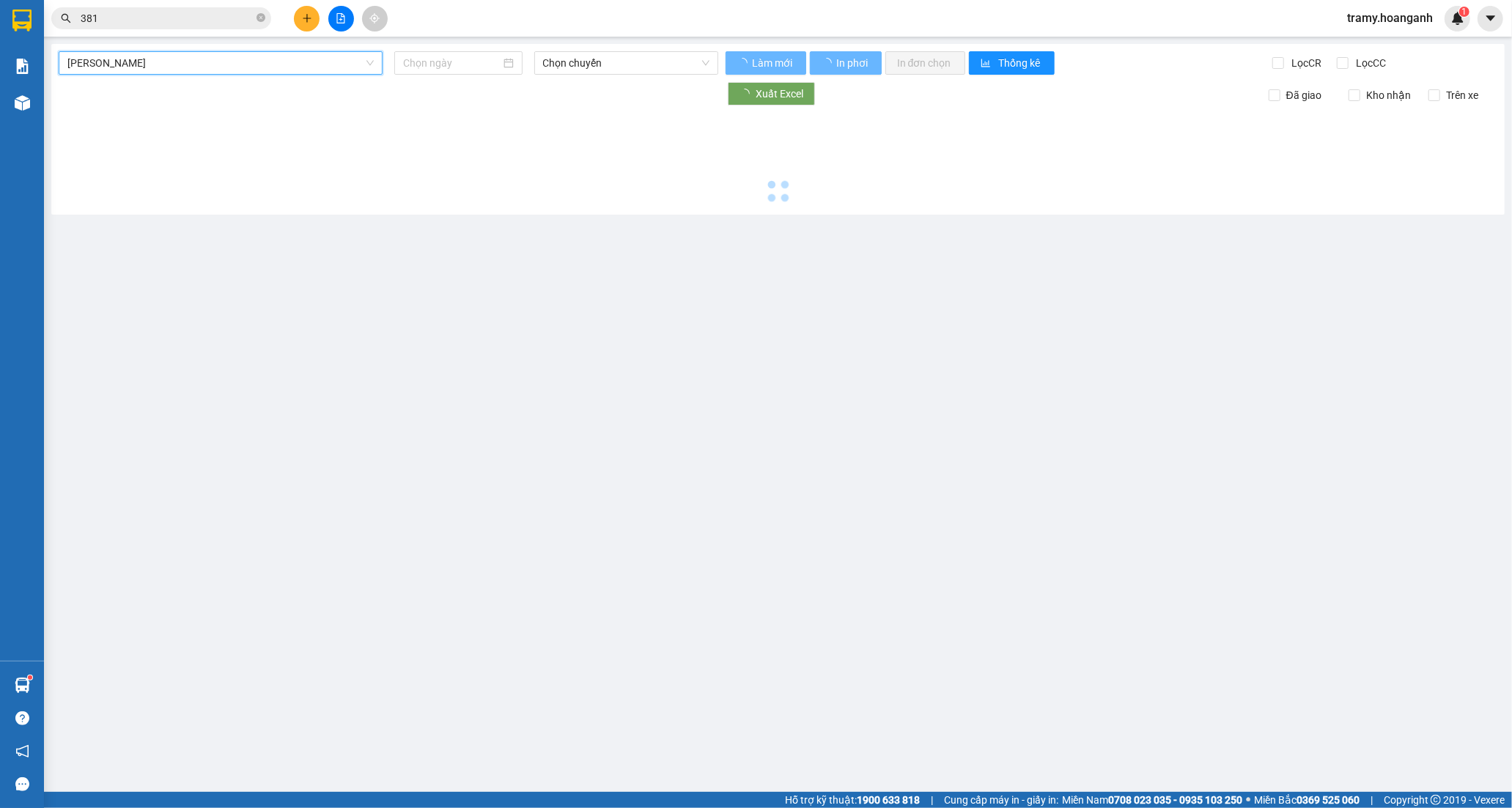
type input "[DATE]"
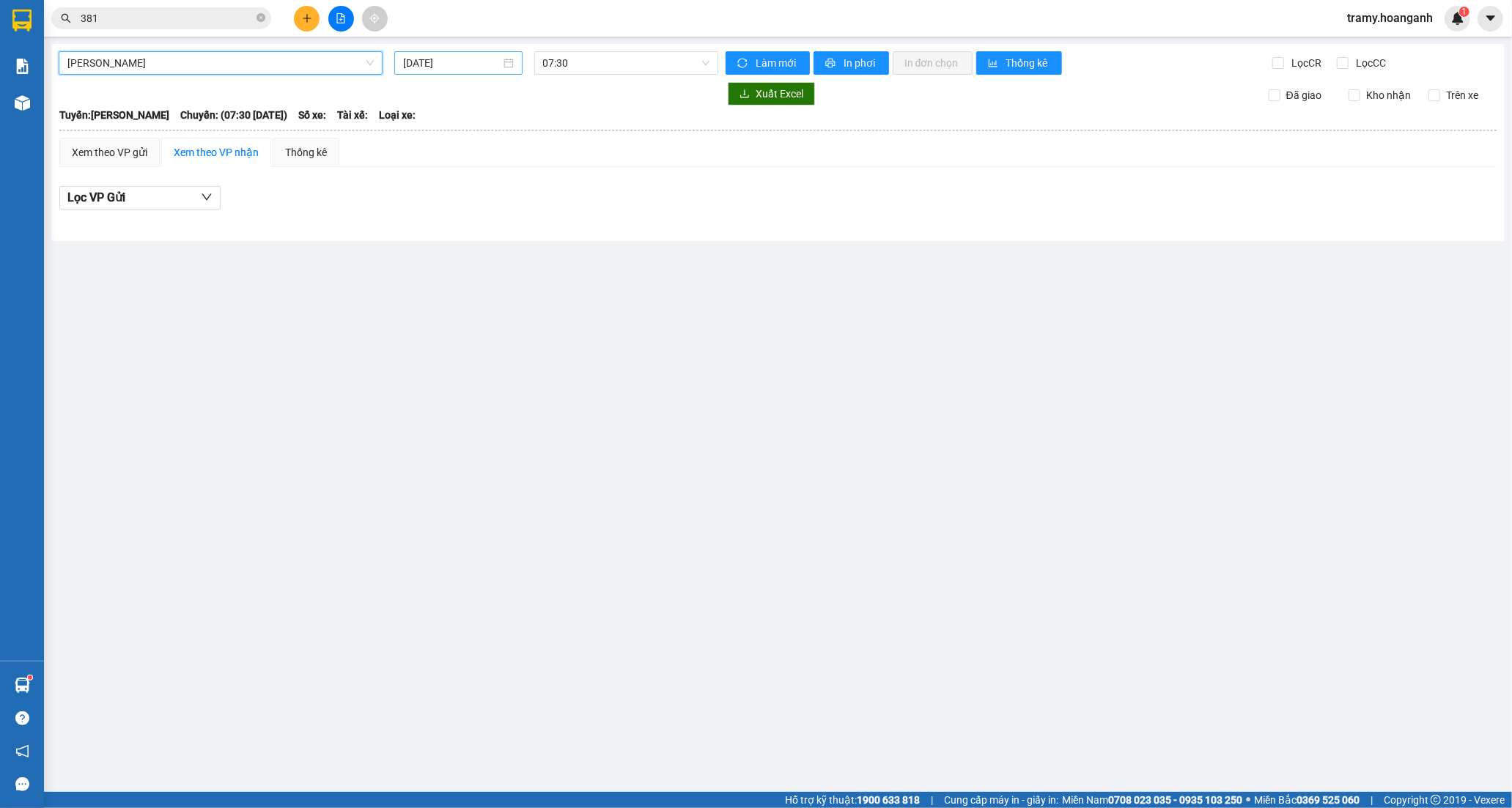
click at [446, 67] on input "[DATE]" at bounding box center [452, 63] width 97 height 16
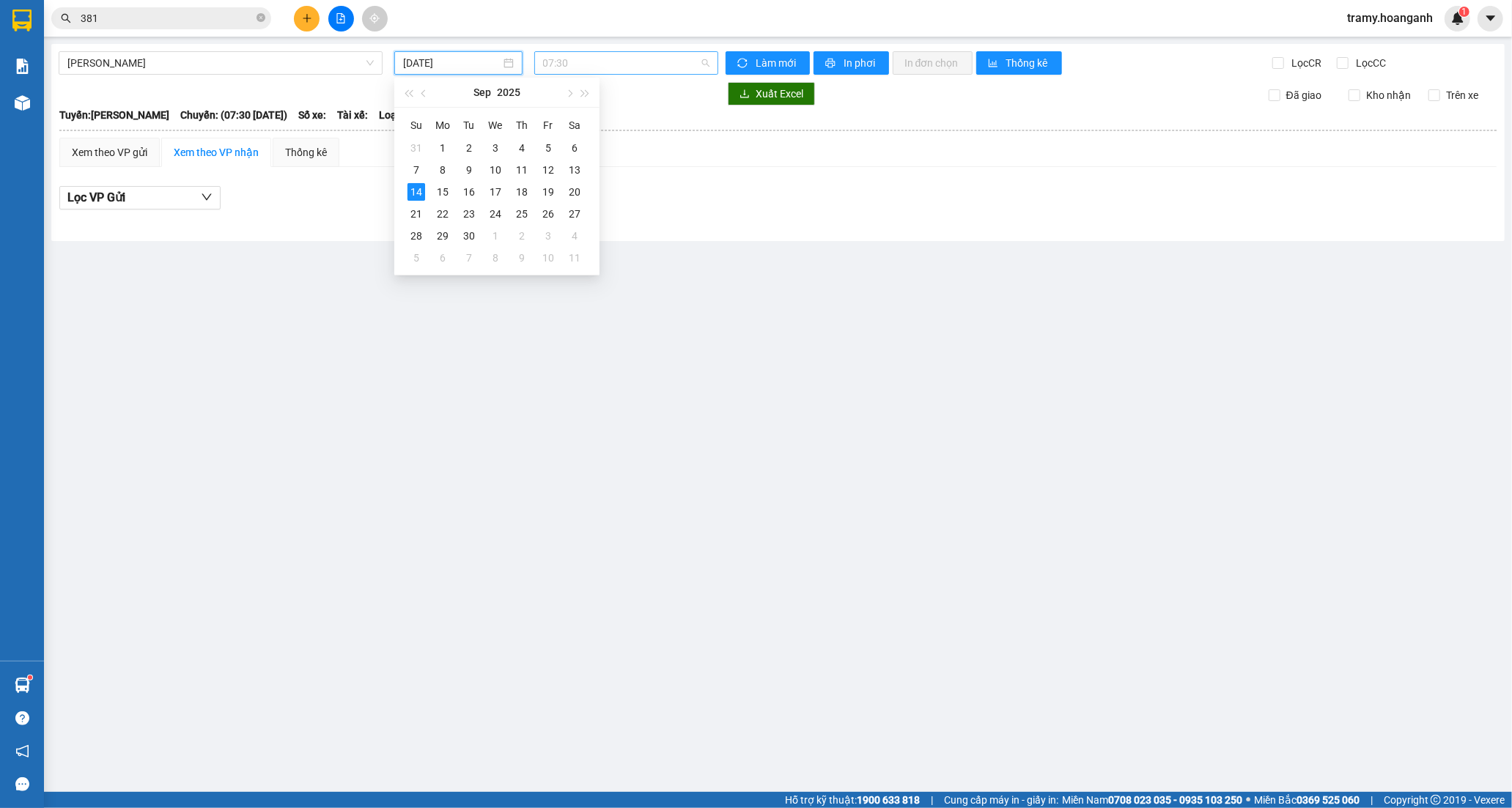
click at [538, 60] on div "07:30" at bounding box center [626, 63] width 184 height 23
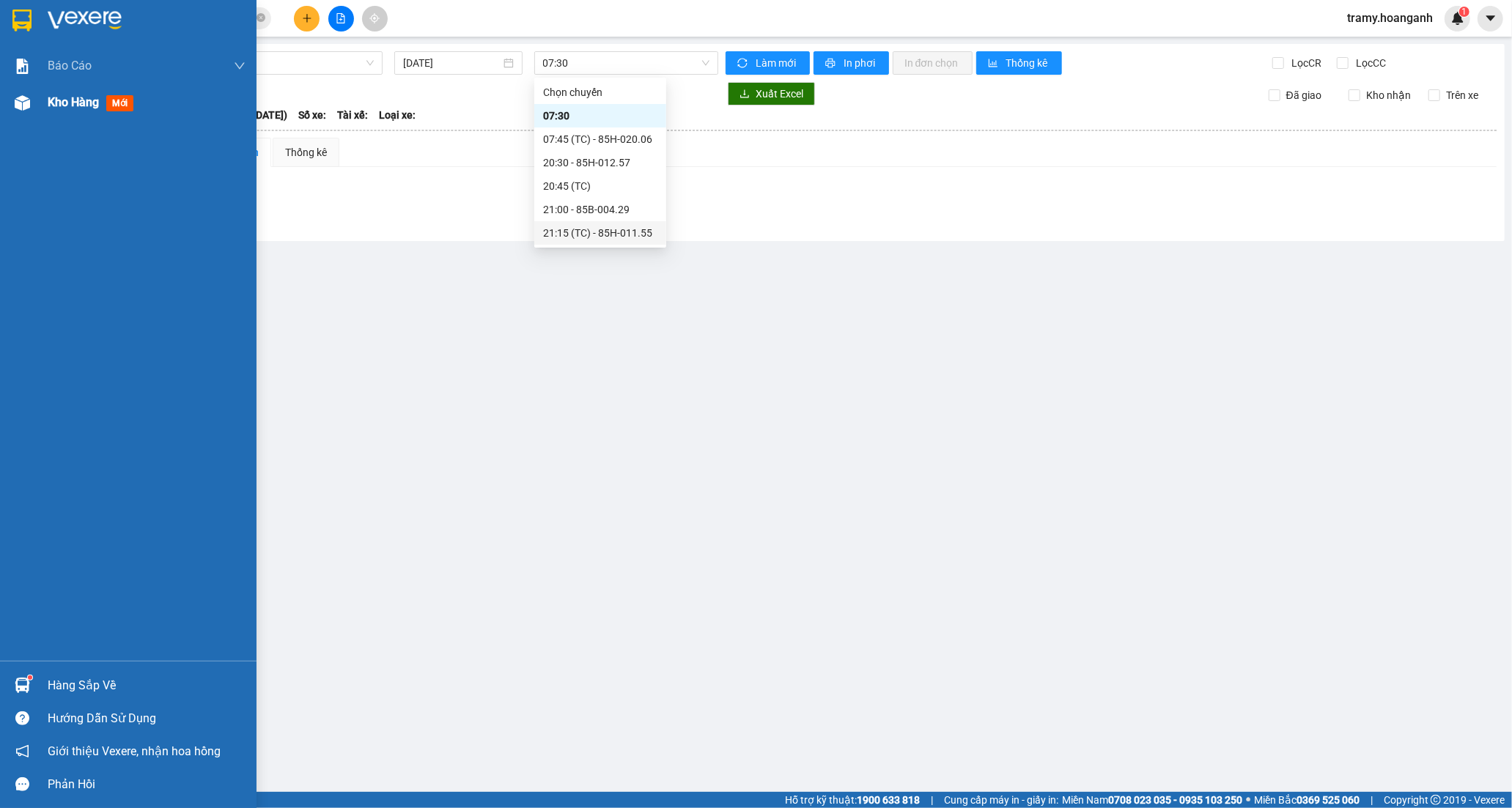
click at [68, 105] on span "Kho hàng" at bounding box center [73, 102] width 52 height 14
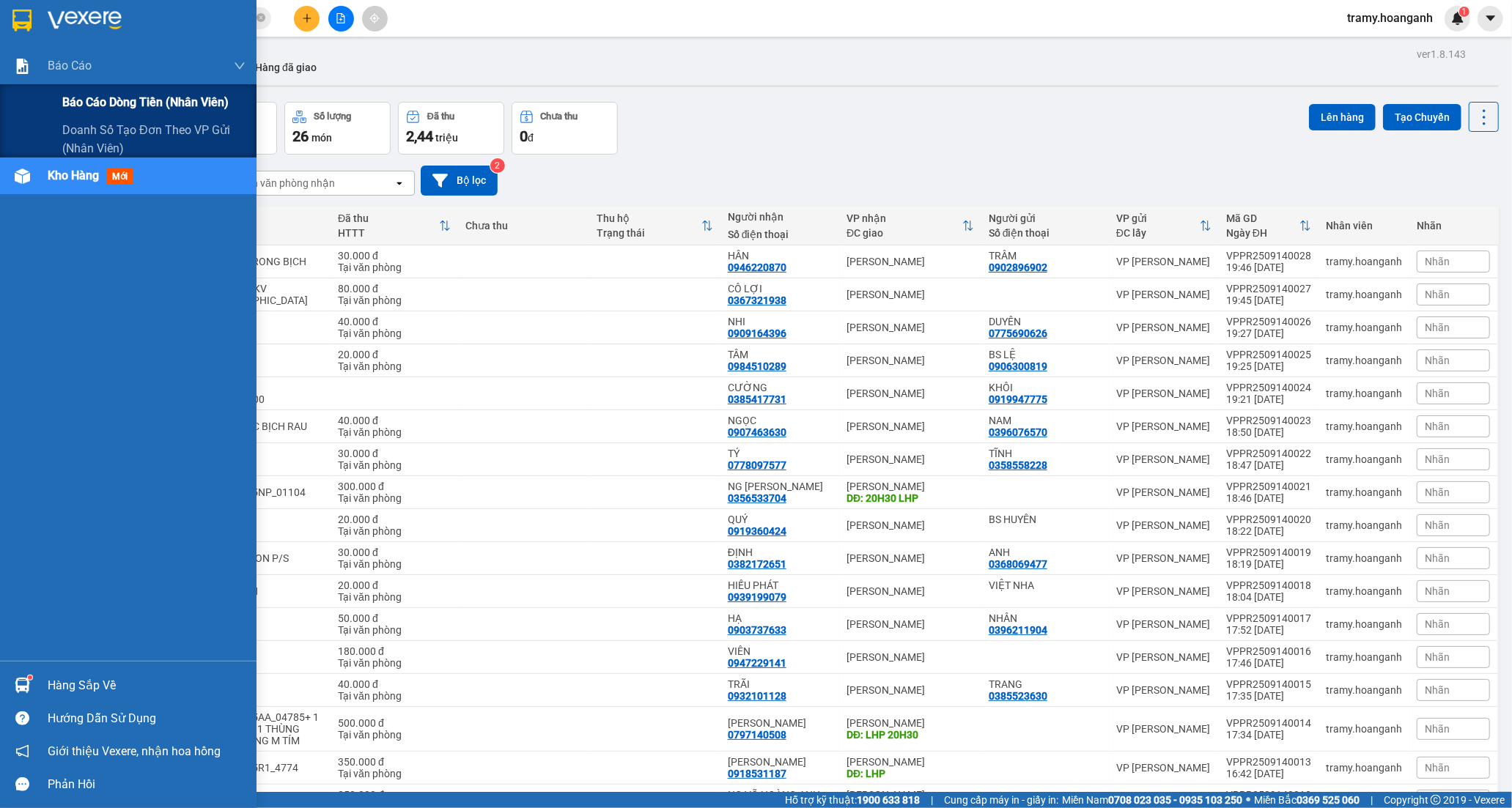
click at [121, 101] on span "Báo cáo dòng tiền (nhân viên)" at bounding box center [144, 101] width 166 height 18
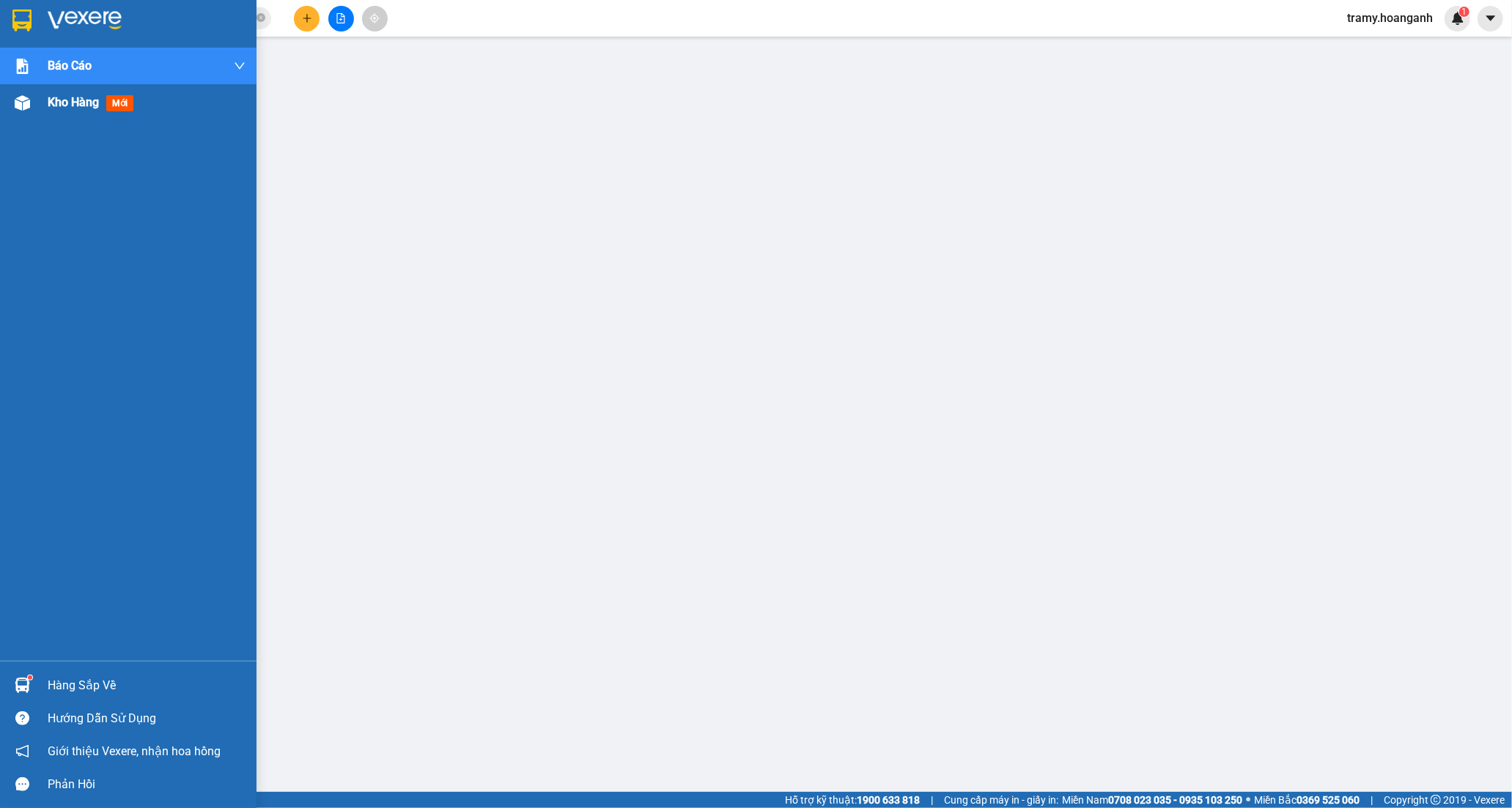
click at [65, 105] on span "Kho hàng" at bounding box center [73, 102] width 52 height 14
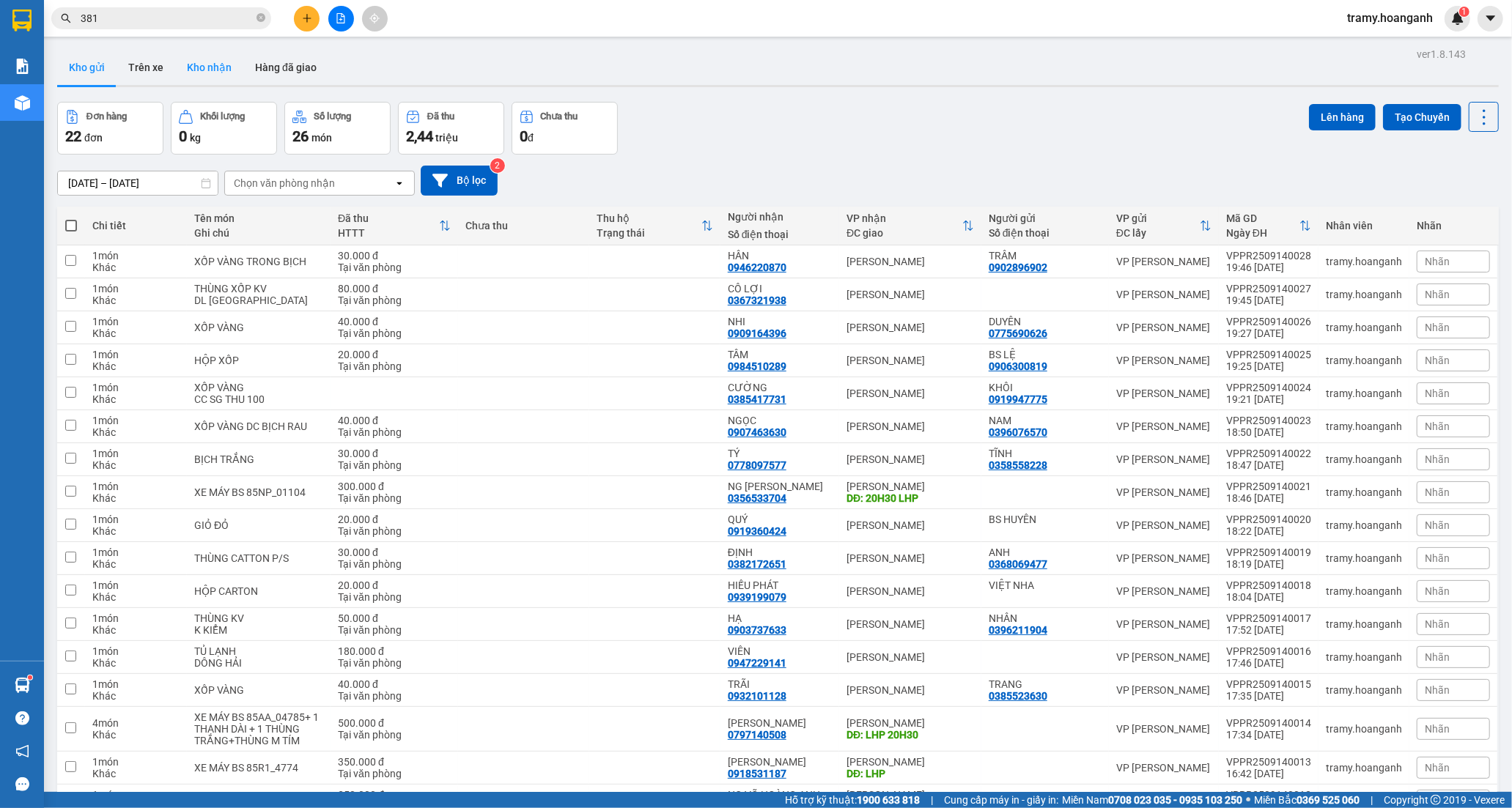
click at [221, 72] on button "Kho nhận" at bounding box center [209, 67] width 68 height 35
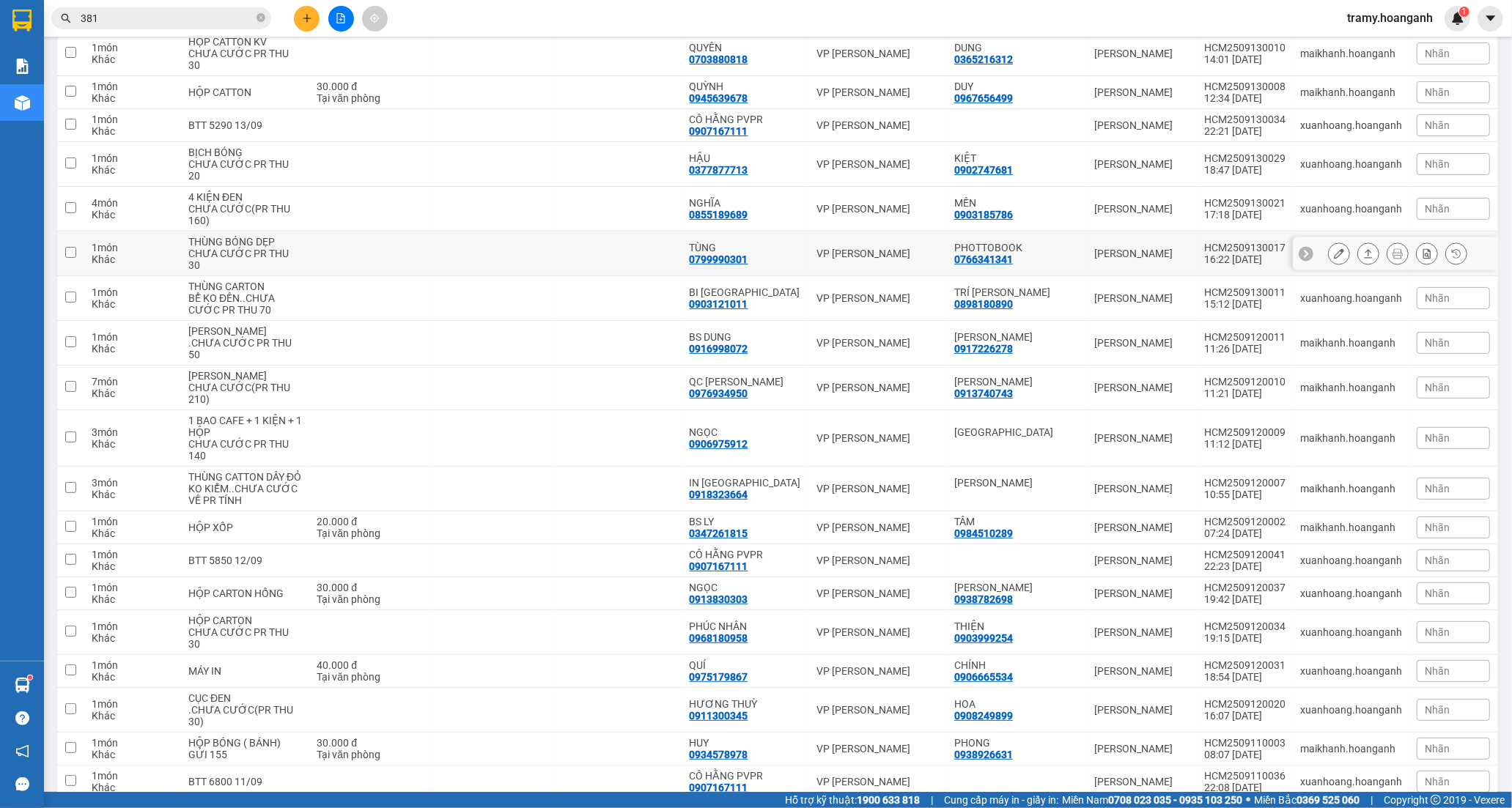
scroll to position [187, 0]
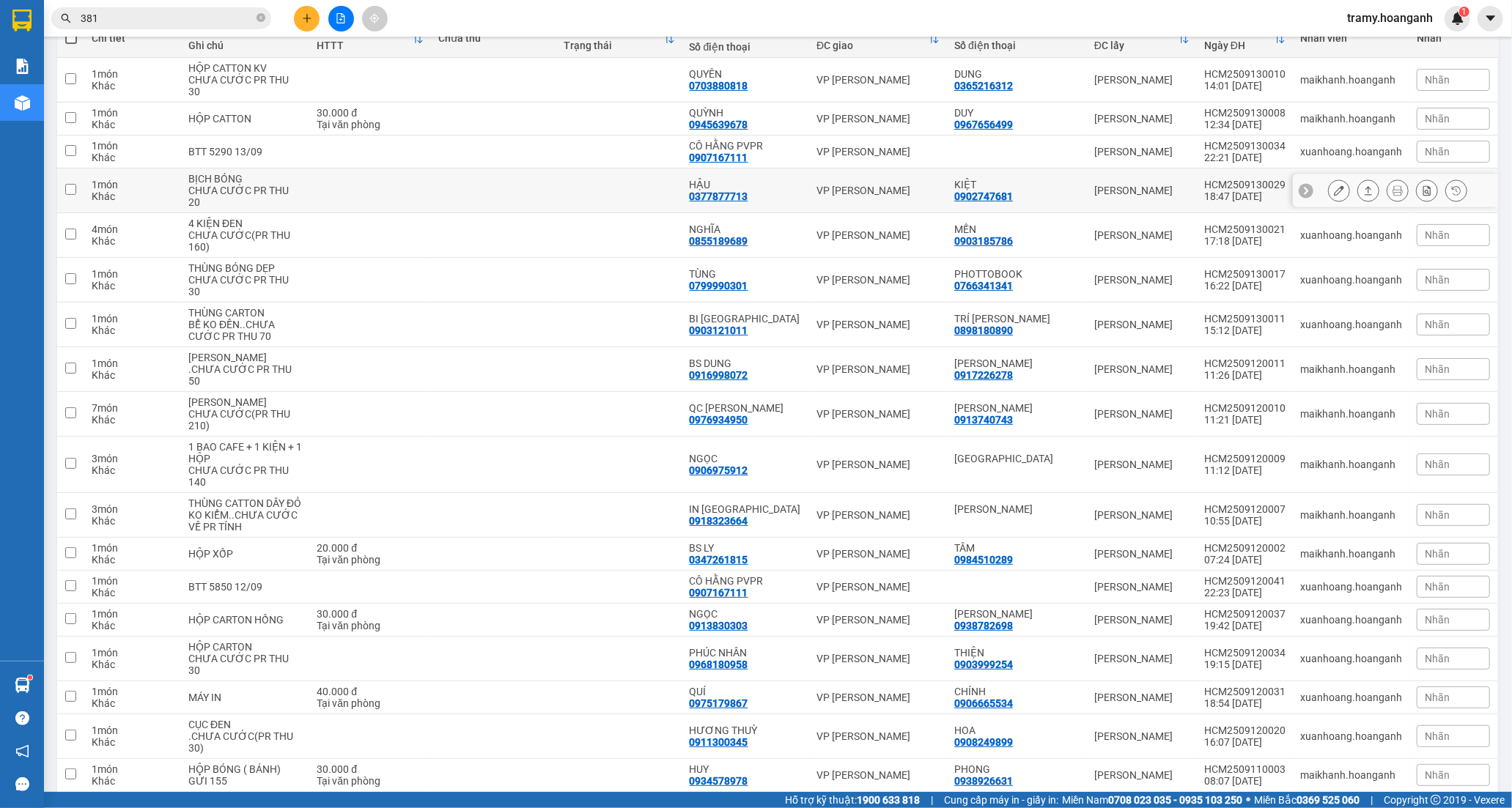
click at [721, 191] on div "0377877713" at bounding box center [719, 197] width 58 height 12
click at [1334, 186] on icon at bounding box center [1339, 191] width 10 height 10
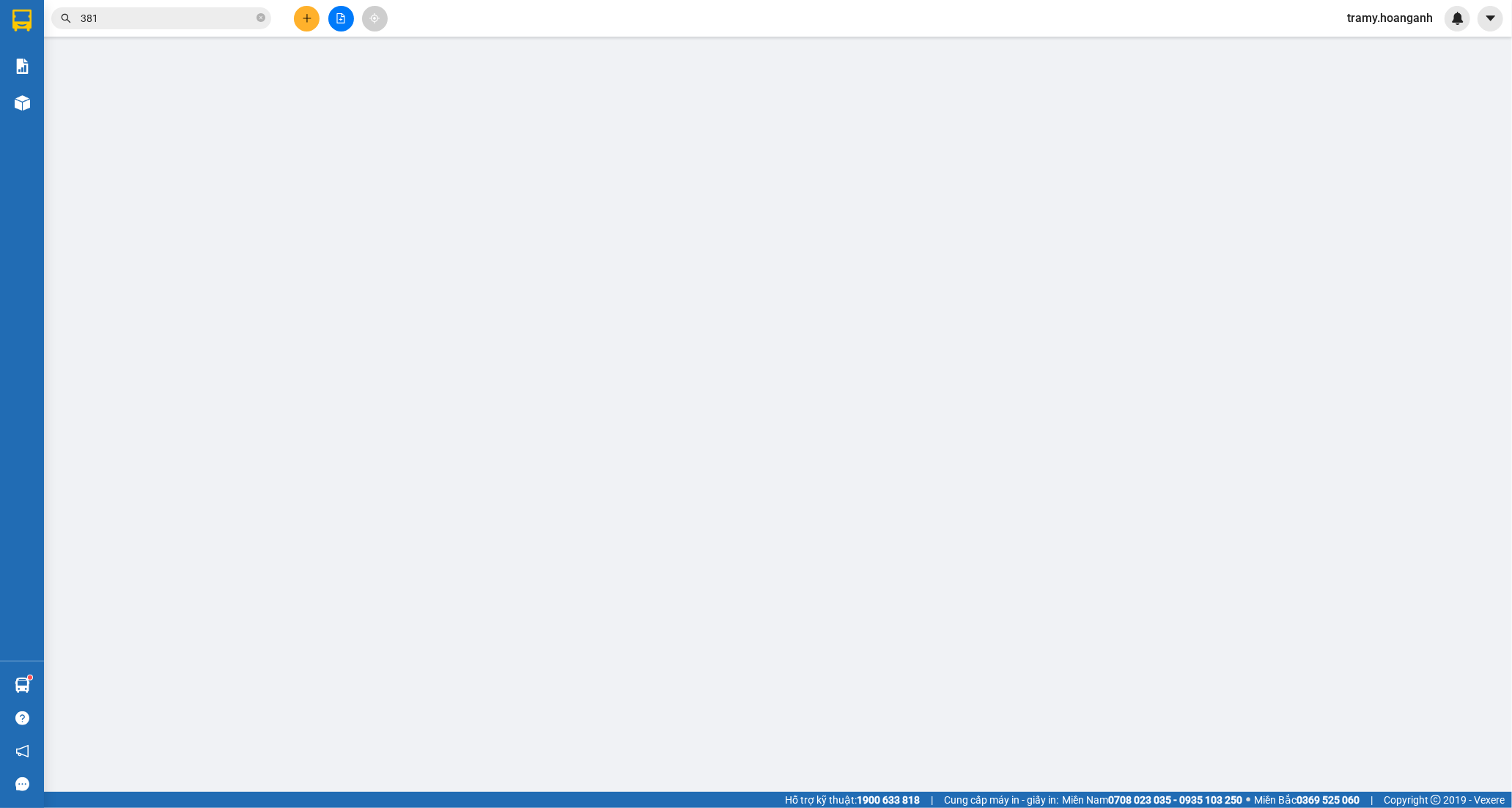
type input "0902747681"
type input "KIỆT"
type input "0377877713"
type input "HẬU"
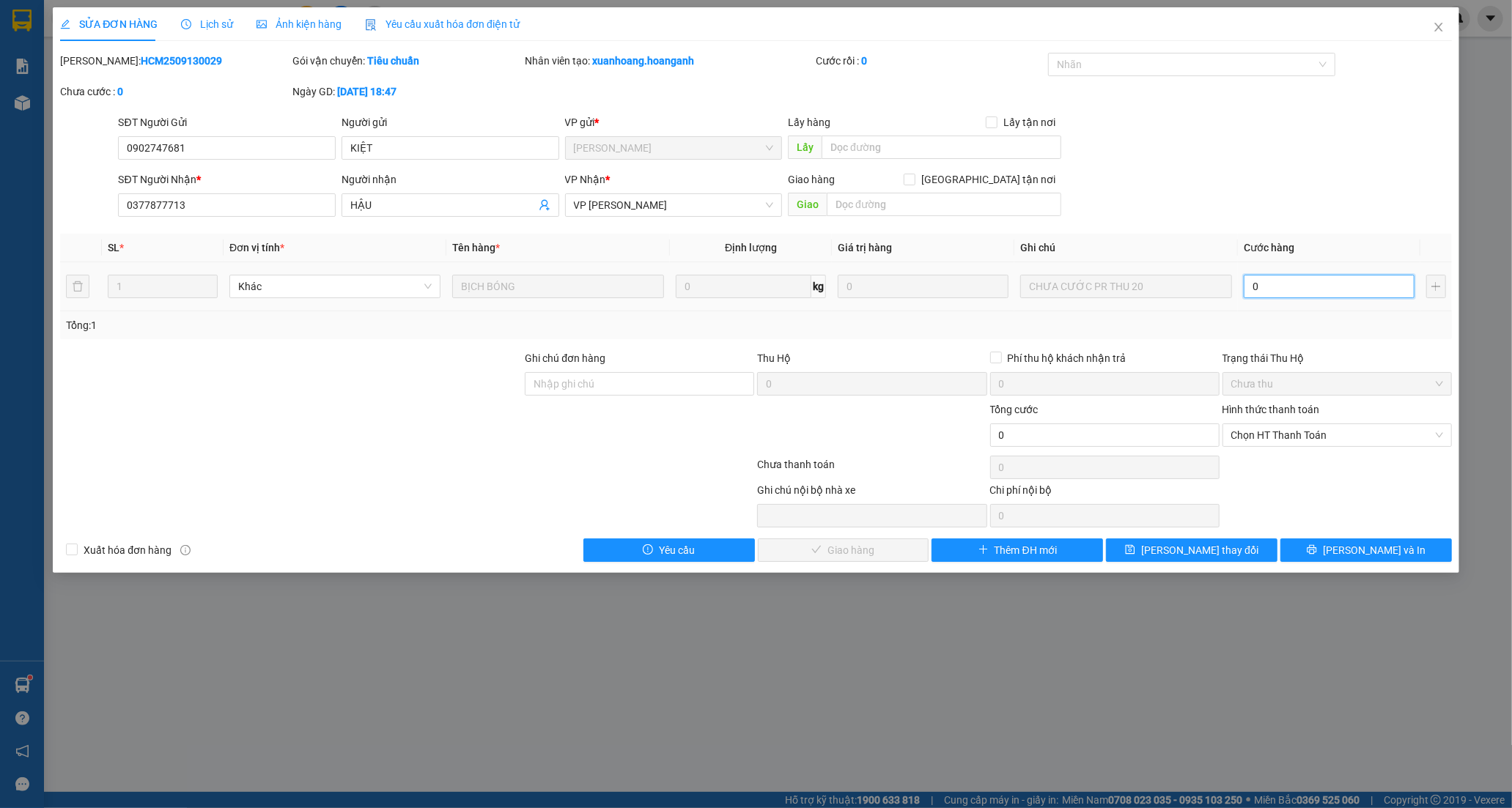
click at [1276, 295] on input "0" at bounding box center [1329, 286] width 171 height 23
type input "2"
type input "20"
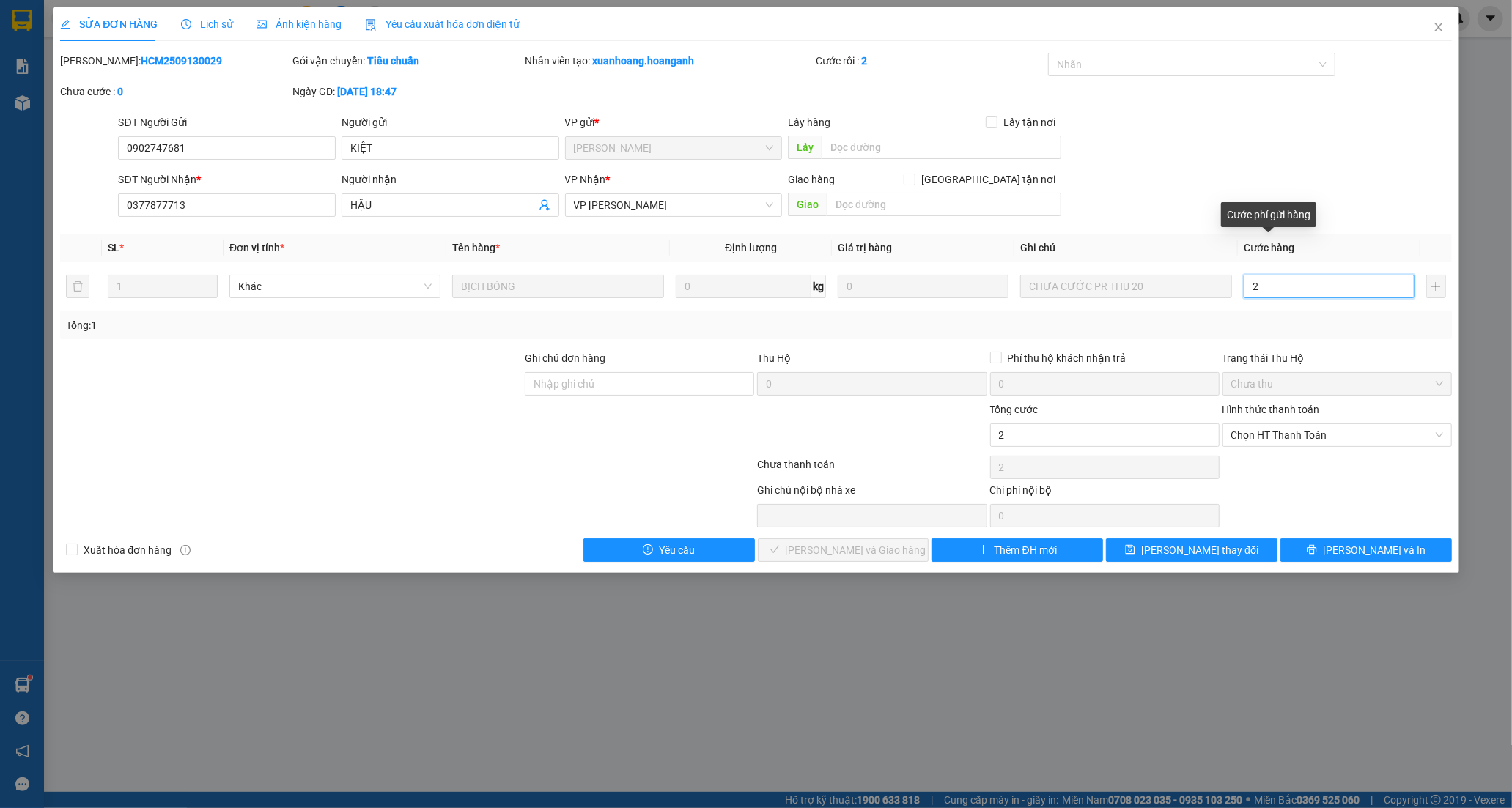
type input "20"
click at [1325, 430] on span "Chọn HT Thanh Toán" at bounding box center [1337, 435] width 212 height 22
type input "20"
type input "20.000"
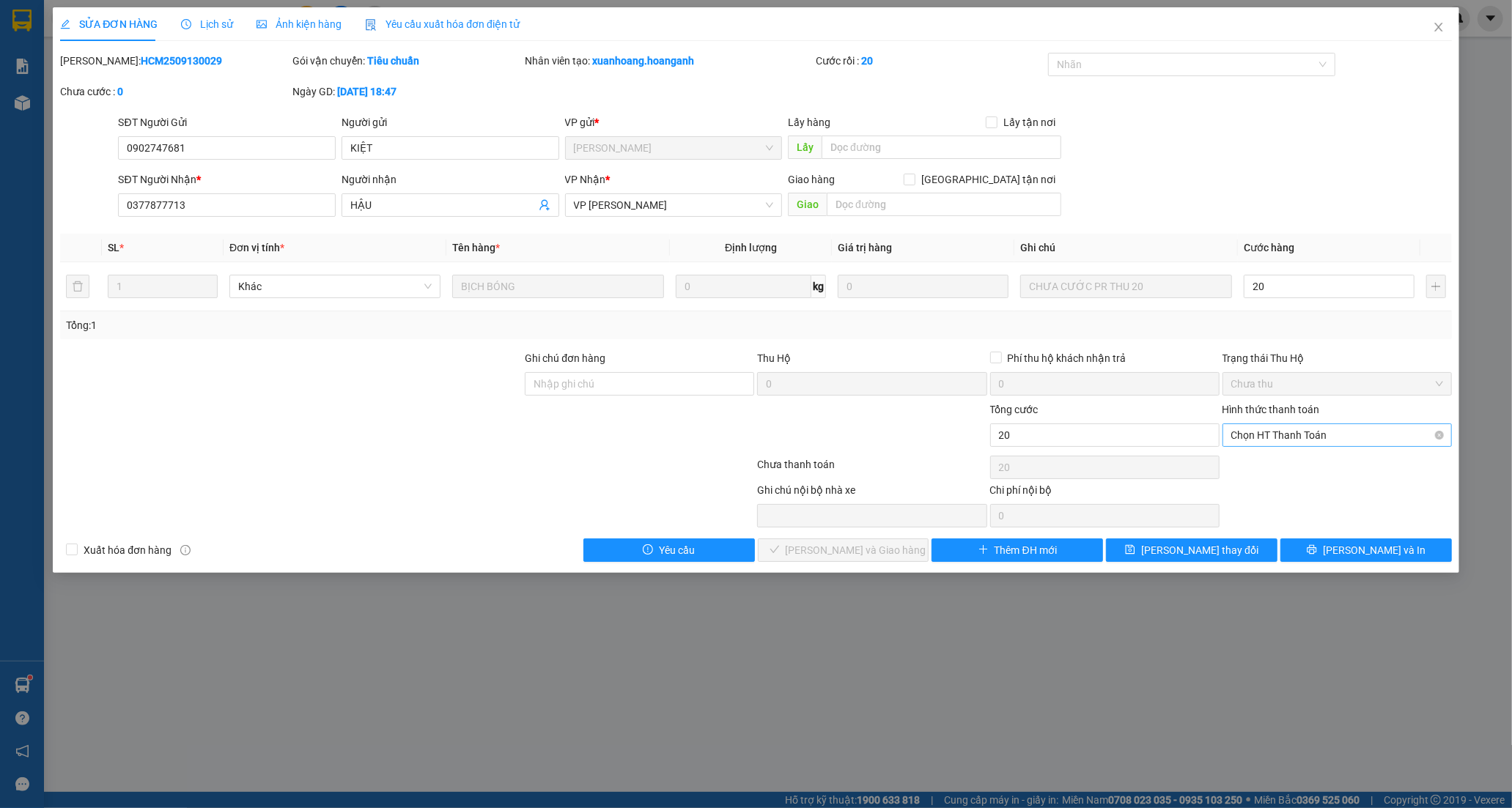
type input "20.000"
click at [1269, 481] on div "Chuyển khoản" at bounding box center [1337, 487] width 212 height 16
type input "0"
click at [828, 539] on button "[PERSON_NAME] và Giao hàng" at bounding box center [843, 549] width 171 height 23
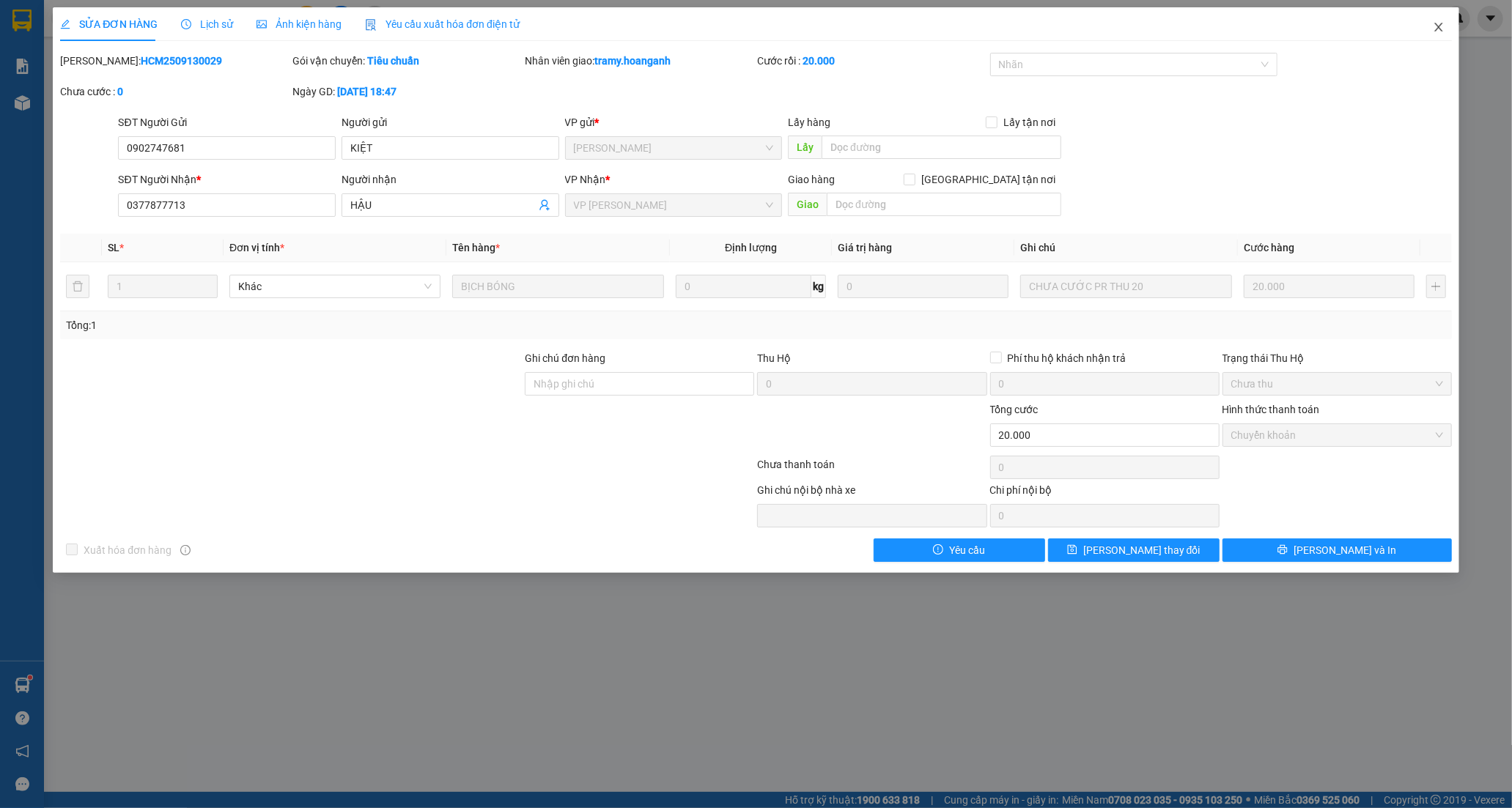
click at [1442, 22] on icon "close" at bounding box center [1439, 28] width 12 height 12
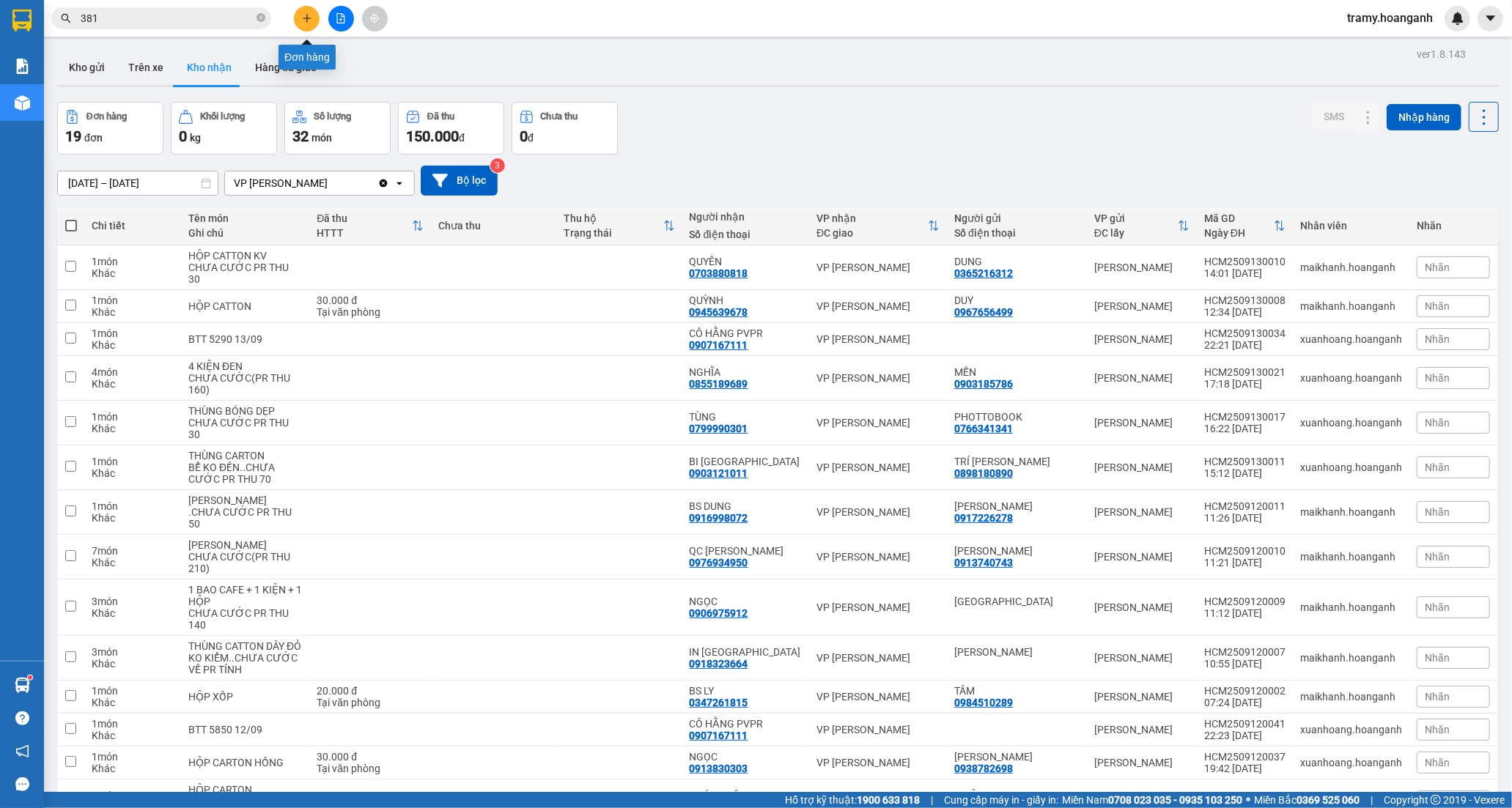
click at [300, 21] on button at bounding box center [307, 19] width 26 height 26
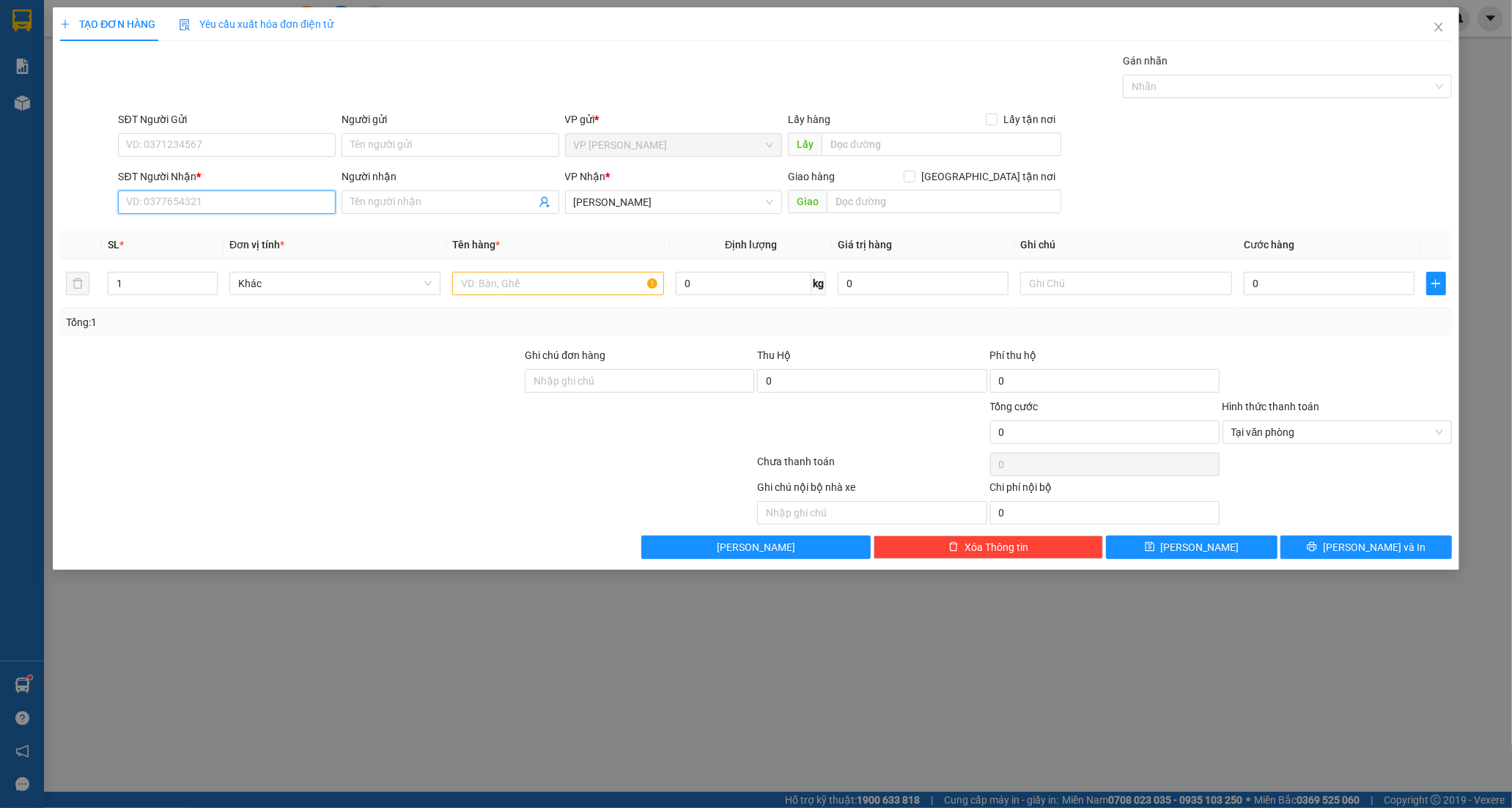
click at [160, 200] on input "SĐT Người Nhận *" at bounding box center [226, 202] width 218 height 23
type input "0978790131"
click at [196, 229] on div "0978790131 - NISI TRẦN(NGÂN MON )" at bounding box center [243, 231] width 232 height 16
type input "NISI TRẦN(NGÂN MON )"
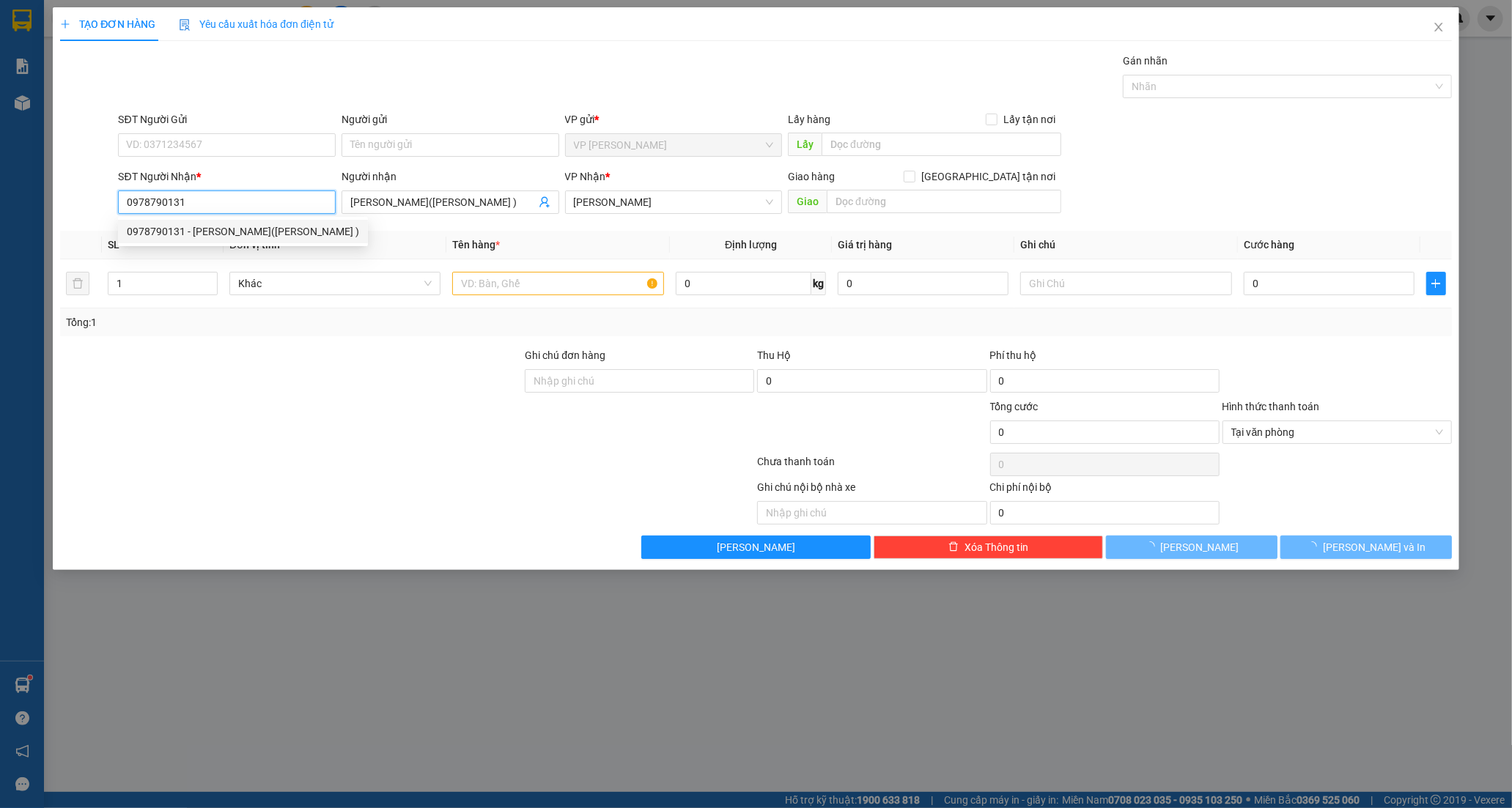
type input "70.000"
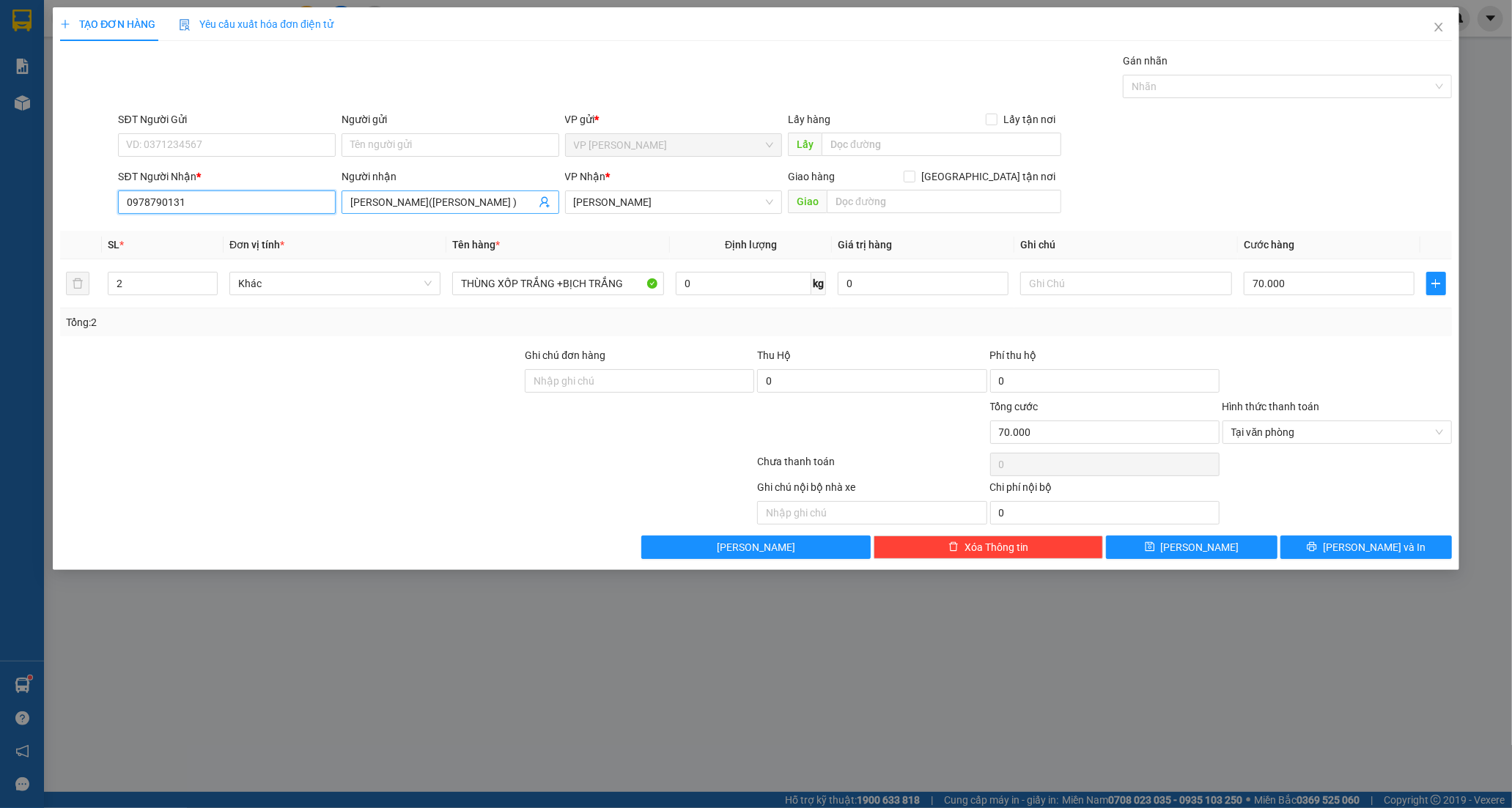
type input "0978790131"
drag, startPoint x: 470, startPoint y: 203, endPoint x: 397, endPoint y: 204, distance: 73.0
click at [397, 204] on input "NISI TRẦN(NGÂN MON )" at bounding box center [443, 202] width 186 height 16
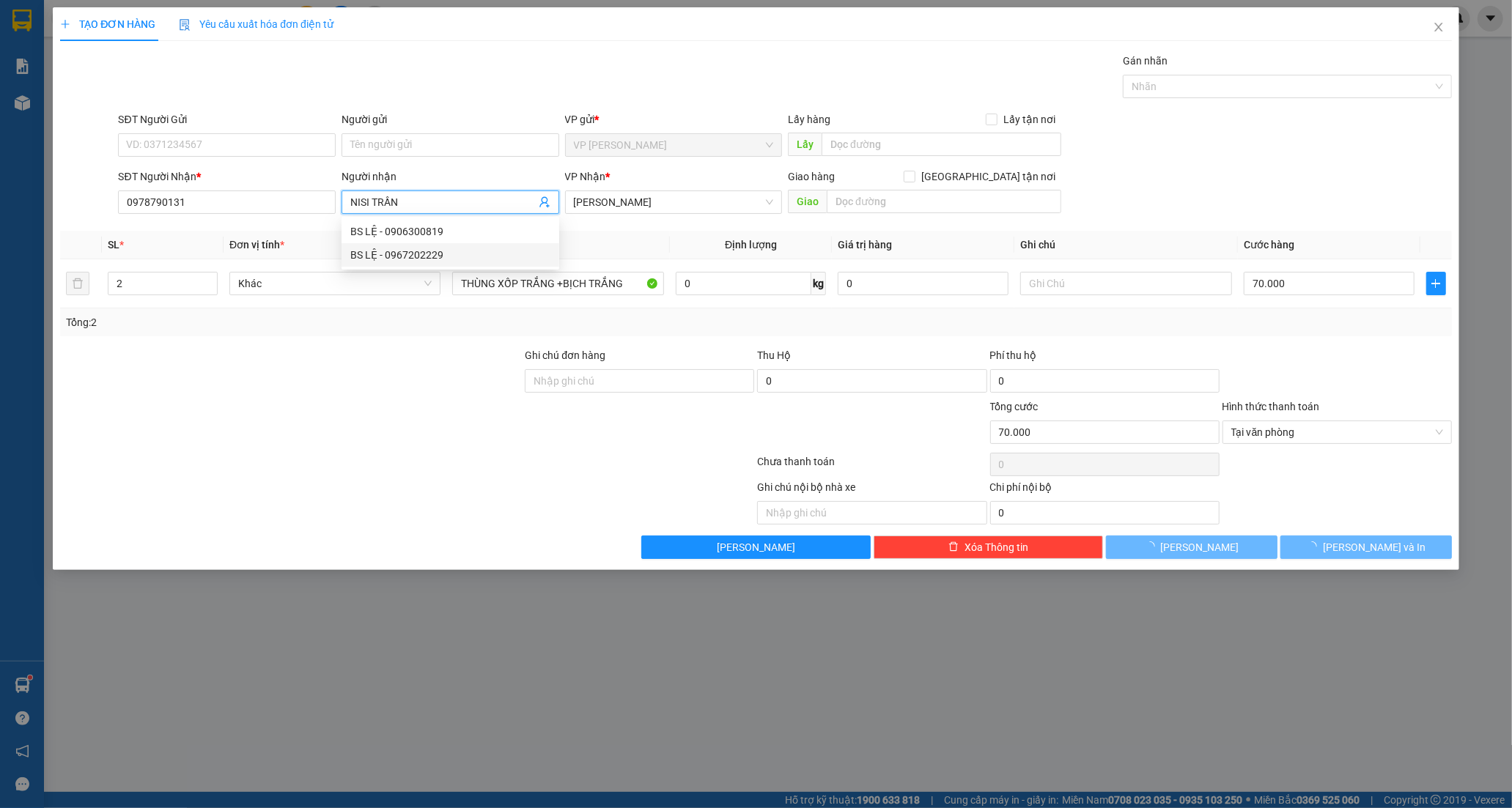
type input "NISI TRẦN"
drag, startPoint x: 204, startPoint y: 505, endPoint x: 271, endPoint y: 320, distance: 196.8
click at [201, 504] on div at bounding box center [261, 501] width 407 height 46
click at [394, 395] on form "Ghi chú đơn hàng Thu Hộ 0 Phí thu hộ 0 Tổng cước 70.000 Hình thức thanh toán Tạ…" at bounding box center [756, 398] width 1392 height 102
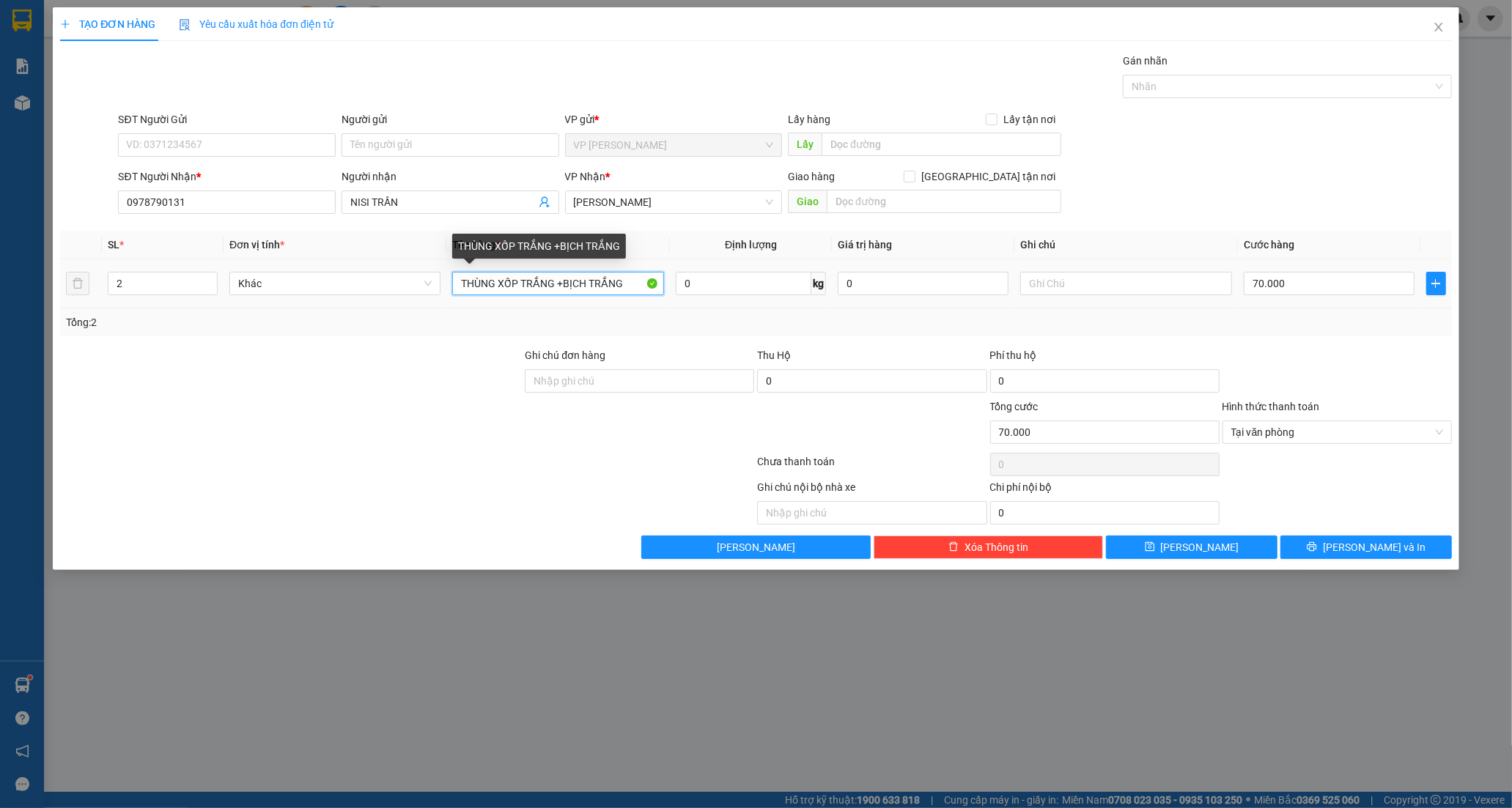
drag, startPoint x: 632, startPoint y: 277, endPoint x: 384, endPoint y: 298, distance: 248.9
click at [369, 298] on tr "2 Khác THÙNG XỐP TRẮNG +BỊCH TRẮNG 0 kg 0 70.000" at bounding box center [756, 284] width 1392 height 49
click at [478, 273] on input "text" at bounding box center [557, 283] width 211 height 23
click at [478, 281] on input "text" at bounding box center [557, 283] width 211 height 23
click at [499, 294] on input "text" at bounding box center [557, 283] width 211 height 23
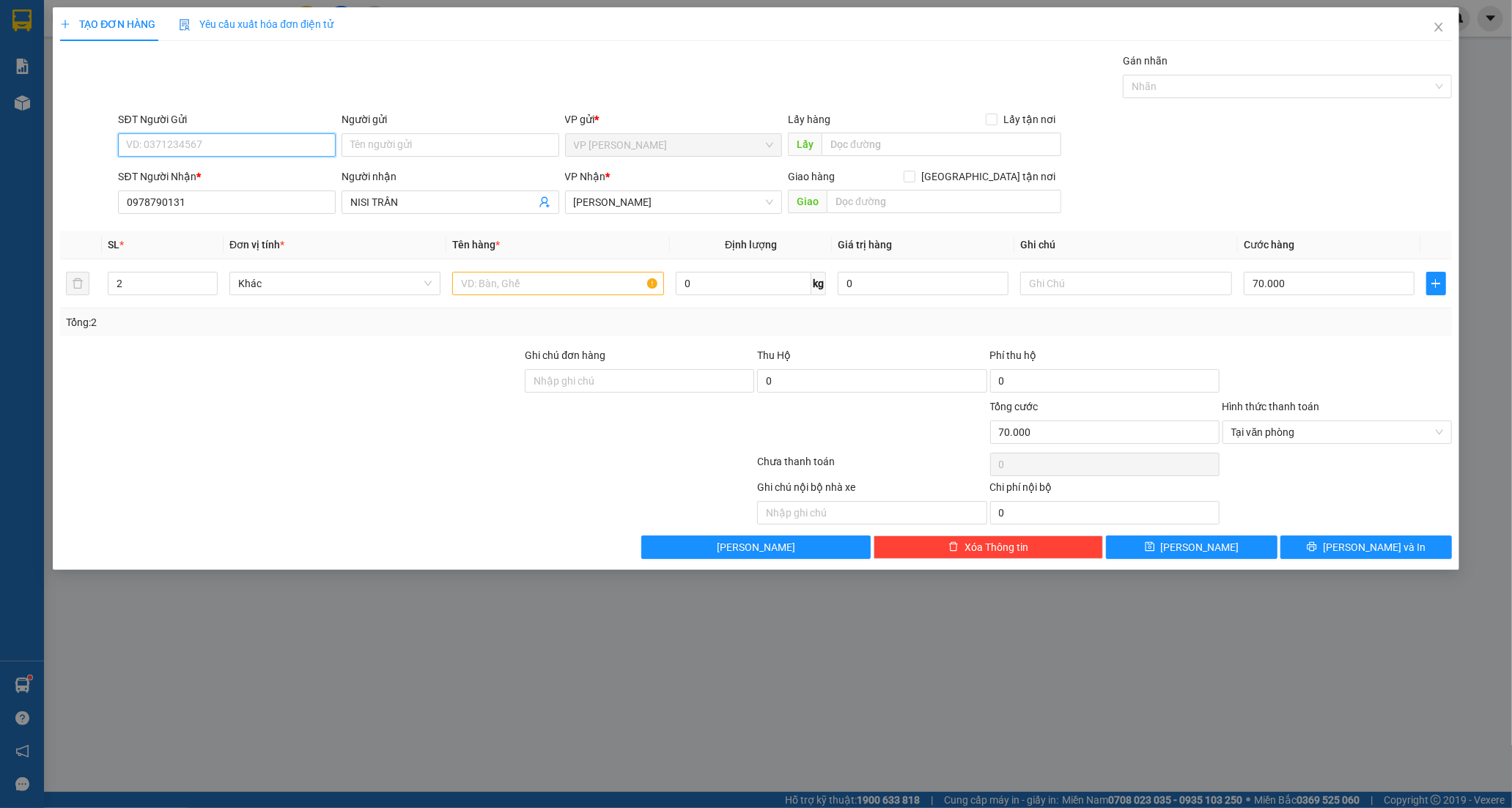
click at [166, 144] on input "SĐT Người Gửi" at bounding box center [226, 144] width 218 height 23
type input "0364294973"
click at [256, 171] on div "0364294973 - NGUYÊN" at bounding box center [226, 174] width 200 height 16
type input "NGUYÊN"
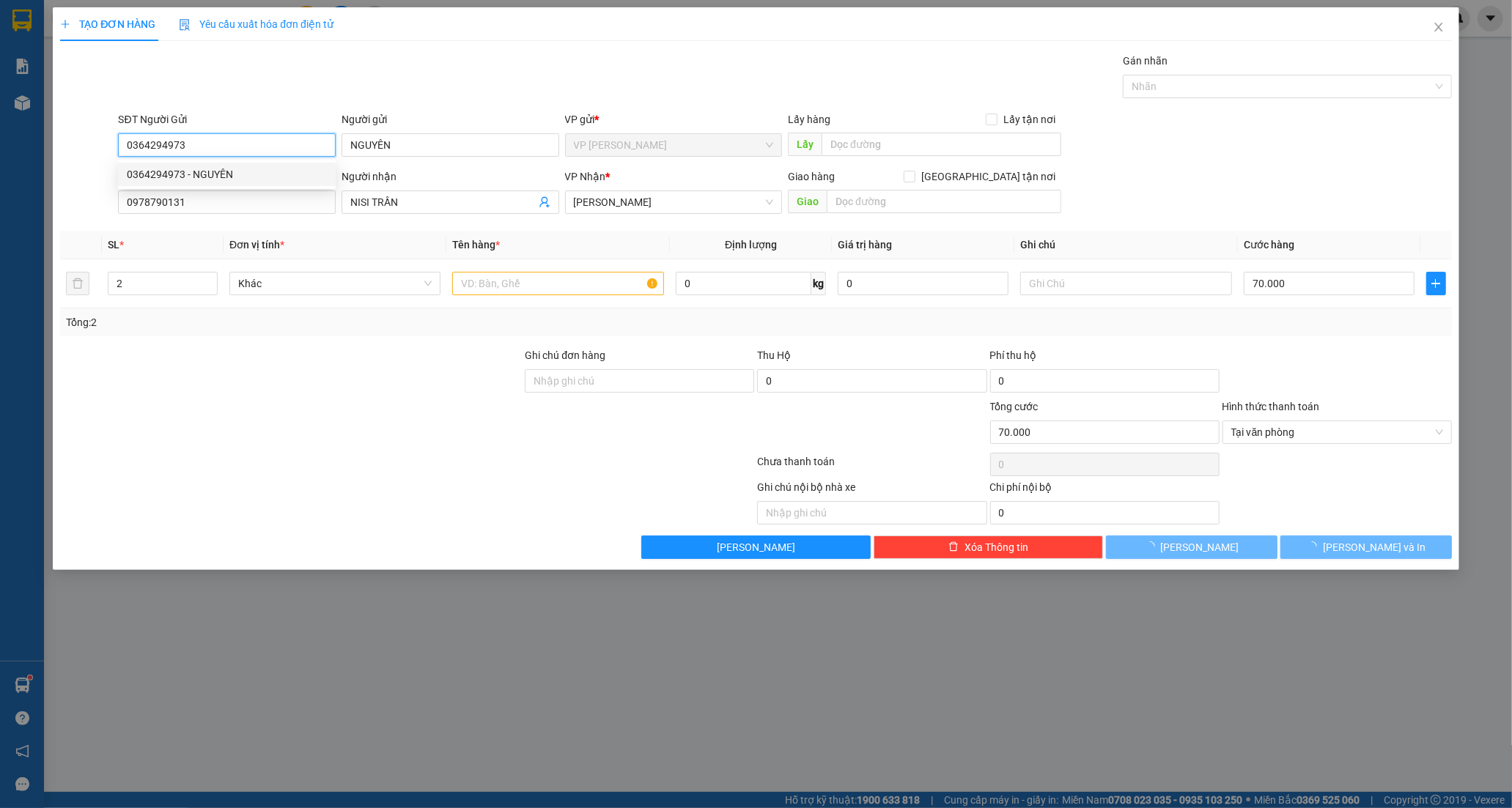
type input "150.000"
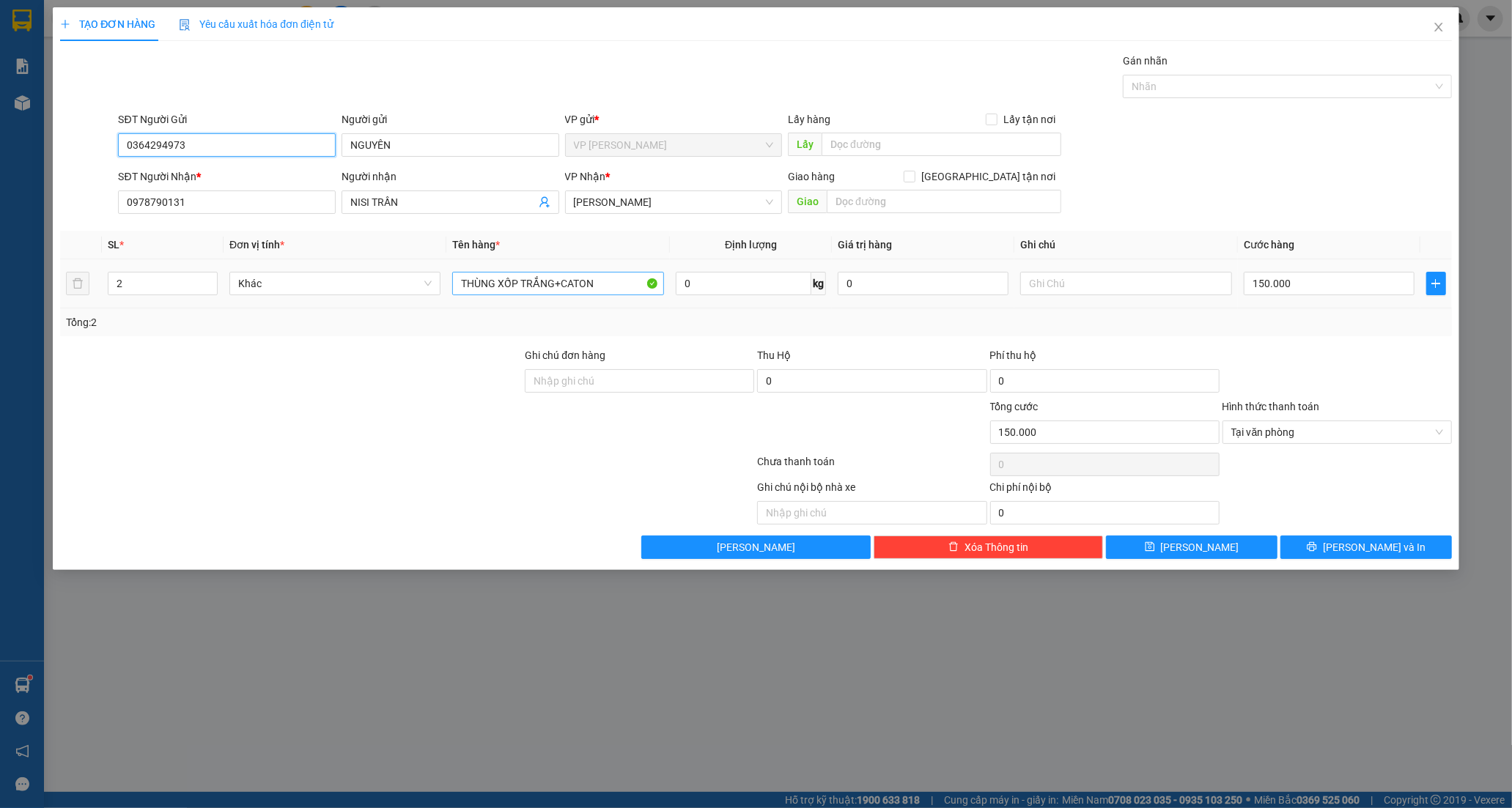
type input "0364294973"
drag, startPoint x: 618, startPoint y: 275, endPoint x: 288, endPoint y: 327, distance: 334.1
click at [288, 327] on div "SL * Đơn vị tính * Tên hàng * Định lượng Giá trị hàng Ghi chú Cước hàng 2 Khác …" at bounding box center [756, 283] width 1392 height 106
type input "[PERSON_NAME]"
click at [1294, 285] on input "150.000" at bounding box center [1329, 283] width 171 height 23
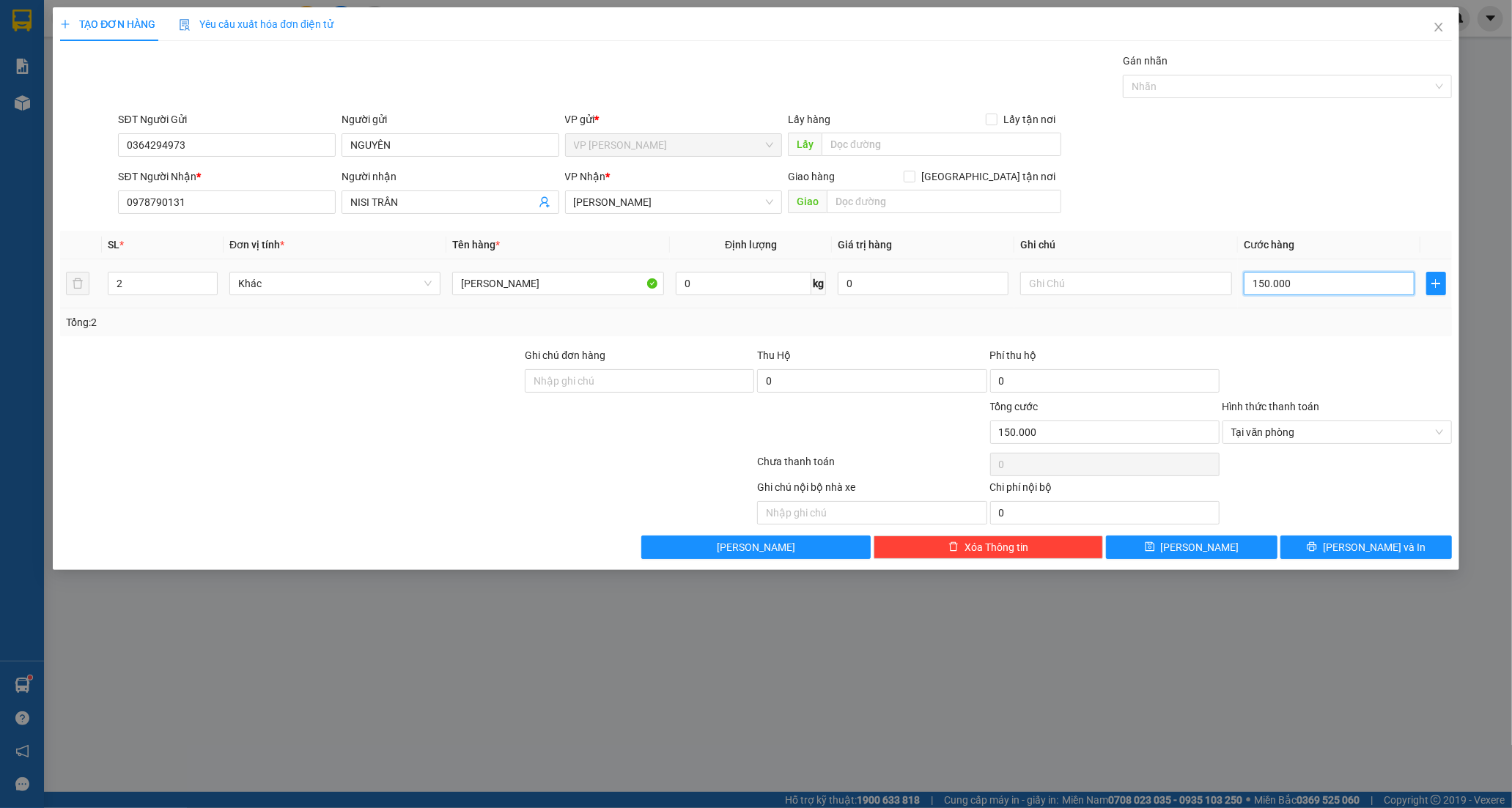
type input "0"
click at [1278, 285] on input "0" at bounding box center [1329, 283] width 171 height 23
click at [1245, 284] on input "0" at bounding box center [1329, 283] width 171 height 23
type input "80"
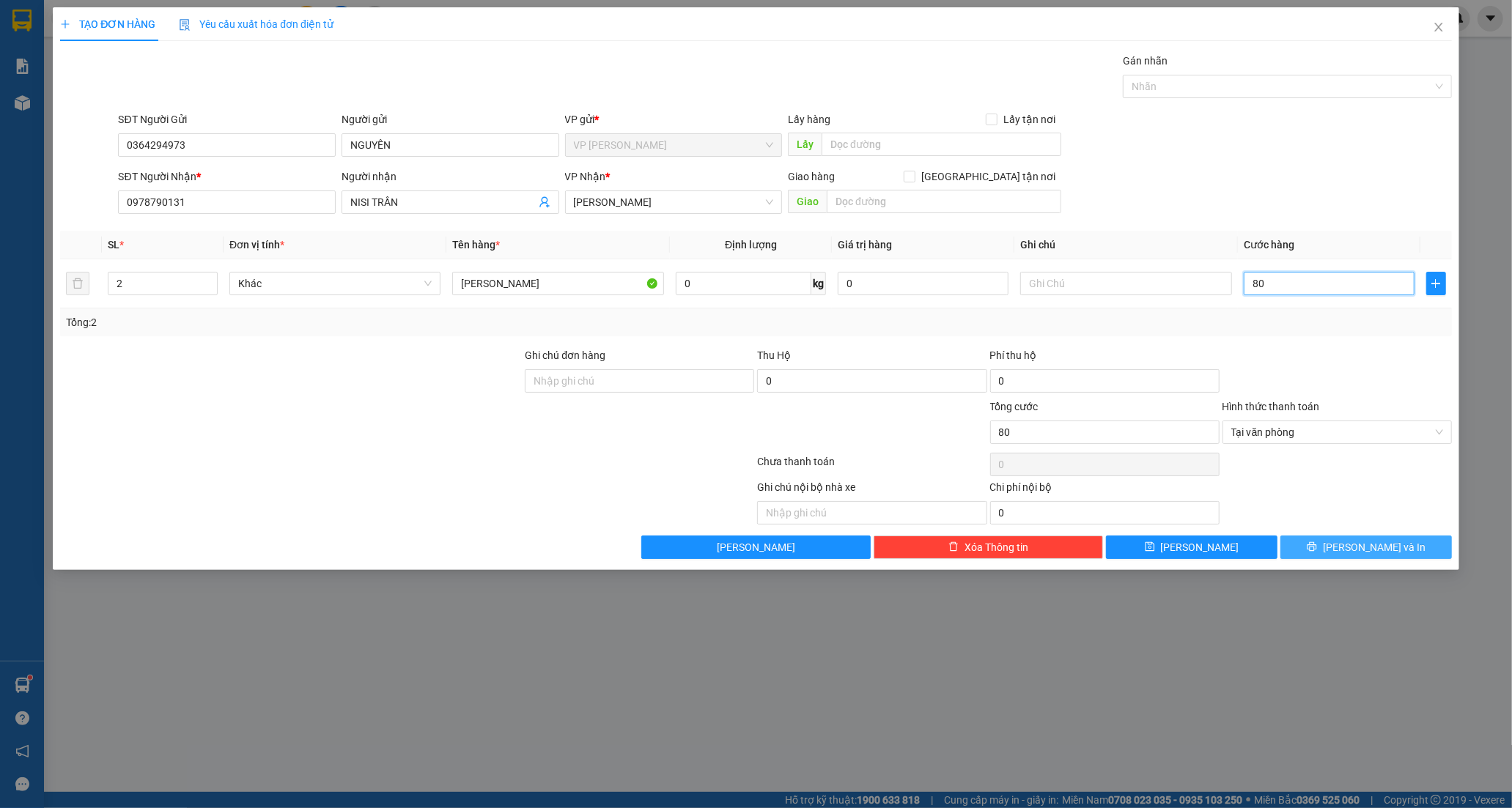
type input "80"
type input "80.000"
click at [1316, 549] on icon "printer" at bounding box center [1311, 547] width 9 height 9
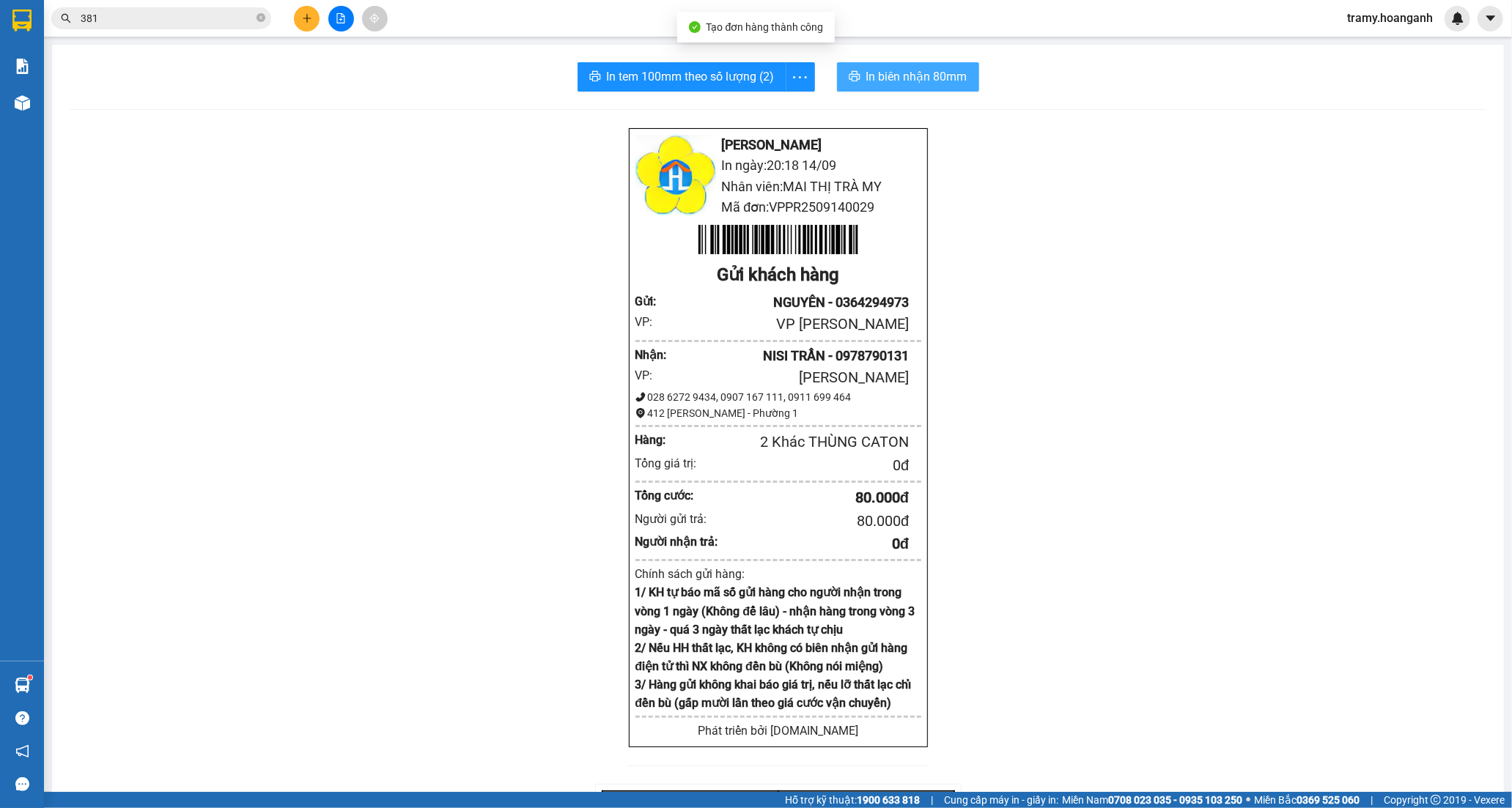
click at [887, 68] on span "In biên nhận 80mm" at bounding box center [917, 76] width 101 height 18
click at [802, 82] on icon "more" at bounding box center [799, 77] width 18 height 18
click at [782, 107] on div "In tem 100mm" at bounding box center [766, 109] width 66 height 16
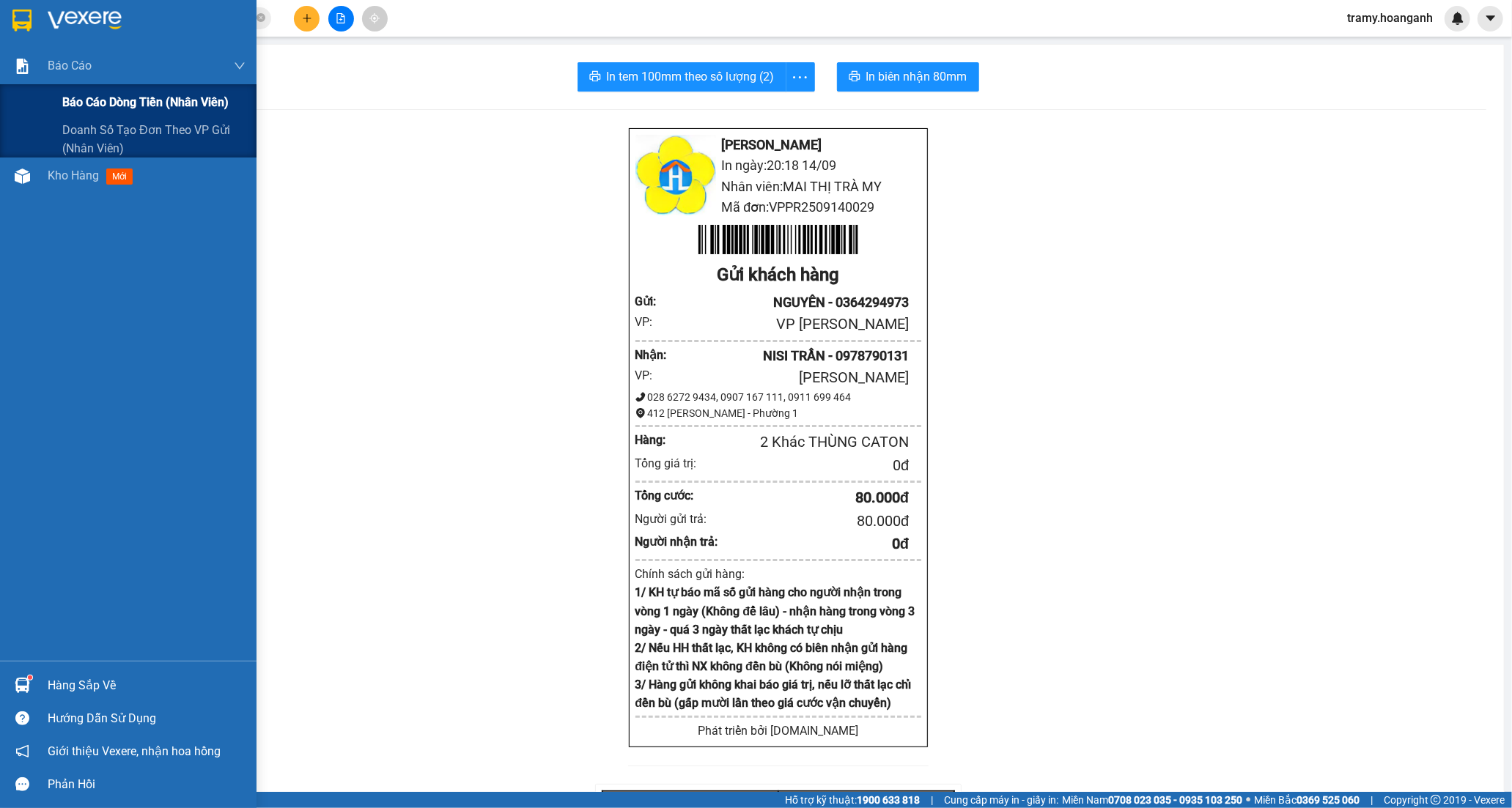
click at [102, 100] on span "Báo cáo dòng tiền (nhân viên)" at bounding box center [144, 101] width 166 height 18
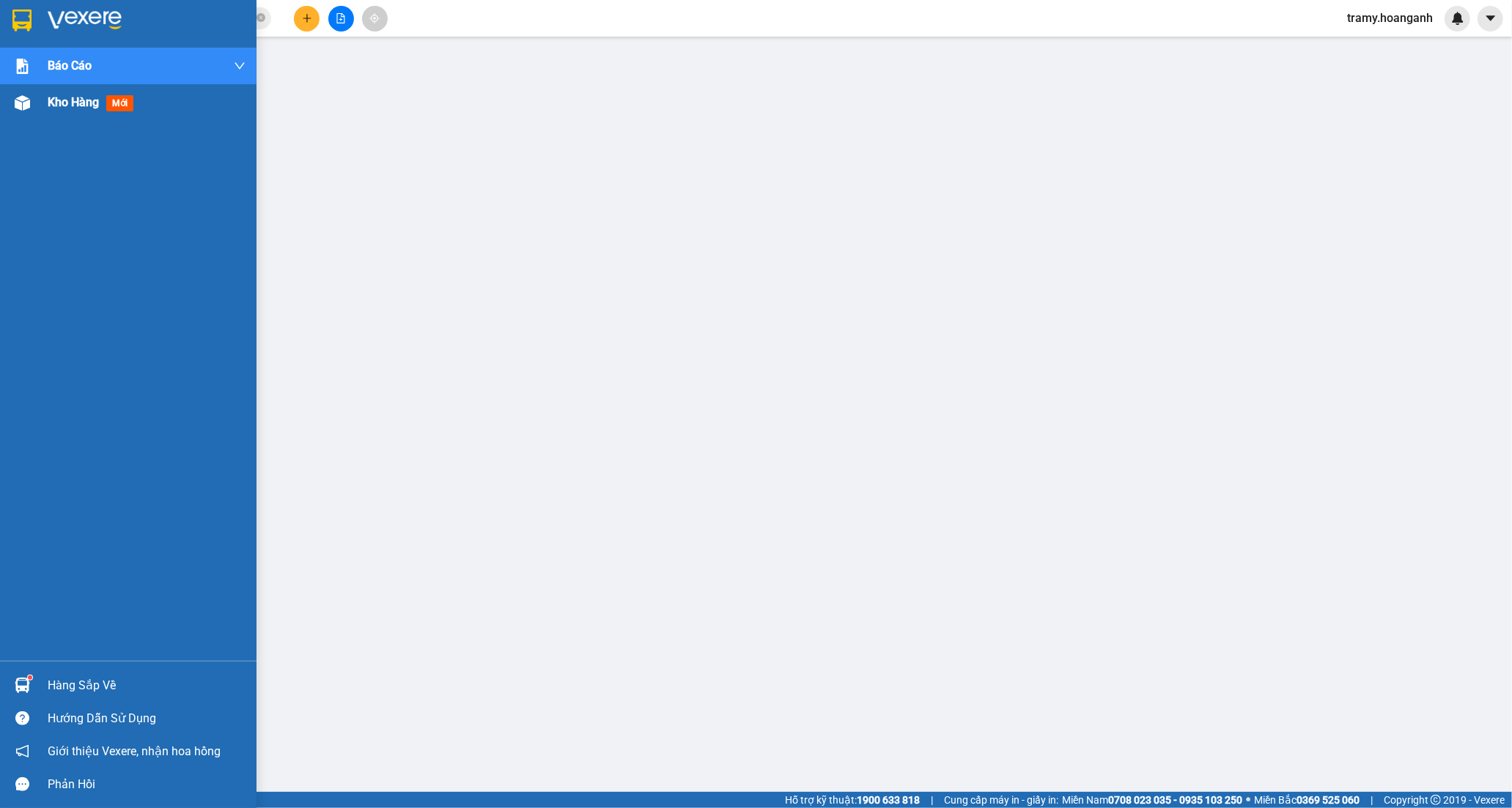
click at [67, 104] on span "Kho hàng" at bounding box center [73, 102] width 52 height 14
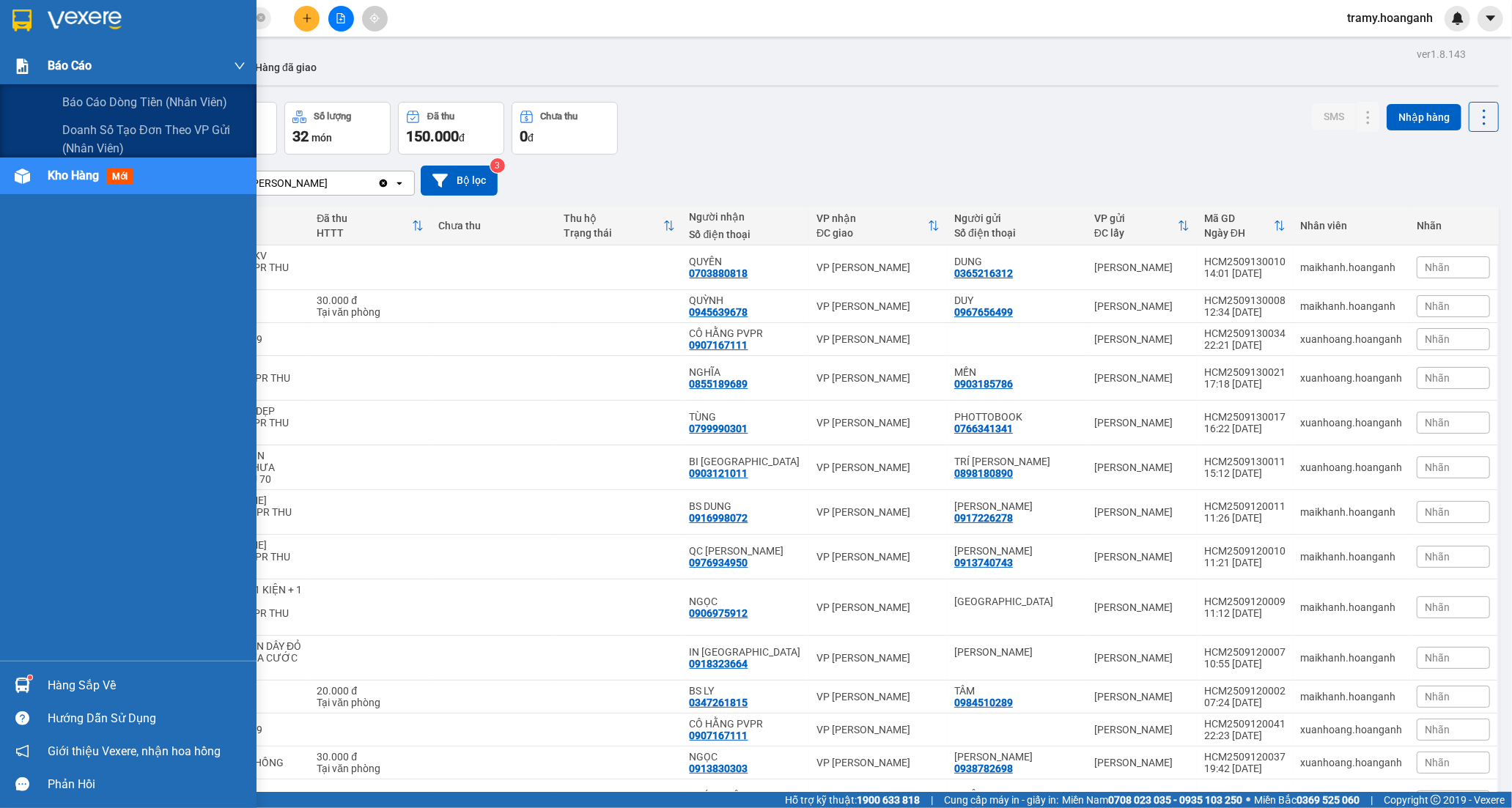
click at [69, 78] on div "Báo cáo" at bounding box center [146, 65] width 198 height 37
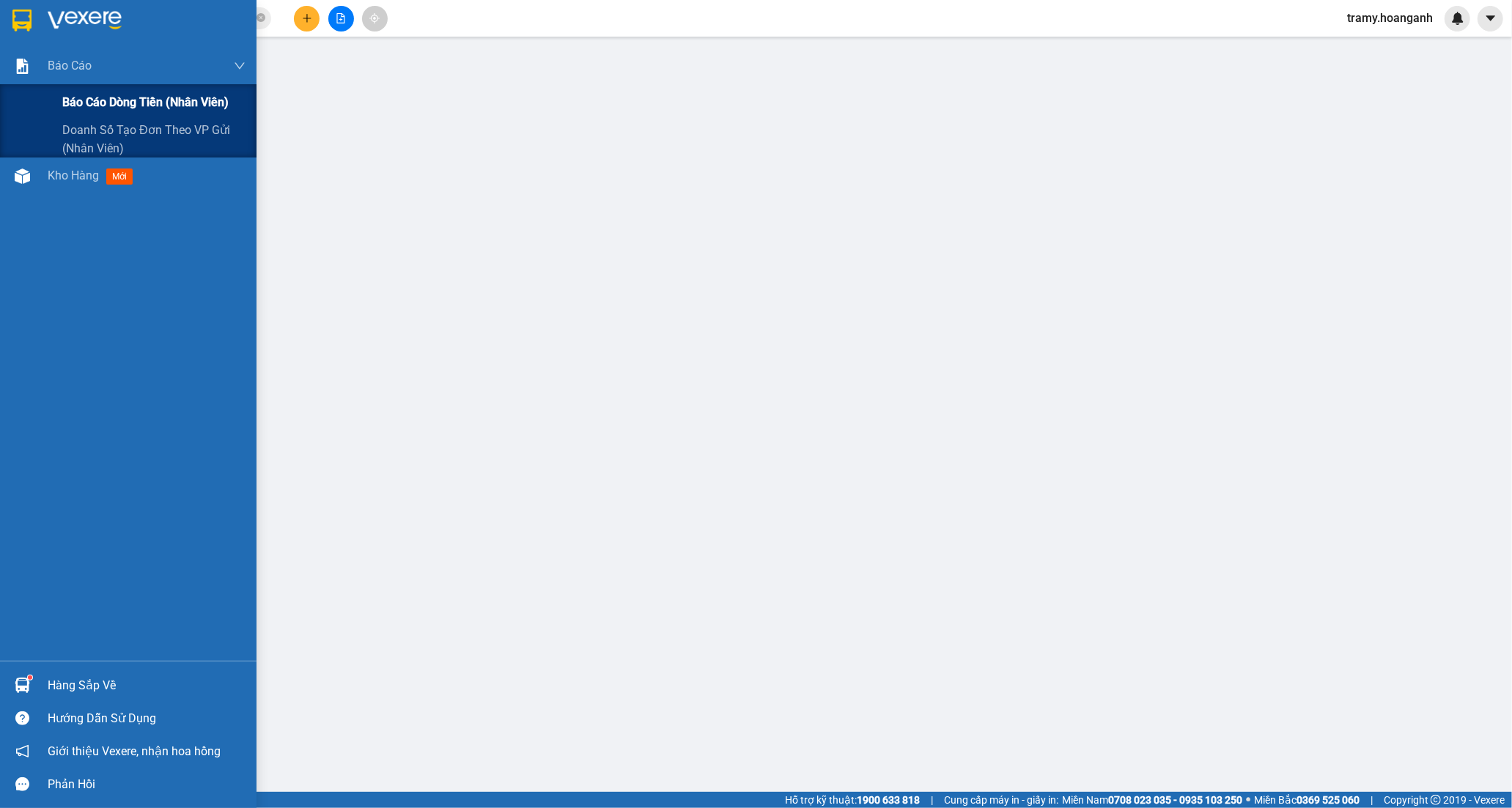
click at [96, 100] on span "Báo cáo dòng tiền (nhân viên)" at bounding box center [144, 101] width 166 height 18
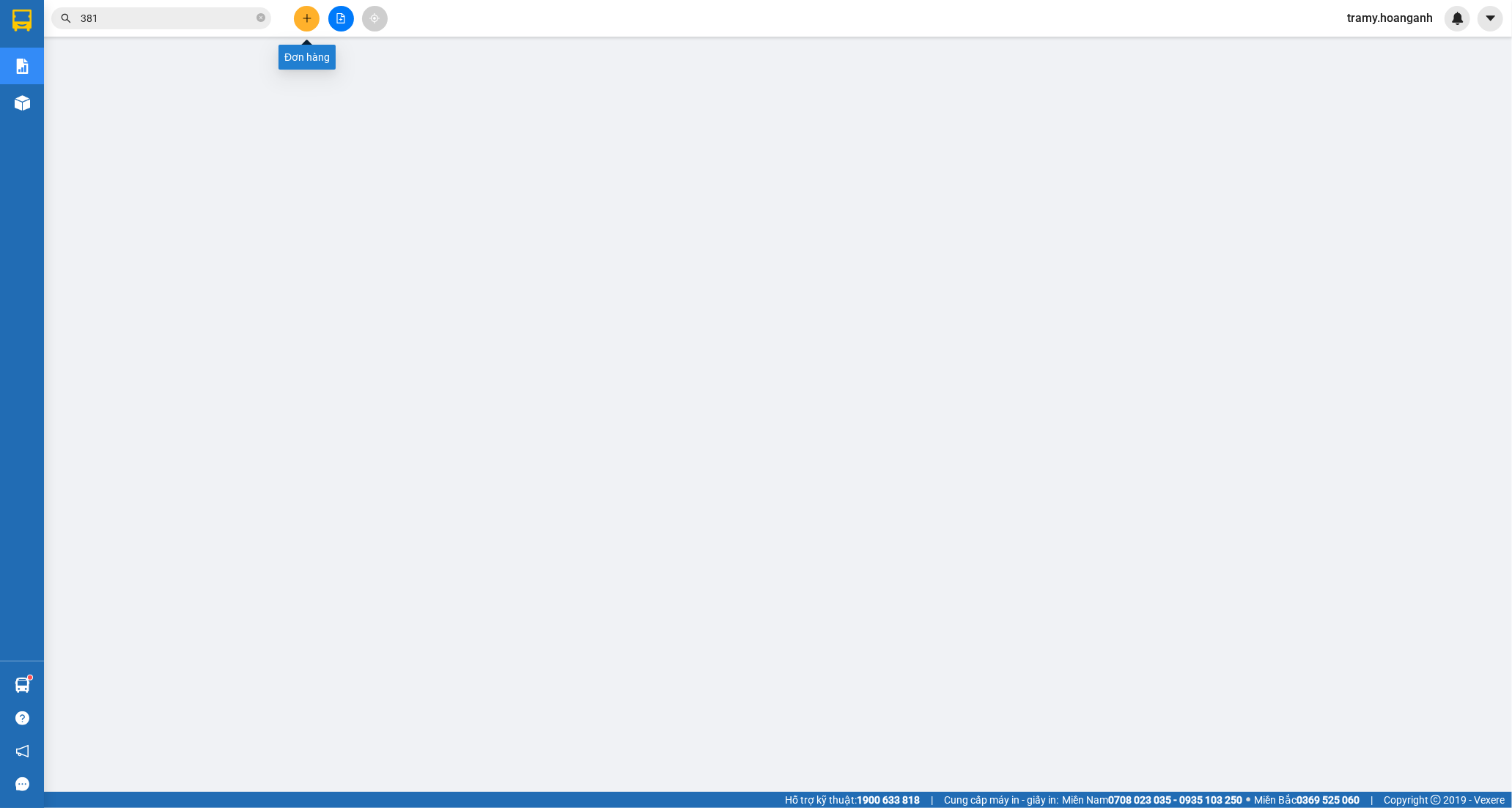
click at [305, 20] on icon "plus" at bounding box center [307, 18] width 10 height 10
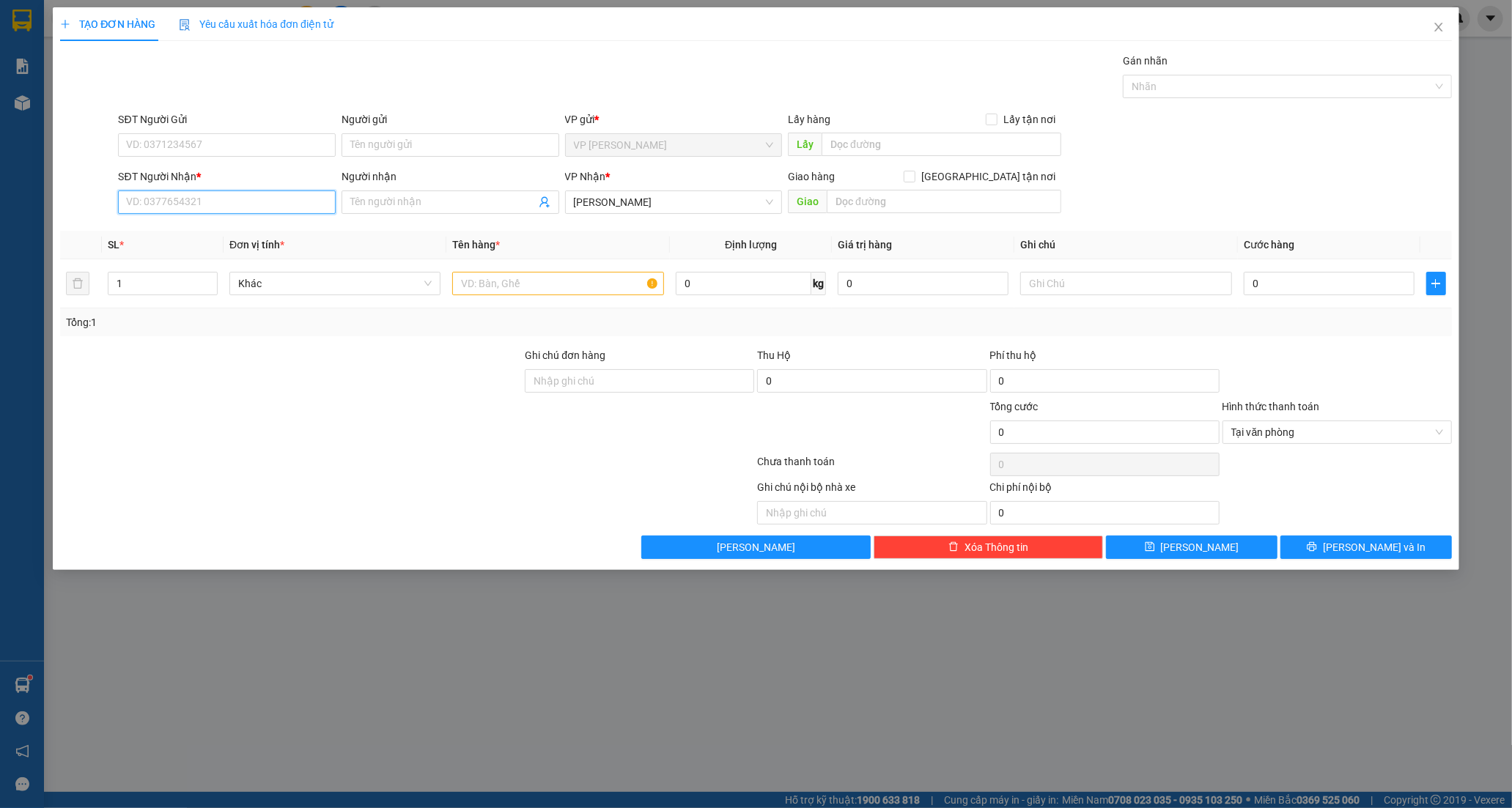
click at [162, 205] on input "SĐT Người Nhận *" at bounding box center [226, 202] width 218 height 23
click at [379, 188] on div "Người nhận" at bounding box center [450, 180] width 218 height 22
drag, startPoint x: 378, startPoint y: 215, endPoint x: 393, endPoint y: 193, distance: 26.6
click at [384, 207] on div "Người nhận Tên người nhận" at bounding box center [450, 194] width 218 height 52
click at [394, 192] on span at bounding box center [450, 202] width 218 height 23
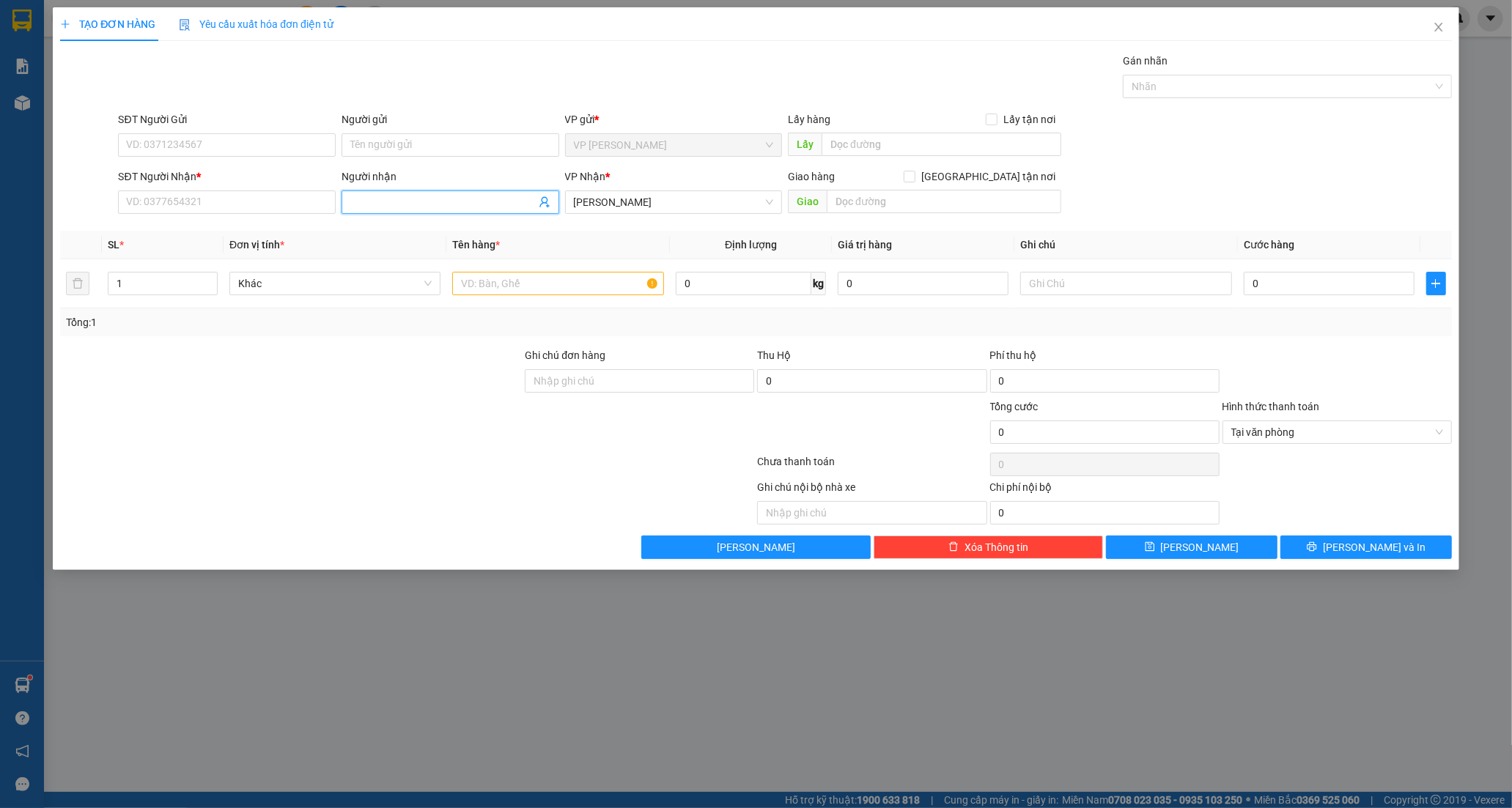
click at [416, 209] on input "Người nhận" at bounding box center [443, 202] width 186 height 16
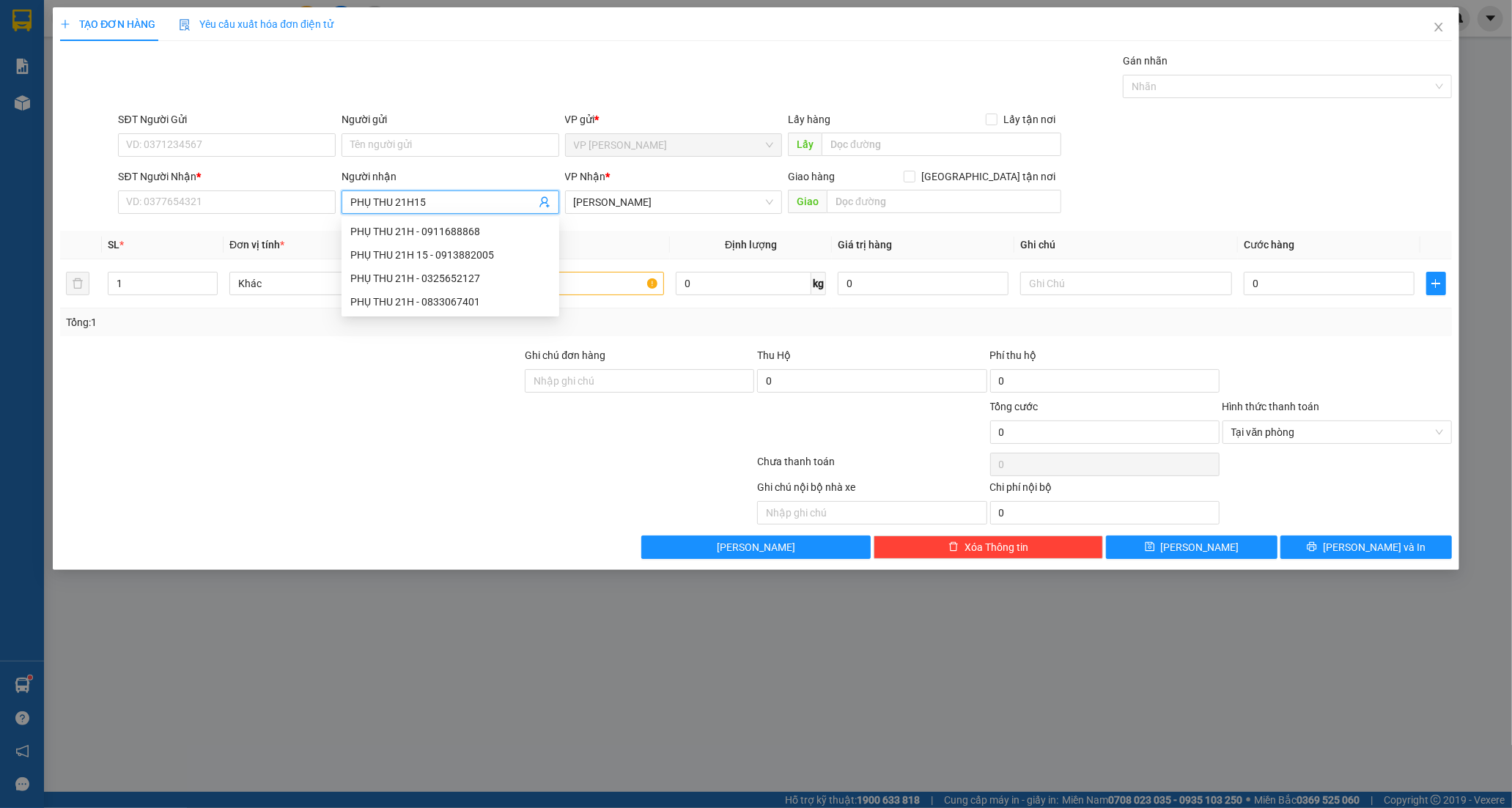
type input "PHỤ THU 21H15"
click at [340, 514] on div at bounding box center [261, 501] width 407 height 46
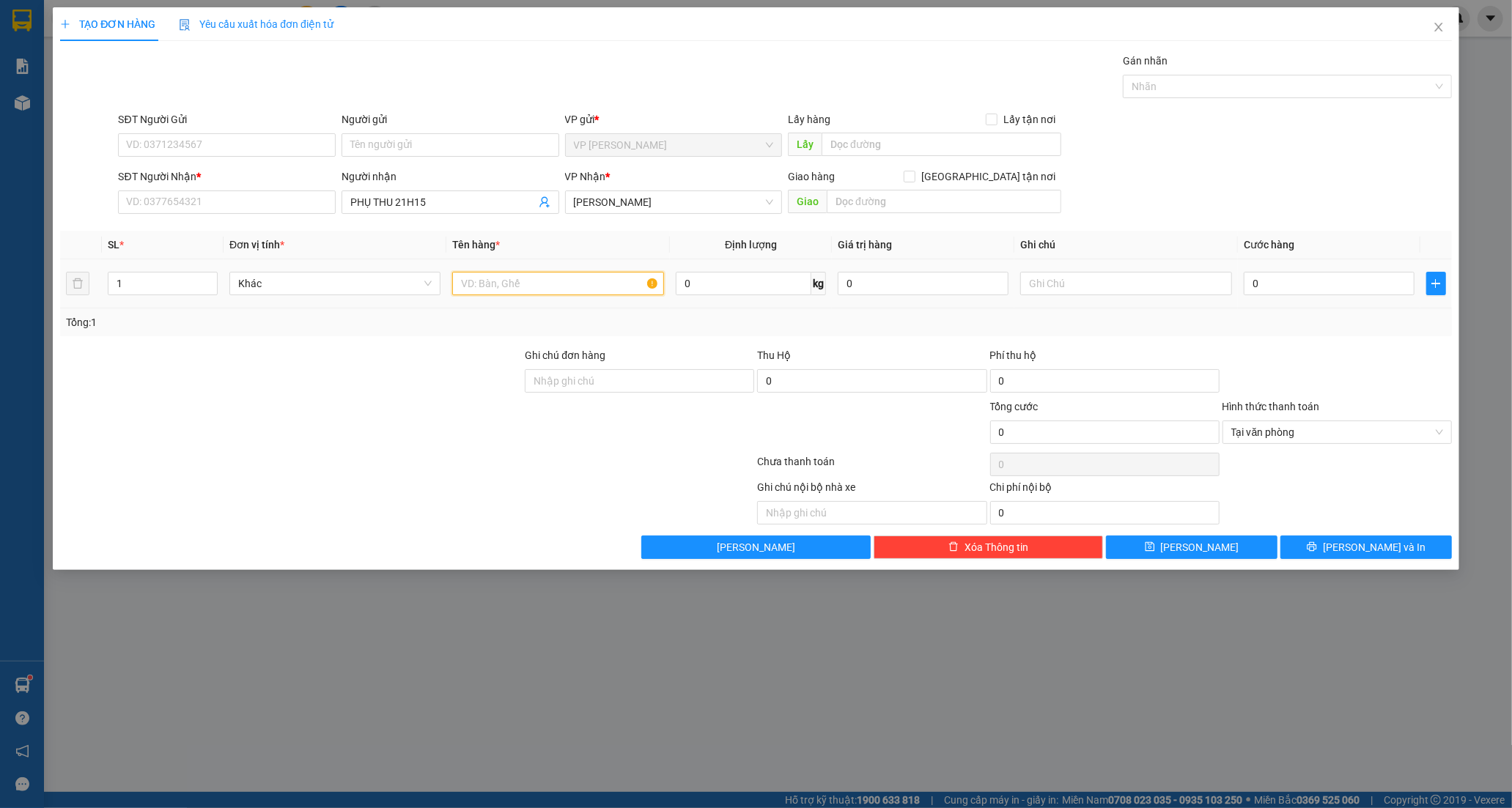
click at [518, 276] on input "text" at bounding box center [557, 283] width 211 height 23
type input "[PERSON_NAME]"
drag, startPoint x: 164, startPoint y: 205, endPoint x: 171, endPoint y: 193, distance: 13.9
click at [165, 204] on input "SĐT Người Nhận *" at bounding box center [226, 202] width 218 height 23
type input "02592222267"
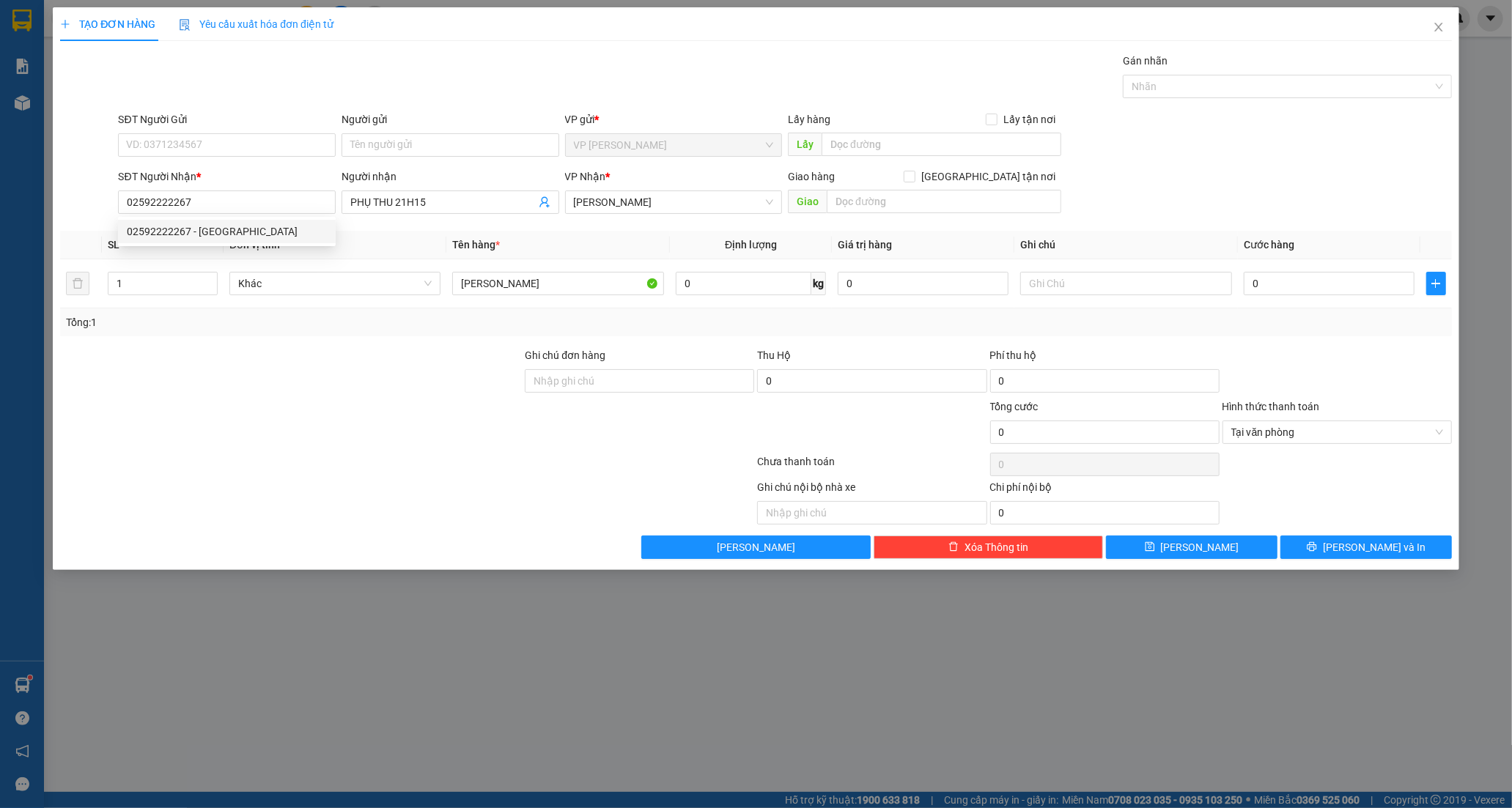
click at [352, 425] on div at bounding box center [291, 425] width 464 height 52
click at [1316, 291] on input "0" at bounding box center [1329, 283] width 171 height 23
click at [1316, 549] on icon "printer" at bounding box center [1311, 547] width 9 height 9
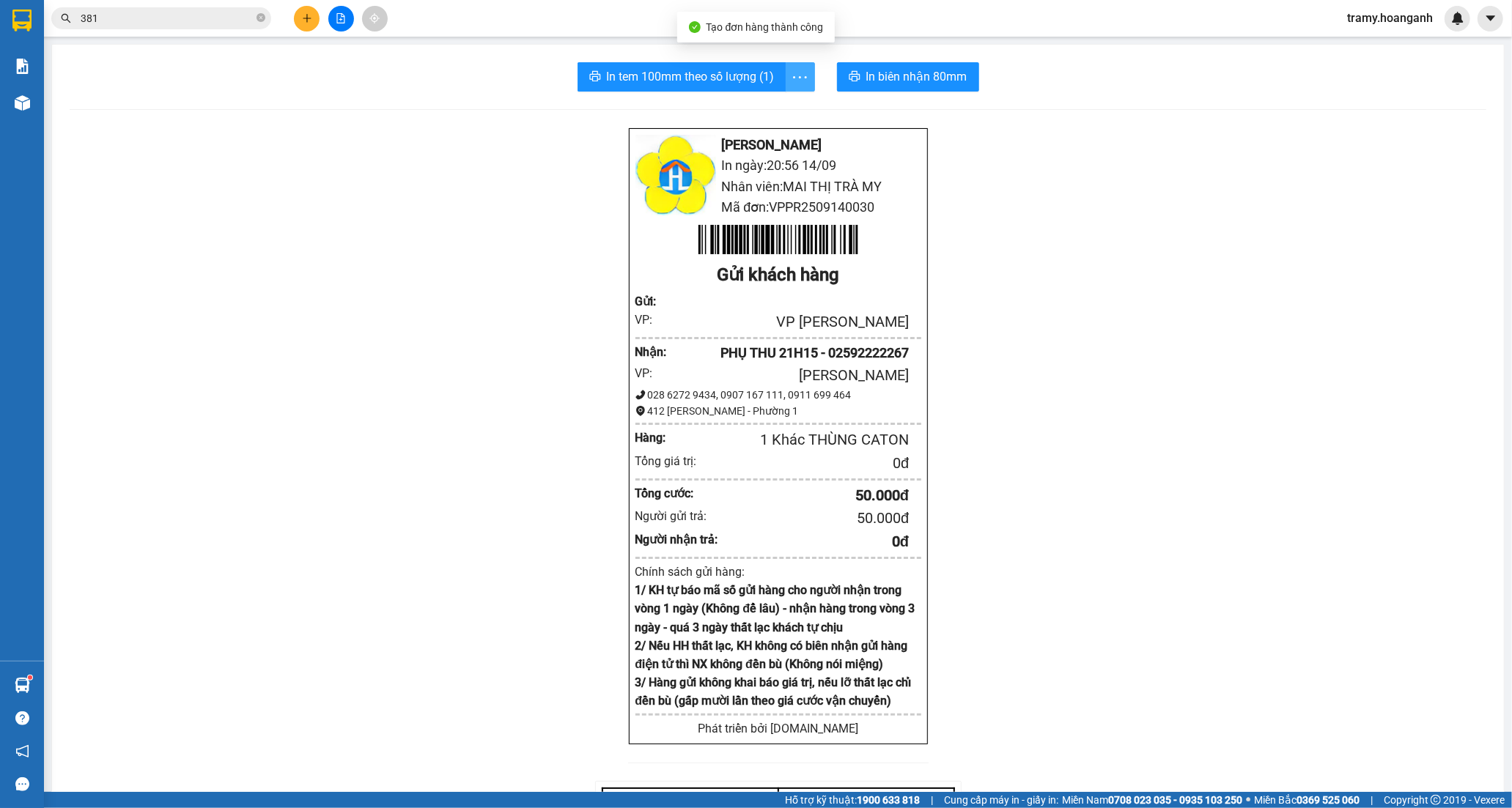
drag, startPoint x: 802, startPoint y: 70, endPoint x: 788, endPoint y: 84, distance: 19.8
click at [802, 72] on icon "more" at bounding box center [799, 77] width 18 height 18
drag, startPoint x: 771, startPoint y: 107, endPoint x: 875, endPoint y: 188, distance: 131.8
click at [771, 107] on div "In tem 100mm" at bounding box center [766, 109] width 66 height 16
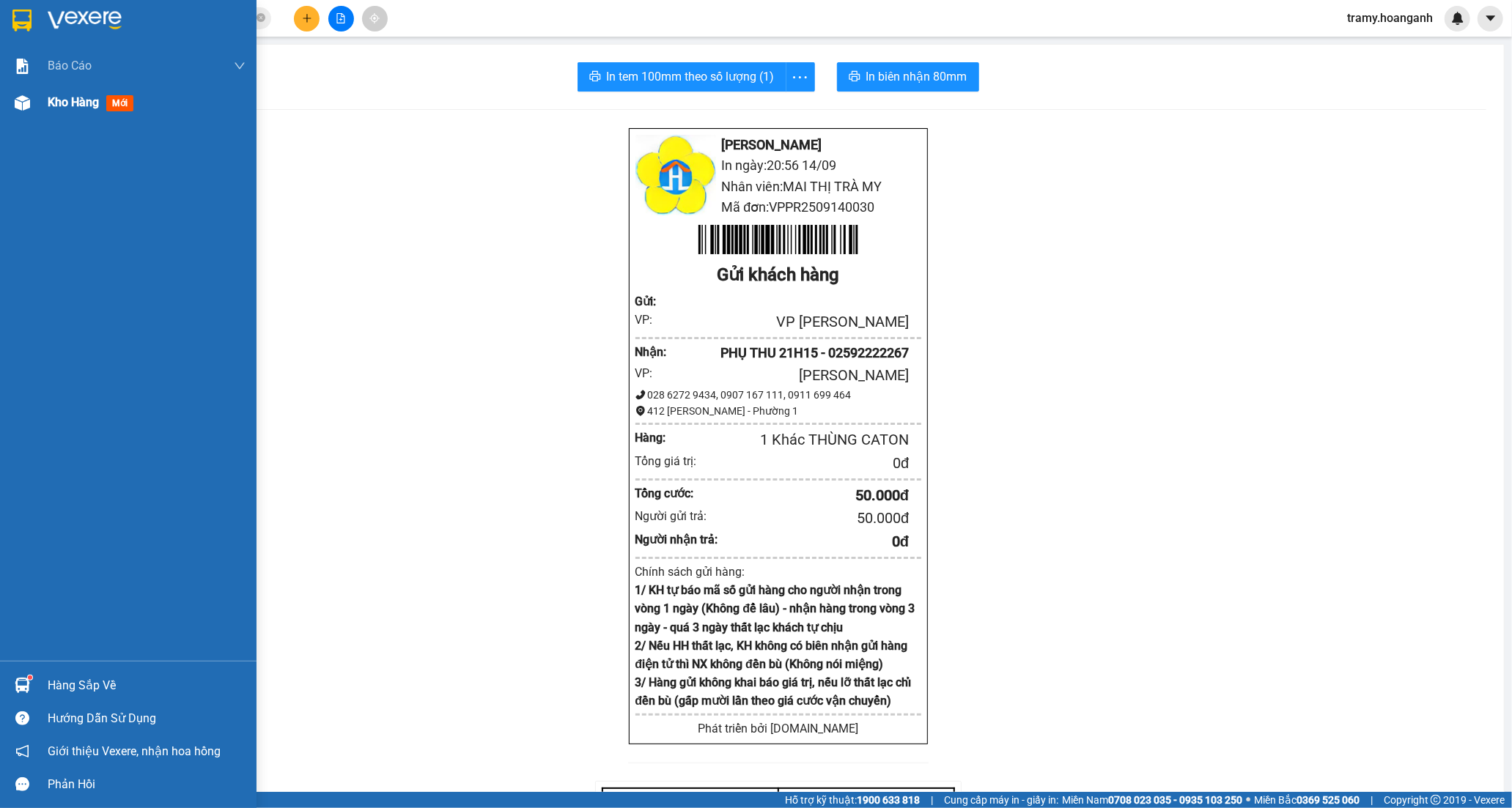
click at [60, 107] on span "Kho hàng" at bounding box center [73, 102] width 52 height 14
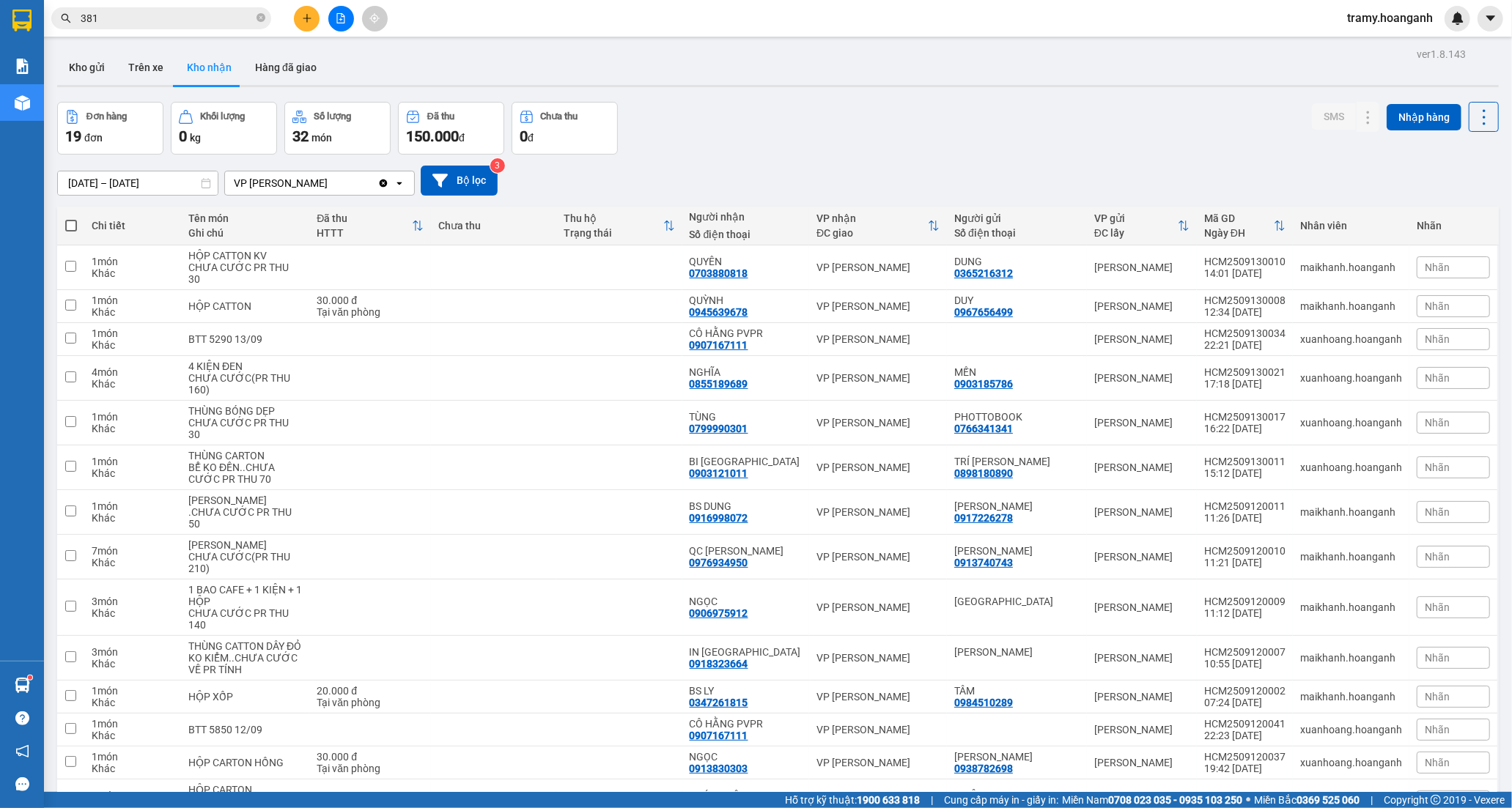
drag, startPoint x: 89, startPoint y: 64, endPoint x: 314, endPoint y: 198, distance: 261.9
click at [89, 64] on button "Kho gửi" at bounding box center [86, 67] width 59 height 35
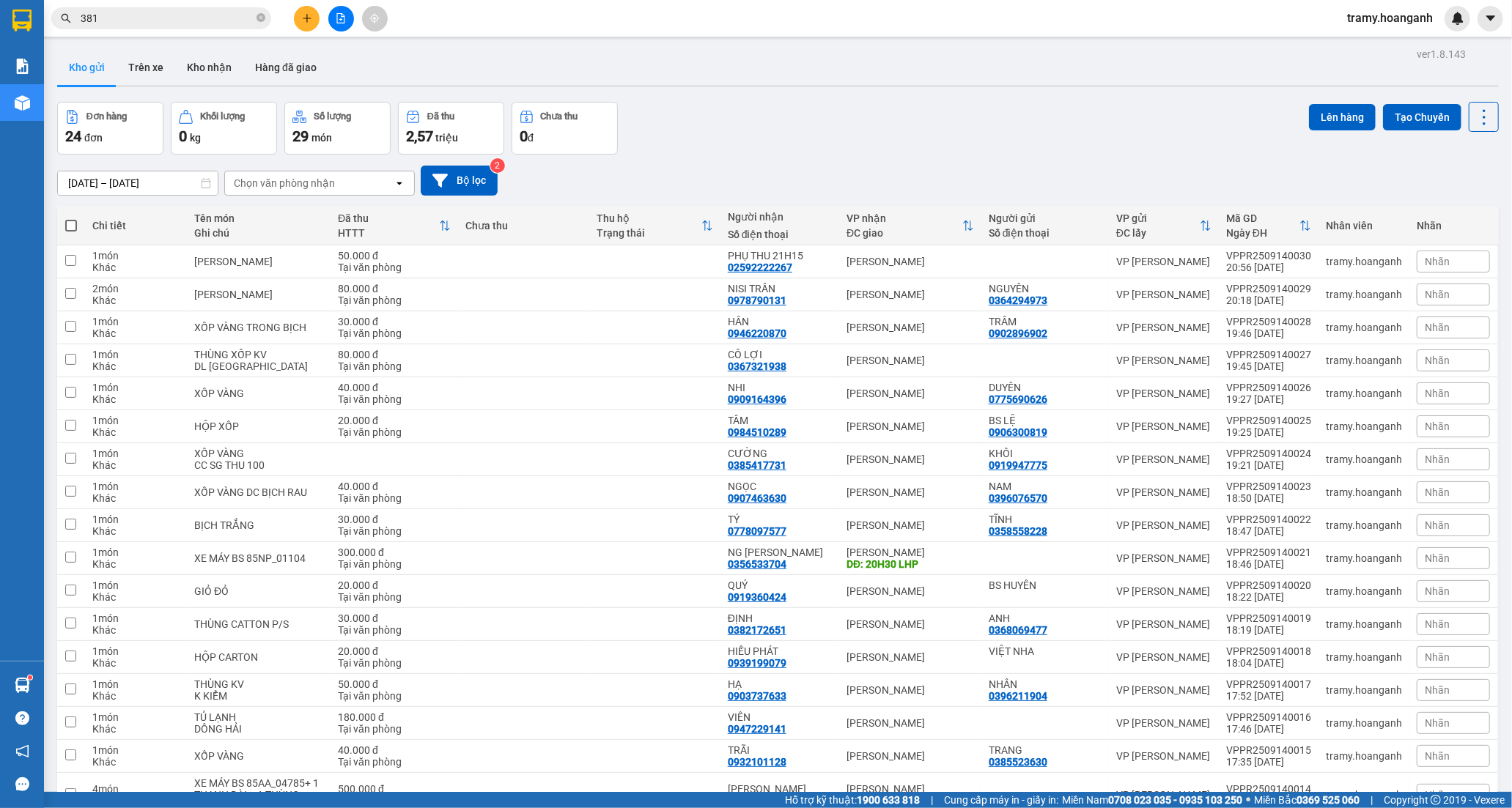
click at [69, 223] on span at bounding box center [71, 226] width 12 height 12
click at [71, 218] on input "checkbox" at bounding box center [71, 218] width 0 height 0
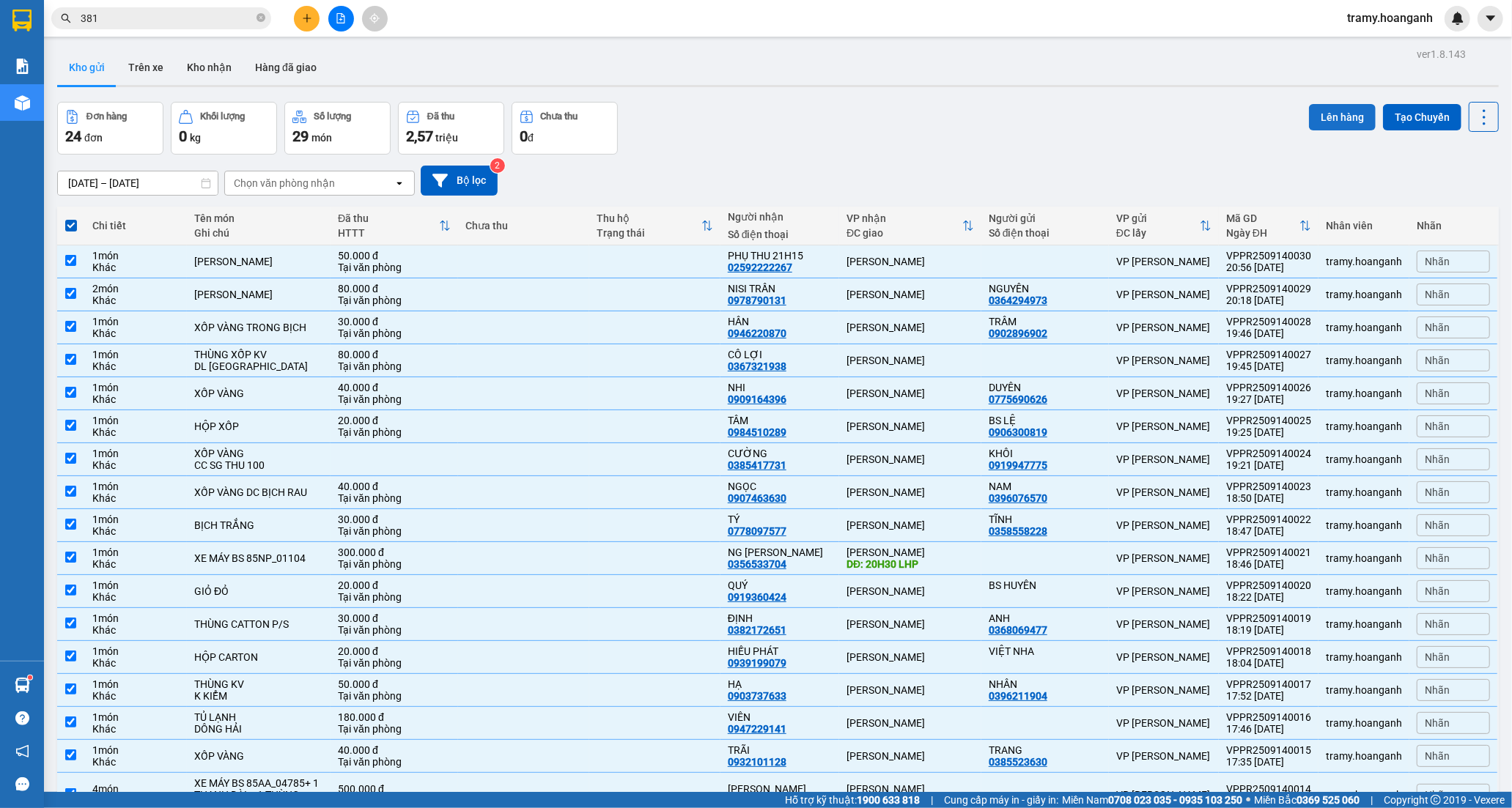
click at [1325, 113] on button "Lên hàng" at bounding box center [1343, 117] width 67 height 27
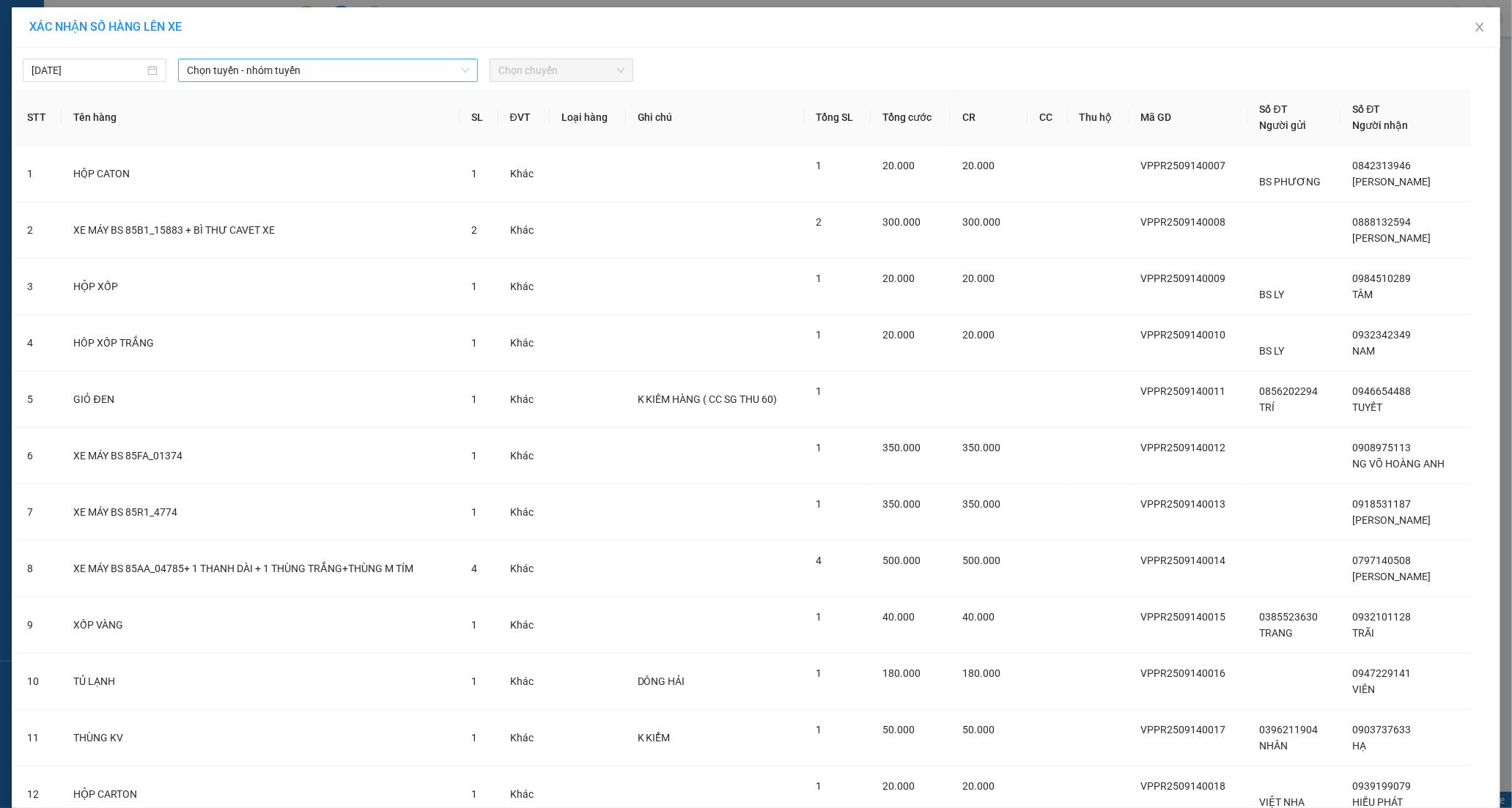
click at [245, 68] on span "Chọn tuyến - nhóm tuyến" at bounding box center [327, 70] width 281 height 22
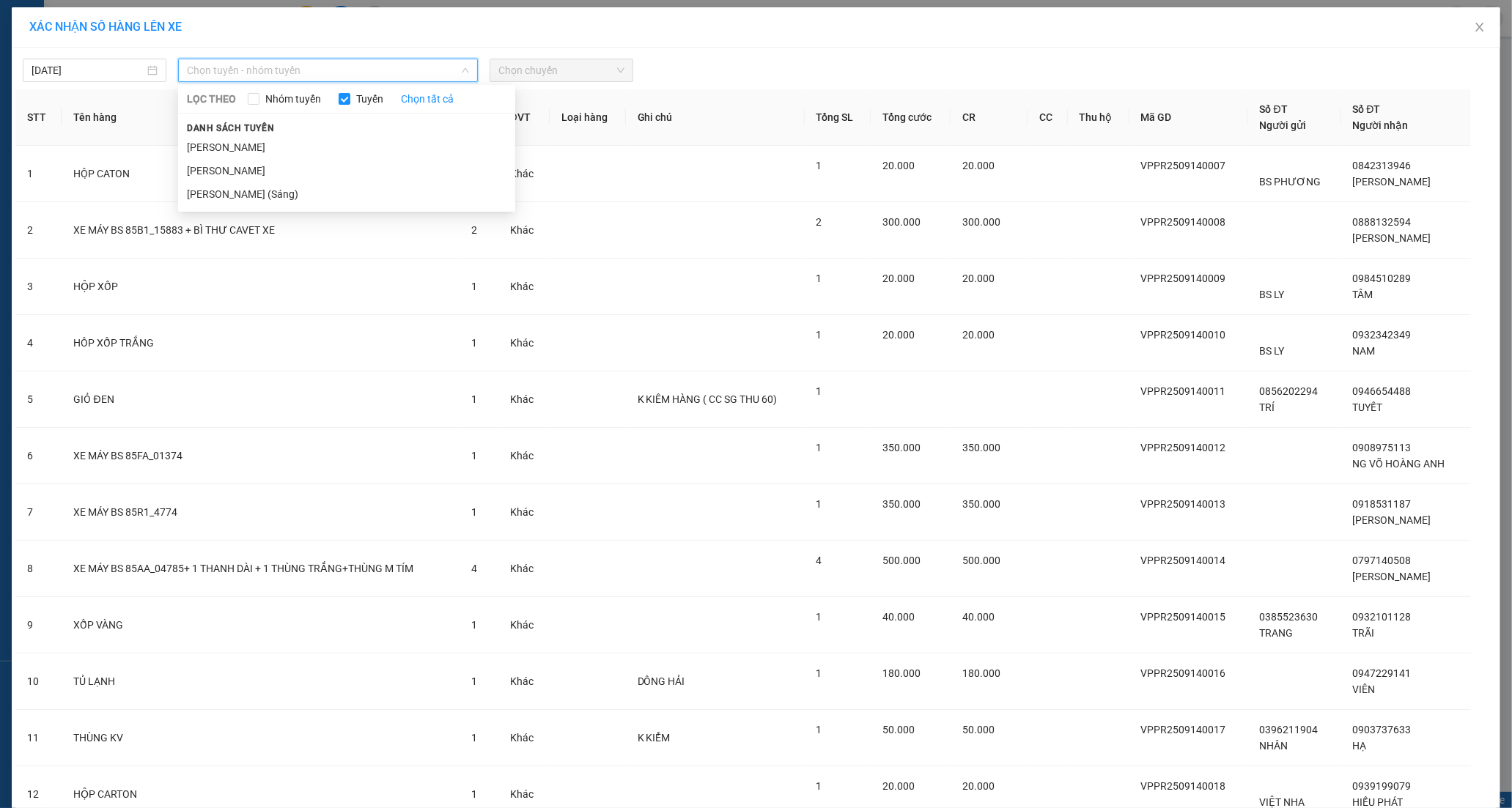
drag, startPoint x: 240, startPoint y: 174, endPoint x: 437, endPoint y: 132, distance: 201.4
click at [243, 174] on li "[PERSON_NAME]" at bounding box center [347, 170] width 337 height 23
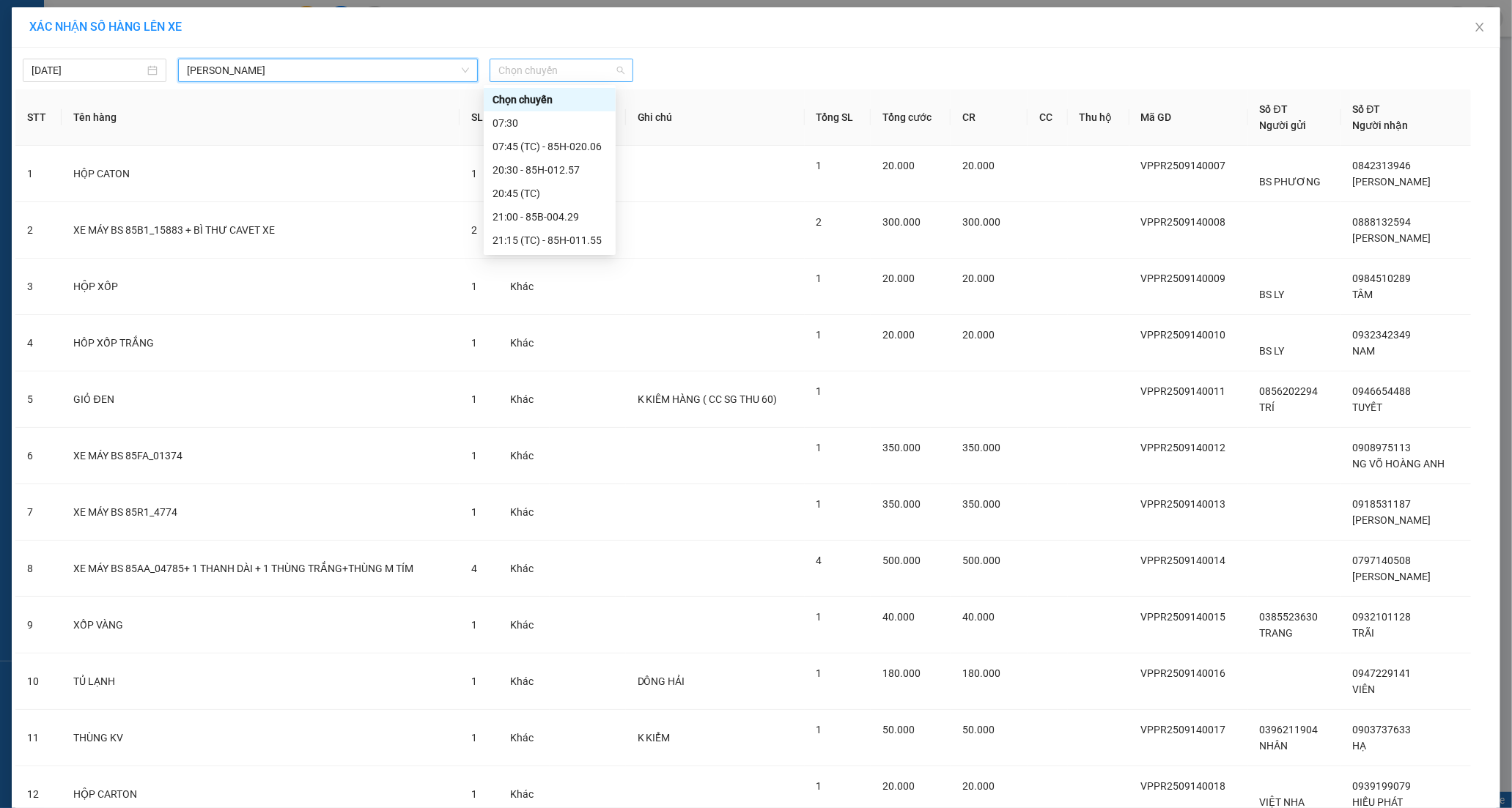
click at [573, 77] on span "Chọn chuyến" at bounding box center [561, 70] width 126 height 22
click at [525, 240] on div "21:15 (TC) - 85H-011.55" at bounding box center [550, 240] width 114 height 16
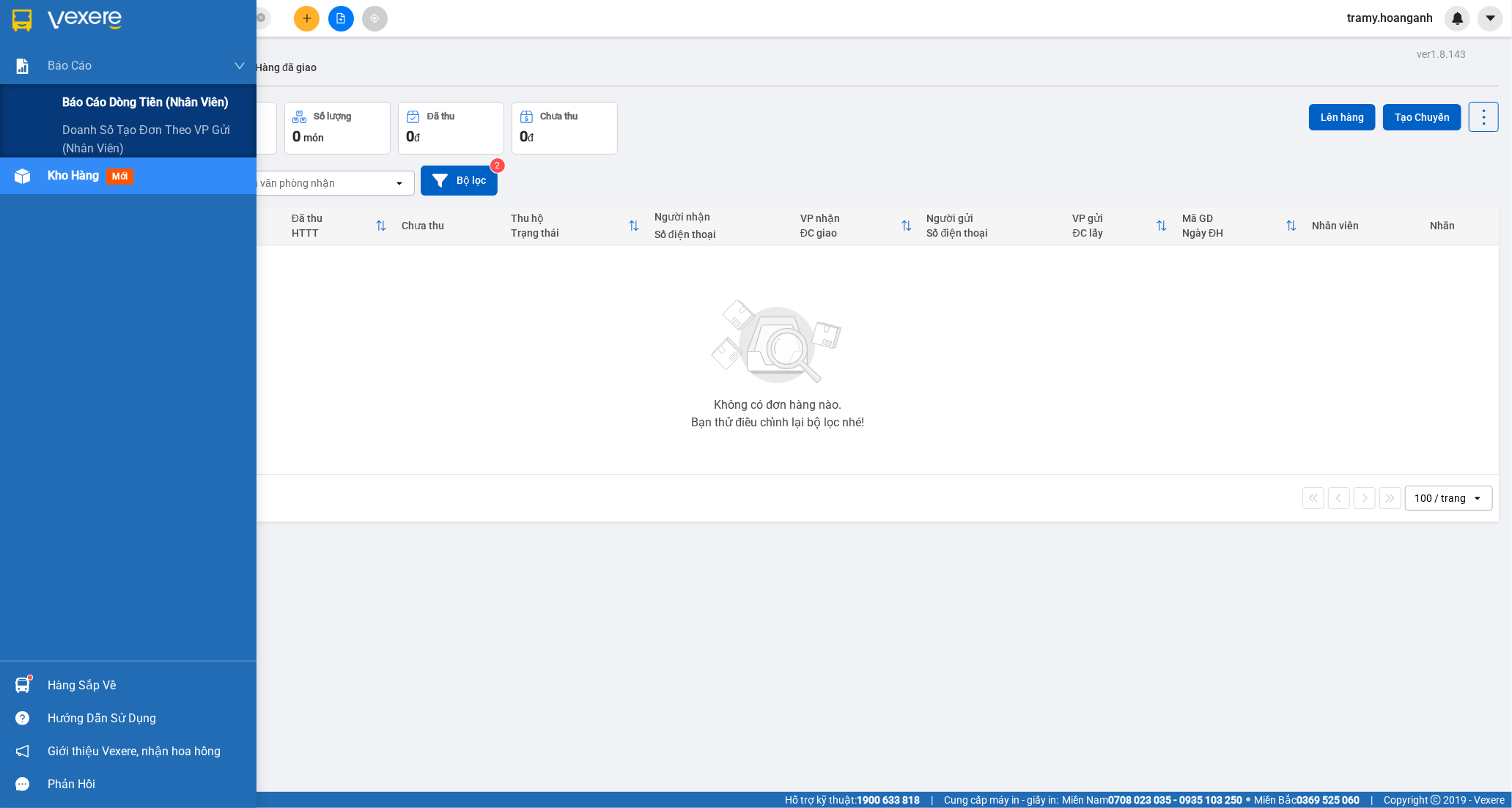
drag, startPoint x: 103, startPoint y: 99, endPoint x: 208, endPoint y: 125, distance: 108.2
click at [104, 99] on span "Báo cáo dòng tiền (nhân viên)" at bounding box center [144, 101] width 166 height 18
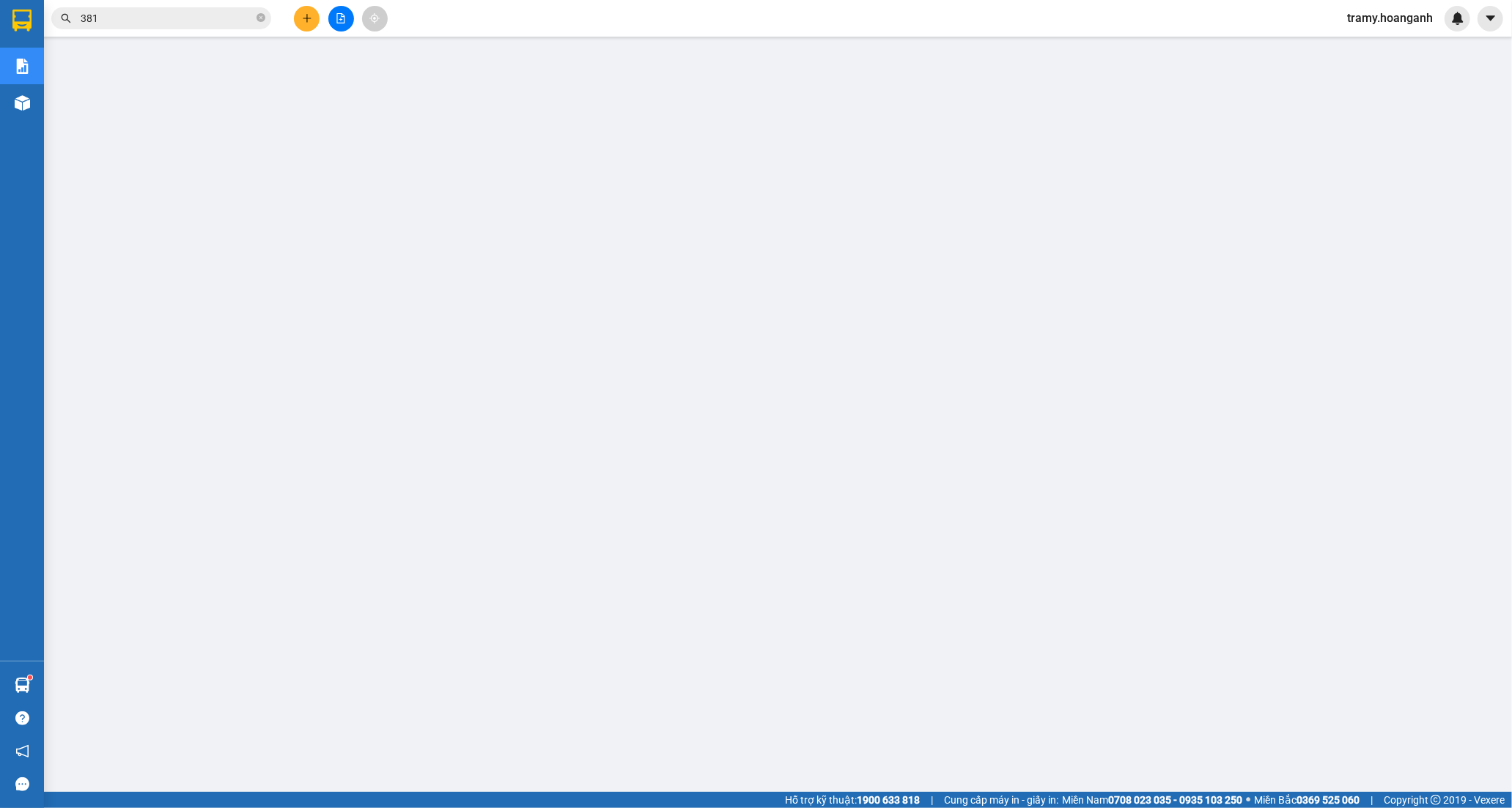
click at [1423, 15] on span "tramy.hoanganh" at bounding box center [1390, 17] width 109 height 18
click at [1375, 47] on span "Đăng xuất" at bounding box center [1397, 45] width 77 height 16
